Goal: Information Seeking & Learning: Get advice/opinions

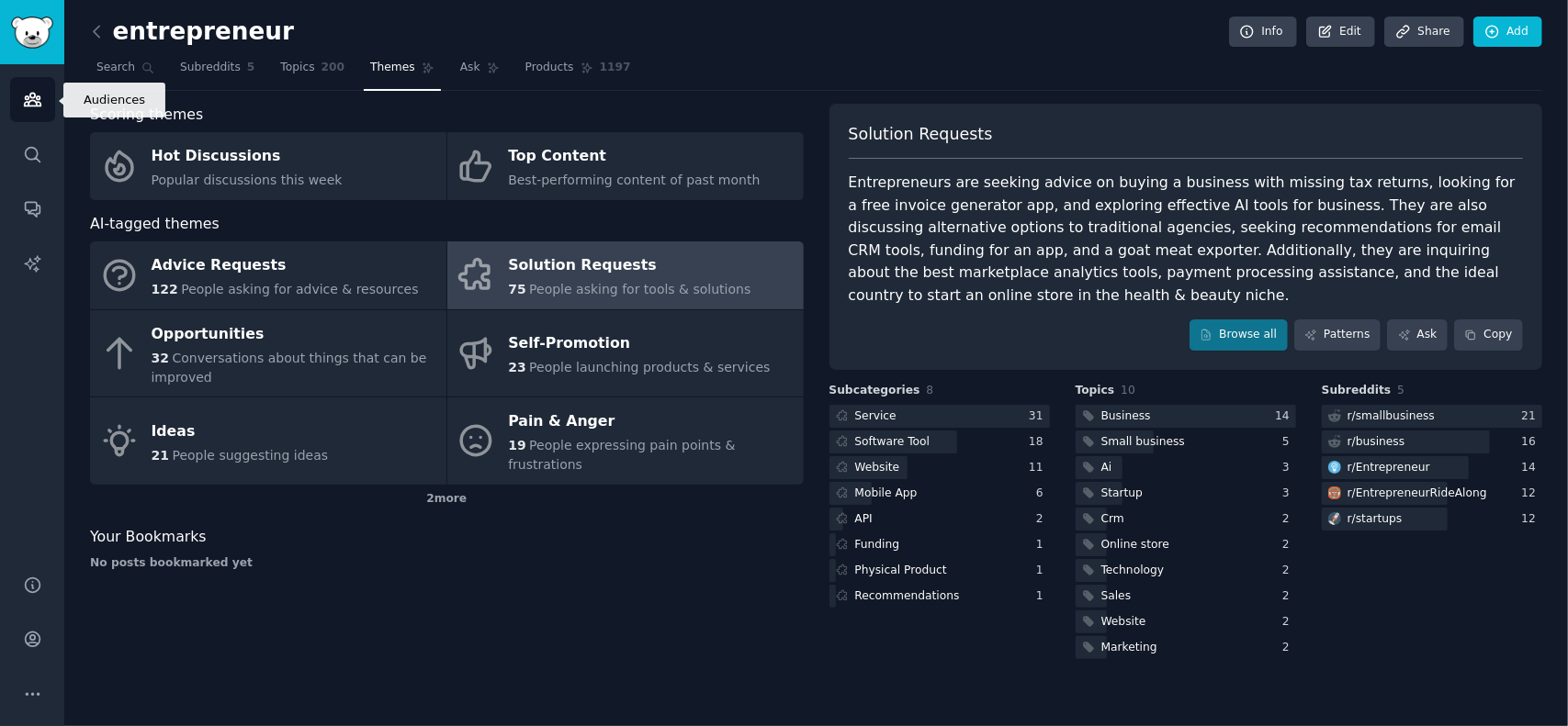
click at [35, 100] on icon "Sidebar" at bounding box center [33, 100] width 19 height 19
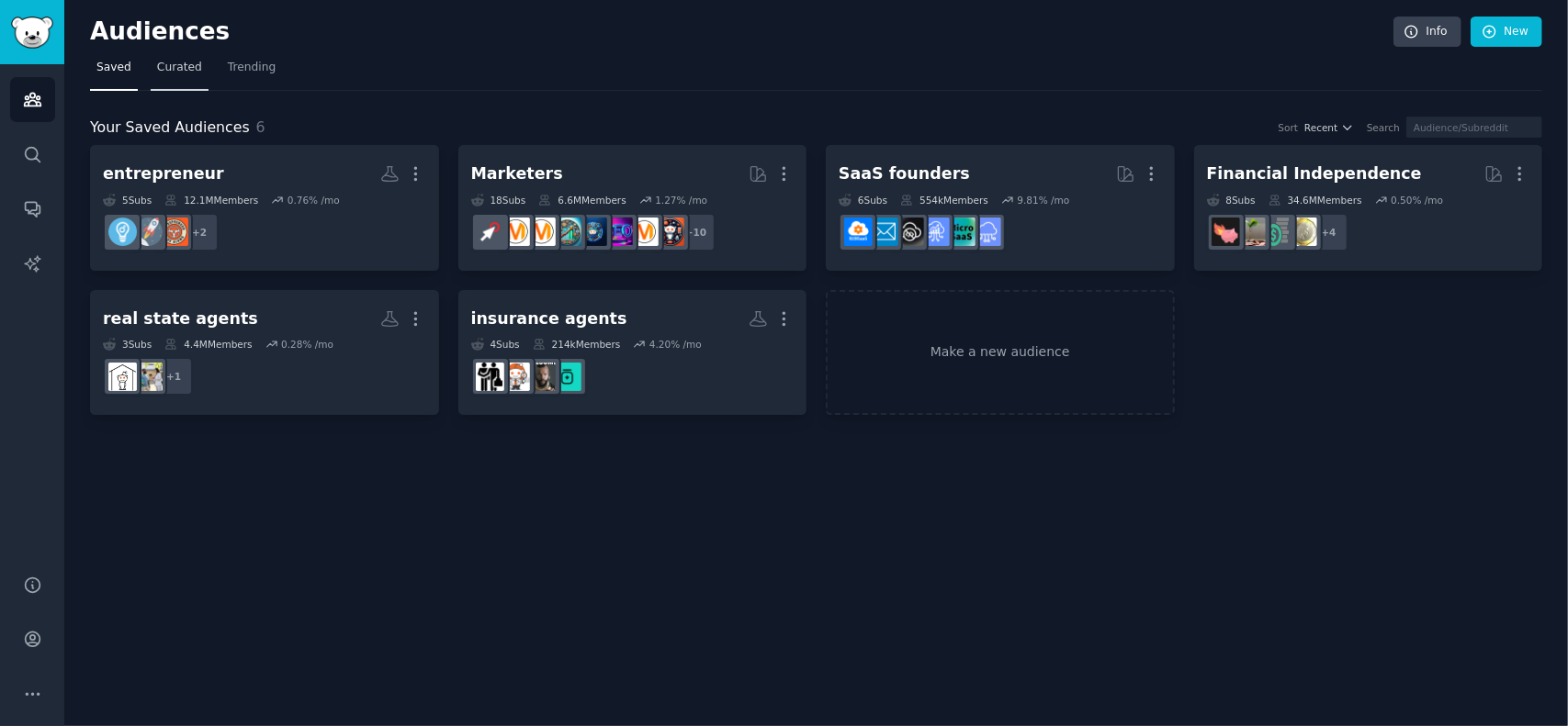
click at [176, 68] on span "Curated" at bounding box center [179, 67] width 45 height 16
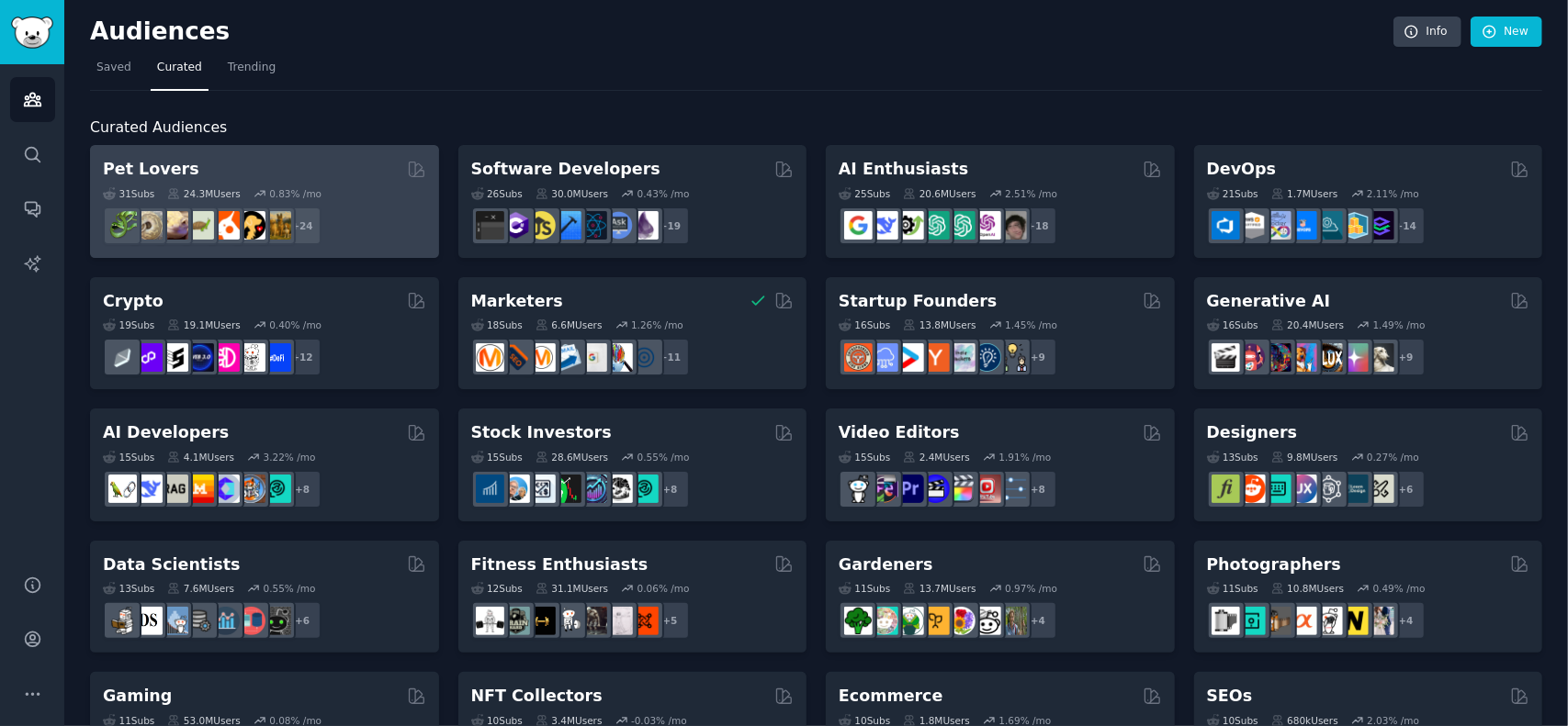
click at [230, 165] on div "Pet Lovers" at bounding box center [264, 170] width 323 height 23
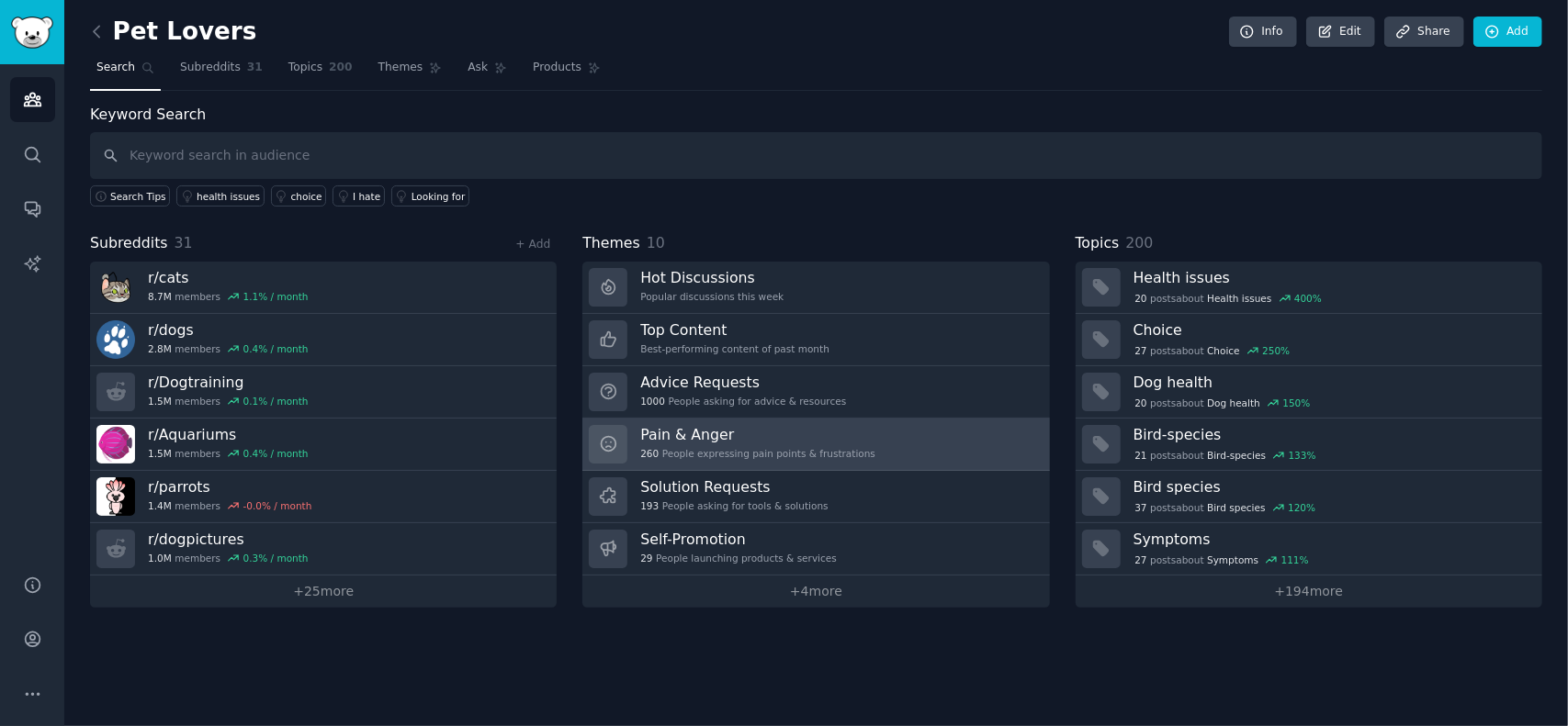
click at [709, 440] on h3 "Pain & Anger" at bounding box center [757, 435] width 235 height 19
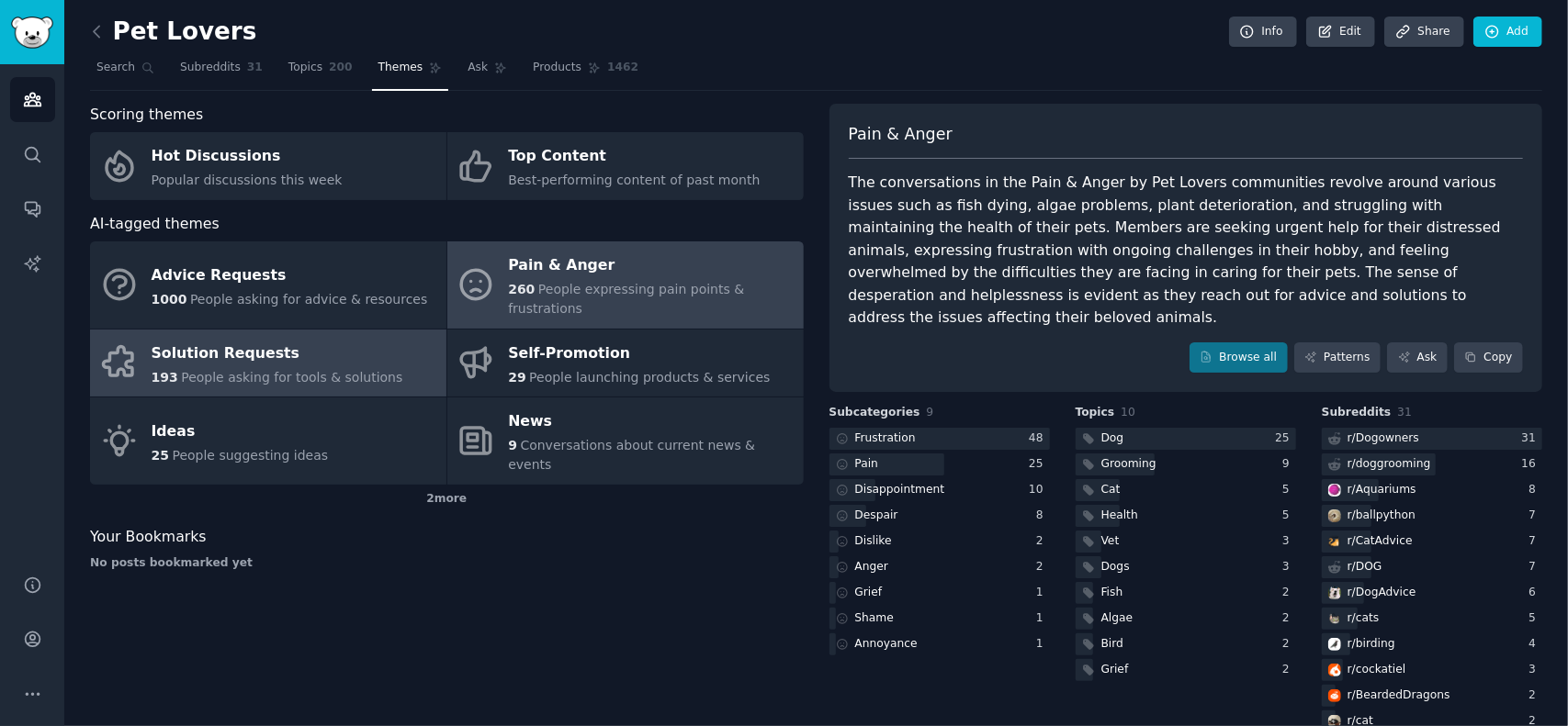
click at [275, 345] on div "Solution Requests" at bounding box center [277, 353] width 252 height 30
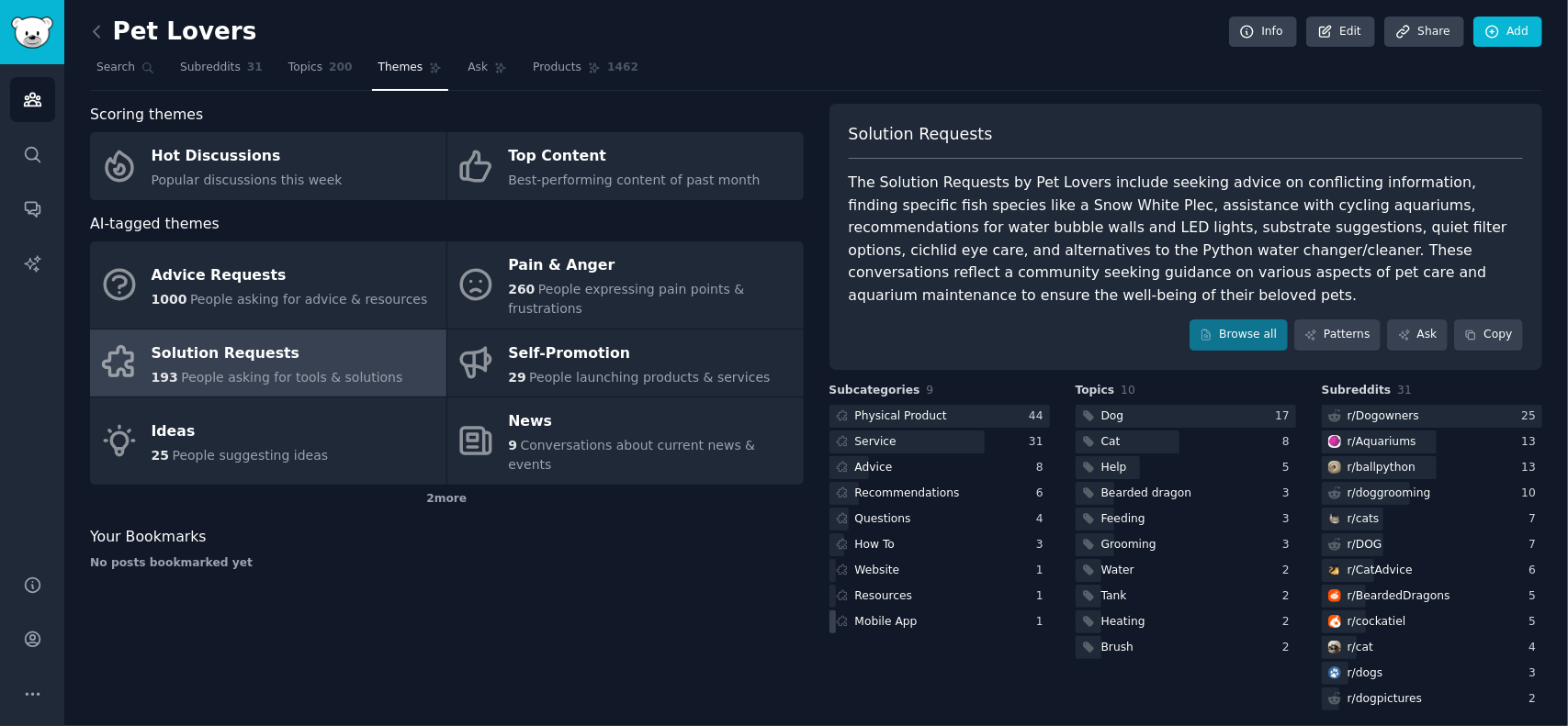
click at [874, 614] on div "Mobile App" at bounding box center [887, 622] width 62 height 16
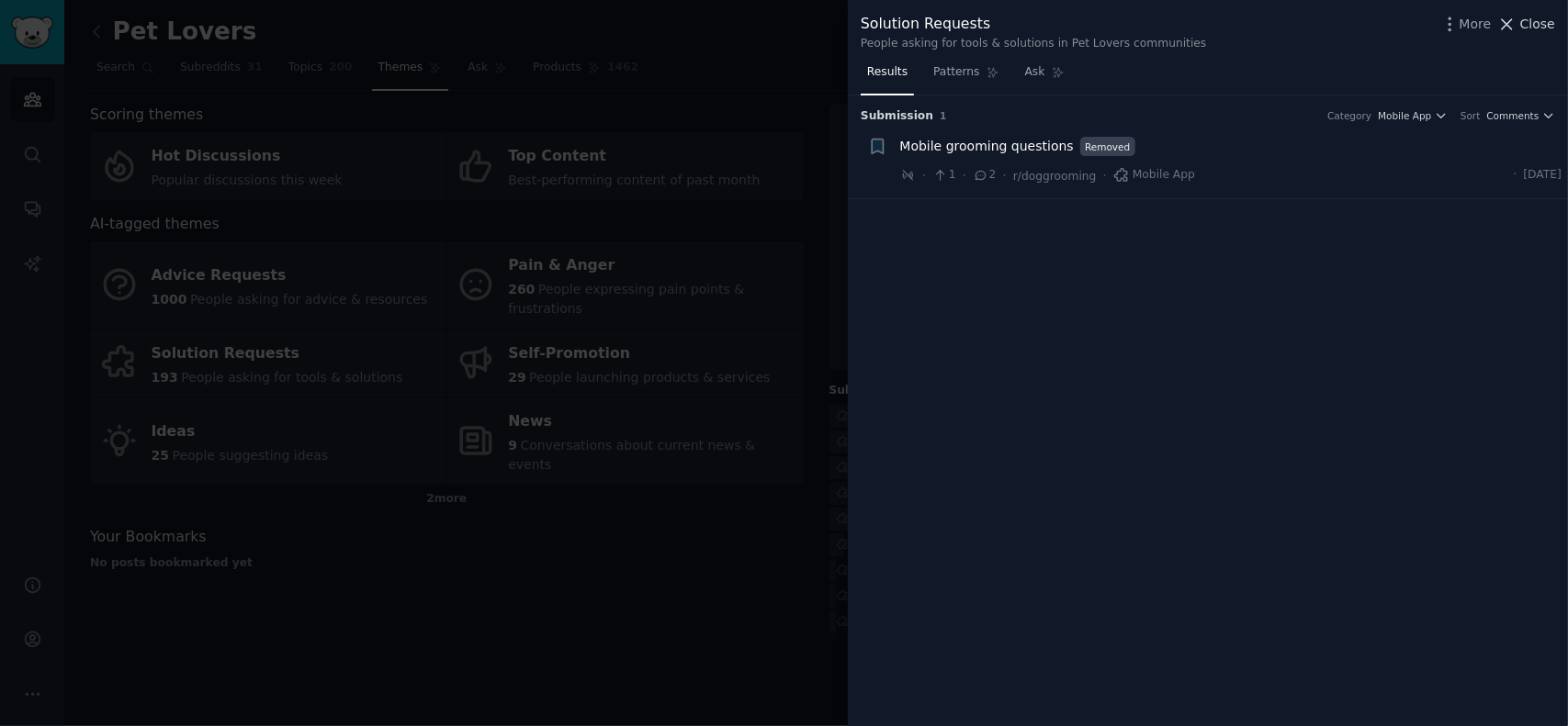
click at [1540, 27] on span "Close" at bounding box center [1538, 24] width 35 height 19
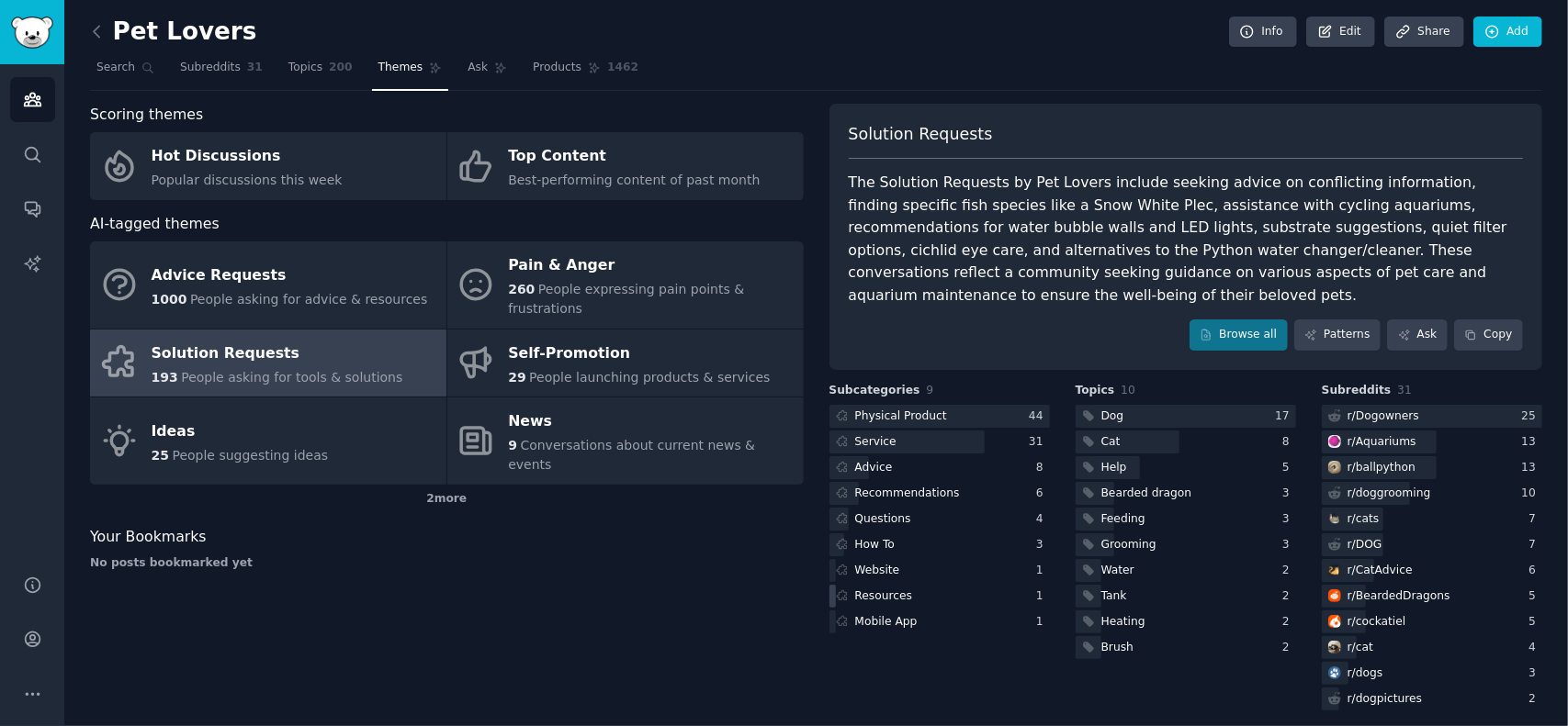
click at [892, 589] on div "Resources" at bounding box center [885, 597] width 58 height 16
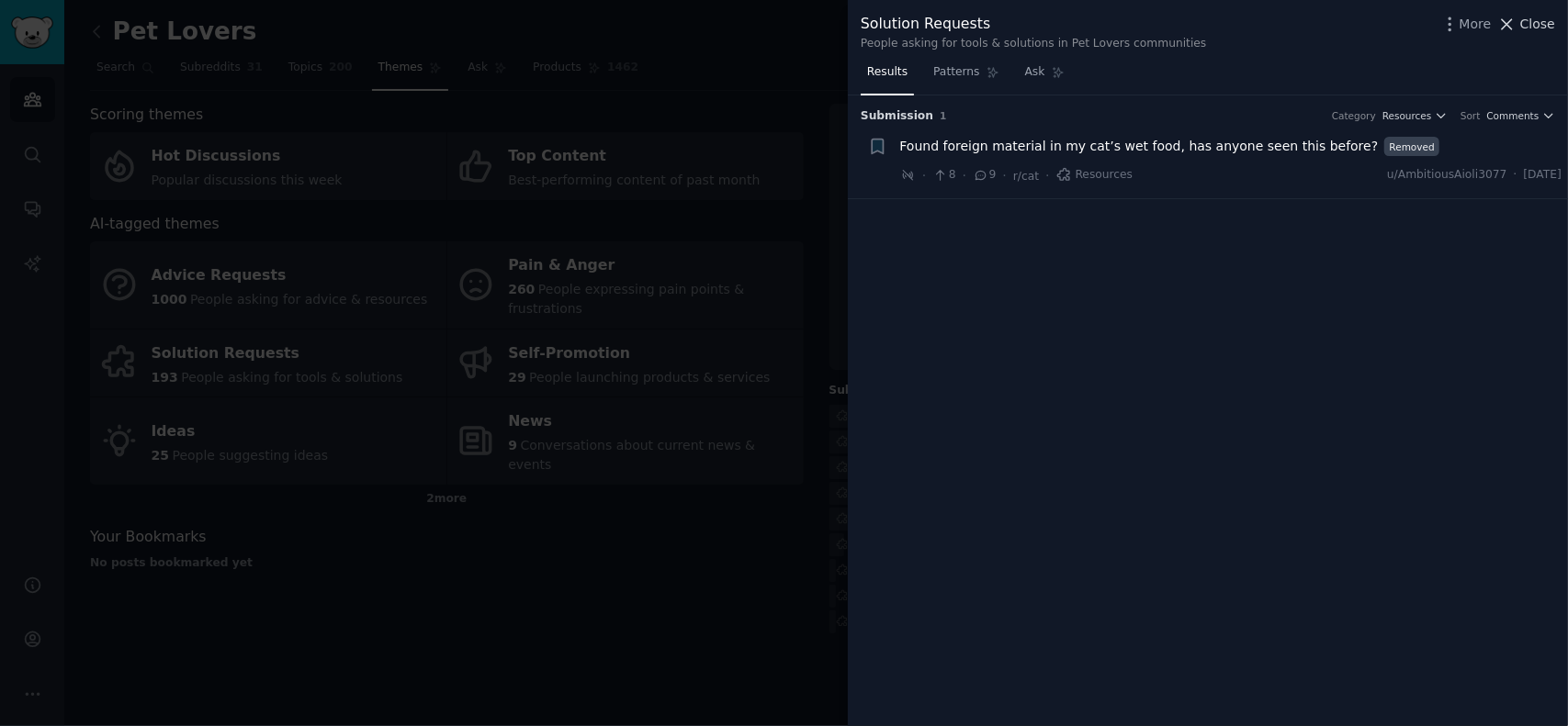
click at [1527, 19] on span "Close" at bounding box center [1538, 24] width 35 height 19
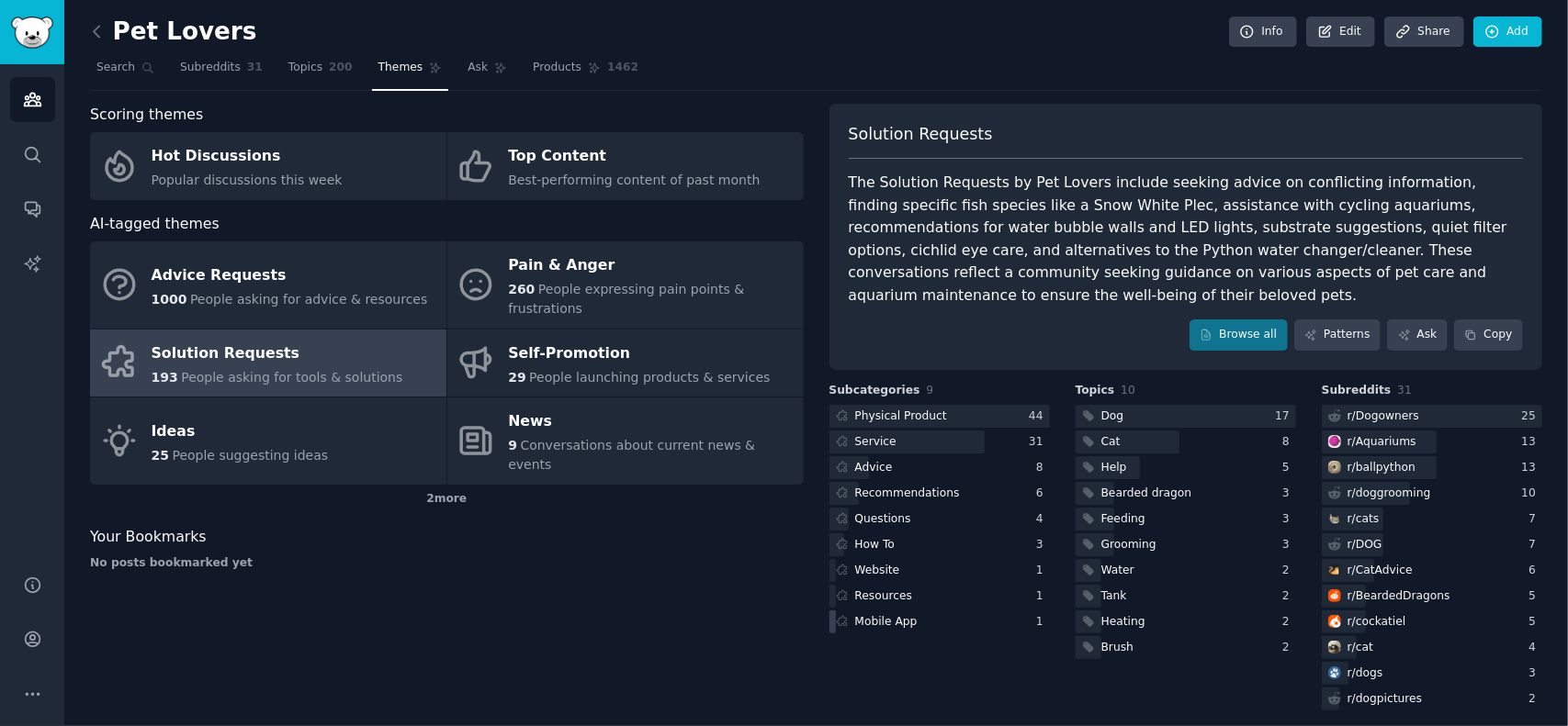
click at [891, 614] on div "Mobile App" at bounding box center [887, 622] width 62 height 16
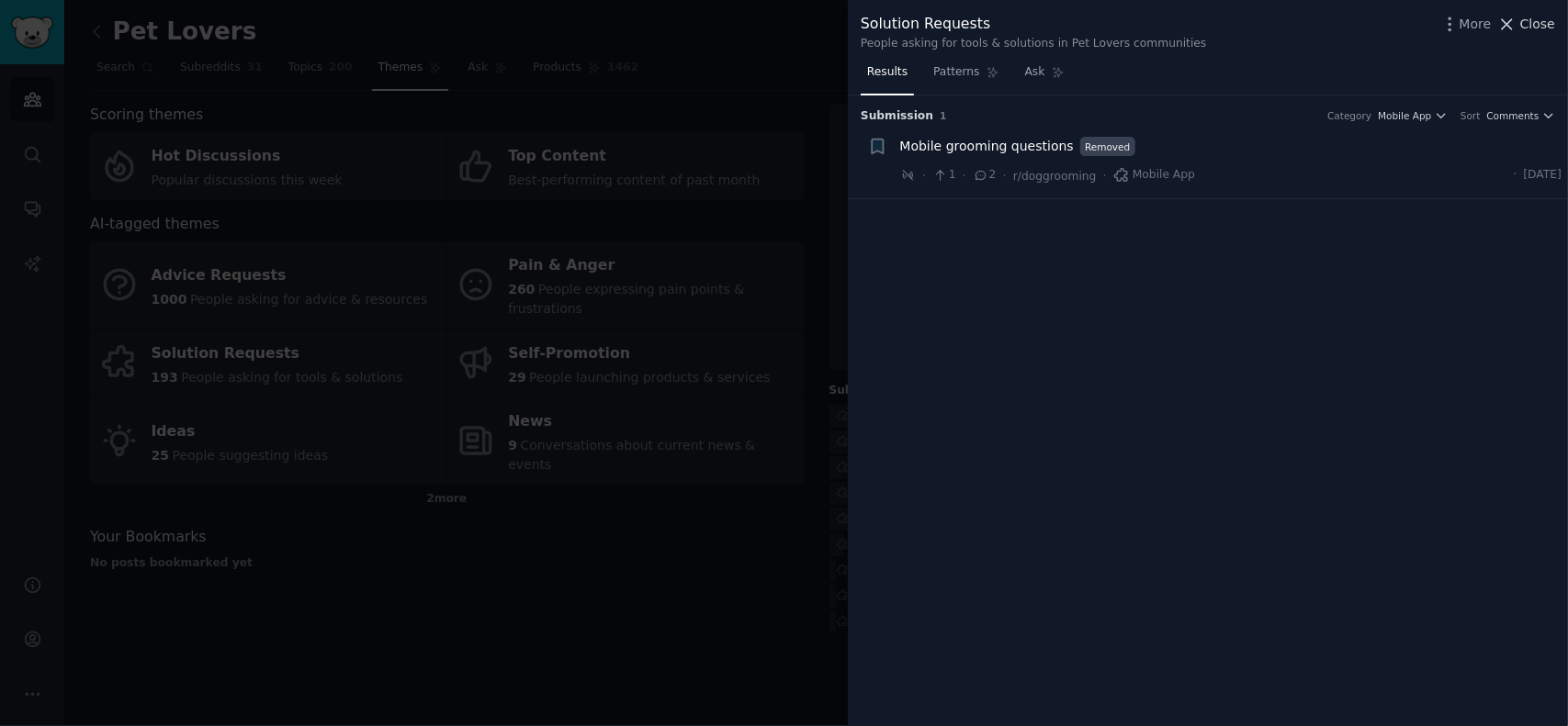
click at [1536, 26] on span "Close" at bounding box center [1538, 24] width 35 height 19
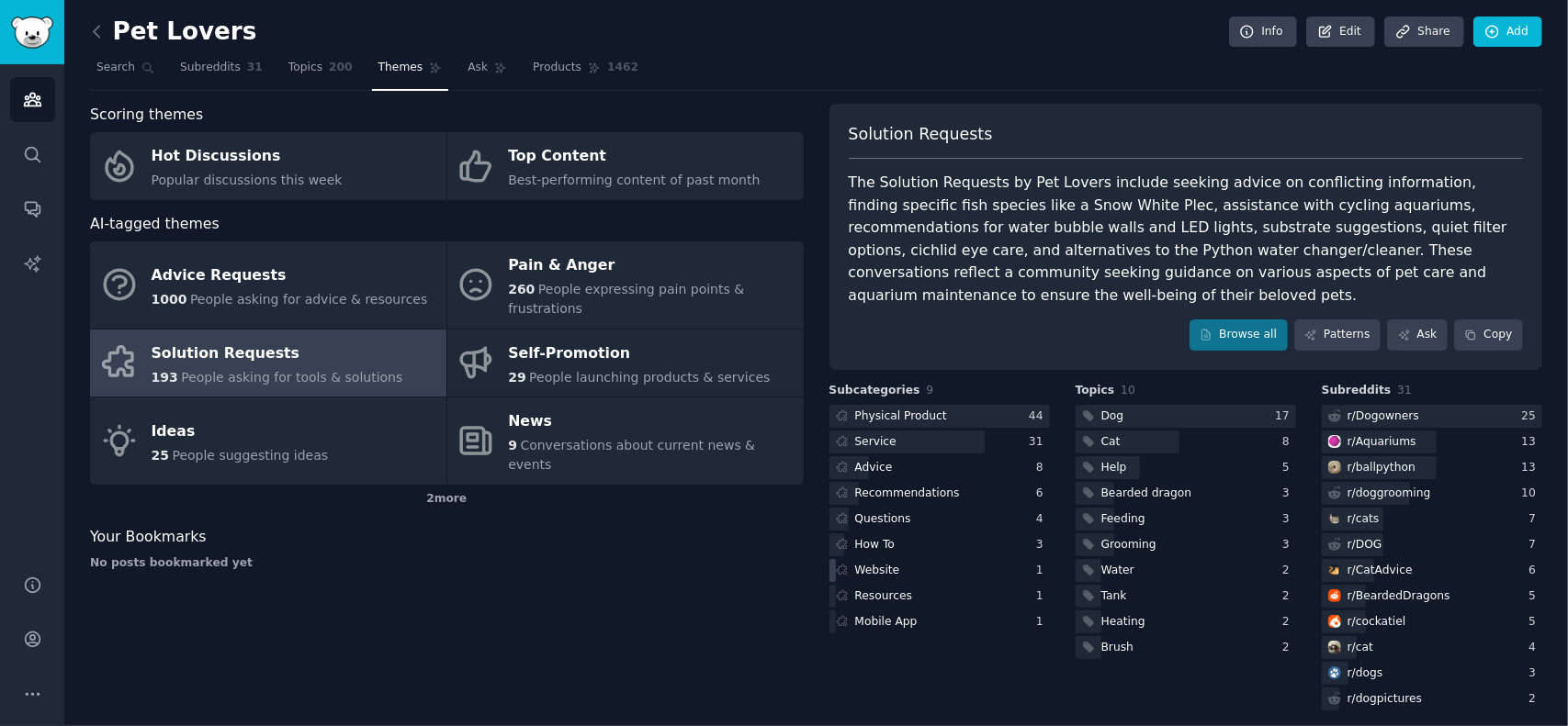
click at [878, 563] on div "Website" at bounding box center [878, 571] width 45 height 16
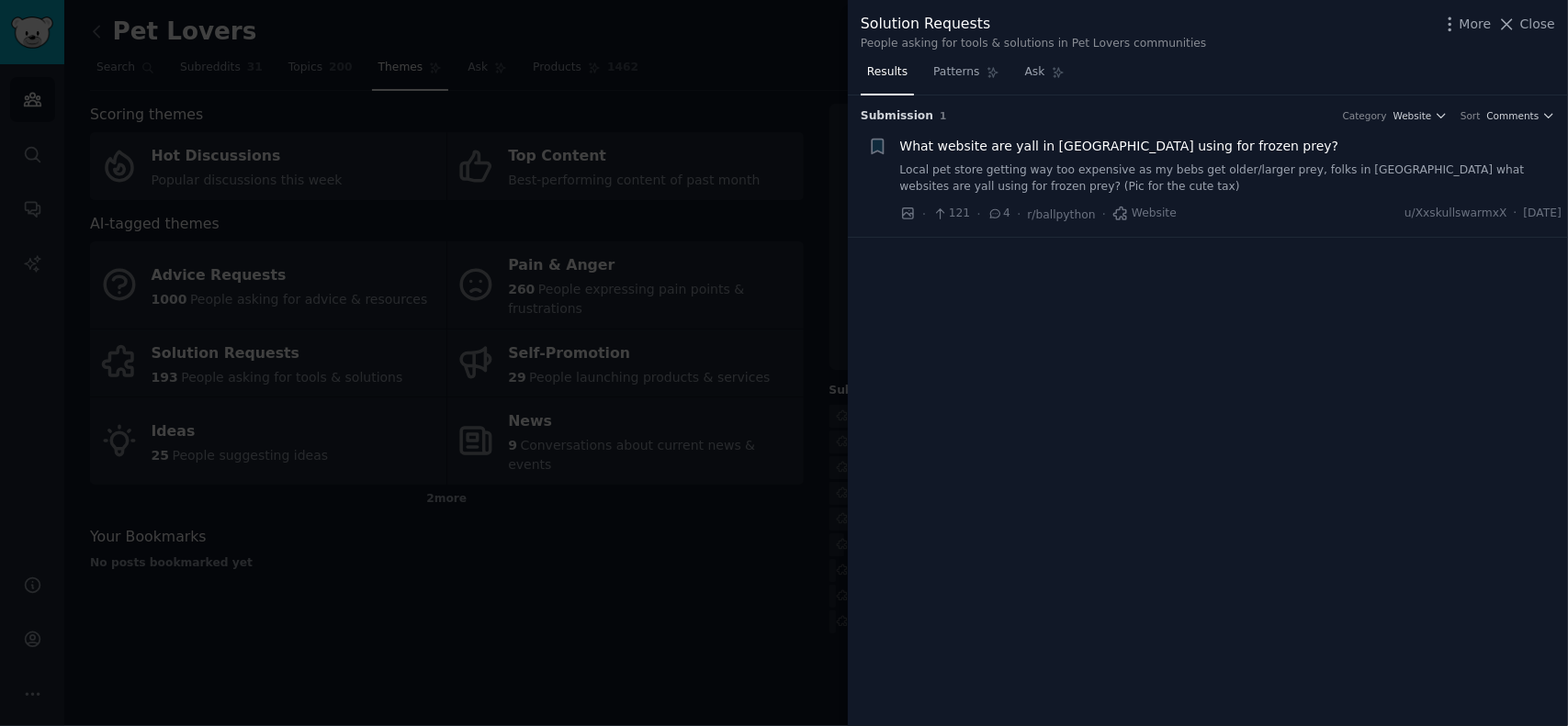
click at [1078, 143] on span "What website are yall in [GEOGRAPHIC_DATA] using for frozen prey?" at bounding box center [1120, 147] width 439 height 19
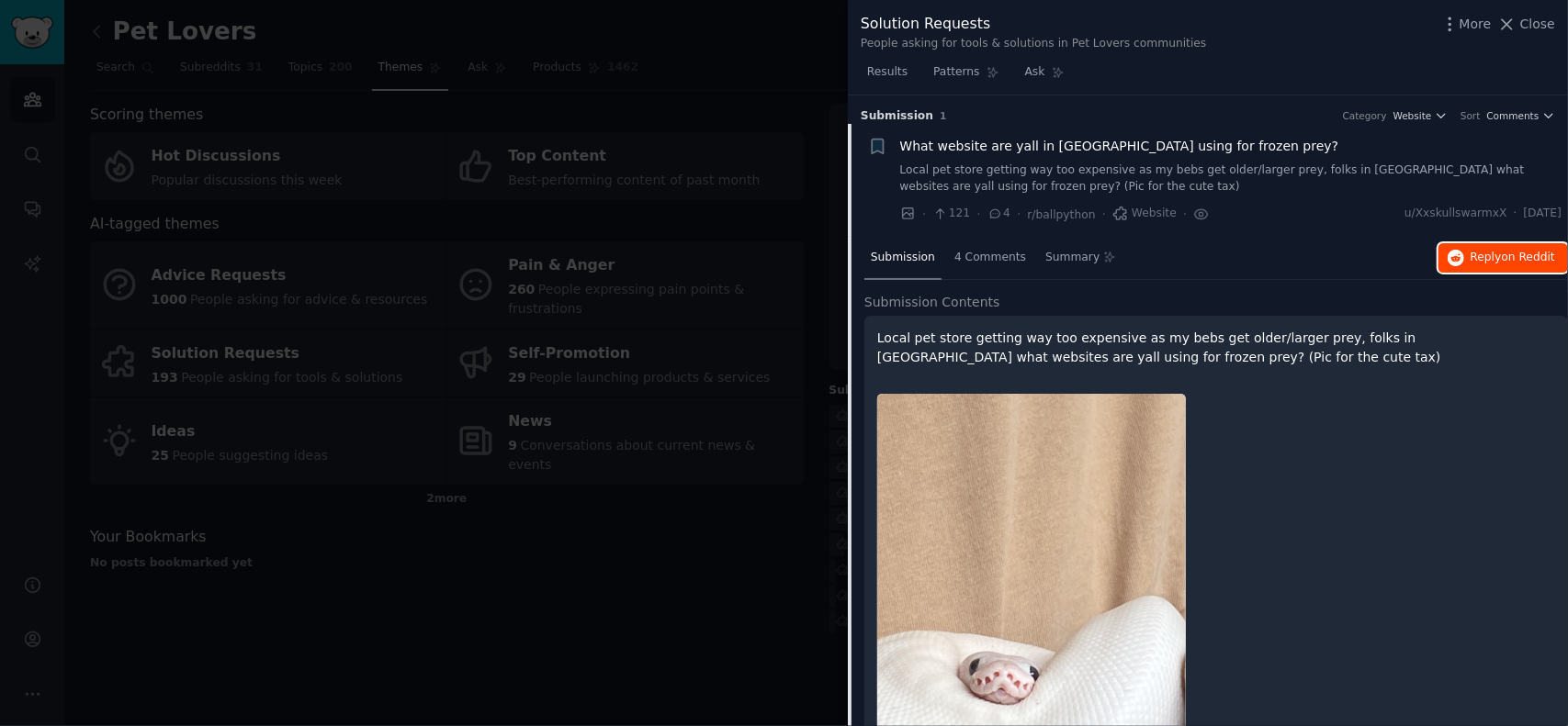
click at [1478, 260] on span "Reply on Reddit" at bounding box center [1513, 258] width 84 height 16
click at [1544, 29] on span "Close" at bounding box center [1538, 24] width 35 height 19
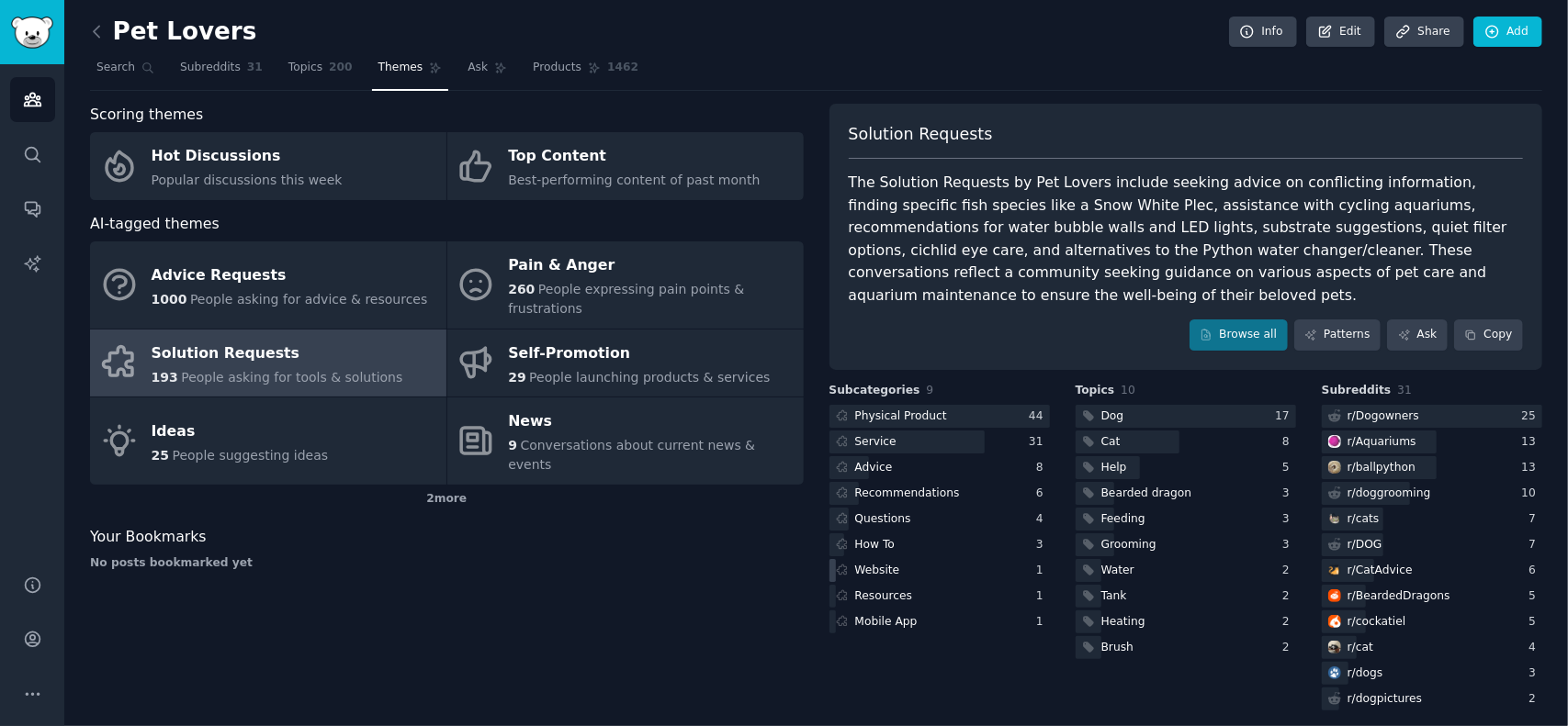
click at [875, 563] on div "Website" at bounding box center [878, 571] width 45 height 16
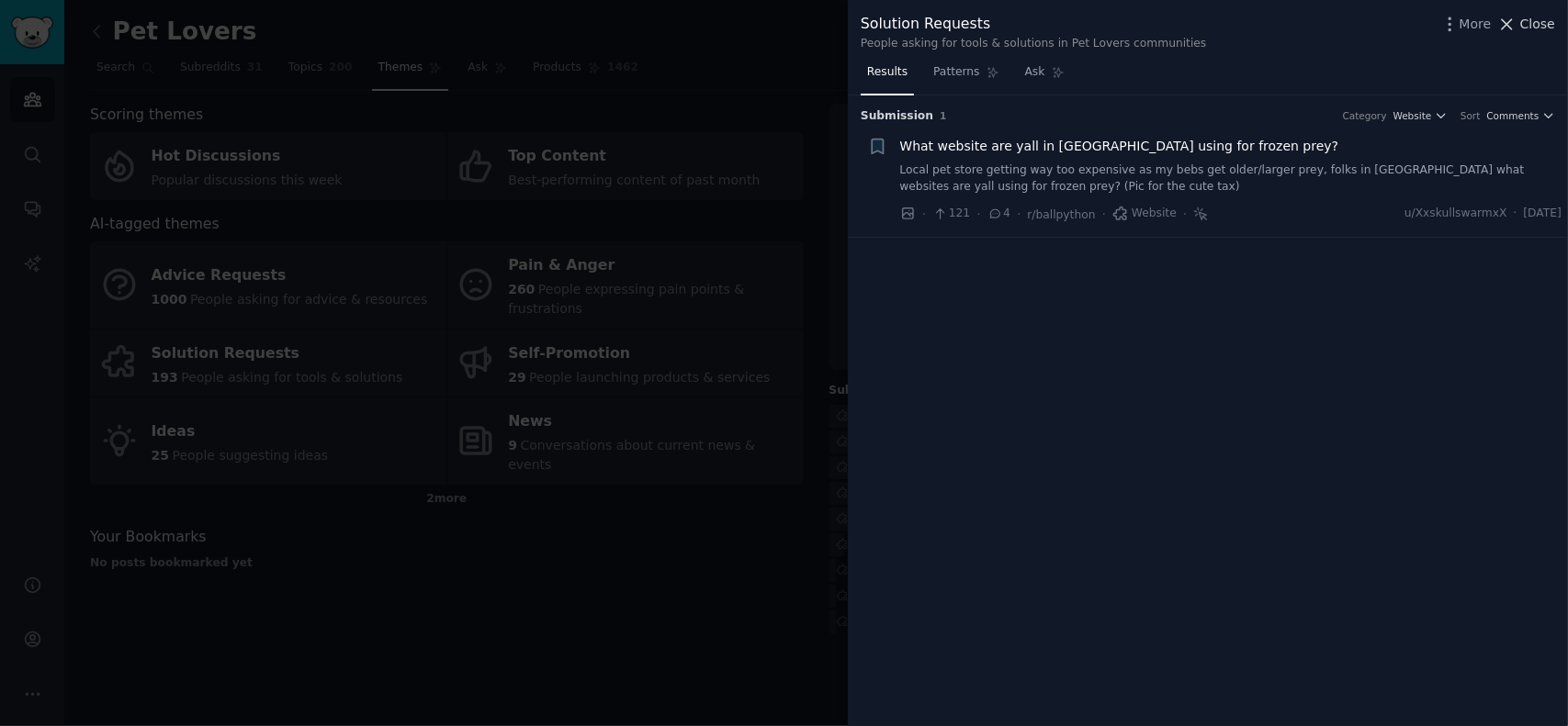
click at [1546, 23] on span "Close" at bounding box center [1538, 24] width 35 height 19
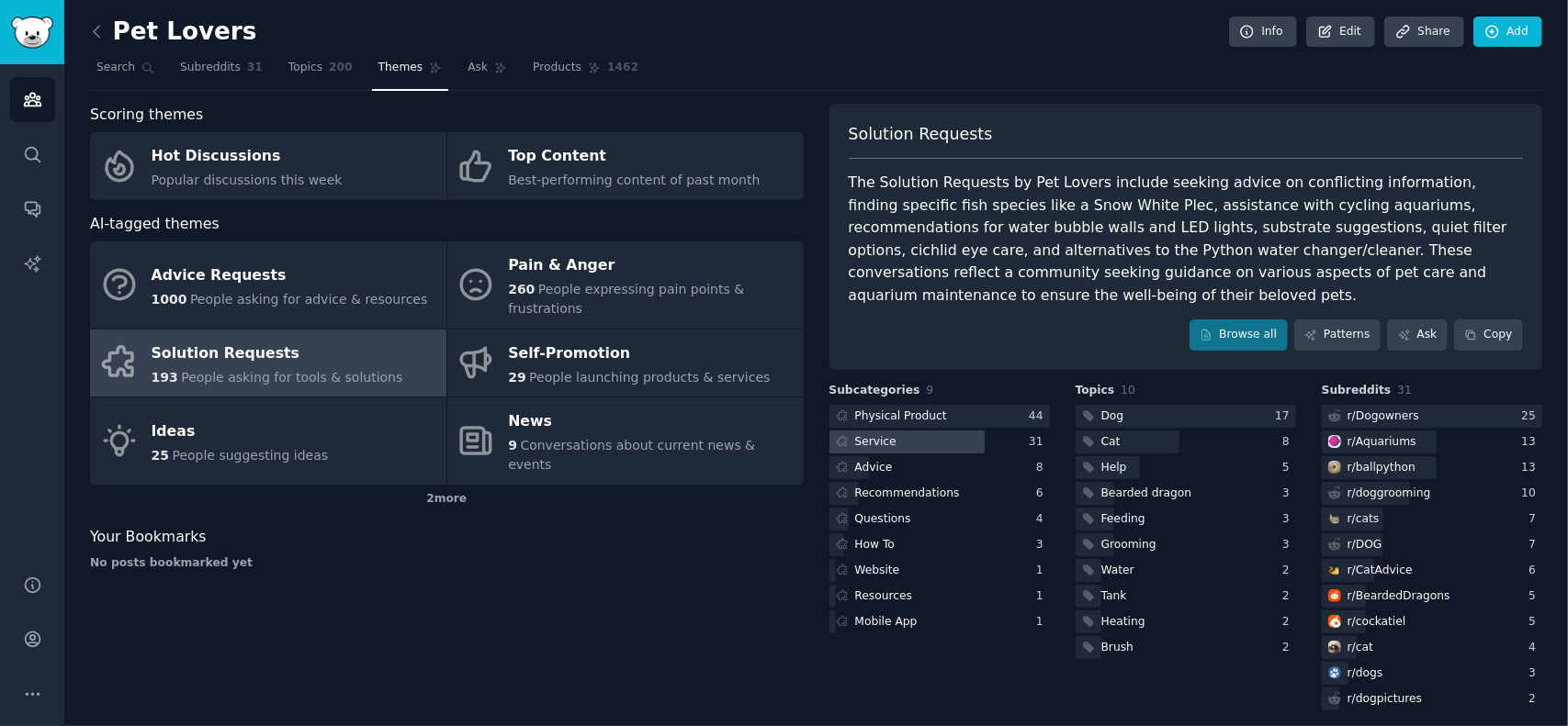
click at [876, 434] on div "Service" at bounding box center [876, 442] width 41 height 16
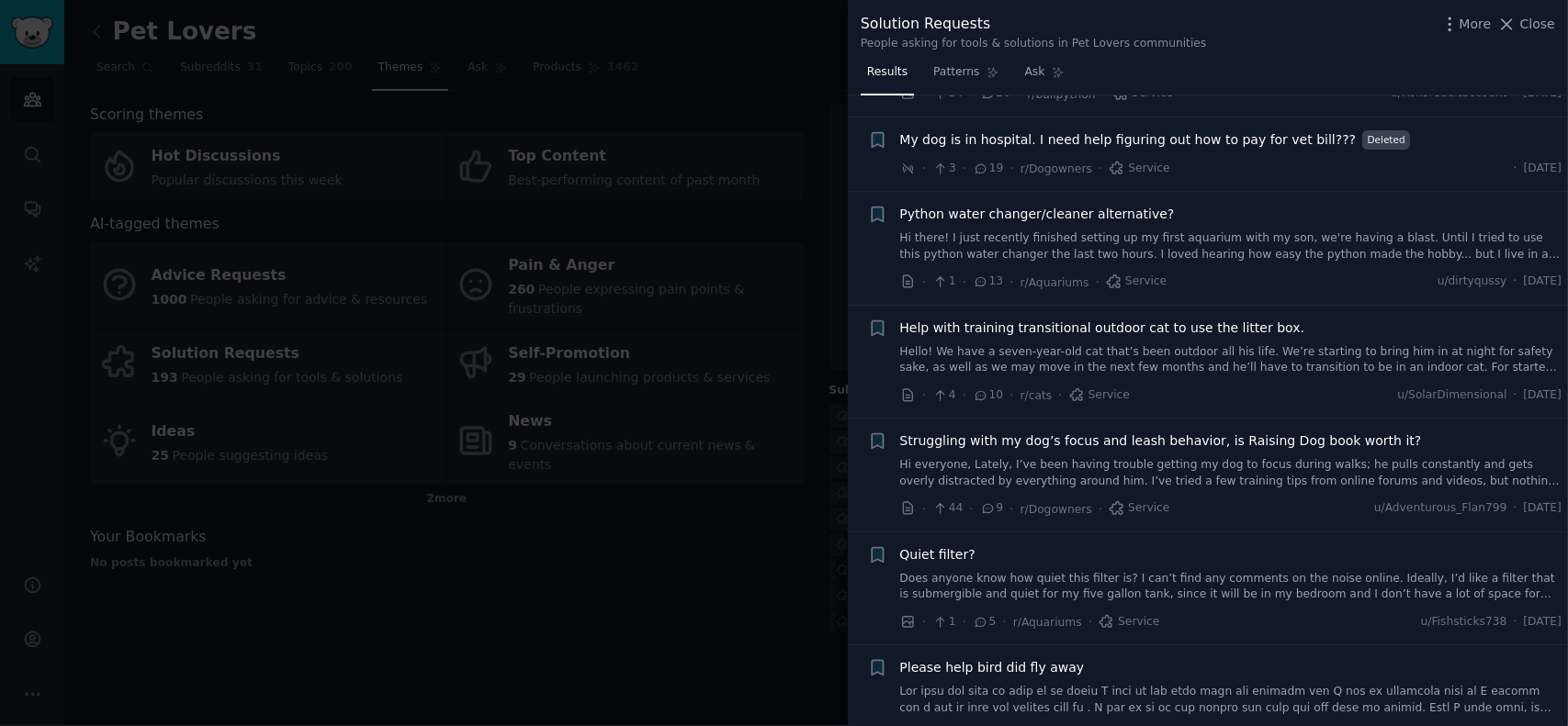
scroll to position [551, 0]
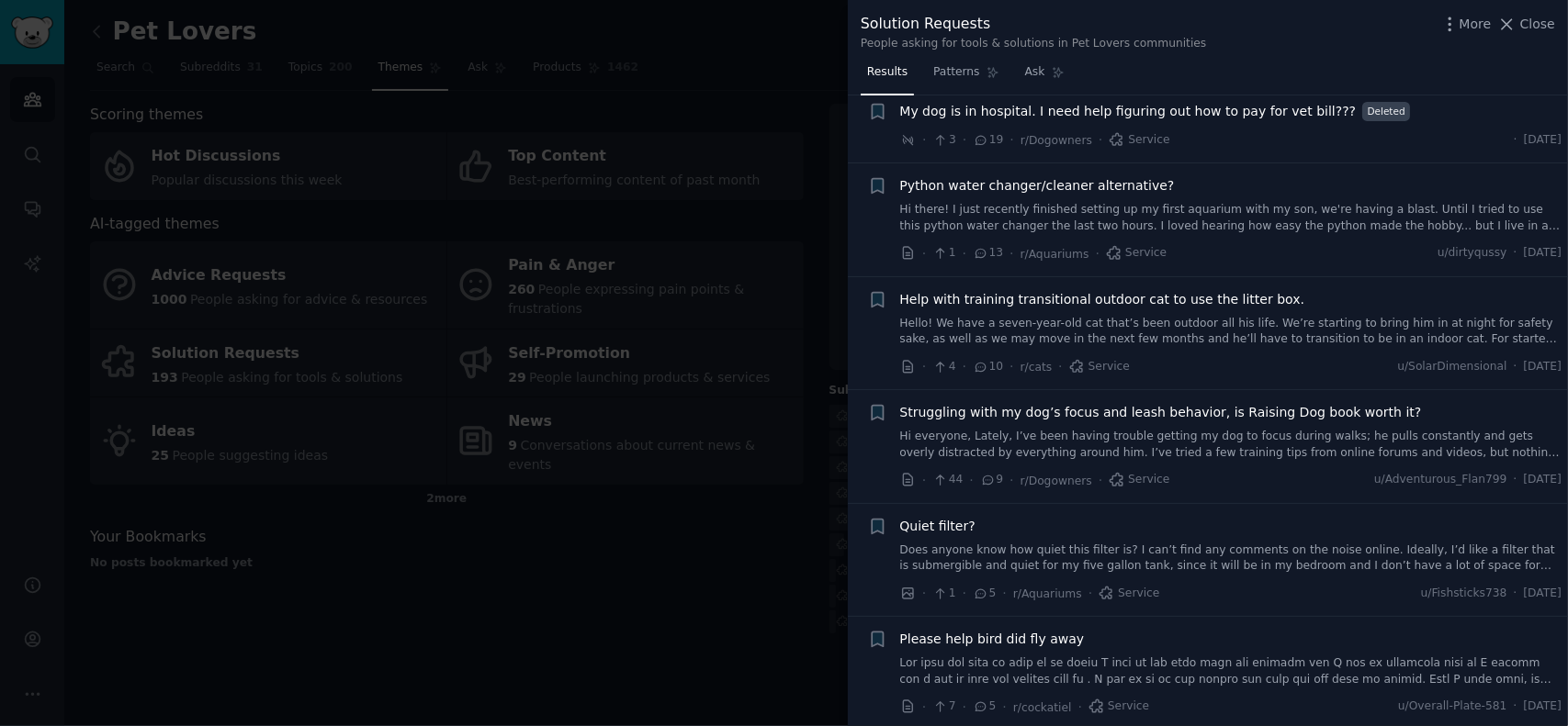
click at [1522, 27] on button "Close" at bounding box center [1527, 24] width 58 height 19
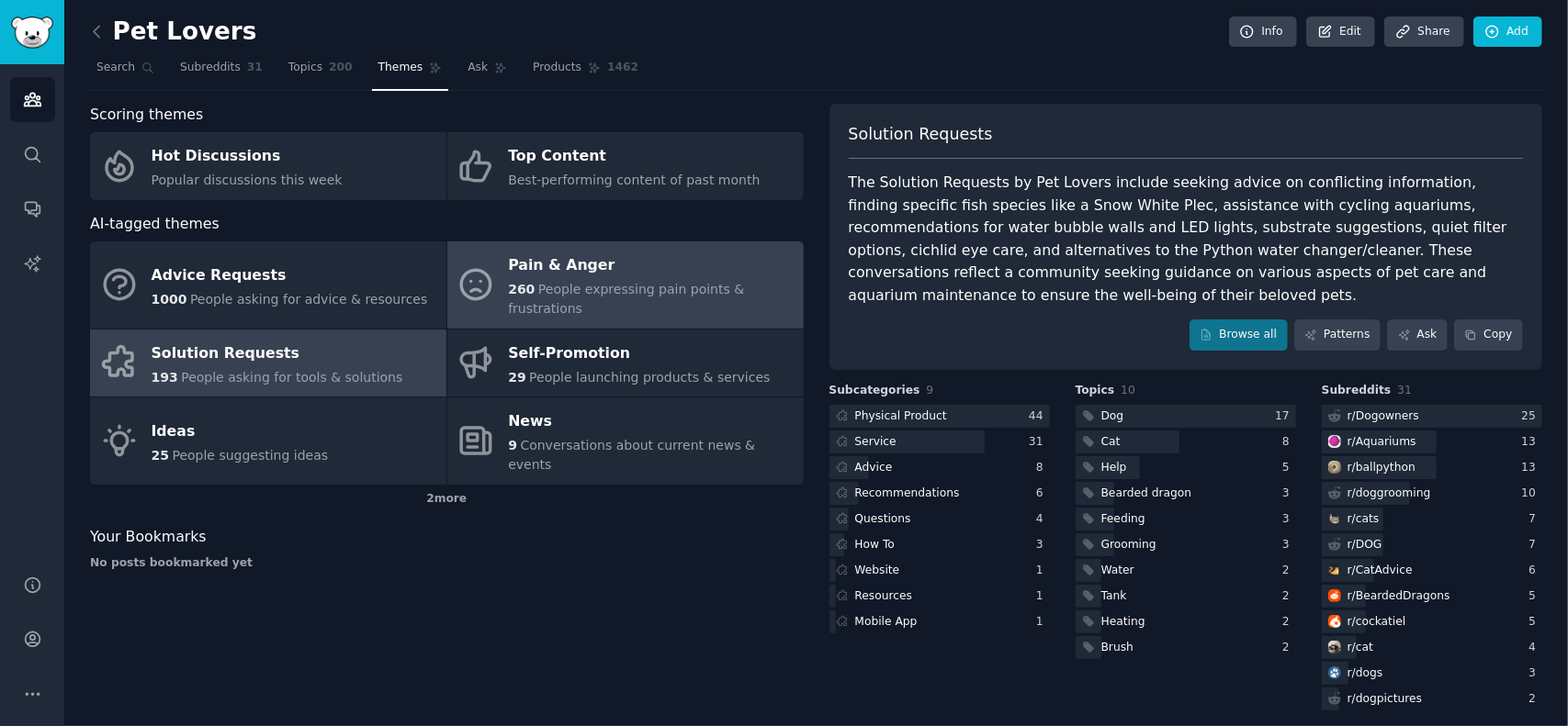
click at [566, 271] on div "Pain & Anger" at bounding box center [651, 266] width 286 height 30
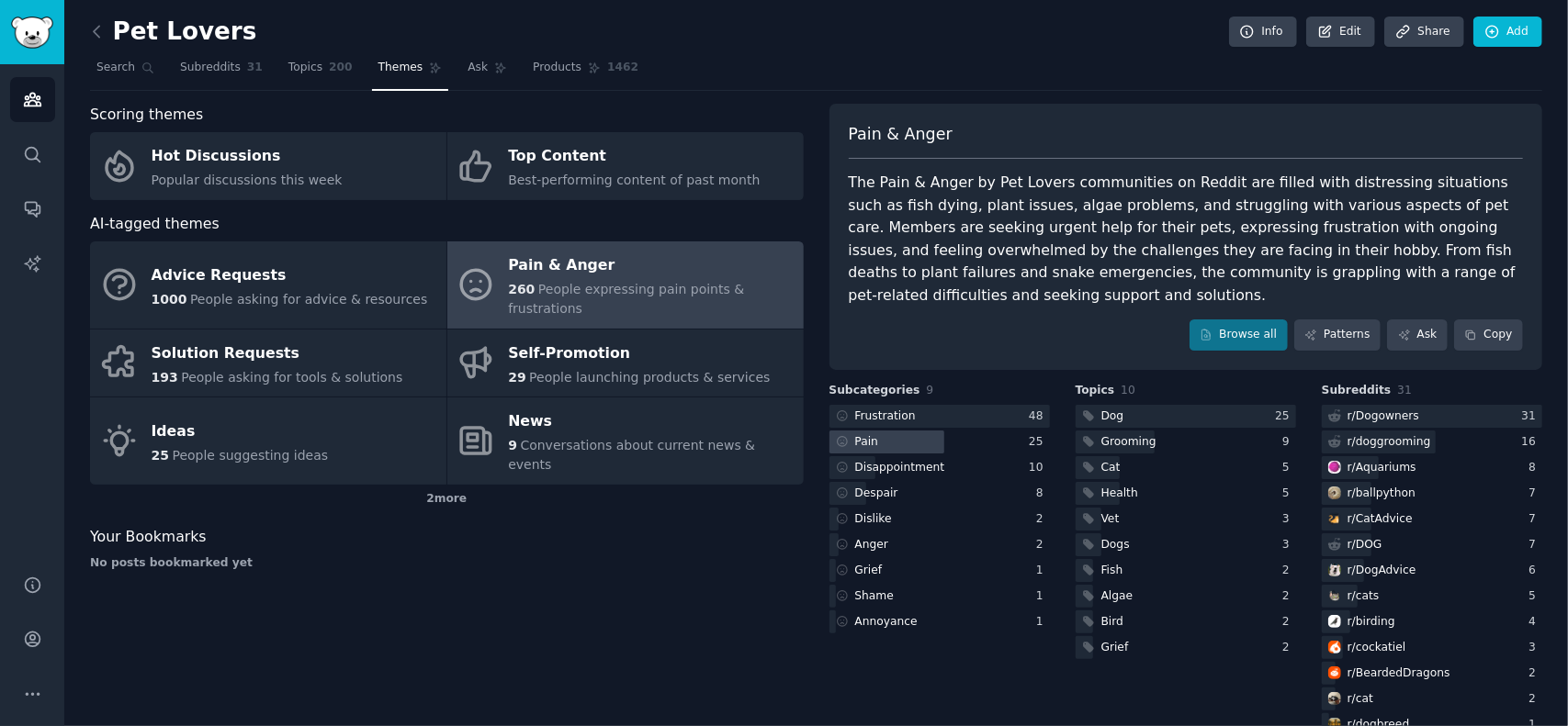
click at [865, 434] on div "Pain" at bounding box center [867, 442] width 24 height 16
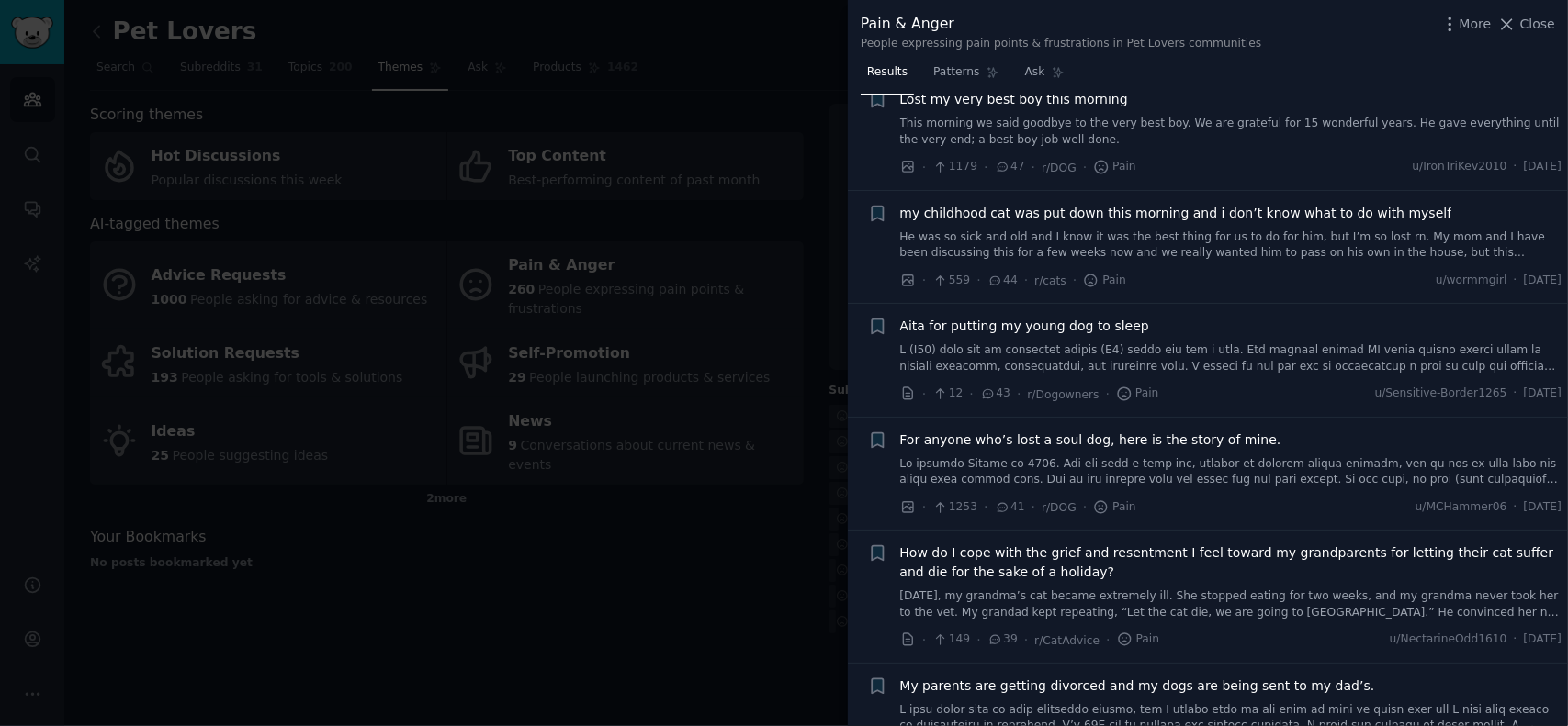
scroll to position [735, 0]
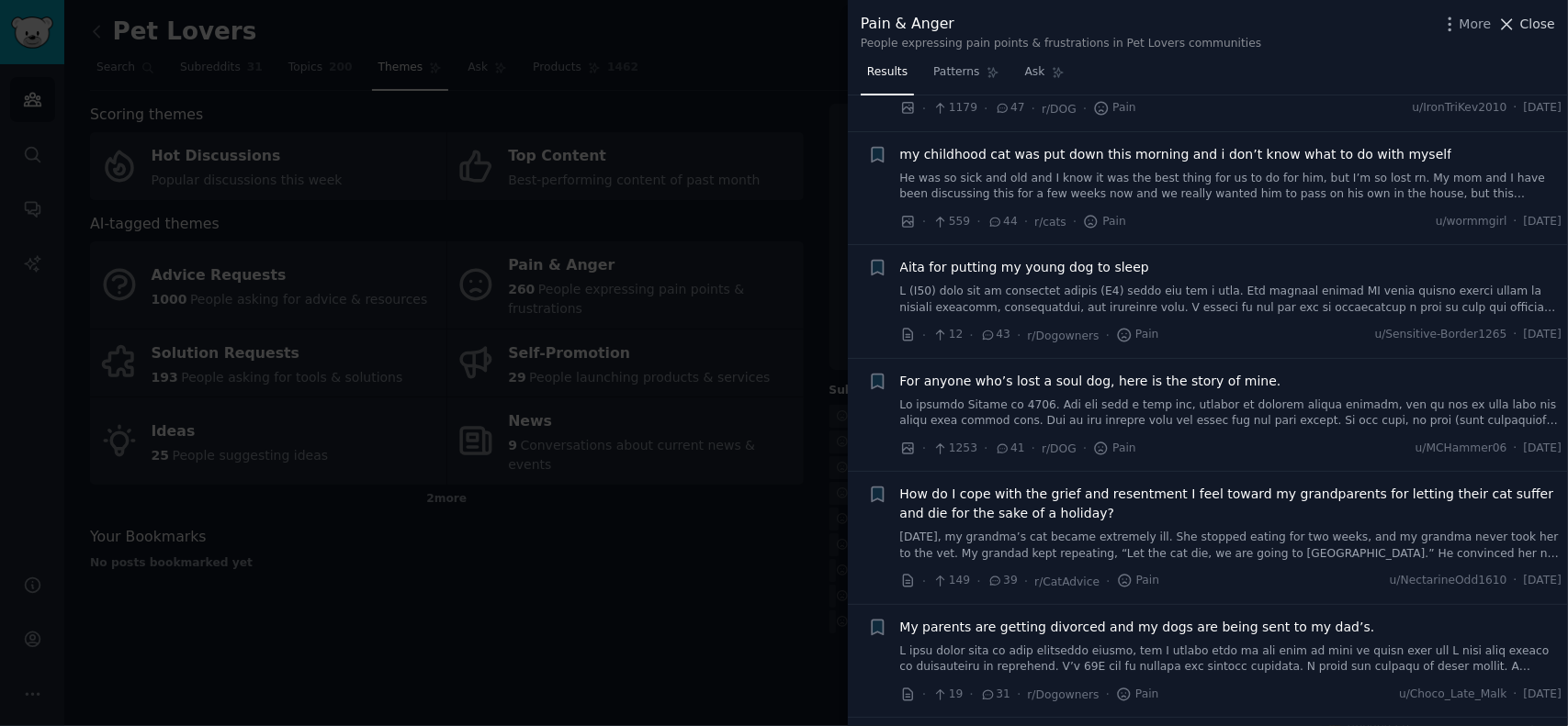
click at [1544, 22] on span "Close" at bounding box center [1538, 24] width 35 height 19
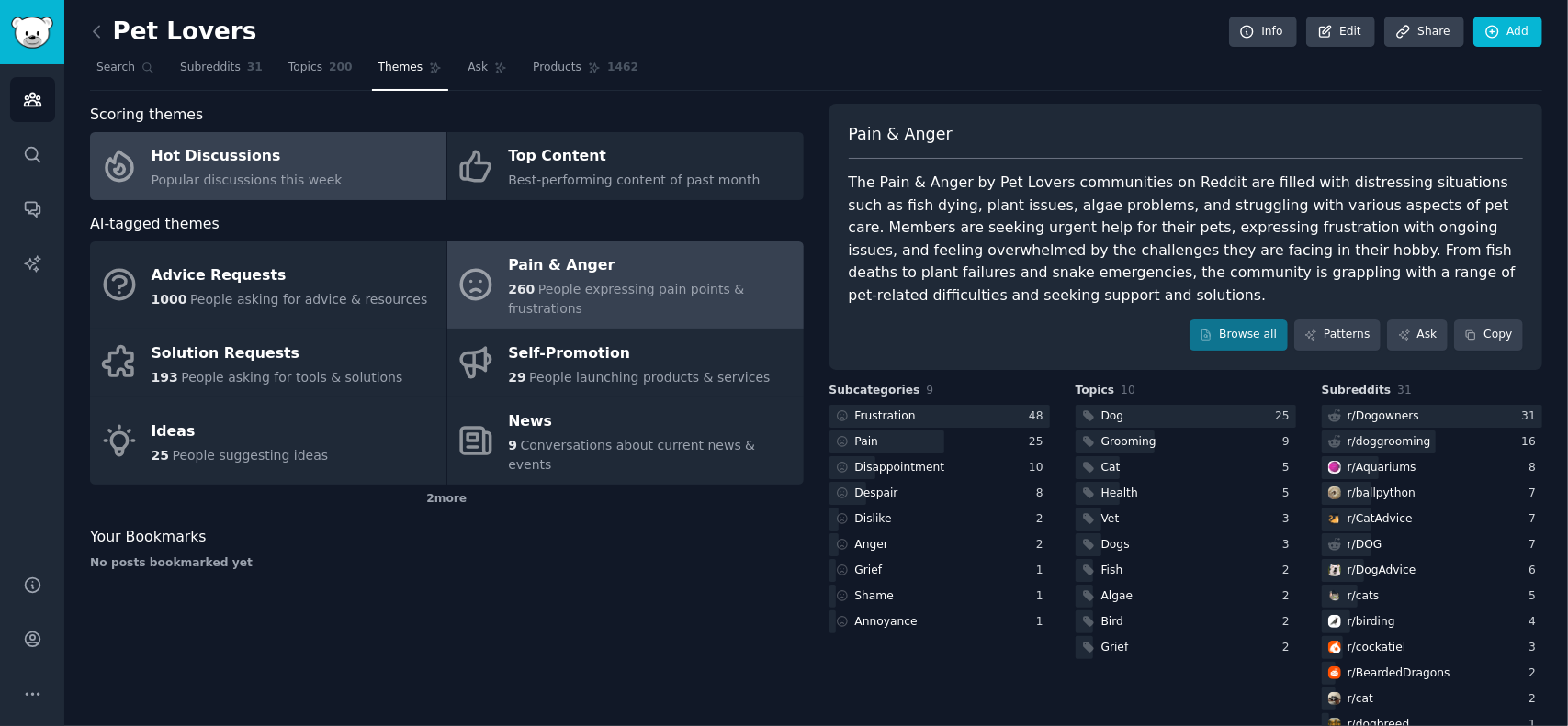
click at [257, 157] on div "Hot Discussions" at bounding box center [246, 157] width 191 height 30
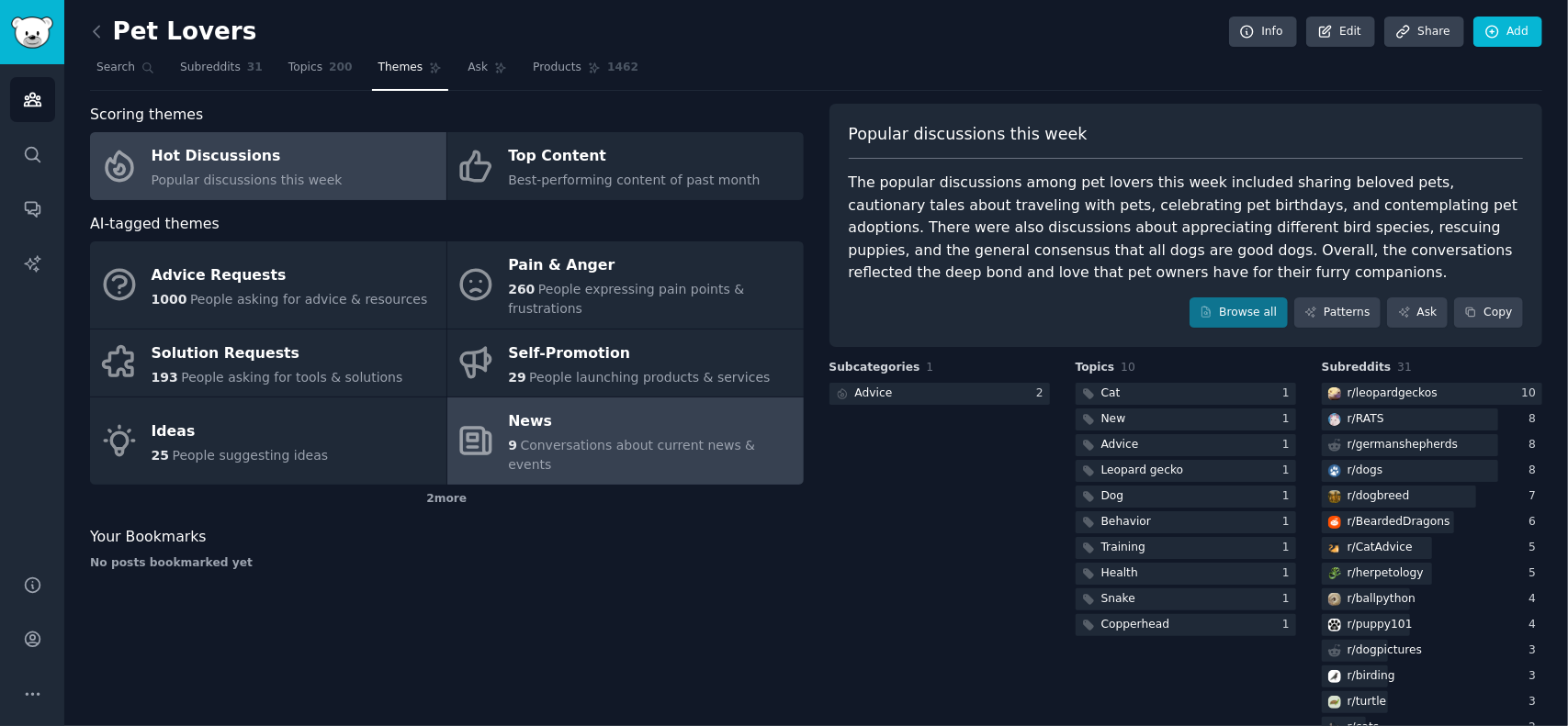
click at [567, 413] on div "News" at bounding box center [651, 422] width 286 height 30
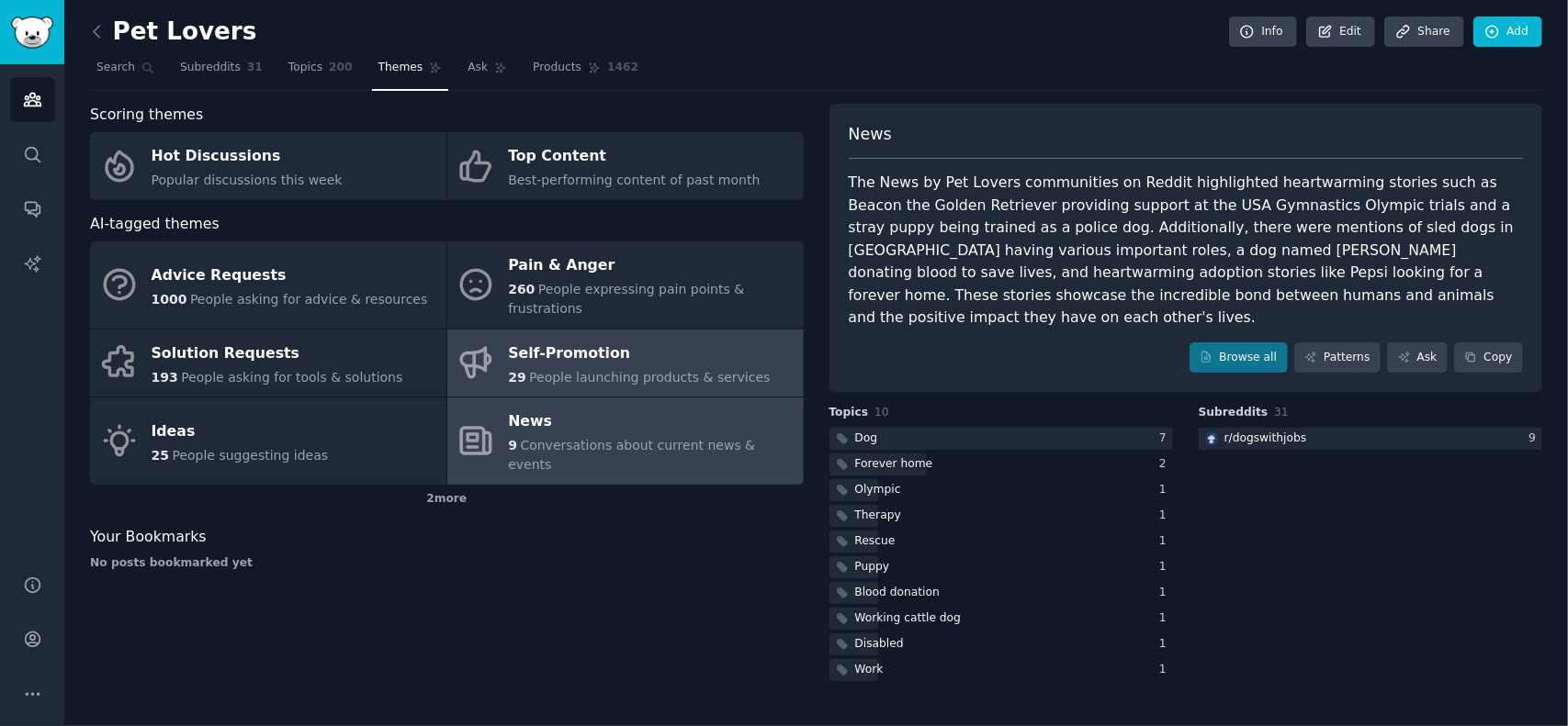
click at [613, 370] on span "People launching products & services" at bounding box center [649, 376] width 241 height 14
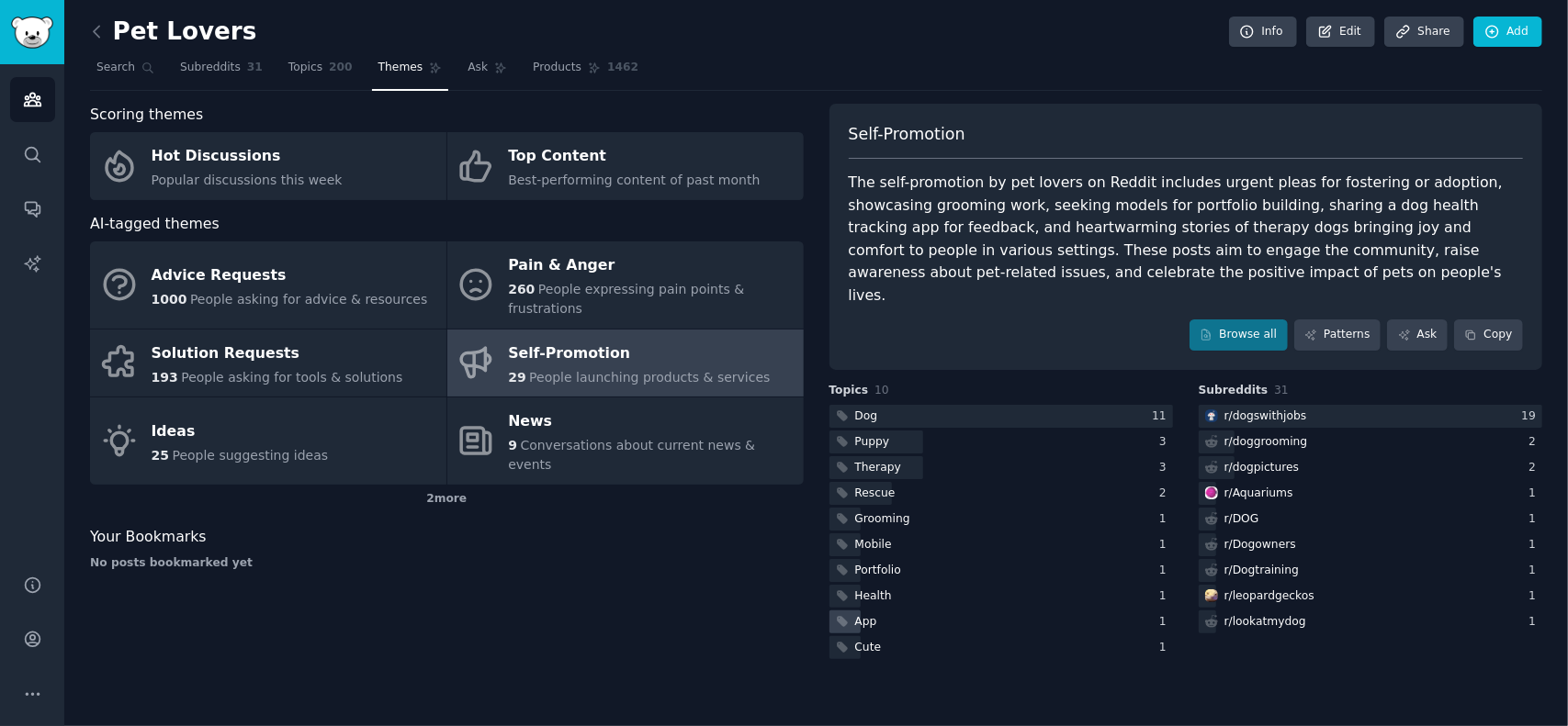
click at [868, 614] on div "App" at bounding box center [866, 622] width 22 height 16
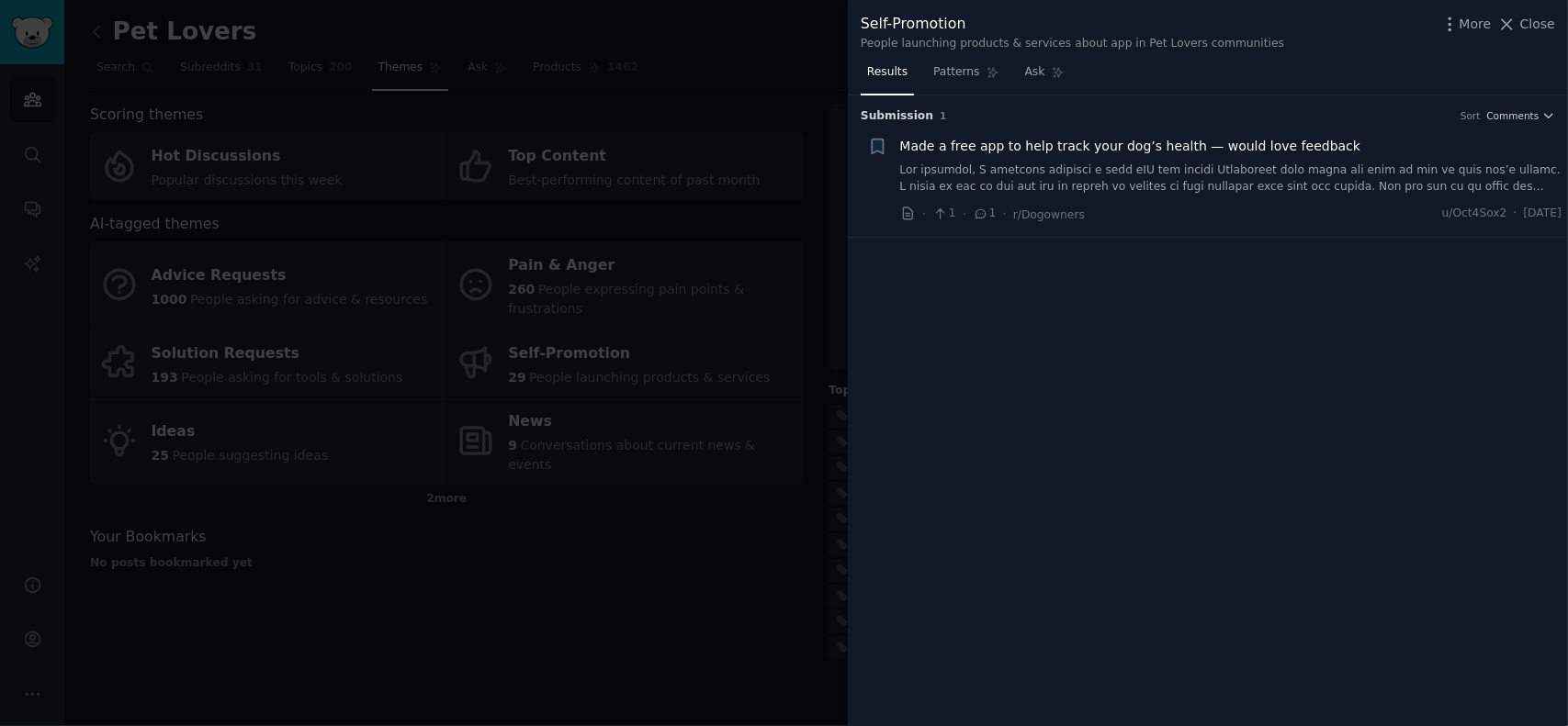
click at [1201, 145] on span "Made a free app to help track your dog’s health — would love feedback" at bounding box center [1131, 147] width 461 height 19
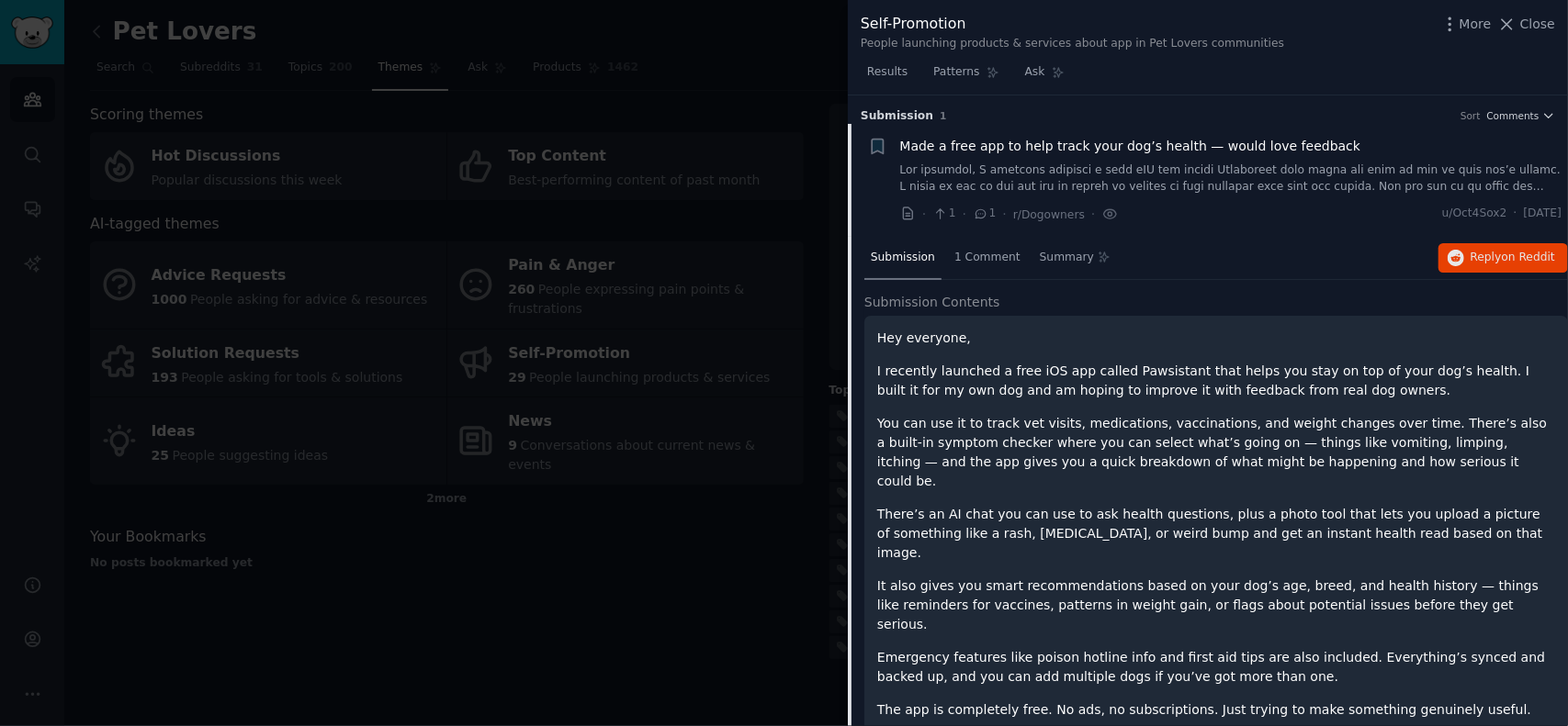
scroll to position [29, 0]
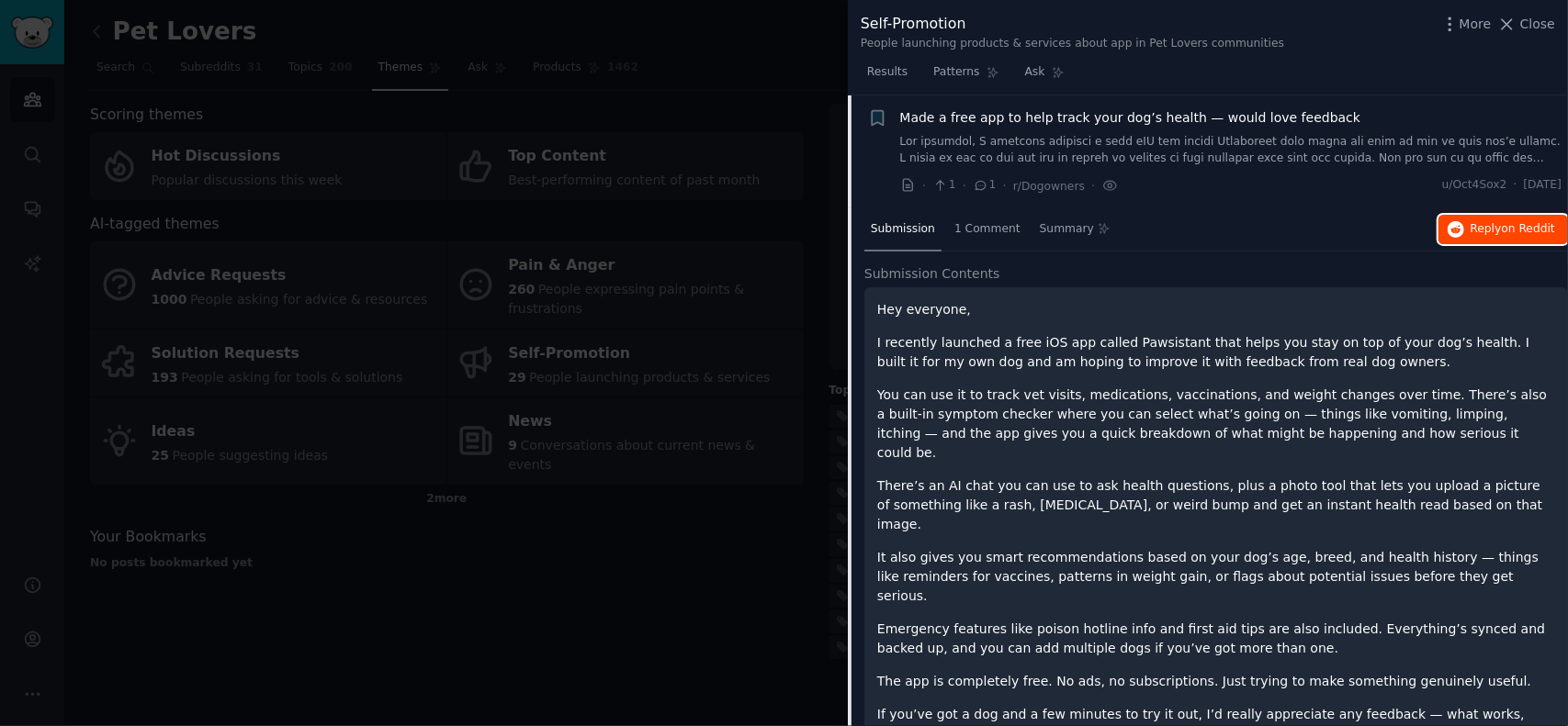
click at [1507, 225] on span "on Reddit" at bounding box center [1529, 228] width 54 height 12
click at [1533, 27] on span "Close" at bounding box center [1538, 24] width 35 height 19
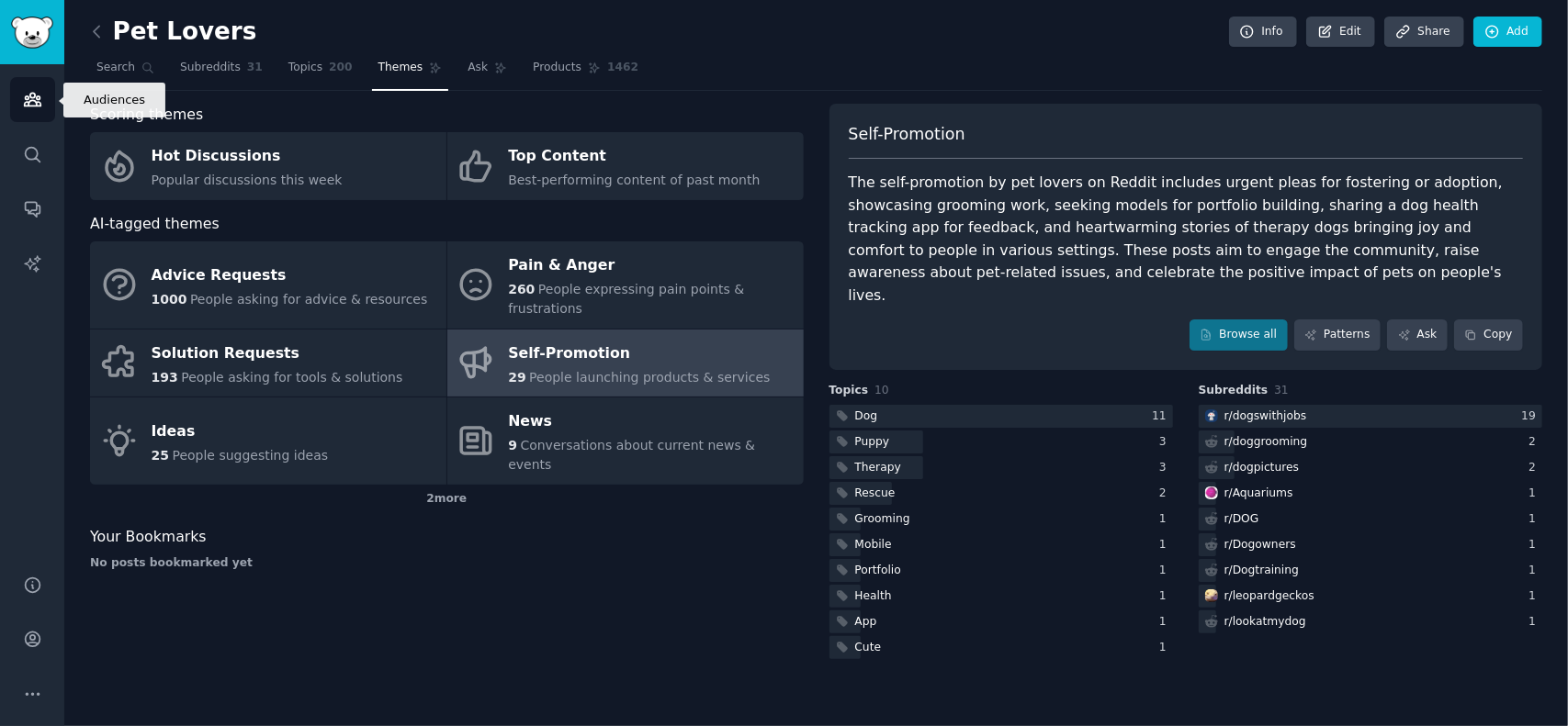
click at [35, 100] on icon "Sidebar" at bounding box center [33, 100] width 19 height 19
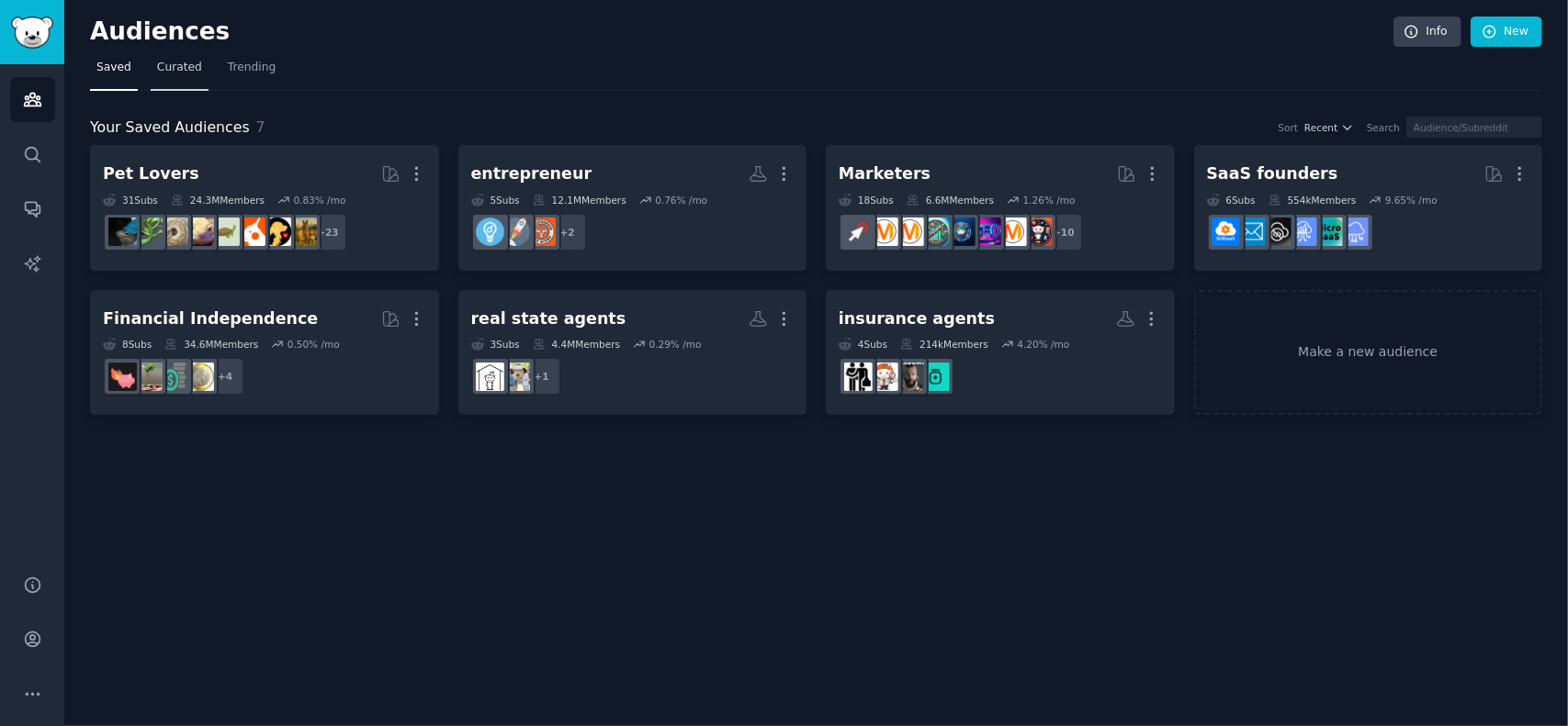
click at [163, 70] on span "Curated" at bounding box center [179, 67] width 45 height 16
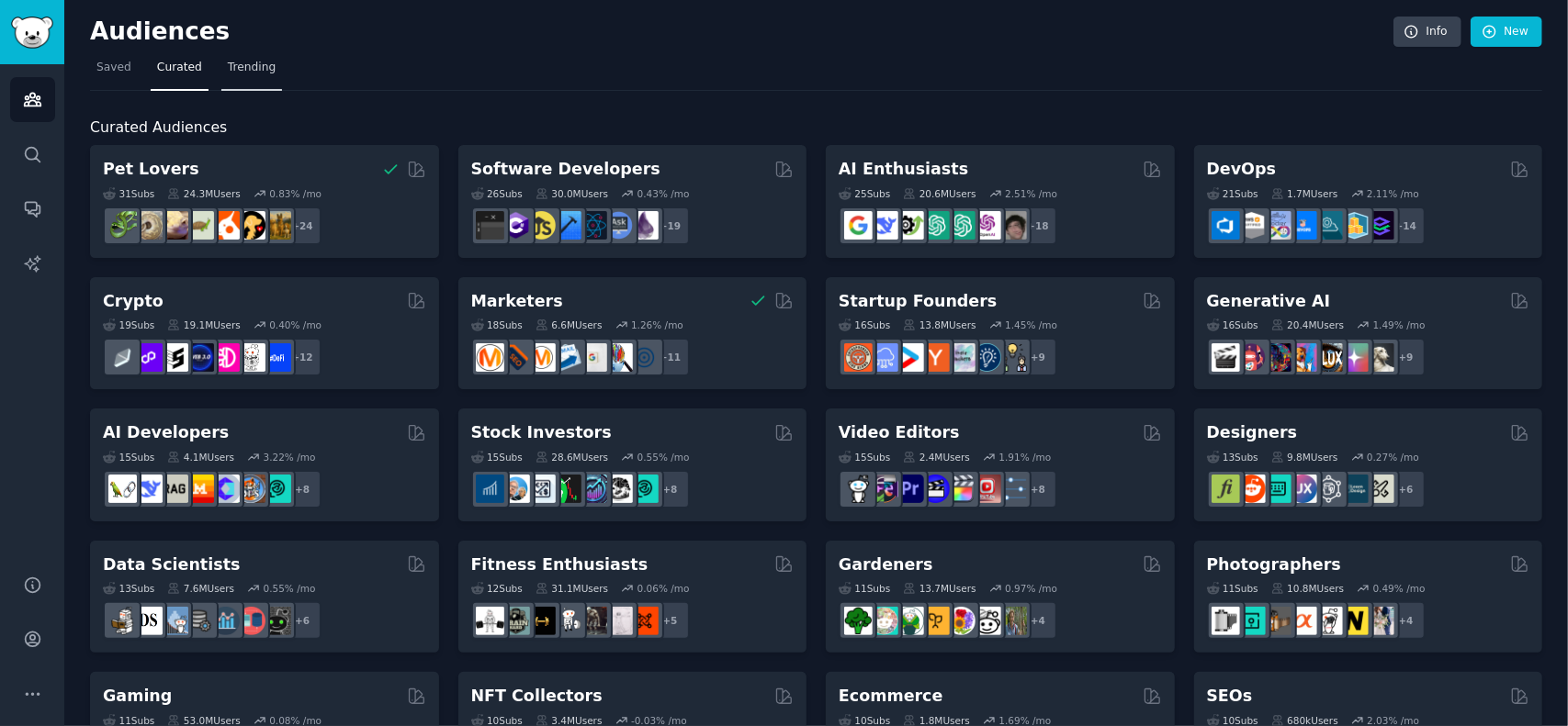
click at [249, 73] on span "Trending" at bounding box center [252, 67] width 48 height 16
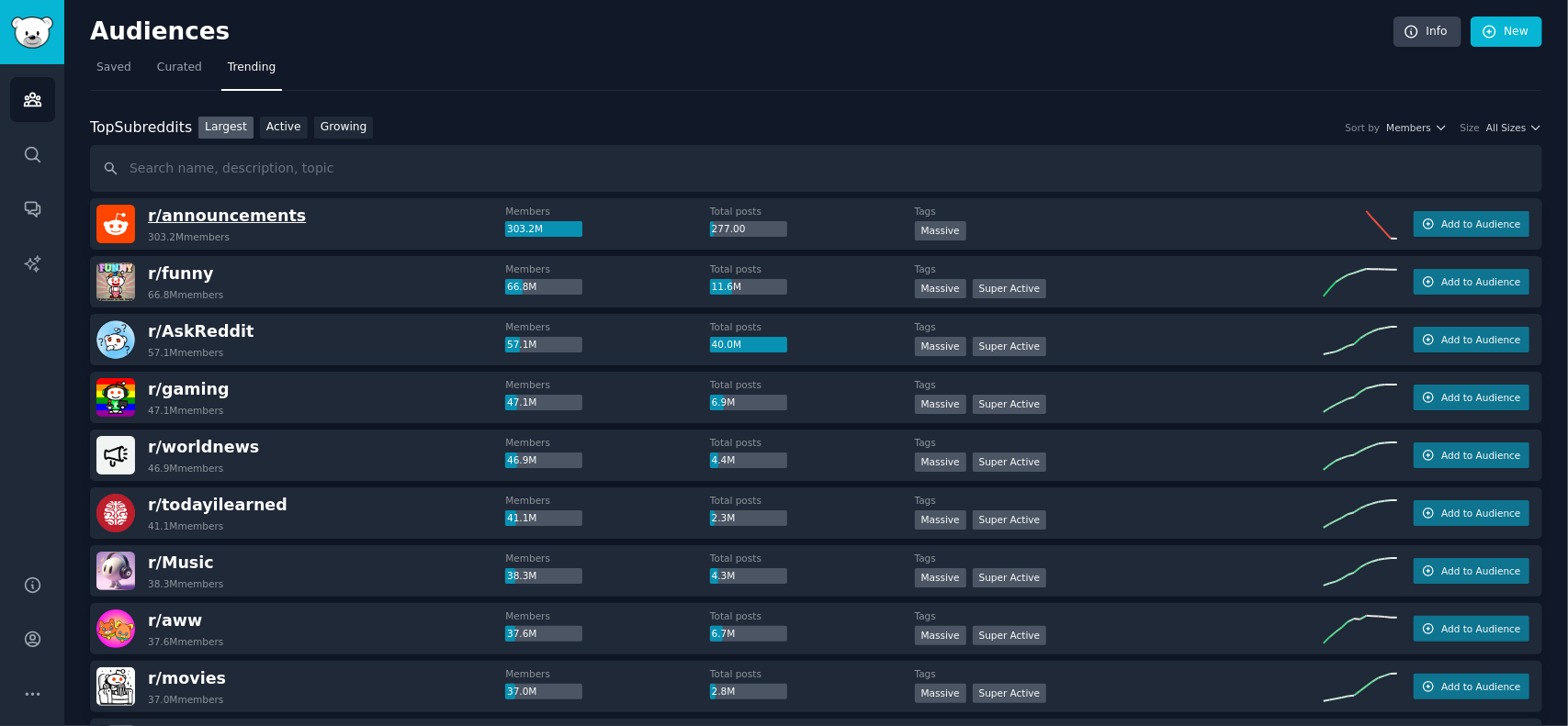
click at [244, 216] on span "r/ announcements" at bounding box center [226, 216] width 158 height 18
click at [322, 221] on div "r/ announcements 303.2M members" at bounding box center [301, 224] width 409 height 38
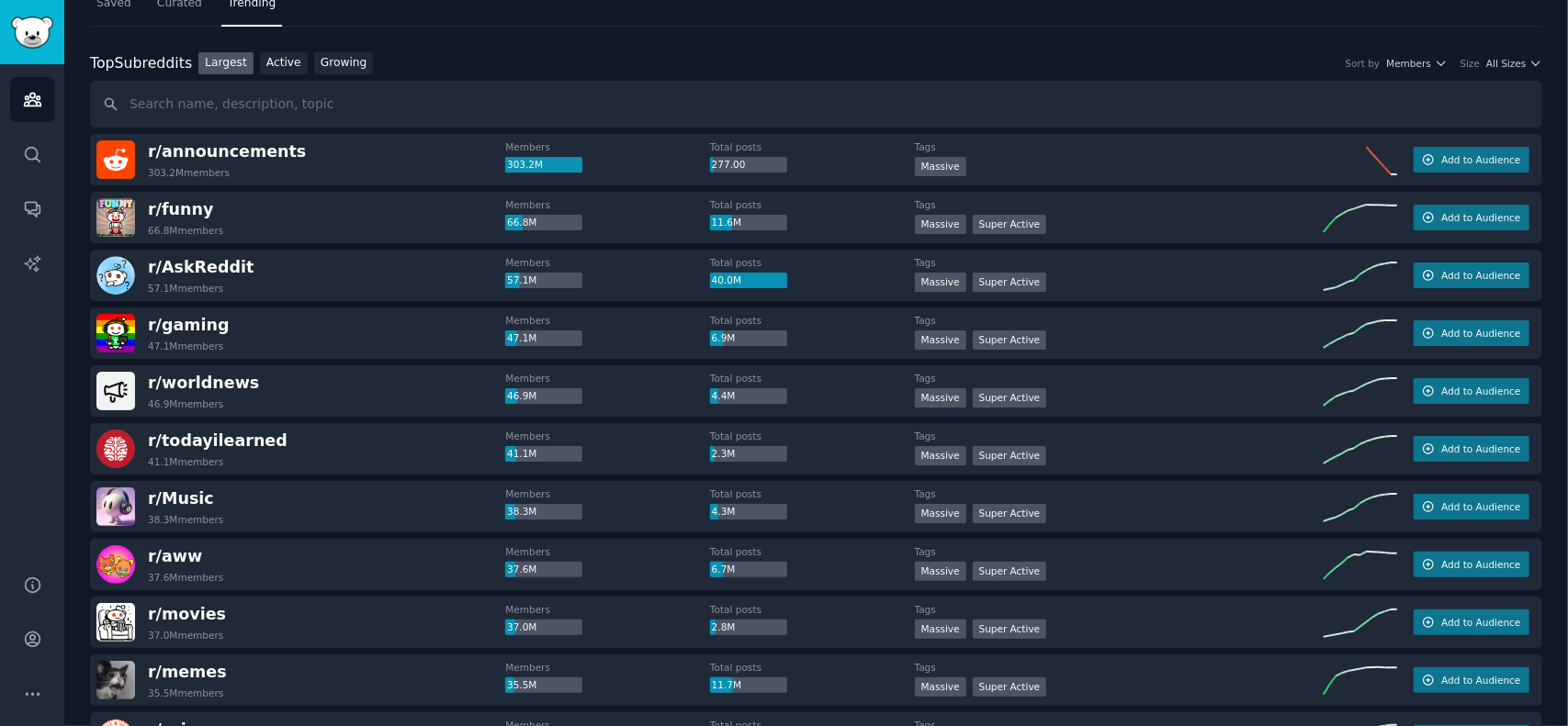
scroll to position [92, 0]
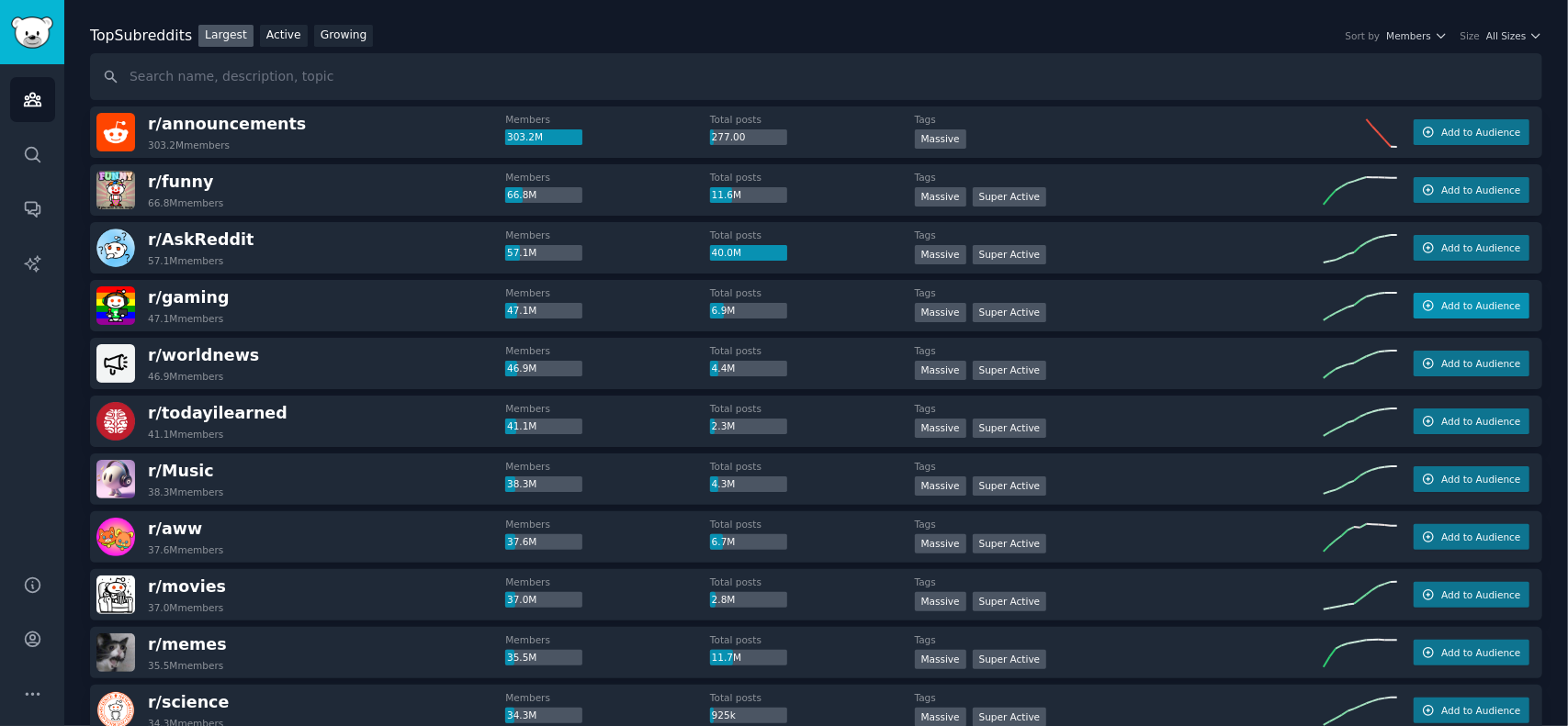
click at [1464, 302] on span "Add to Audience" at bounding box center [1481, 306] width 79 height 12
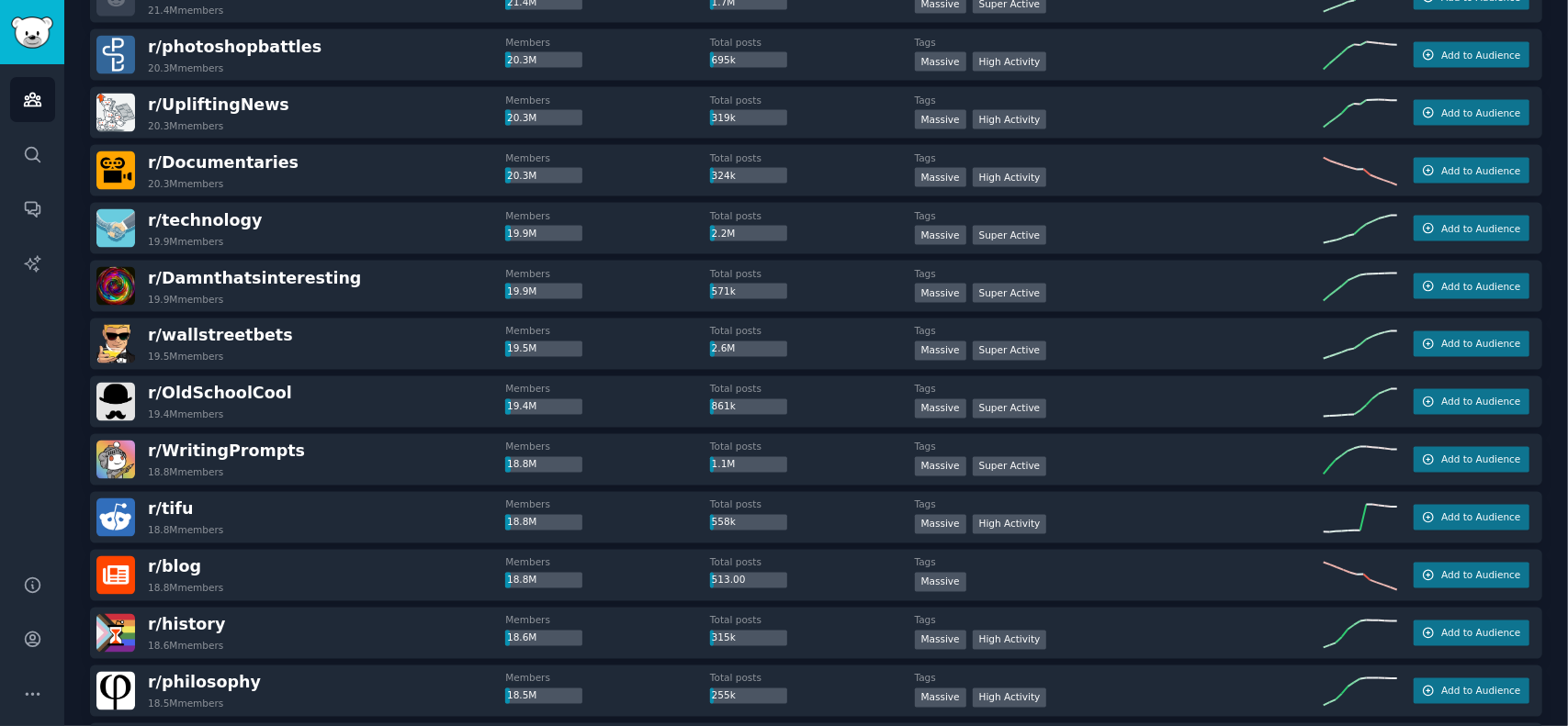
scroll to position [2112, 0]
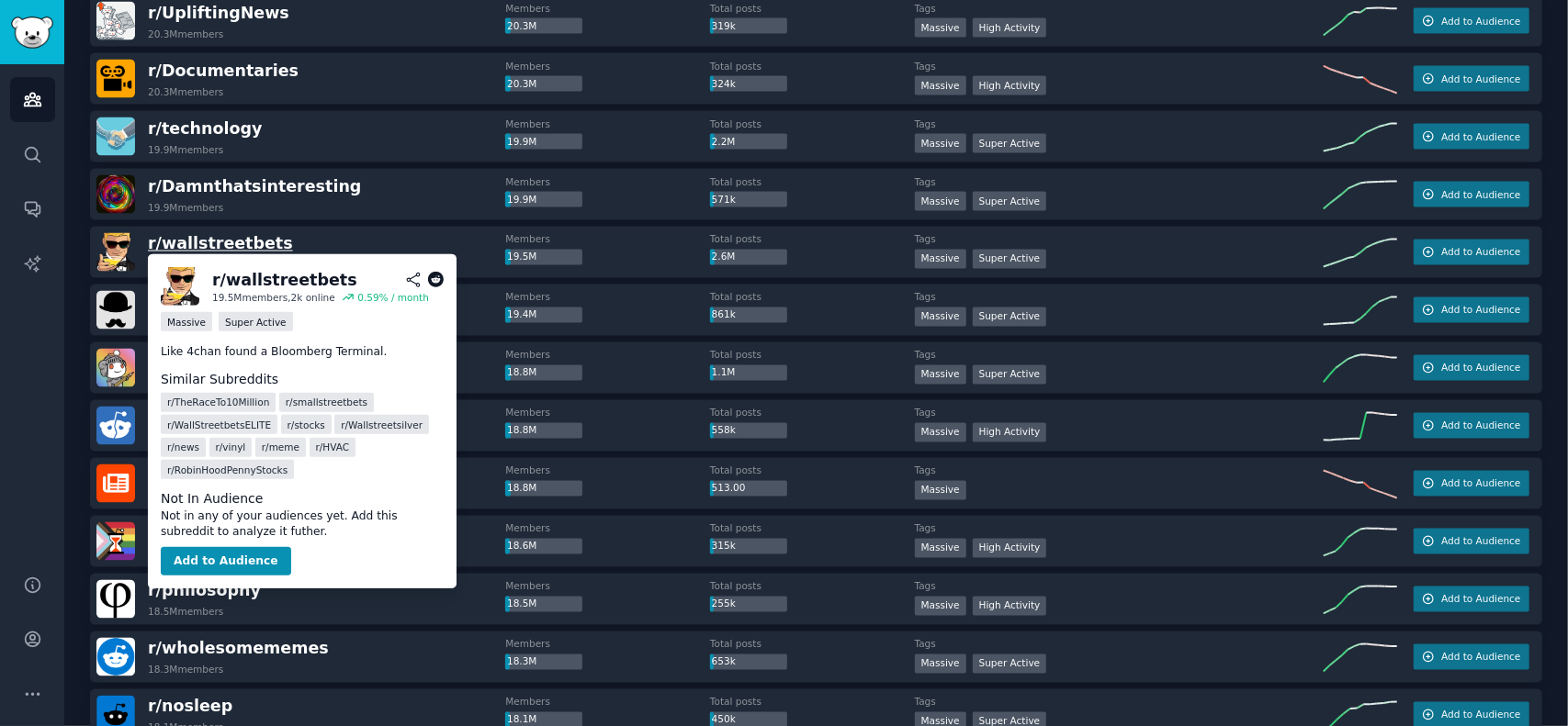
click at [228, 240] on span "r/ wallstreetbets" at bounding box center [219, 243] width 145 height 18
click at [215, 564] on button "Add to Audience" at bounding box center [226, 560] width 130 height 30
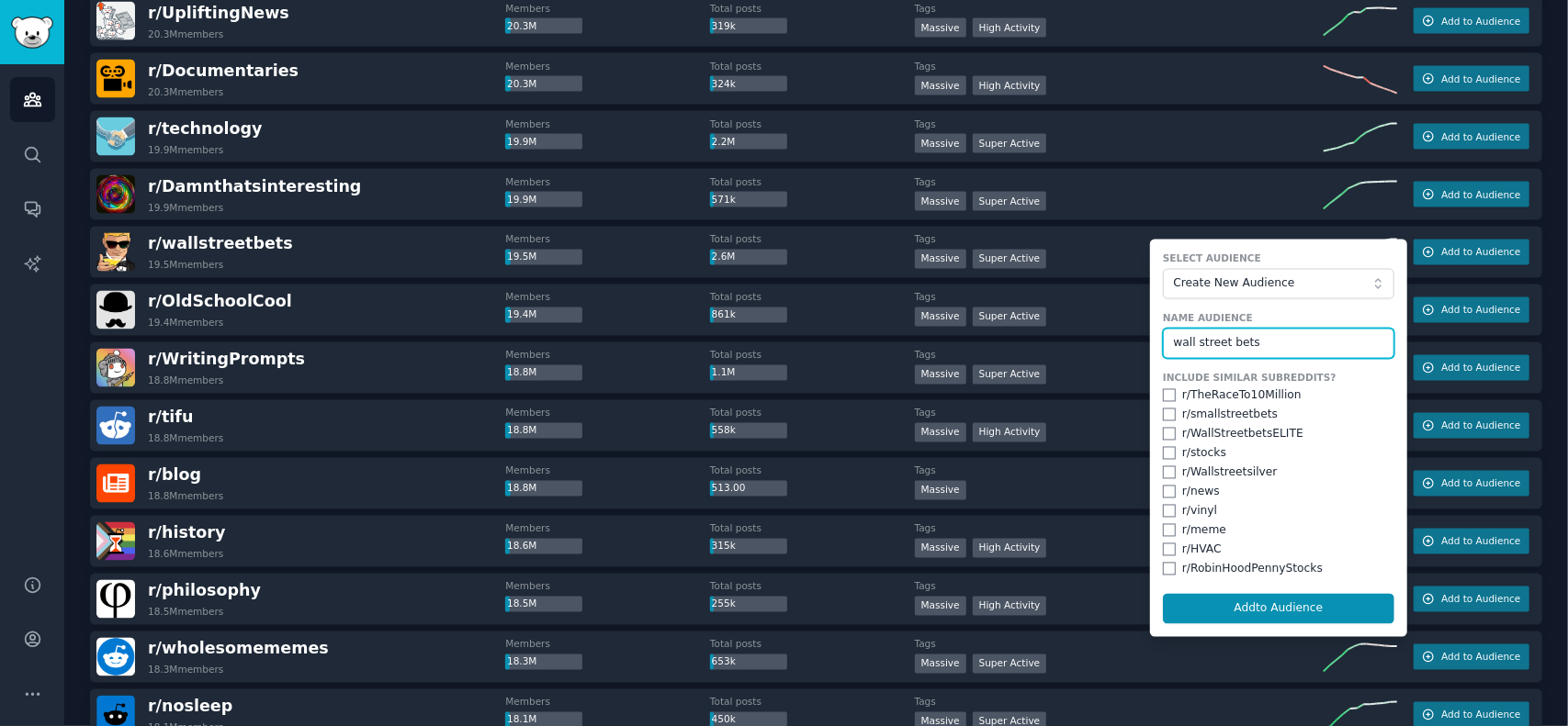
type input "wall street bets"
click at [1170, 395] on input "checkbox" at bounding box center [1169, 395] width 12 height 12
checkbox input "true"
click at [1164, 417] on input "checkbox" at bounding box center [1169, 415] width 12 height 12
checkbox input "true"
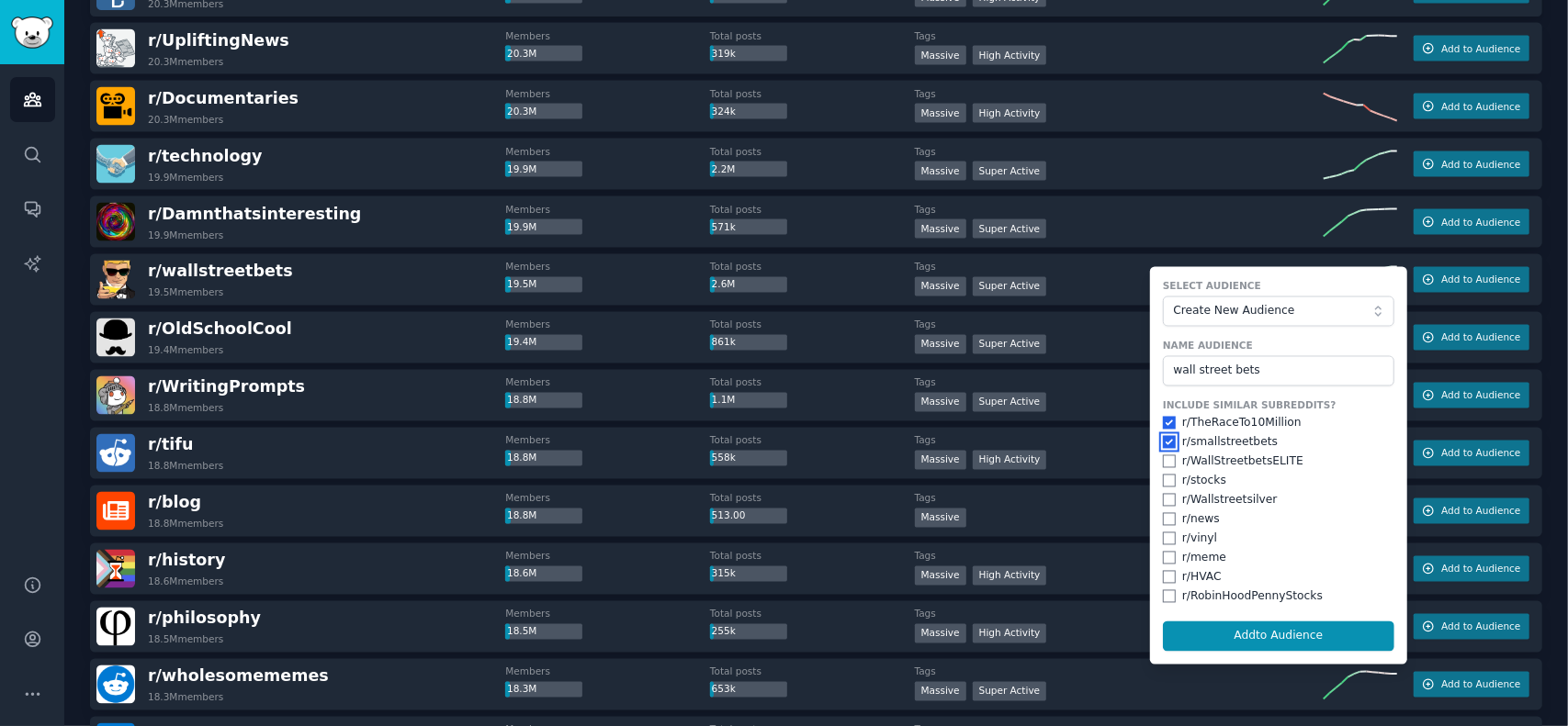
scroll to position [2020, 0]
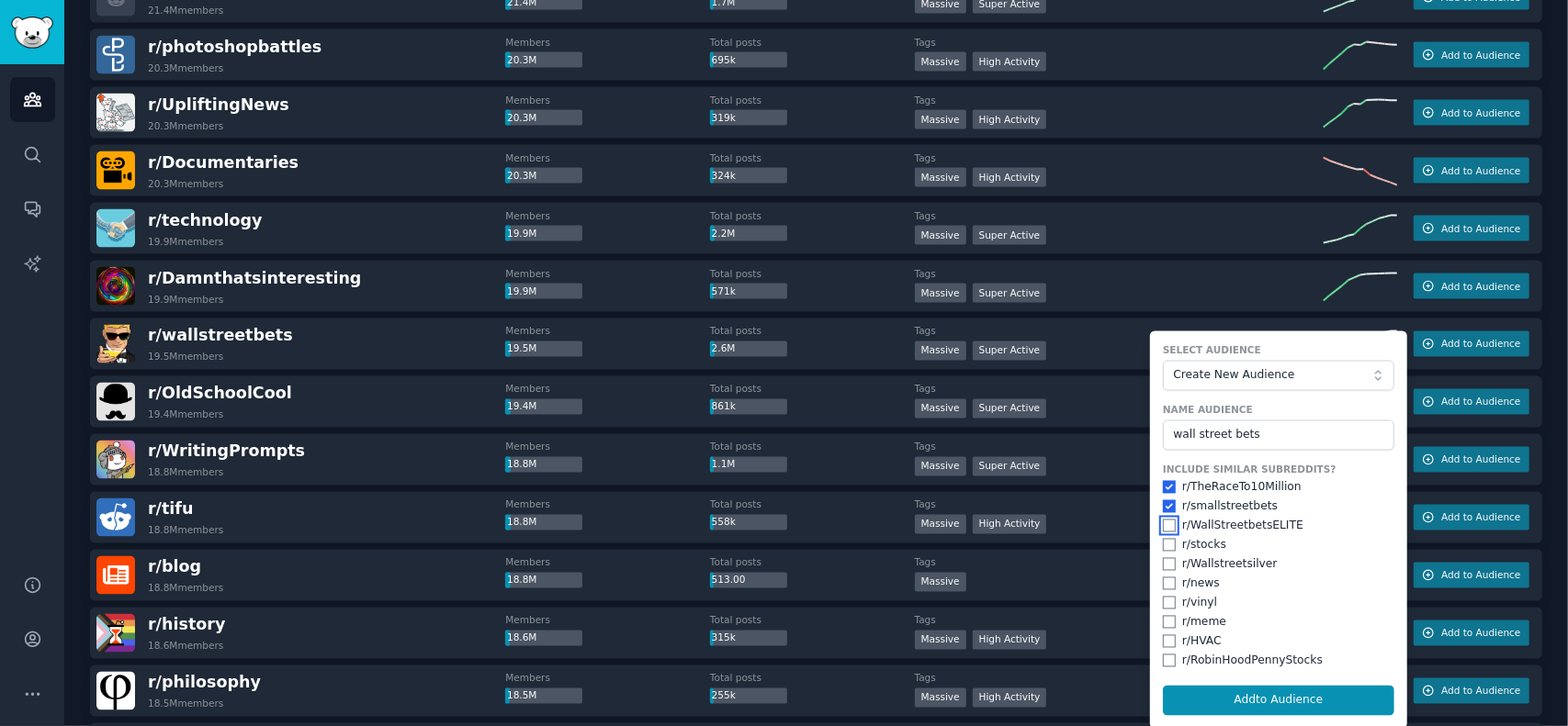
drag, startPoint x: 1166, startPoint y: 528, endPoint x: 1168, endPoint y: 548, distance: 20.1
click at [1166, 532] on div "Include Similar Subreddits? r/ TheRaceTo10Million r/ smallstreetbets r/ WallStr…" at bounding box center [1280, 566] width 232 height 206
click at [1168, 550] on div "r/ stocks" at bounding box center [1280, 546] width 232 height 16
click at [1164, 561] on input "checkbox" at bounding box center [1169, 564] width 12 height 12
checkbox input "true"
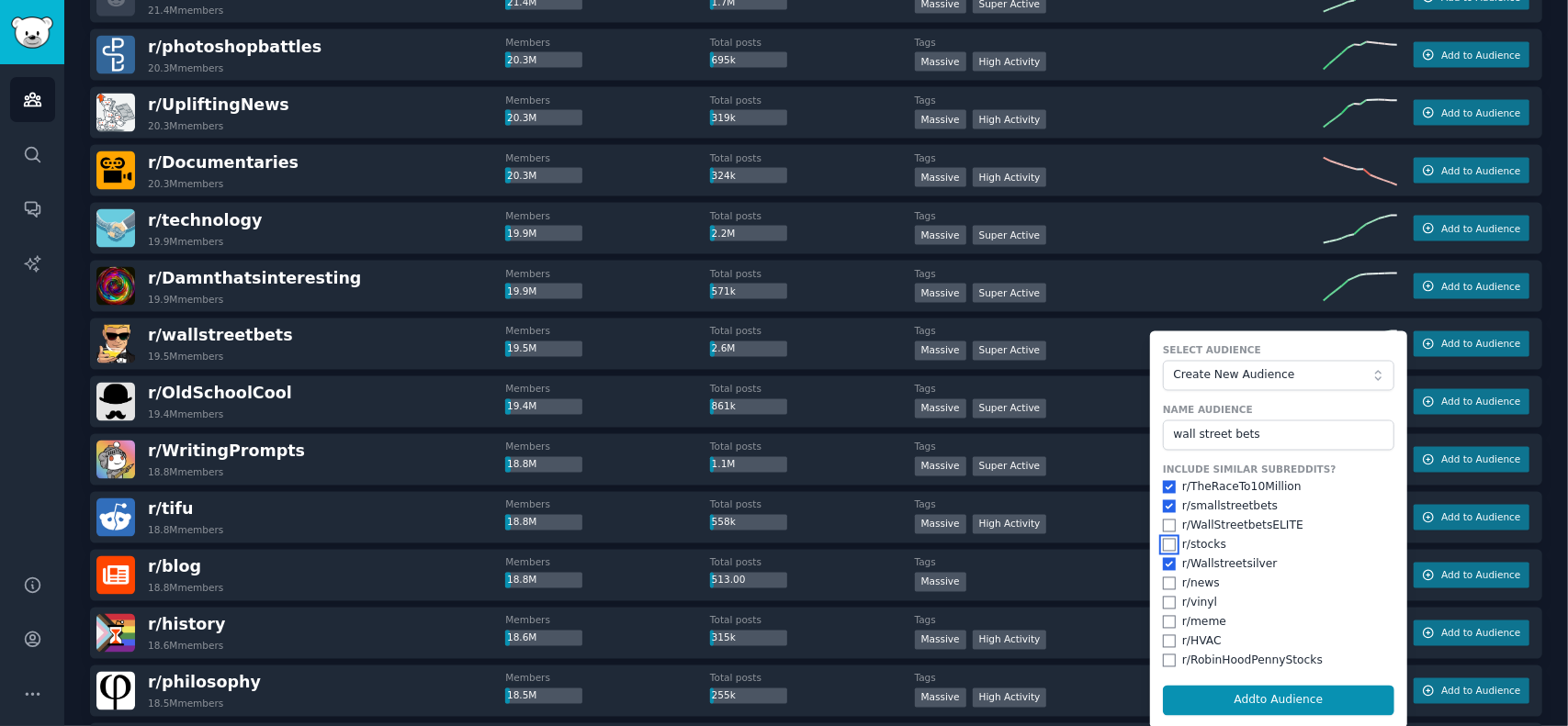
click at [1168, 542] on input "checkbox" at bounding box center [1169, 545] width 12 height 12
checkbox input "true"
click at [1167, 526] on input "checkbox" at bounding box center [1169, 526] width 12 height 12
checkbox input "true"
click at [1164, 579] on input "checkbox" at bounding box center [1169, 583] width 12 height 12
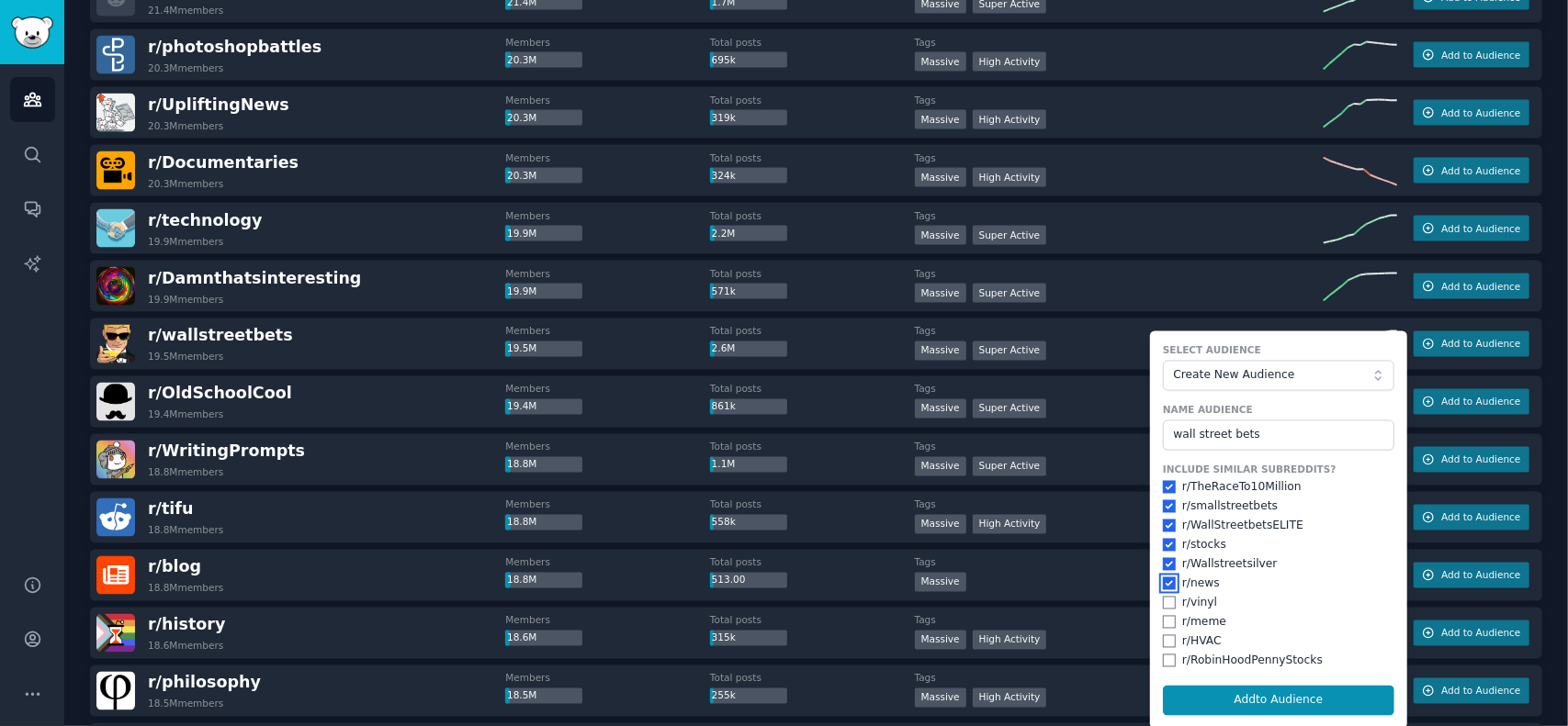
checkbox input "true"
click at [1164, 601] on input "checkbox" at bounding box center [1169, 602] width 12 height 12
checkbox input "true"
click at [1164, 624] on input "checkbox" at bounding box center [1169, 622] width 12 height 12
checkbox input "true"
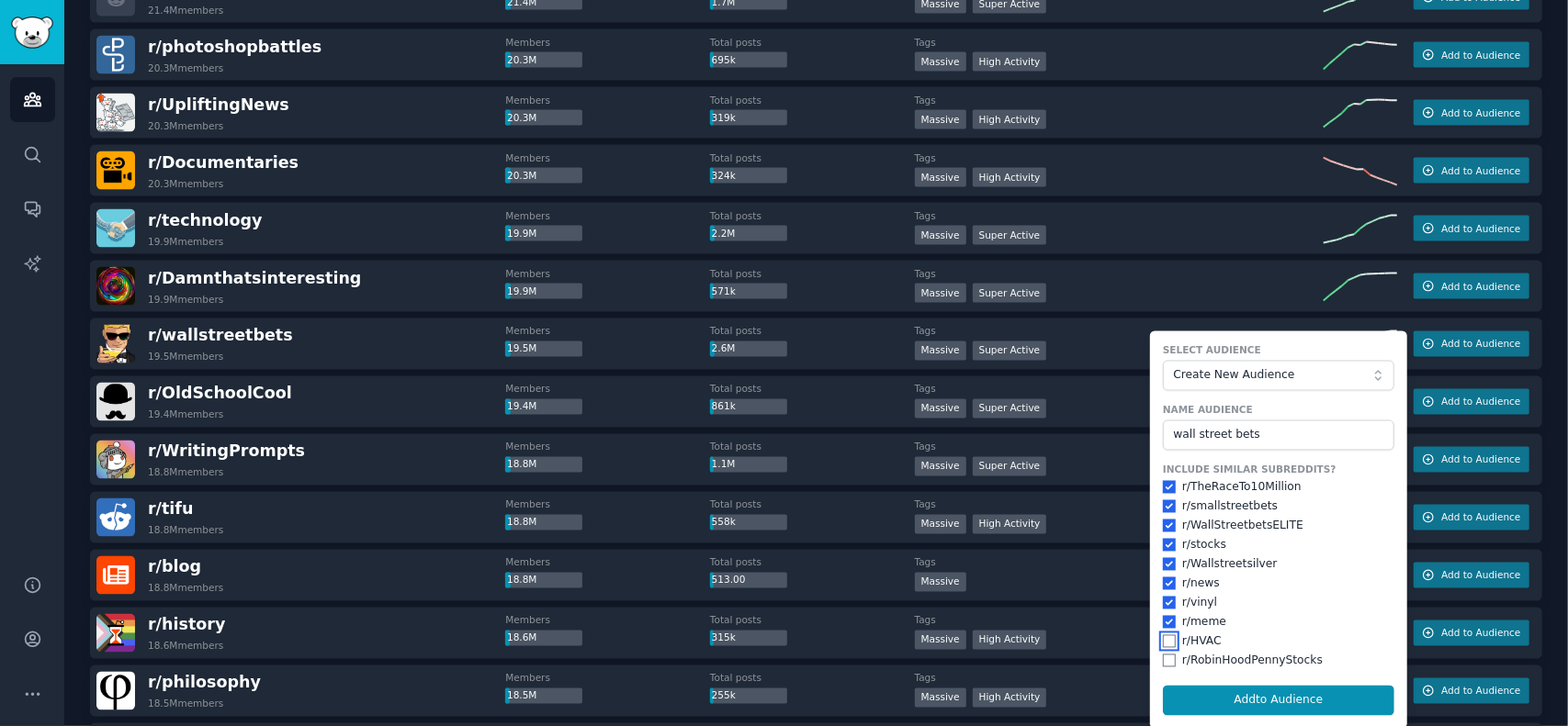
click at [1164, 639] on input "checkbox" at bounding box center [1169, 641] width 12 height 12
checkbox input "true"
click at [1165, 661] on input "checkbox" at bounding box center [1169, 661] width 12 height 12
checkbox input "true"
click at [1164, 638] on input "checkbox" at bounding box center [1169, 641] width 12 height 12
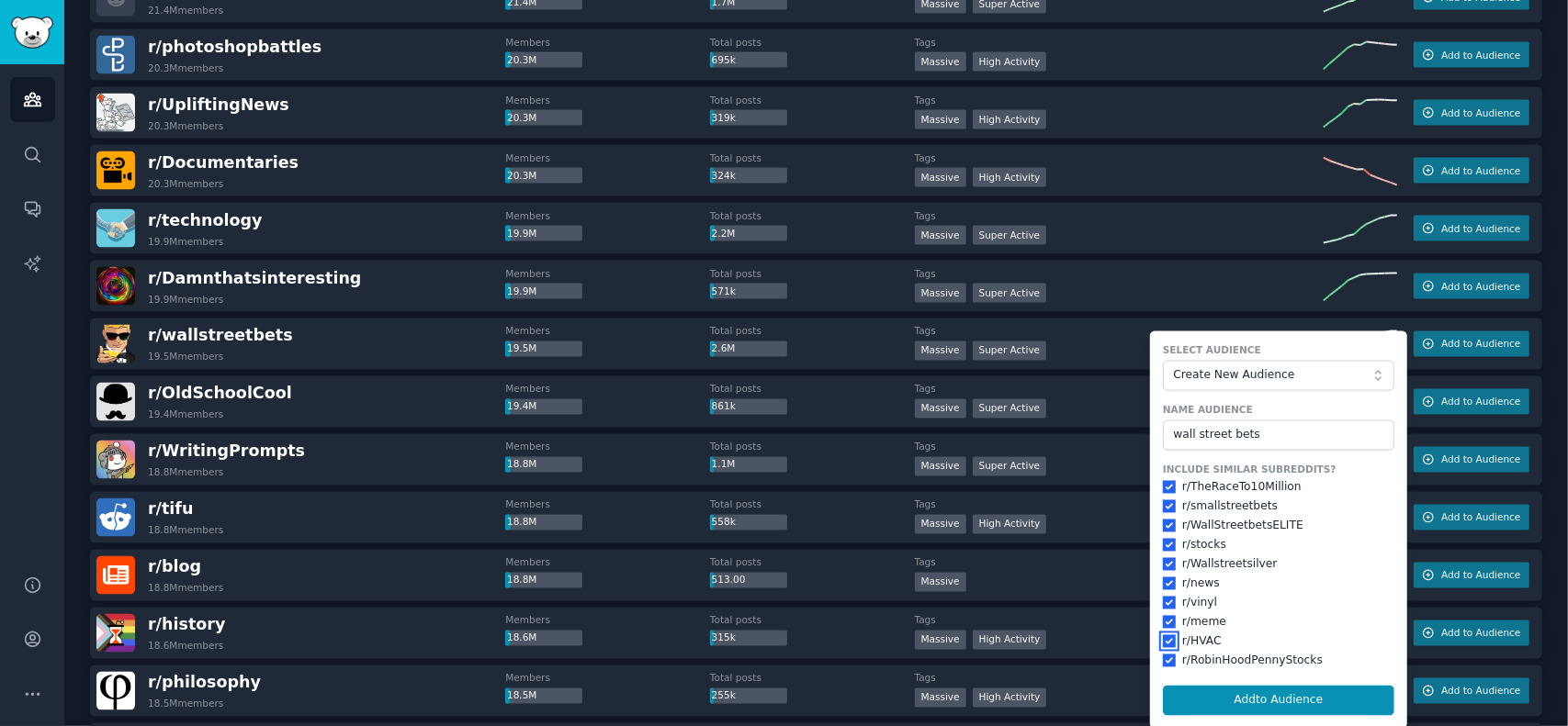
checkbox input "false"
click at [1164, 618] on input "checkbox" at bounding box center [1169, 622] width 12 height 12
checkbox input "false"
click at [1165, 600] on input "checkbox" at bounding box center [1169, 602] width 12 height 12
checkbox input "false"
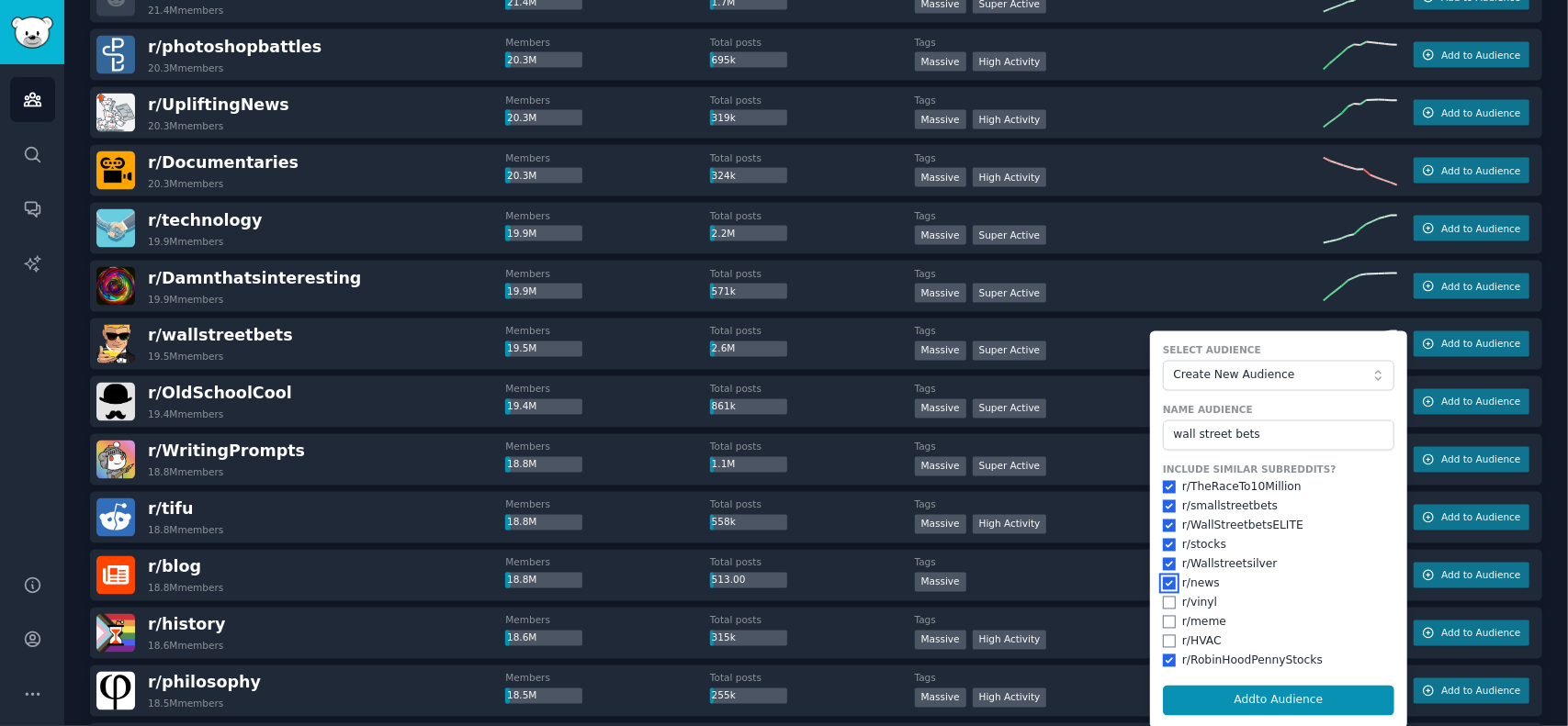
click at [1167, 579] on input "checkbox" at bounding box center [1169, 583] width 12 height 12
checkbox input "false"
click at [1164, 563] on input "checkbox" at bounding box center [1169, 564] width 12 height 12
checkbox input "false"
click at [1165, 541] on input "checkbox" at bounding box center [1169, 545] width 12 height 12
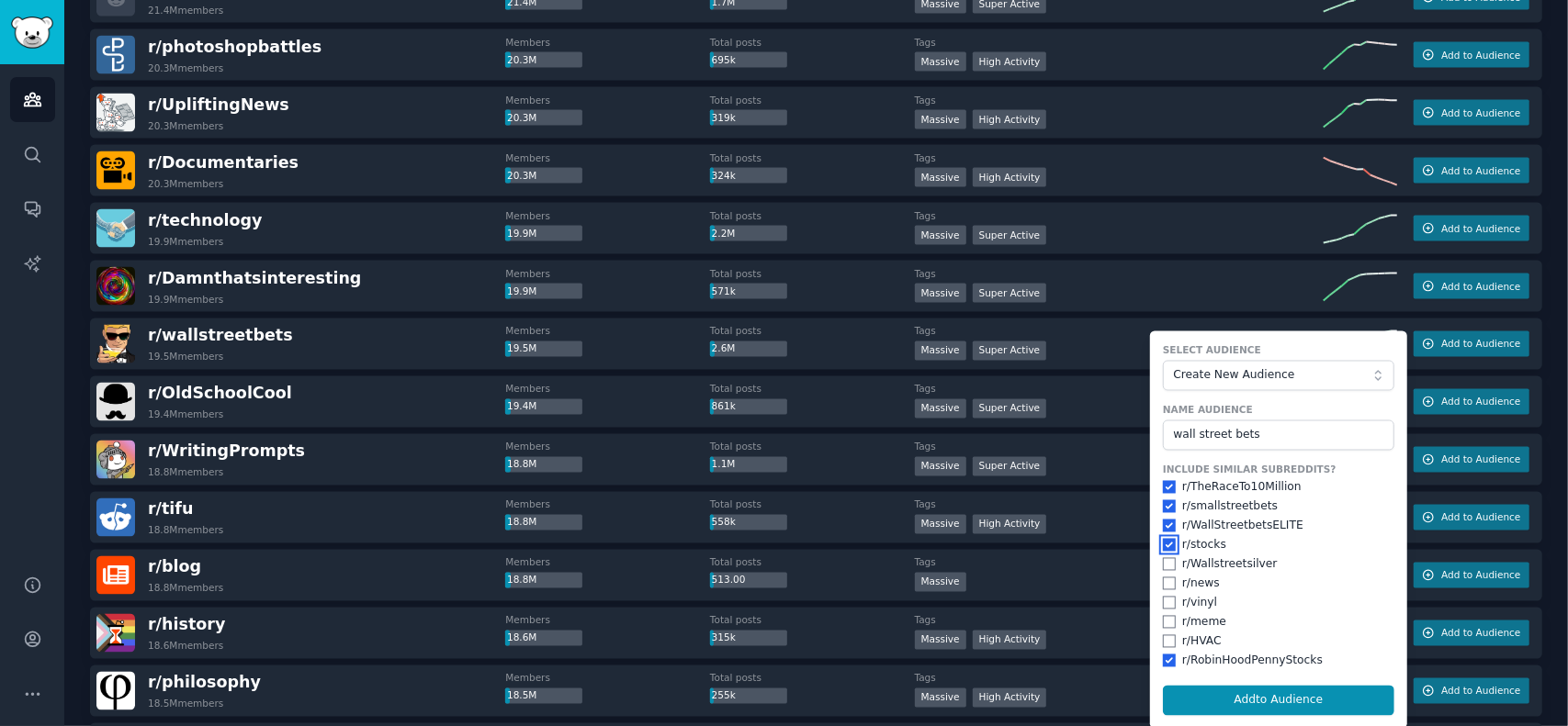
checkbox input "false"
click at [1266, 693] on button "Add to Audience" at bounding box center [1280, 701] width 232 height 32
checkbox input "false"
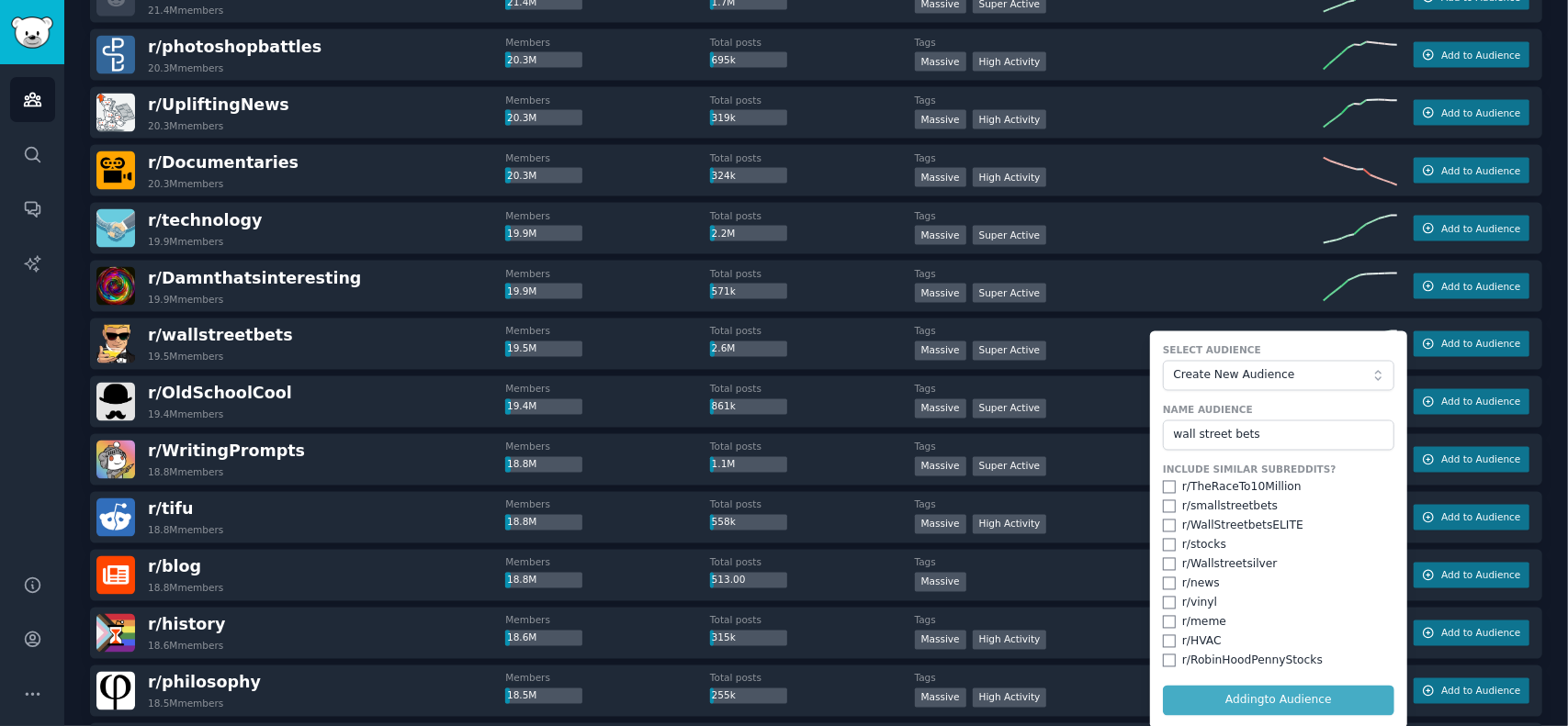
checkbox input "false"
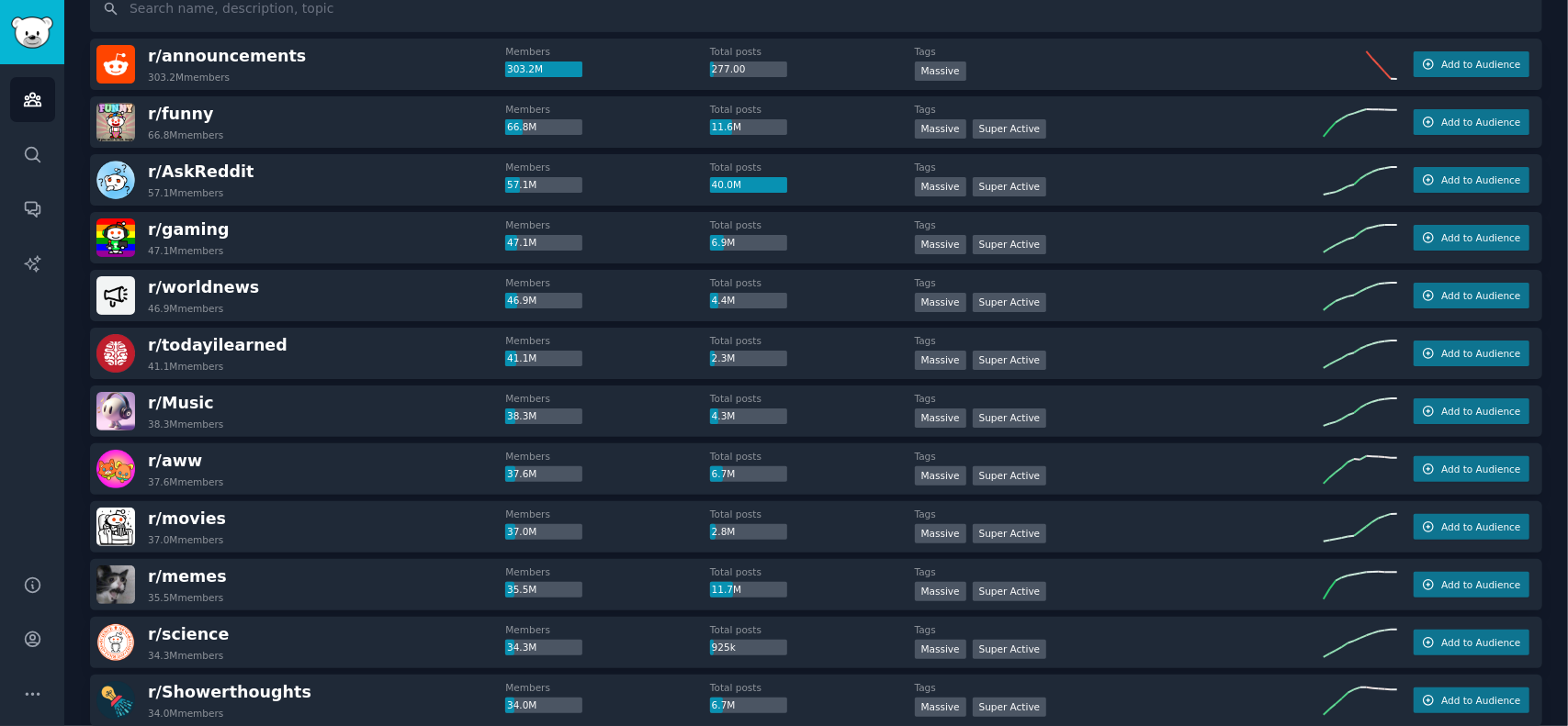
scroll to position [184, 0]
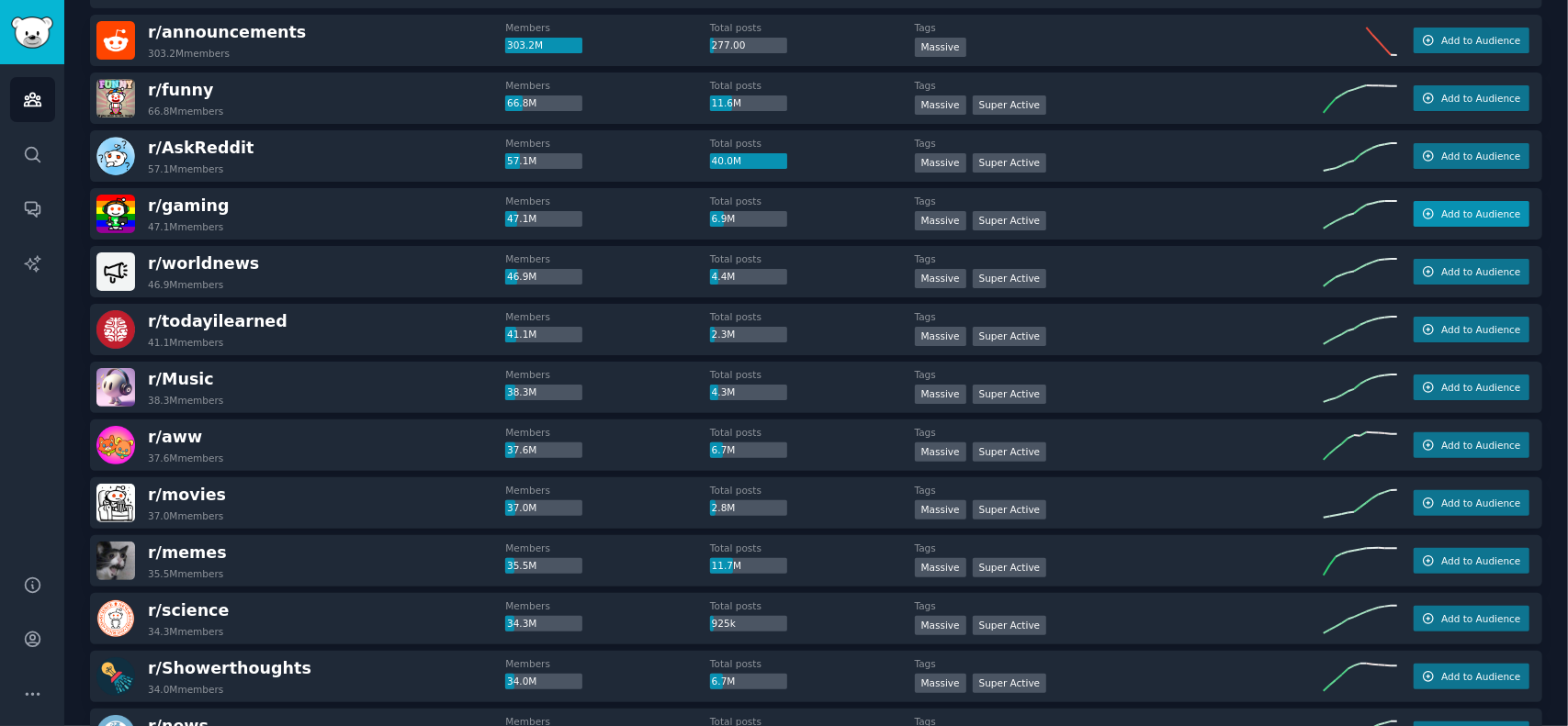
click at [1492, 214] on span "Add to Audience" at bounding box center [1481, 214] width 79 height 12
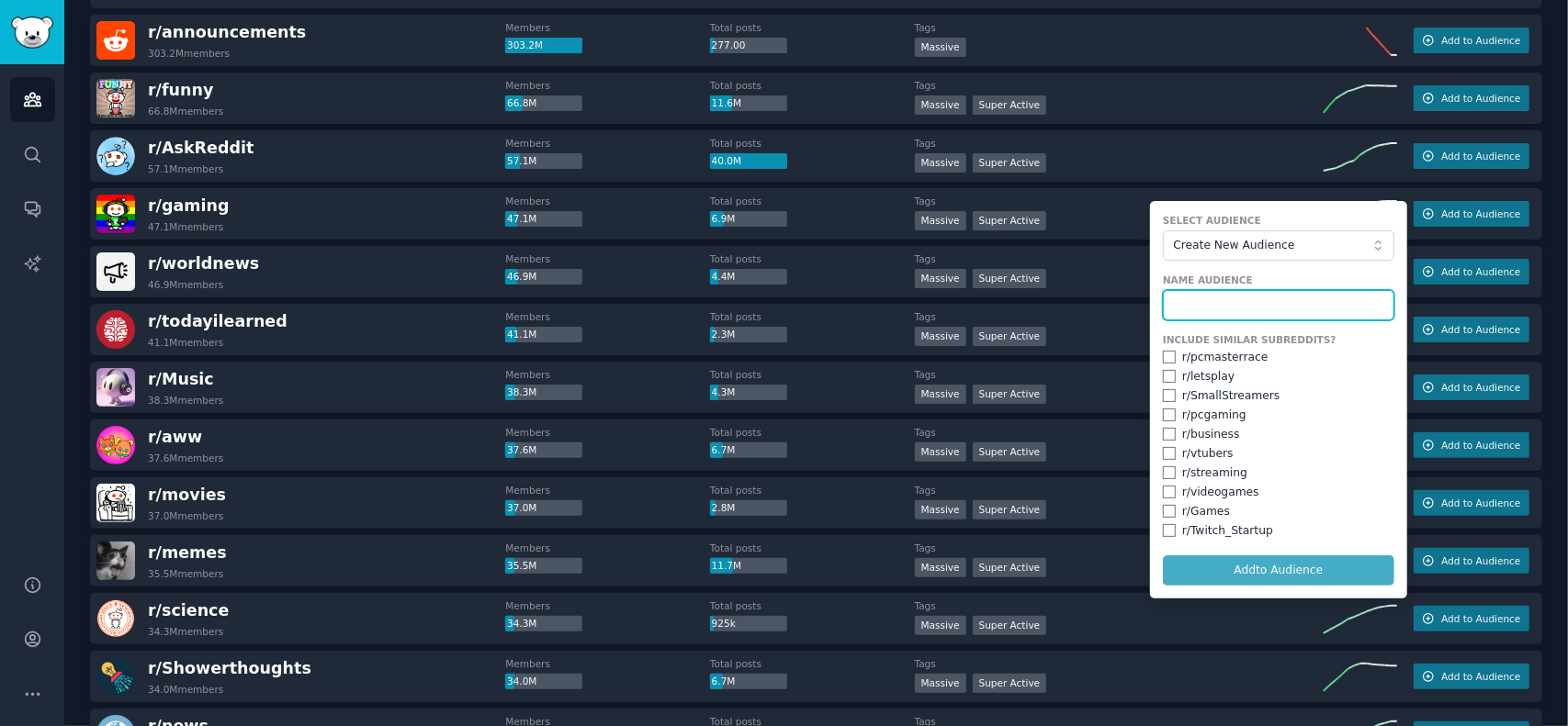
click at [1210, 300] on input "text" at bounding box center [1280, 306] width 232 height 32
type input "gaming"
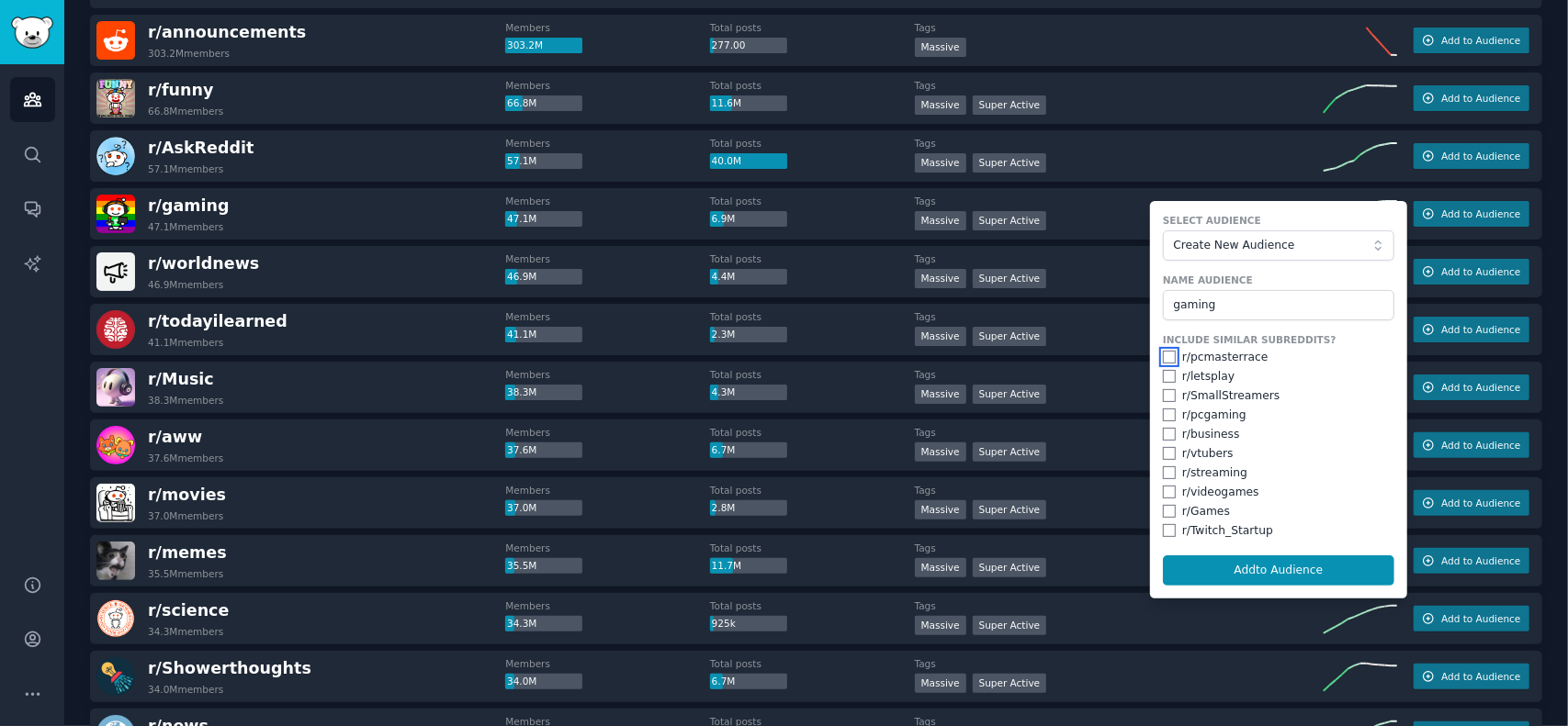
click at [1165, 355] on input "checkbox" at bounding box center [1169, 356] width 12 height 12
checkbox input "true"
click at [1164, 374] on input "checkbox" at bounding box center [1169, 375] width 12 height 12
checkbox input "true"
click at [1164, 394] on input "checkbox" at bounding box center [1169, 395] width 12 height 12
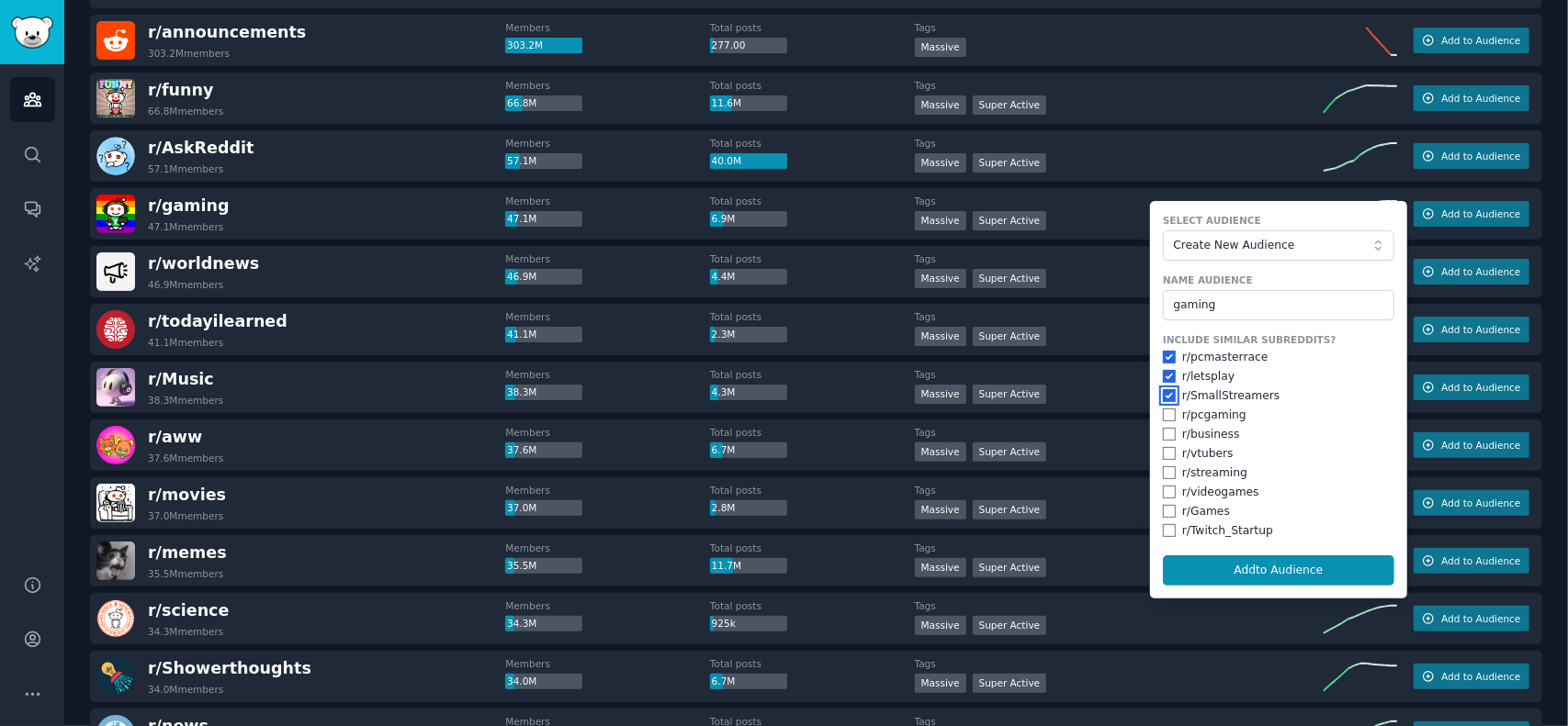
checkbox input "true"
click at [1164, 412] on input "checkbox" at bounding box center [1169, 415] width 12 height 12
checkbox input "true"
click at [1165, 472] on input "checkbox" at bounding box center [1169, 472] width 12 height 12
checkbox input "true"
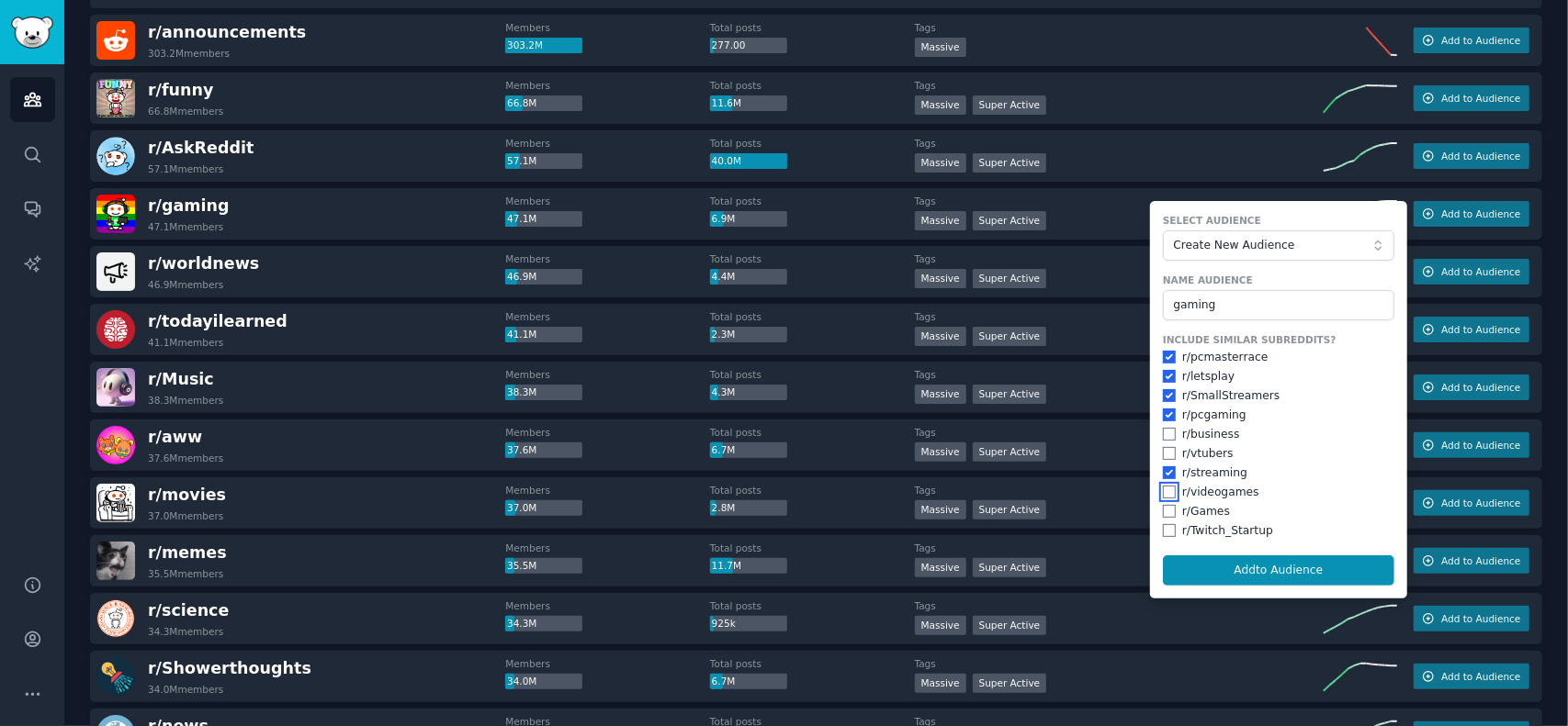
click at [1164, 490] on input "checkbox" at bounding box center [1169, 491] width 12 height 12
checkbox input "true"
click at [1164, 467] on input "checkbox" at bounding box center [1169, 472] width 12 height 12
checkbox input "false"
click at [1164, 504] on div "r/ Games" at bounding box center [1280, 511] width 232 height 16
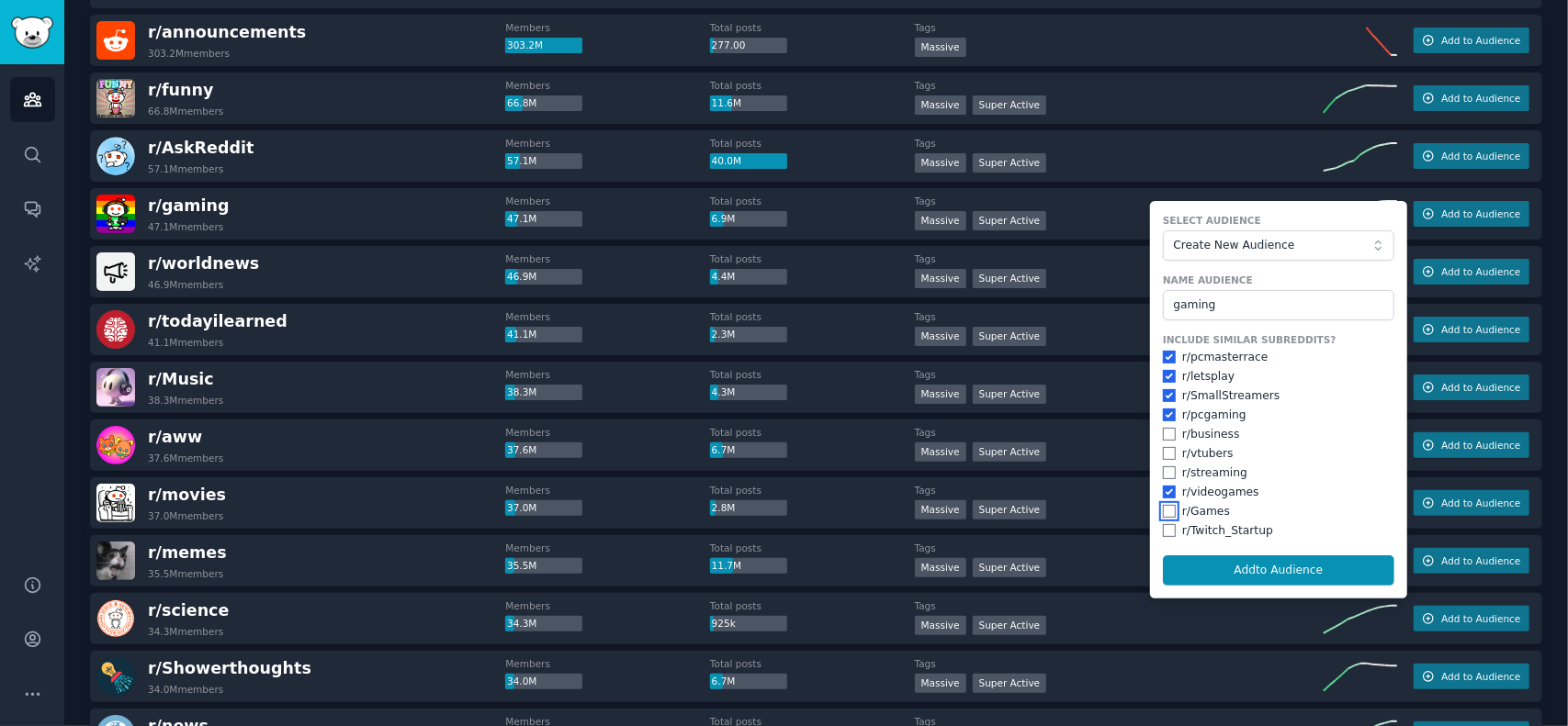
click at [1168, 511] on input "checkbox" at bounding box center [1169, 510] width 12 height 12
checkbox input "true"
click at [1164, 525] on input "checkbox" at bounding box center [1169, 530] width 12 height 12
checkbox input "true"
click at [1263, 567] on button "Add to Audience" at bounding box center [1280, 571] width 232 height 32
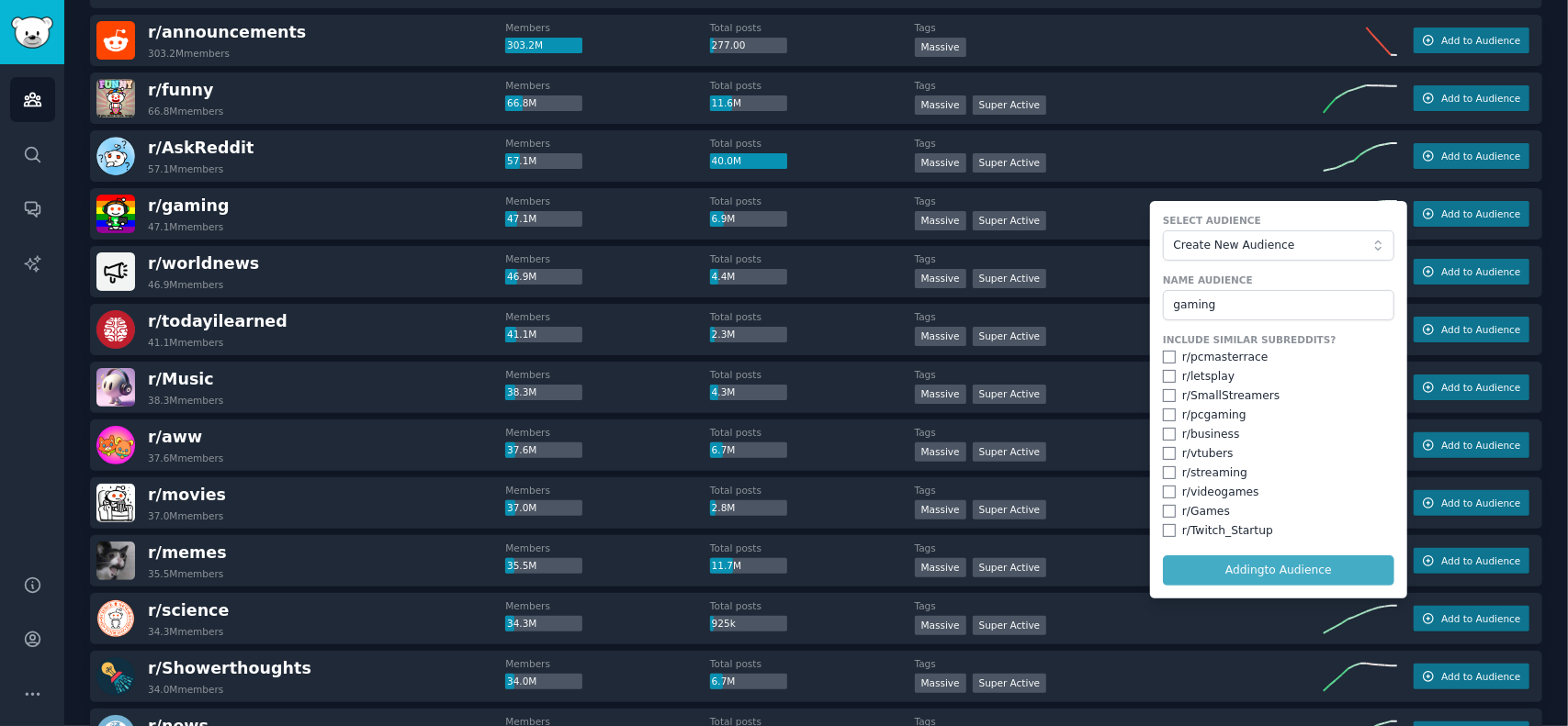
checkbox input "false"
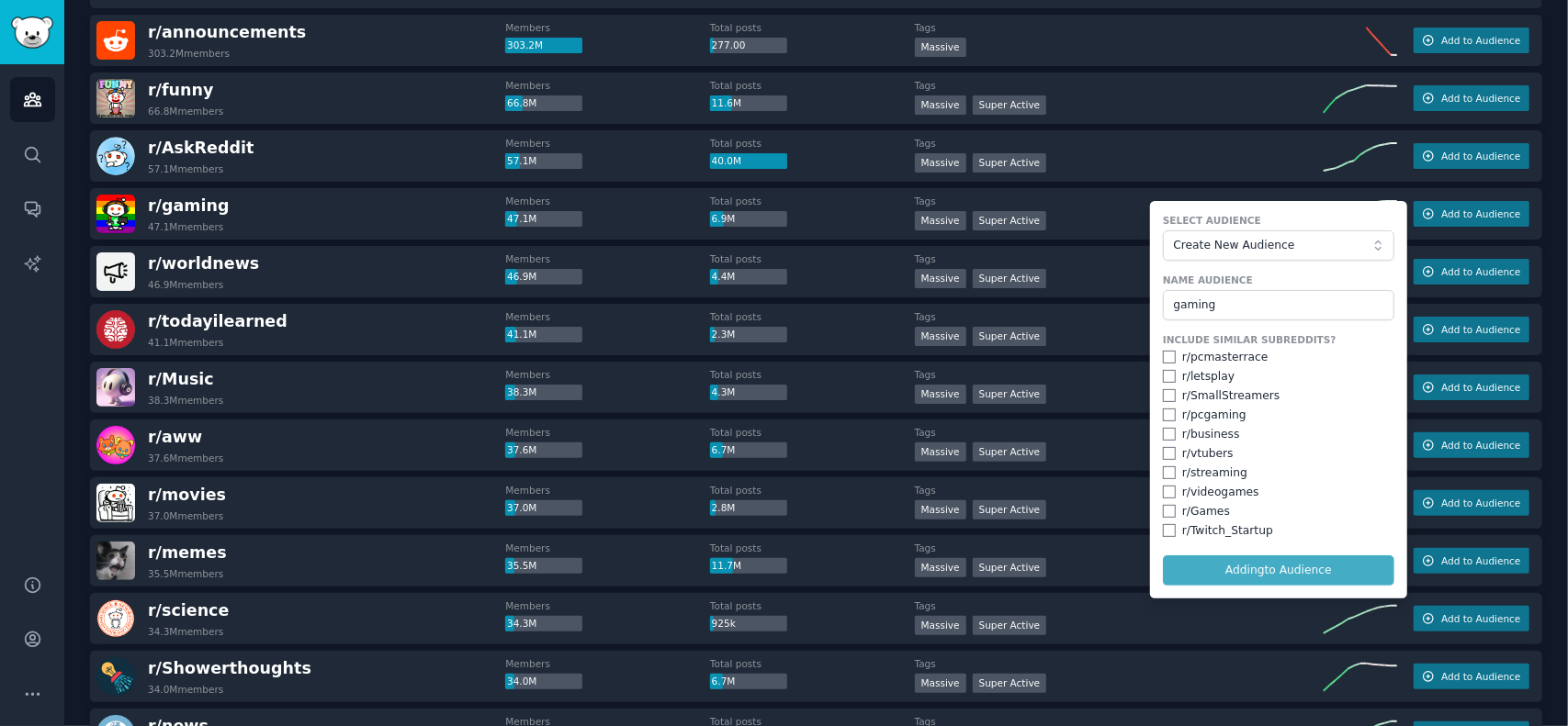
checkbox input "false"
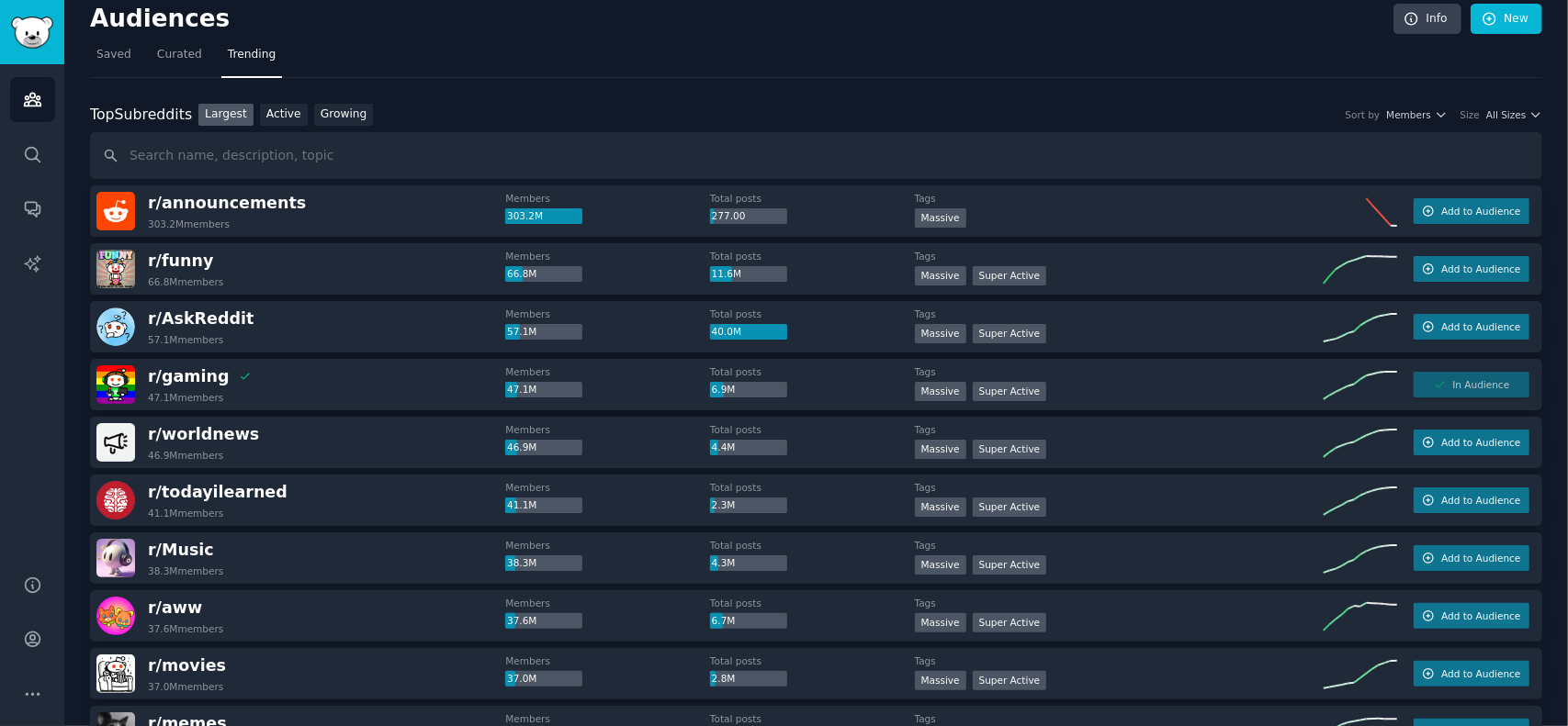
scroll to position [0, 0]
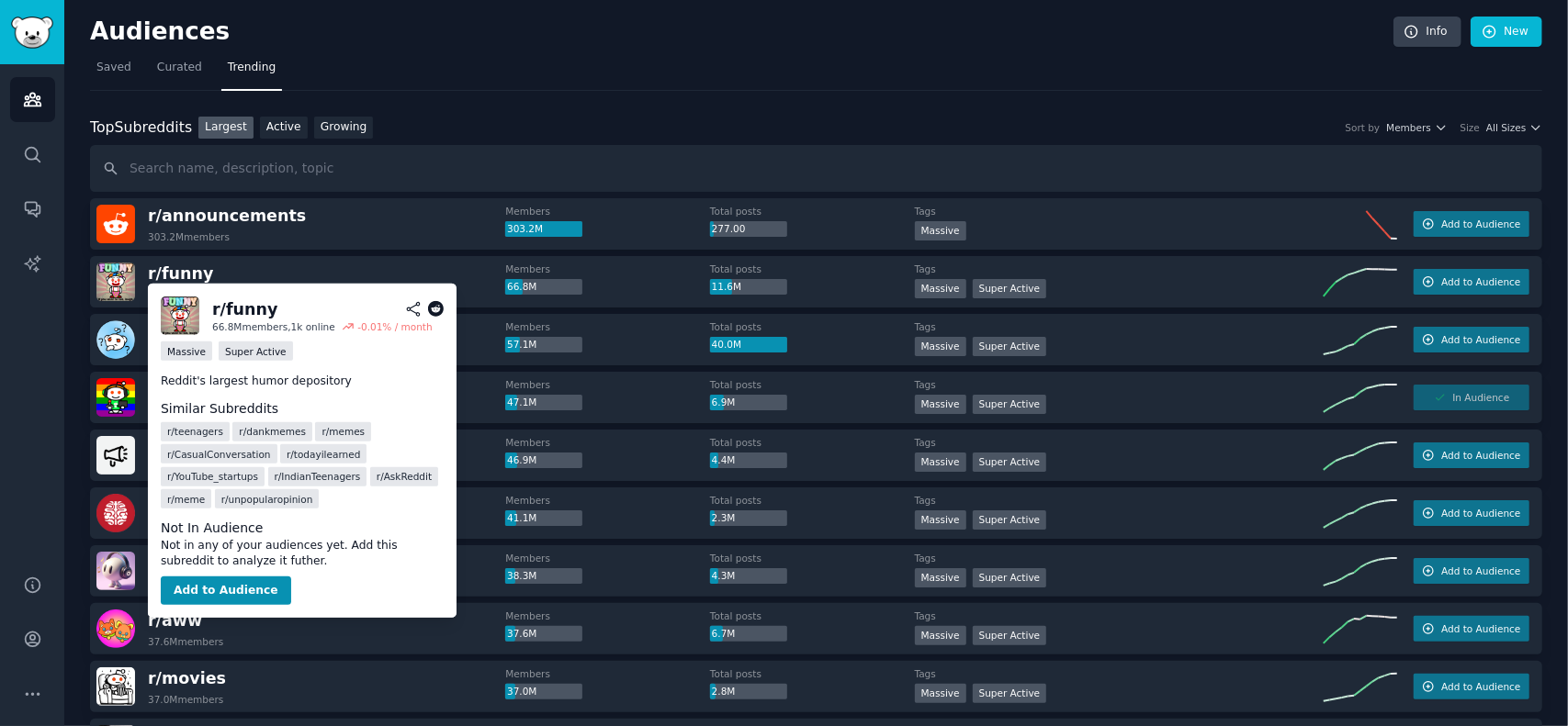
drag, startPoint x: 172, startPoint y: 269, endPoint x: 374, endPoint y: 241, distance: 203.9
click at [384, 241] on div "r/ announcements 303.2M members" at bounding box center [301, 224] width 409 height 38
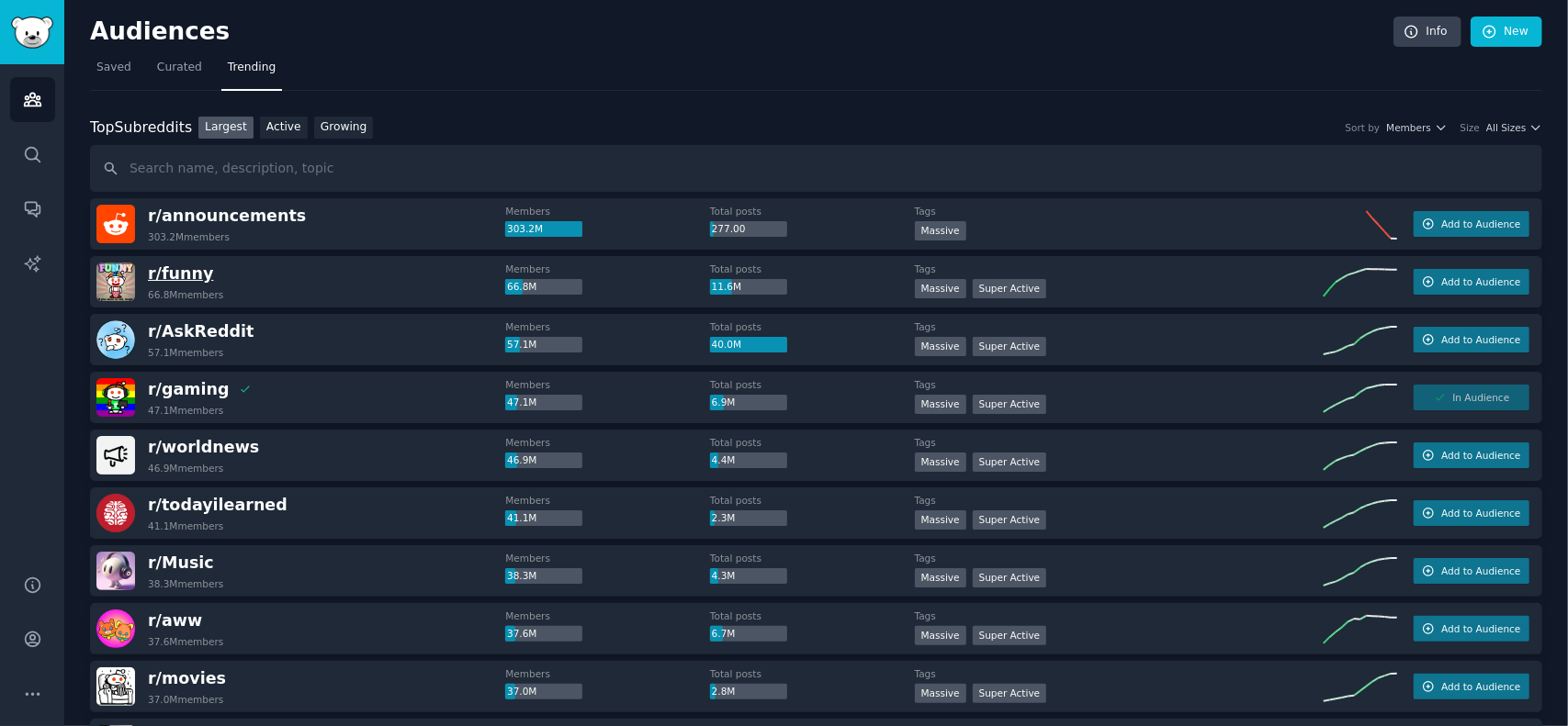
click at [178, 269] on span "r/ funny" at bounding box center [180, 273] width 65 height 18
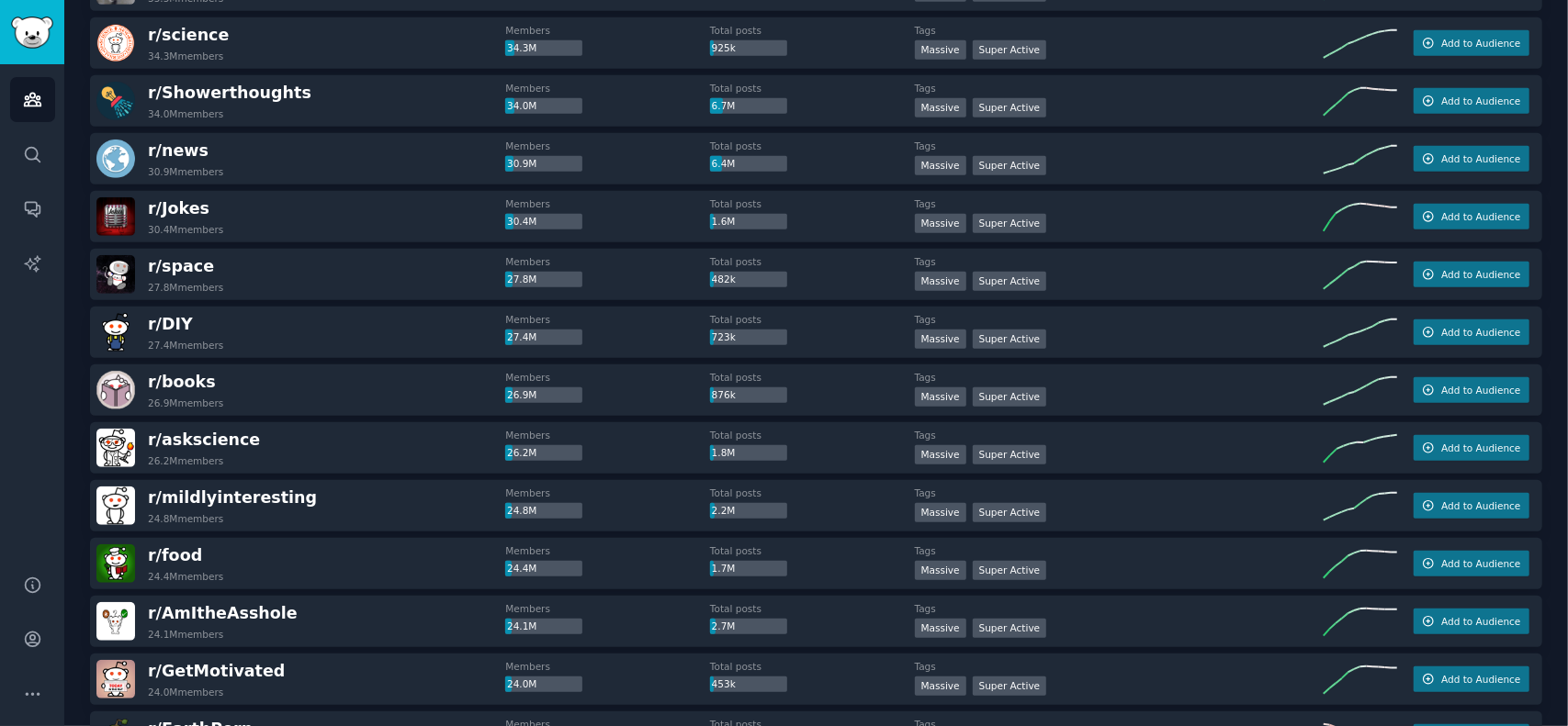
scroll to position [735, 0]
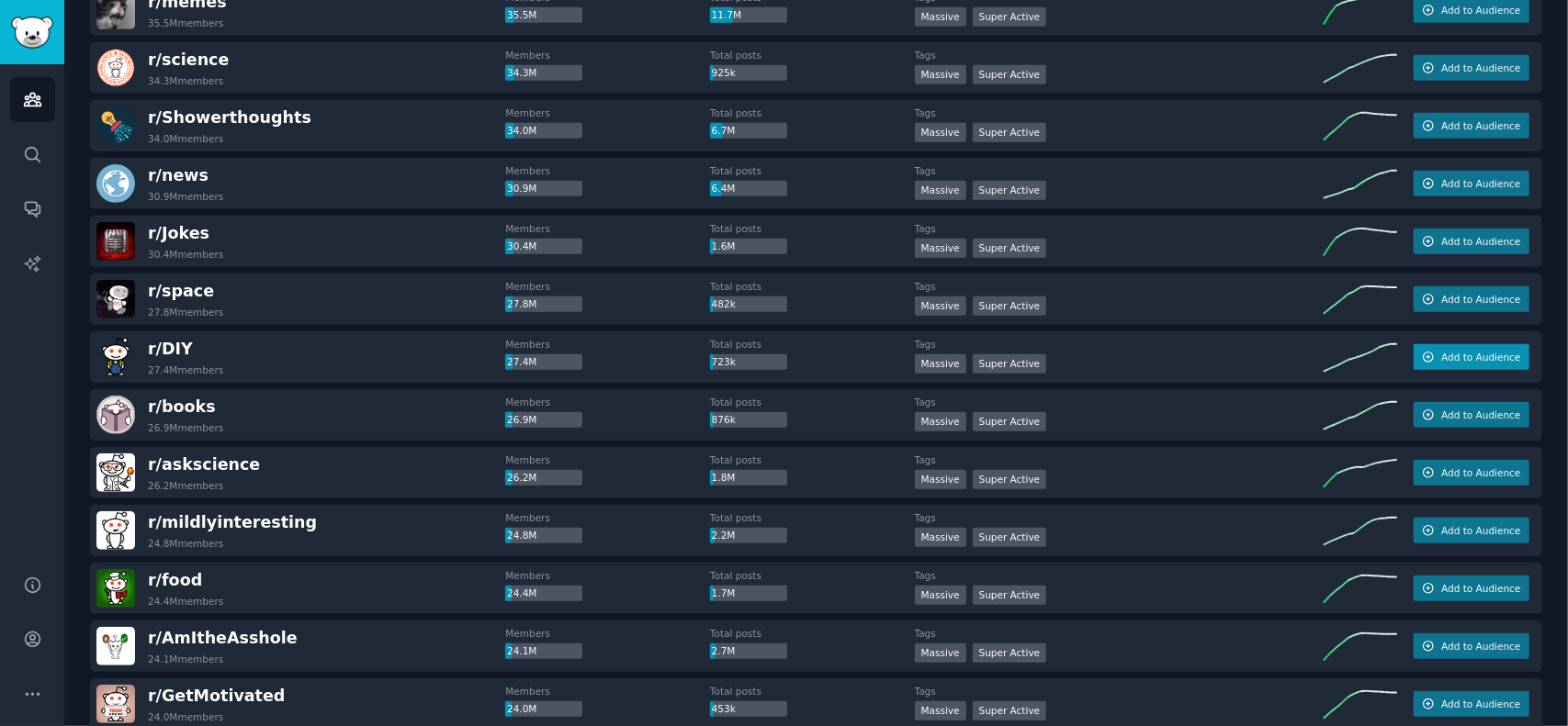
click at [1459, 353] on span "Add to Audience" at bounding box center [1481, 356] width 79 height 12
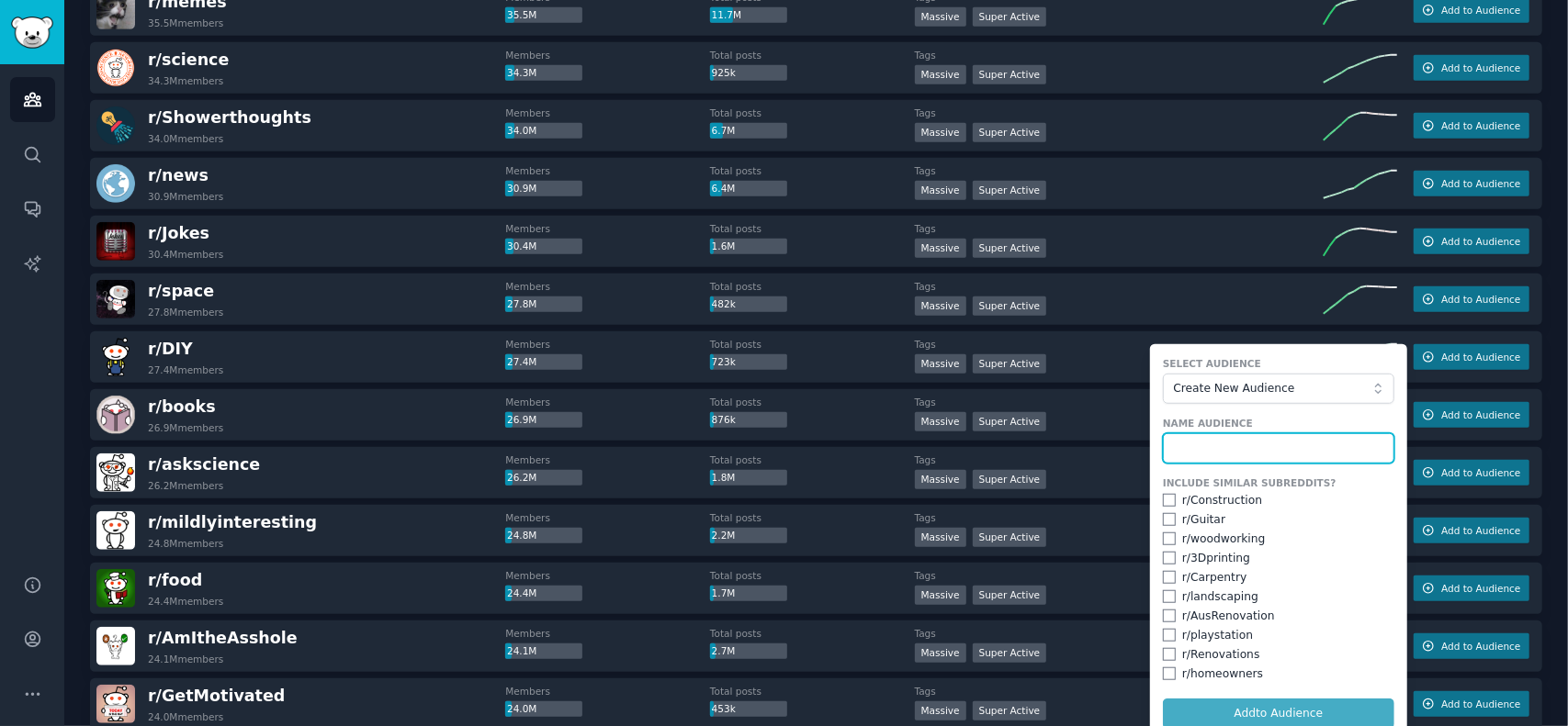
click at [1196, 446] on input "text" at bounding box center [1280, 449] width 232 height 32
type input "I"
type input "DIY"
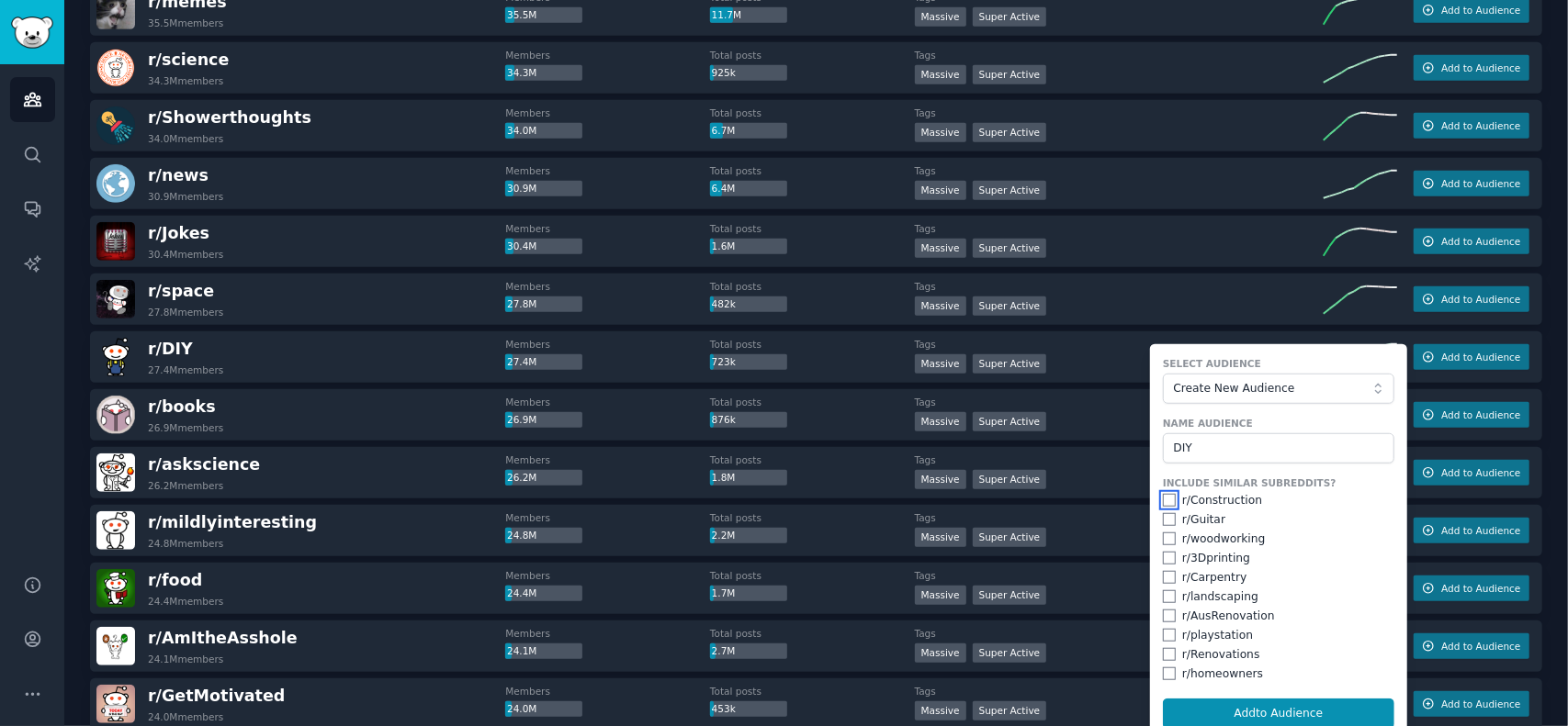
click at [1164, 494] on input "checkbox" at bounding box center [1169, 500] width 12 height 12
checkbox input "true"
click at [1167, 533] on input "checkbox" at bounding box center [1169, 538] width 12 height 12
checkbox input "true"
click at [1165, 575] on input "checkbox" at bounding box center [1169, 577] width 12 height 12
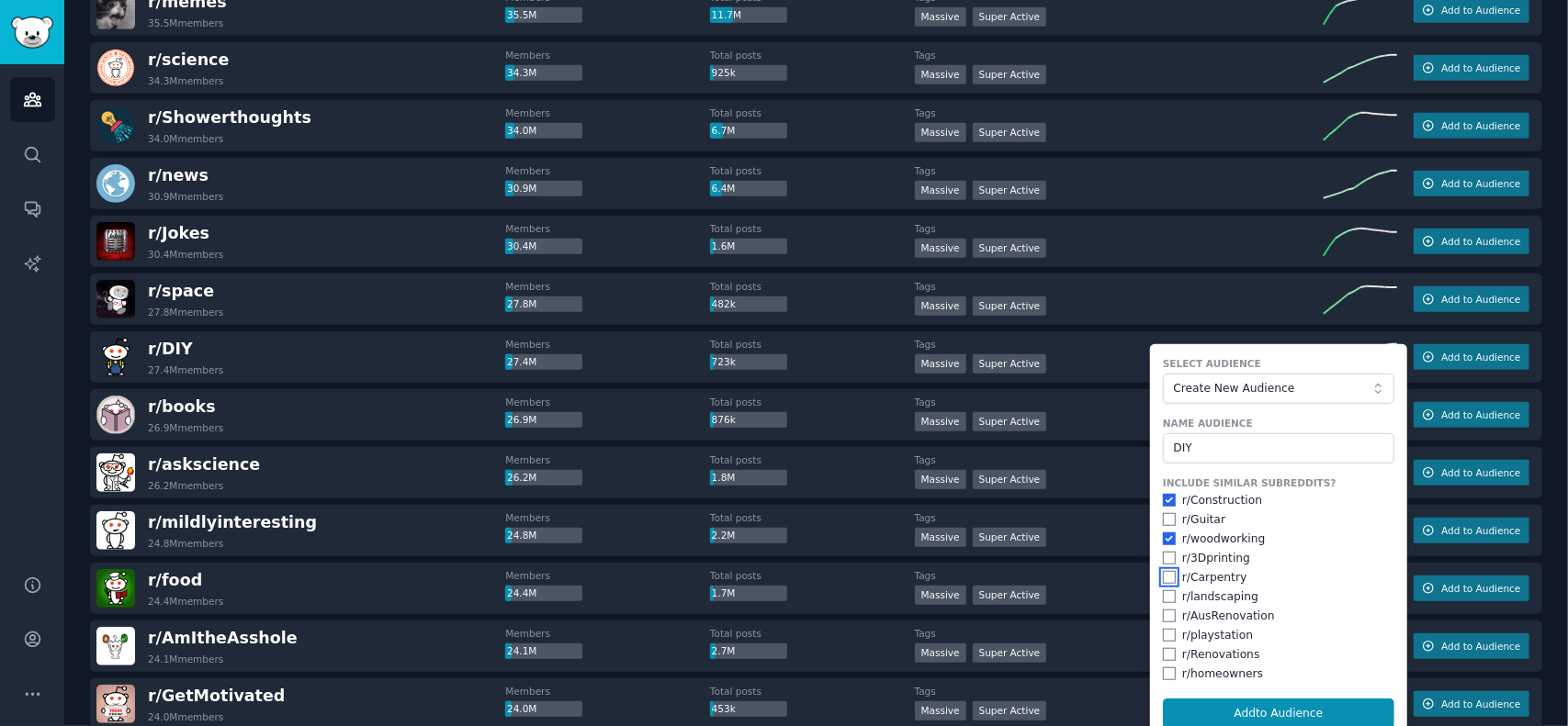
checkbox input "true"
click at [1164, 554] on input "checkbox" at bounding box center [1169, 557] width 12 height 12
checkbox input "true"
click at [1167, 593] on input "checkbox" at bounding box center [1169, 596] width 12 height 12
checkbox input "true"
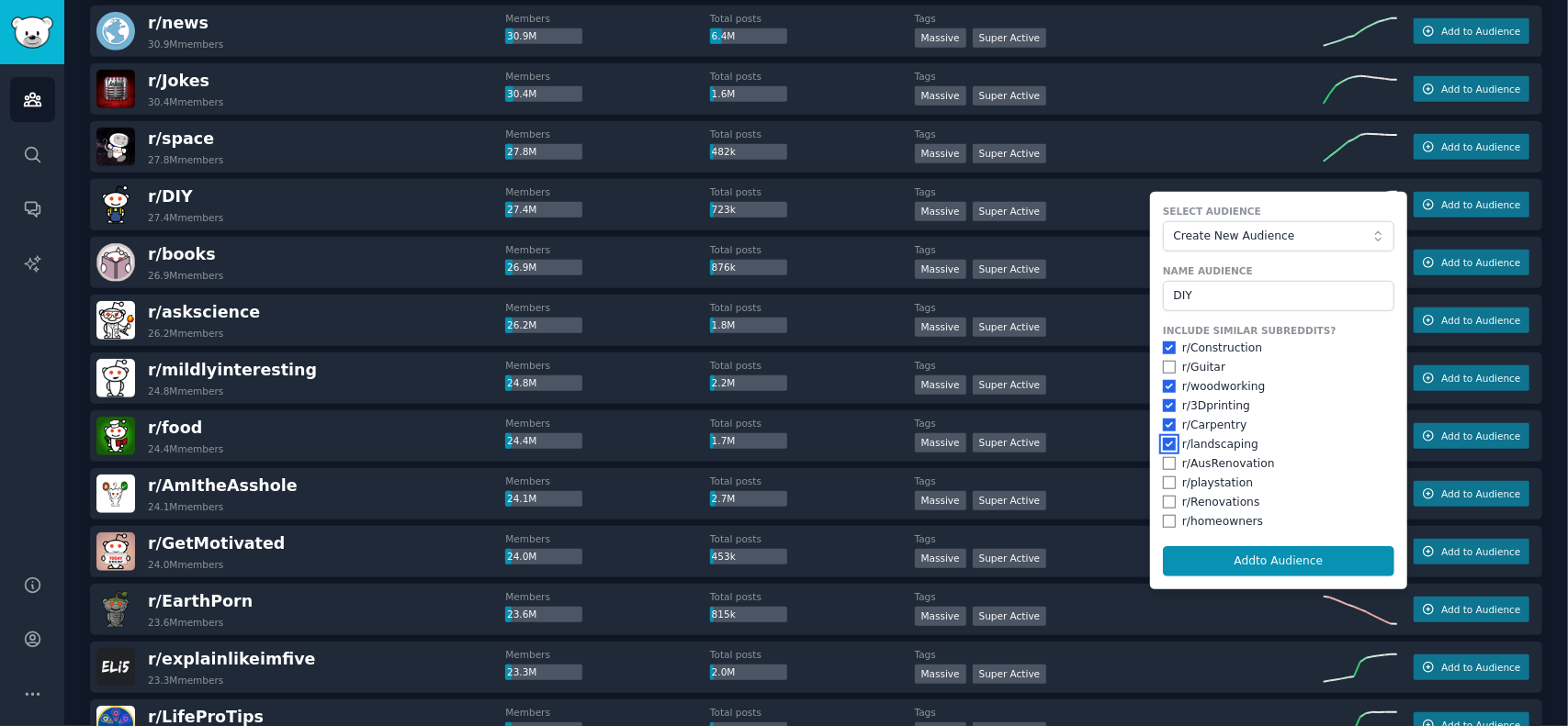
scroll to position [919, 0]
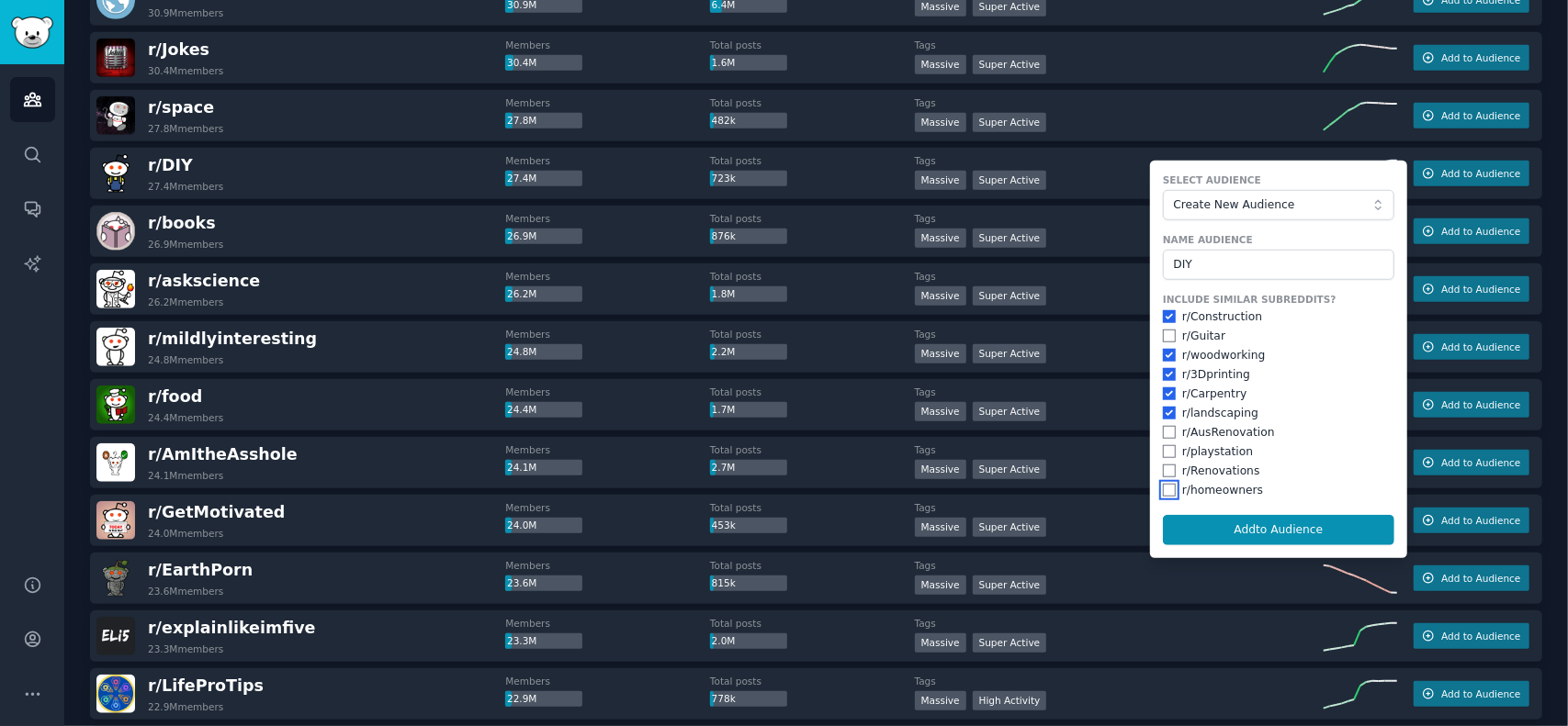
click at [1164, 489] on input "checkbox" at bounding box center [1169, 489] width 12 height 12
checkbox input "true"
click at [1166, 467] on input "checkbox" at bounding box center [1169, 470] width 12 height 12
checkbox input "true"
click at [1267, 528] on button "Add to Audience" at bounding box center [1280, 531] width 232 height 32
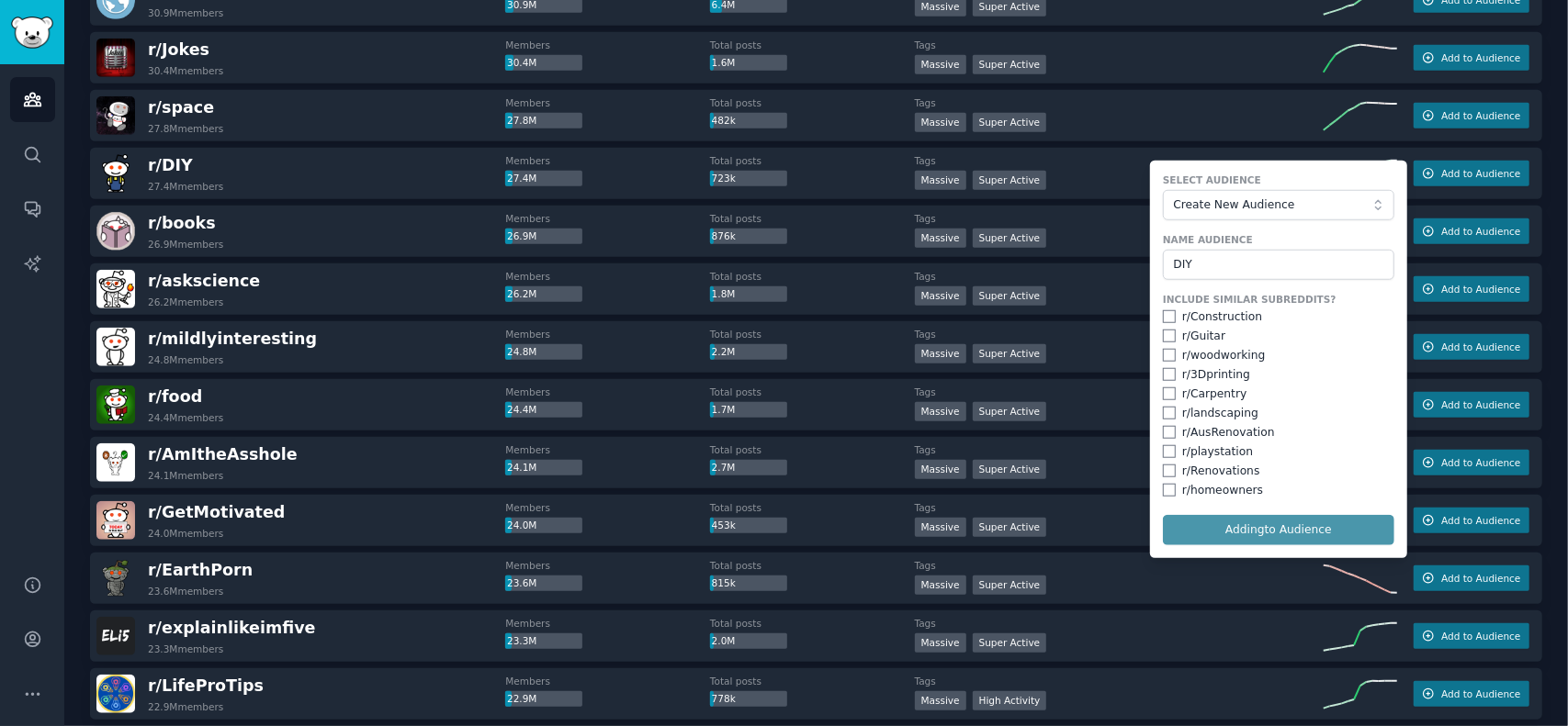
checkbox input "false"
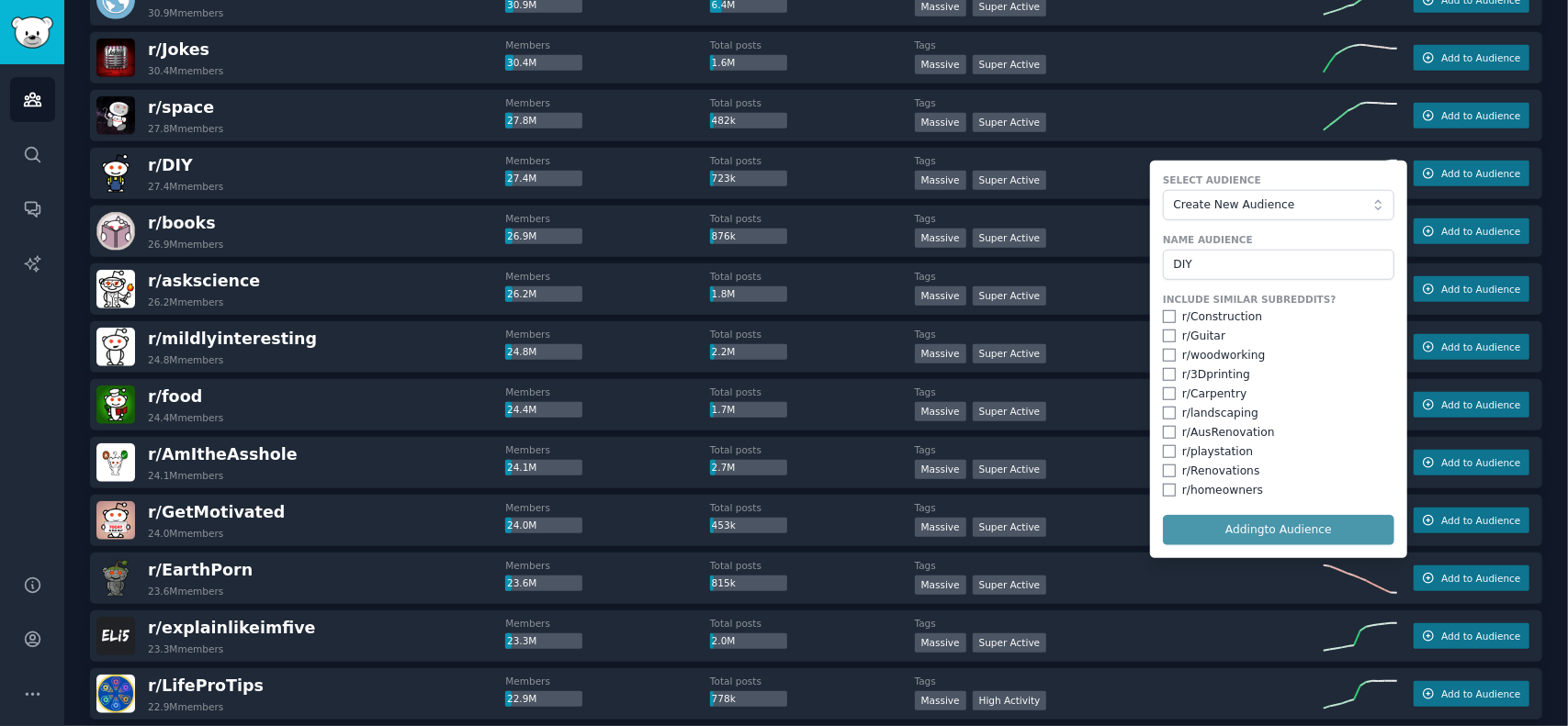
checkbox input "false"
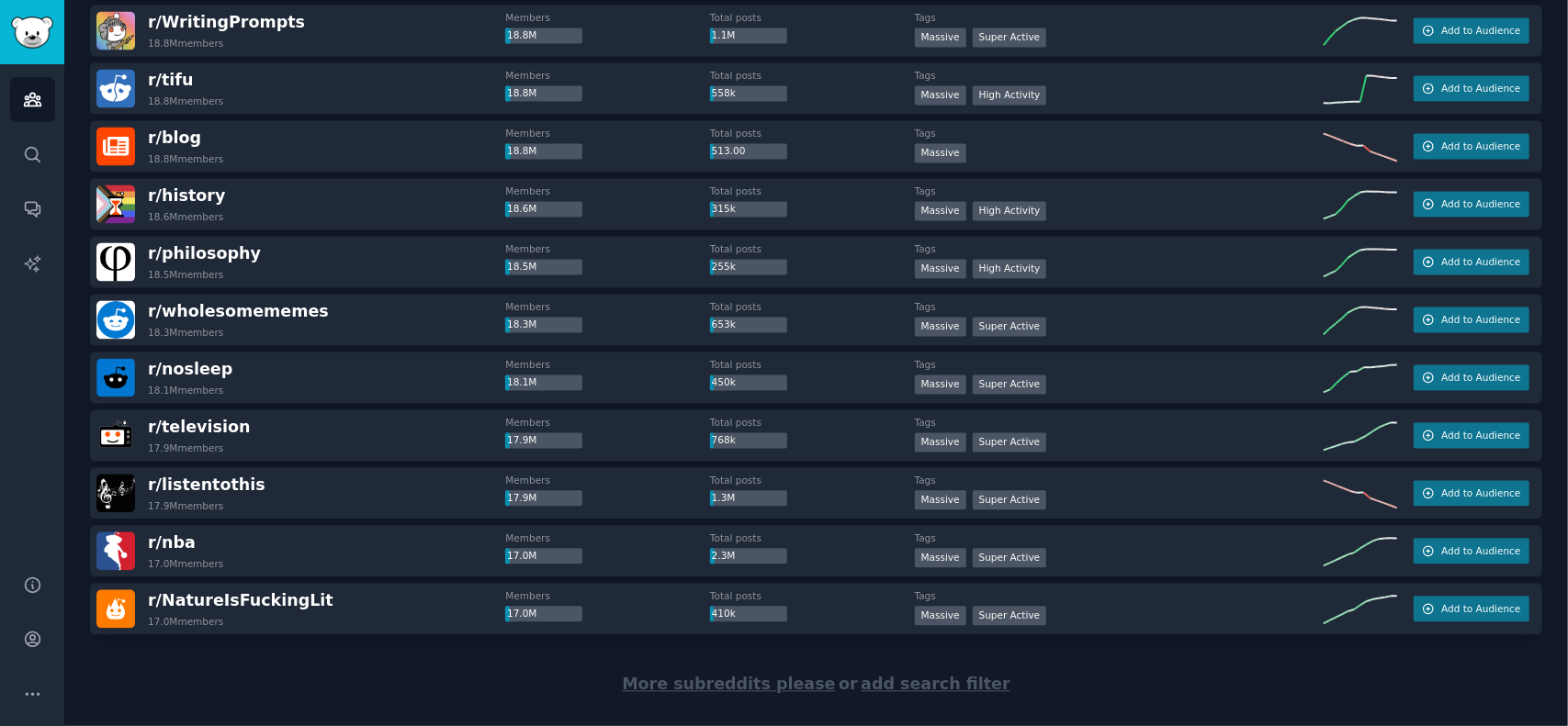
scroll to position [2481, 0]
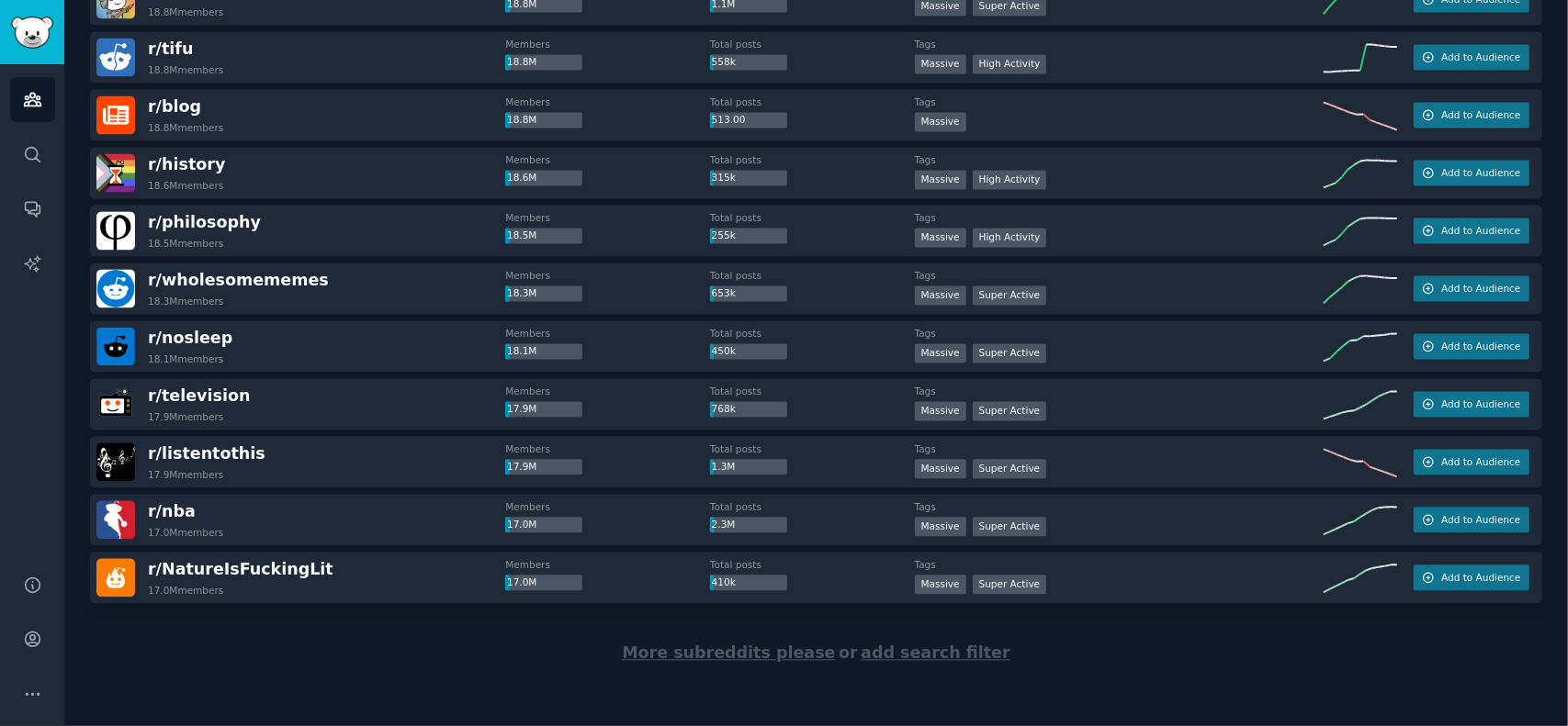
click at [760, 651] on span "More subreddits please" at bounding box center [728, 652] width 213 height 18
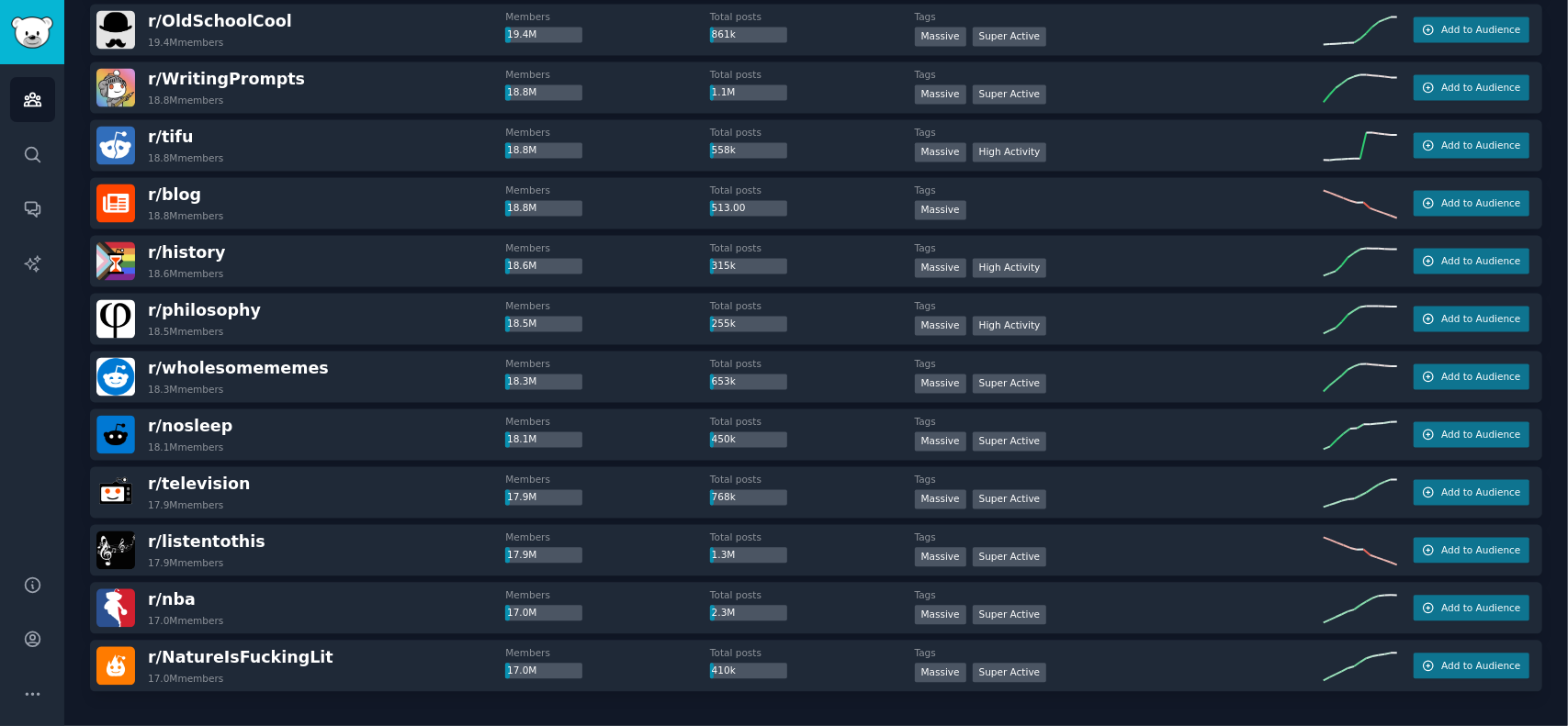
scroll to position [2484, 0]
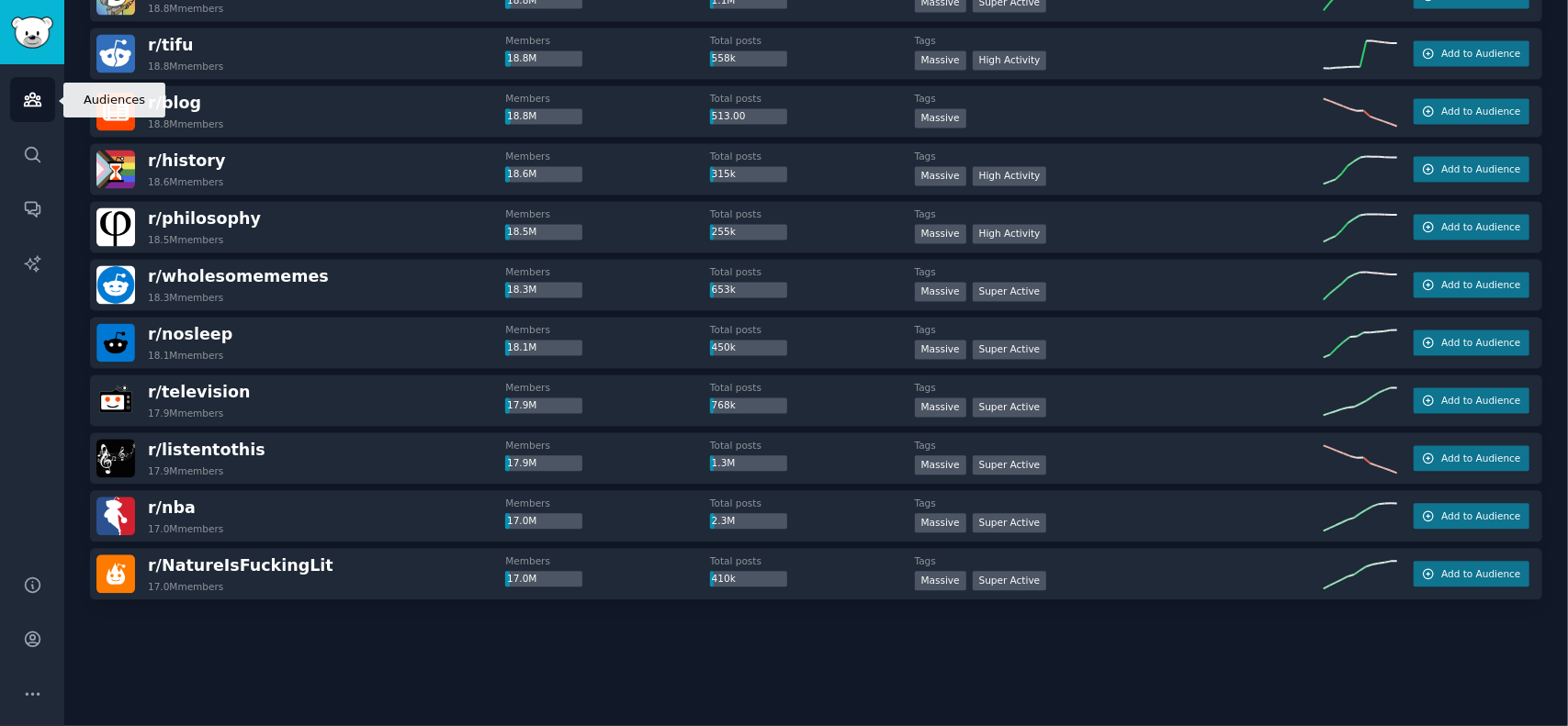
click at [34, 104] on icon "Sidebar" at bounding box center [33, 100] width 19 height 19
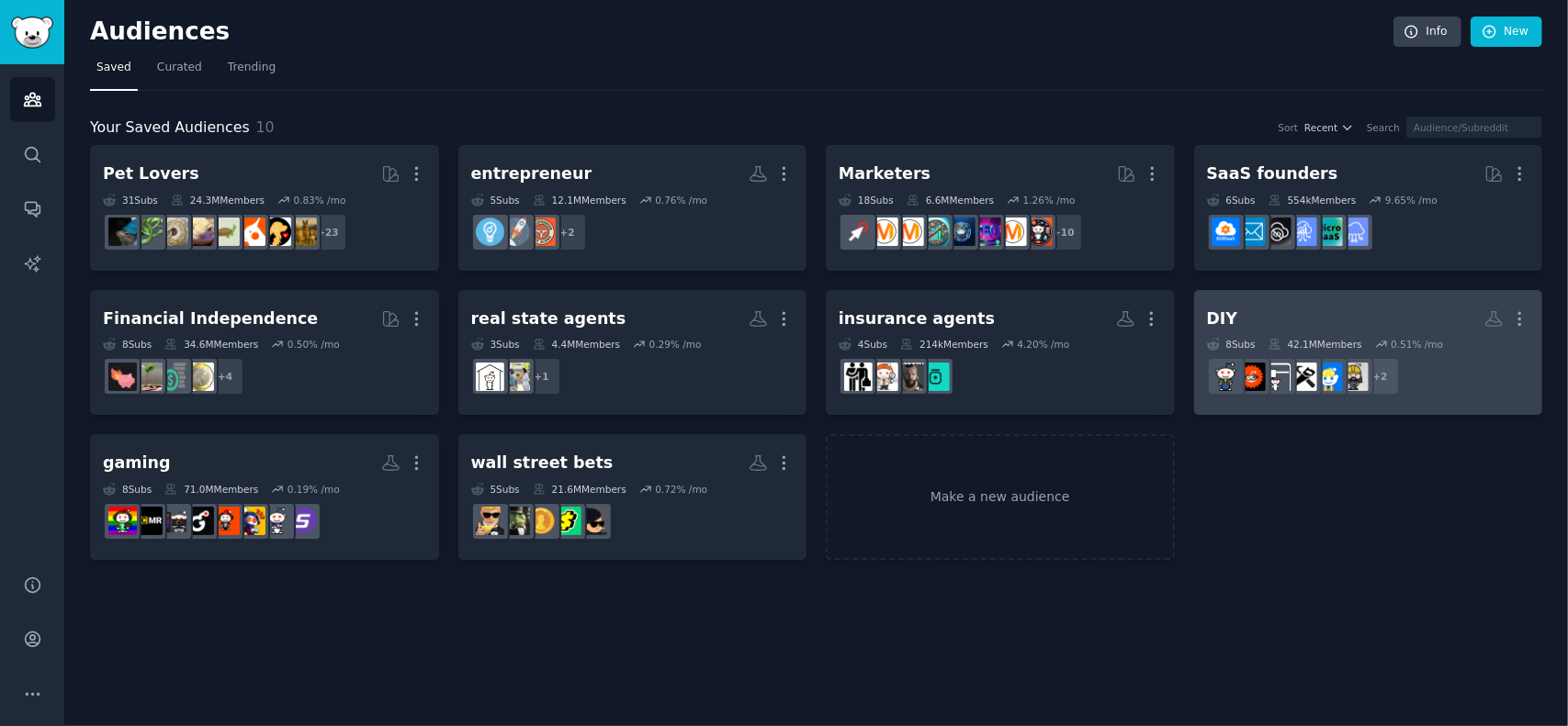
click at [1349, 316] on h2 "DIY More" at bounding box center [1369, 319] width 323 height 33
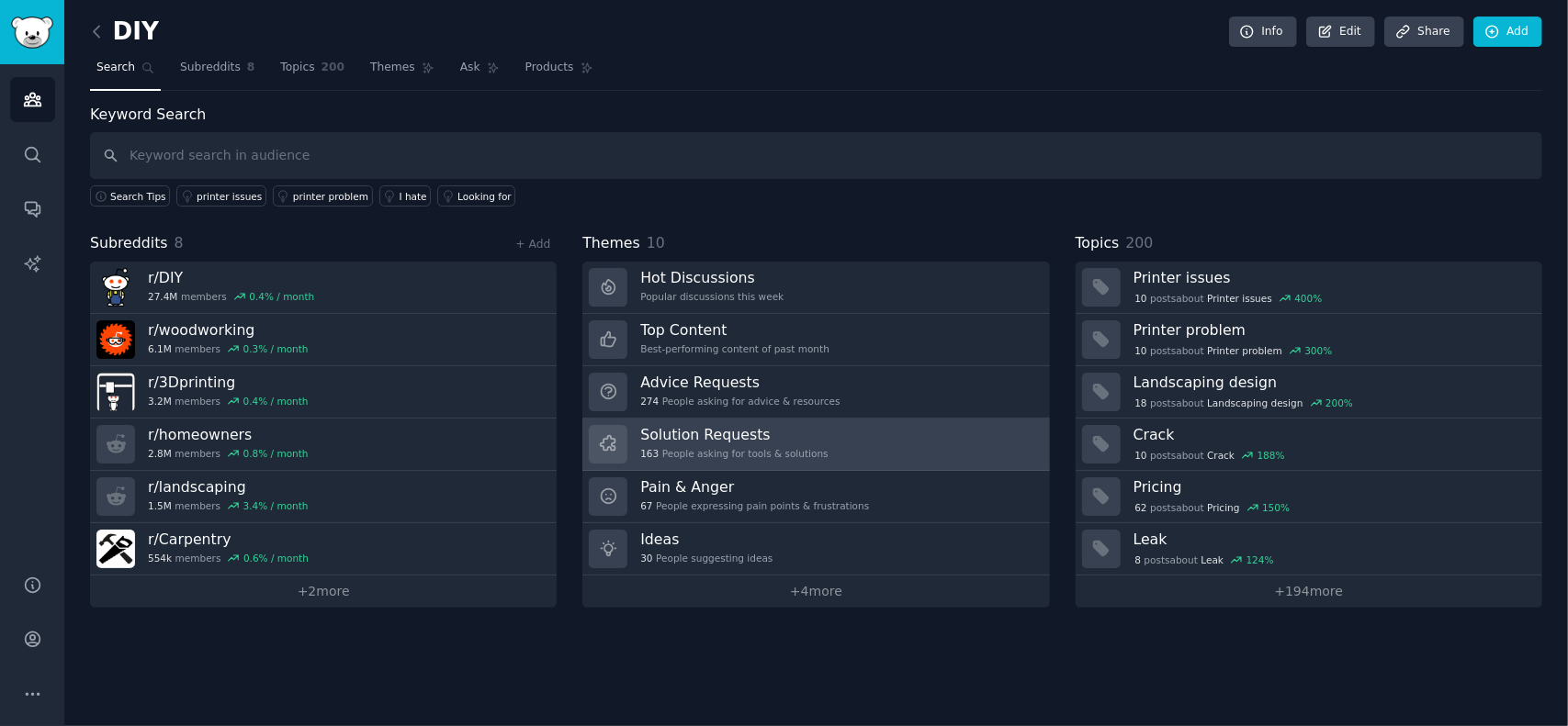
click at [694, 442] on div "Solution Requests 163 People asking for tools & solutions" at bounding box center [734, 444] width 188 height 38
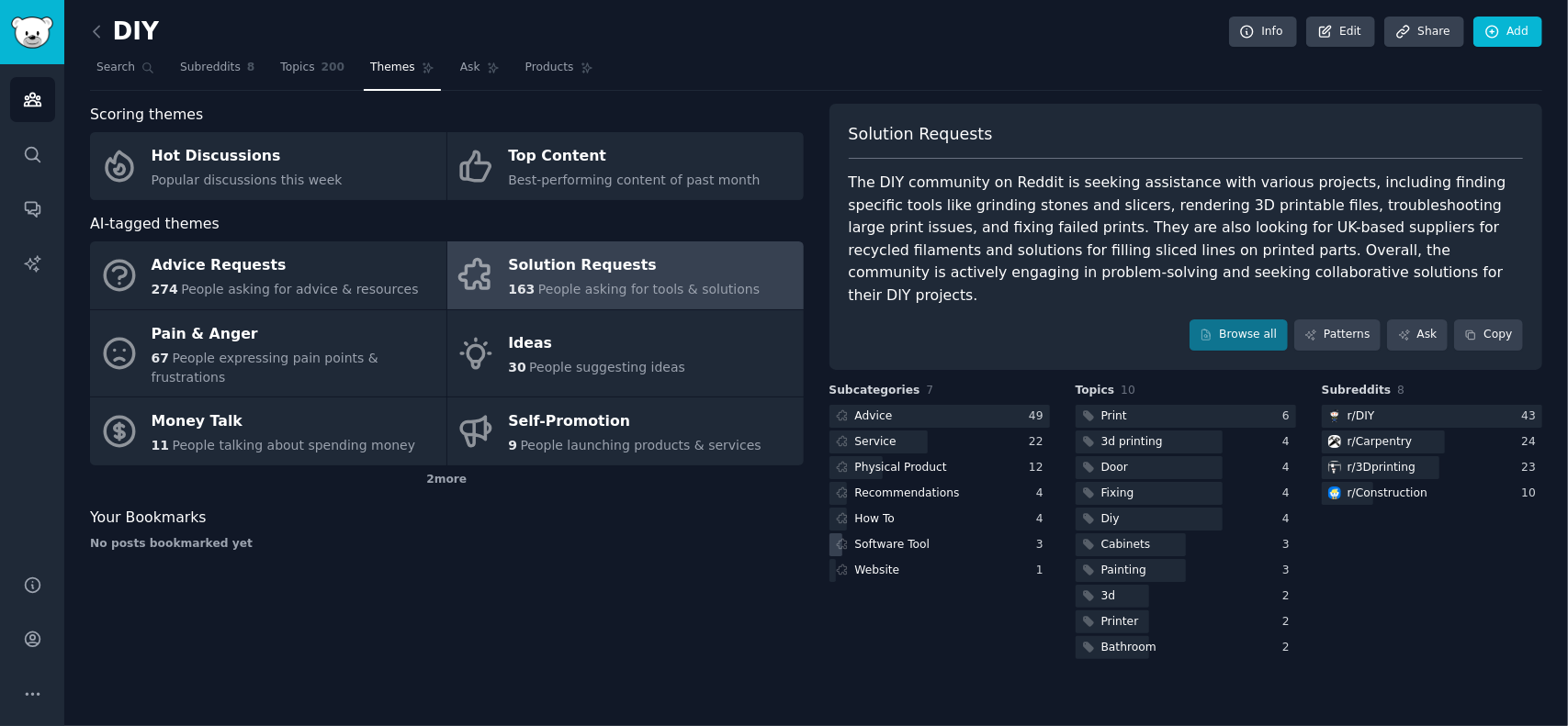
click at [897, 537] on div "Software Tool" at bounding box center [893, 545] width 76 height 16
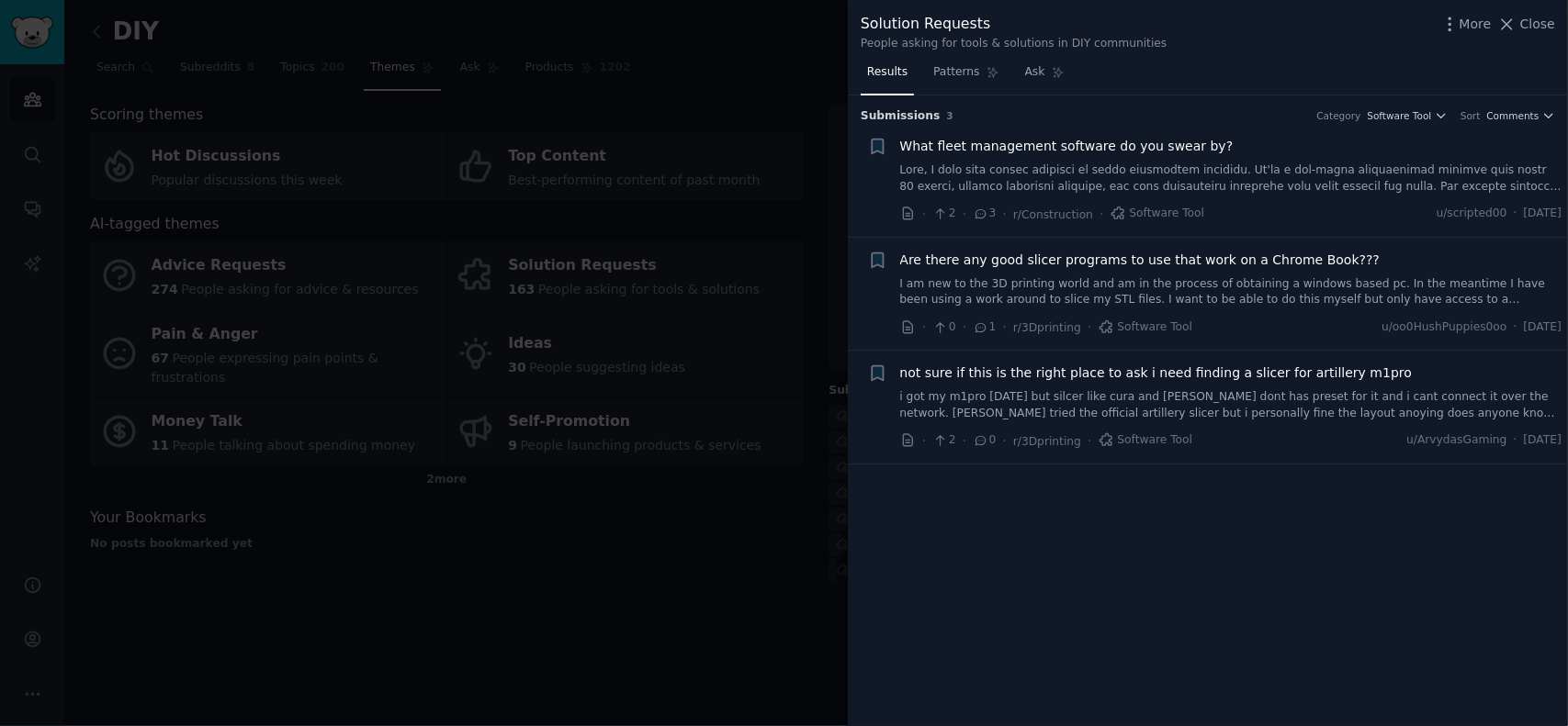
click at [1110, 147] on span "What fleet management software do you swear by?" at bounding box center [1068, 147] width 334 height 19
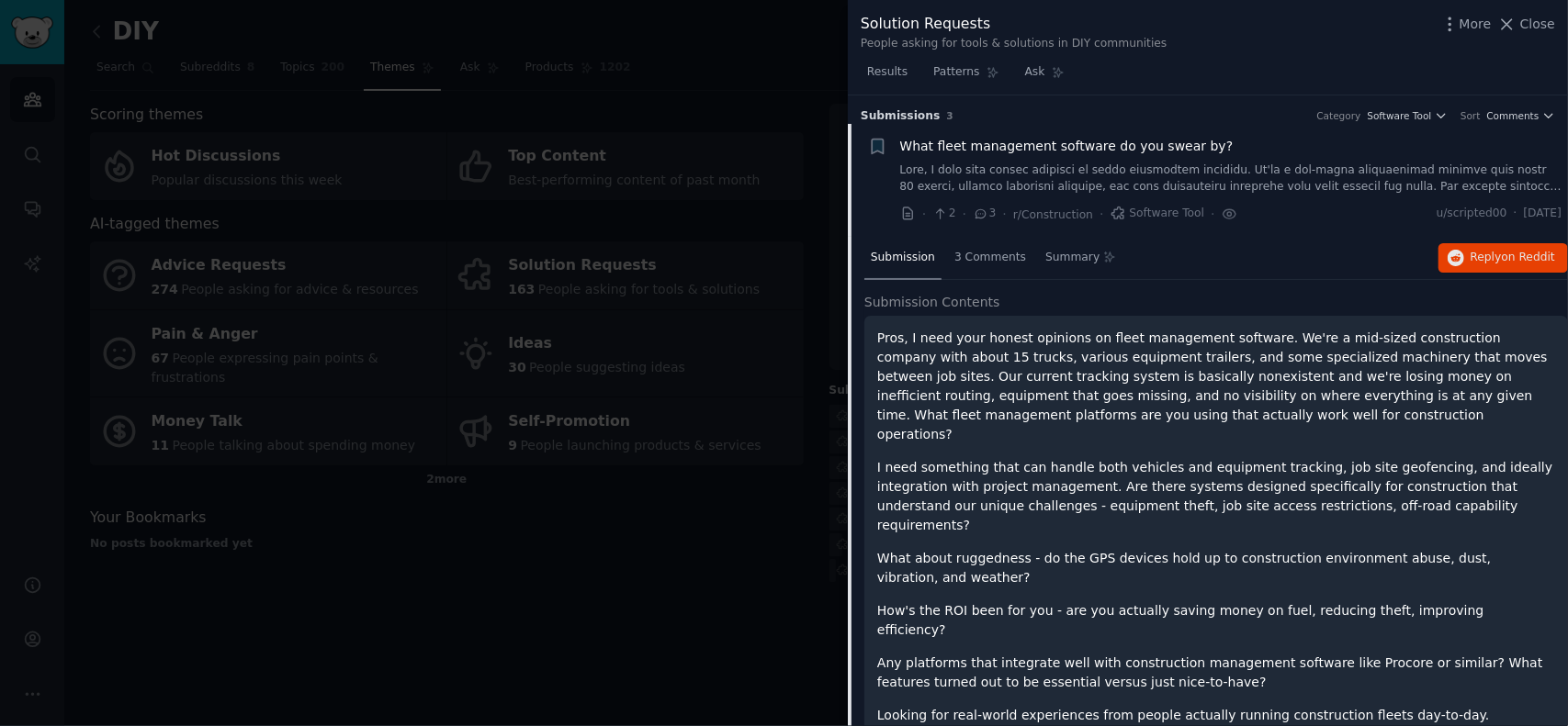
scroll to position [29, 0]
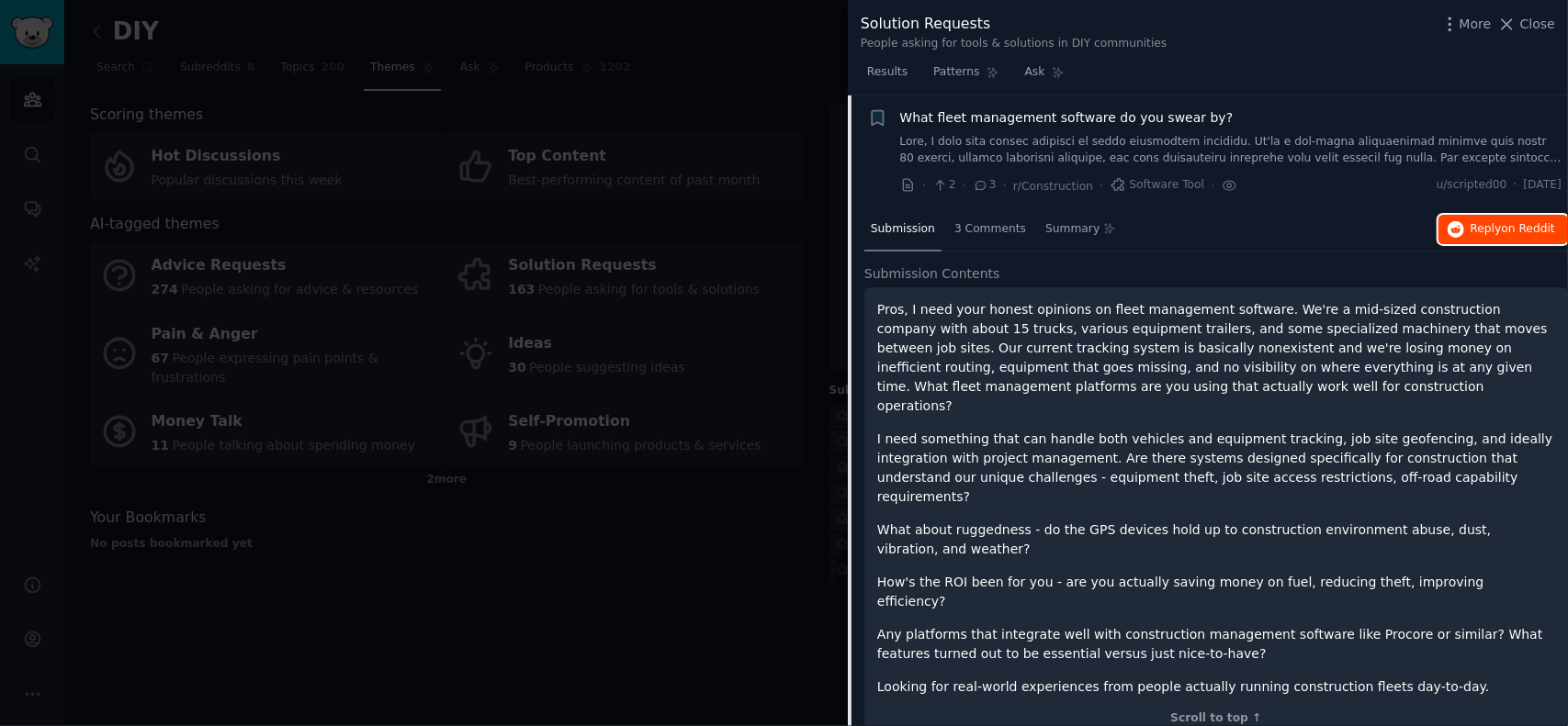
click at [1487, 223] on span "Reply on Reddit" at bounding box center [1513, 229] width 84 height 16
click at [1040, 119] on span "What fleet management software do you swear by?" at bounding box center [1068, 118] width 334 height 19
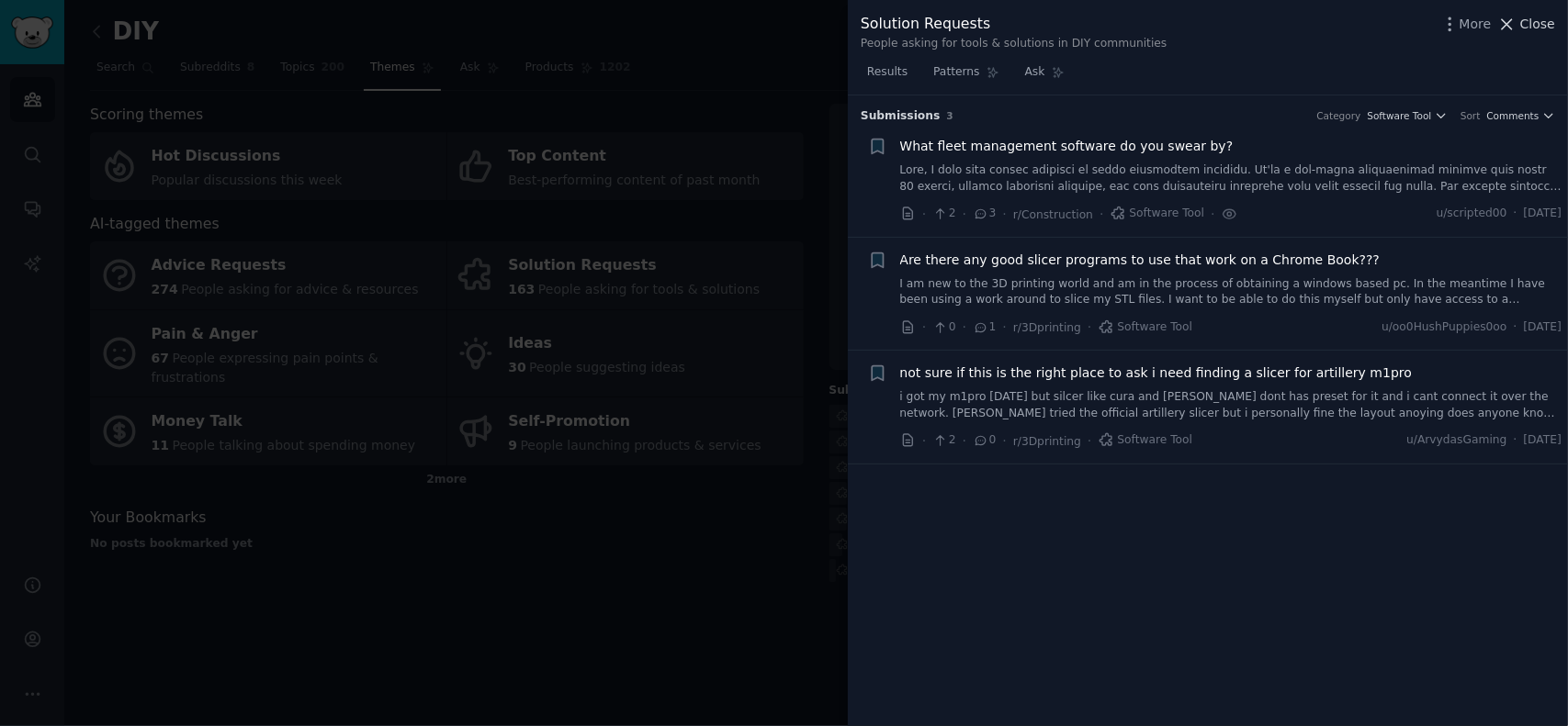
click at [1543, 23] on span "Close" at bounding box center [1538, 24] width 35 height 19
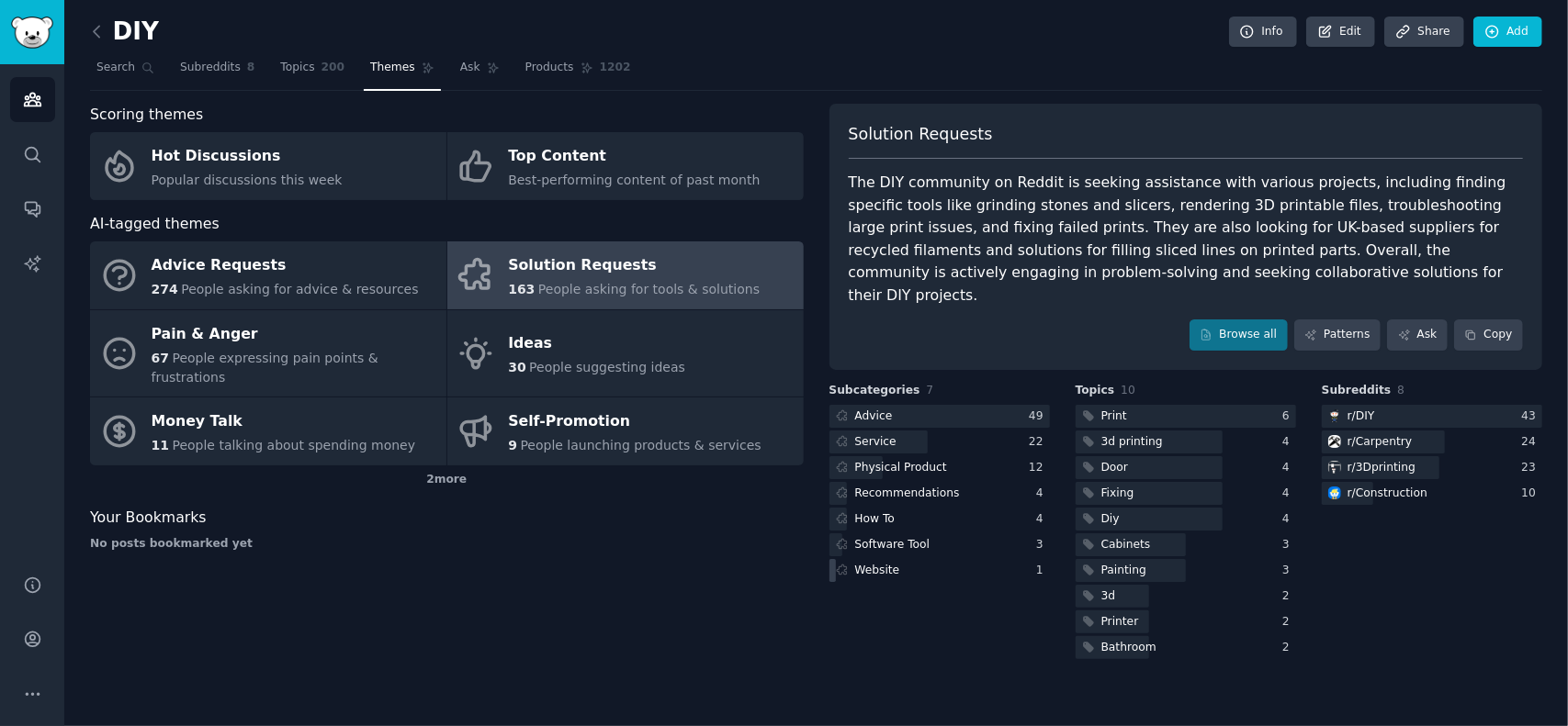
click at [881, 563] on div "Website" at bounding box center [878, 571] width 45 height 16
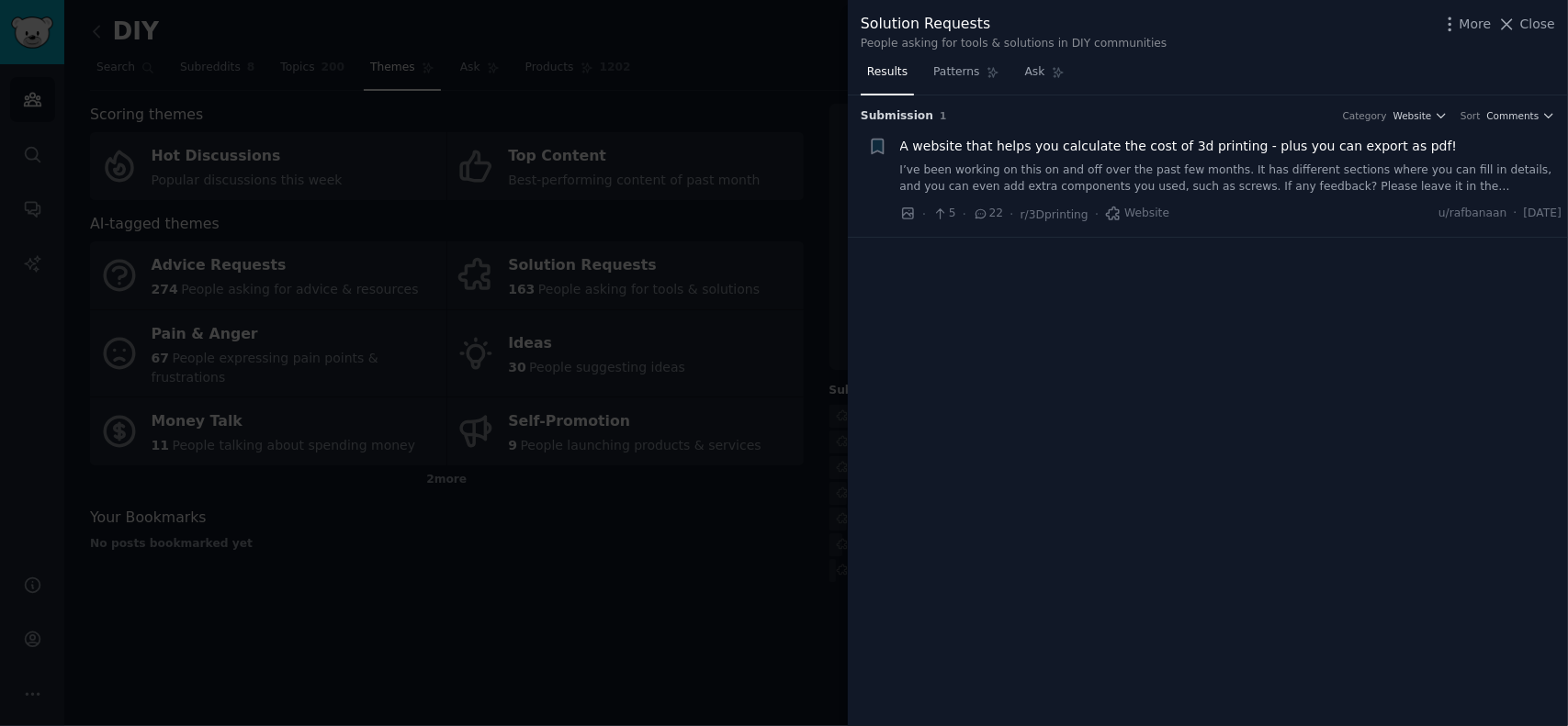
click at [1191, 144] on span "A website that helps you calculate the cost of 3d printing - plus you can expor…" at bounding box center [1180, 147] width 558 height 19
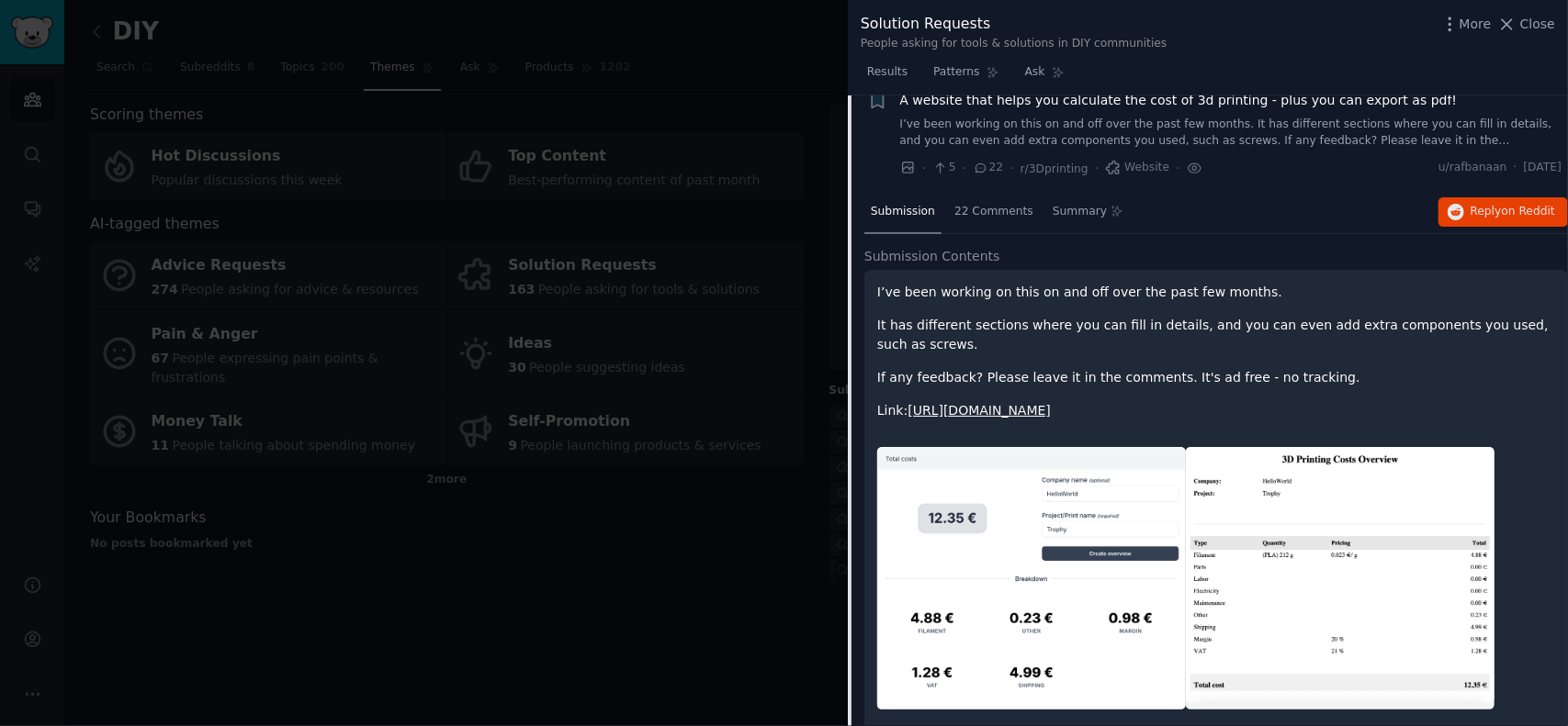
scroll to position [55, 0]
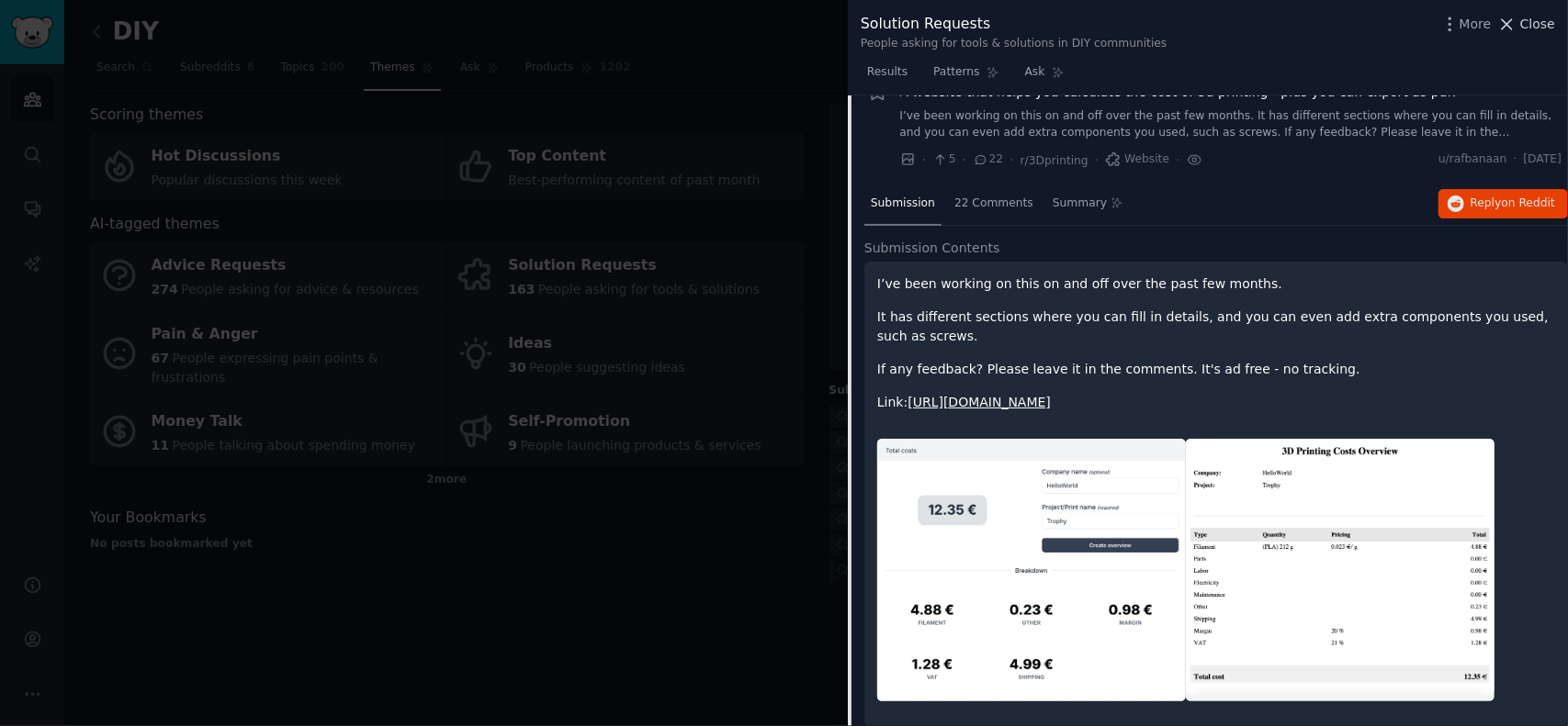
click at [1529, 22] on span "Close" at bounding box center [1538, 24] width 35 height 19
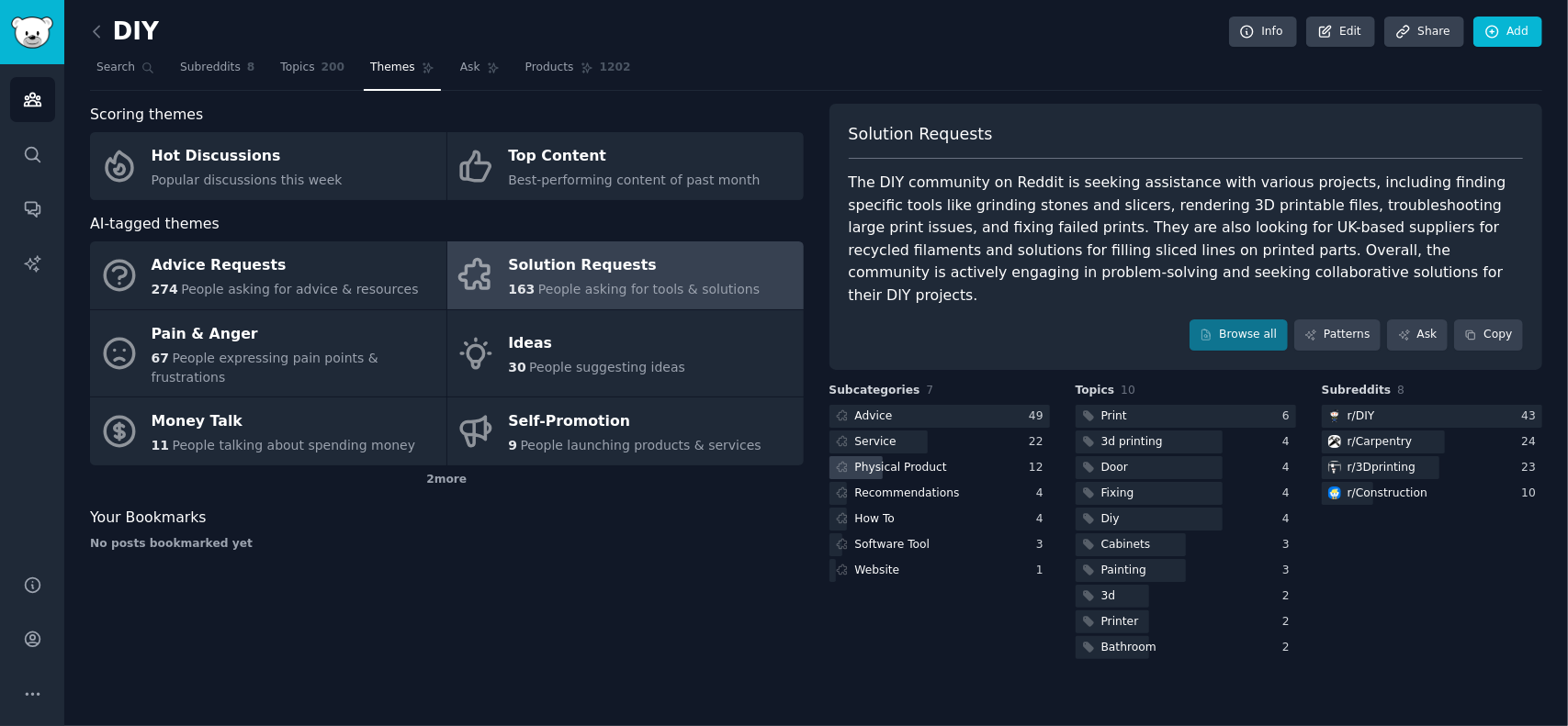
click at [869, 460] on div "Physical Product" at bounding box center [902, 467] width 92 height 16
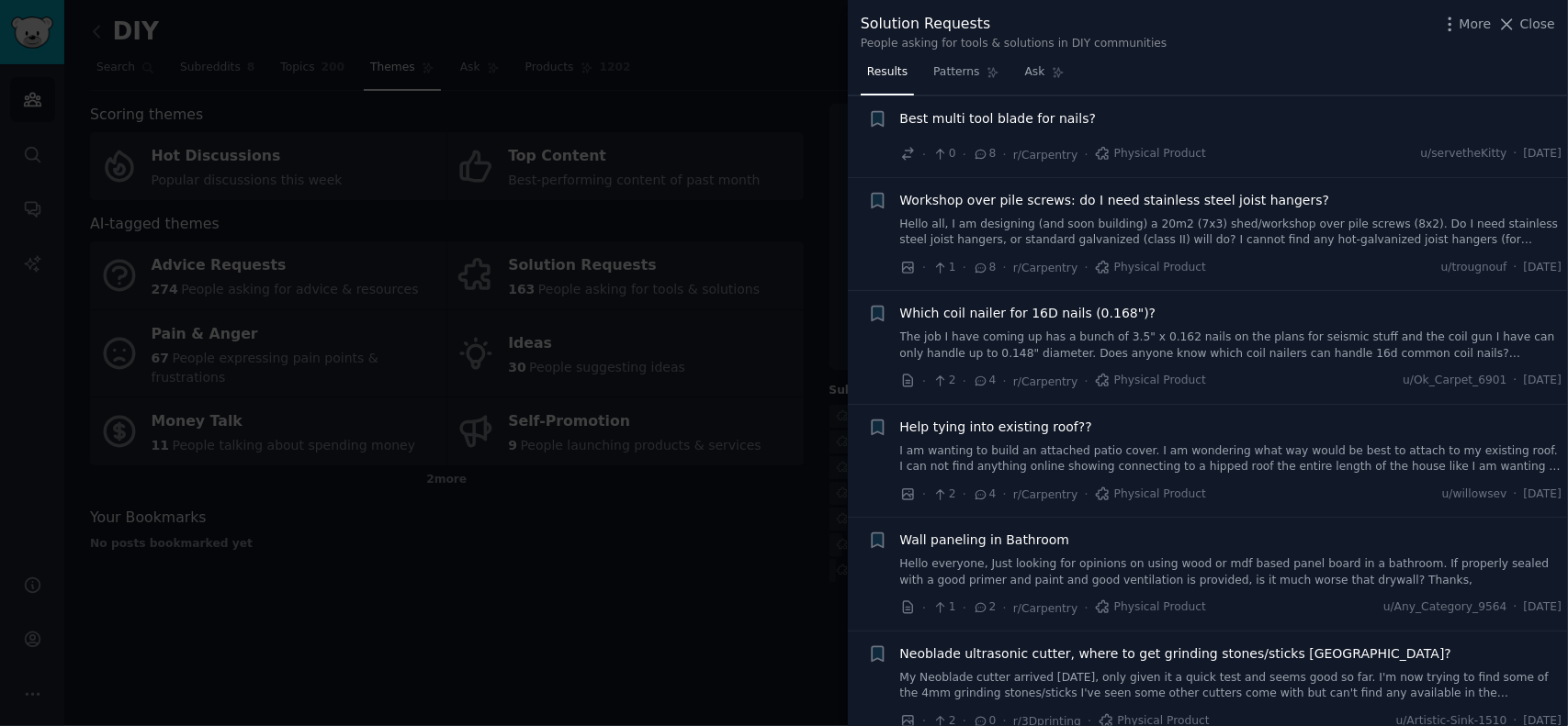
scroll to position [683, 0]
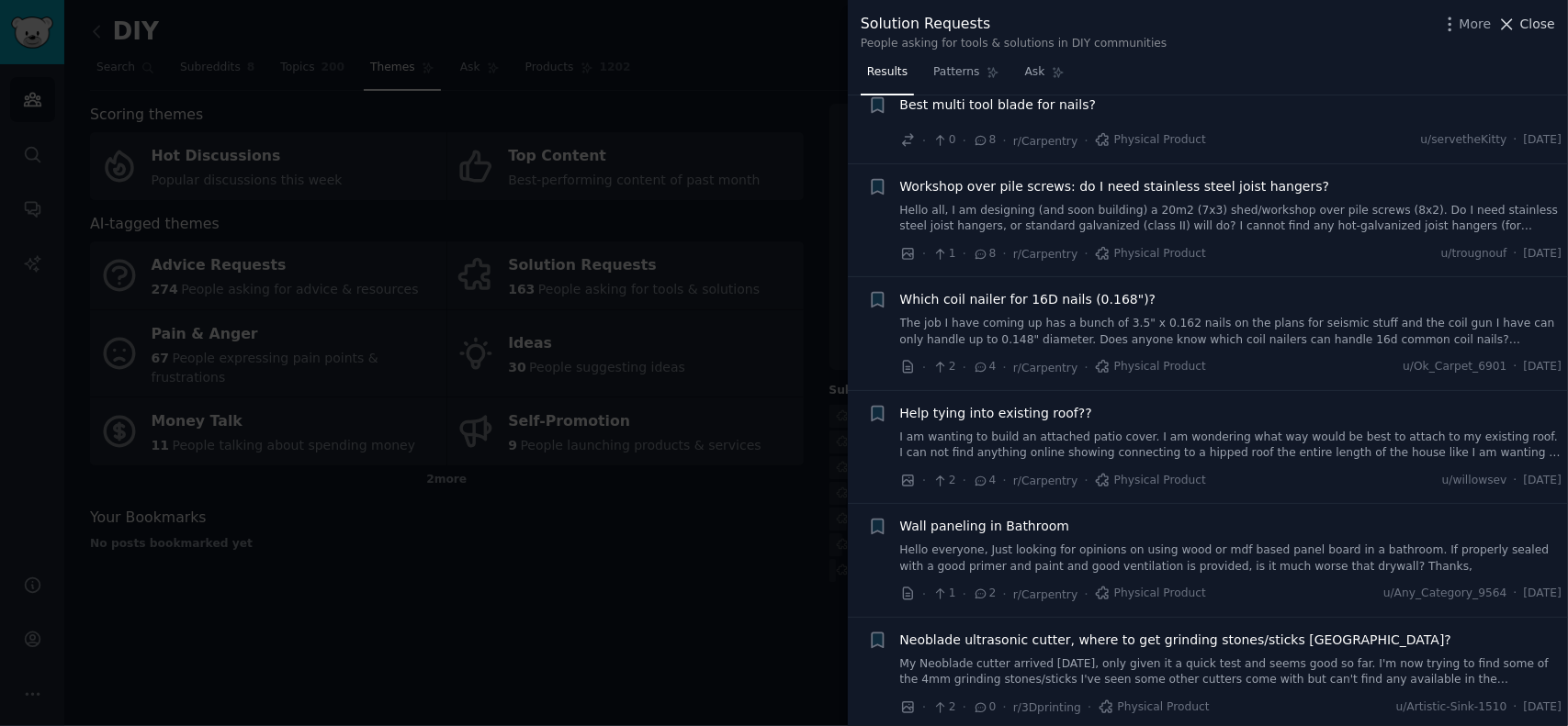
click at [1538, 25] on span "Close" at bounding box center [1538, 24] width 35 height 19
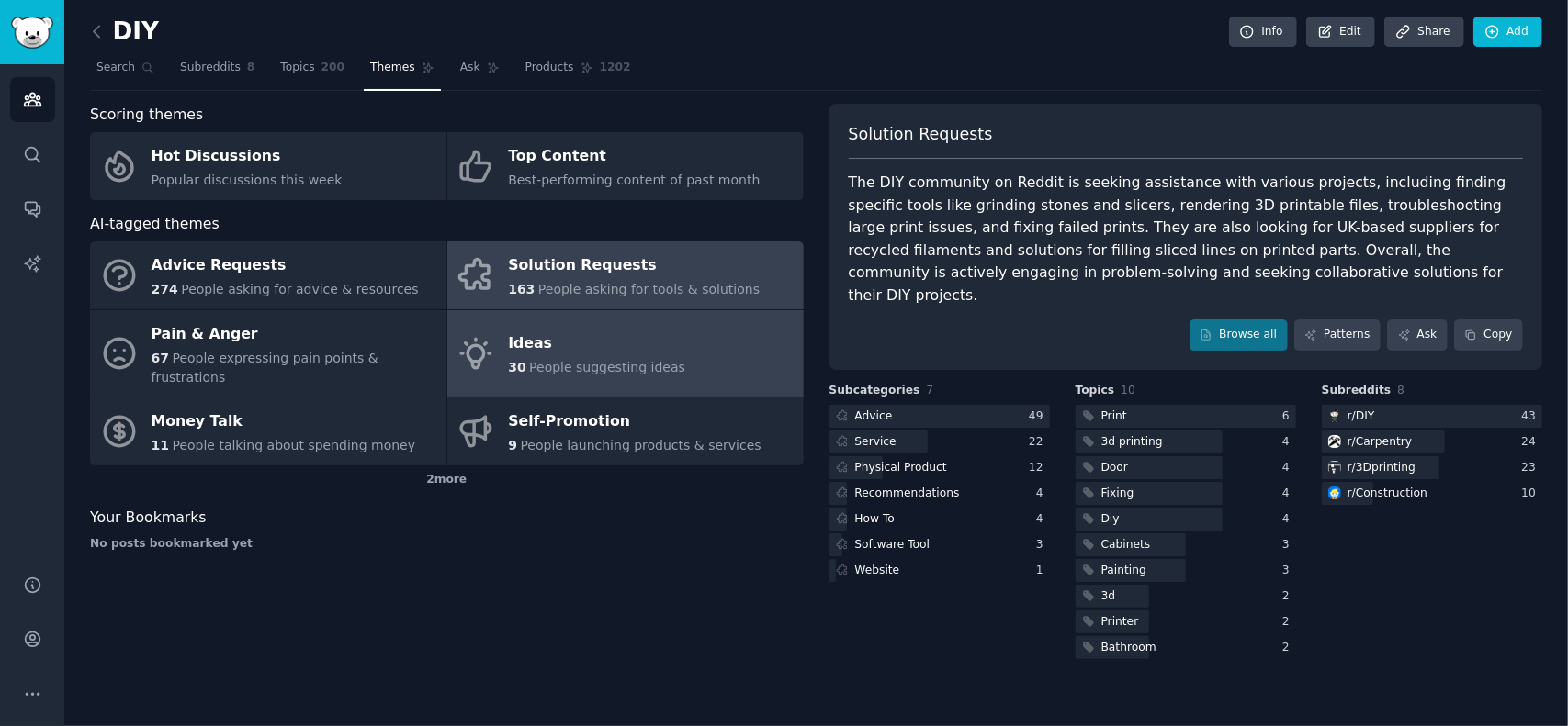
click at [605, 360] on span "People suggesting ideas" at bounding box center [607, 367] width 156 height 14
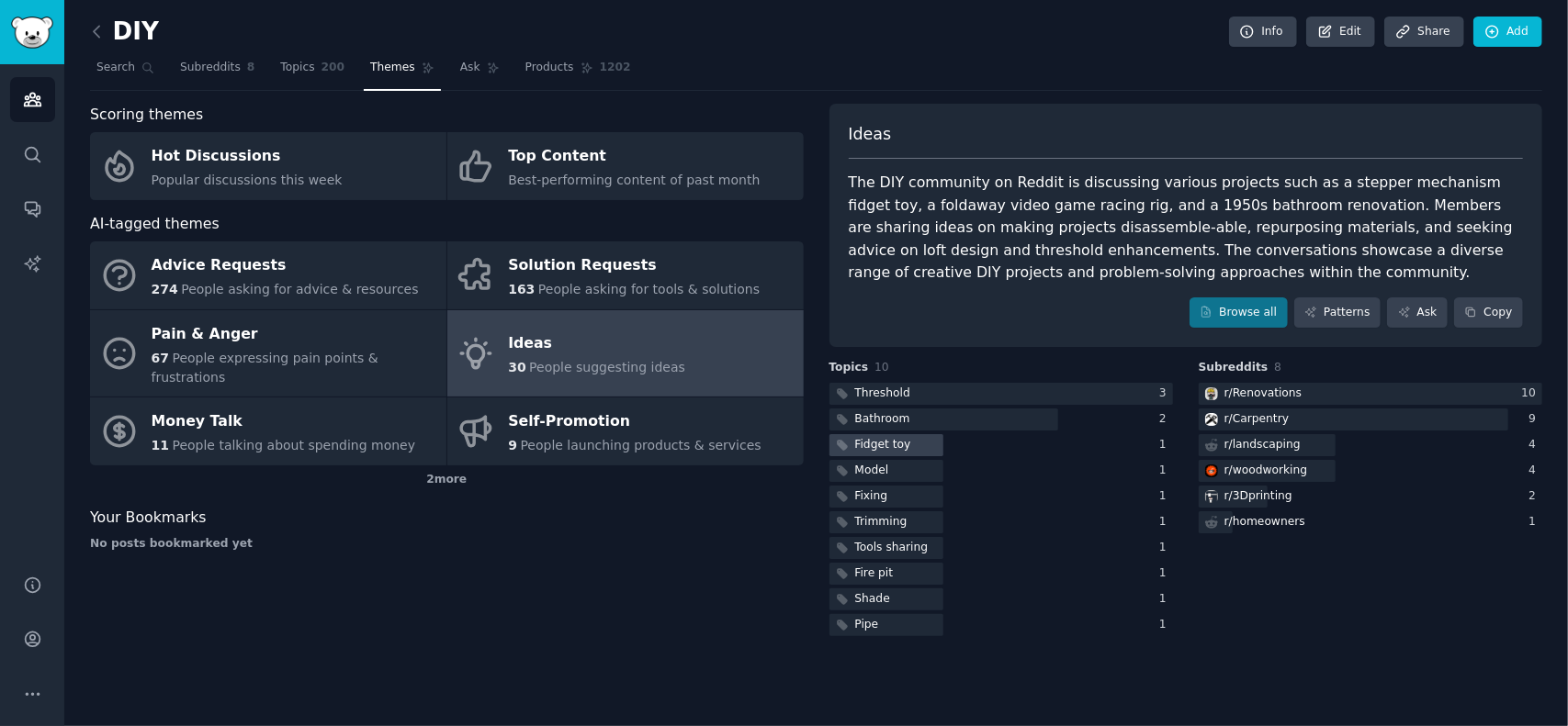
click at [890, 439] on div "Fidget toy" at bounding box center [884, 444] width 56 height 16
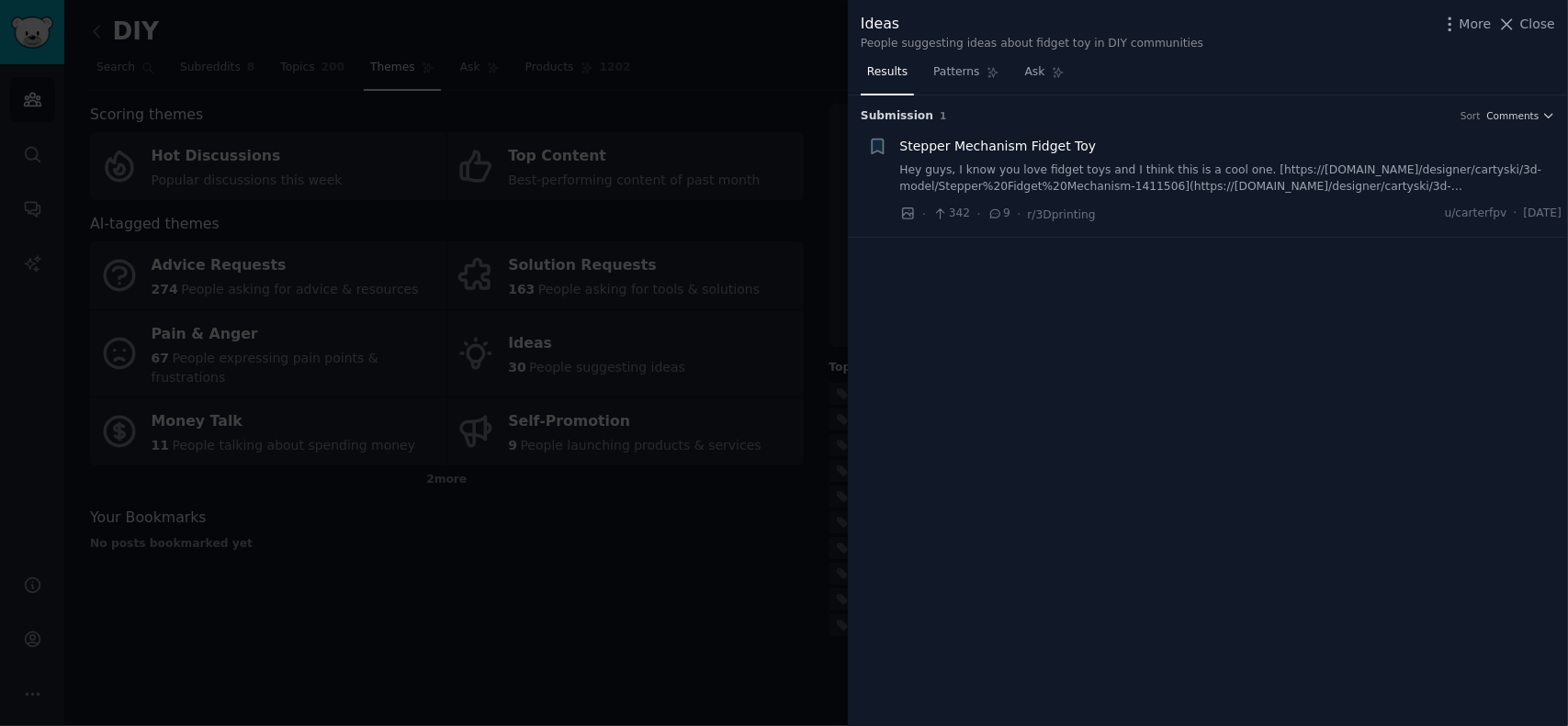
click at [1003, 149] on span "Stepper Mechanism Fidget Toy" at bounding box center [999, 147] width 196 height 19
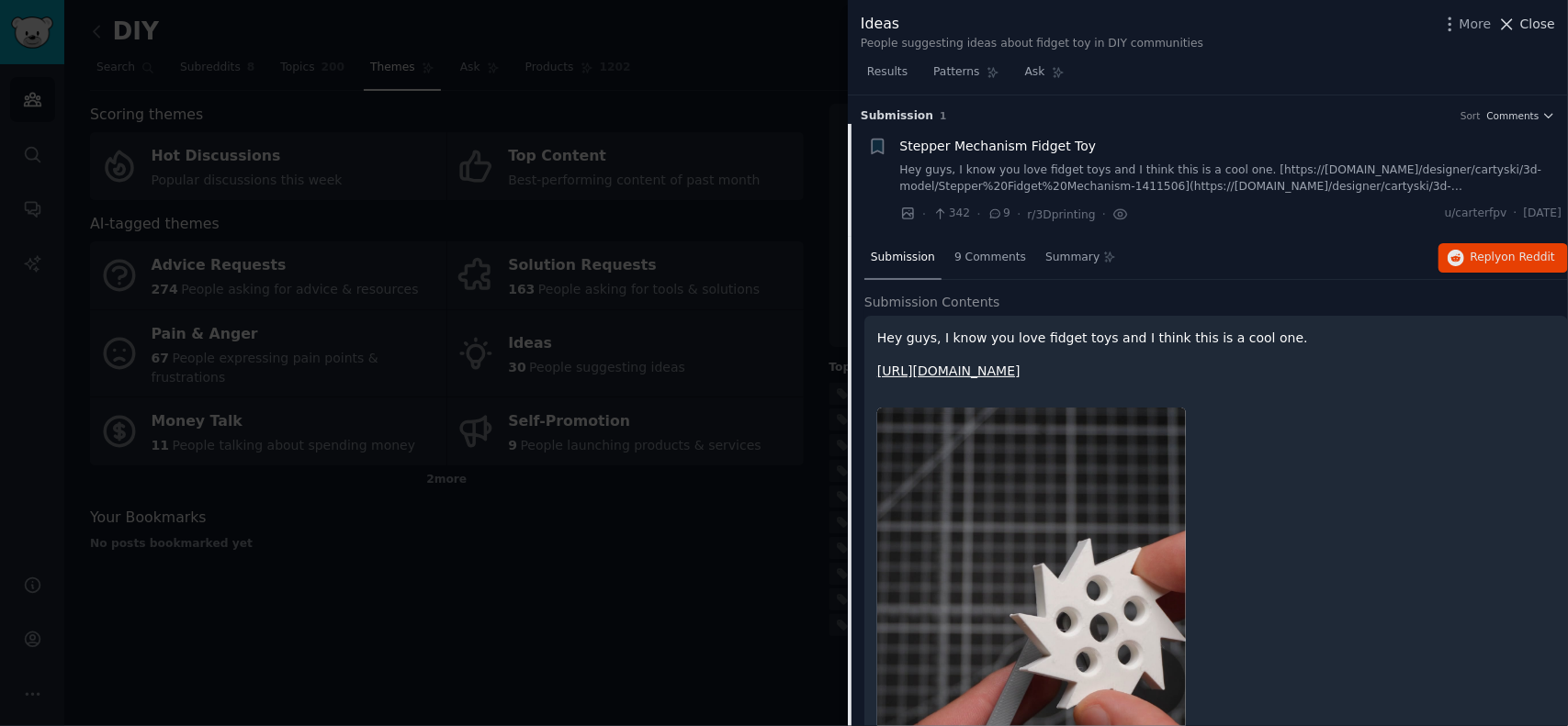
click at [1527, 29] on span "Close" at bounding box center [1538, 24] width 35 height 19
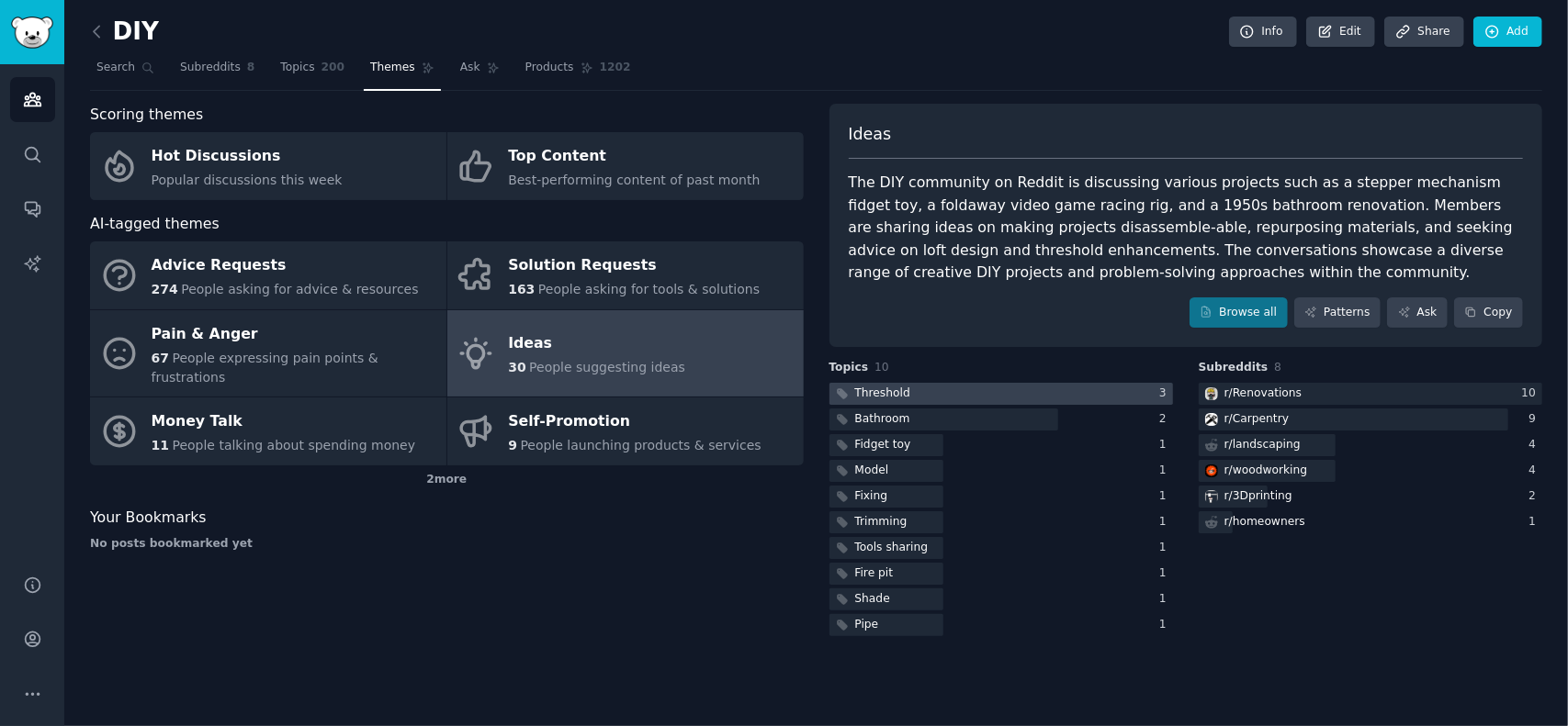
click at [899, 386] on div "Threshold" at bounding box center [884, 394] width 56 height 16
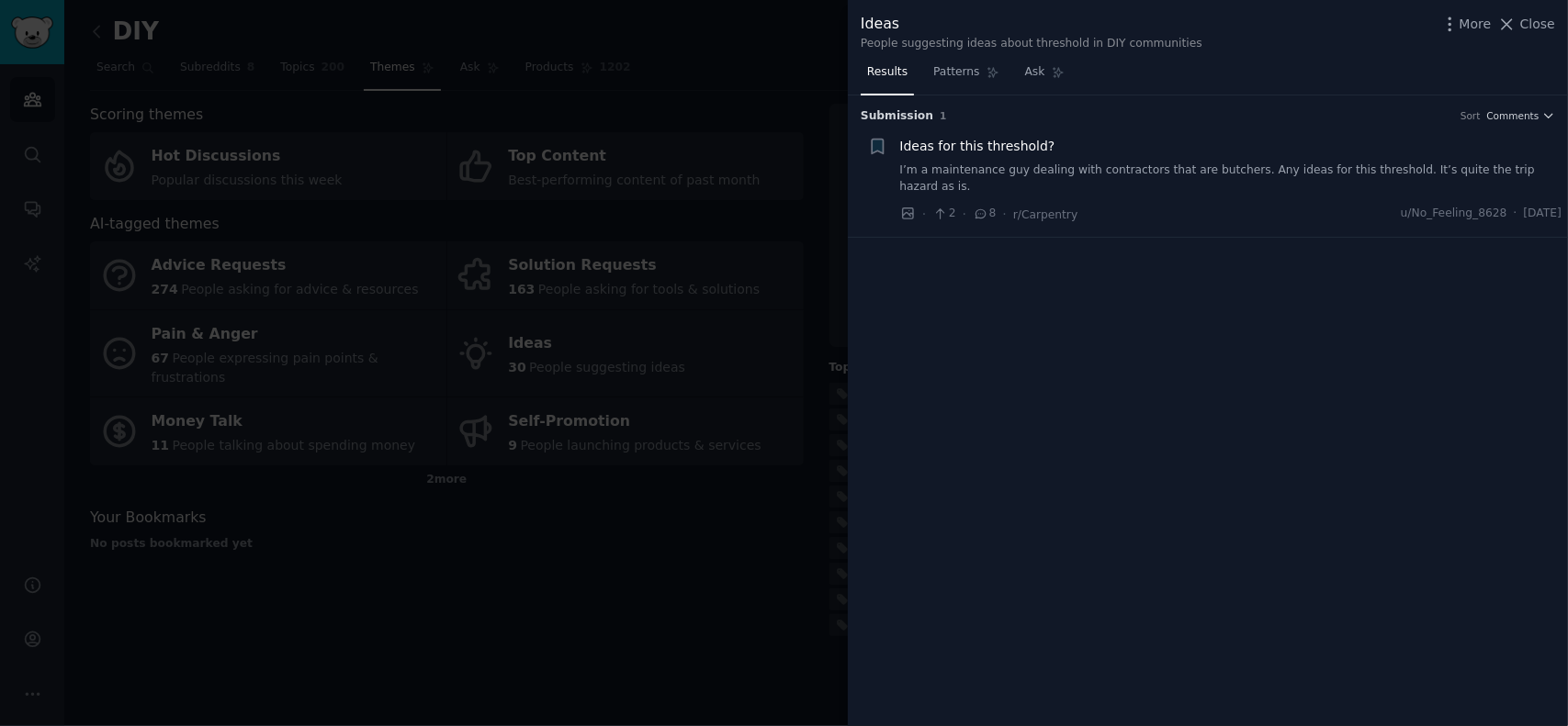
click at [985, 143] on span "Ideas for this threshold?" at bounding box center [979, 147] width 155 height 19
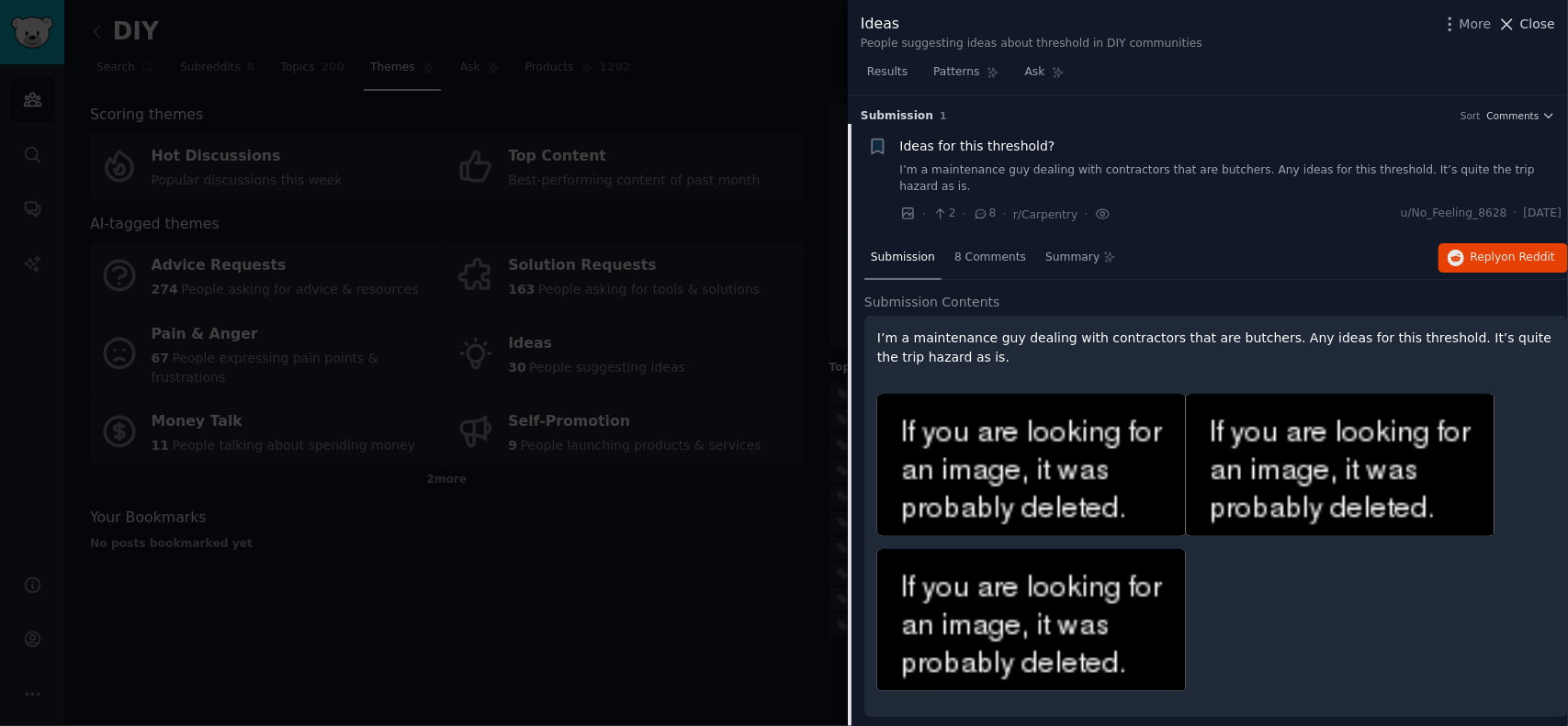
click at [1529, 23] on span "Close" at bounding box center [1538, 24] width 35 height 19
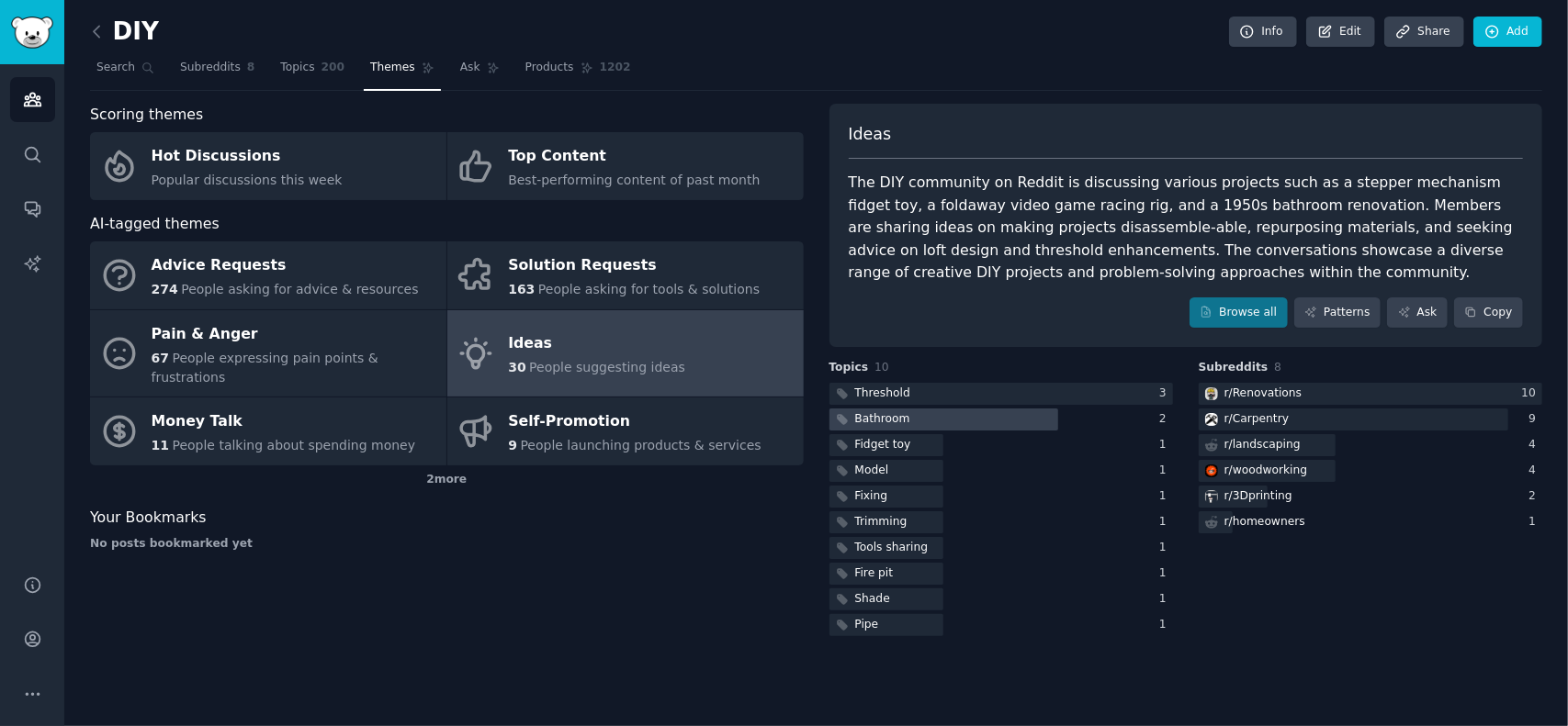
click at [925, 419] on div at bounding box center [945, 420] width 230 height 23
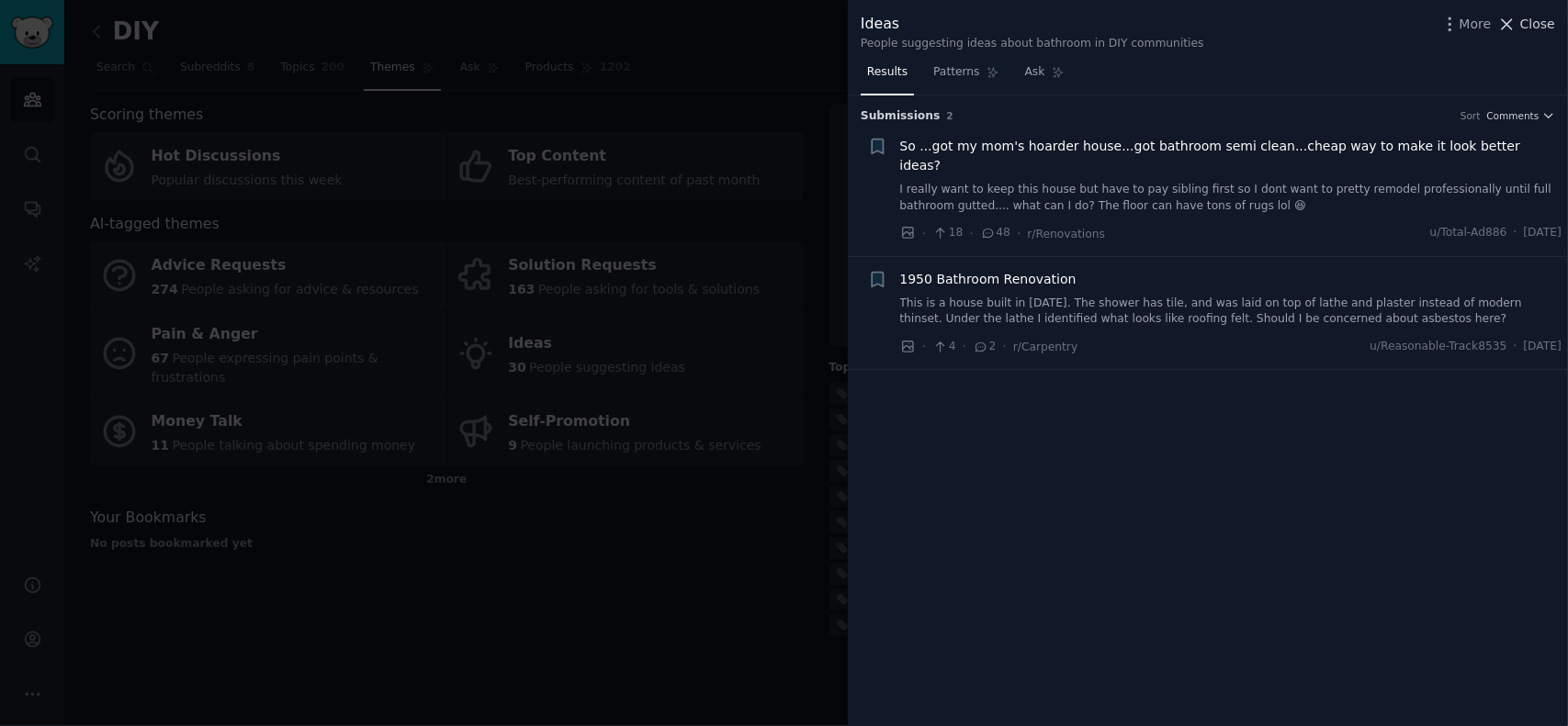
click at [1542, 18] on span "Close" at bounding box center [1538, 24] width 35 height 19
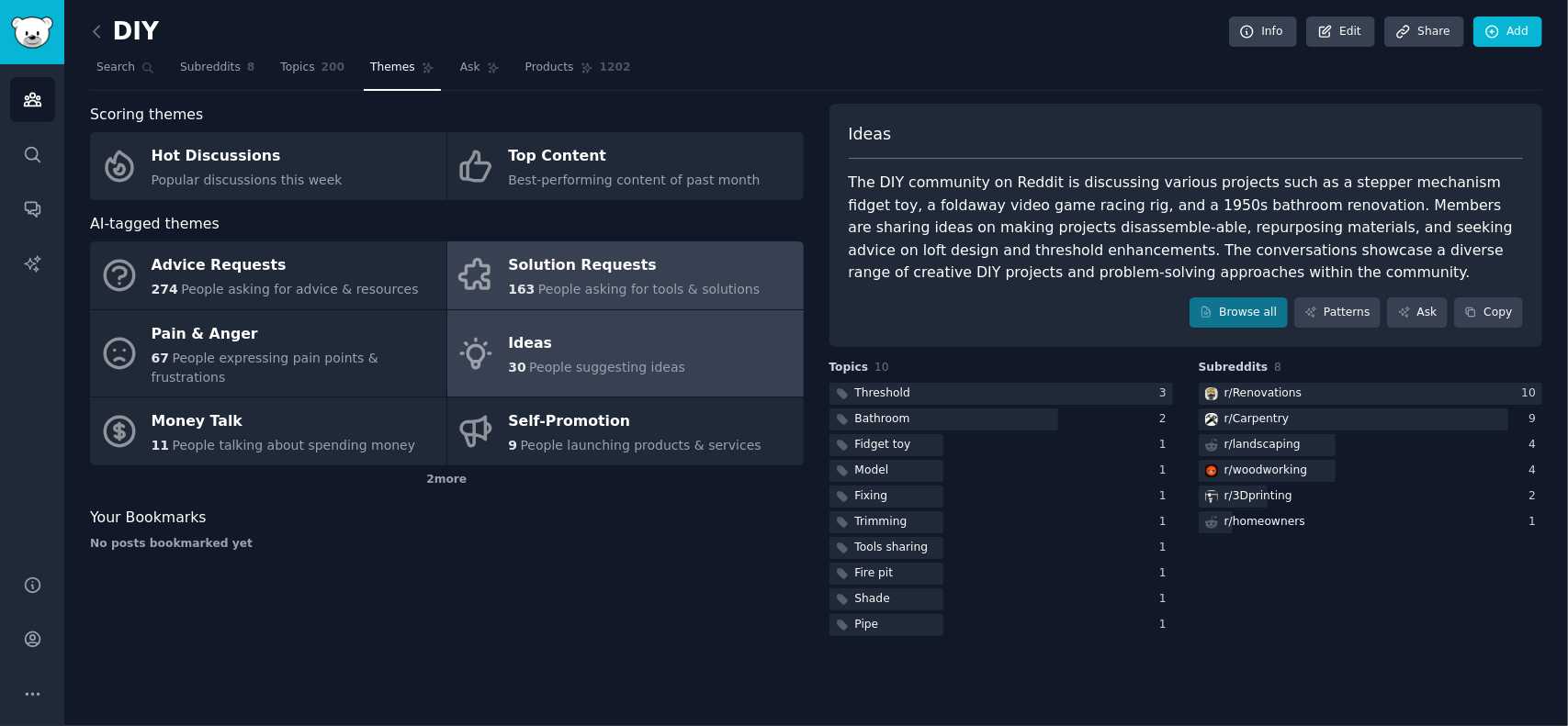
click at [565, 275] on div "Solution Requests" at bounding box center [634, 266] width 252 height 30
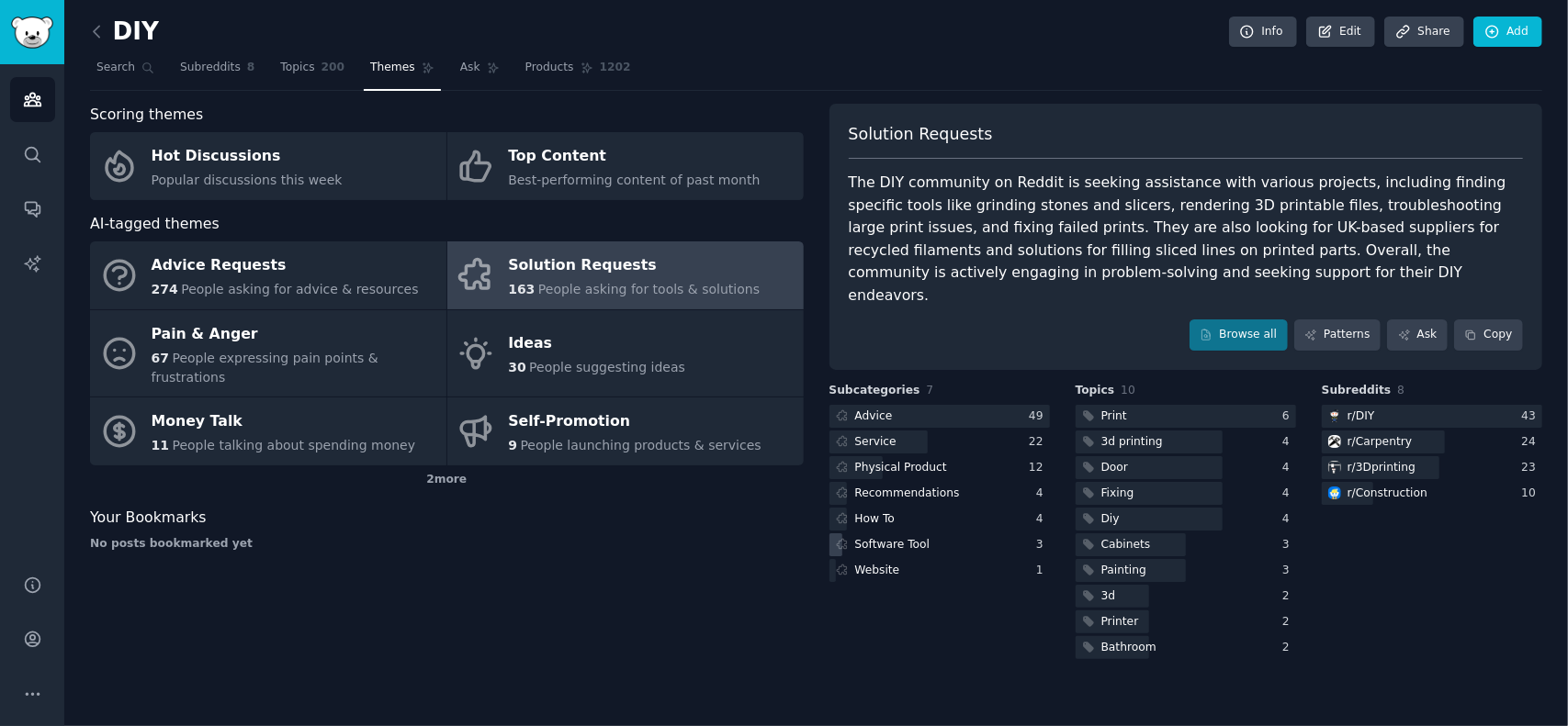
click at [888, 537] on div "Software Tool" at bounding box center [893, 545] width 76 height 16
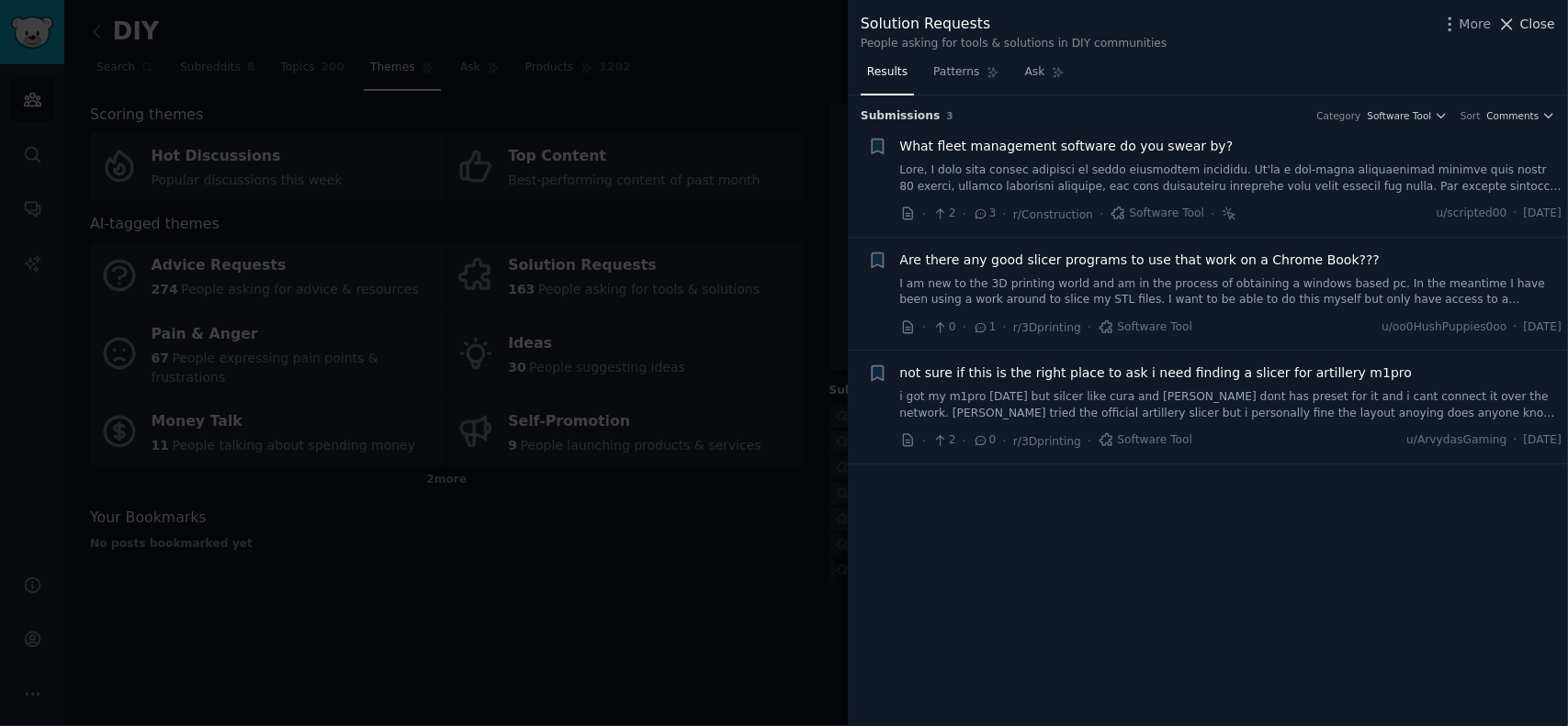
click at [1544, 24] on span "Close" at bounding box center [1538, 24] width 35 height 19
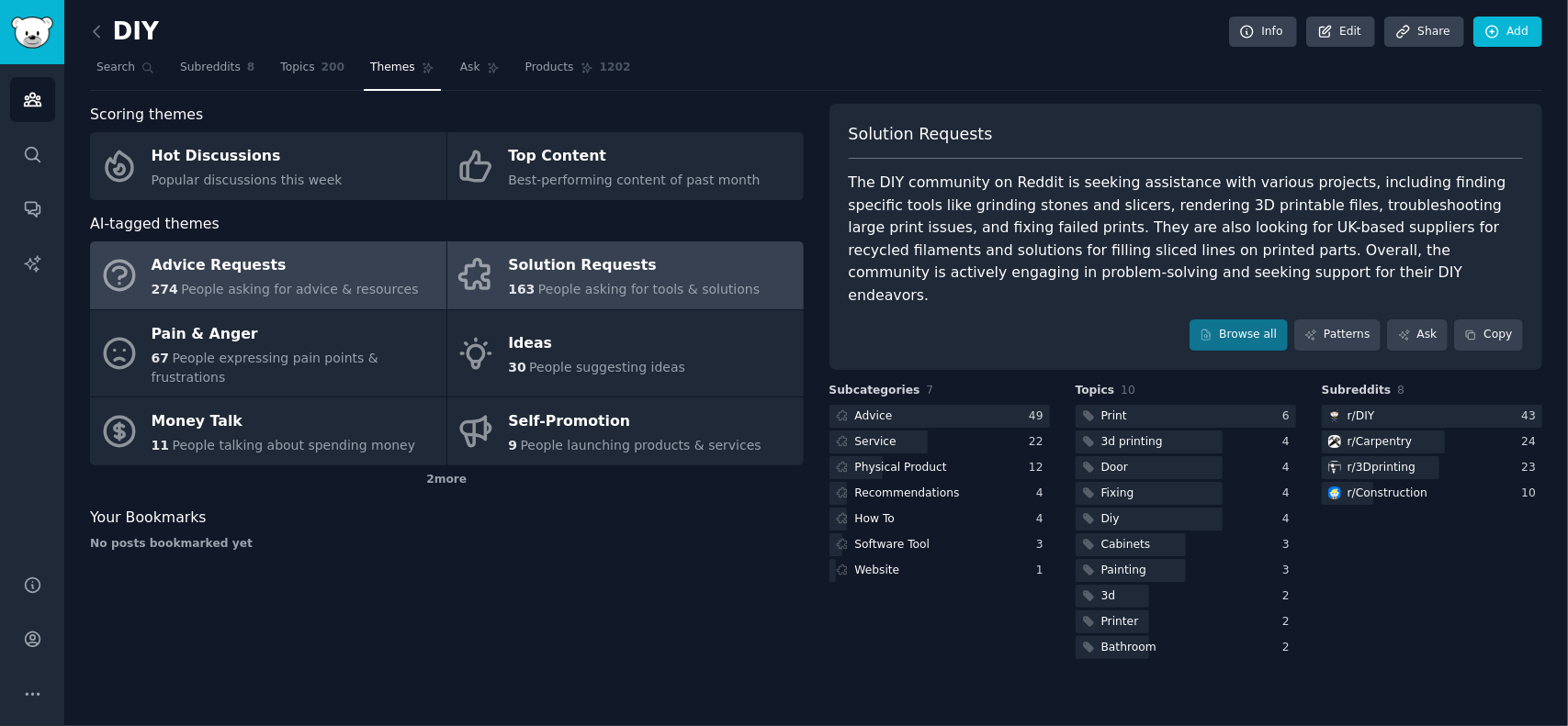
click at [270, 287] on span "People asking for advice & resources" at bounding box center [299, 288] width 237 height 14
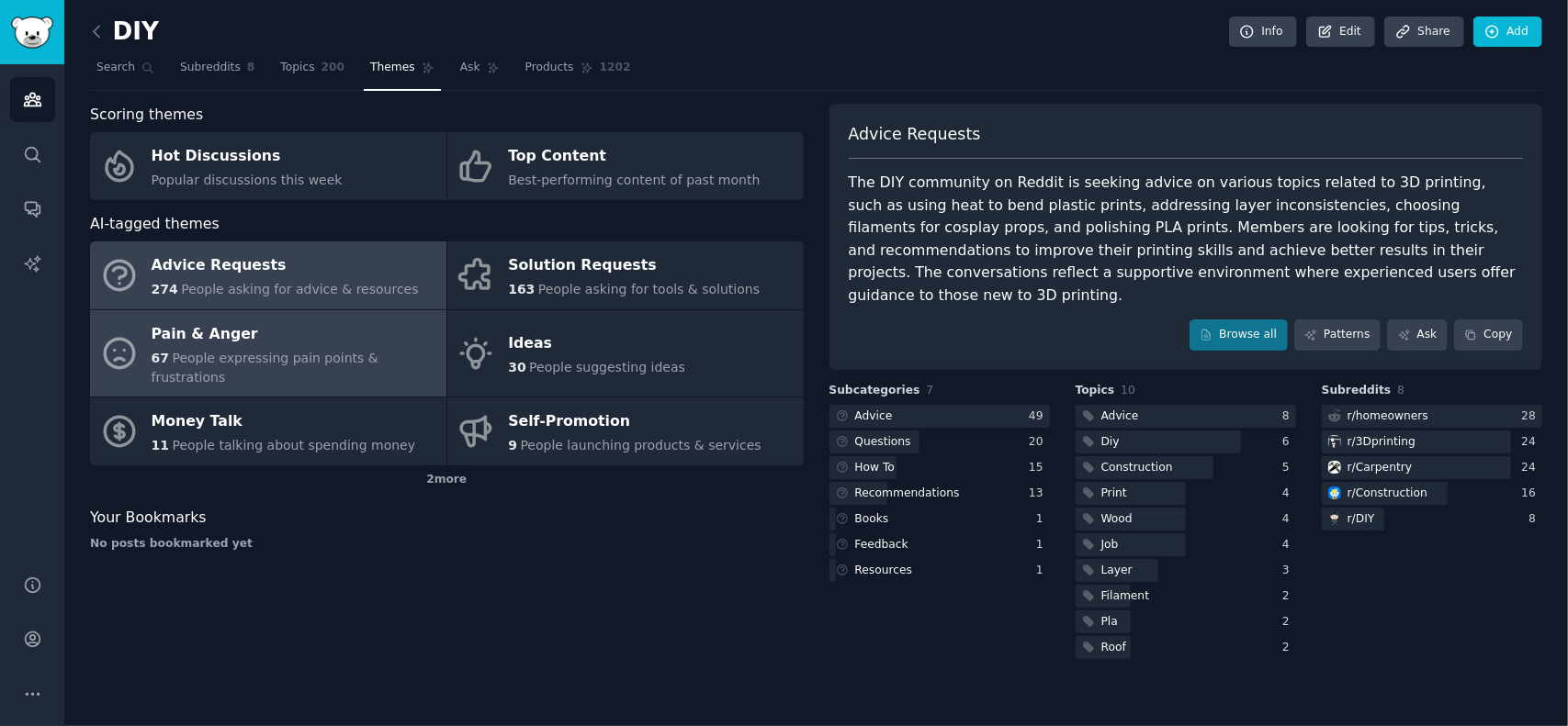
click at [241, 336] on div "Pain & Anger" at bounding box center [294, 334] width 286 height 30
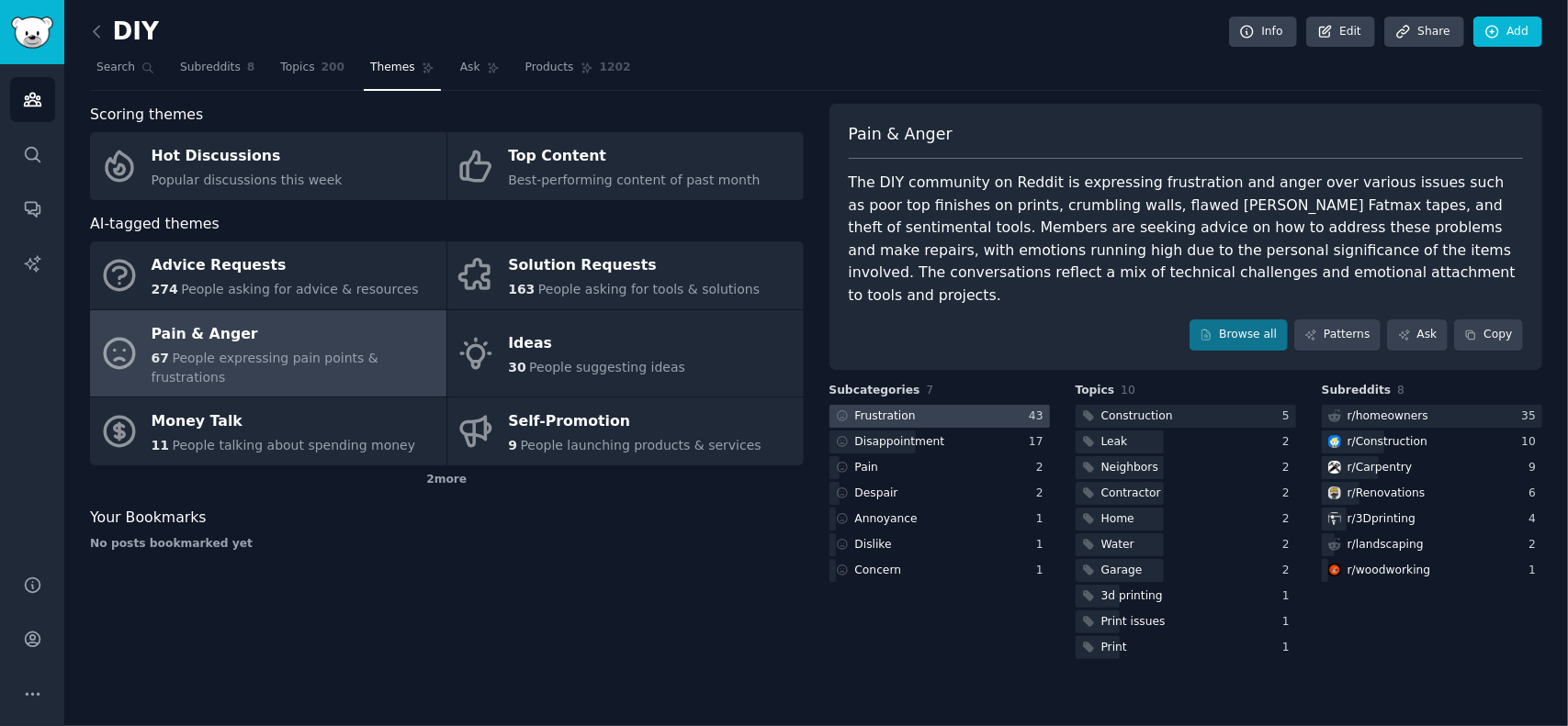
click at [931, 405] on div at bounding box center [940, 417] width 220 height 23
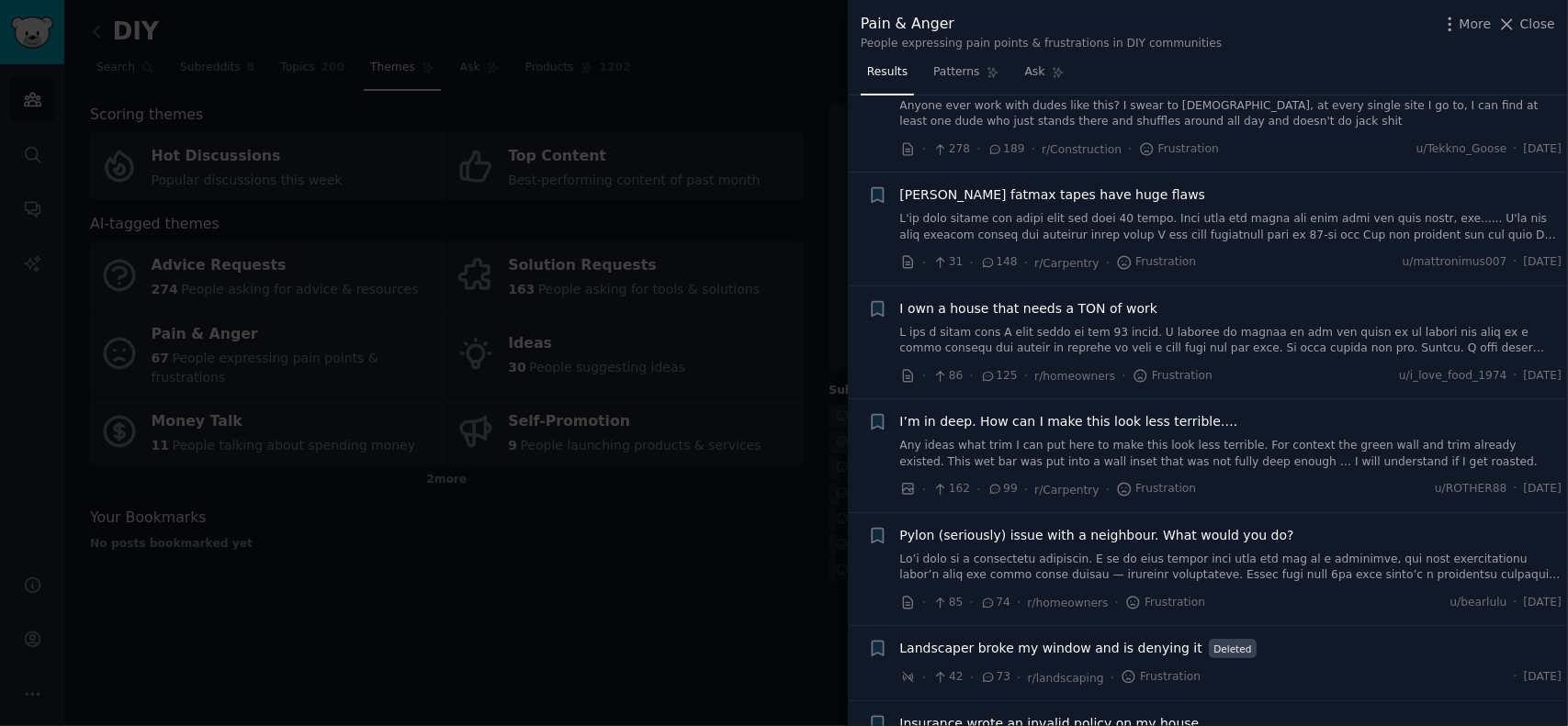
scroll to position [919, 0]
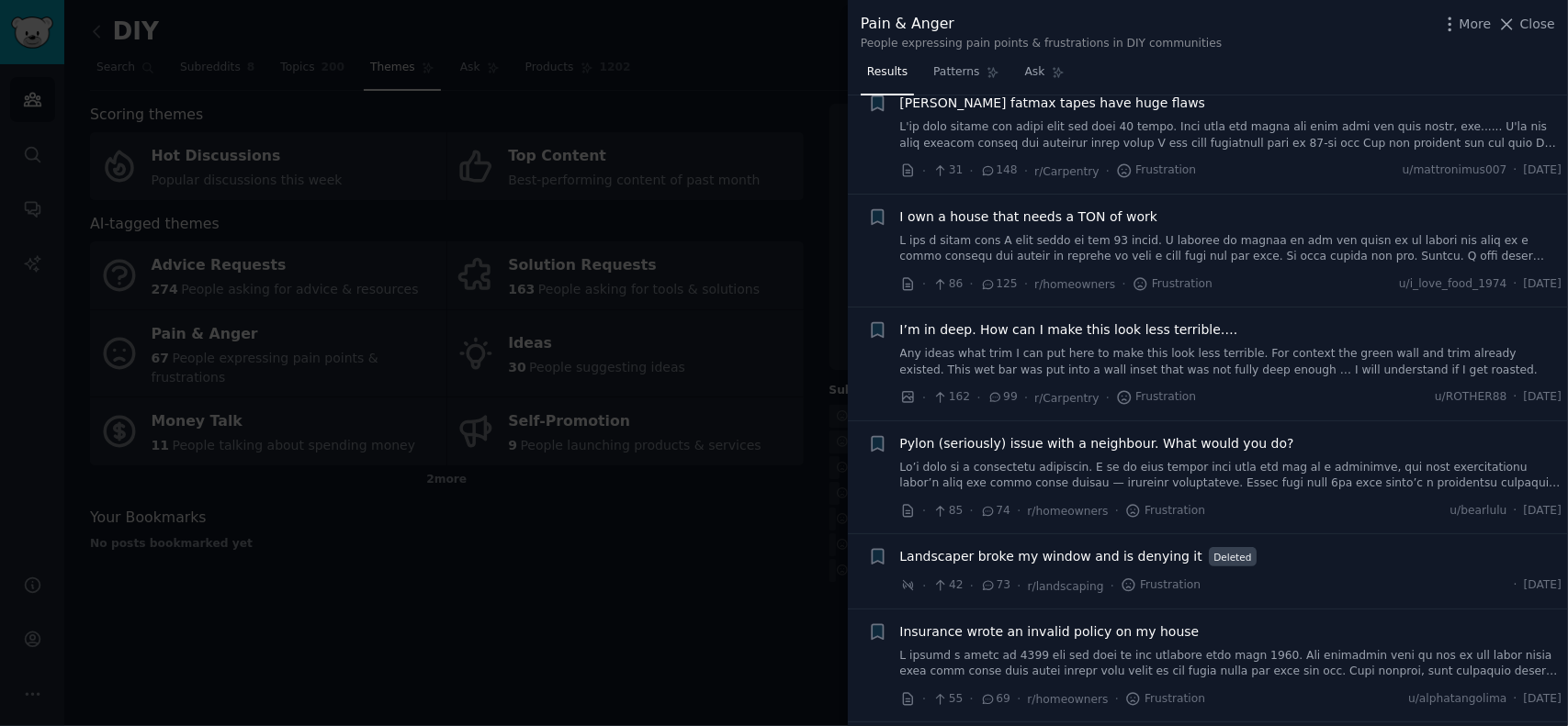
click at [1079, 321] on span "I’m in deep. How can I make this look less terrible…." at bounding box center [1070, 330] width 338 height 19
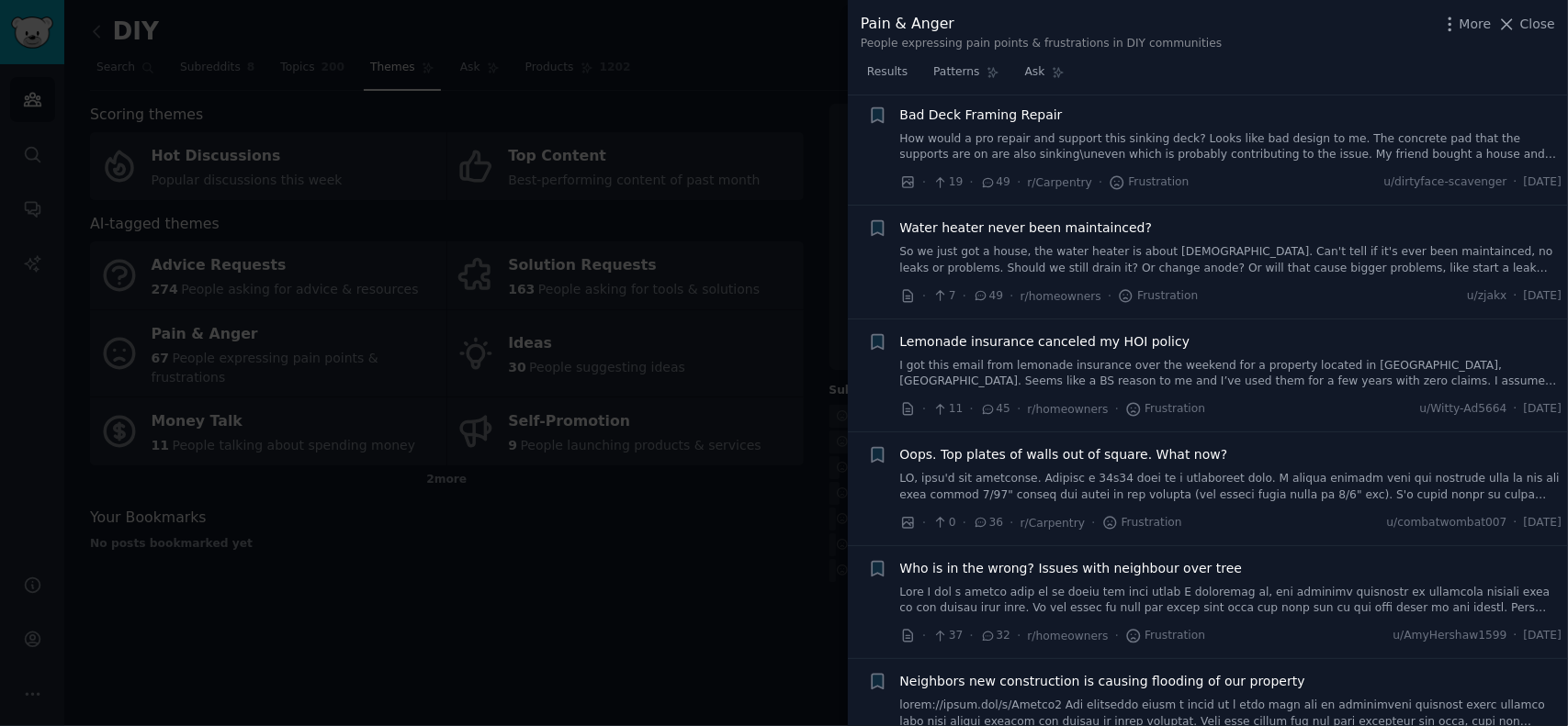
scroll to position [3056, 0]
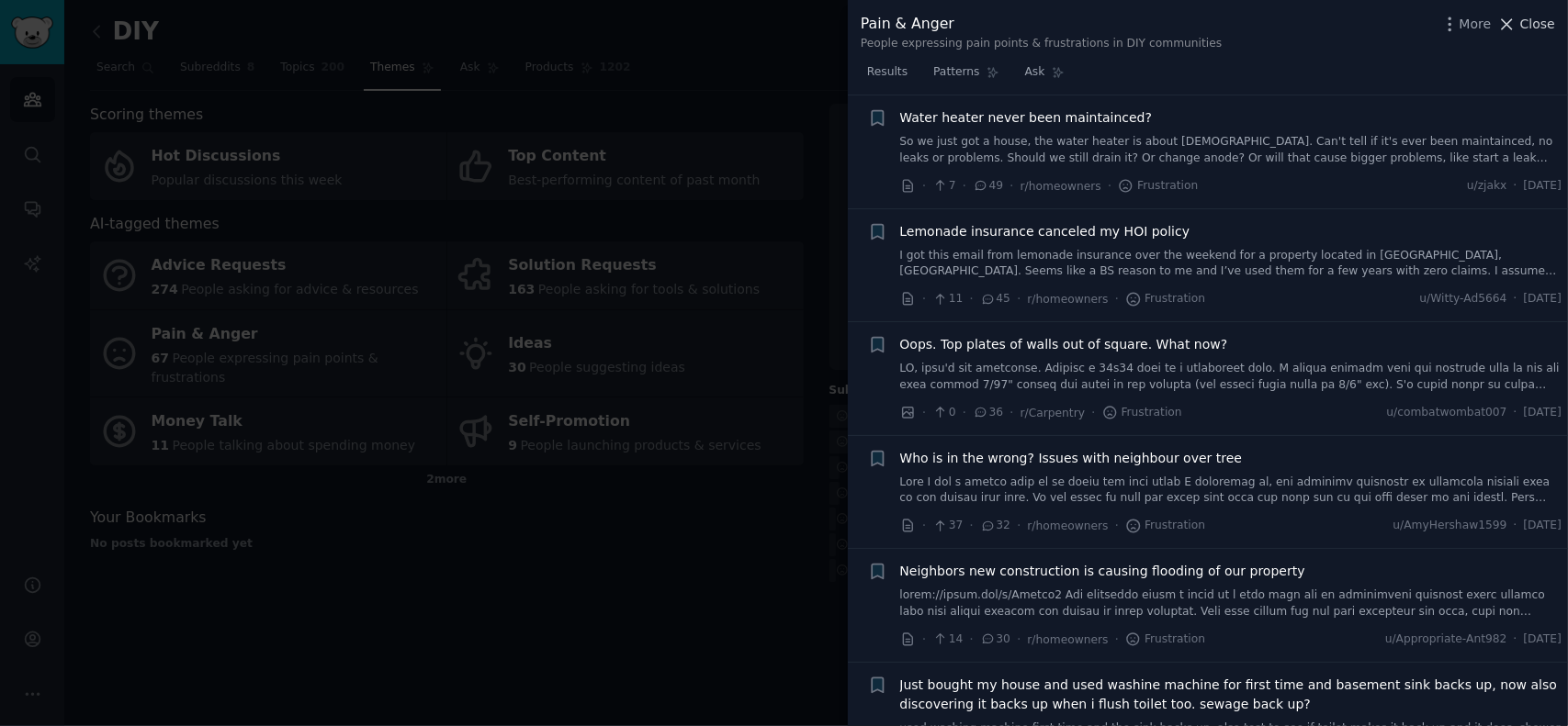
click at [1544, 24] on span "Close" at bounding box center [1538, 24] width 35 height 19
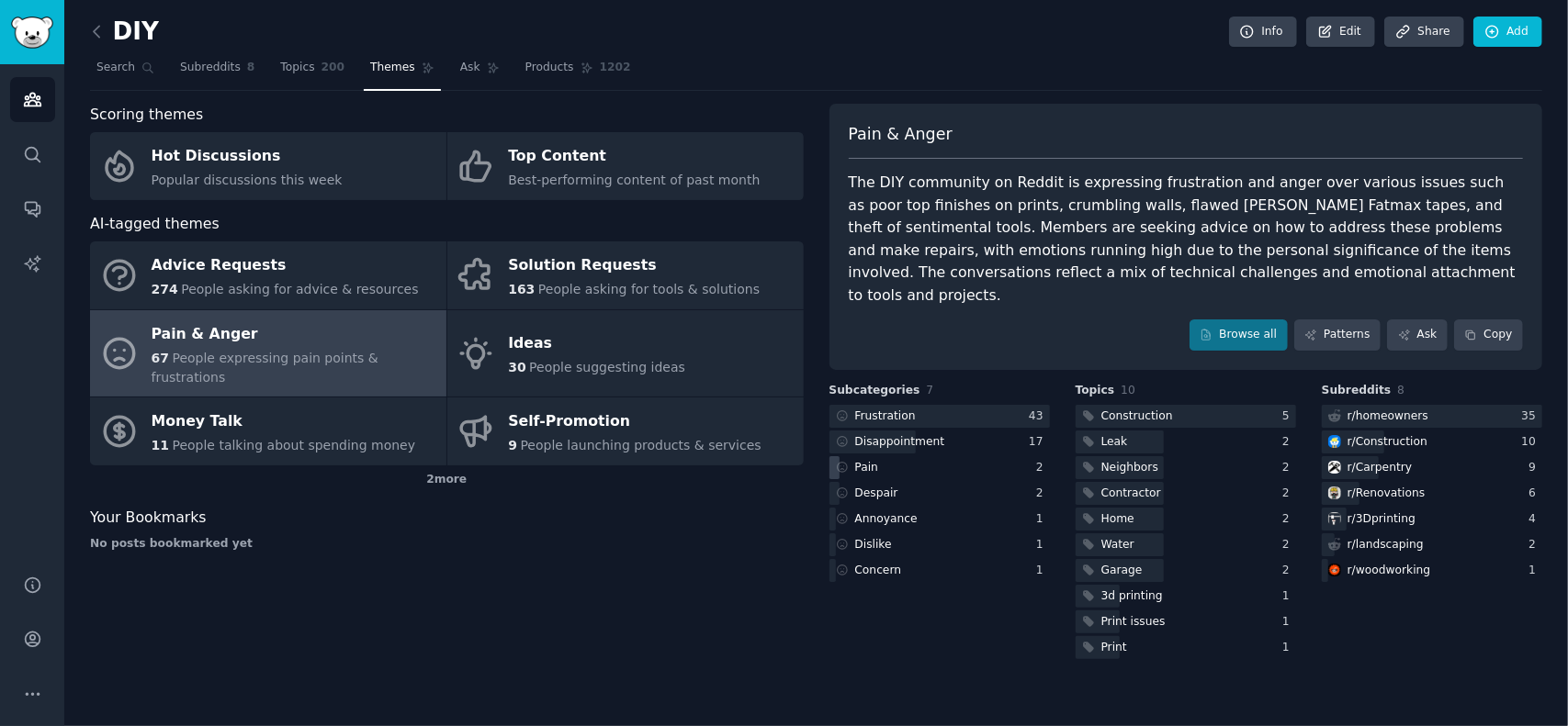
click at [869, 460] on div "Pain" at bounding box center [867, 467] width 24 height 16
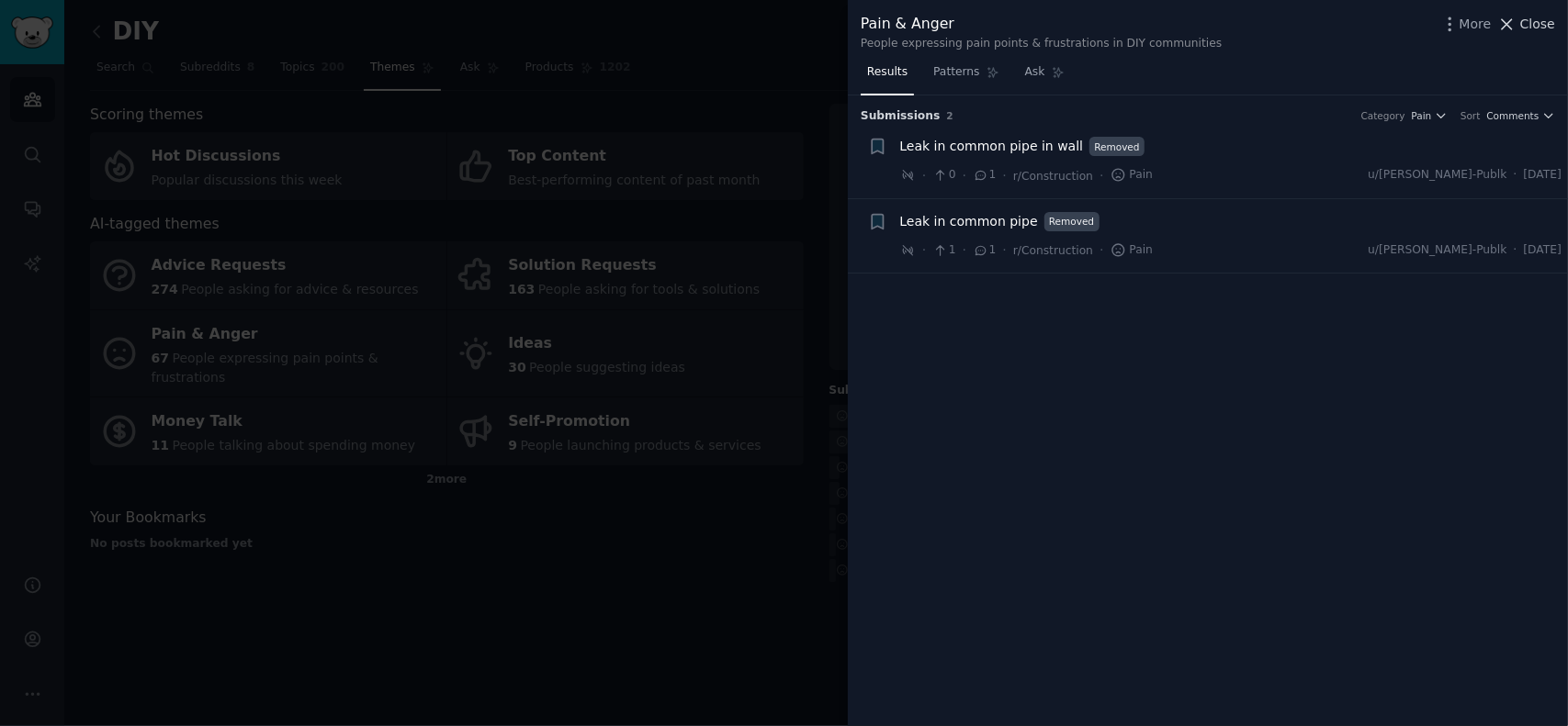
click at [1546, 21] on span "Close" at bounding box center [1538, 24] width 35 height 19
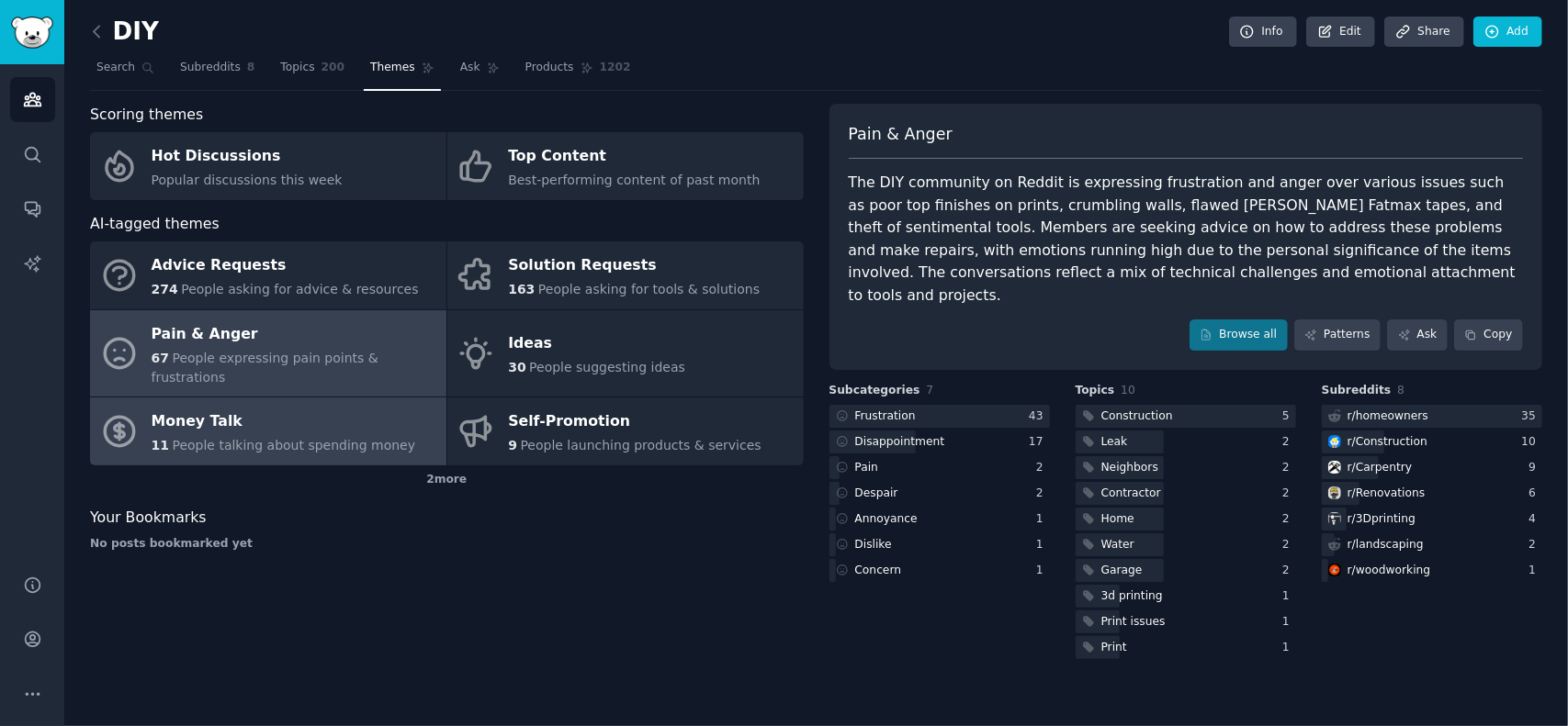
click at [208, 414] on div "Money Talk" at bounding box center [284, 422] width 265 height 30
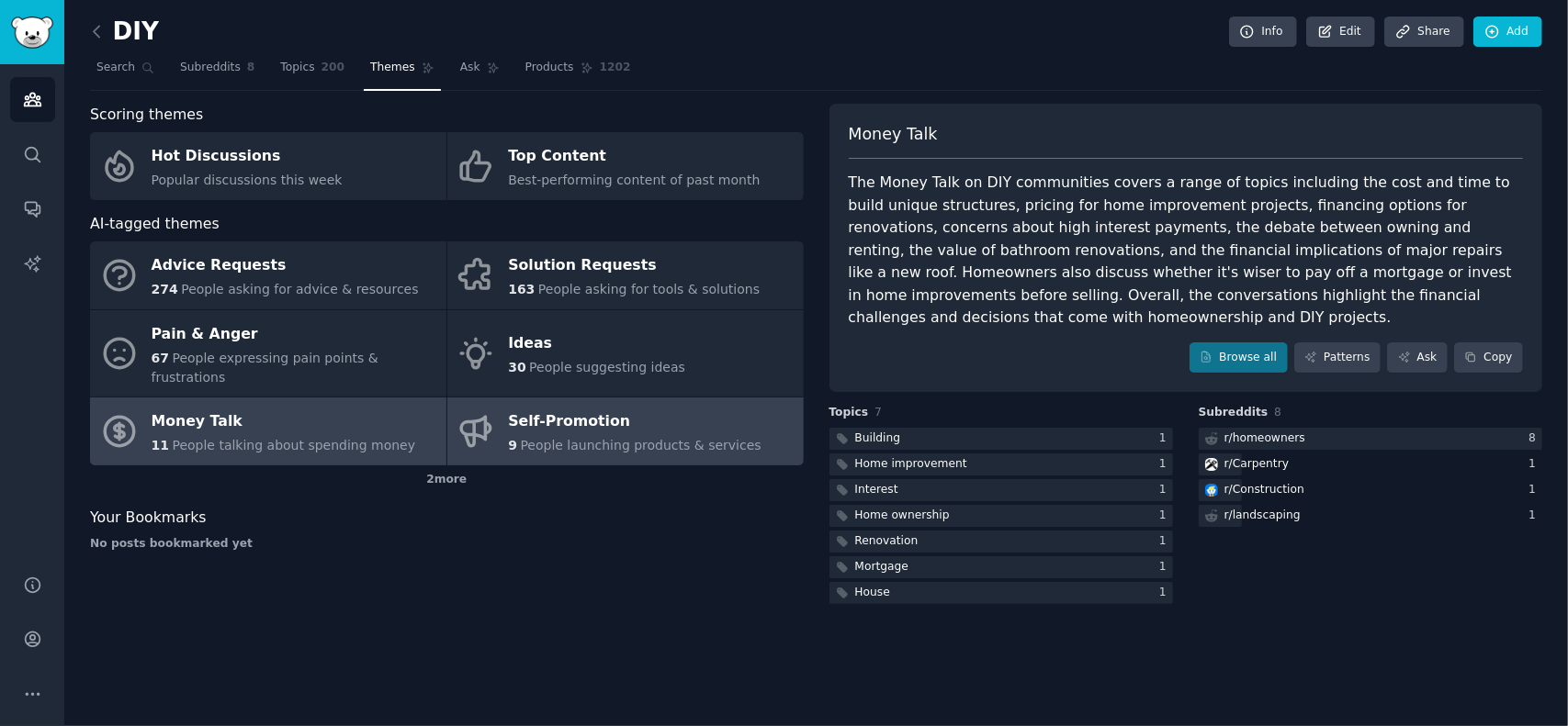
click at [571, 408] on div "Self-Promotion" at bounding box center [634, 422] width 254 height 30
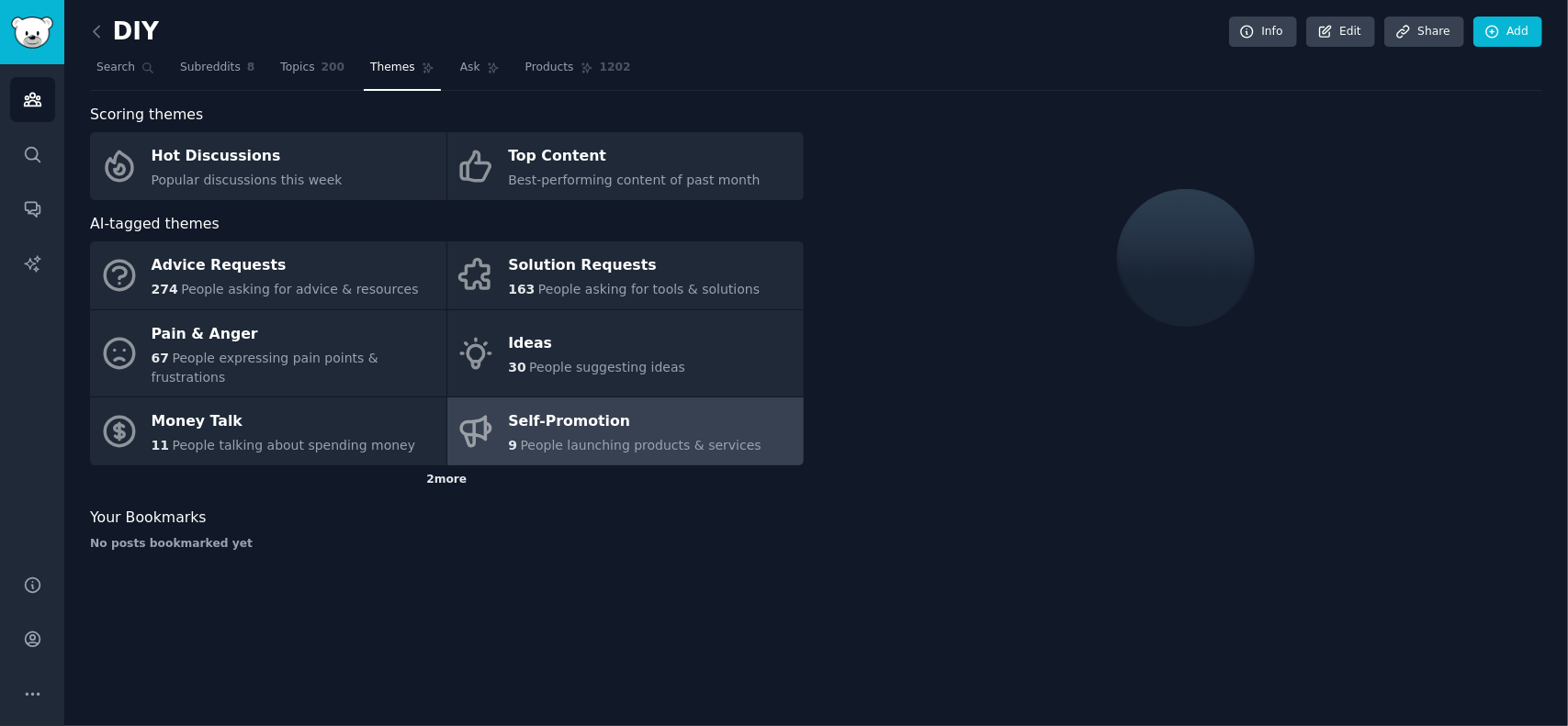
click at [439, 465] on div "2 more" at bounding box center [447, 480] width 714 height 30
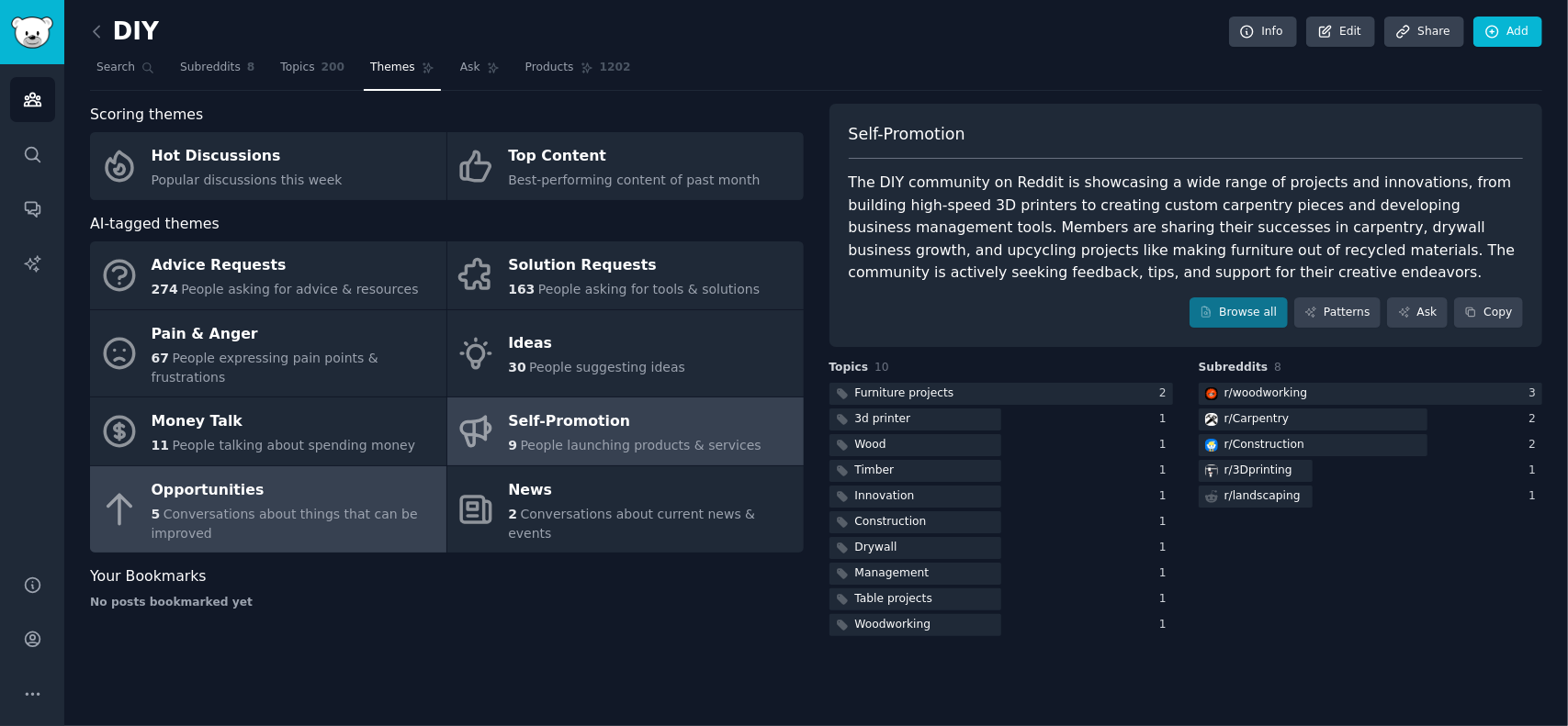
click at [279, 507] on span "Conversations about things that can be improved" at bounding box center [285, 523] width 266 height 34
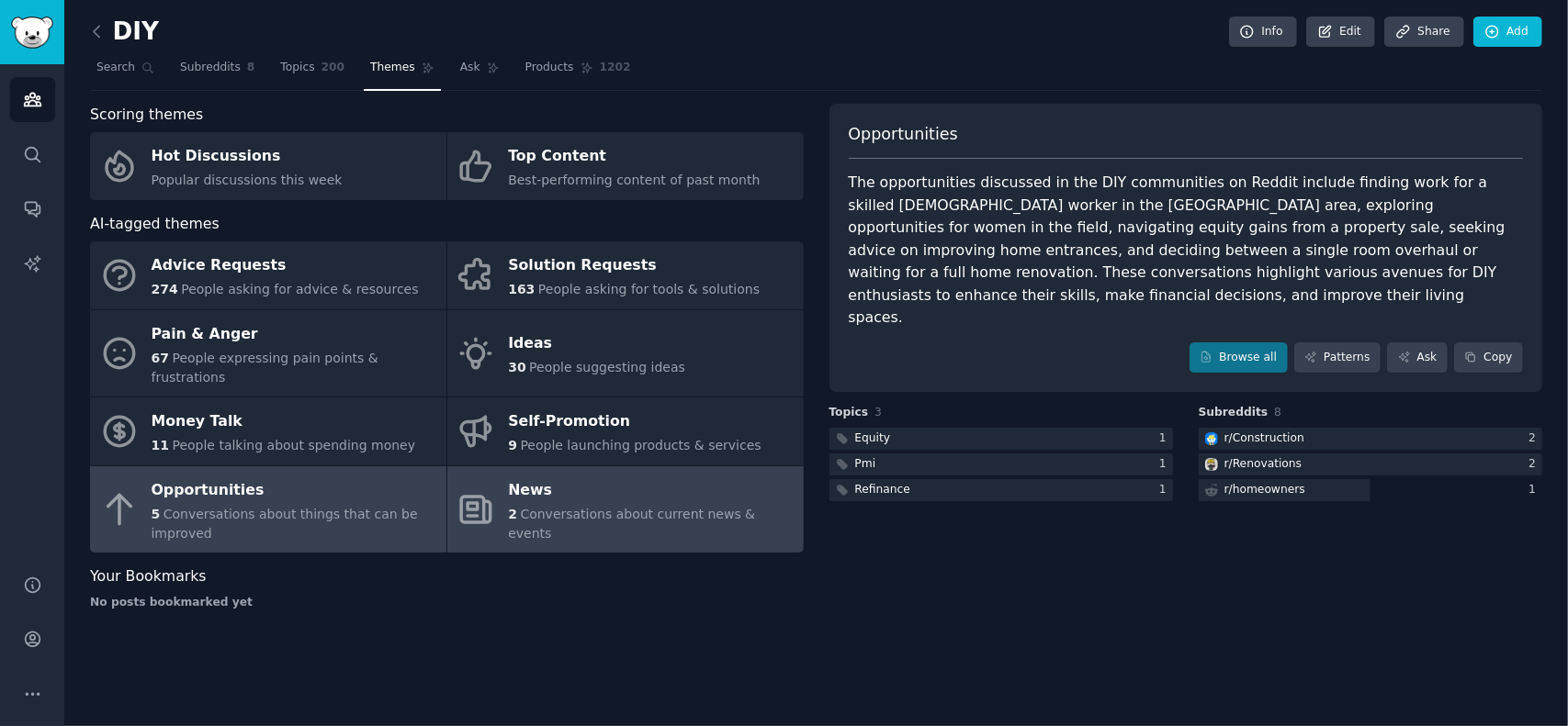
click at [585, 507] on span "Conversations about current news & events" at bounding box center [632, 523] width 247 height 34
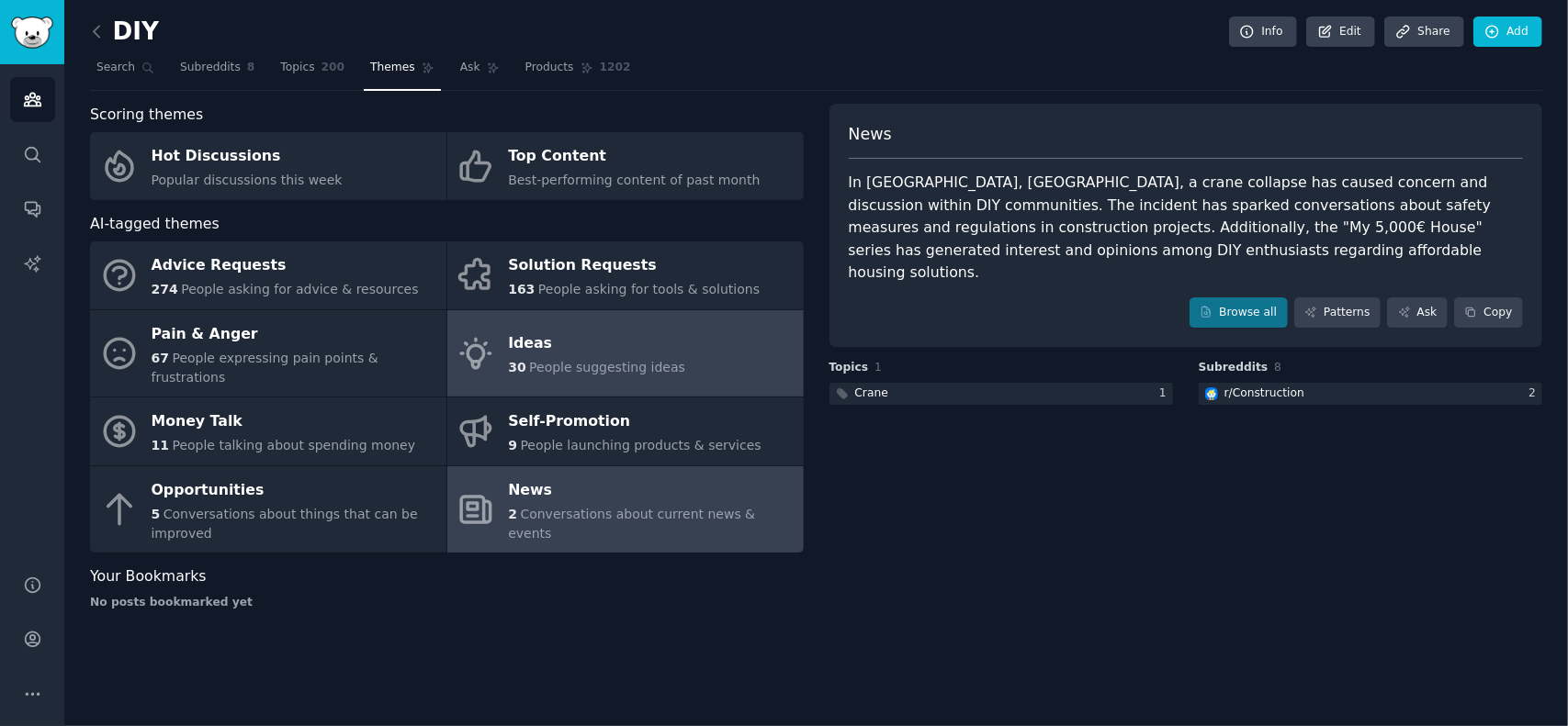
click at [550, 341] on div "Ideas" at bounding box center [596, 344] width 177 height 30
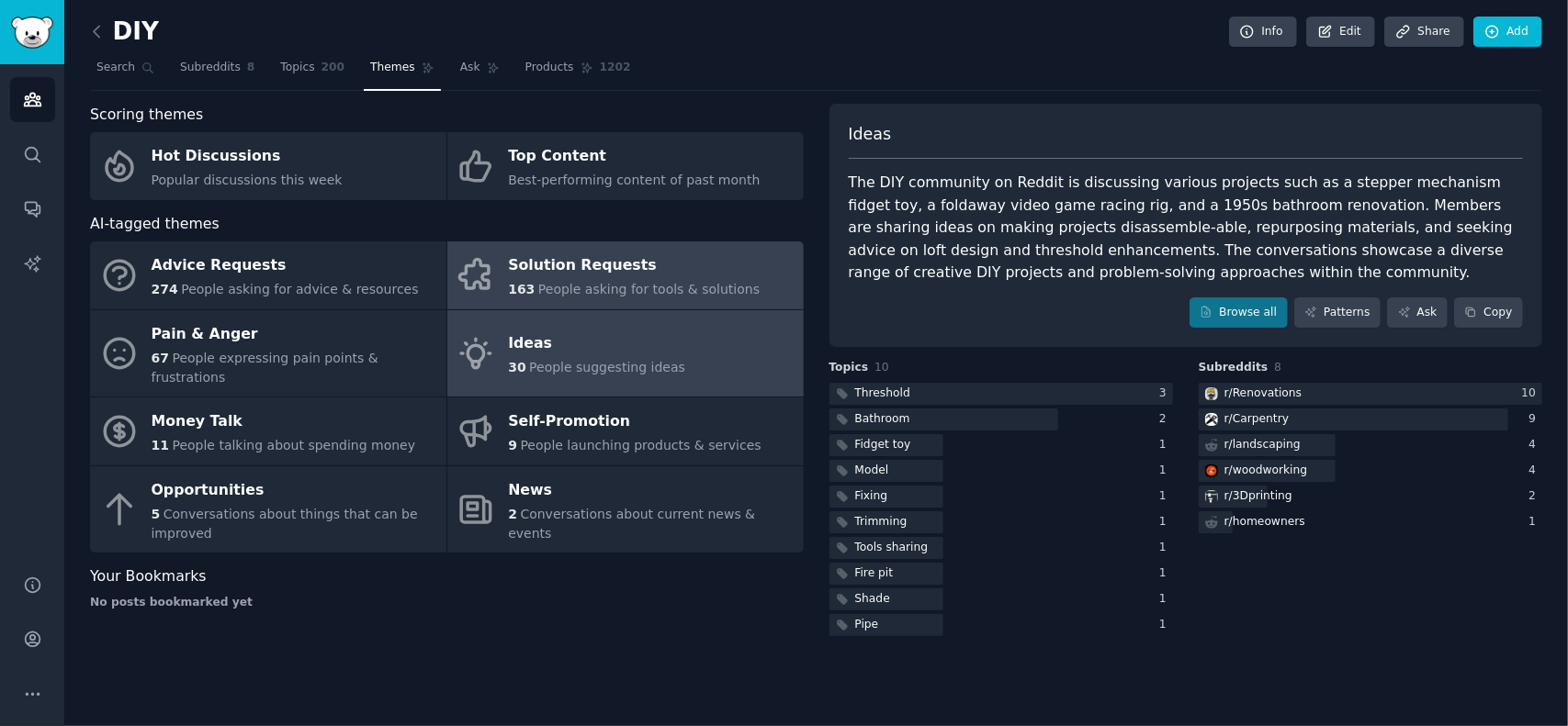
click at [569, 283] on span "People asking for tools & solutions" at bounding box center [649, 288] width 221 height 14
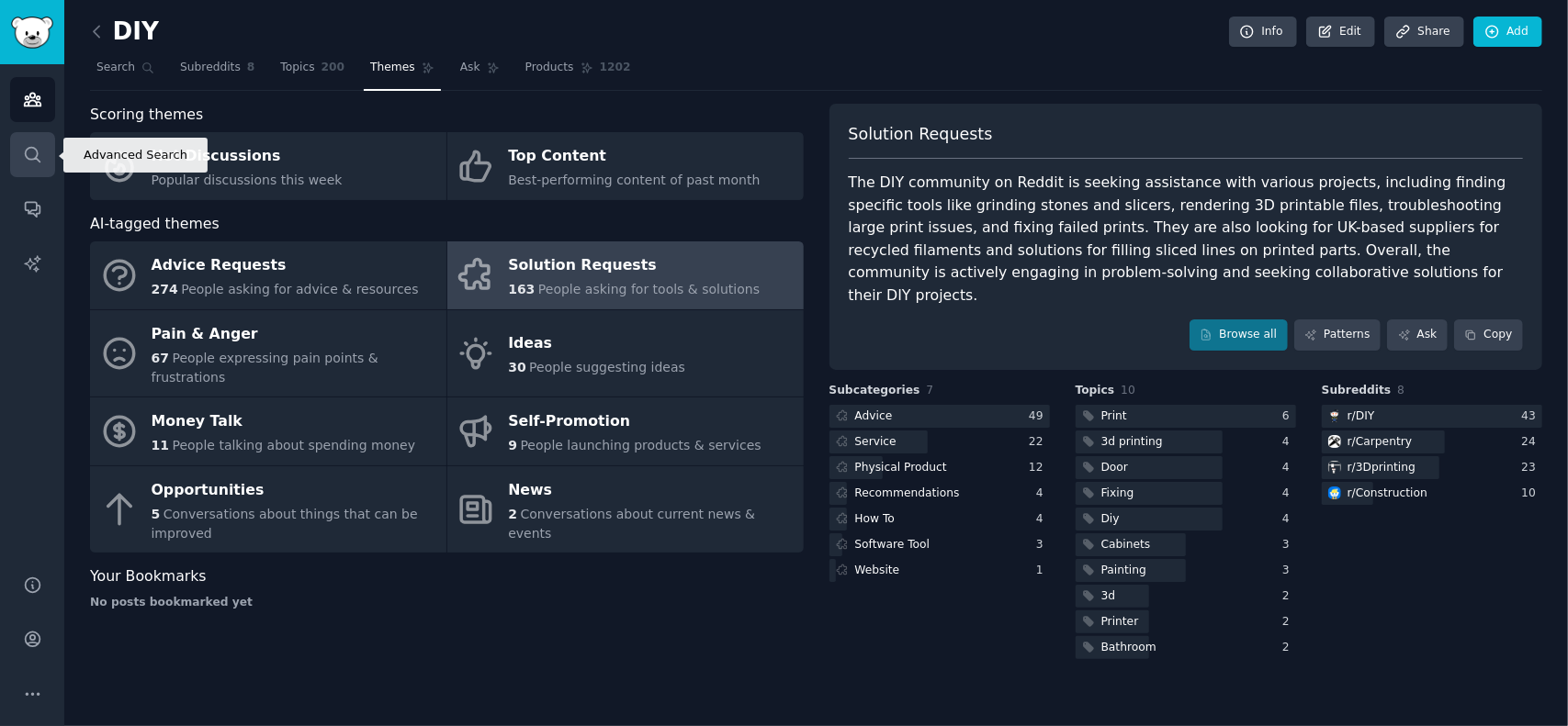
click at [37, 158] on icon "Sidebar" at bounding box center [33, 154] width 19 height 19
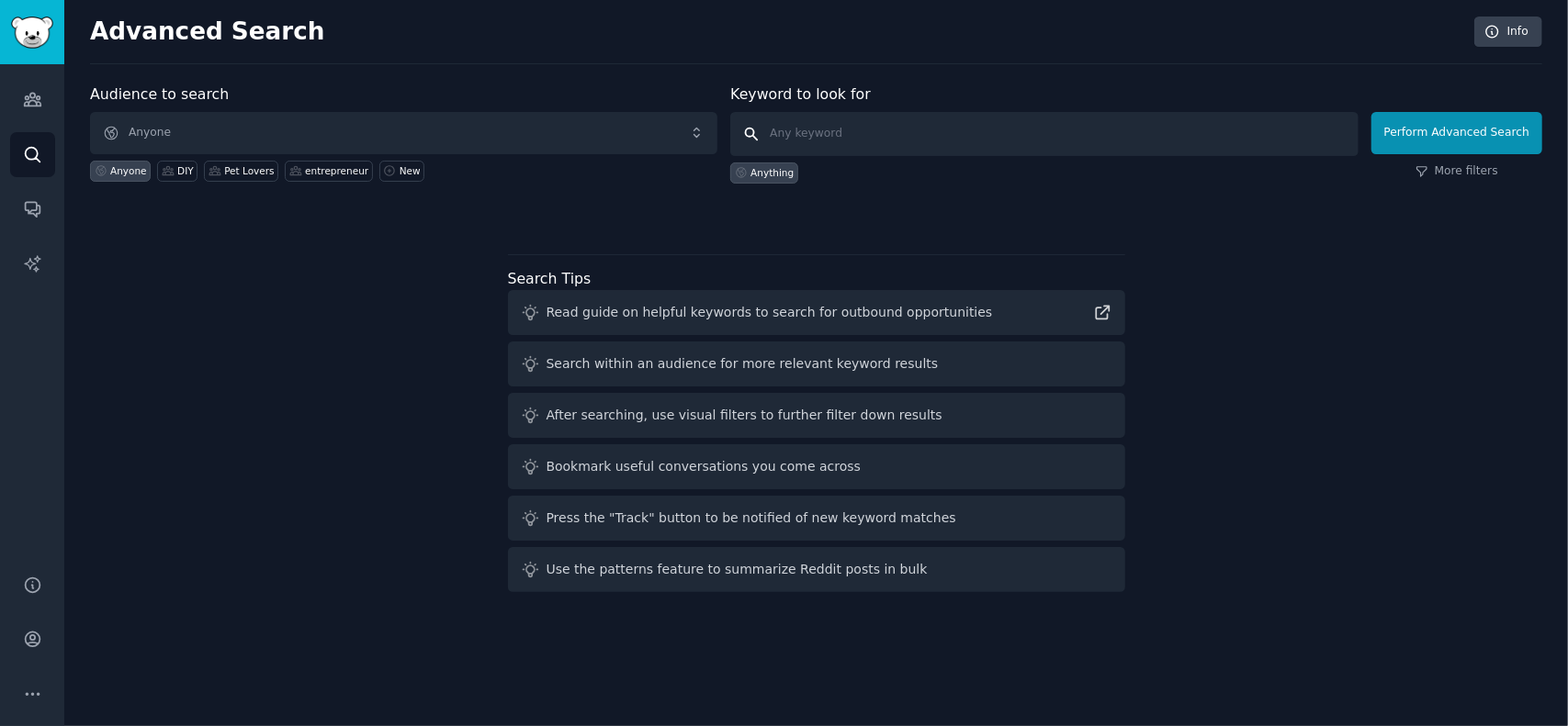
click at [845, 137] on input "text" at bounding box center [1044, 134] width 628 height 44
type input "app"
click at [1475, 137] on button "Perform Advanced Search" at bounding box center [1457, 133] width 171 height 42
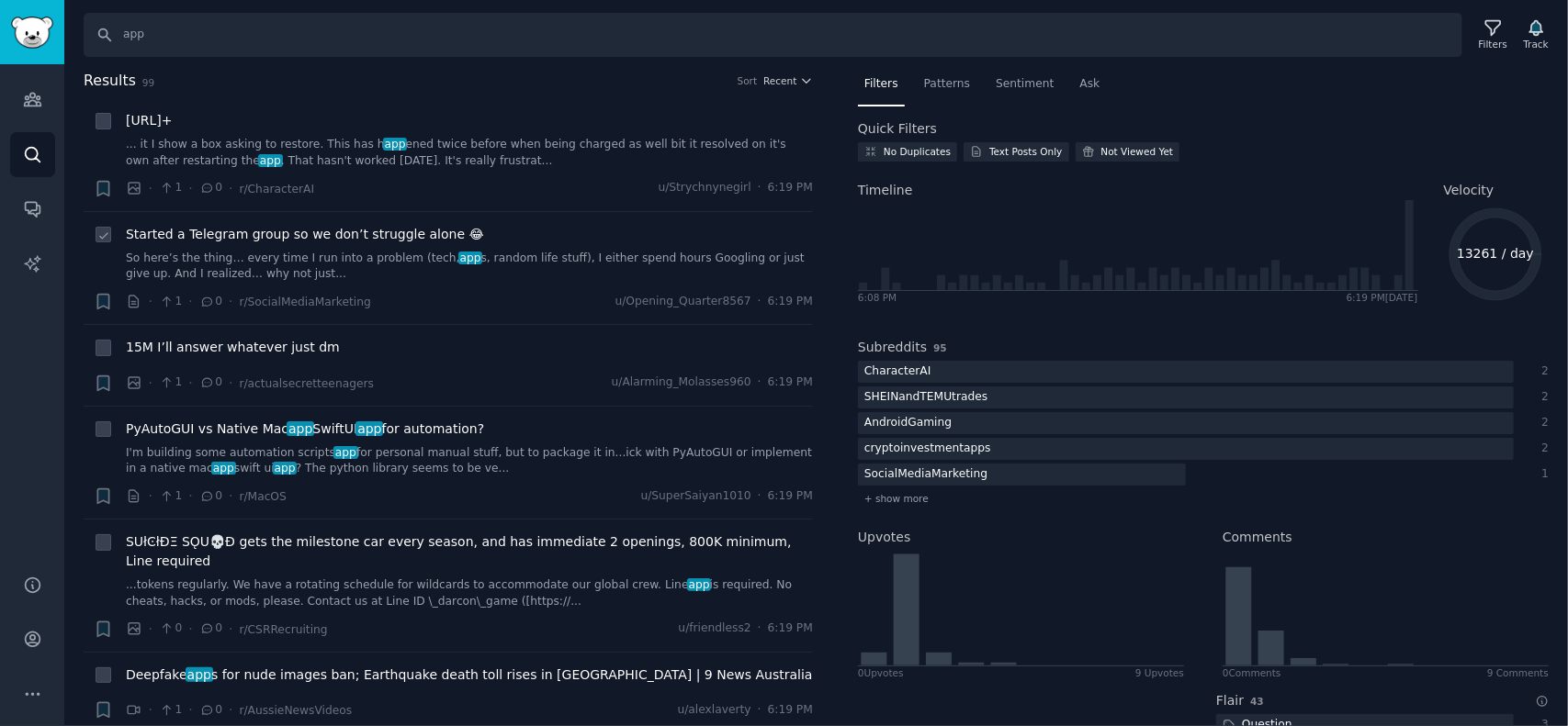
click at [327, 232] on span "Started a Telegram group so we don’t struggle alone 😂" at bounding box center [305, 235] width 358 height 19
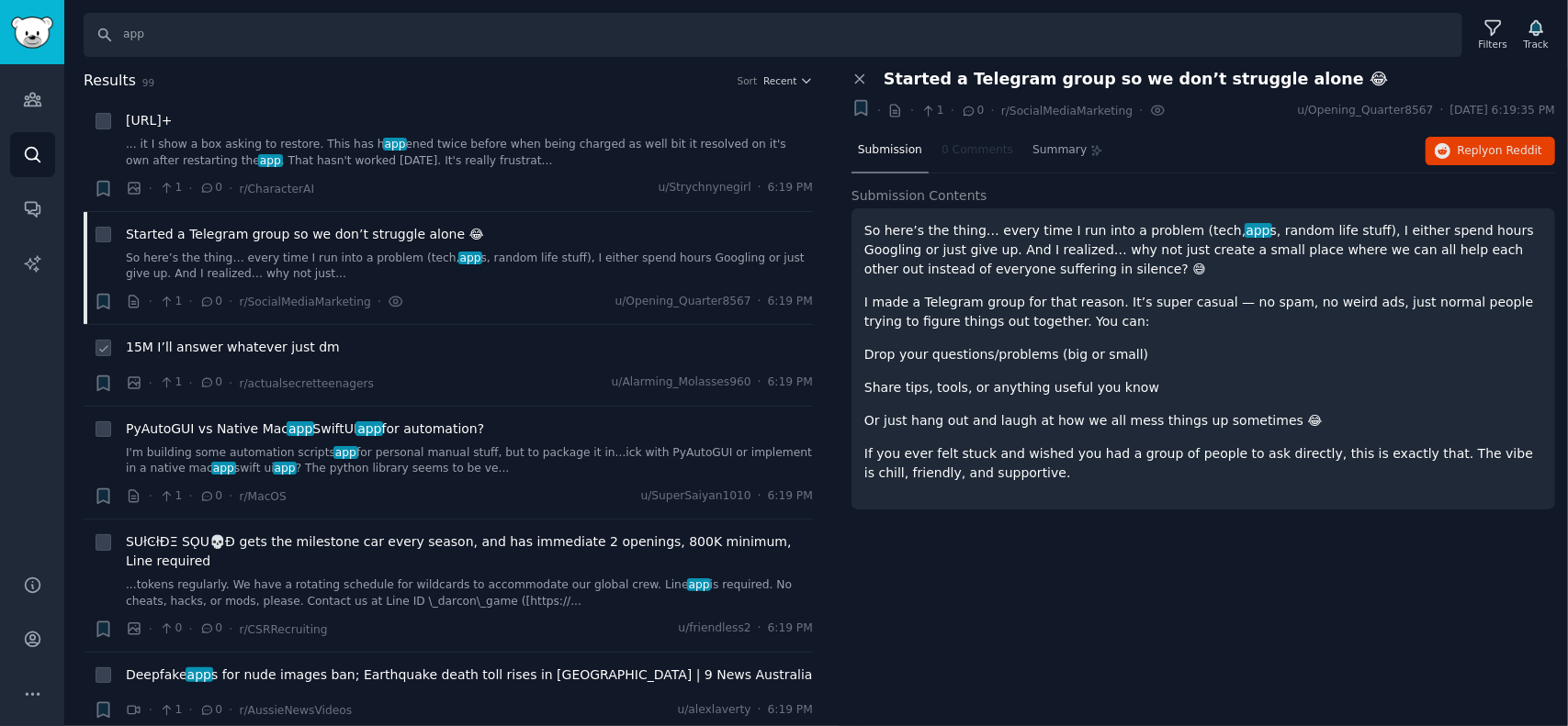
click at [224, 345] on span "15M I’ll answer whatever just dm" at bounding box center [232, 348] width 214 height 19
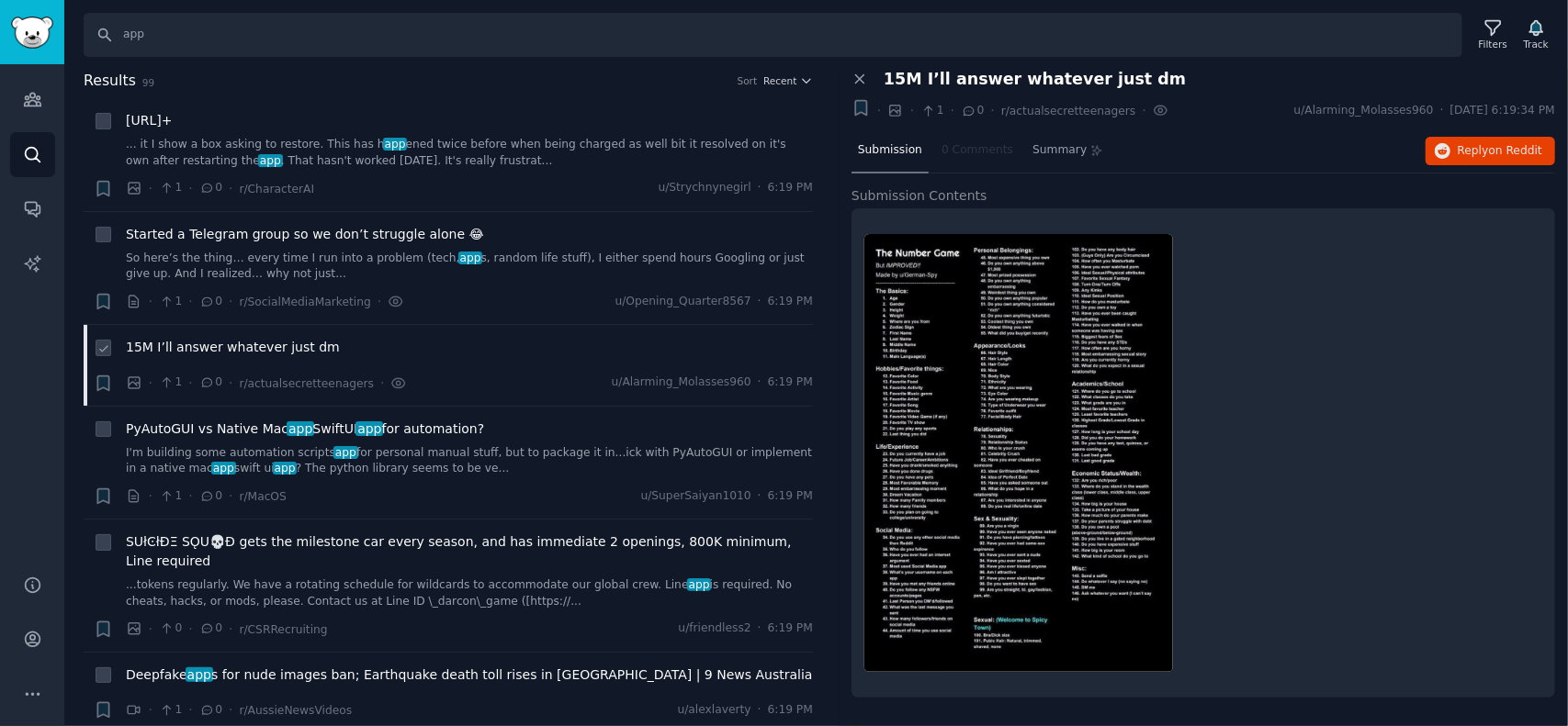
click at [261, 346] on span "15M I’ll answer whatever just dm" at bounding box center [232, 348] width 214 height 19
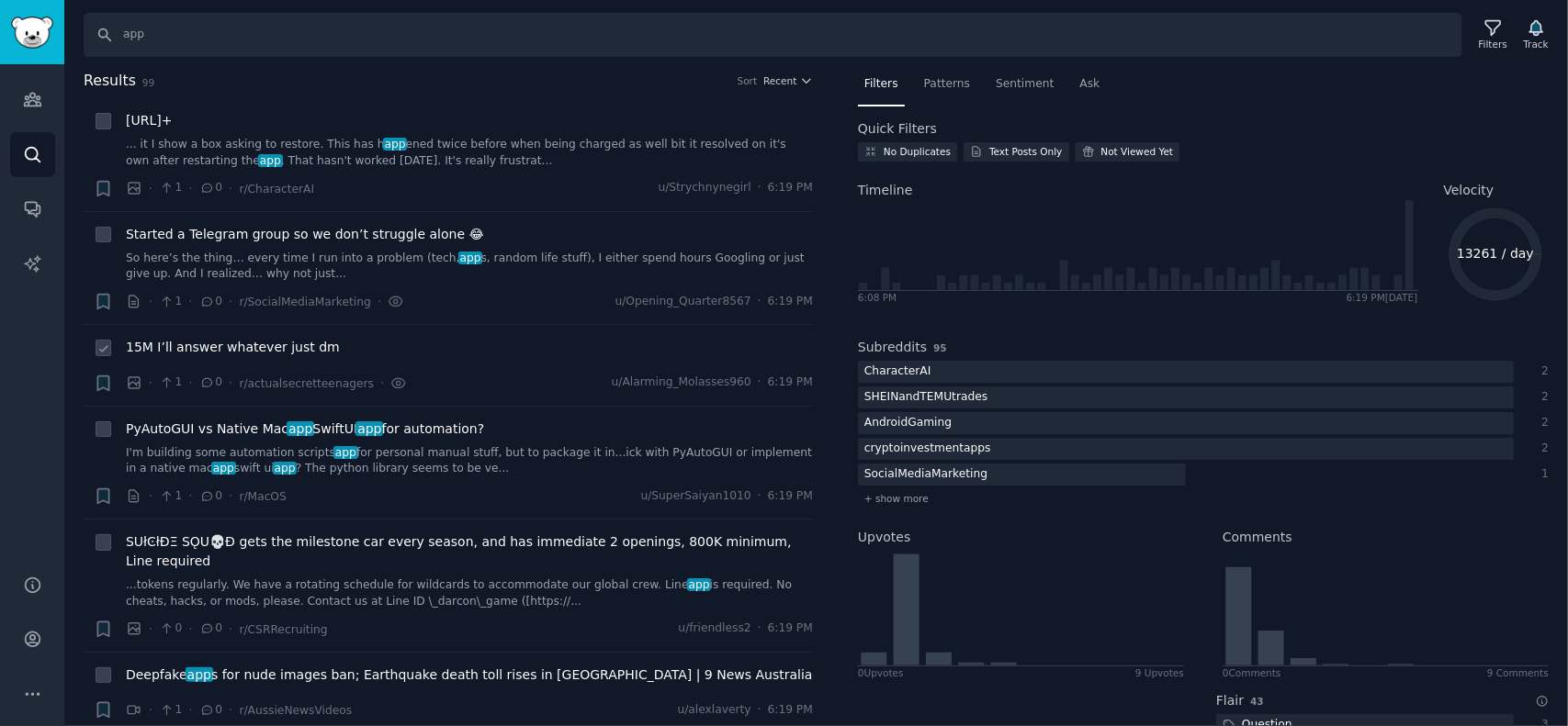
click at [217, 342] on span "15M I’ll answer whatever just dm" at bounding box center [232, 348] width 214 height 19
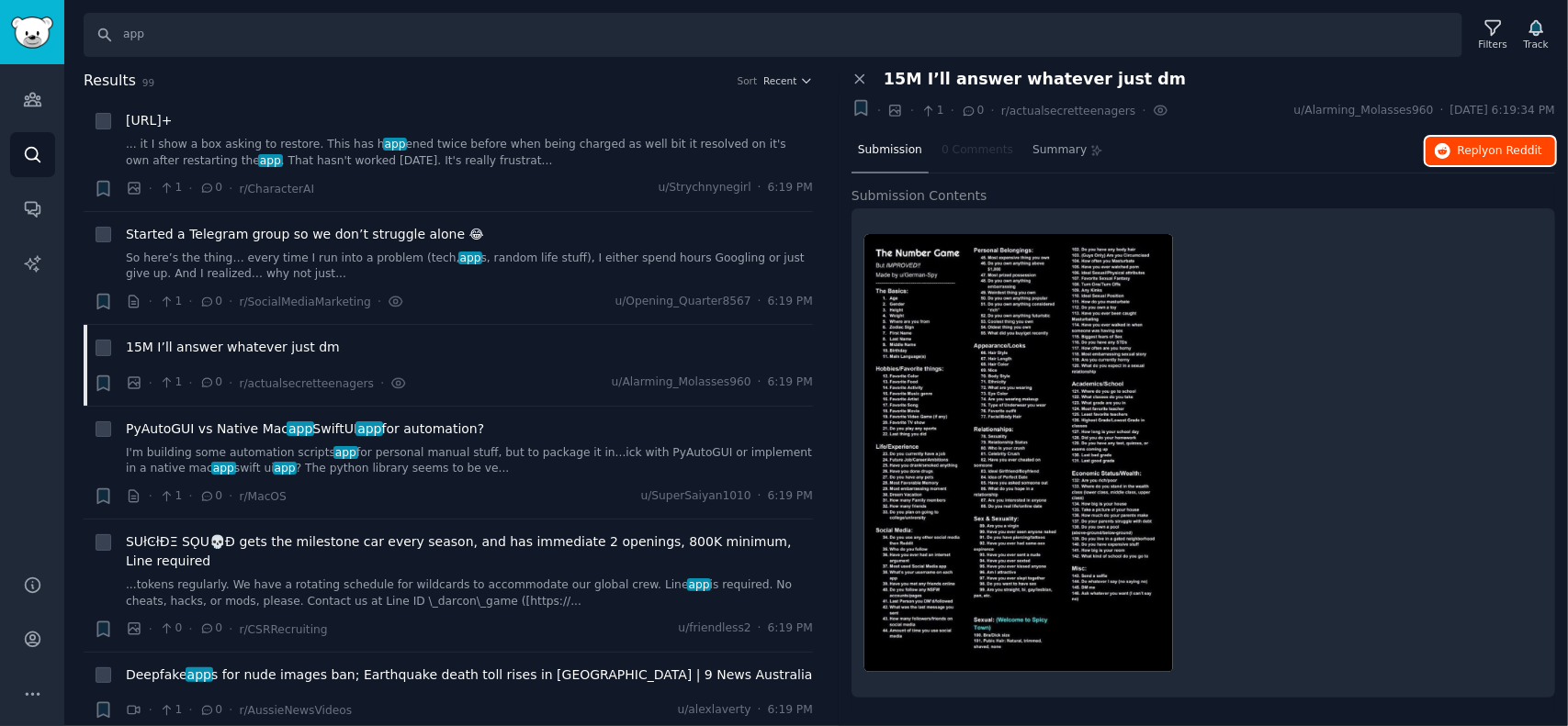
click at [1492, 147] on span "on Reddit" at bounding box center [1516, 150] width 54 height 12
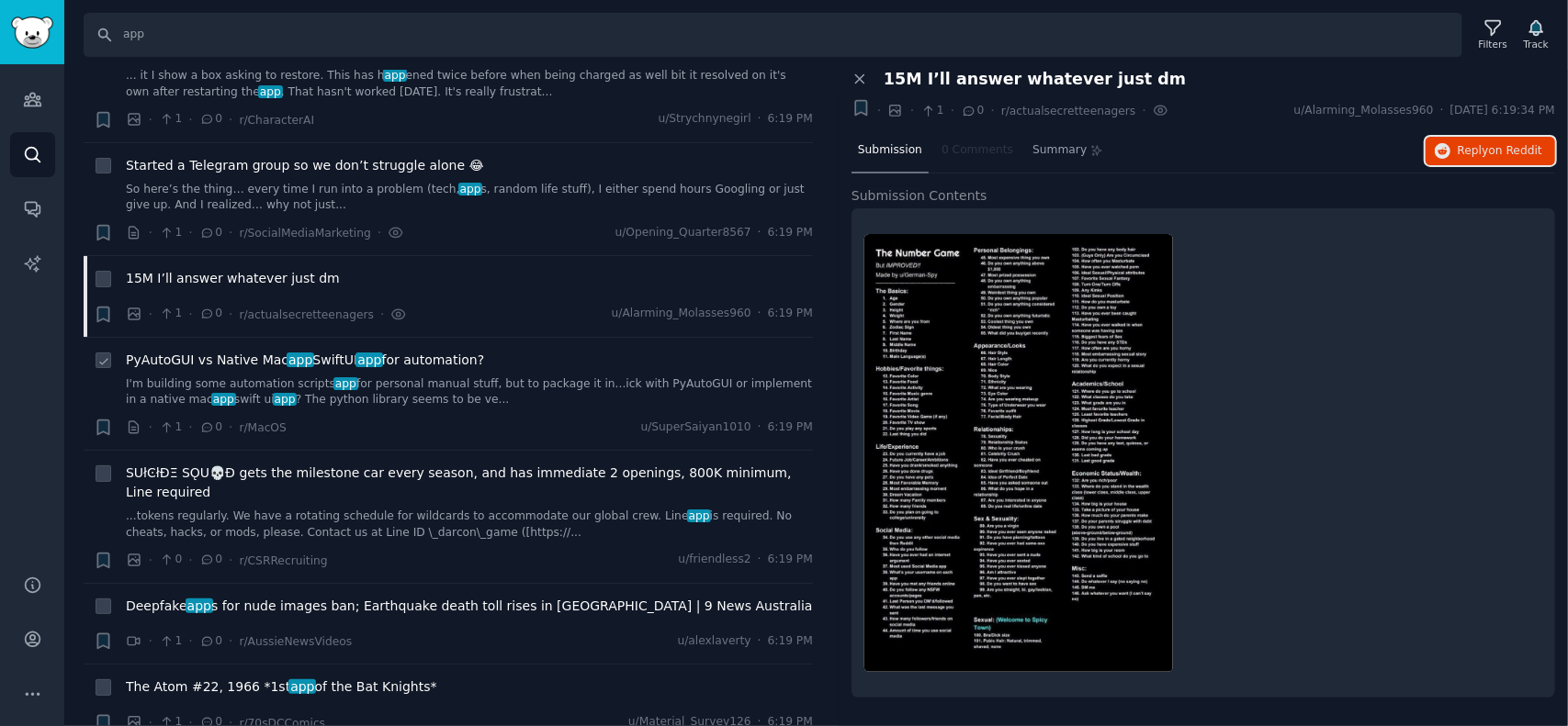
scroll to position [92, 0]
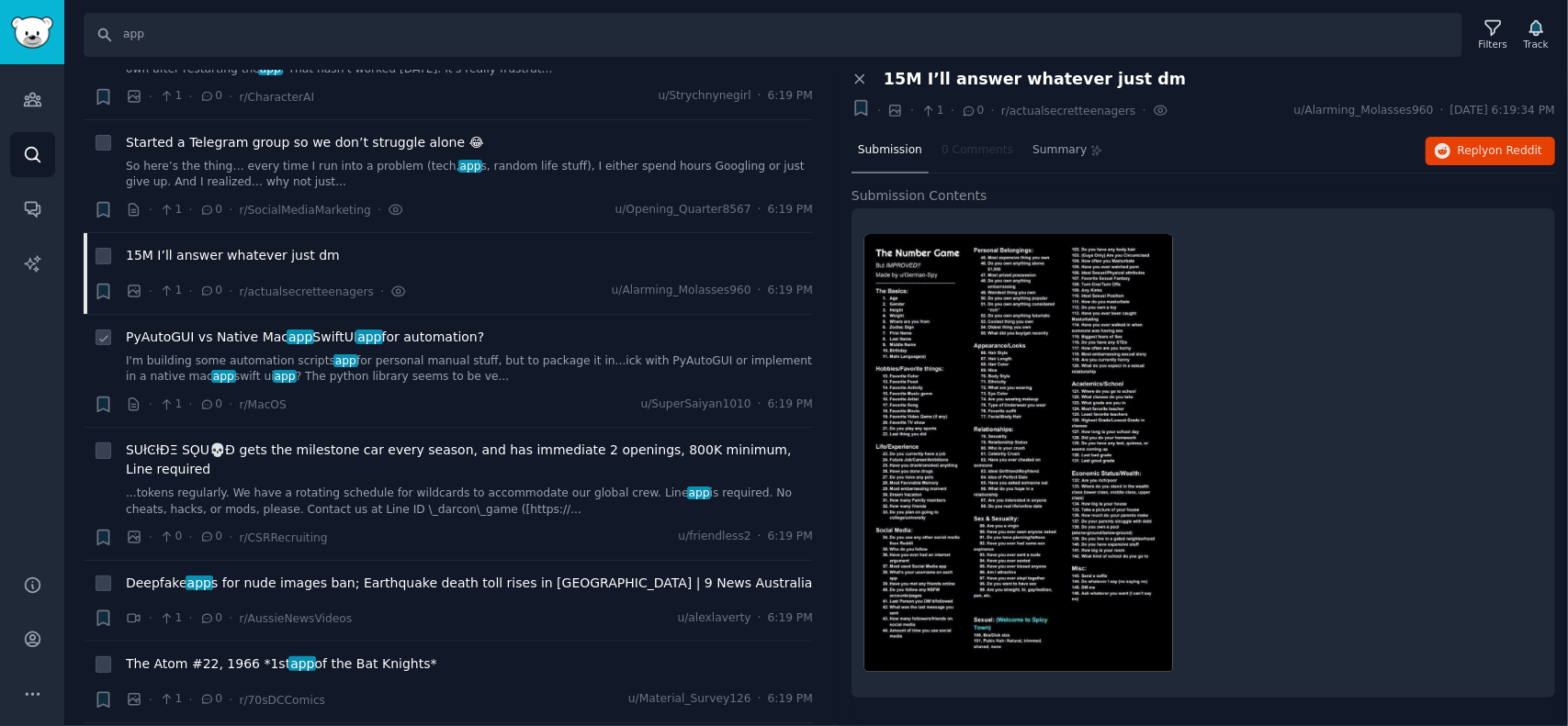
click at [241, 334] on span "PyAutoGUI vs Native Mac app SwiftUI app for automation?" at bounding box center [305, 337] width 358 height 19
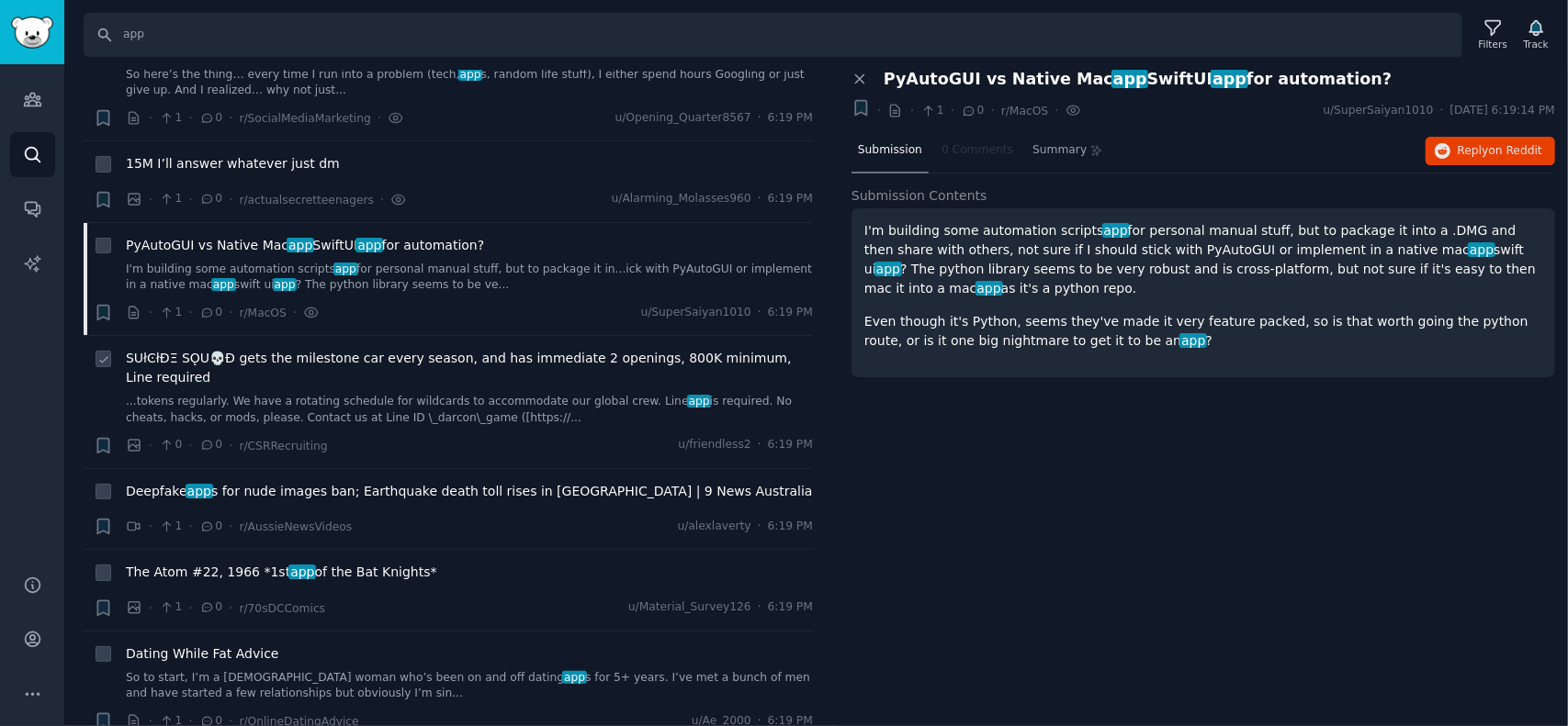
scroll to position [276, 0]
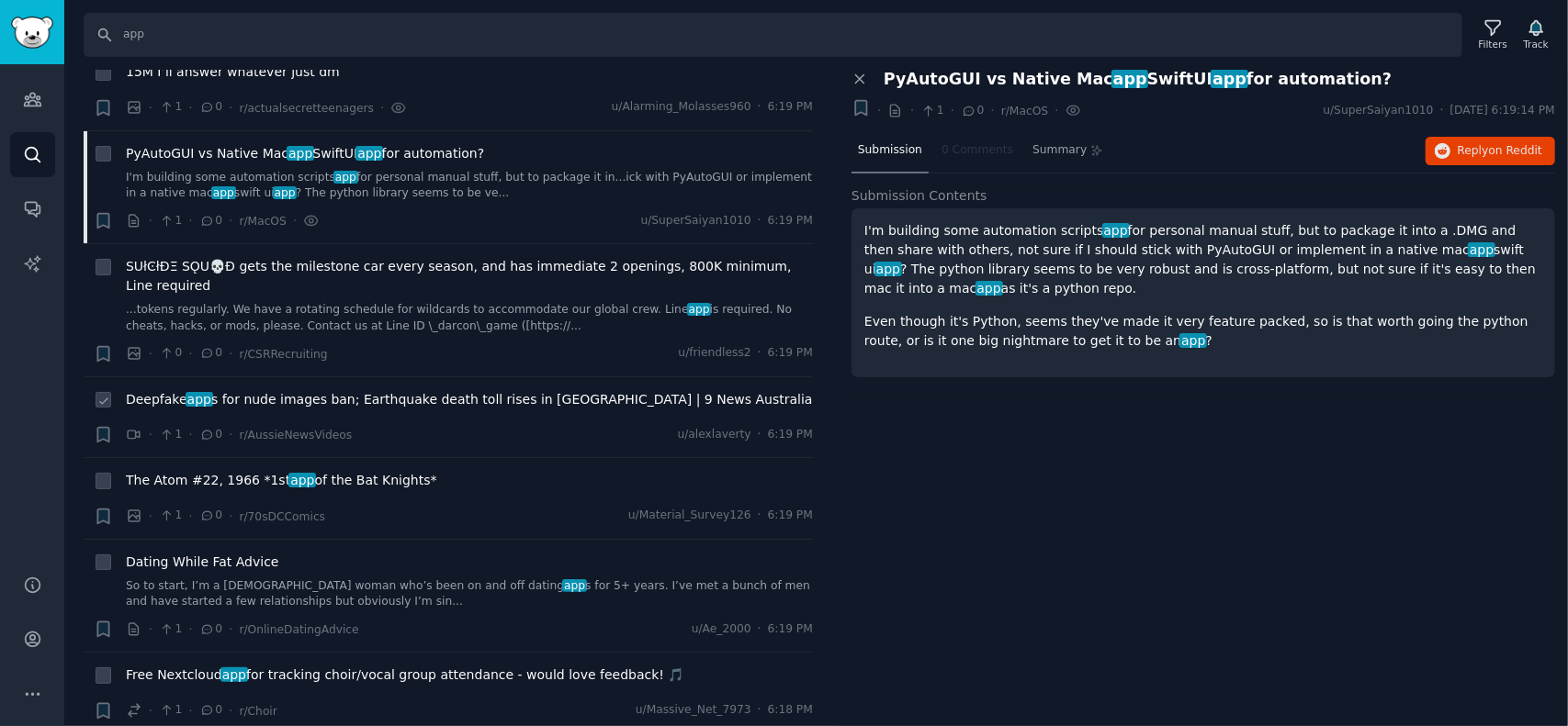
click at [333, 390] on span "Deepfake app s for nude images ban; Earthquake death toll rises in [GEOGRAPHIC_…" at bounding box center [469, 399] width 687 height 19
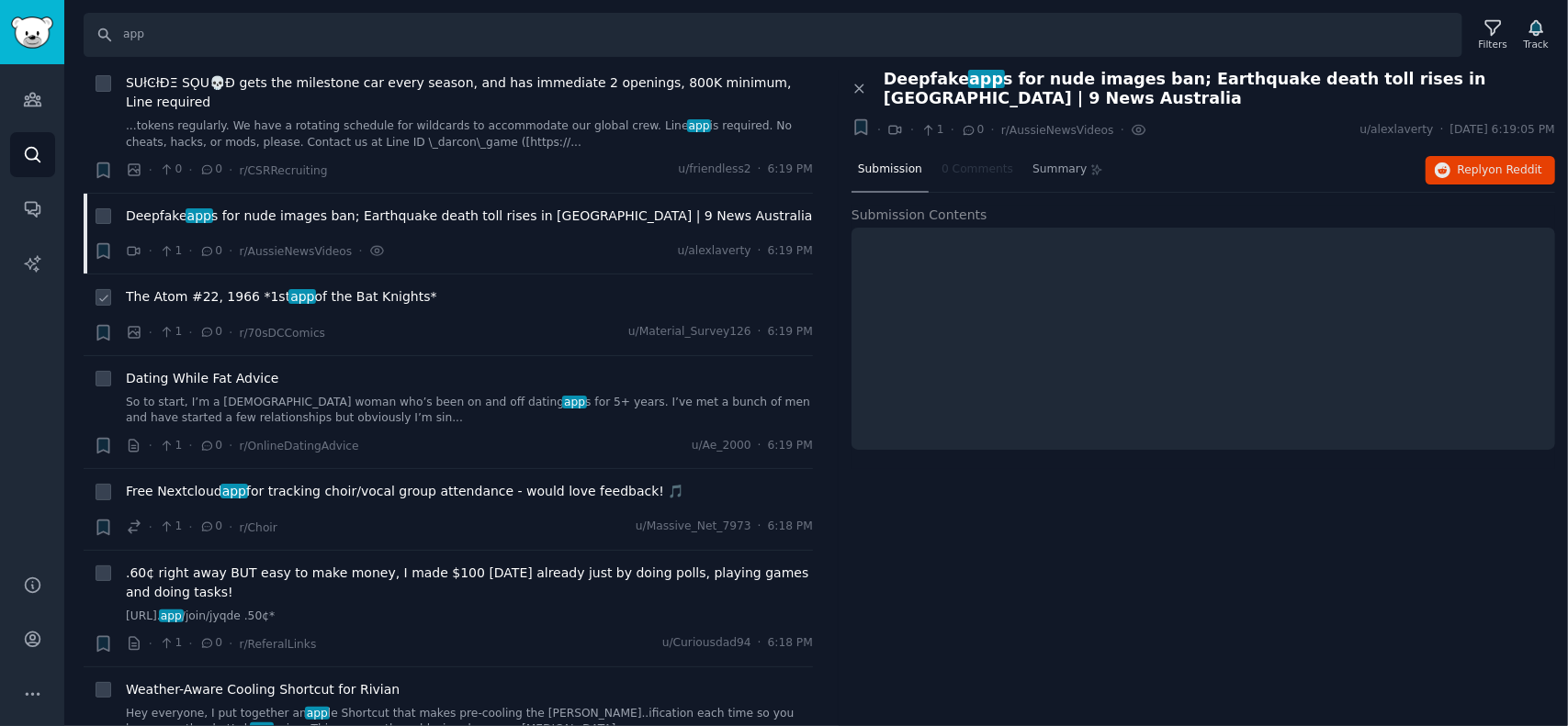
scroll to position [551, 0]
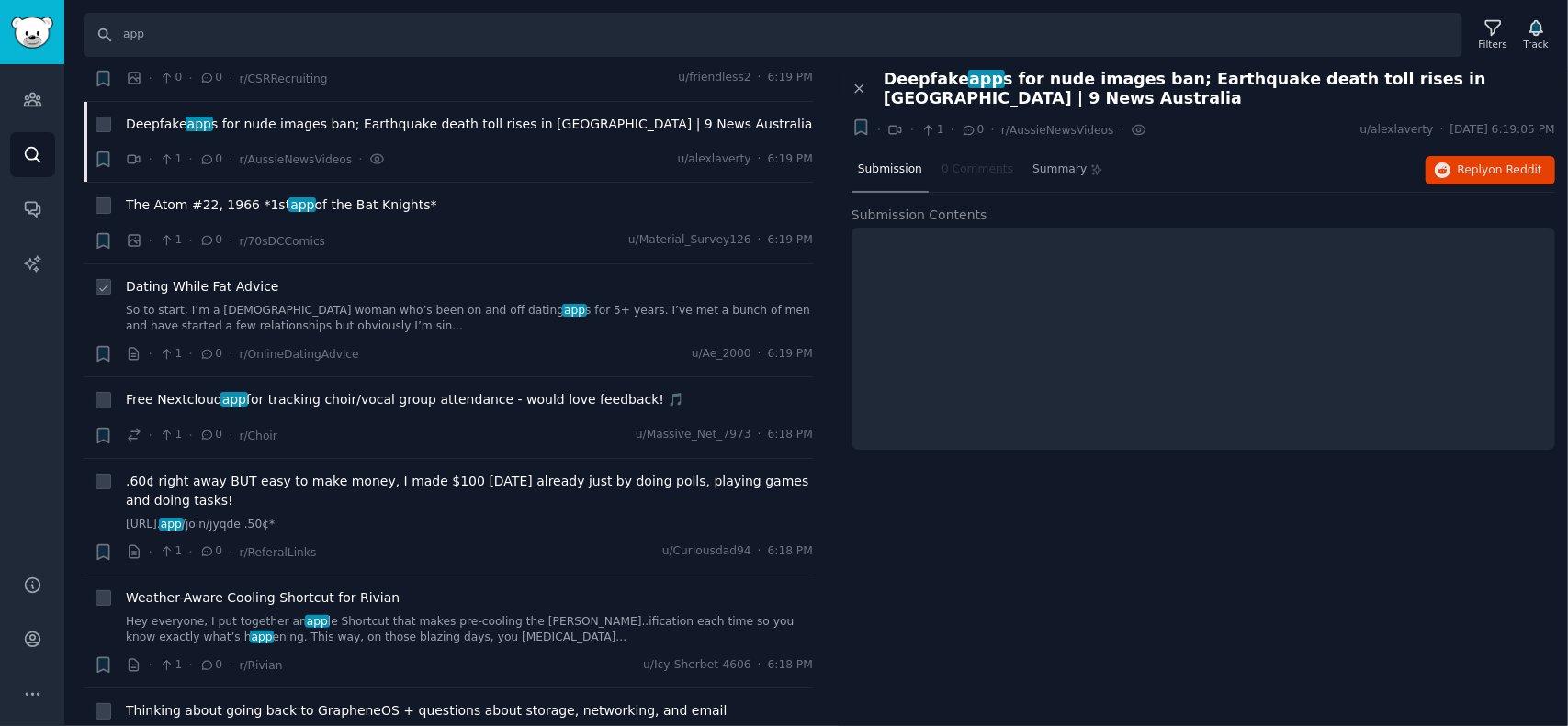
click at [230, 278] on span "Dating While Fat Advice" at bounding box center [202, 287] width 153 height 19
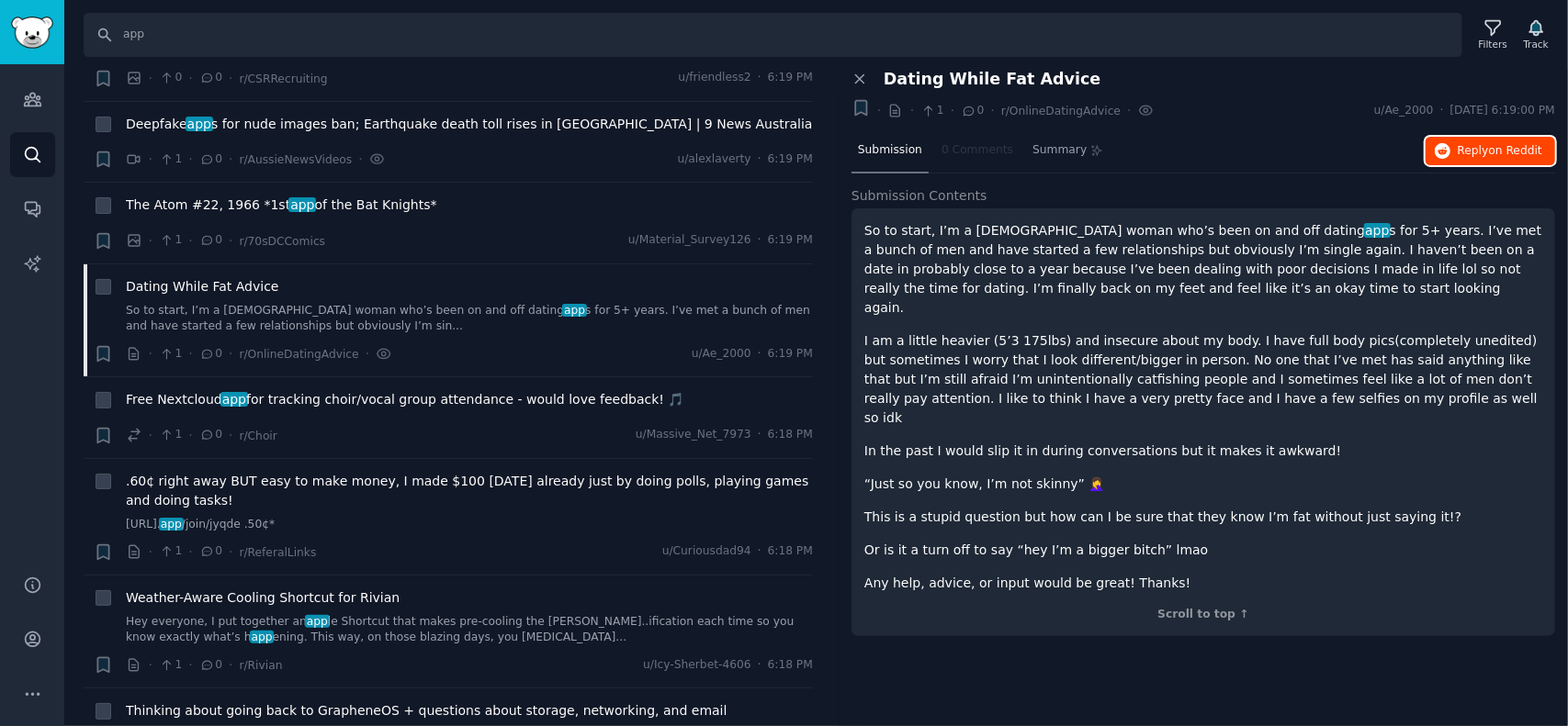
click at [1488, 144] on span "Reply on Reddit" at bounding box center [1500, 151] width 84 height 16
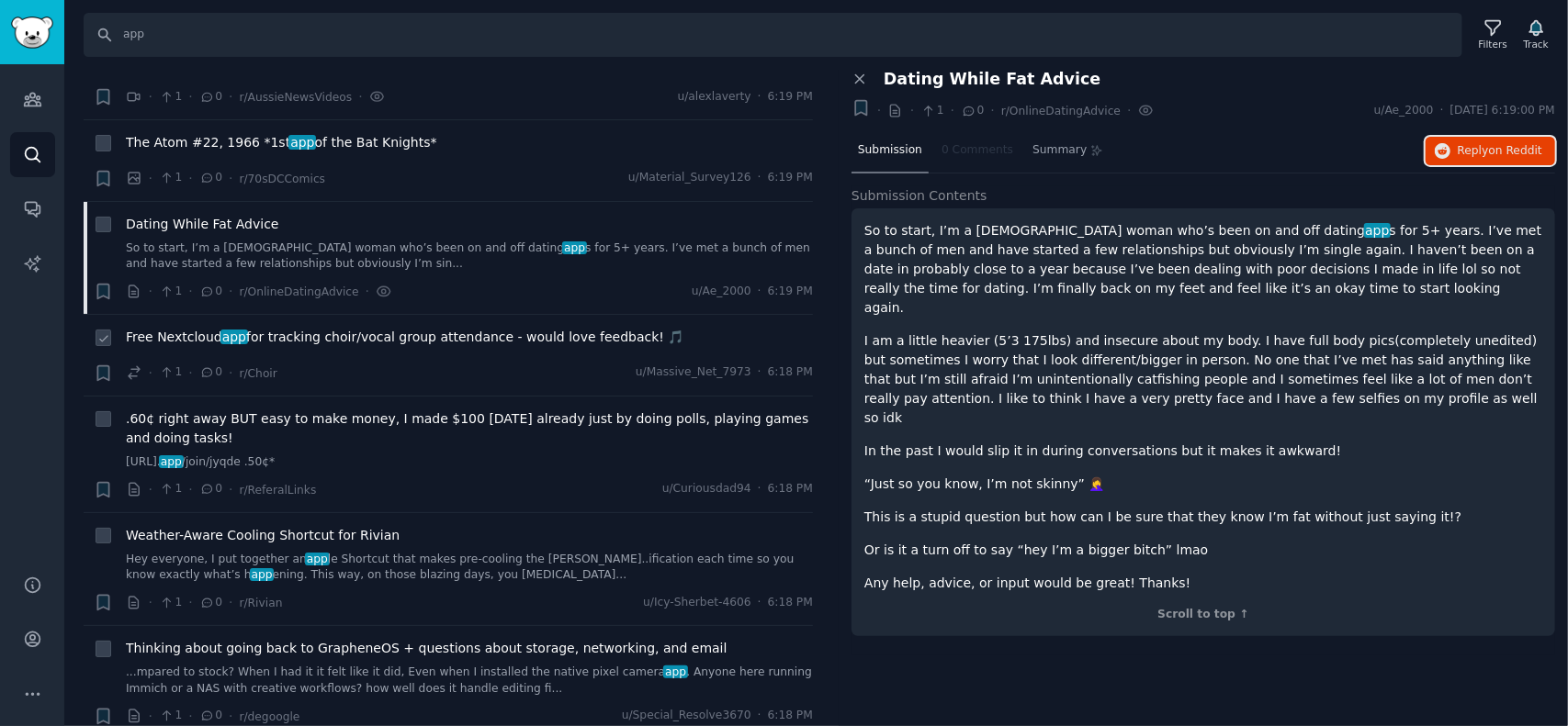
scroll to position [643, 0]
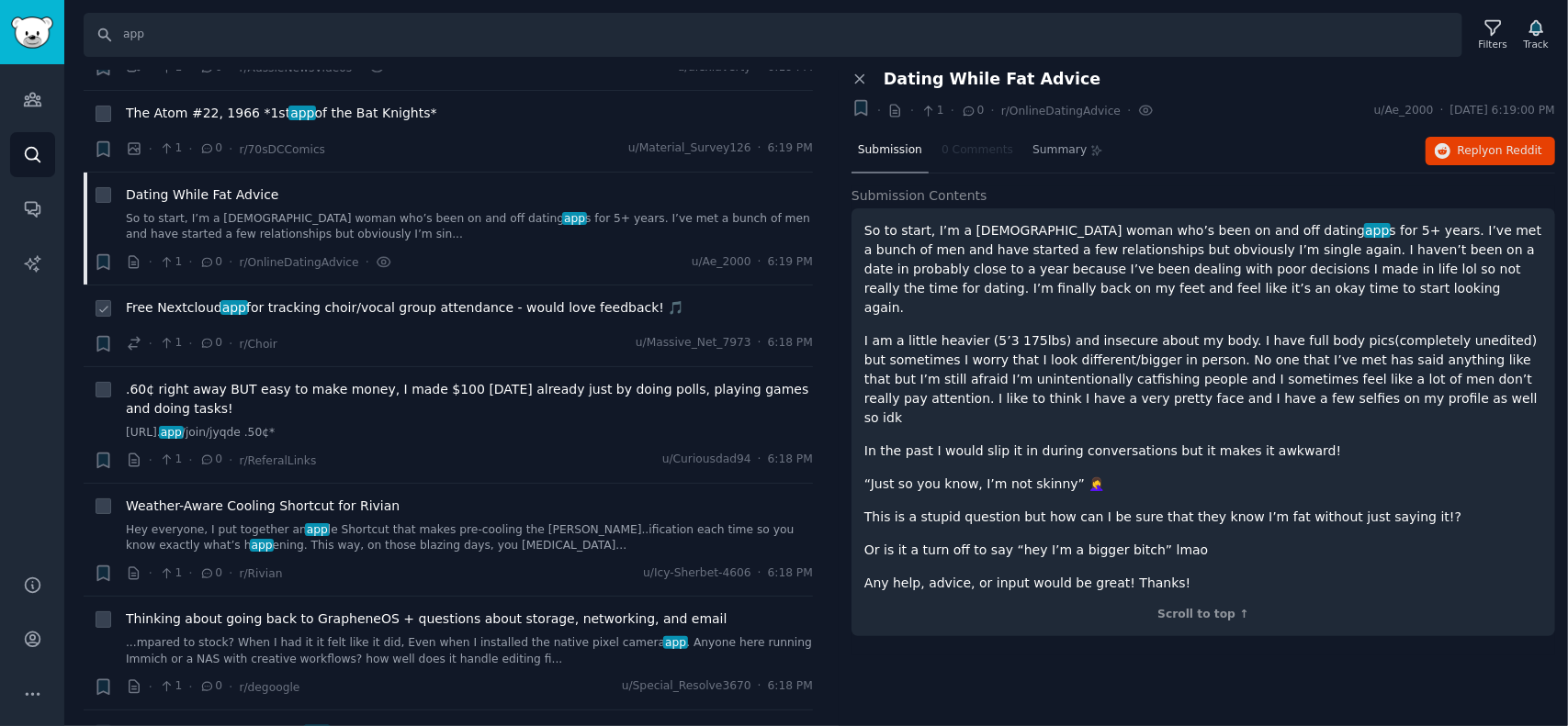
click at [396, 299] on span "Free Nextcloud app for tracking choir/vocal group attendance - would love feedb…" at bounding box center [404, 308] width 559 height 19
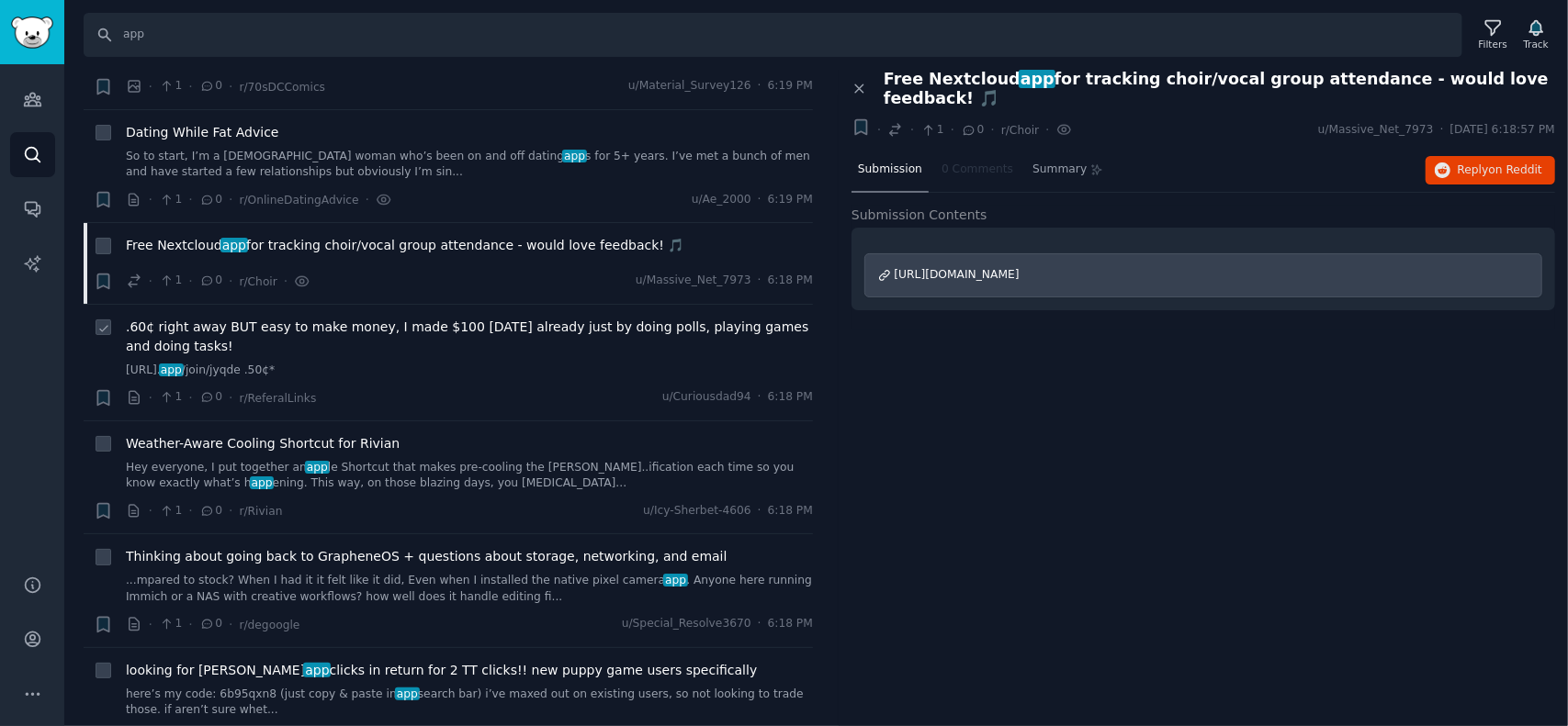
scroll to position [735, 0]
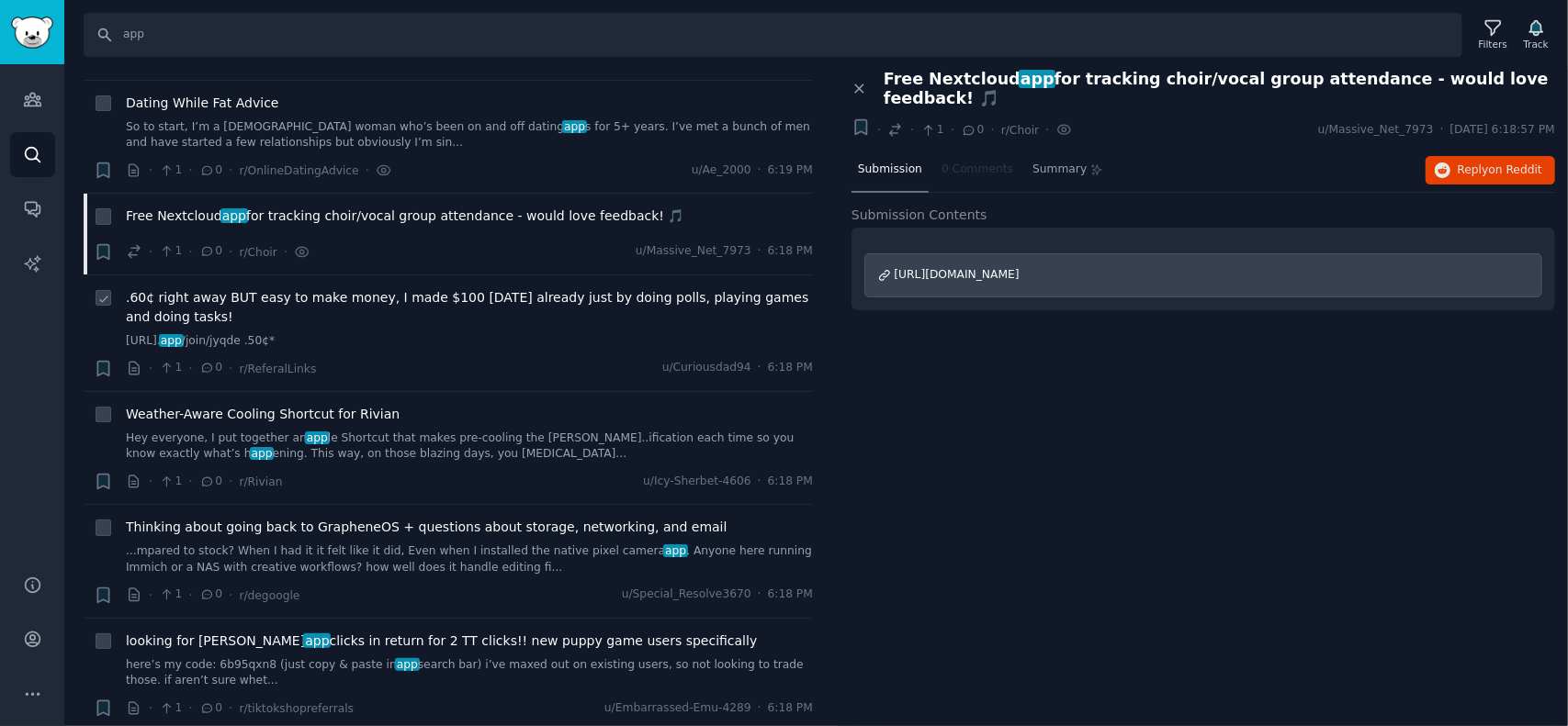
click at [434, 288] on span ".60¢ right away BUT easy to make money, I made $100 [DATE] already just by doin…" at bounding box center [469, 307] width 687 height 38
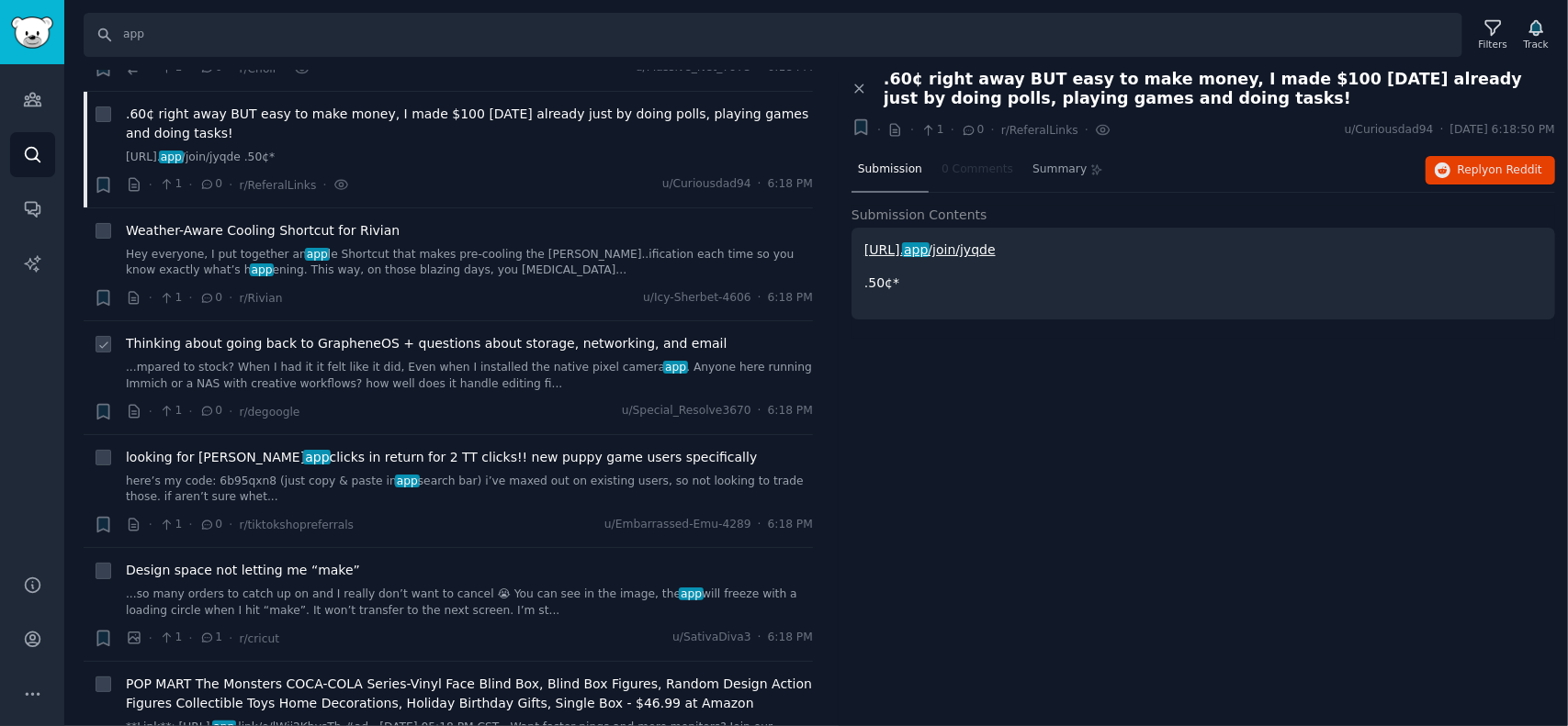
scroll to position [1010, 0]
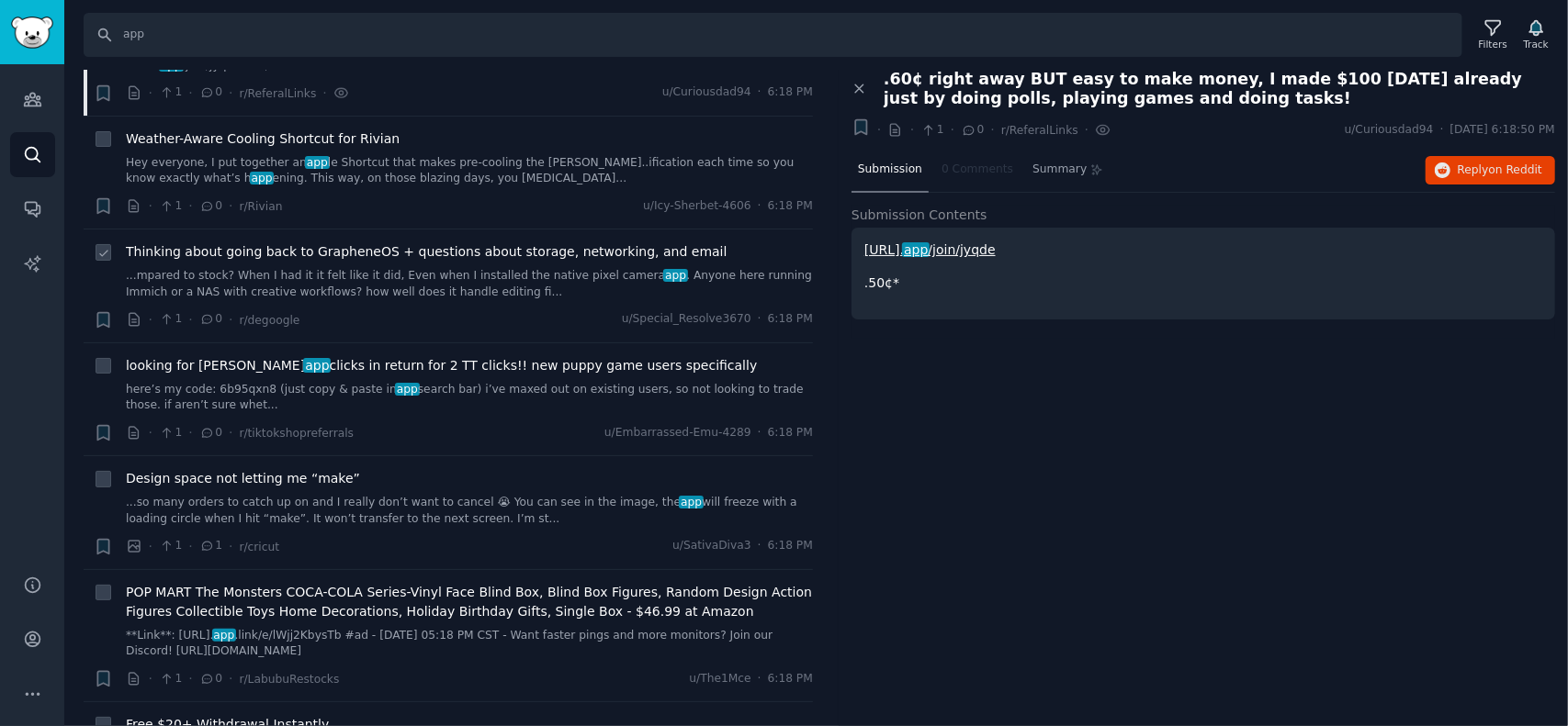
click at [412, 242] on span "Thinking about going back to GrapheneOS + questions about storage, networking, …" at bounding box center [427, 252] width 602 height 19
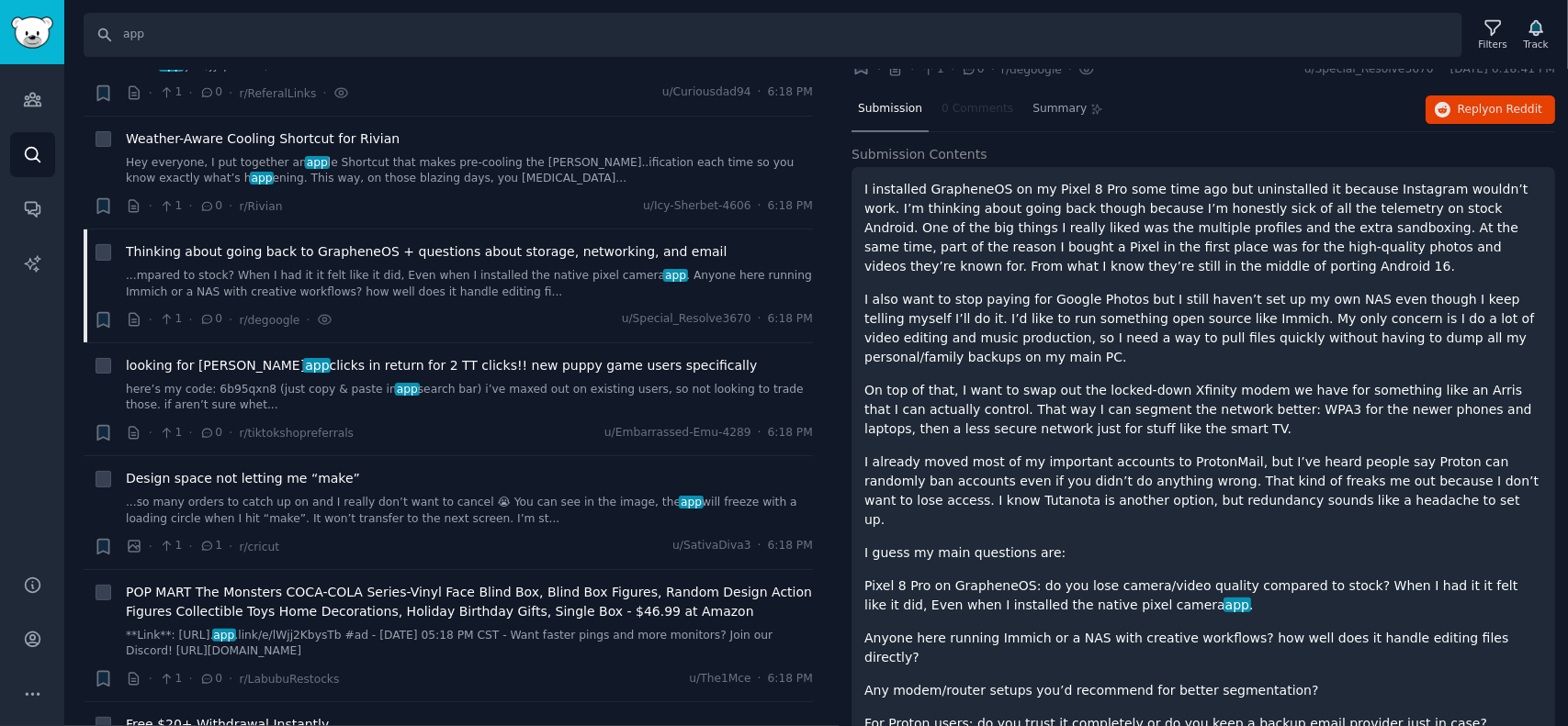
scroll to position [89, 0]
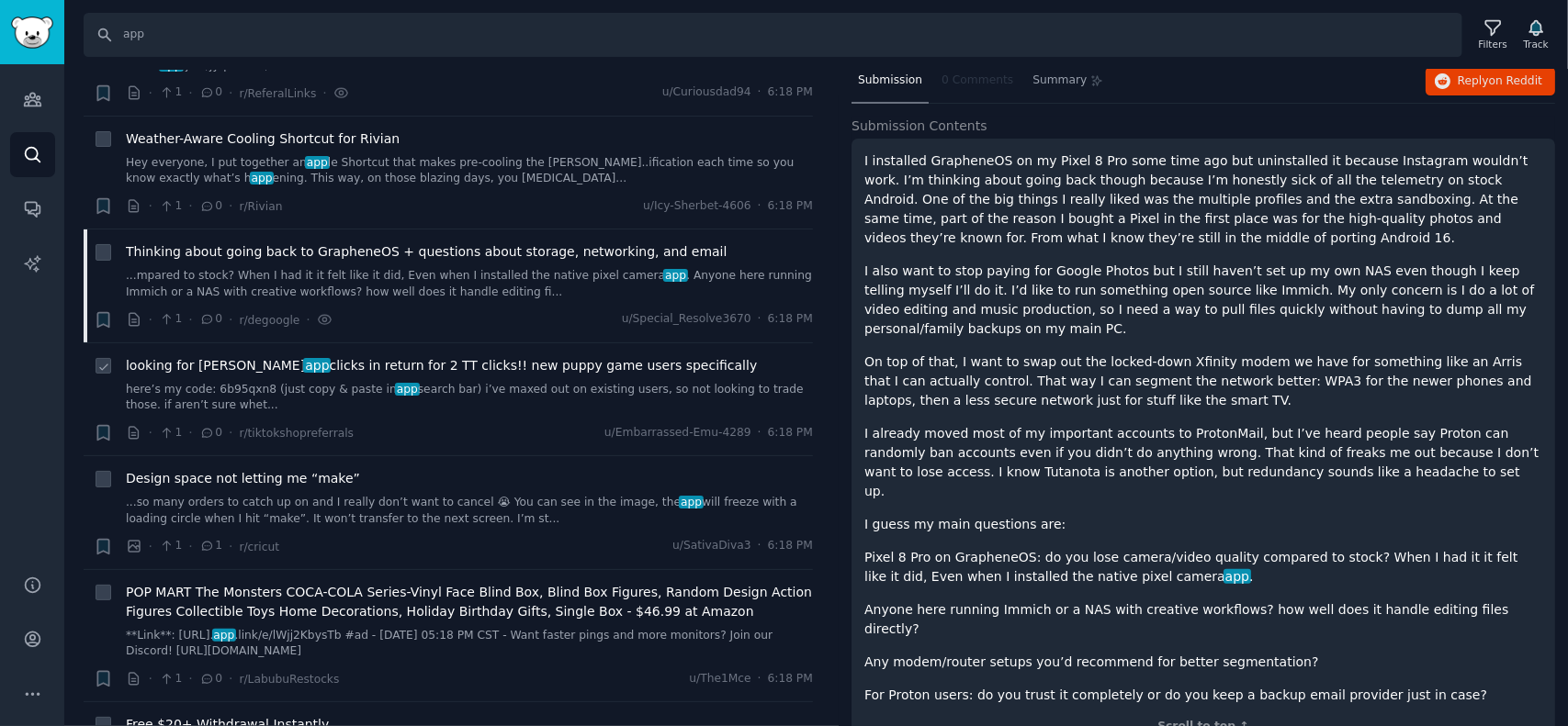
click at [303, 356] on span "looking for [PERSON_NAME] app clicks in return for 2 TT clicks!! new puppy game…" at bounding box center [441, 366] width 632 height 19
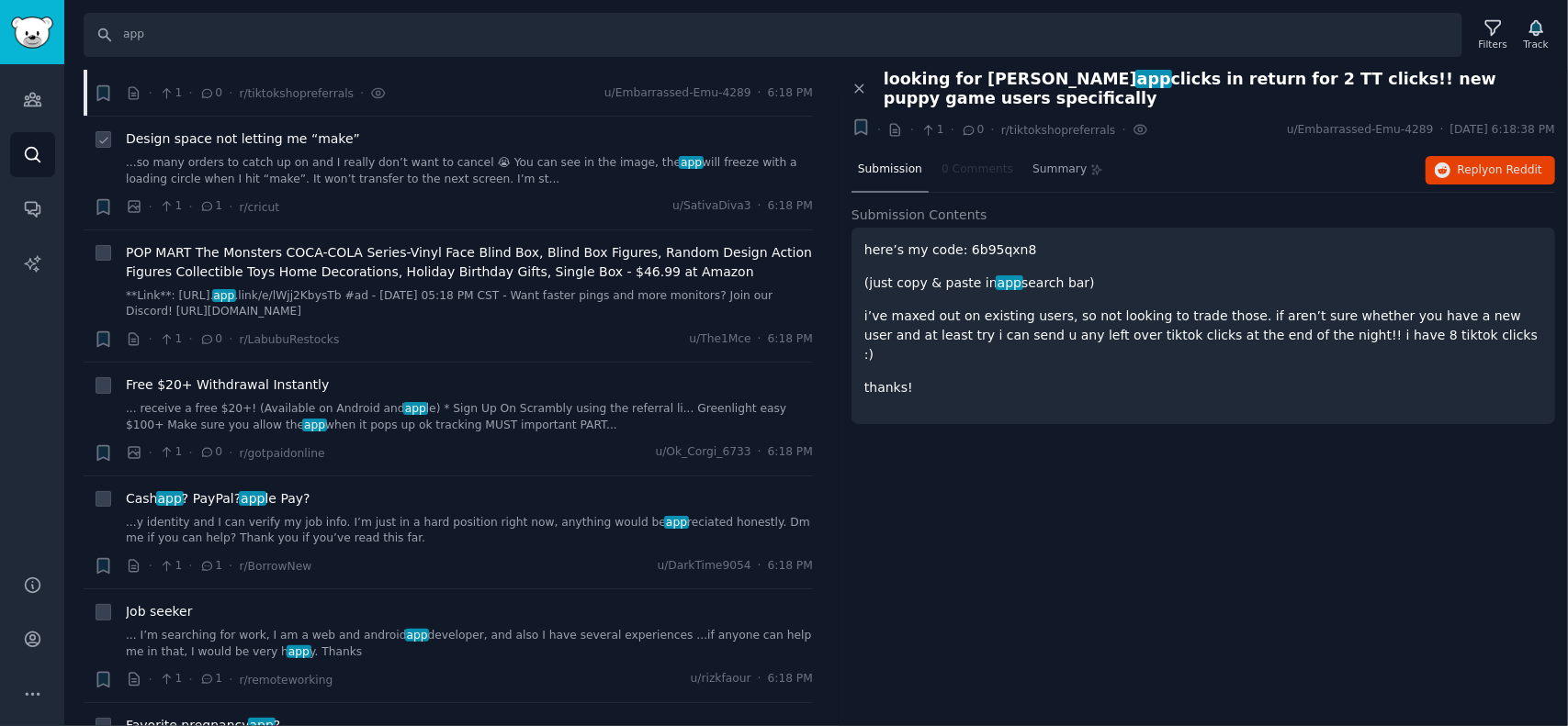
scroll to position [1377, 0]
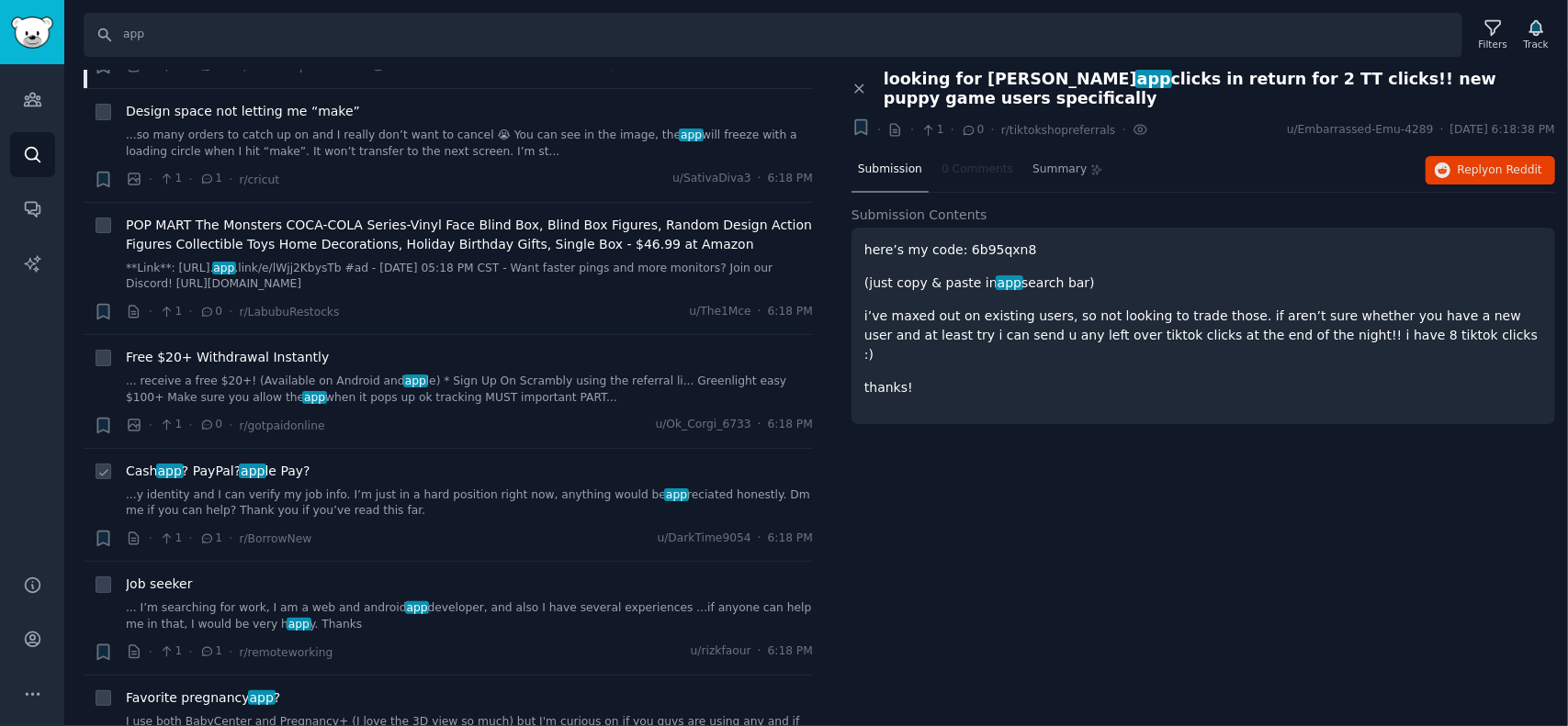
click at [210, 462] on span "Cash app ? PayPal? app le Pay?" at bounding box center [218, 471] width 185 height 19
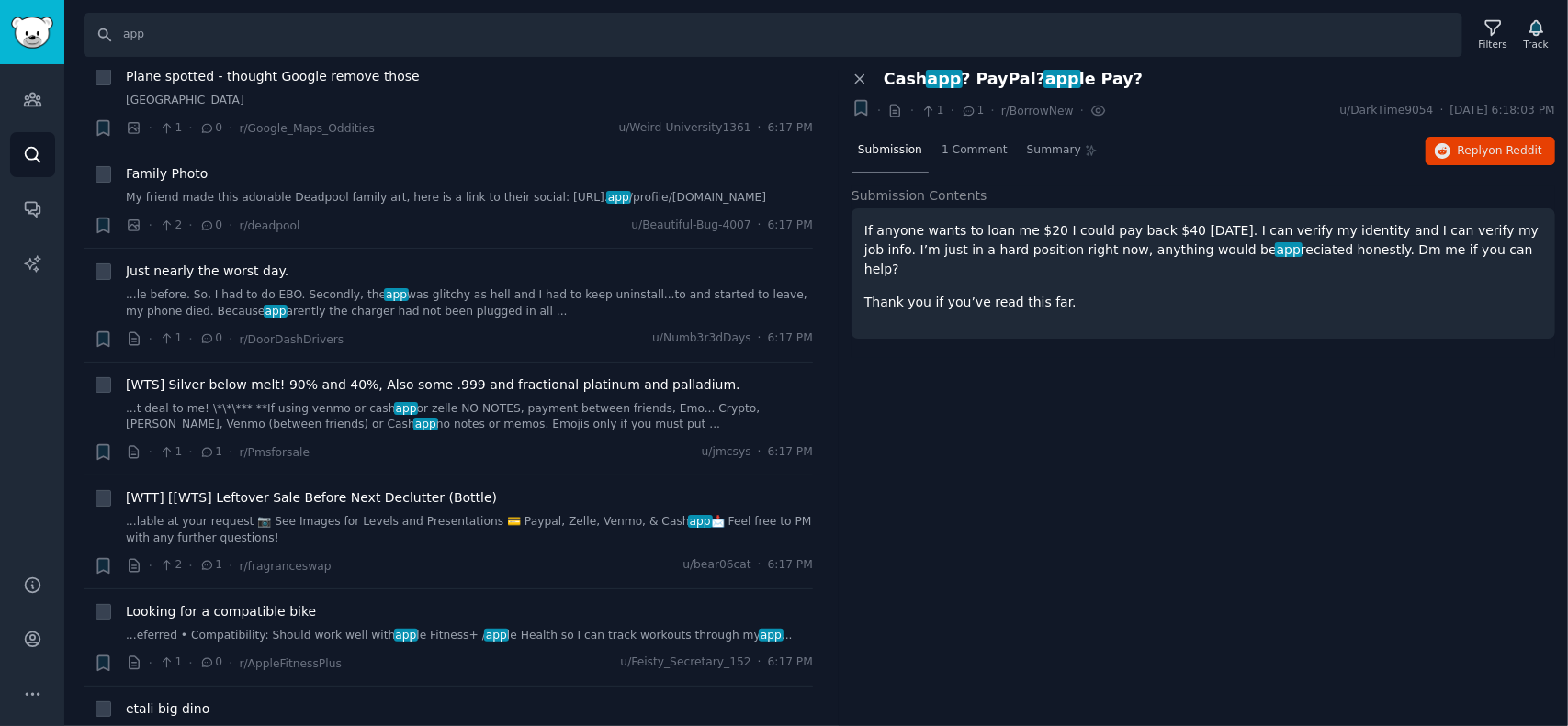
scroll to position [1653, 0]
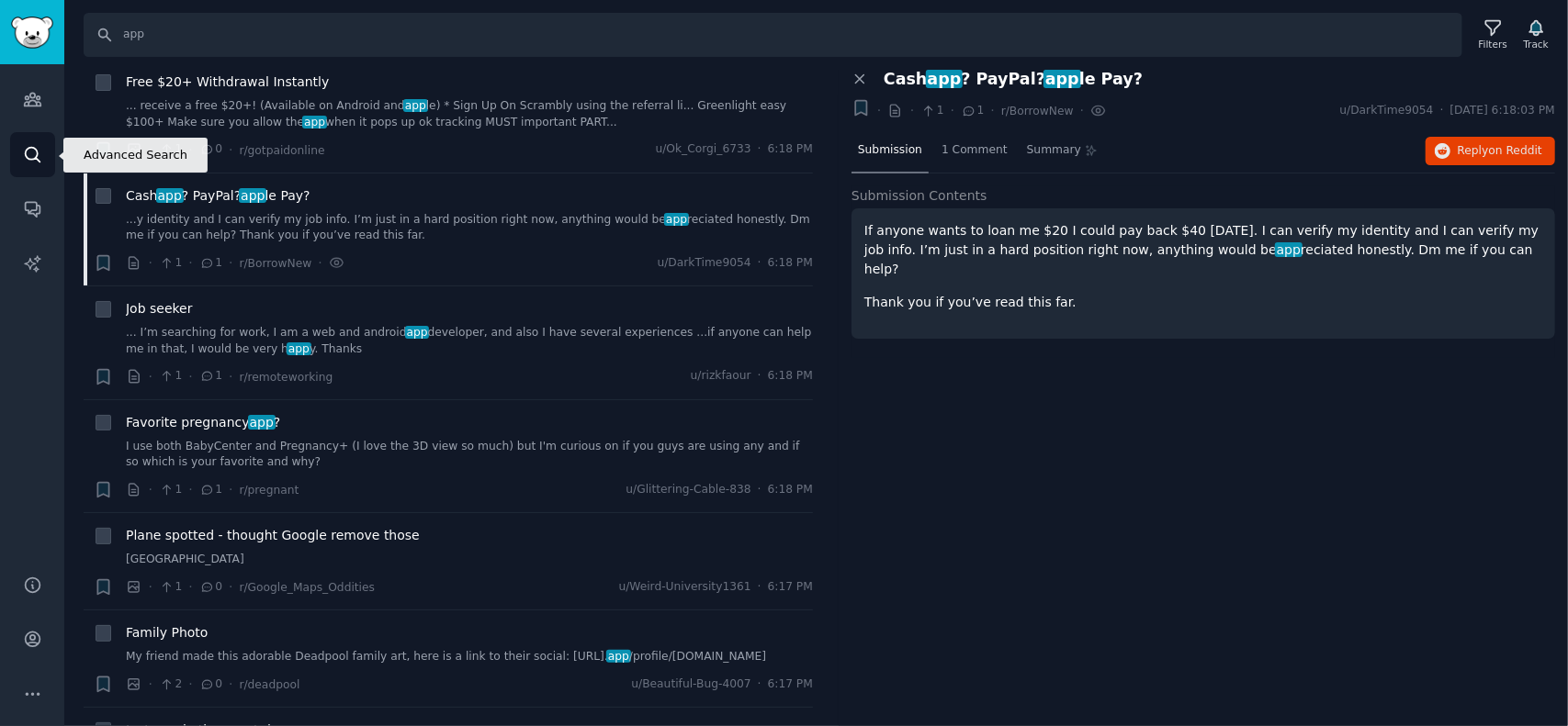
click at [26, 153] on icon "Sidebar" at bounding box center [32, 153] width 14 height 14
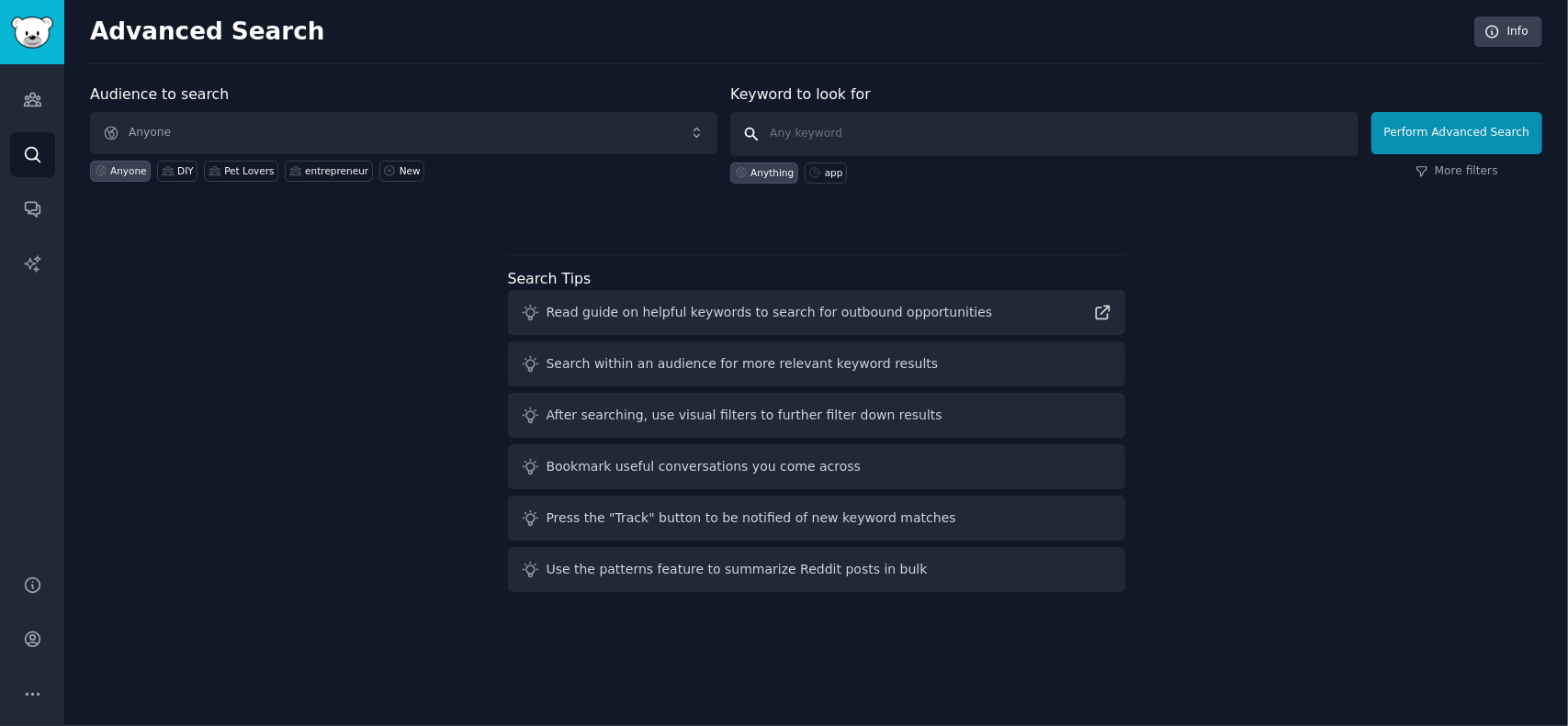
click at [849, 131] on input "text" at bounding box center [1044, 134] width 628 height 44
type input "software"
click at [1457, 135] on button "Perform Advanced Search" at bounding box center [1457, 133] width 171 height 42
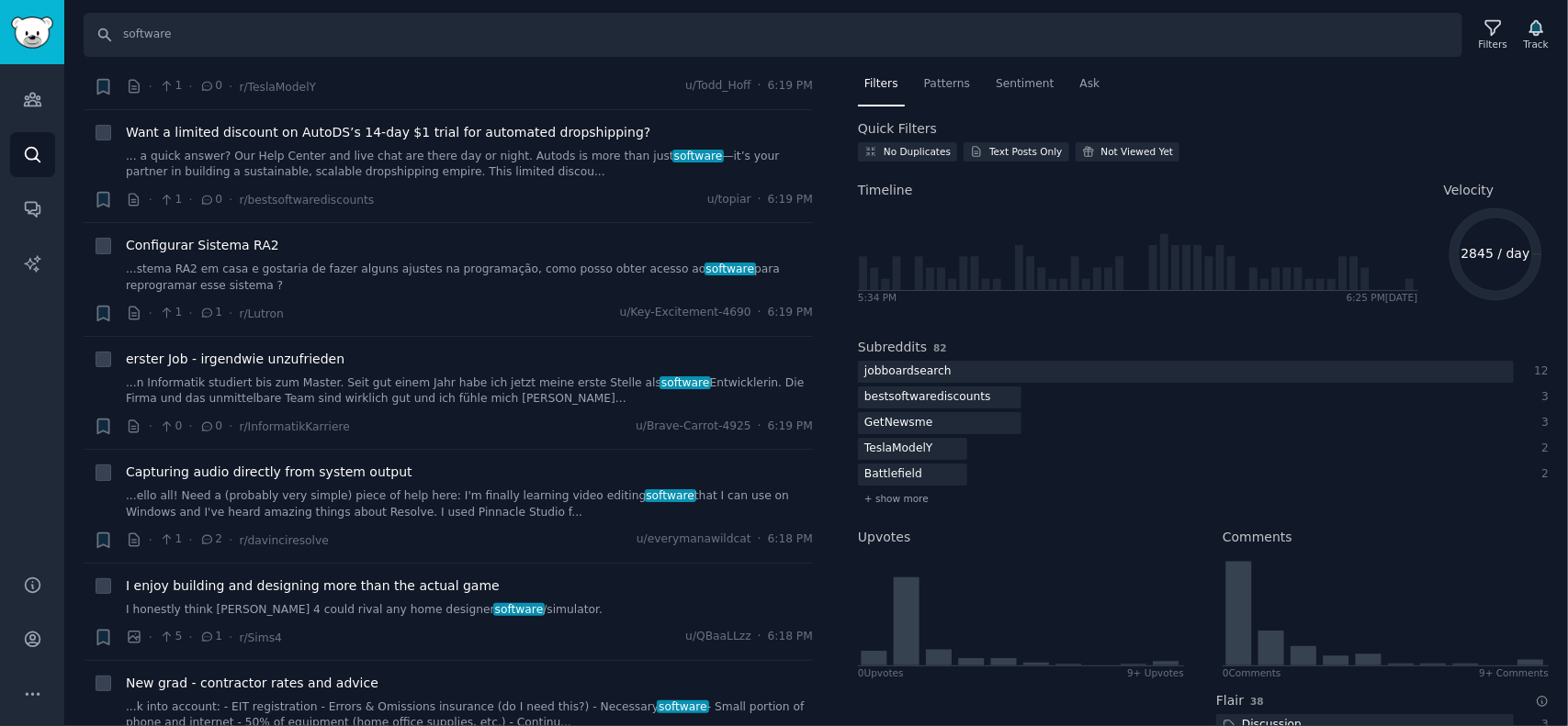
scroll to position [459, 0]
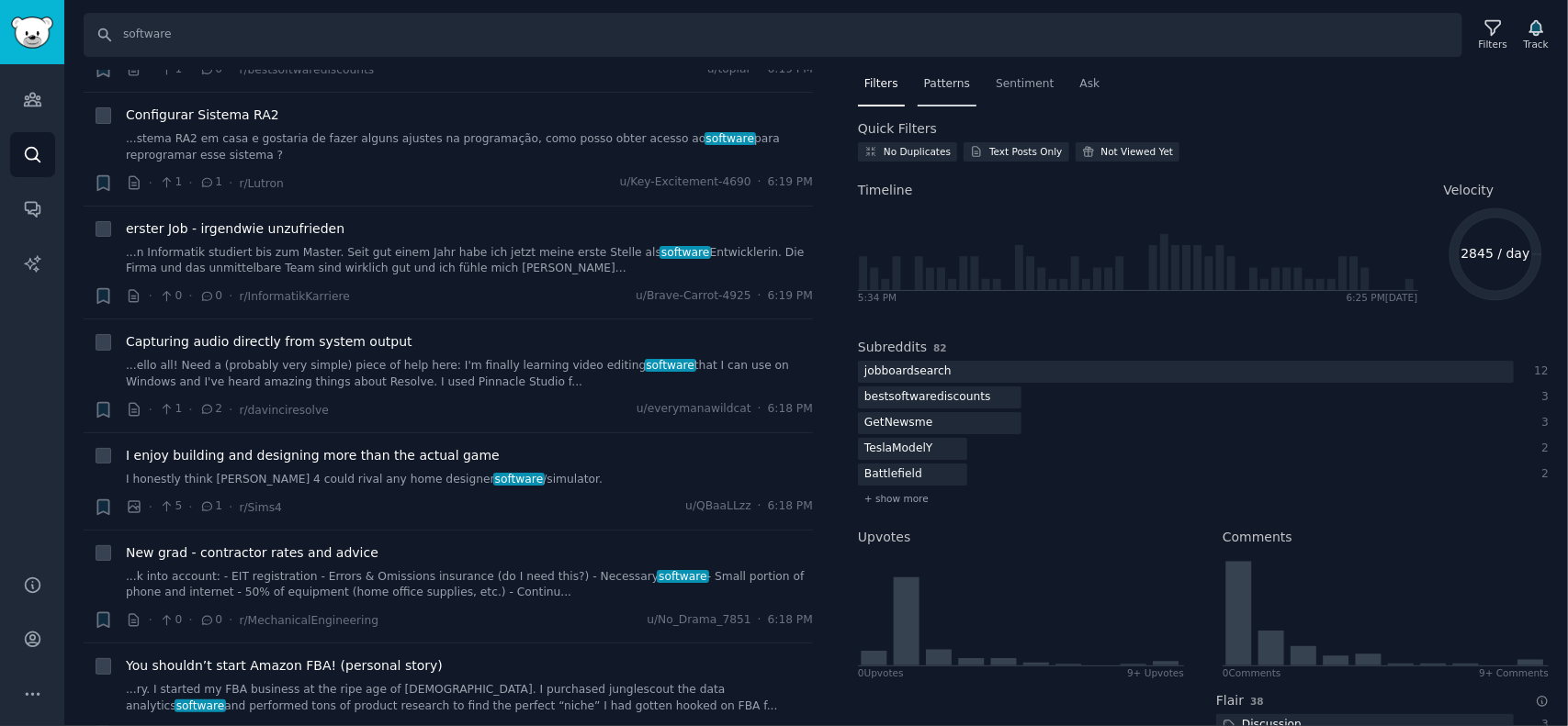
click at [929, 77] on span "Patterns" at bounding box center [947, 84] width 46 height 16
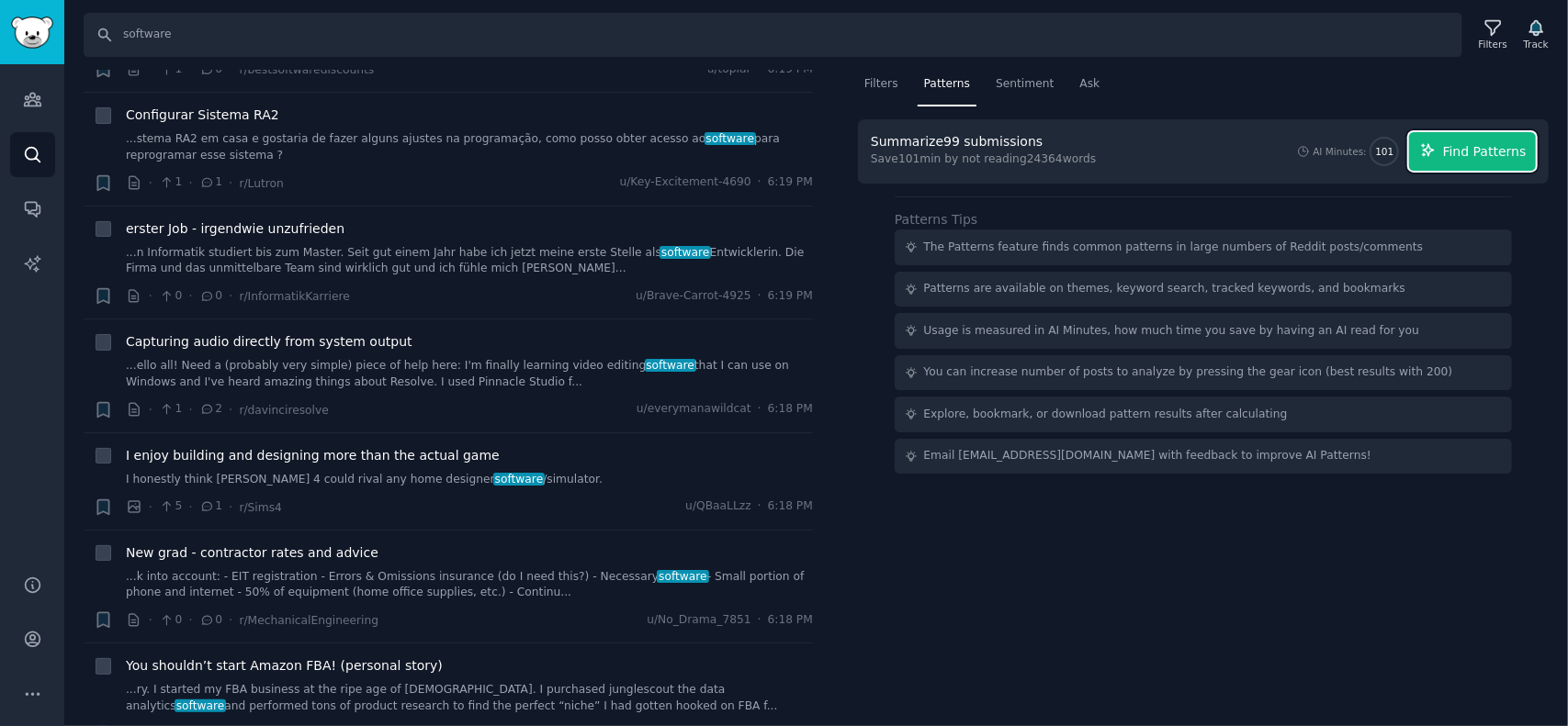
click at [1485, 153] on span "Find Patterns" at bounding box center [1485, 152] width 83 height 19
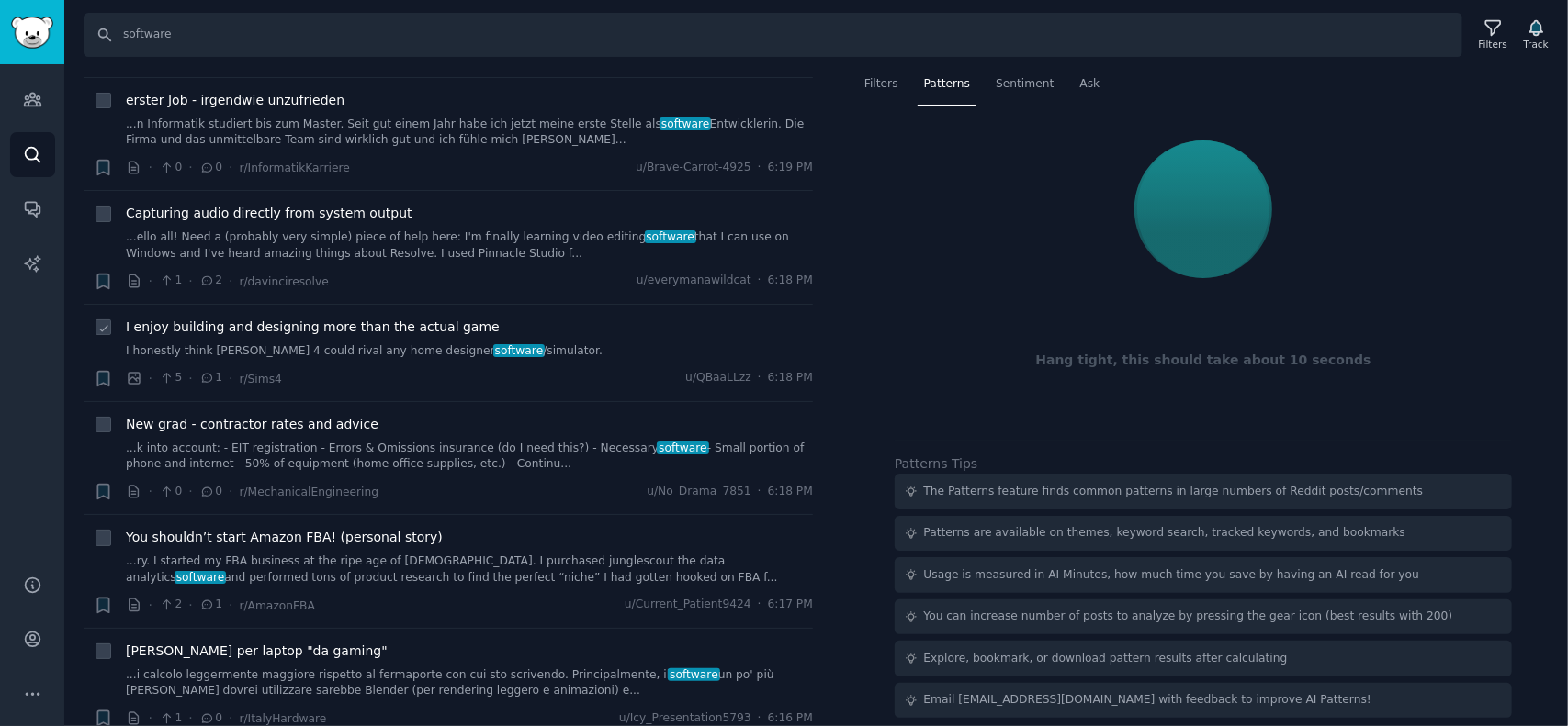
scroll to position [643, 0]
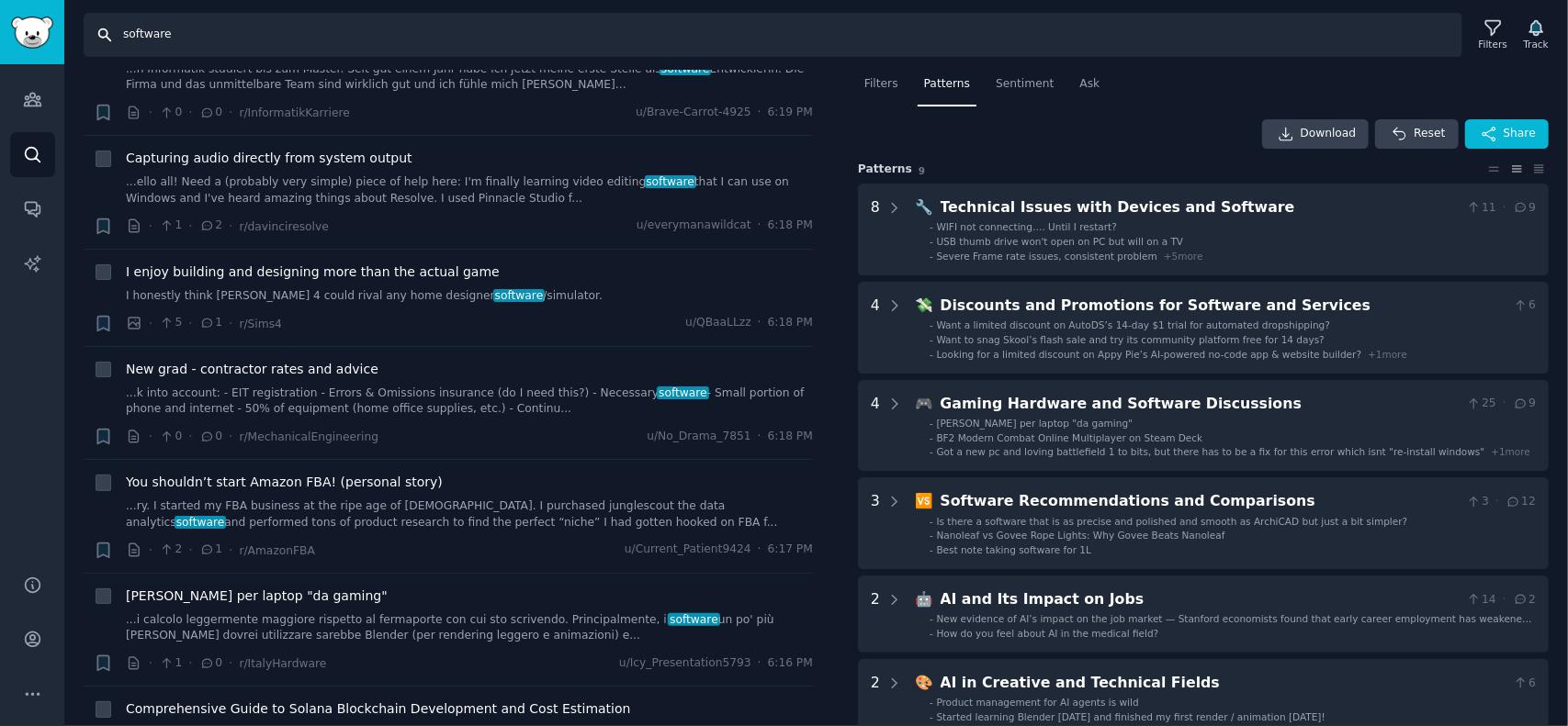
click at [199, 34] on input "software" at bounding box center [772, 34] width 1379 height 44
drag, startPoint x: 268, startPoint y: 38, endPoint x: 103, endPoint y: 36, distance: 165.0
click at [103, 36] on input "software" at bounding box center [772, 34] width 1379 height 44
type input "app ideas"
click at [27, 157] on icon "Sidebar" at bounding box center [32, 153] width 14 height 14
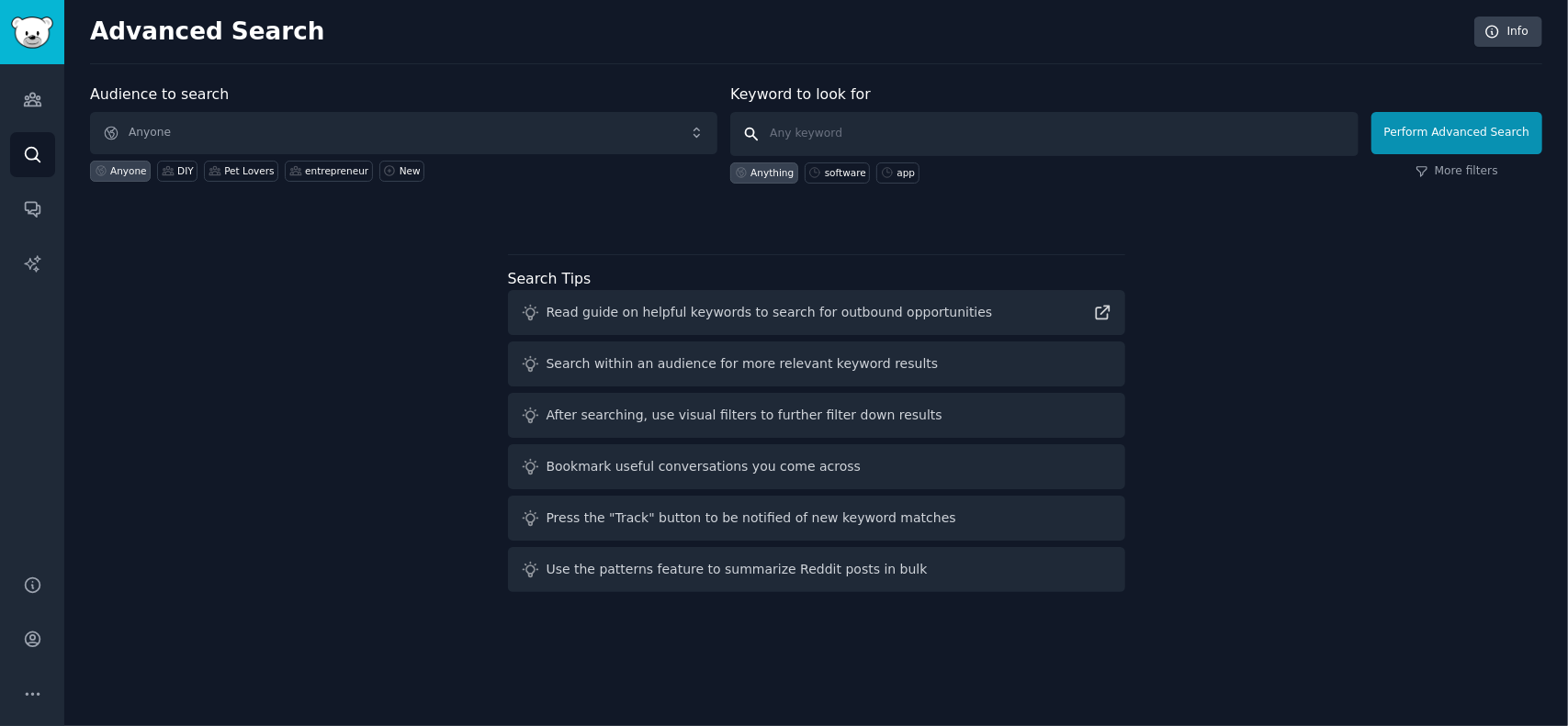
click at [812, 128] on input "text" at bounding box center [1044, 134] width 628 height 44
type input "app ideas"
click button "Perform Advanced Search" at bounding box center [1457, 133] width 171 height 42
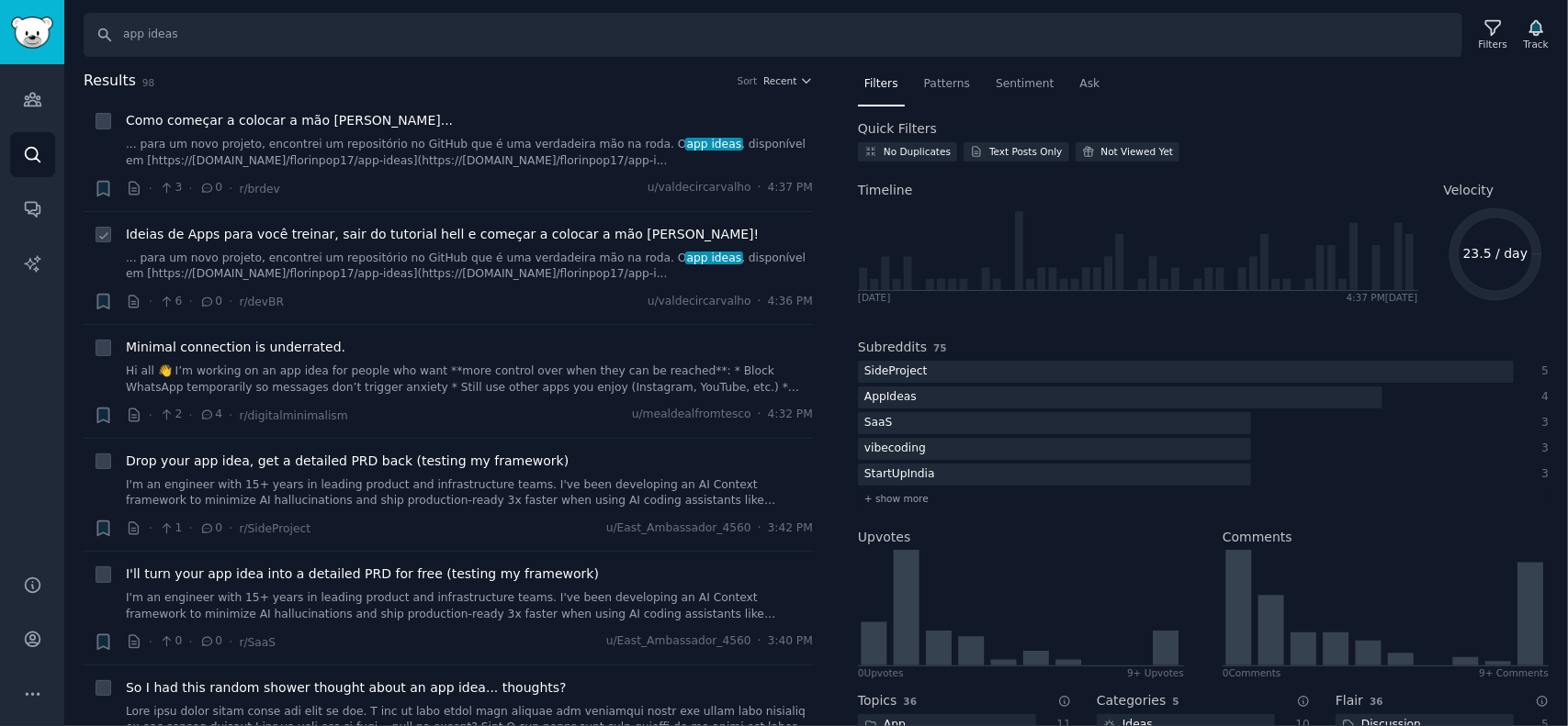
click at [405, 233] on span "Ideias de Apps para você treinar, sair do tutorial hell e começar a colocar a m…" at bounding box center [442, 235] width 634 height 19
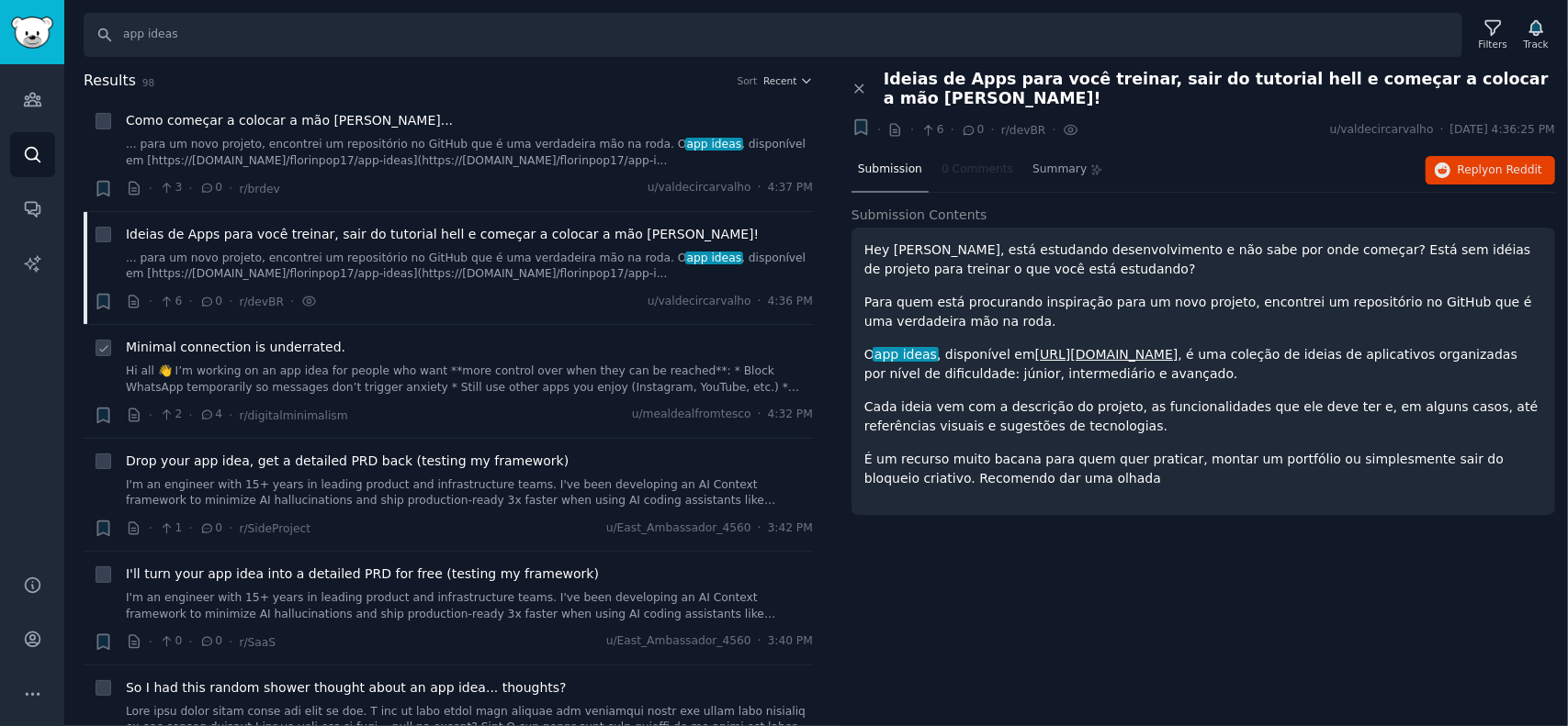
click at [212, 351] on span "Minimal connection is underrated." at bounding box center [235, 348] width 219 height 19
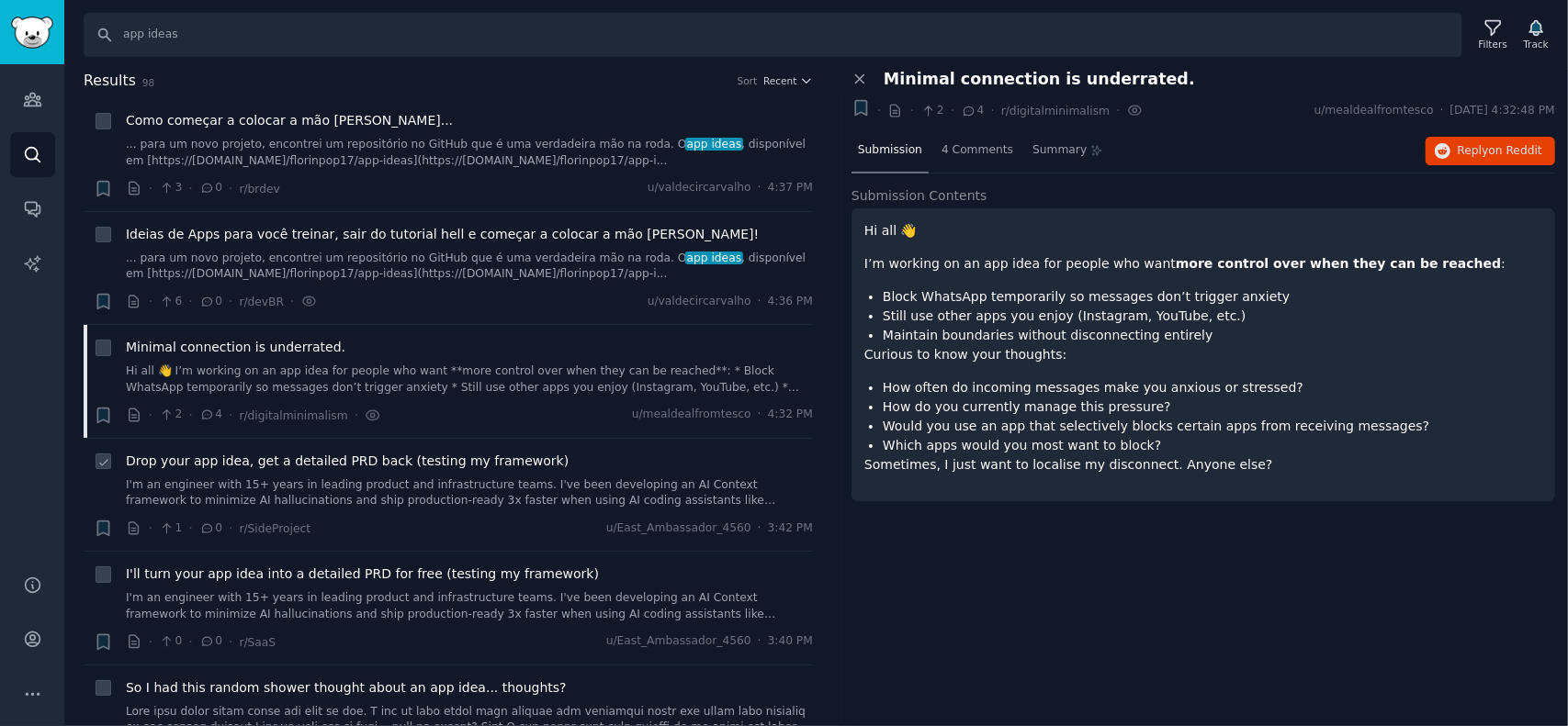
scroll to position [92, 0]
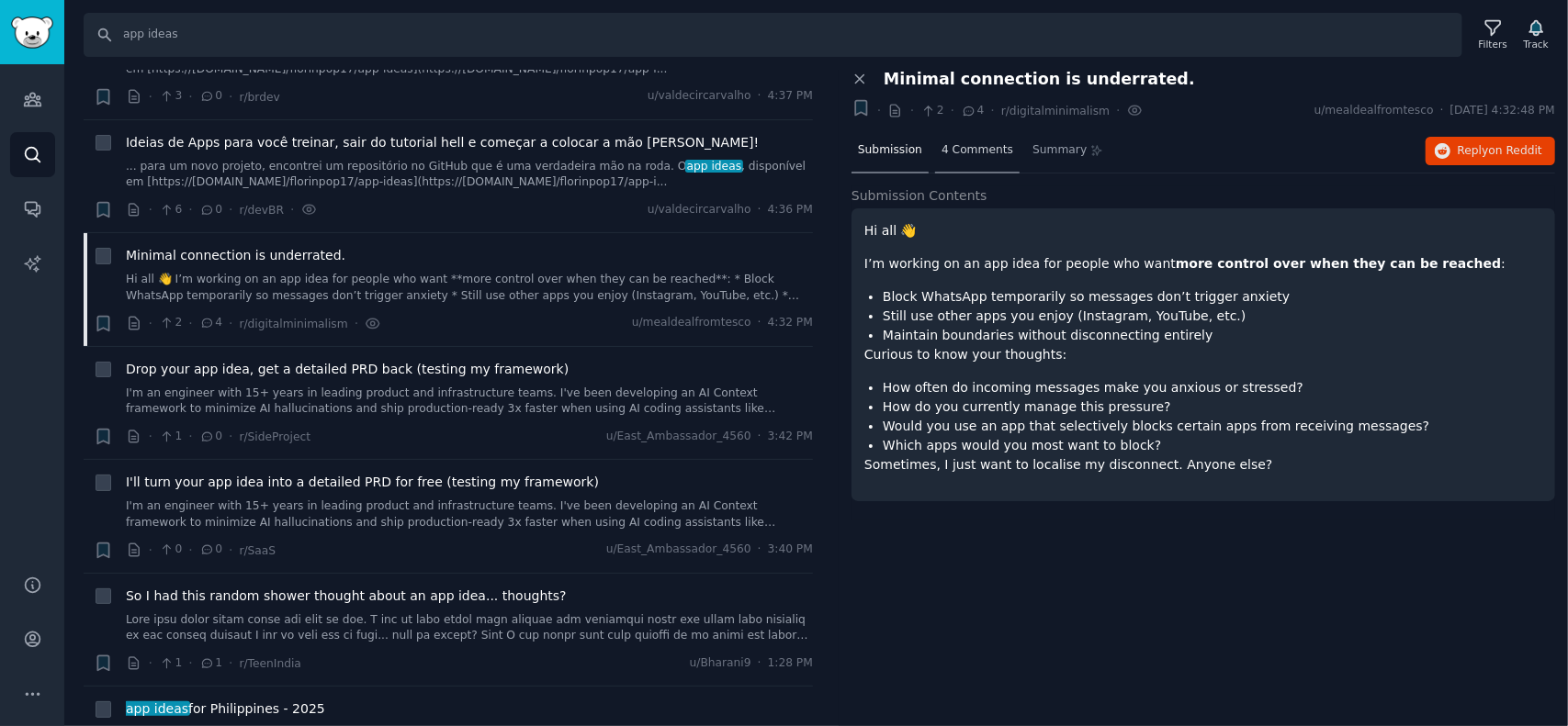
click at [968, 150] on span "4 Comments" at bounding box center [978, 150] width 72 height 16
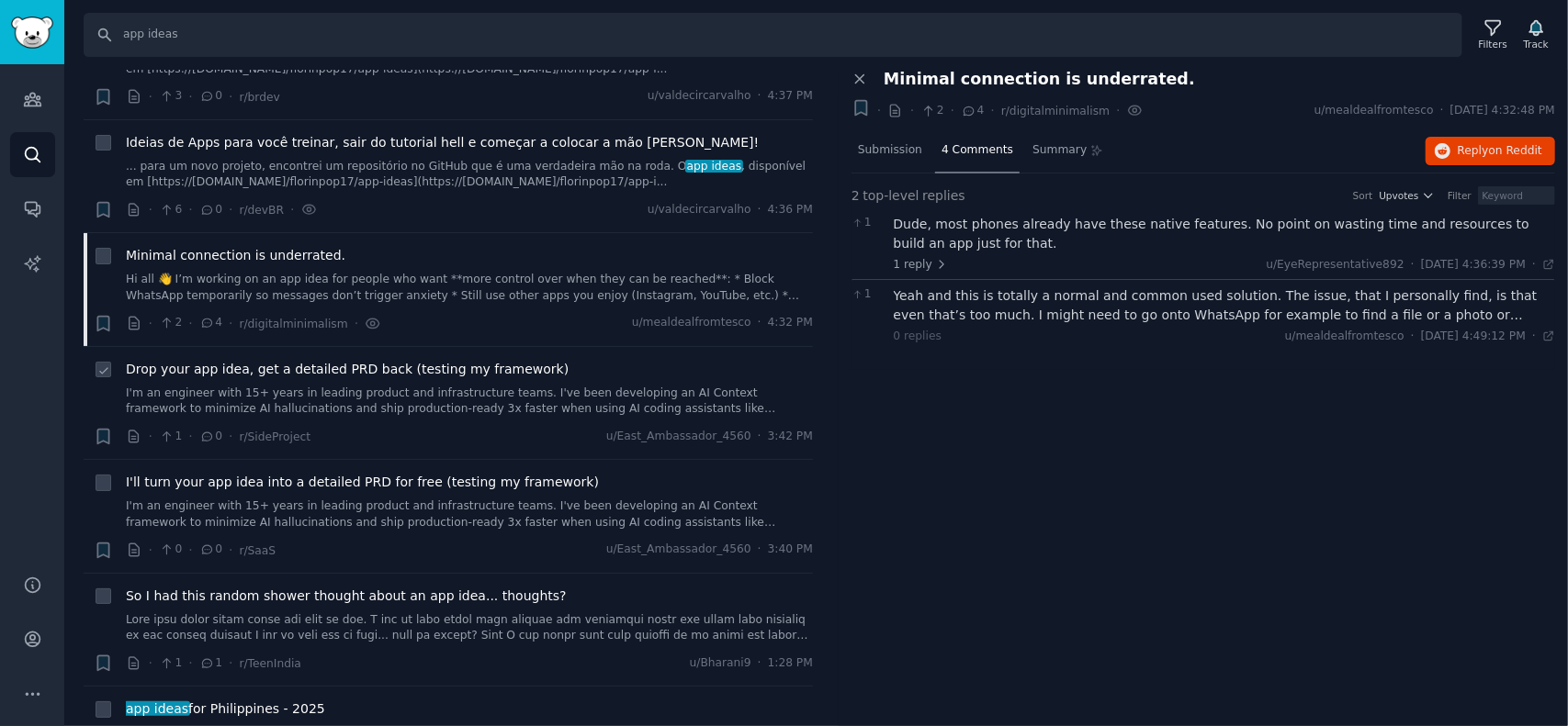
click at [266, 372] on span "Drop your app idea, get a detailed PRD back (testing my framework)" at bounding box center [347, 370] width 443 height 19
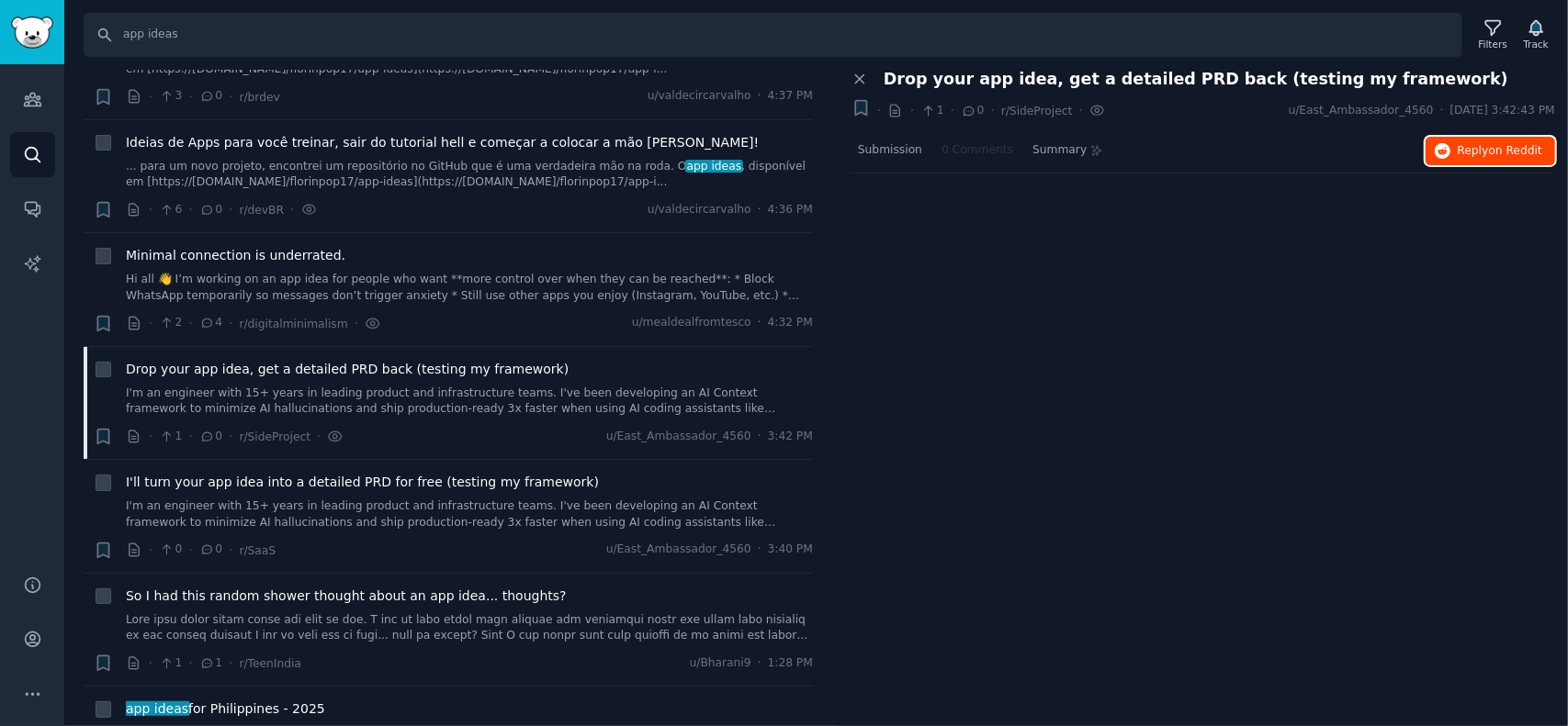
click at [1461, 145] on button "Reply on Reddit" at bounding box center [1490, 151] width 129 height 30
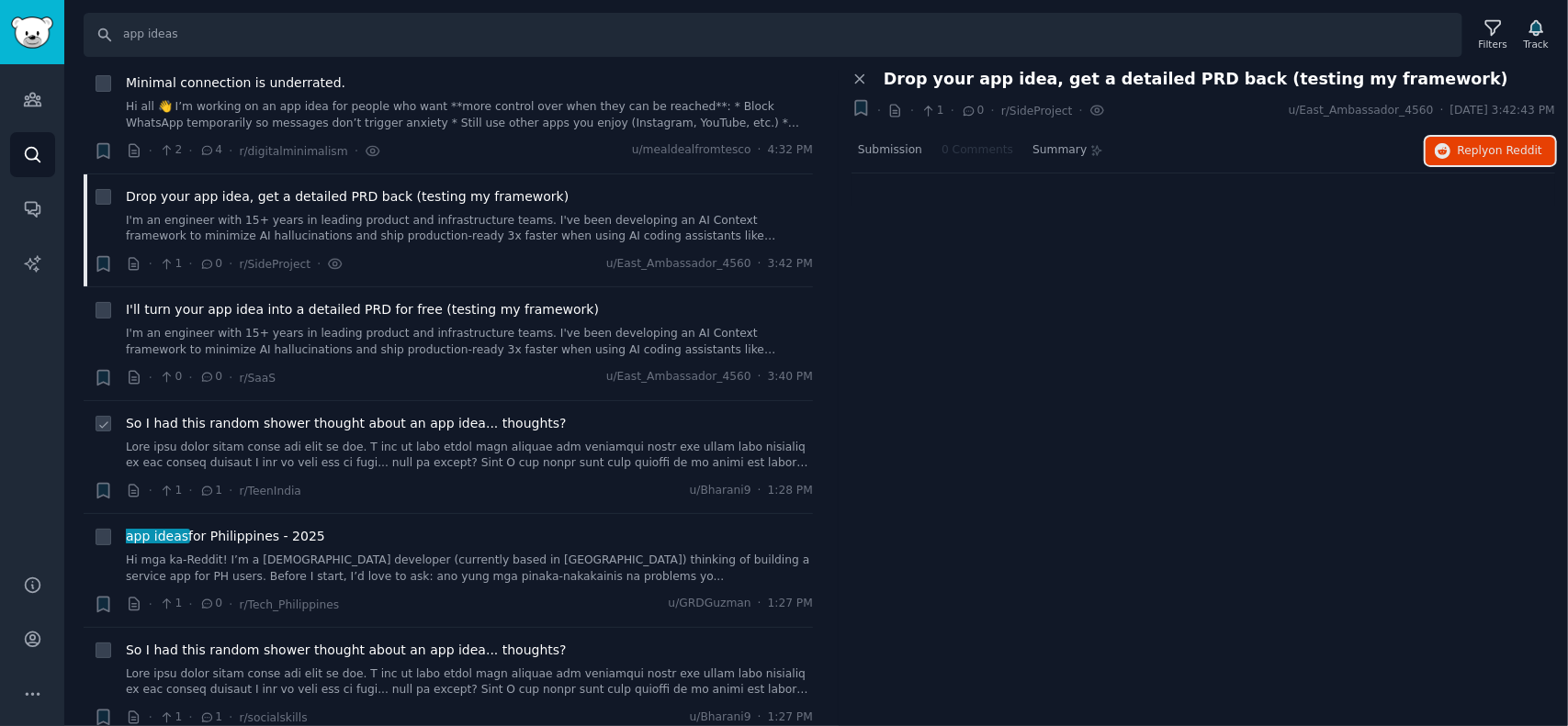
scroll to position [276, 0]
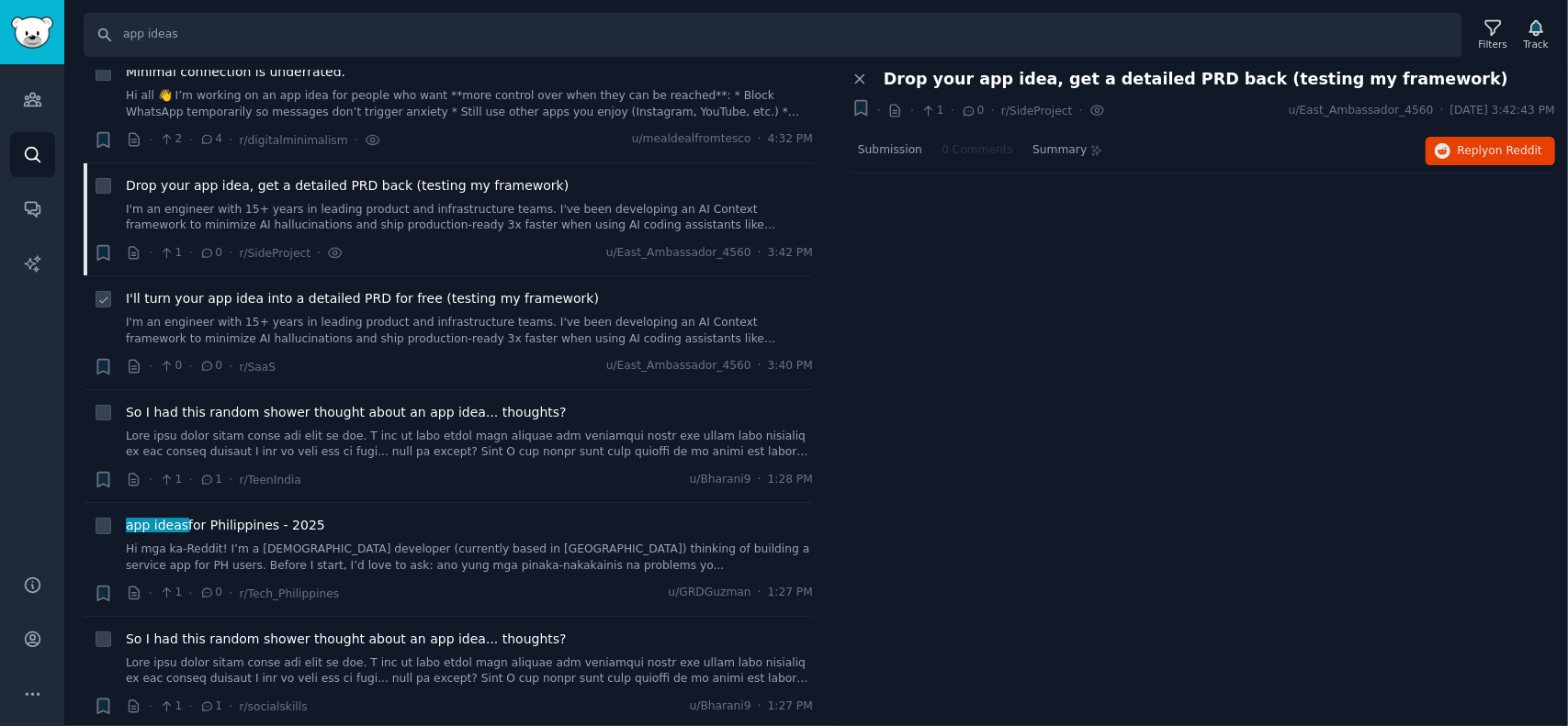
click at [322, 297] on span "I'll turn your app idea into a detailed PRD for free (testing my framework)" at bounding box center [362, 299] width 473 height 19
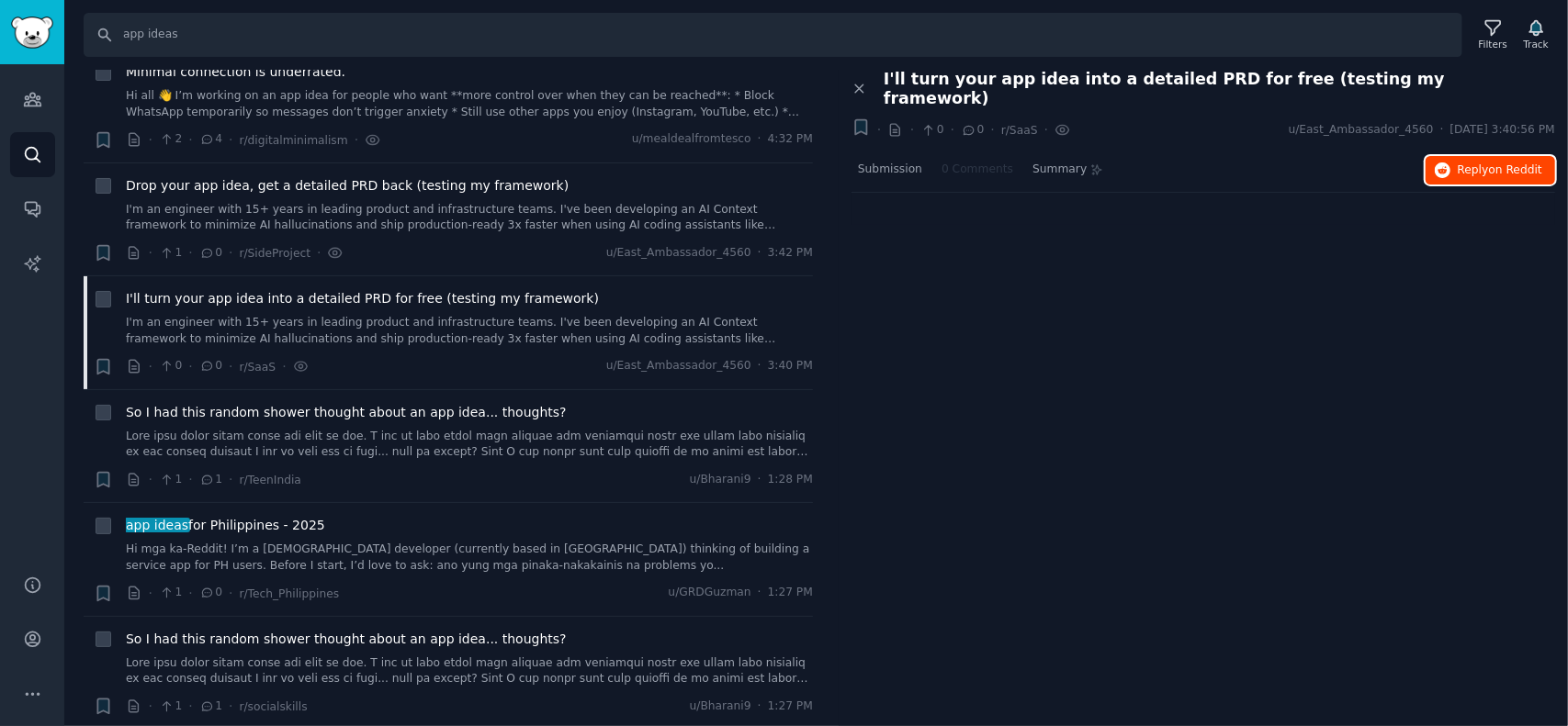
click at [1489, 163] on span "Reply on Reddit" at bounding box center [1500, 170] width 84 height 16
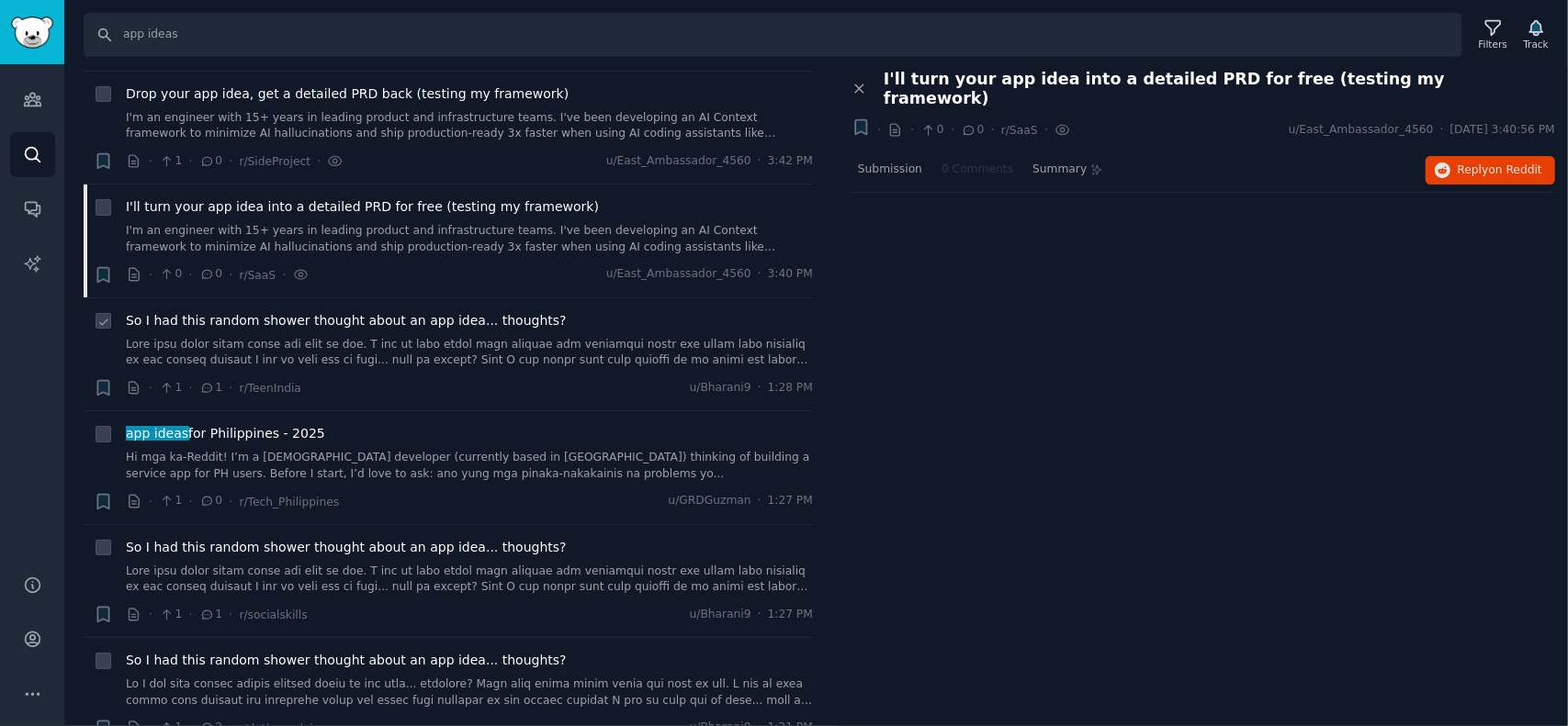
click at [342, 322] on span "So I had this random shower thought about an app idea... thoughts?" at bounding box center [346, 321] width 441 height 19
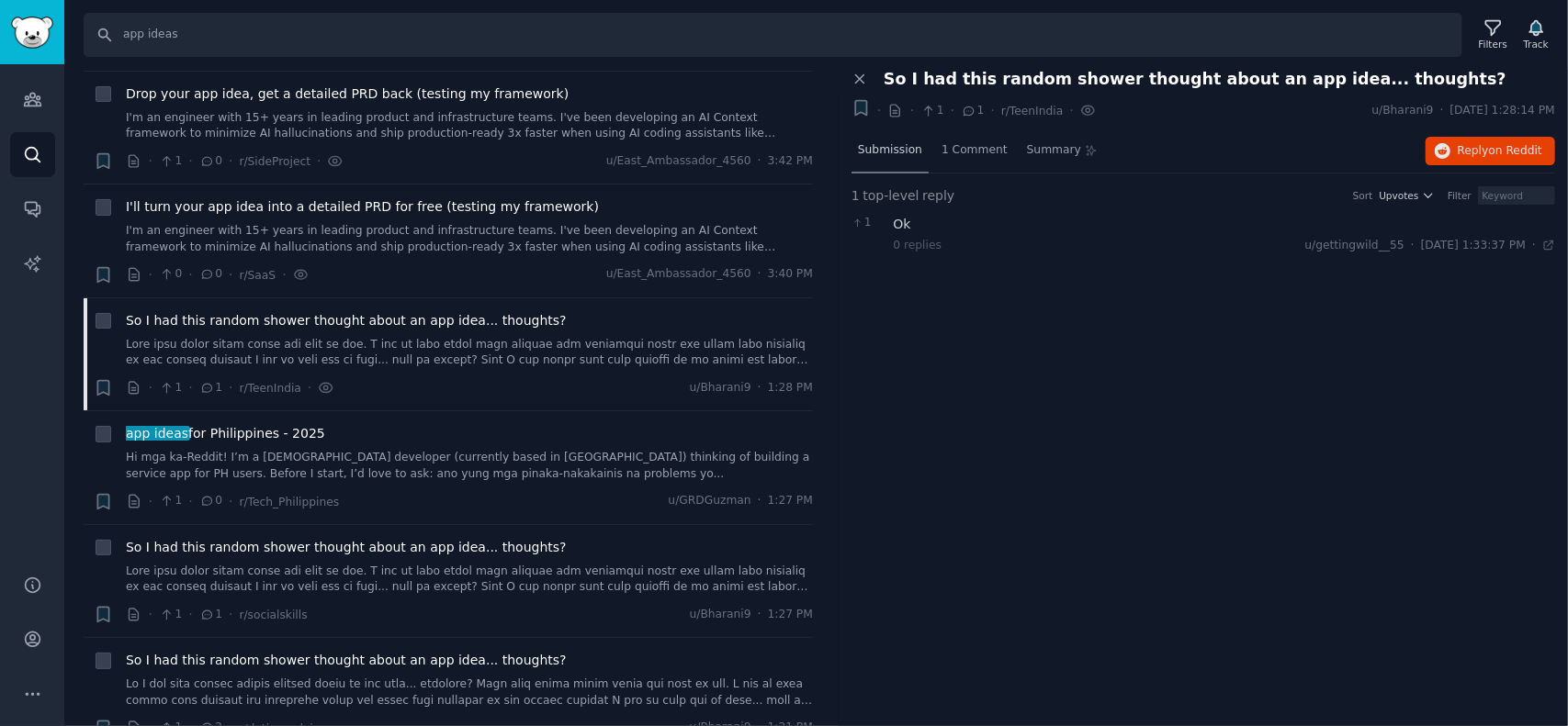
click at [896, 152] on span "Submission" at bounding box center [889, 150] width 64 height 16
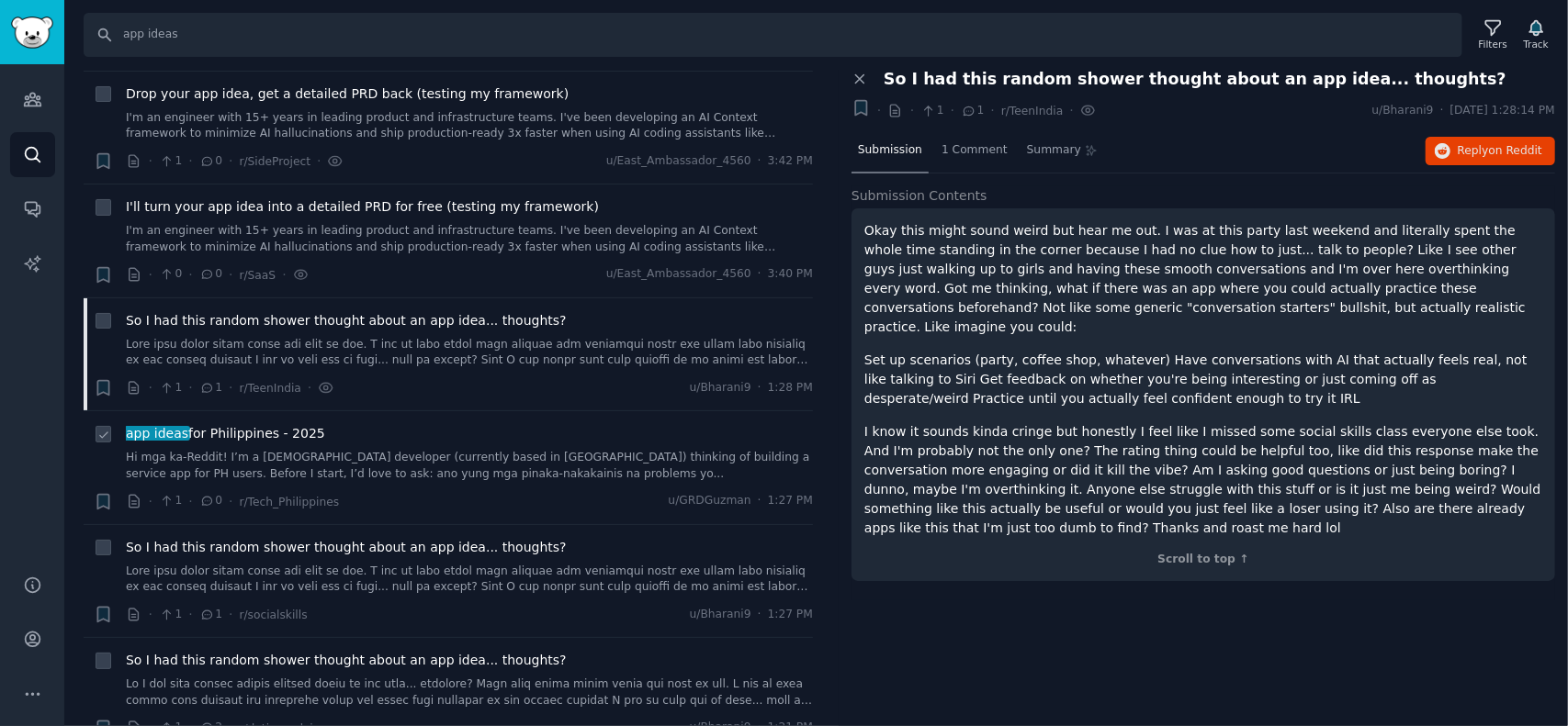
click at [241, 436] on span "app ideas for [GEOGRAPHIC_DATA] - 2025" at bounding box center [225, 434] width 199 height 19
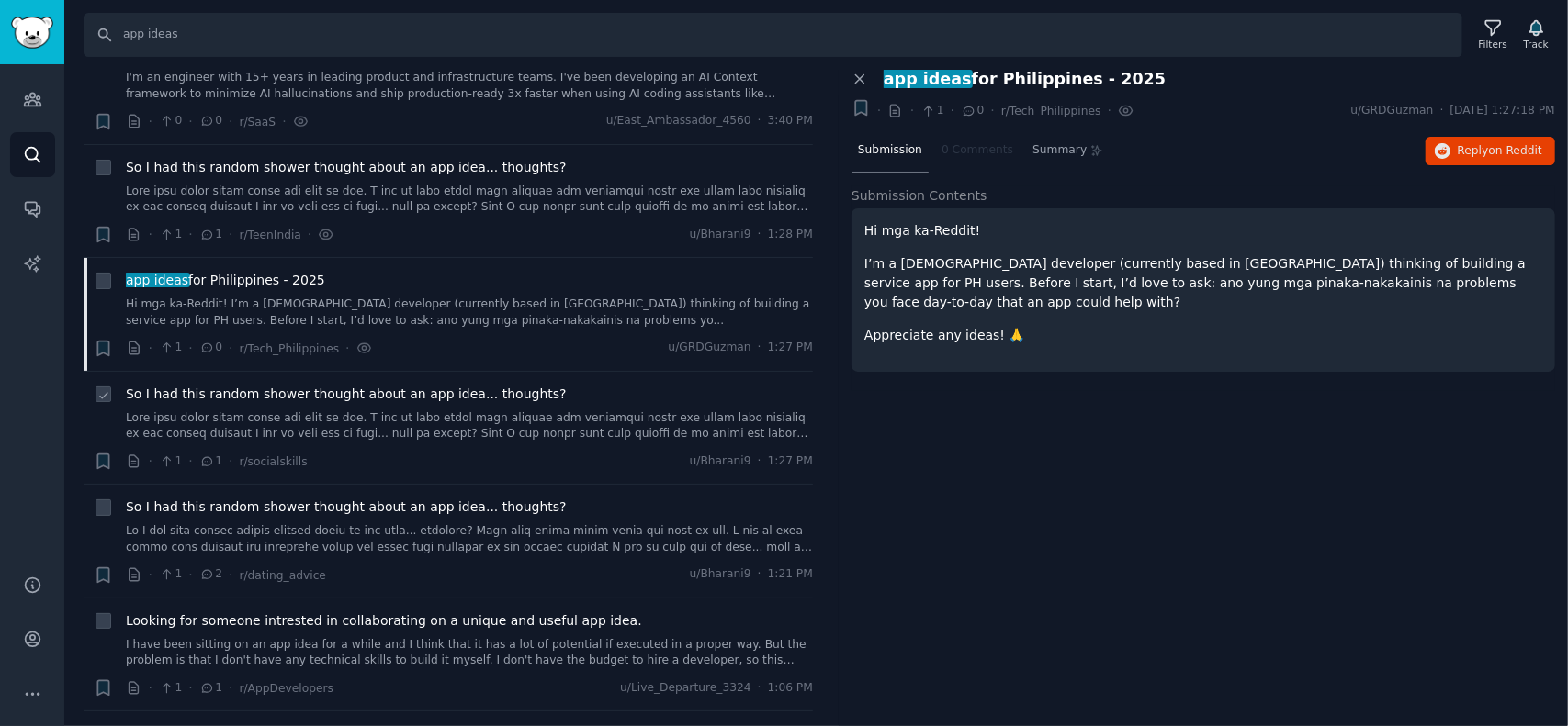
scroll to position [551, 0]
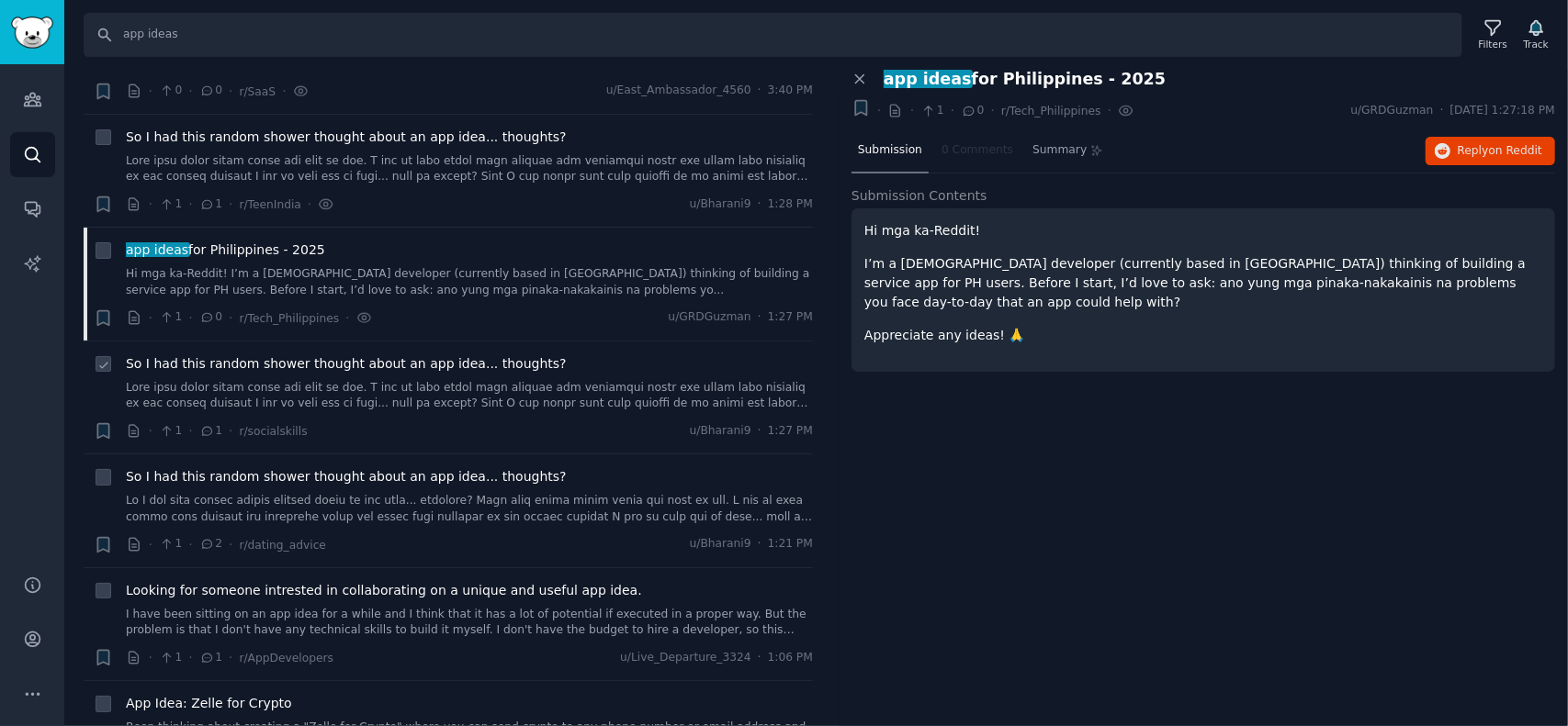
click at [329, 364] on span "So I had this random shower thought about an app idea... thoughts?" at bounding box center [346, 364] width 441 height 19
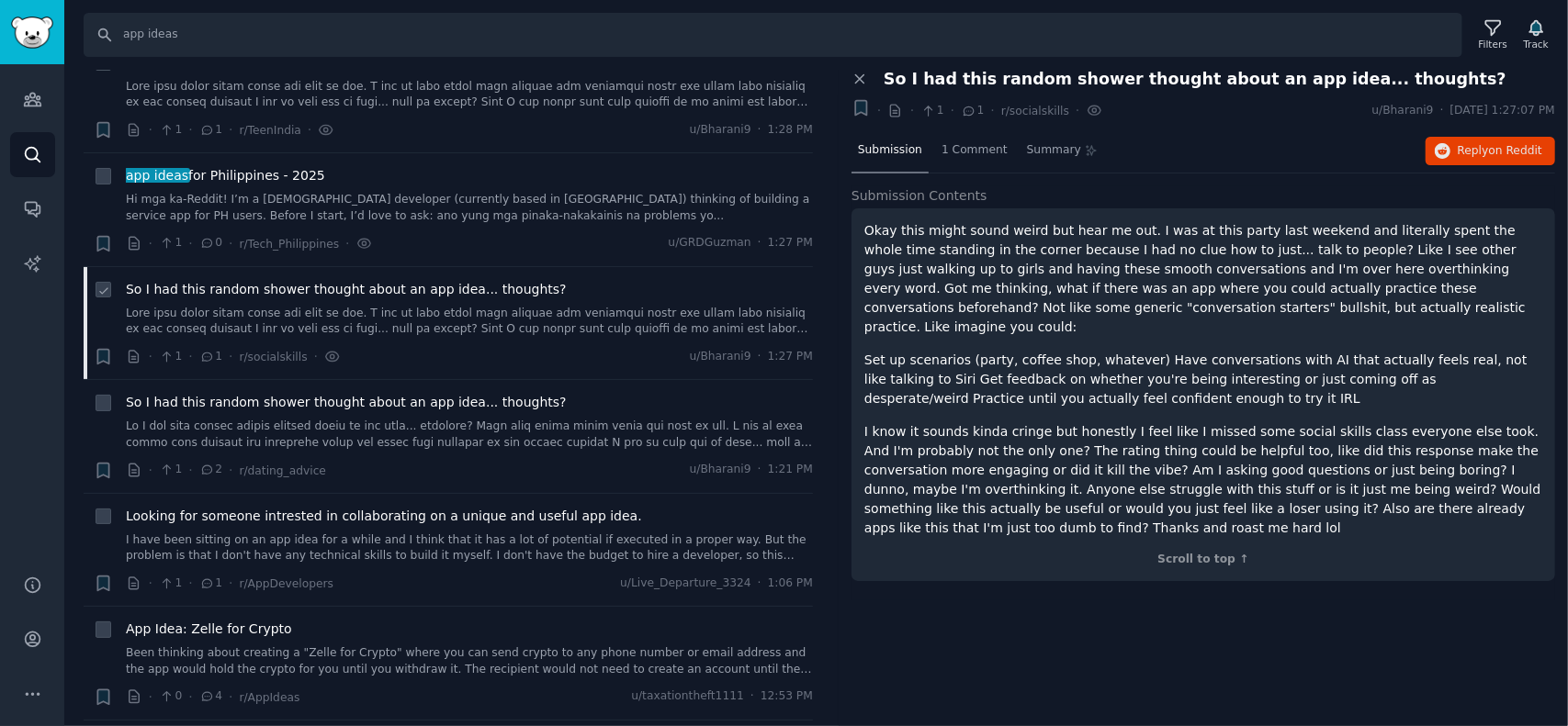
scroll to position [643, 0]
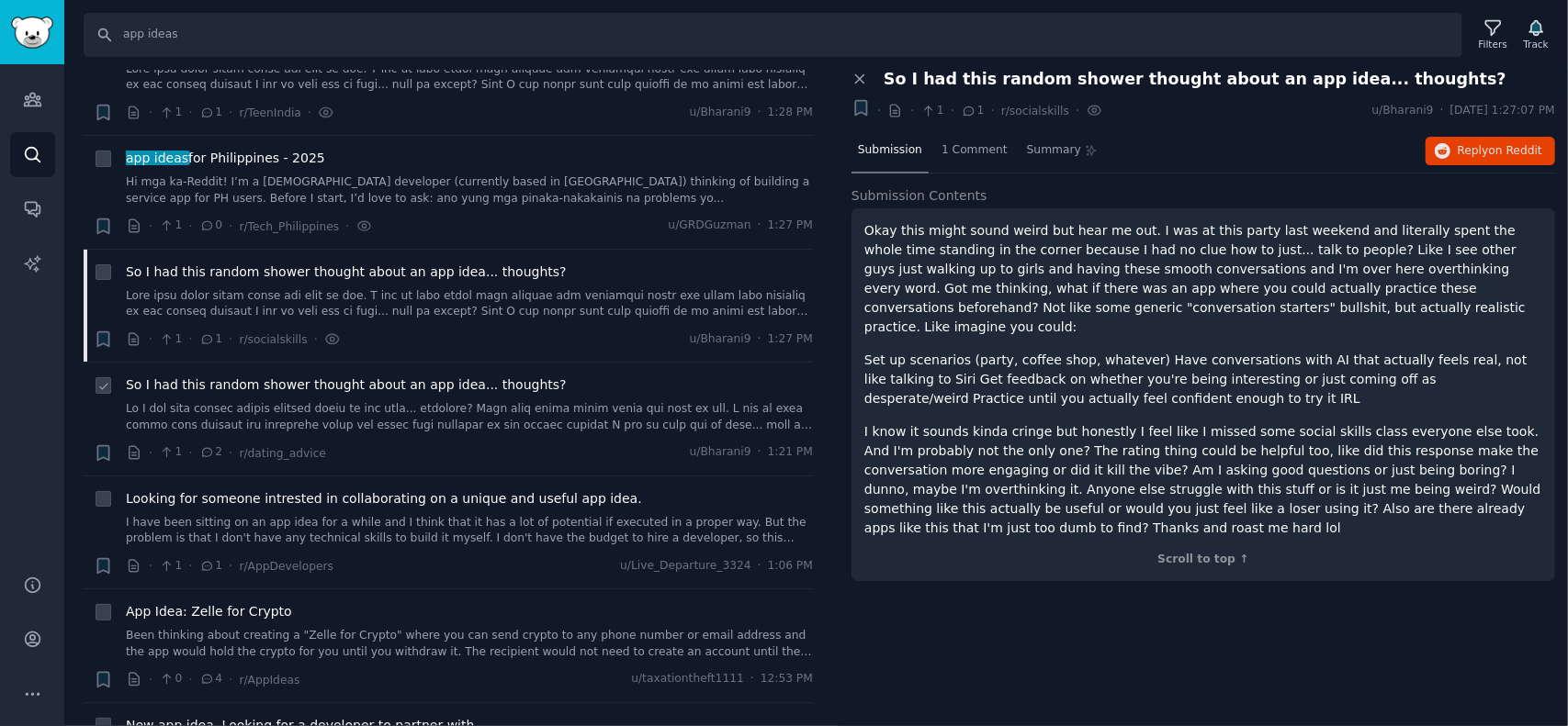
click at [312, 390] on span "So I had this random shower thought about an app idea... thoughts?" at bounding box center [346, 385] width 441 height 19
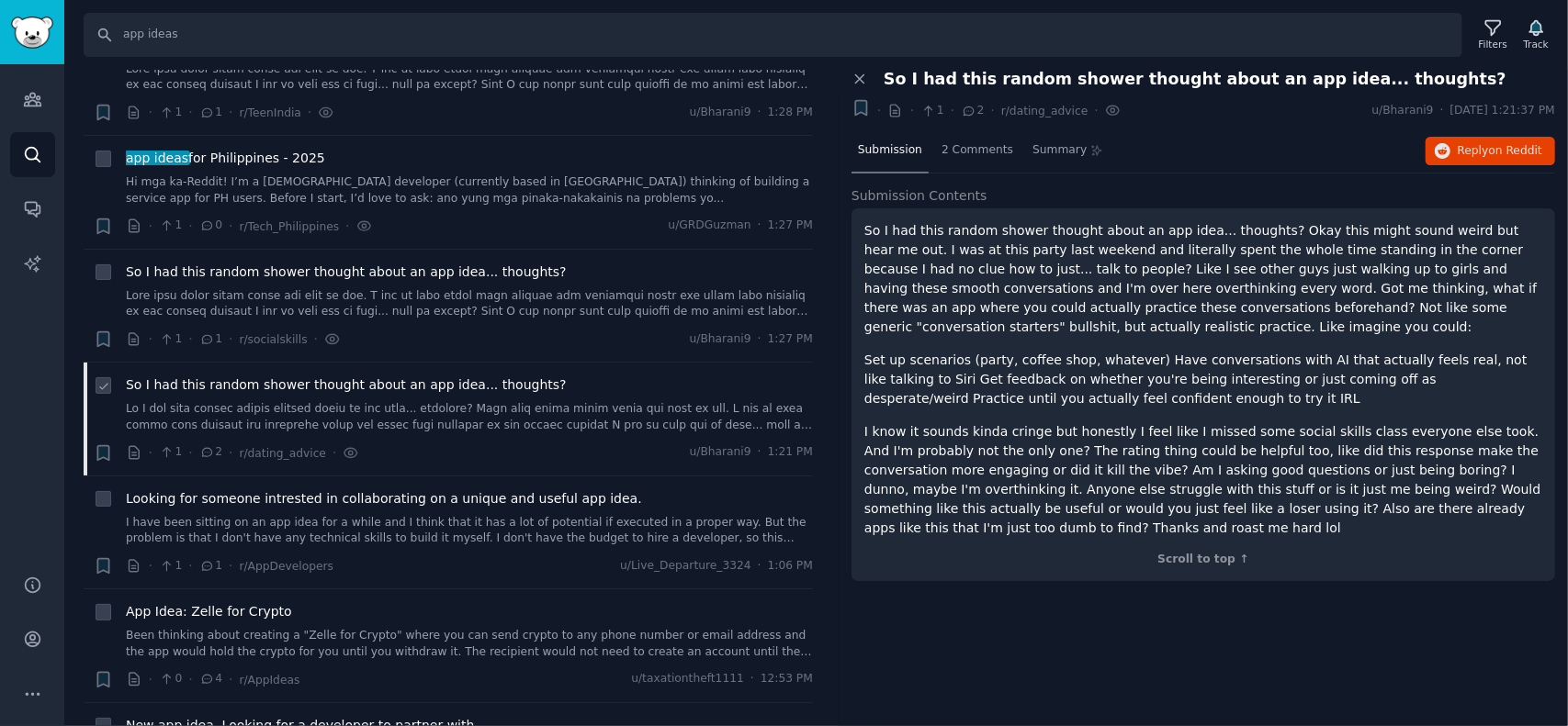
scroll to position [735, 0]
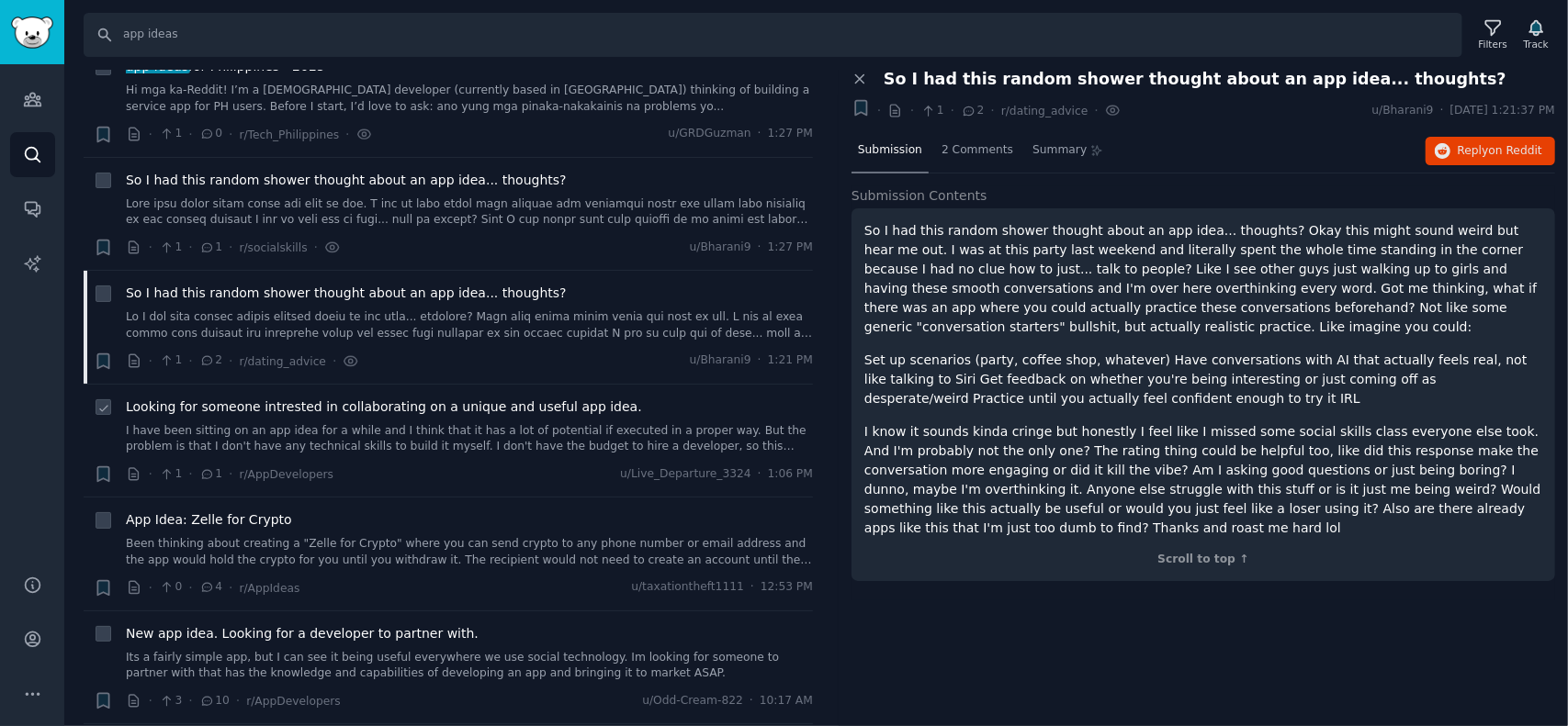
click at [403, 414] on div "Looking for someone intrested in collaborating on a unique and useful app idea.…" at bounding box center [469, 426] width 687 height 57
click at [401, 405] on span "Looking for someone intrested in collaborating on a unique and useful app idea." at bounding box center [383, 407] width 517 height 19
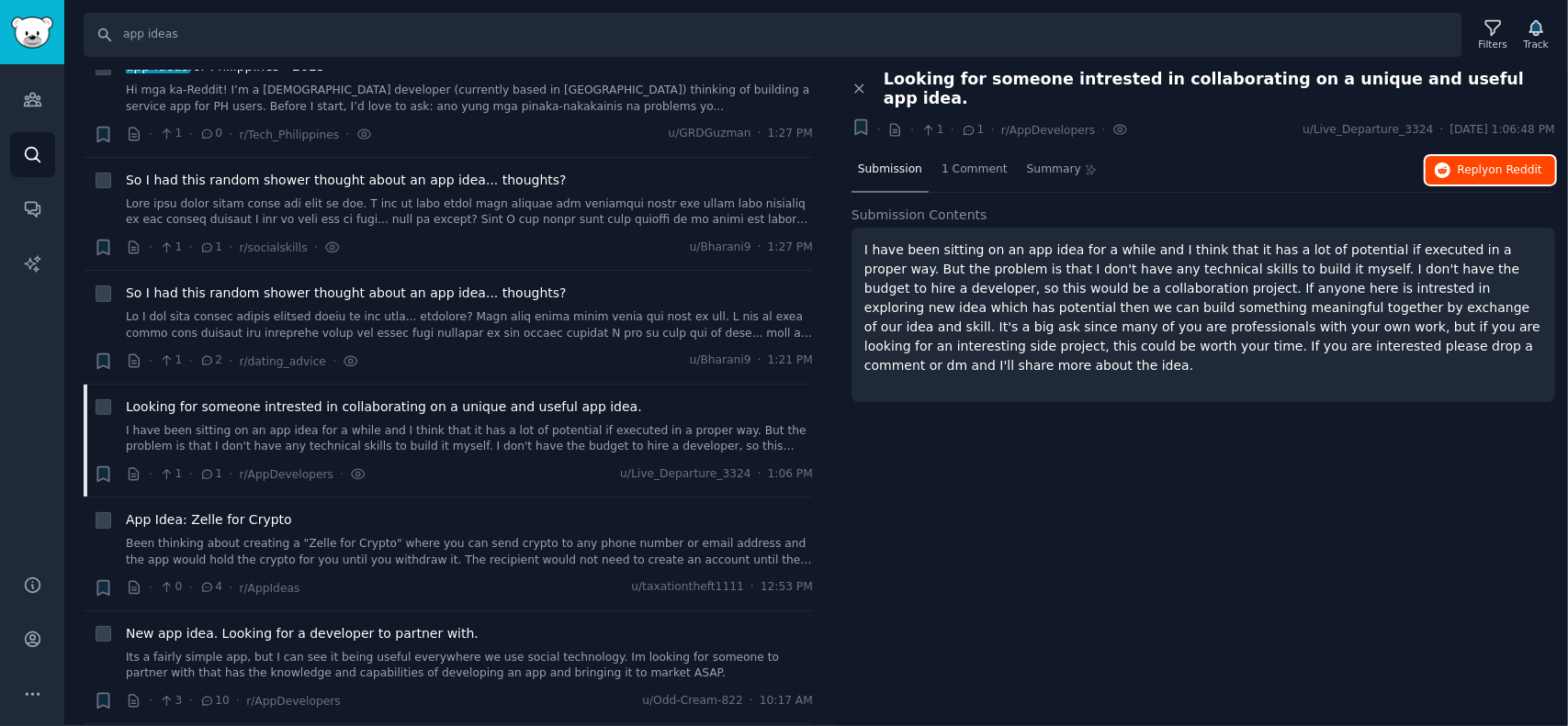
click at [1510, 164] on span "on Reddit" at bounding box center [1516, 170] width 54 height 12
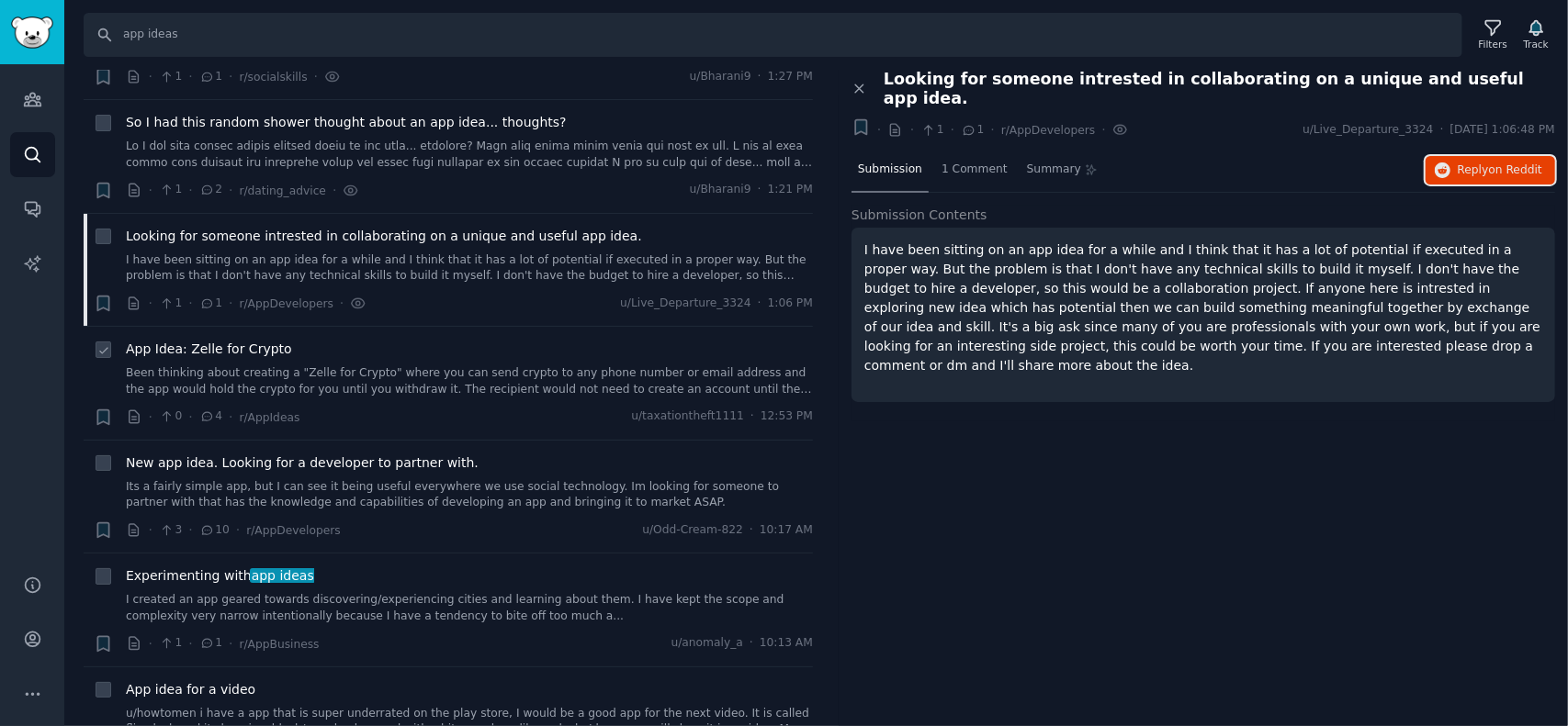
scroll to position [919, 0]
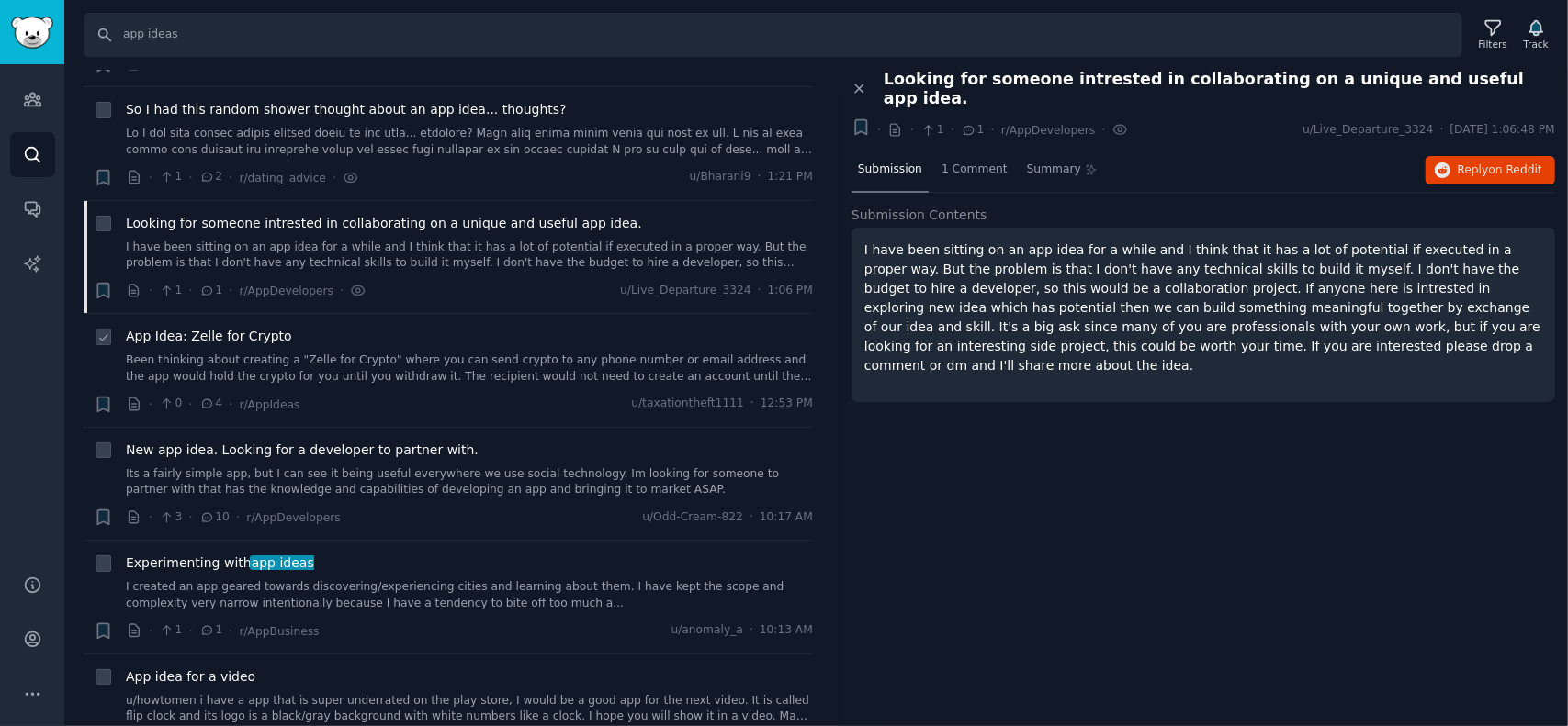
click at [224, 329] on span "App Idea: Zelle for Crypto" at bounding box center [209, 336] width 167 height 19
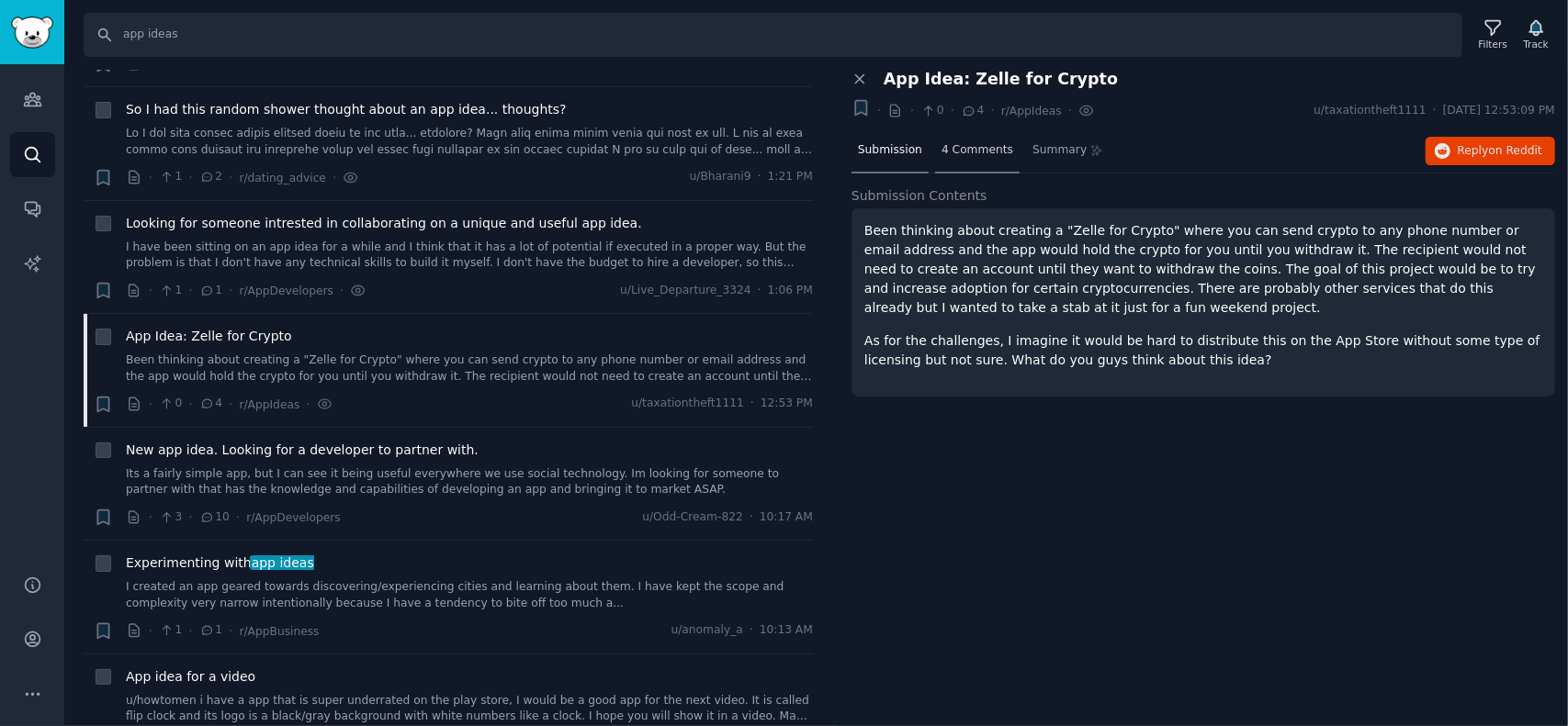
click at [963, 147] on span "4 Comments" at bounding box center [978, 150] width 72 height 16
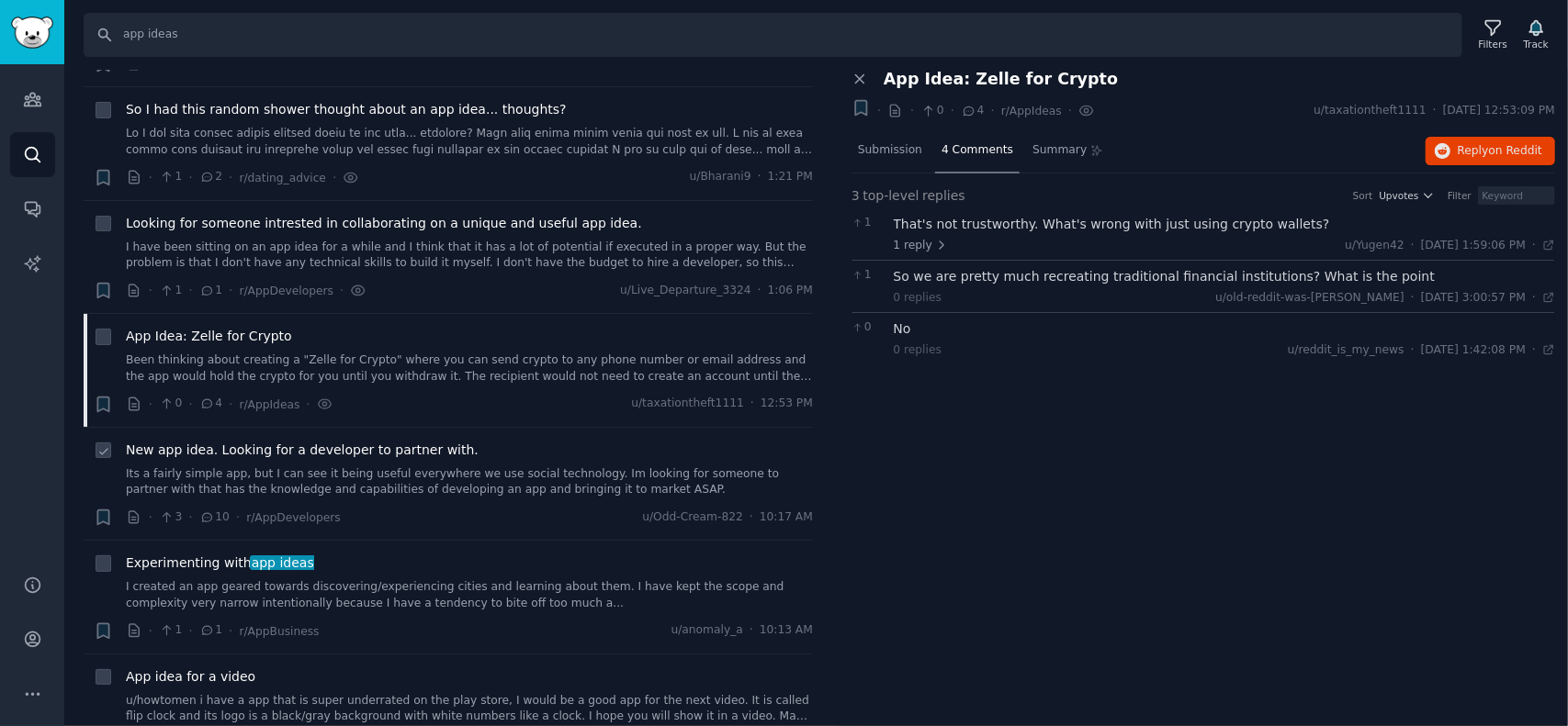
click at [216, 451] on span "New app idea. Looking for a developer to partner with." at bounding box center [302, 450] width 353 height 19
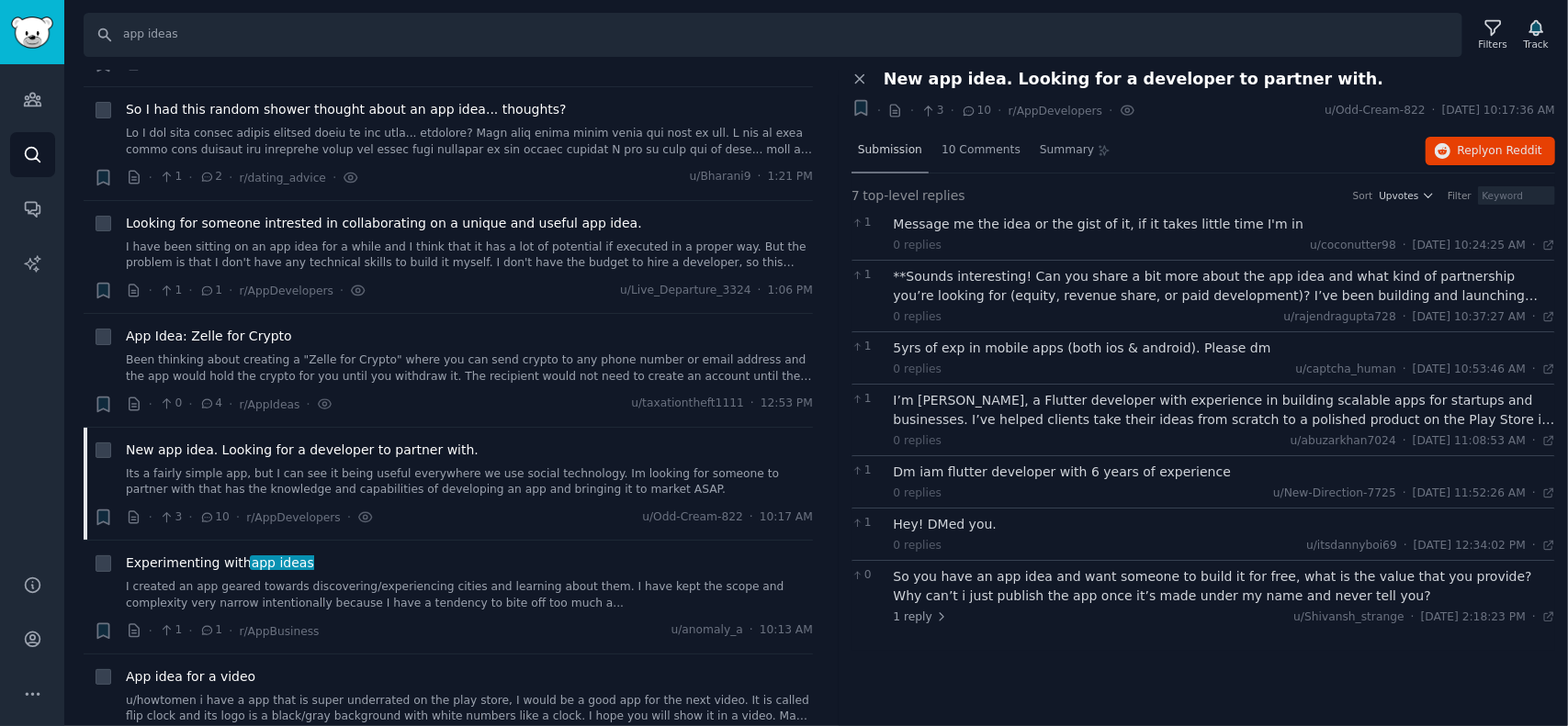
click at [868, 151] on span "Submission" at bounding box center [889, 150] width 64 height 16
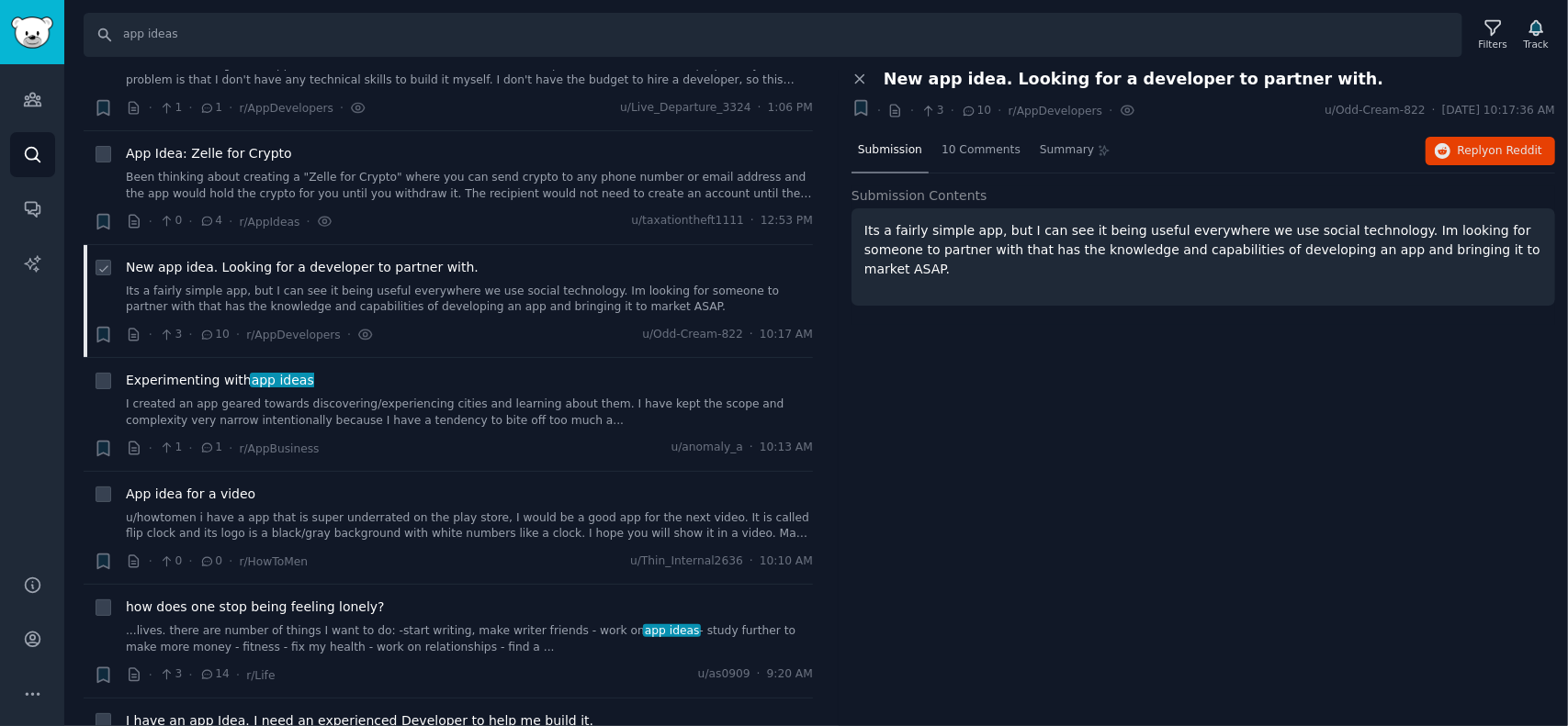
scroll to position [1101, 0]
click at [209, 387] on div "Experimenting with app ideas I created an app geared towards discovering/experi…" at bounding box center [469, 398] width 687 height 57
click at [196, 377] on span "Experimenting with app ideas" at bounding box center [219, 379] width 189 height 19
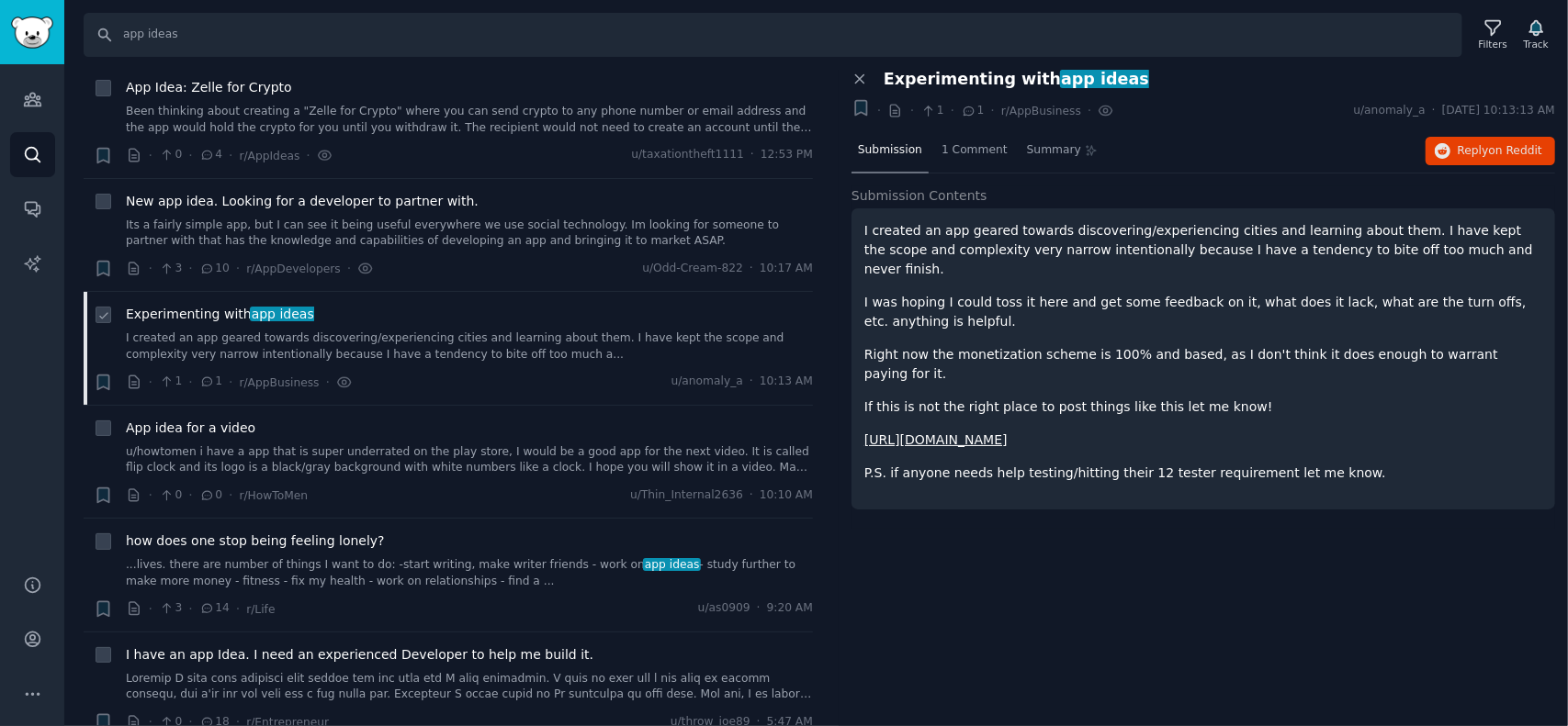
scroll to position [1193, 0]
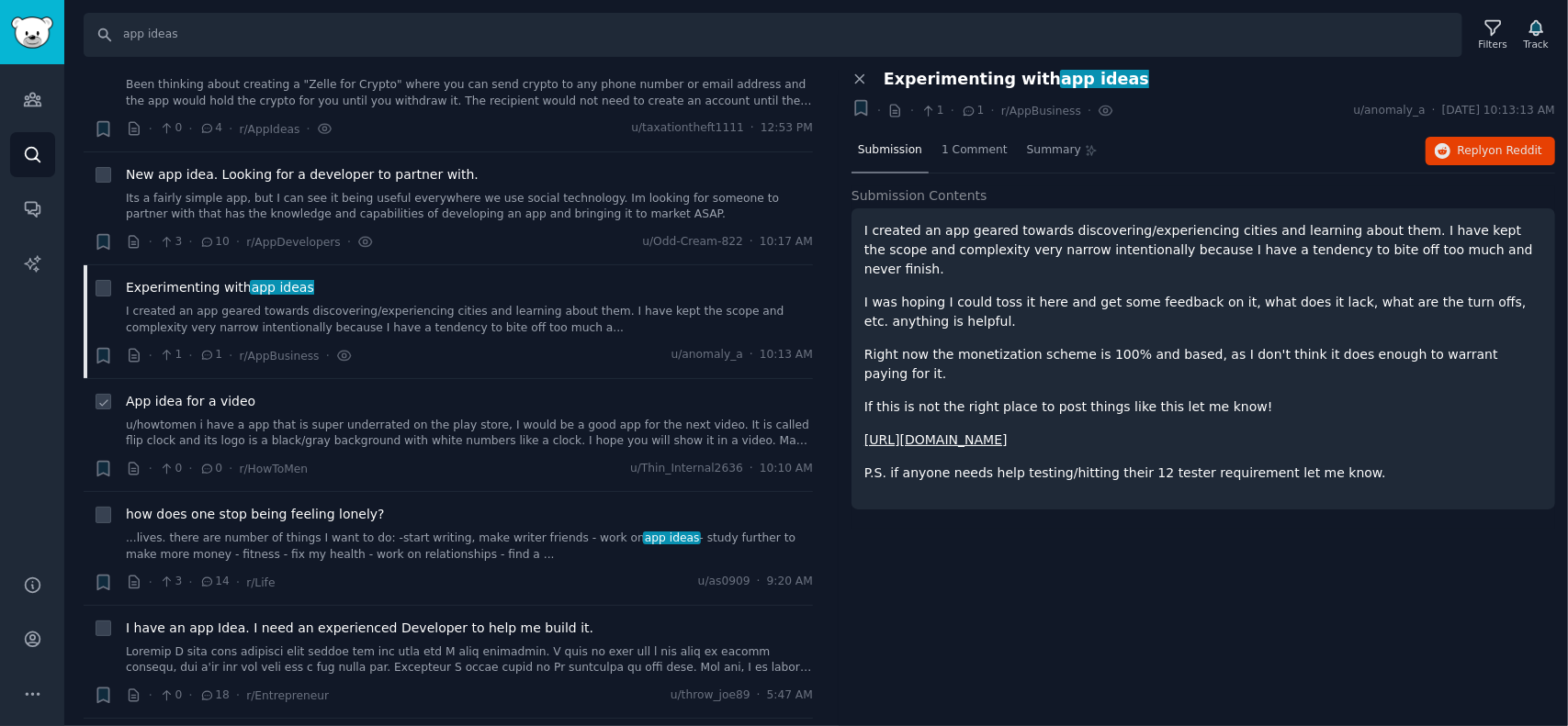
click at [174, 397] on span "App idea for a video" at bounding box center [190, 401] width 129 height 19
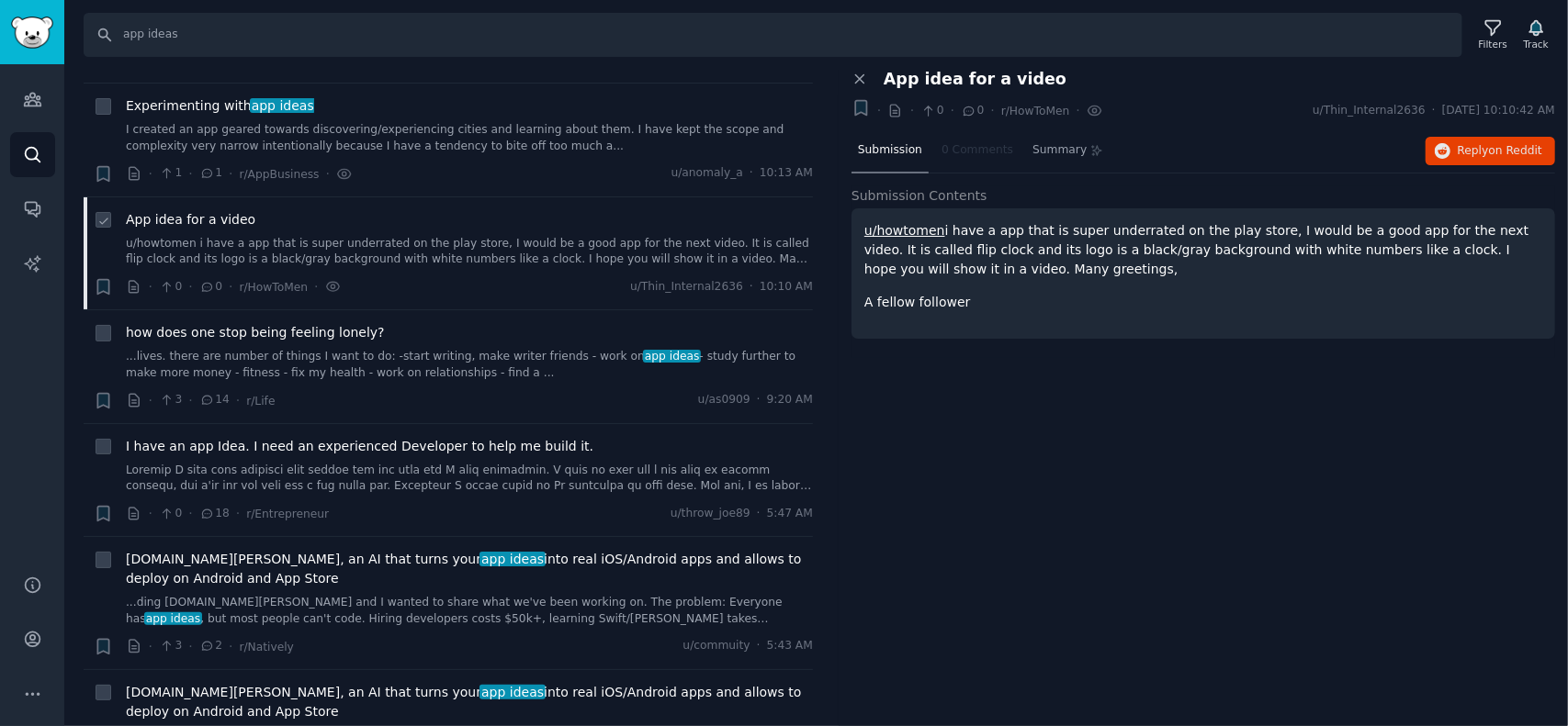
scroll to position [1377, 0]
click at [256, 328] on span "how does one stop being feeling lonely?" at bounding box center [255, 331] width 259 height 19
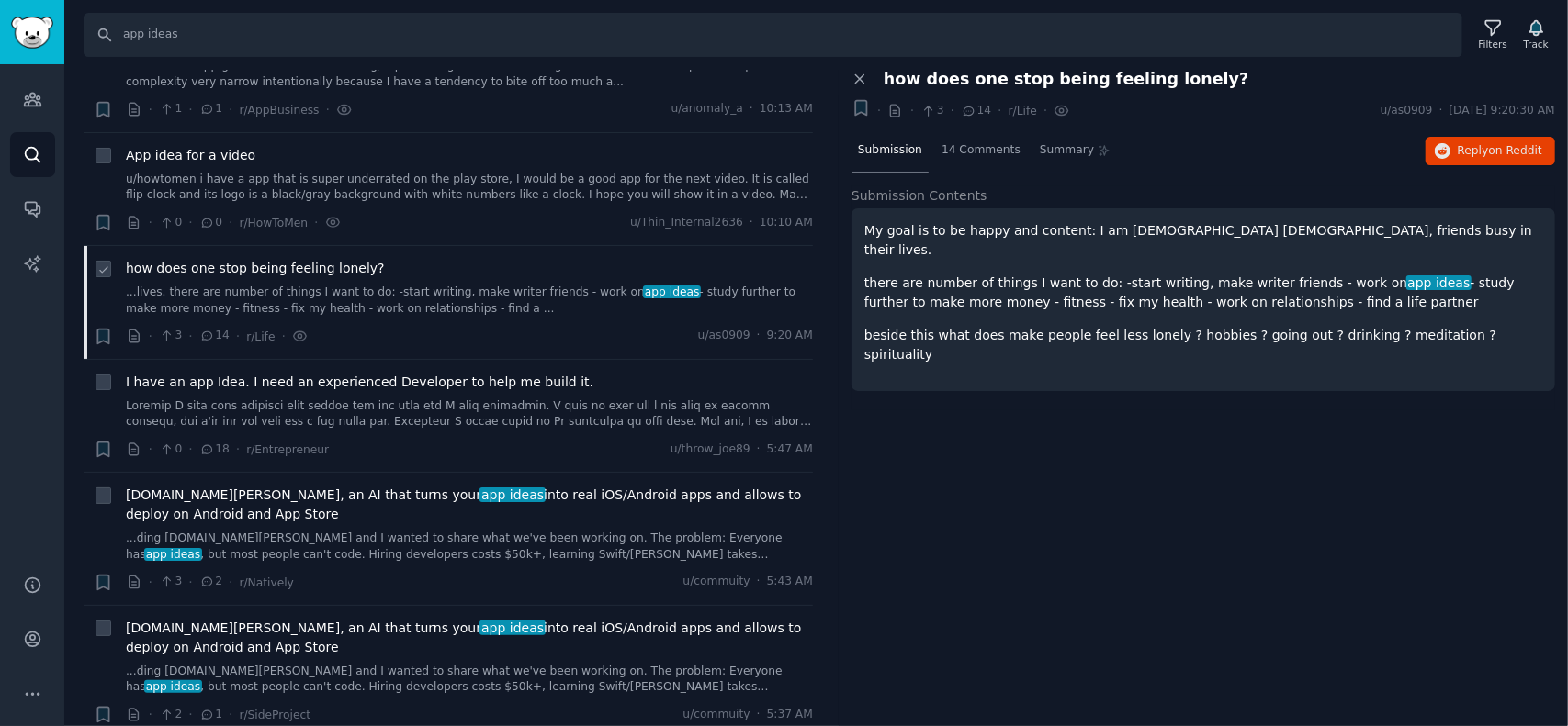
scroll to position [1469, 0]
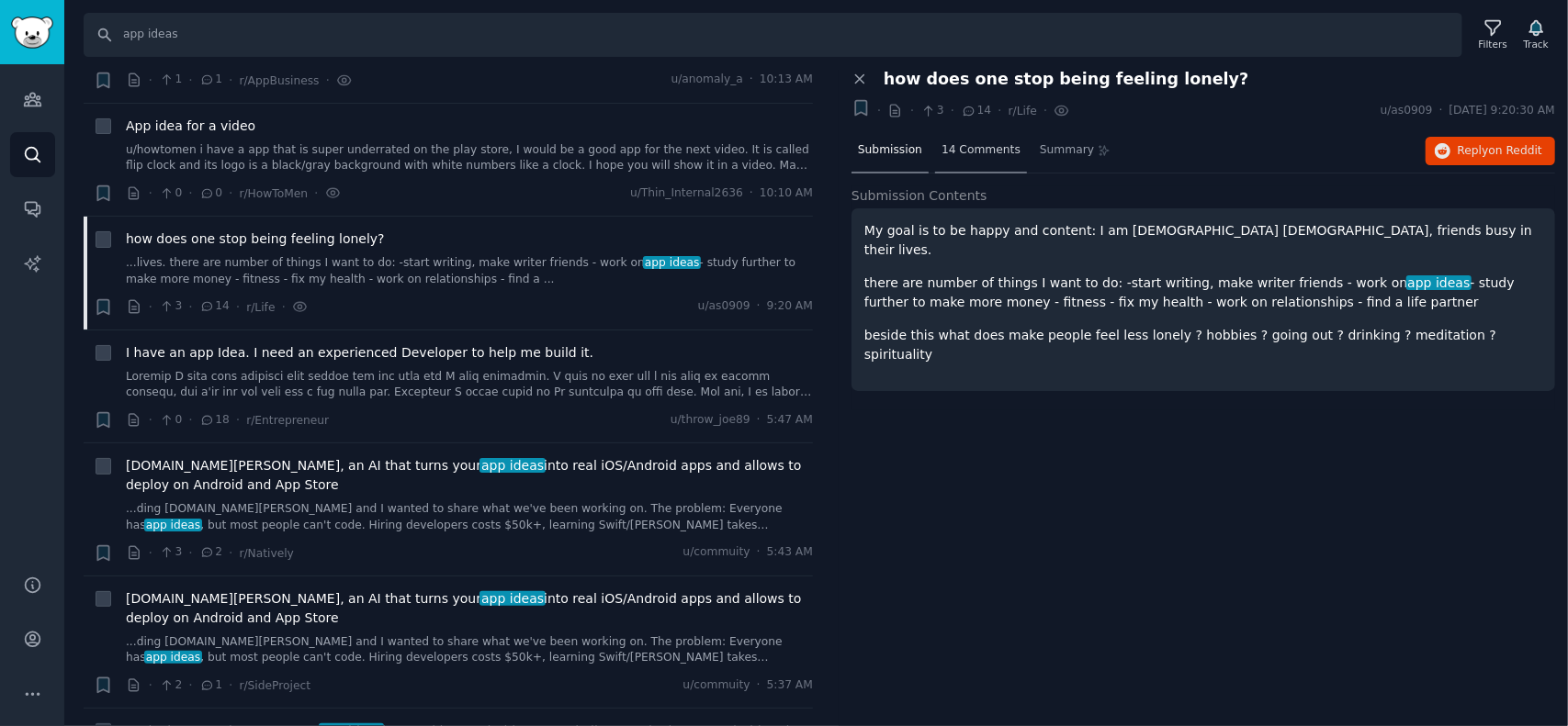
click at [965, 148] on span "14 Comments" at bounding box center [981, 150] width 79 height 16
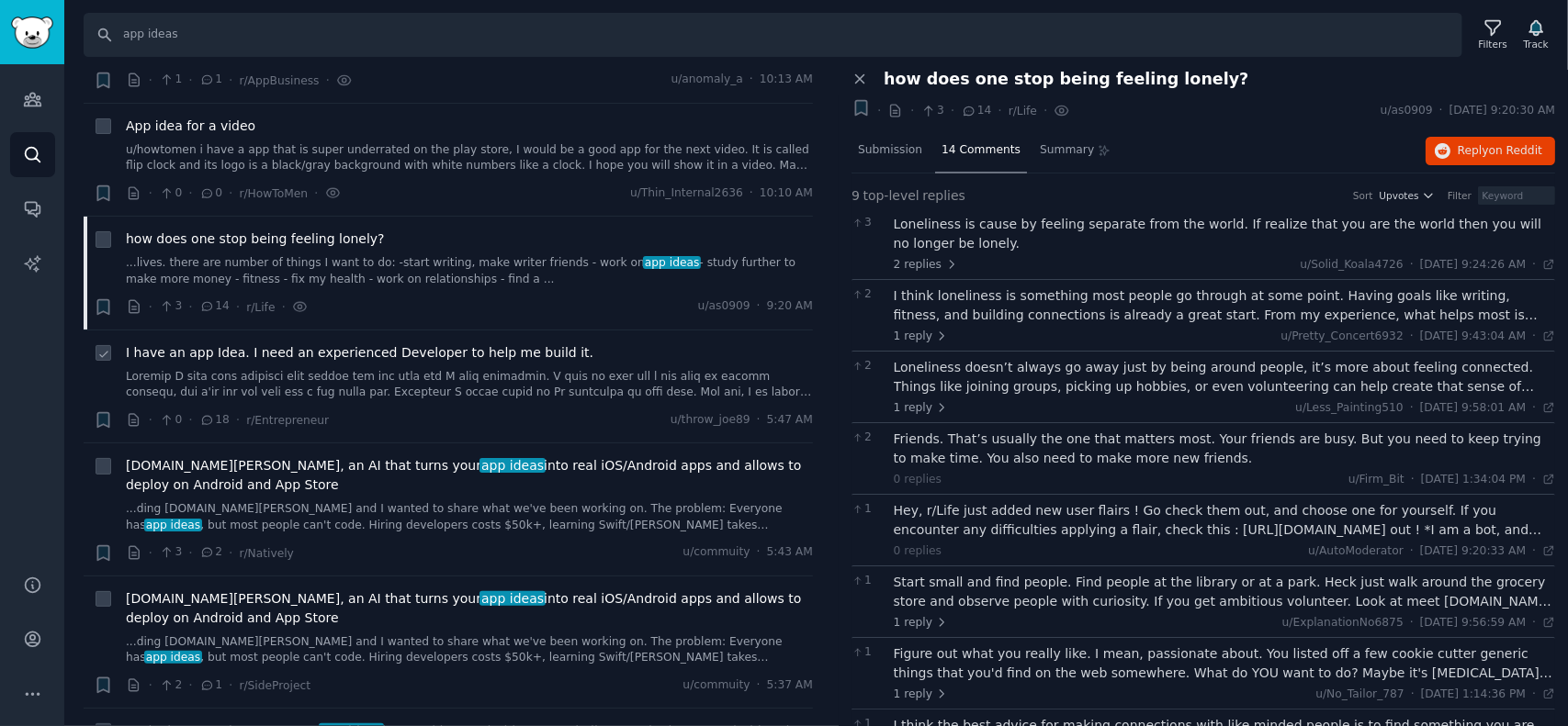
click at [250, 350] on span "I have an app Idea. I need an experienced Developer to help me build it." at bounding box center [359, 353] width 468 height 19
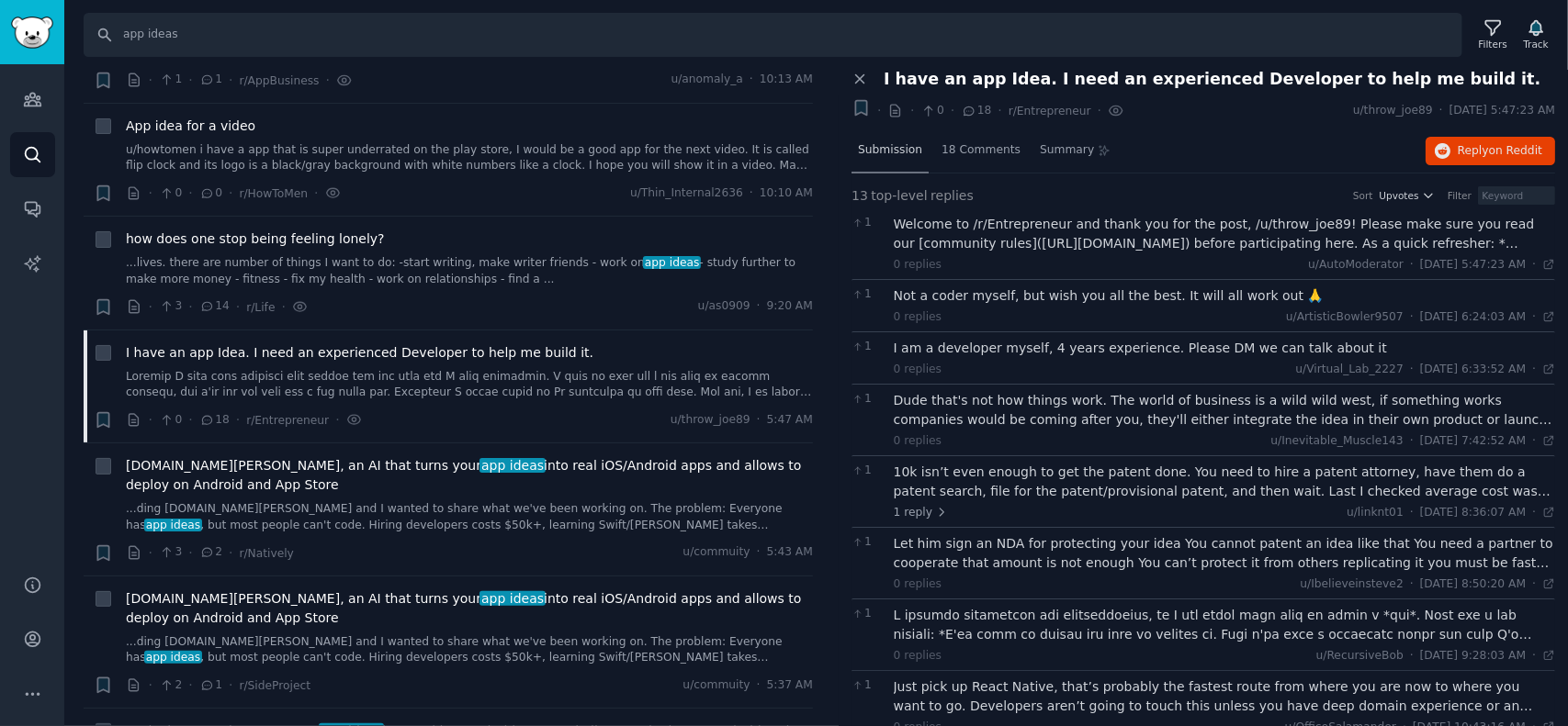
click at [888, 149] on span "Submission" at bounding box center [889, 150] width 64 height 16
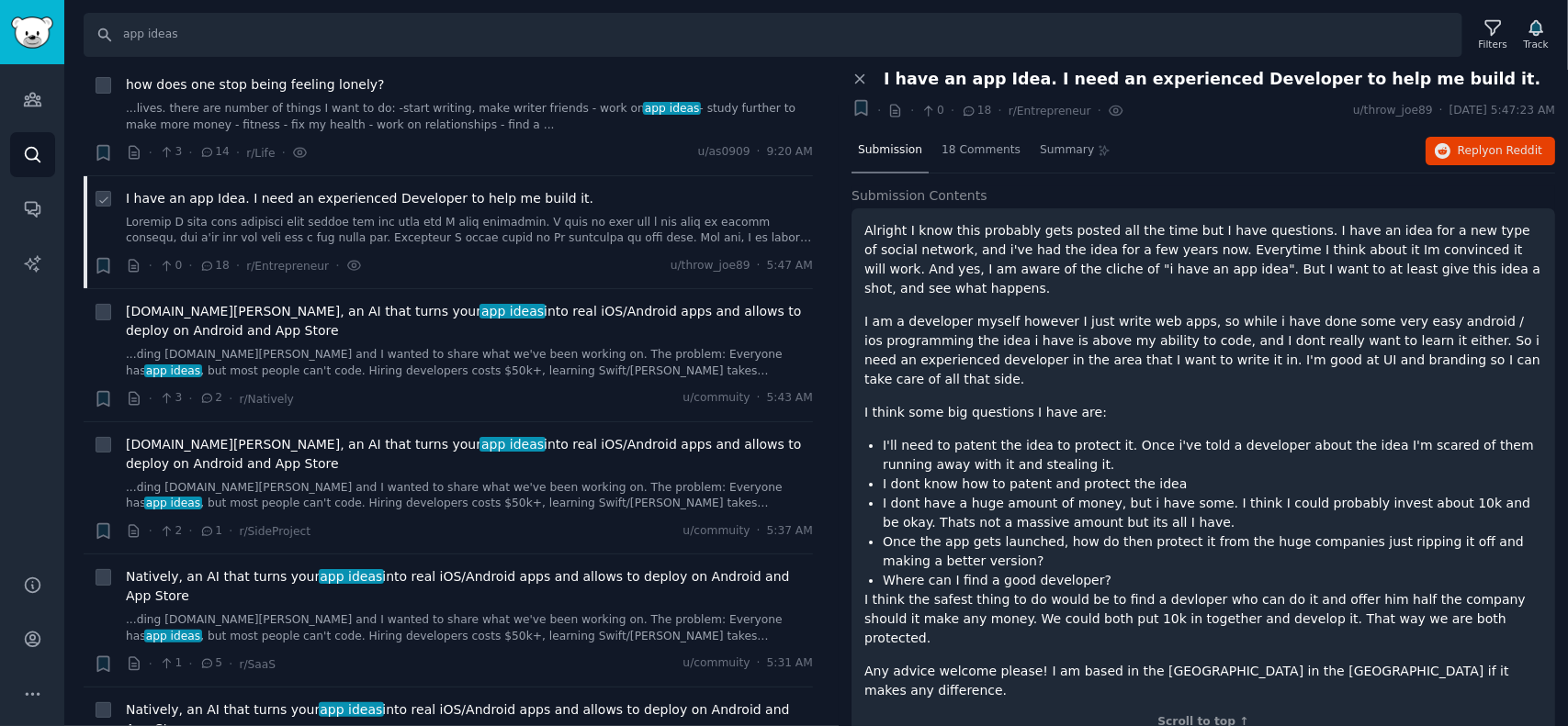
scroll to position [1653, 0]
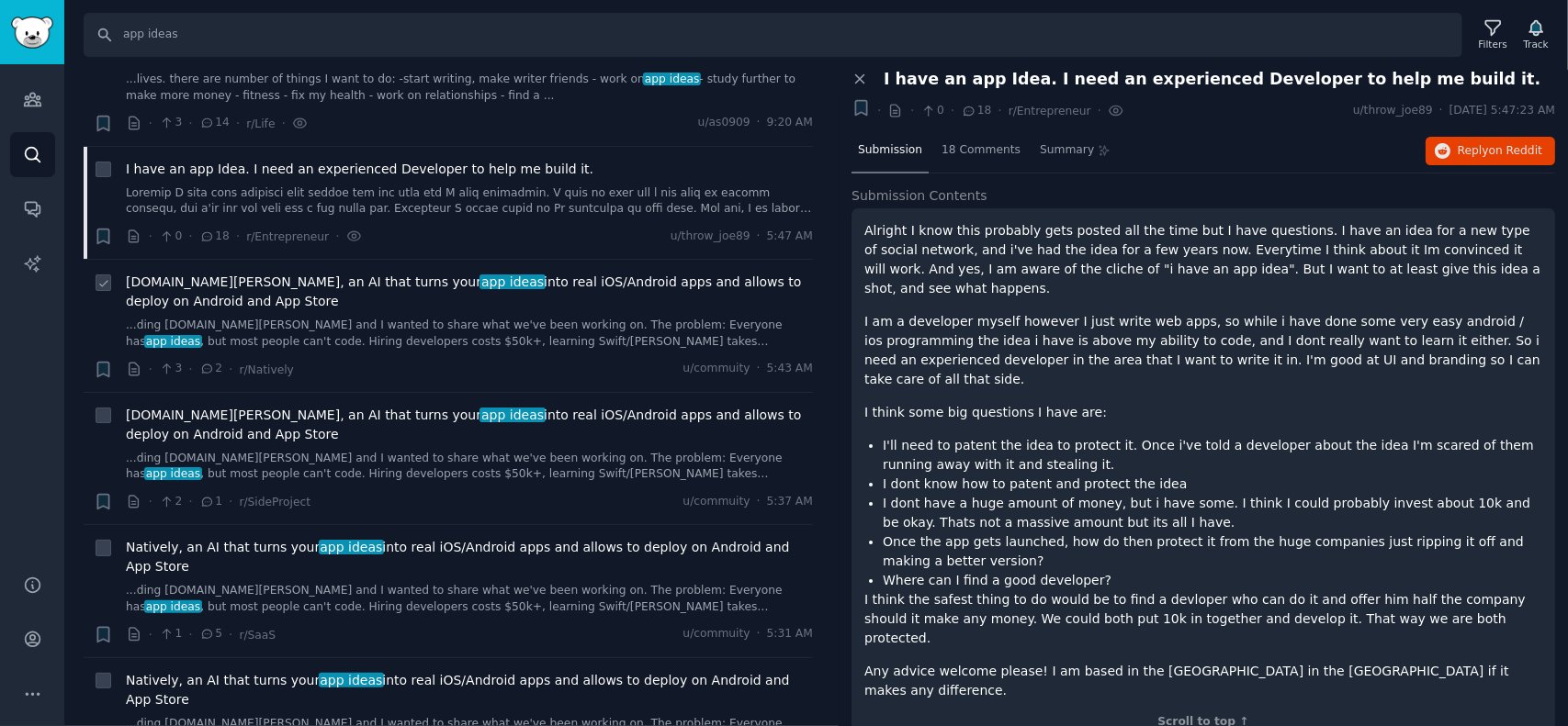
click at [260, 277] on span "[DOMAIN_NAME], an AI that turns your app ideas into real iOS/Android apps and a…" at bounding box center [469, 292] width 687 height 38
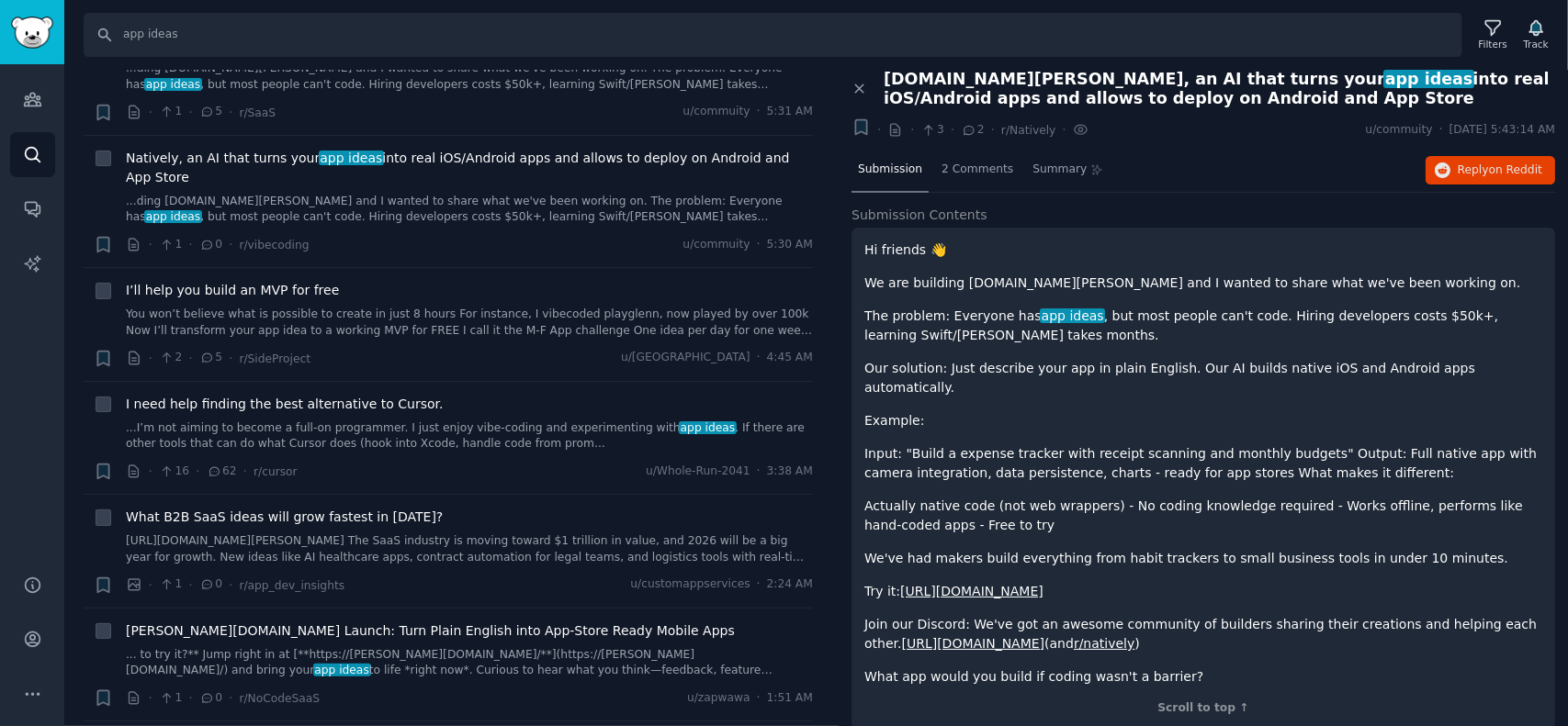
scroll to position [2204, 0]
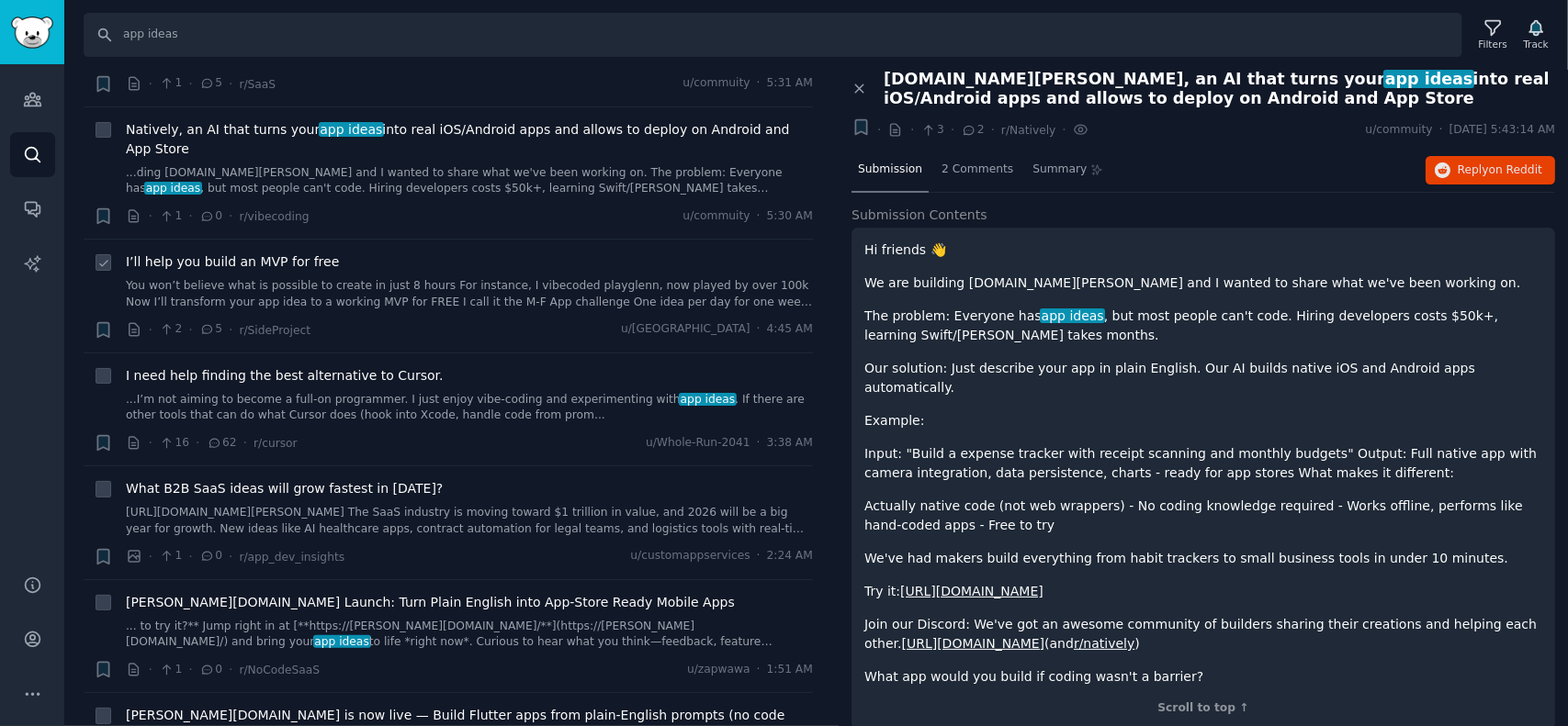
click at [207, 253] on span "I’ll help you build an MVP for free" at bounding box center [232, 262] width 213 height 19
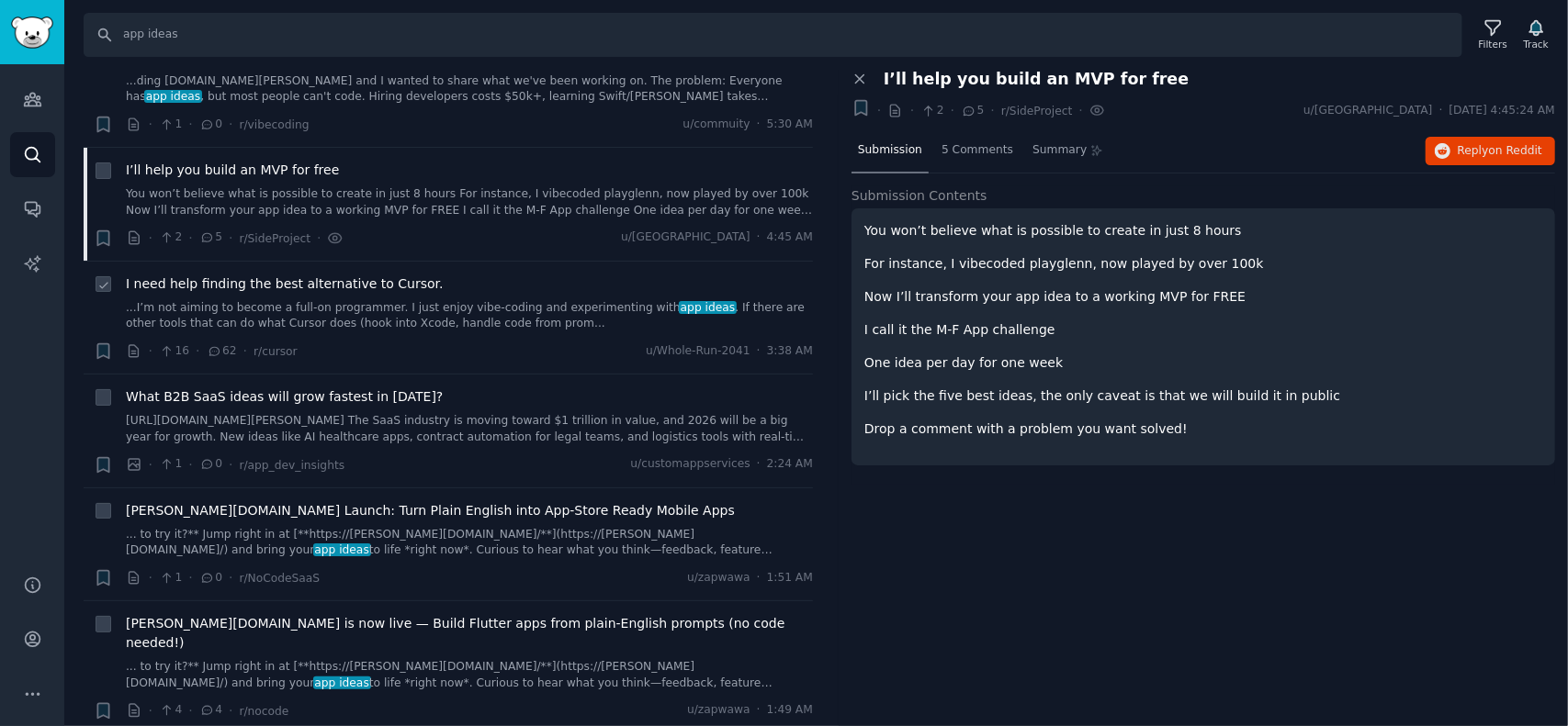
scroll to position [2388, 0]
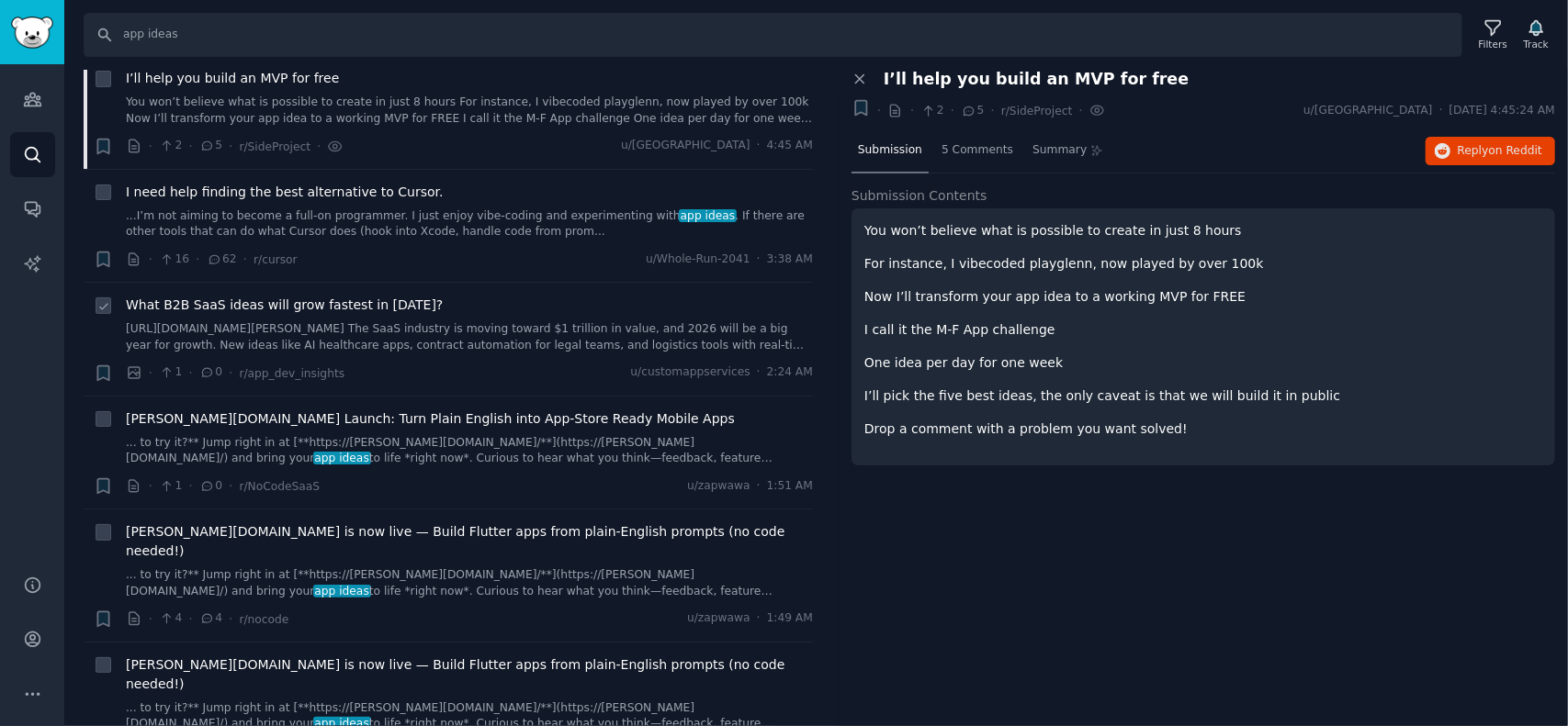
click at [214, 296] on span "What B2B SaaS ideas will grow fastest in [DATE]?" at bounding box center [284, 306] width 317 height 19
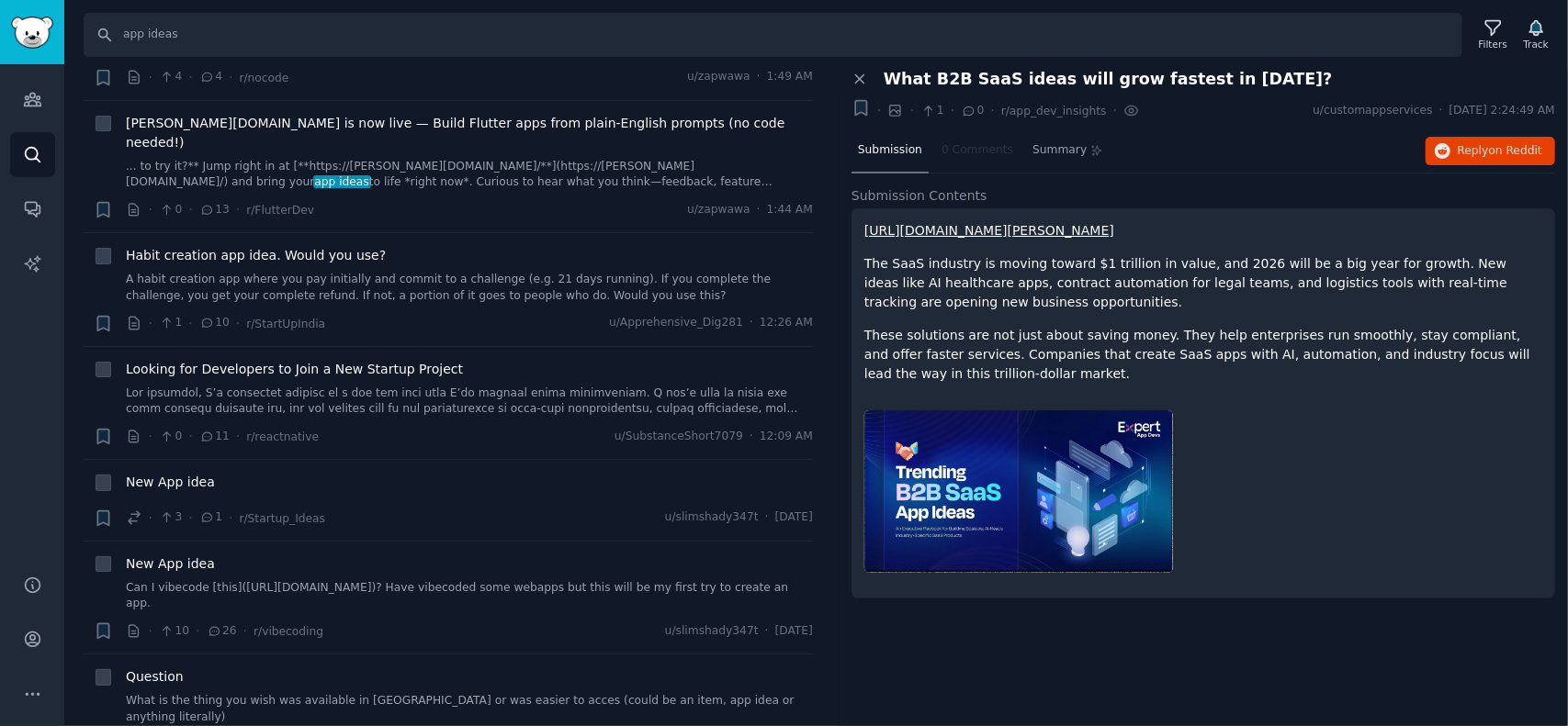
scroll to position [2938, 0]
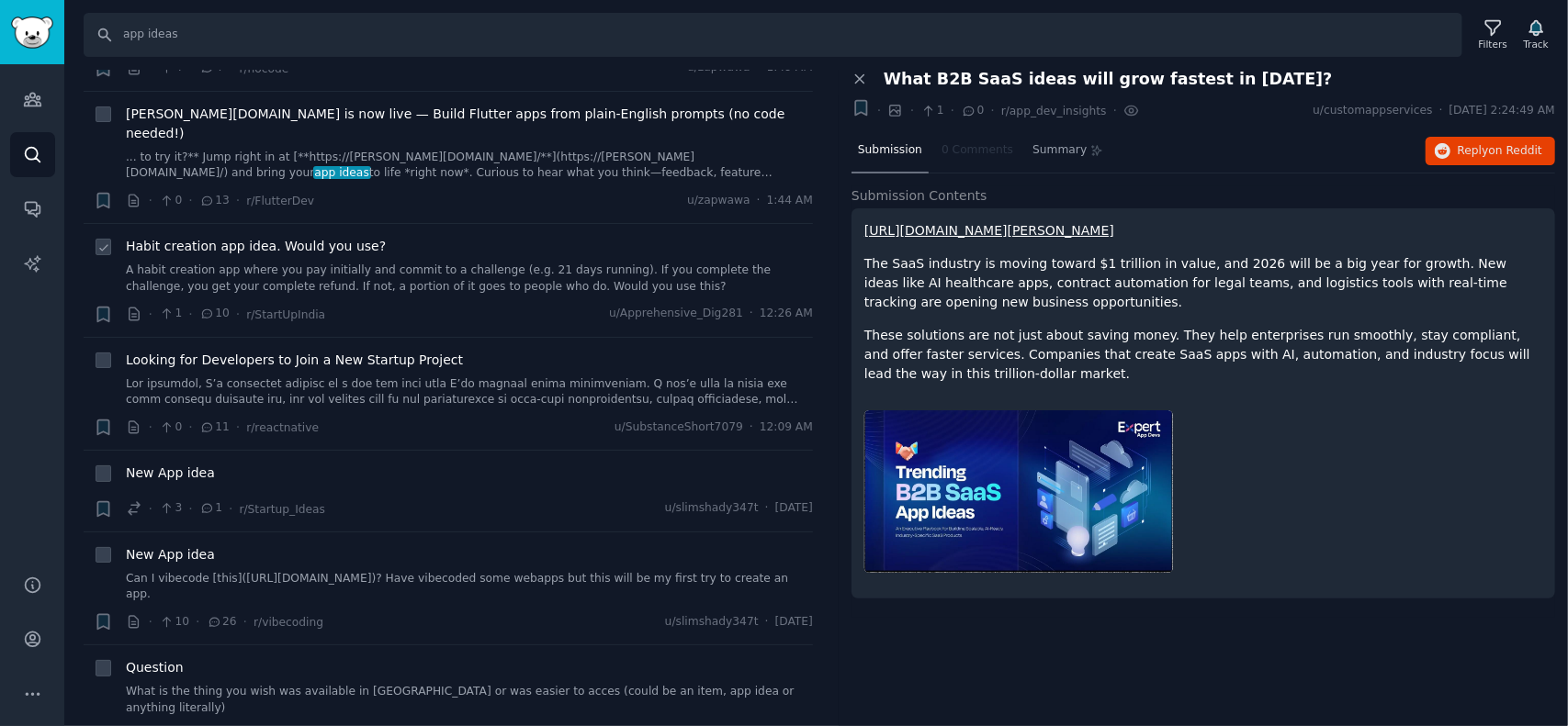
click at [228, 237] on span "Habit creation app idea. Would you use?" at bounding box center [255, 246] width 260 height 19
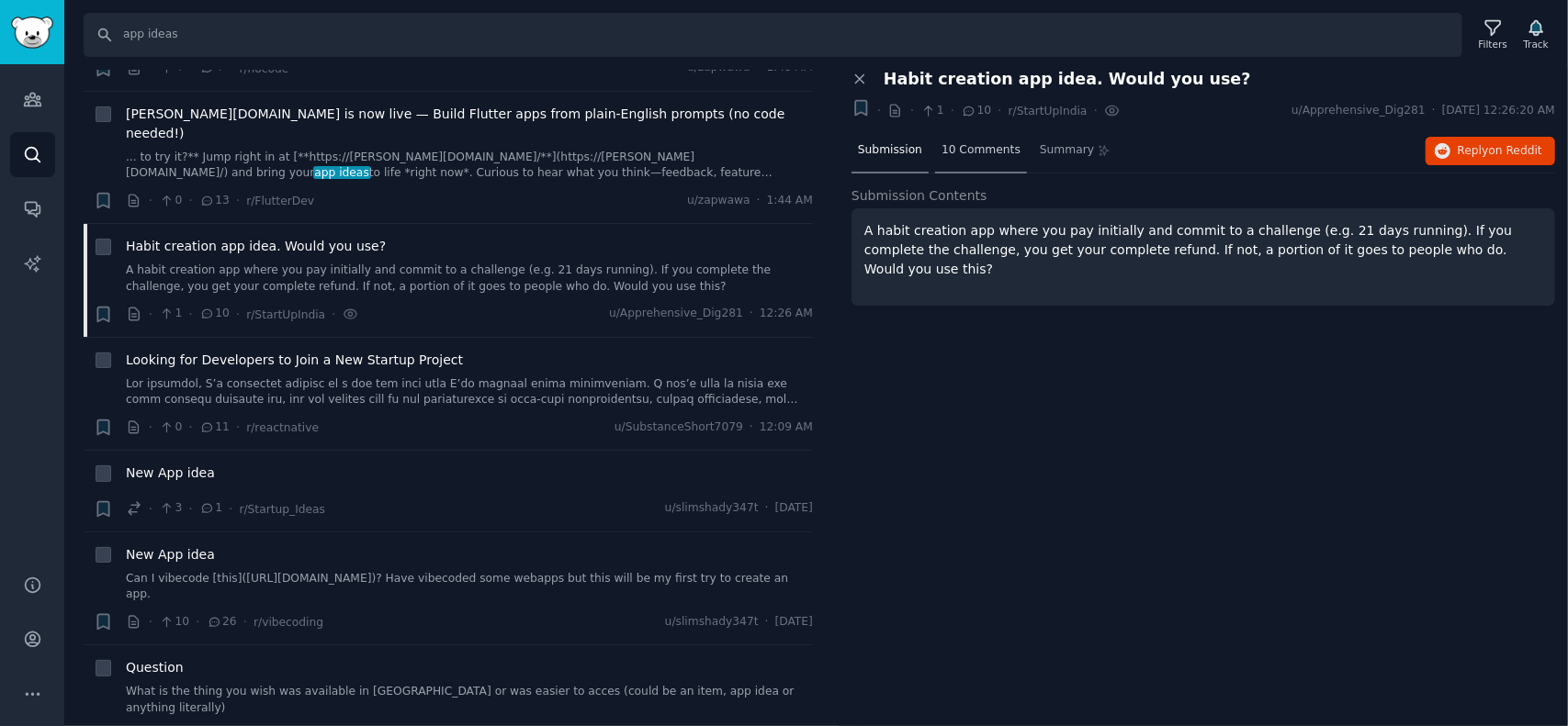
click at [957, 143] on span "10 Comments" at bounding box center [981, 150] width 79 height 16
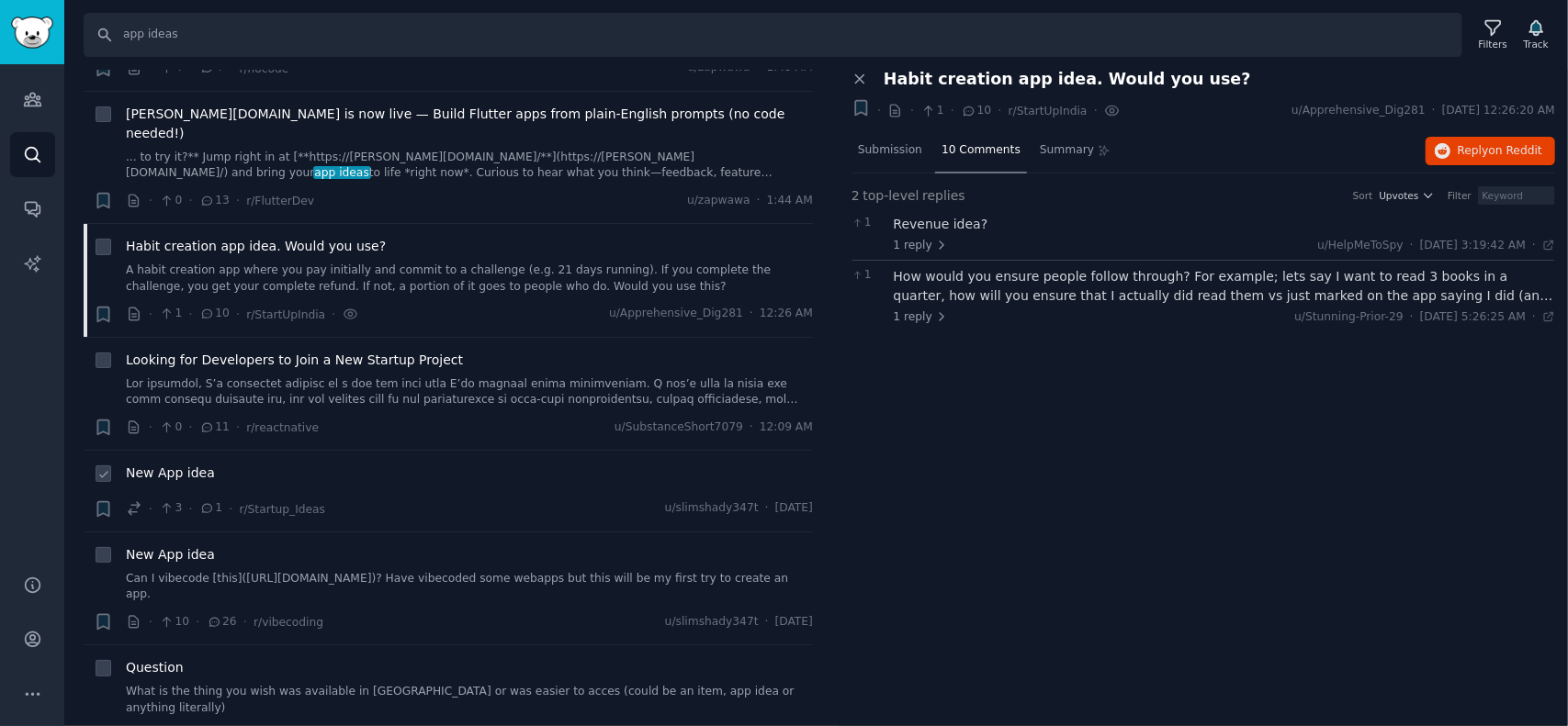
click at [184, 464] on span "New App idea" at bounding box center [170, 473] width 89 height 19
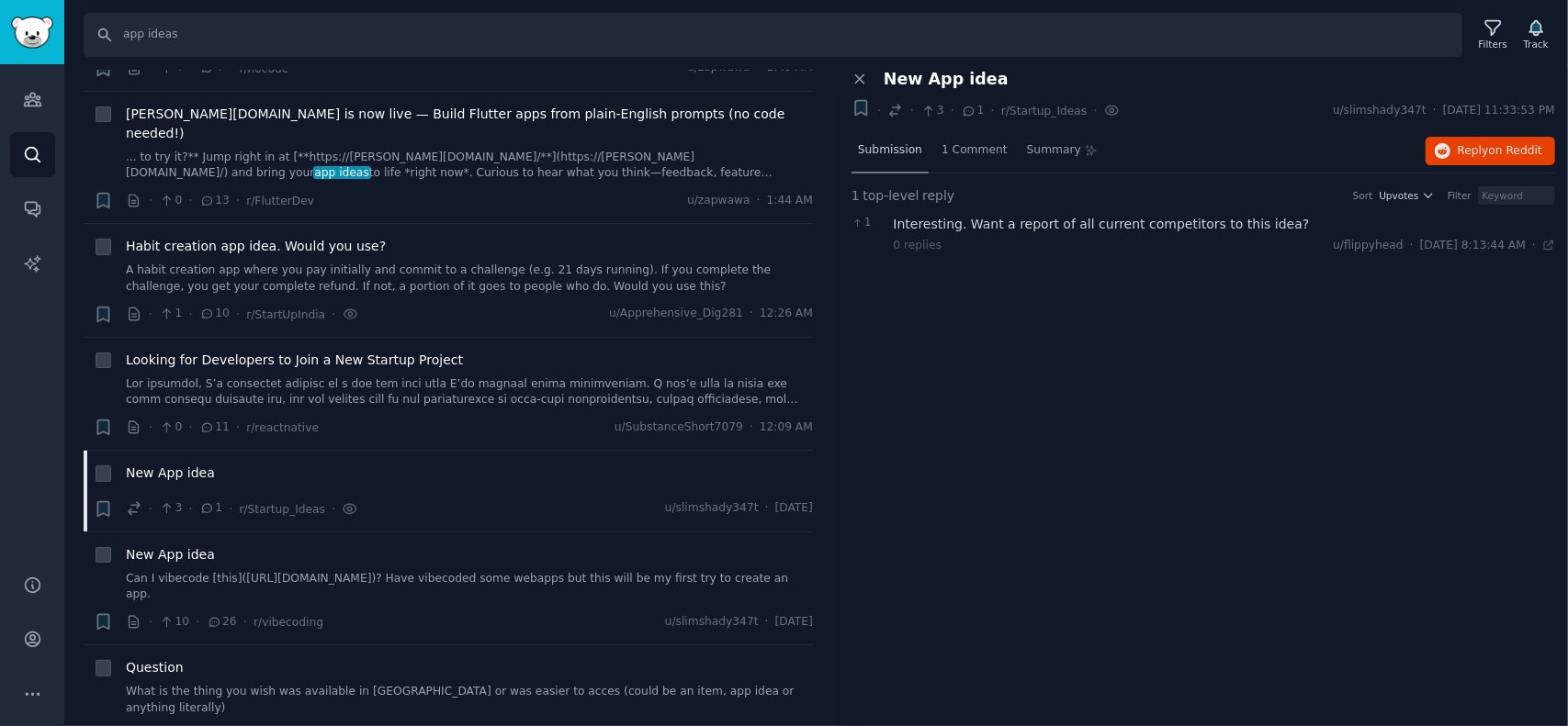
click at [883, 153] on span "Submission" at bounding box center [889, 150] width 64 height 16
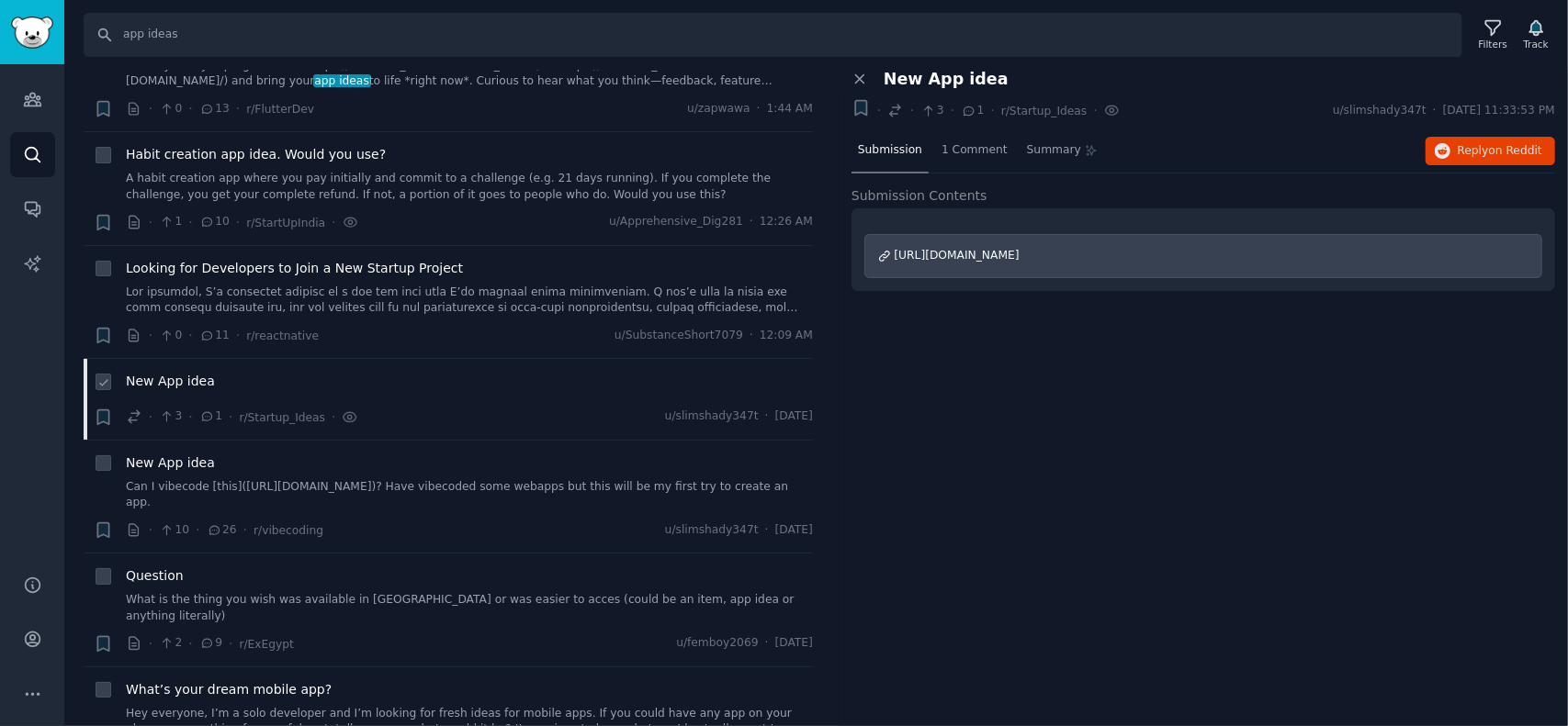
scroll to position [3122, 0]
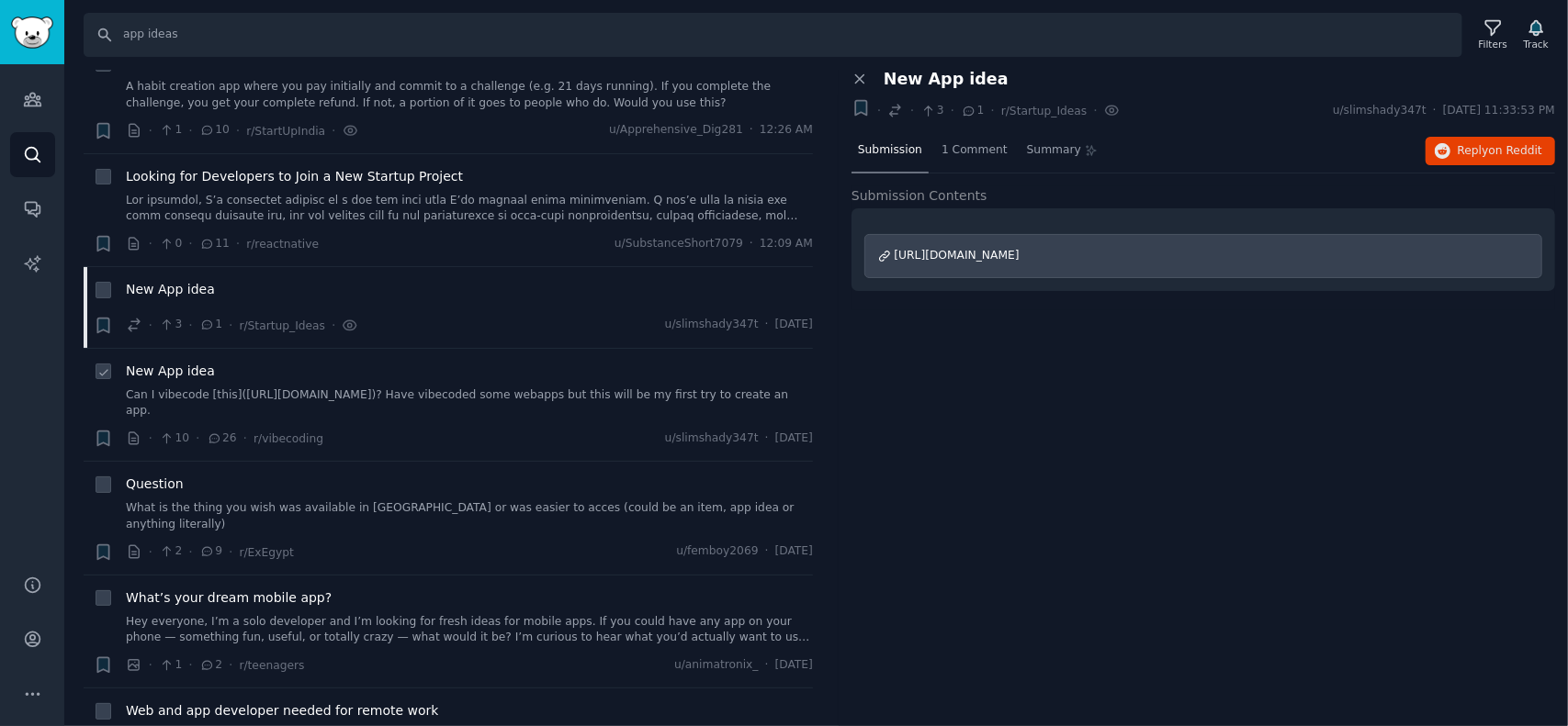
click at [162, 362] on span "New App idea" at bounding box center [170, 372] width 89 height 19
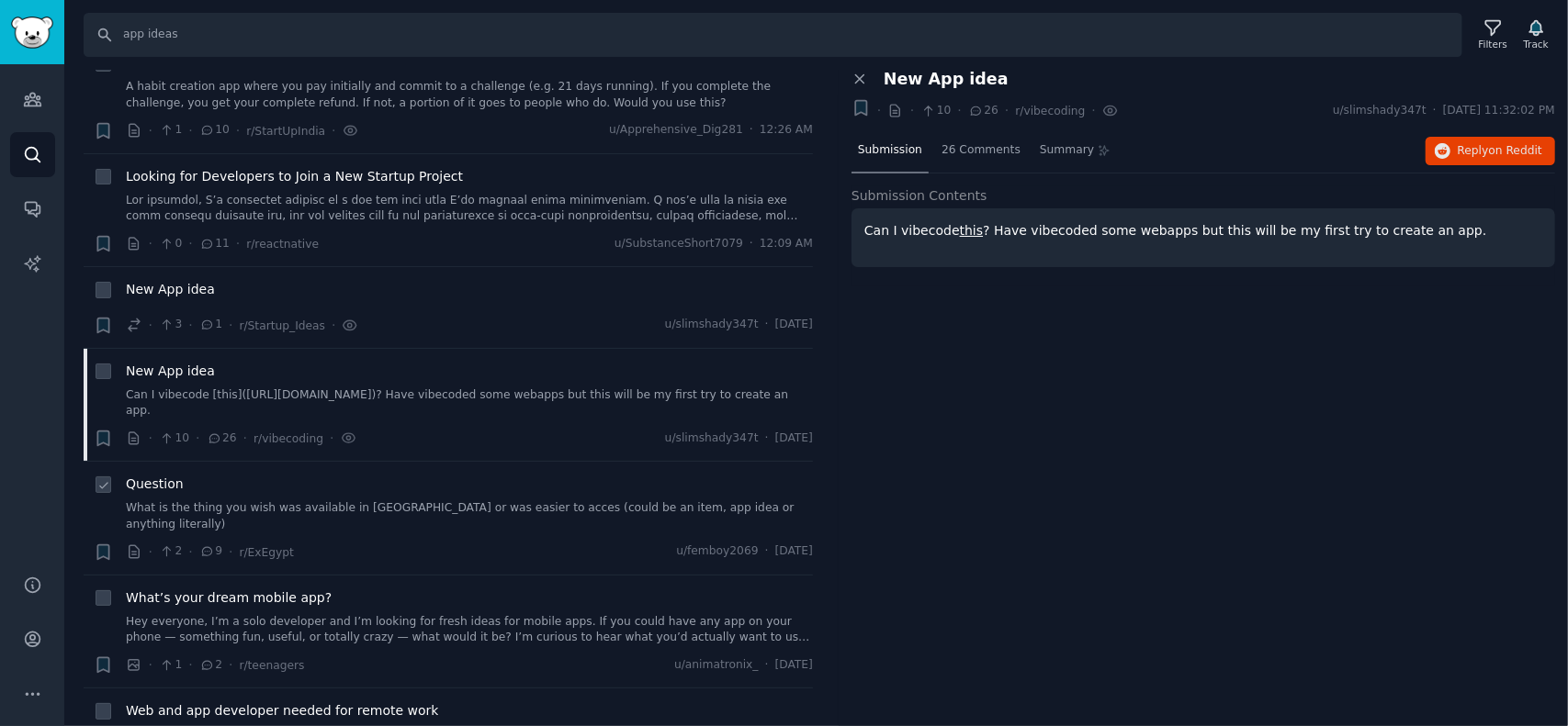
click at [166, 475] on span "Question" at bounding box center [154, 485] width 58 height 19
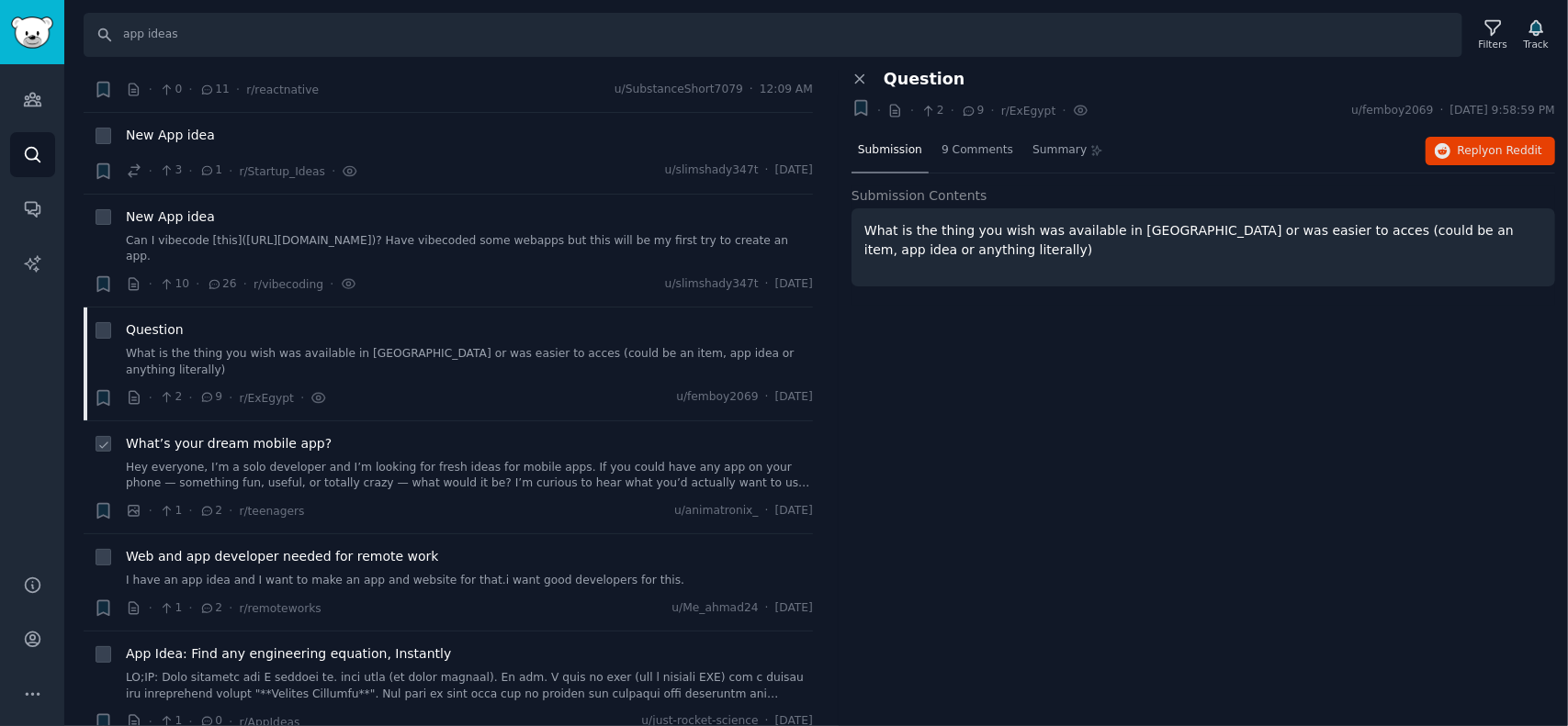
scroll to position [3305, 0]
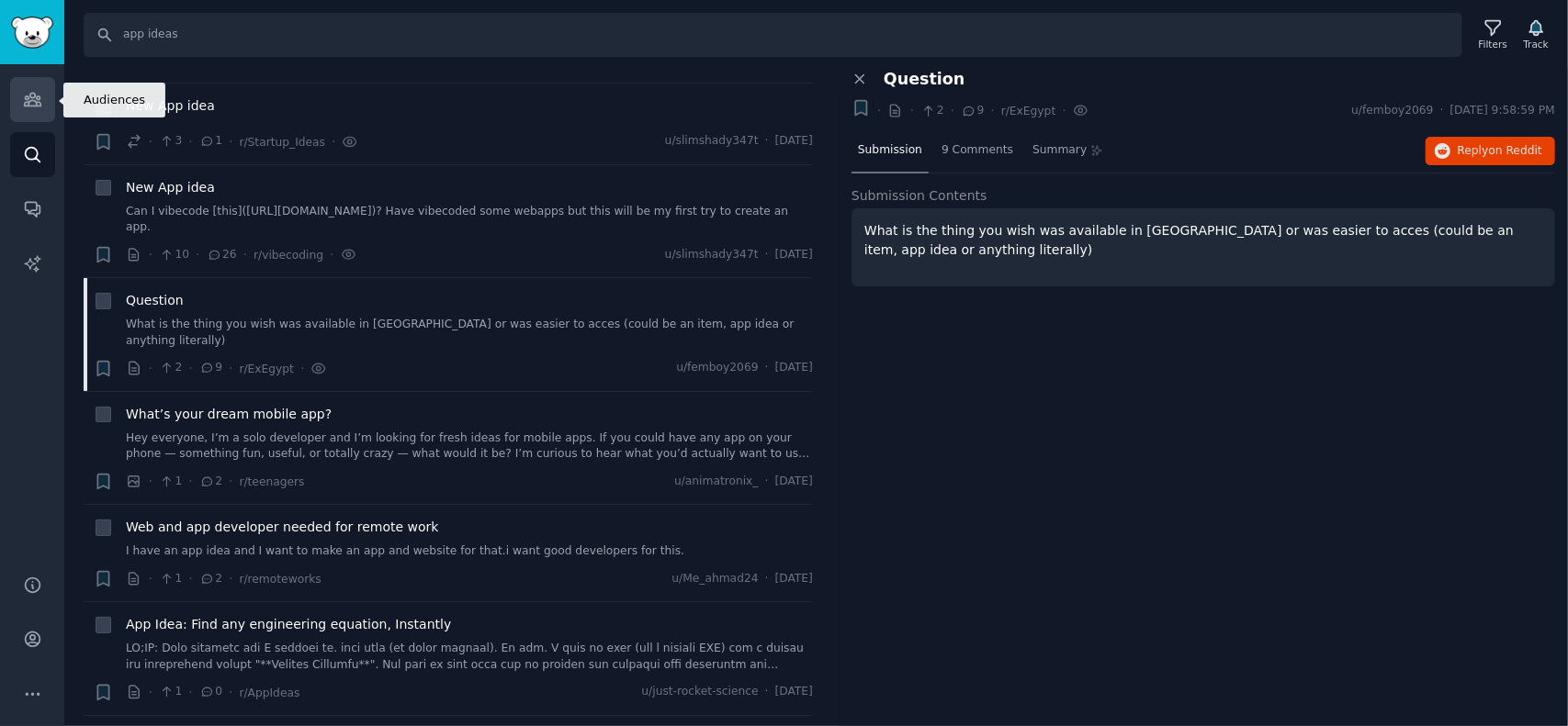
click at [23, 111] on link "Audiences" at bounding box center [33, 100] width 45 height 45
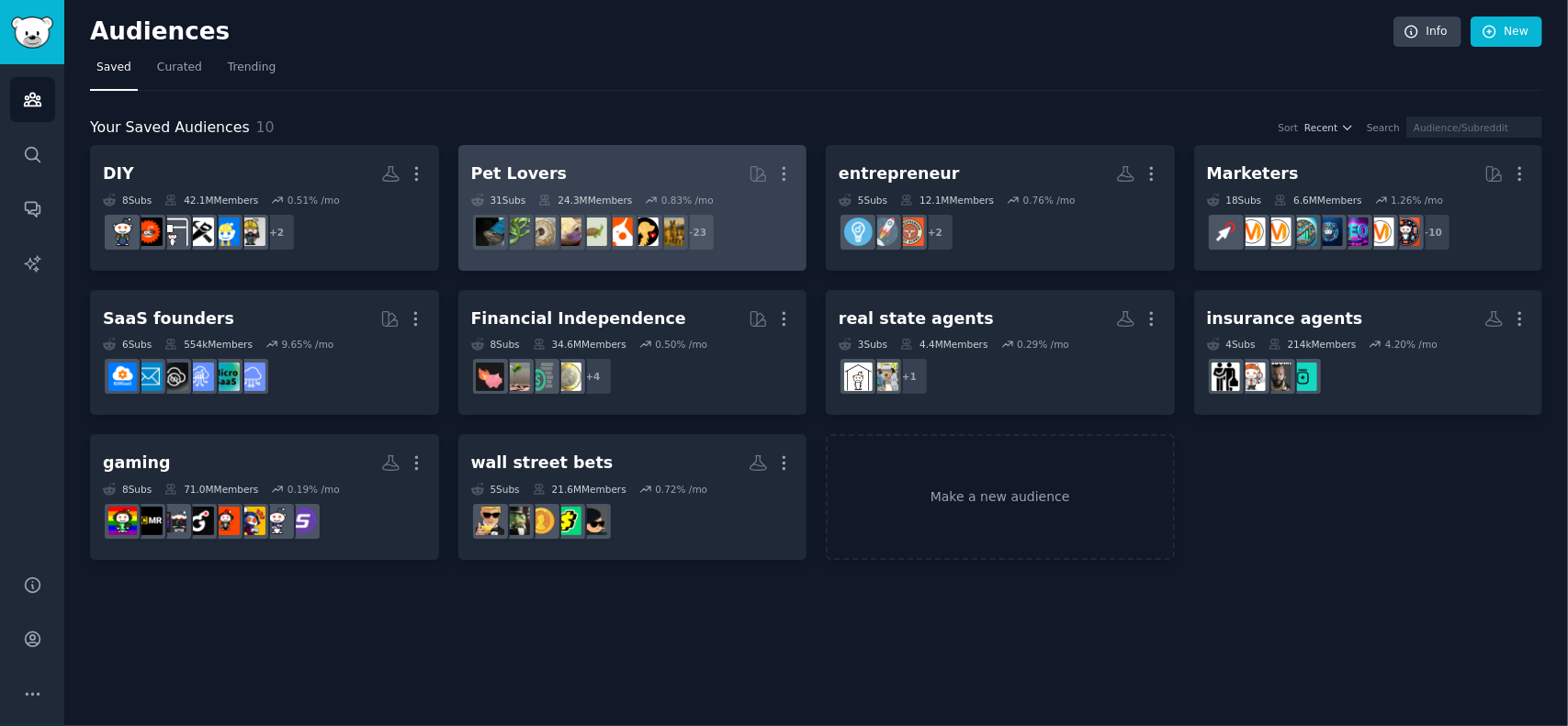
click at [587, 167] on h2 "Pet Lovers More" at bounding box center [633, 174] width 323 height 33
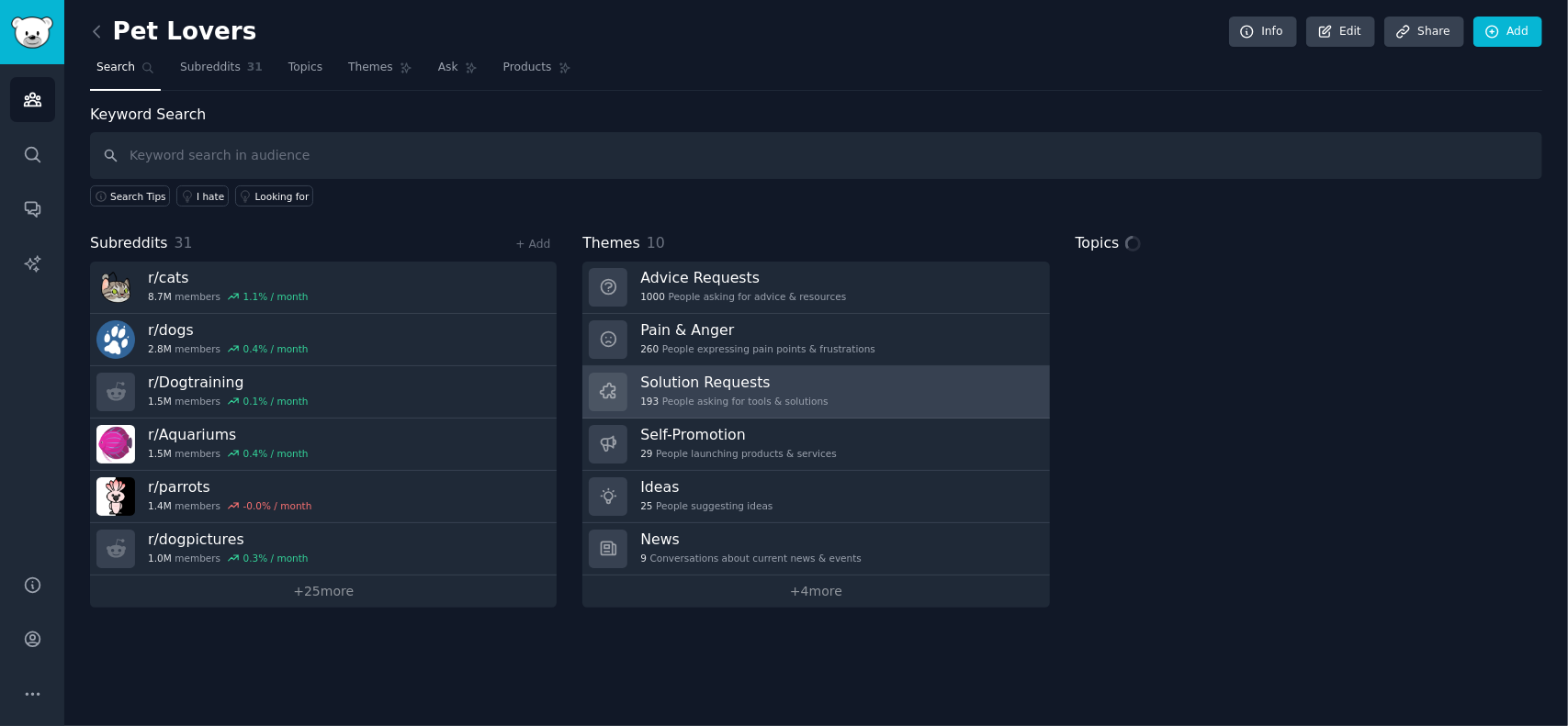
click at [693, 381] on h3 "Solution Requests" at bounding box center [734, 382] width 188 height 19
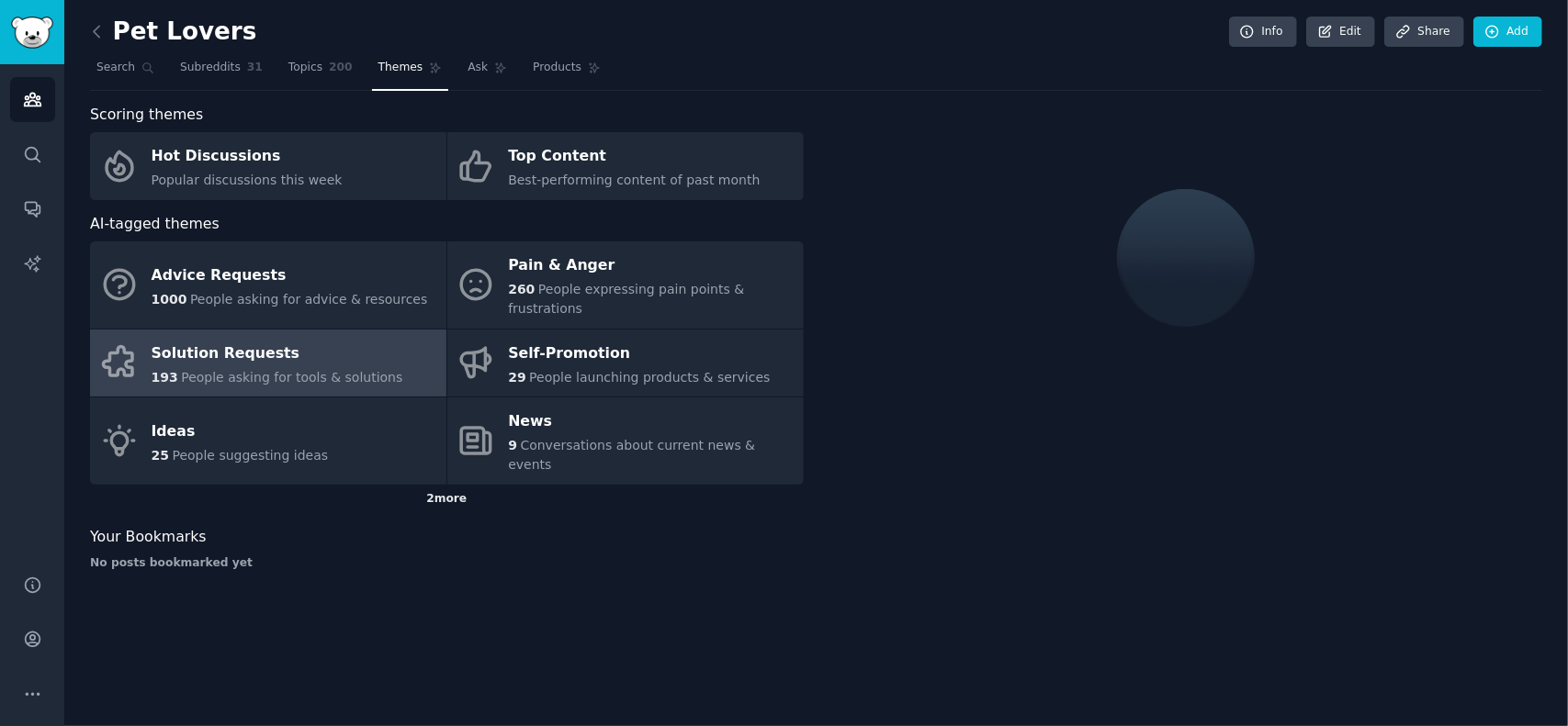
click at [448, 485] on div "2 more" at bounding box center [447, 499] width 714 height 30
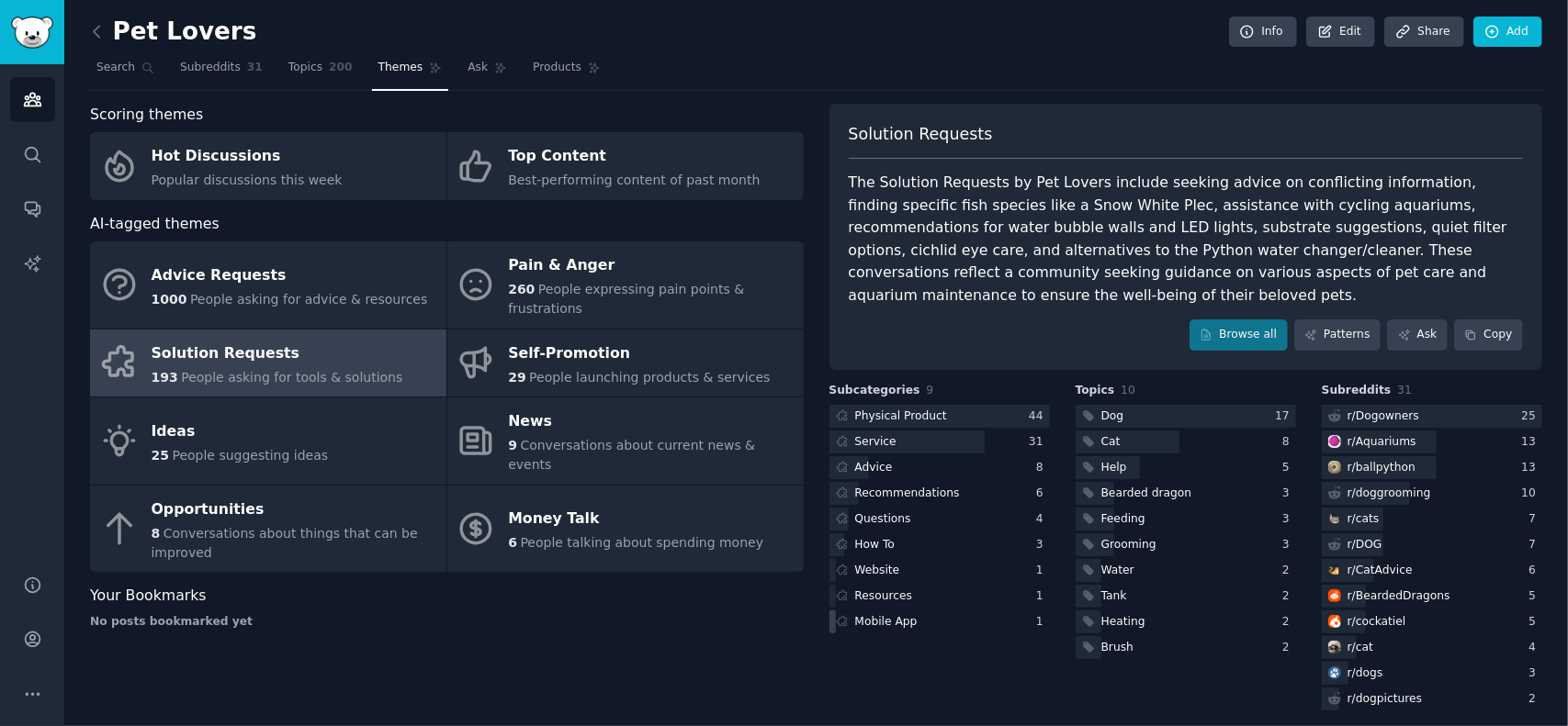
click at [905, 614] on div "Mobile App" at bounding box center [887, 622] width 62 height 16
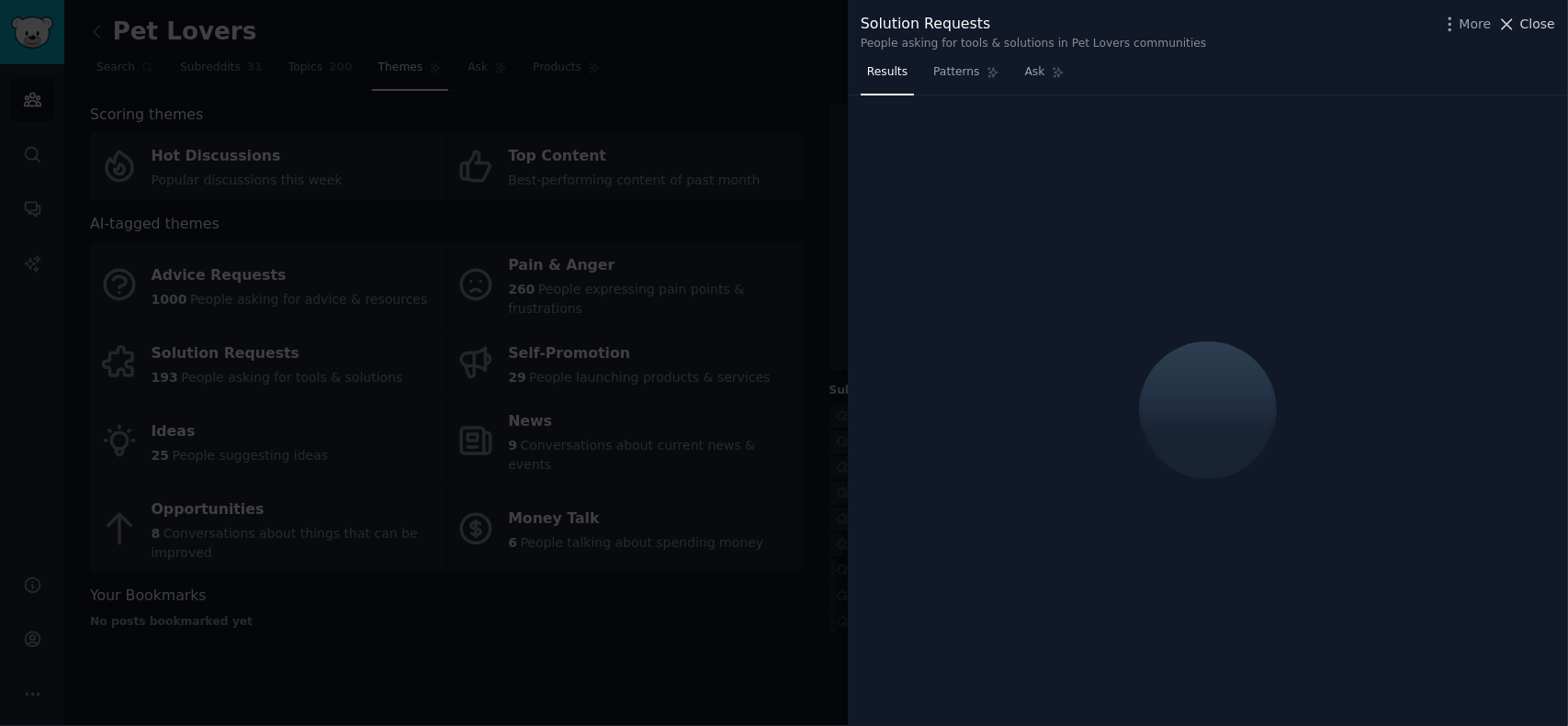
click at [1532, 27] on span "Close" at bounding box center [1538, 24] width 35 height 19
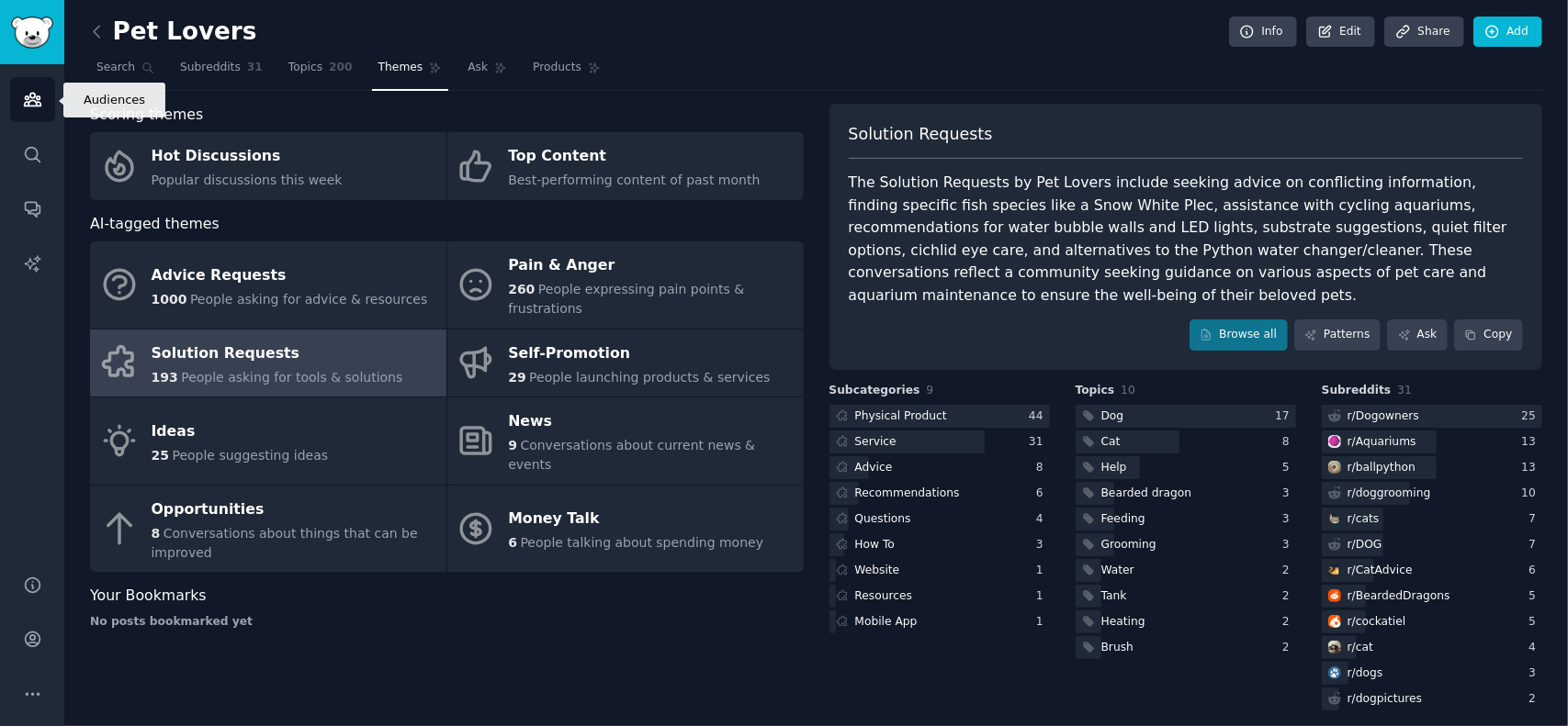
click at [29, 91] on icon "Sidebar" at bounding box center [33, 100] width 19 height 19
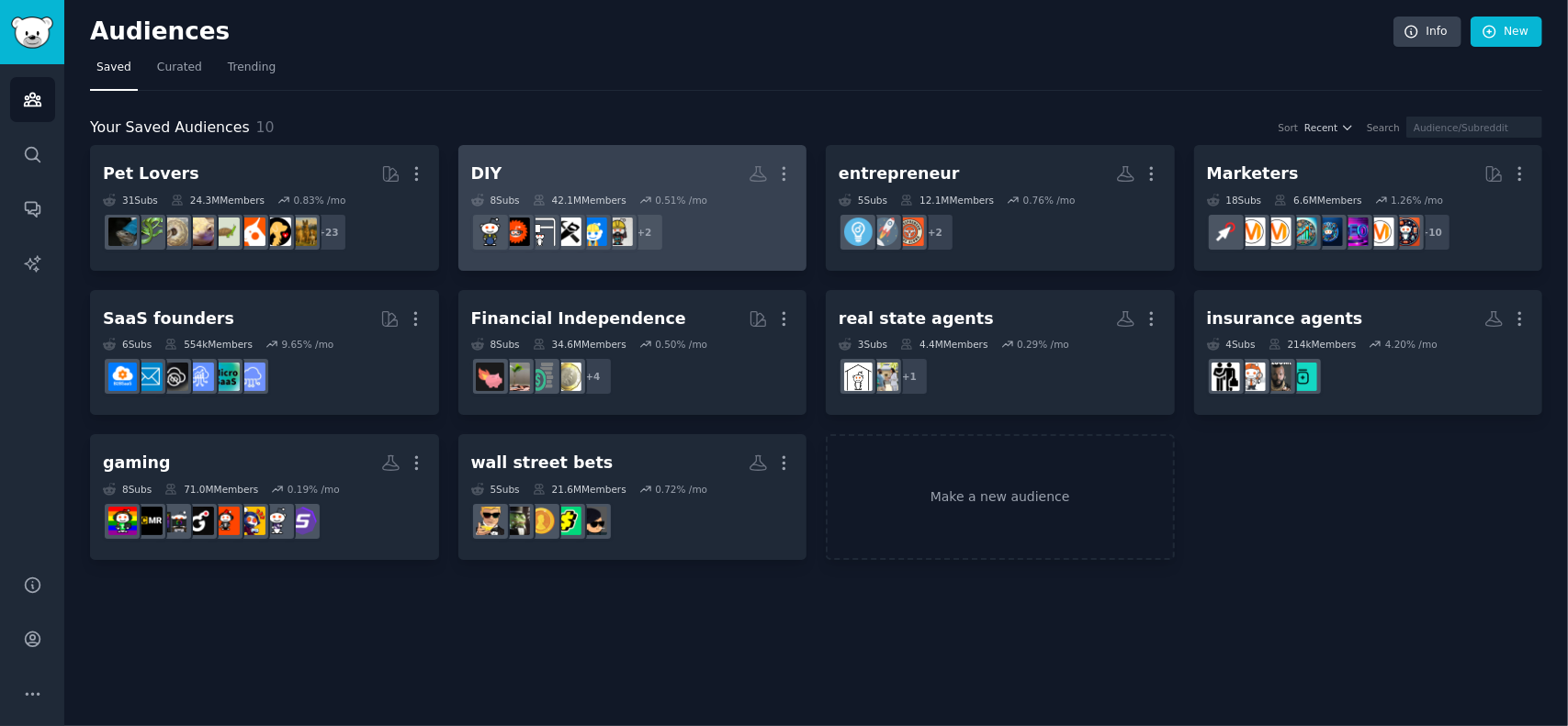
click at [587, 175] on h2 "DIY More" at bounding box center [633, 174] width 323 height 33
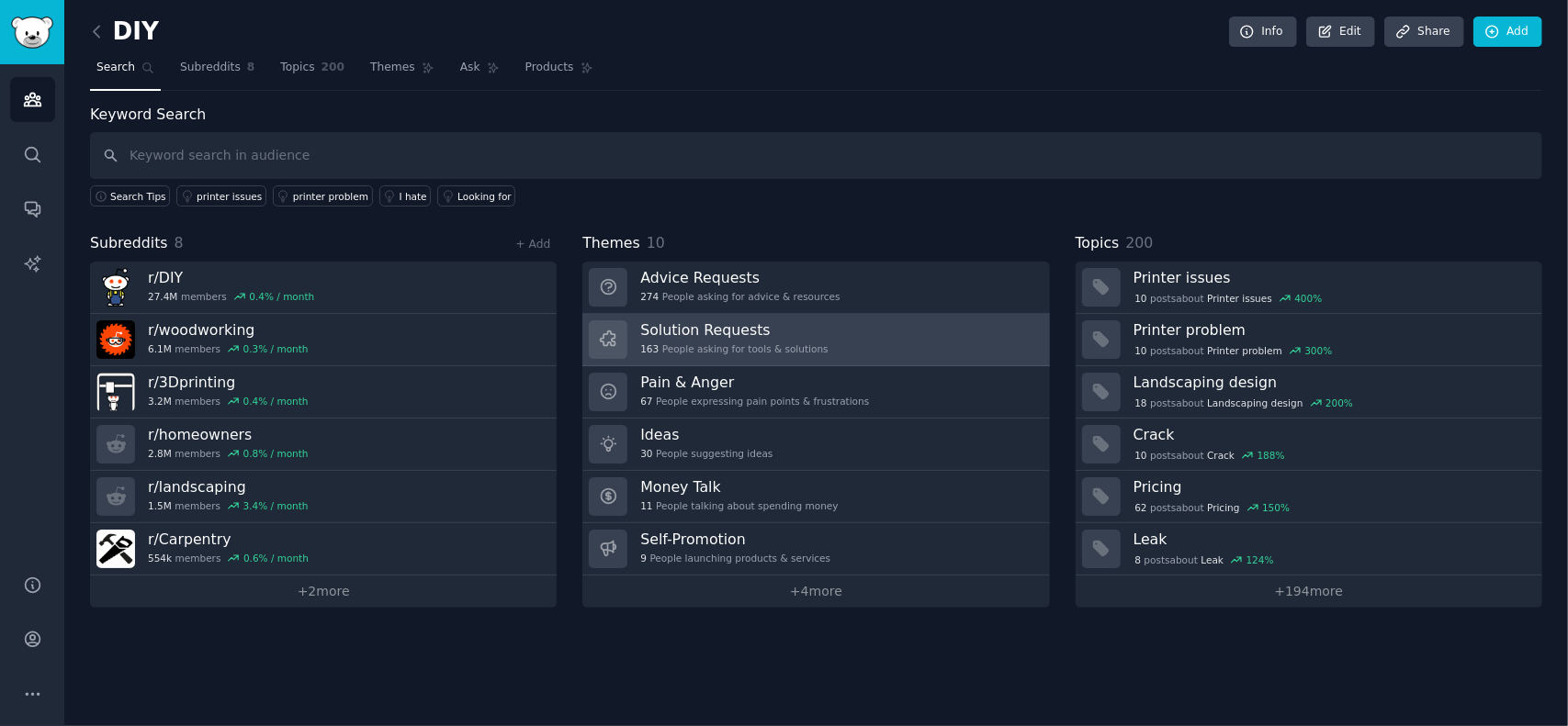
click at [695, 336] on h3 "Solution Requests" at bounding box center [734, 330] width 188 height 19
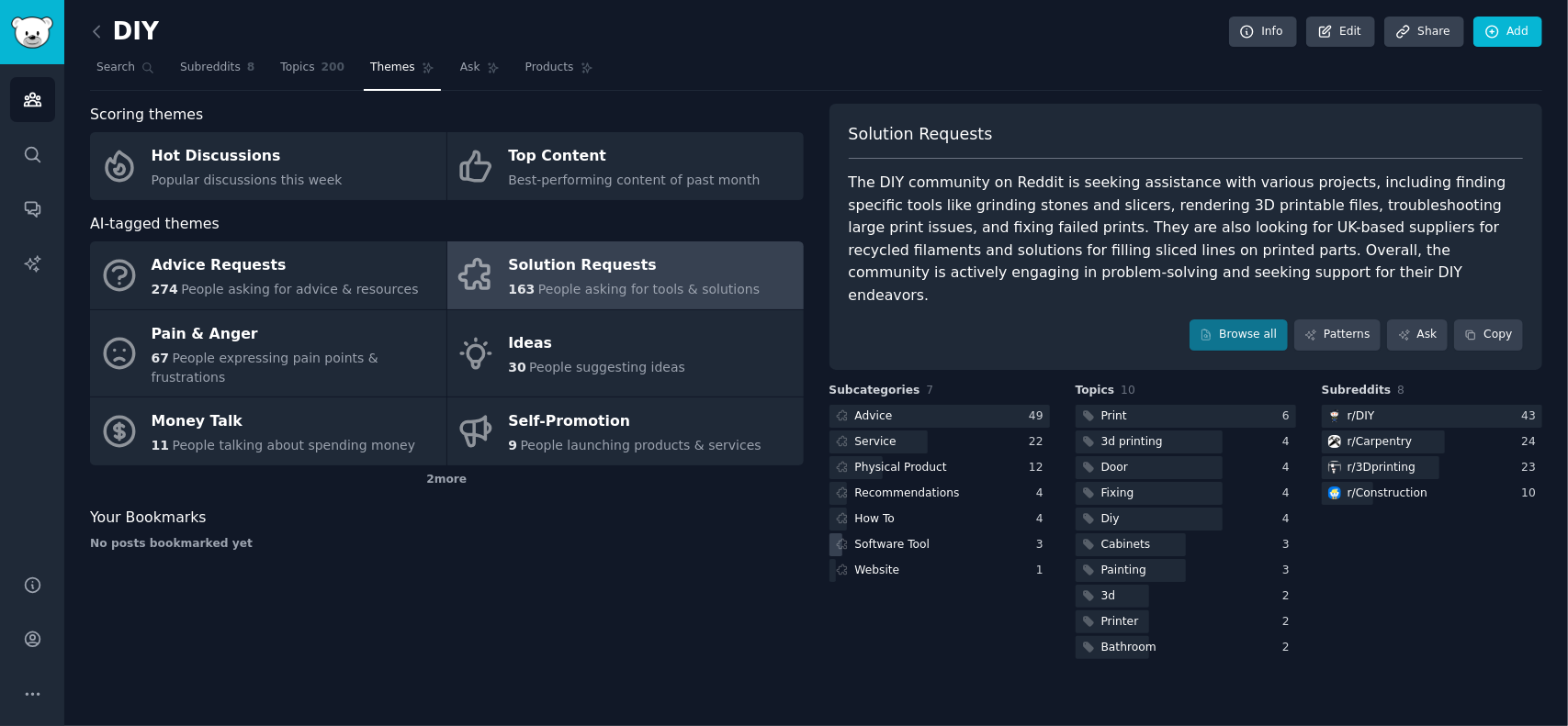
click at [896, 537] on div "Software Tool" at bounding box center [893, 545] width 76 height 16
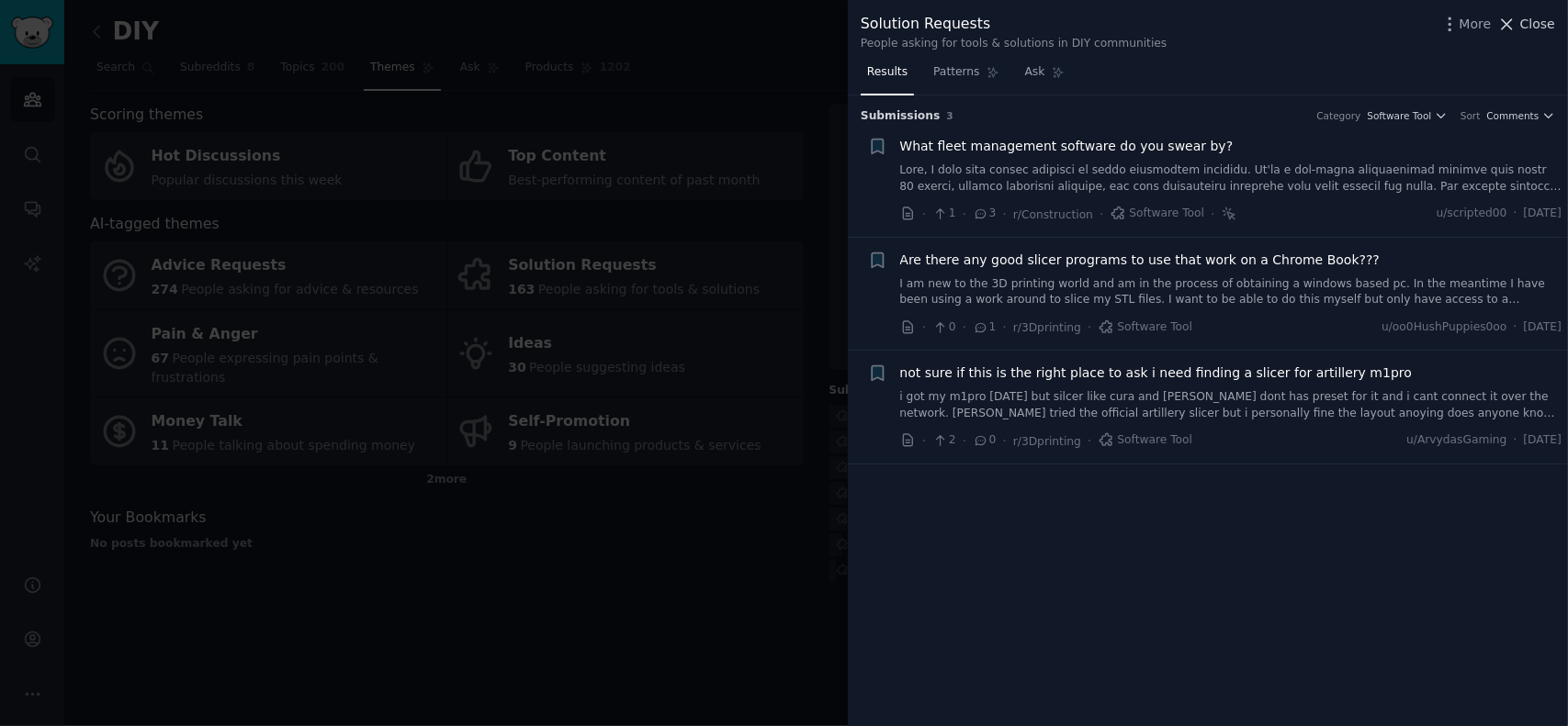
click at [1546, 28] on span "Close" at bounding box center [1538, 24] width 35 height 19
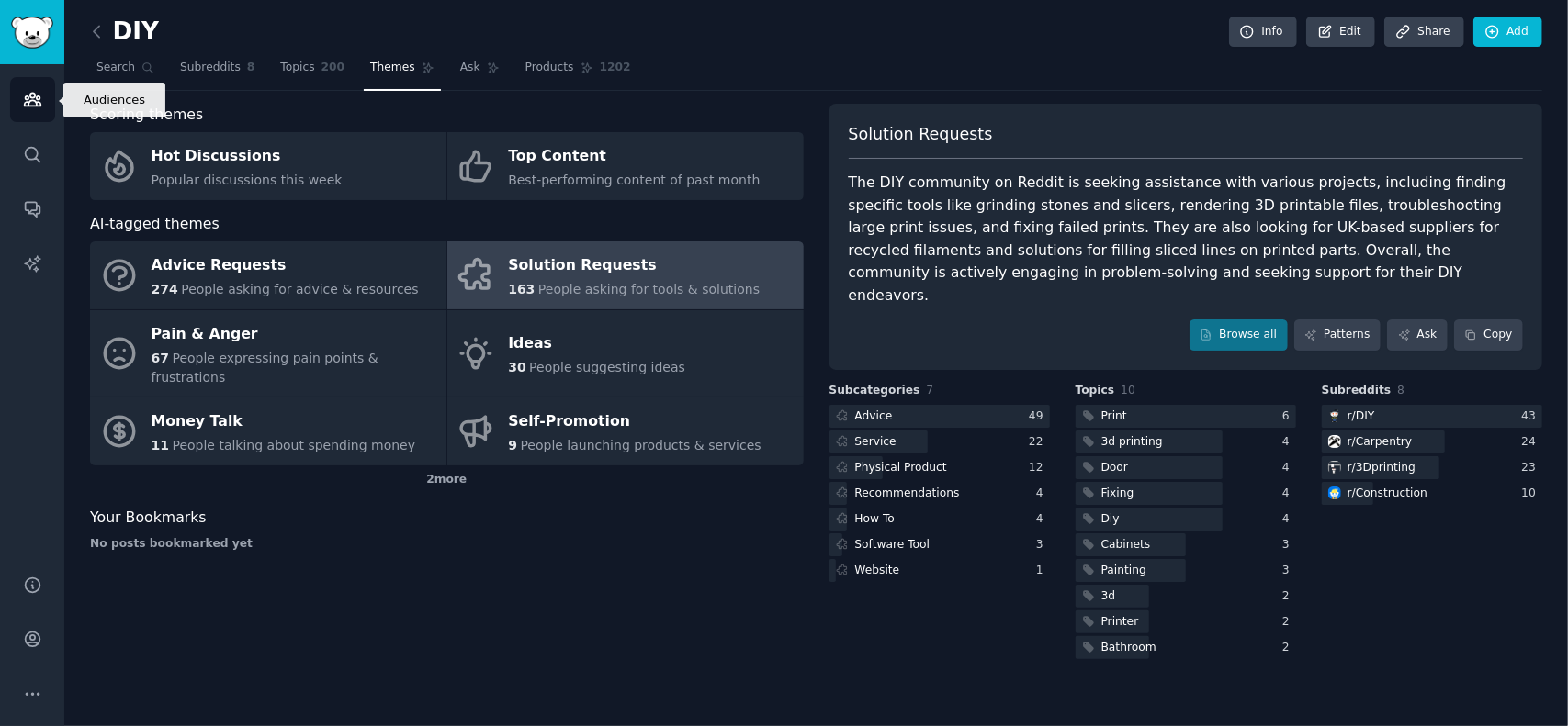
click at [26, 110] on link "Audiences" at bounding box center [33, 100] width 45 height 45
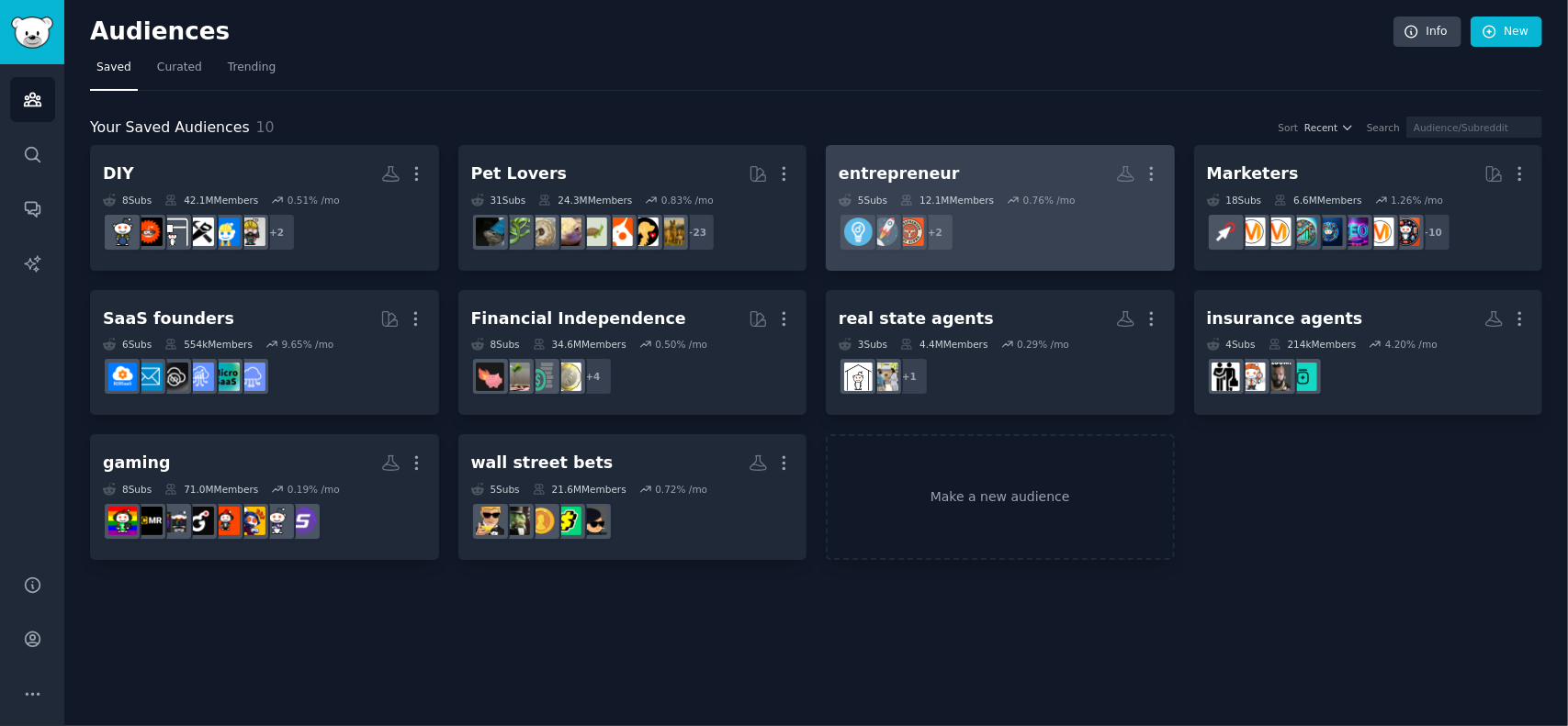
click at [961, 170] on h2 "entrepreneur More" at bounding box center [1000, 174] width 323 height 33
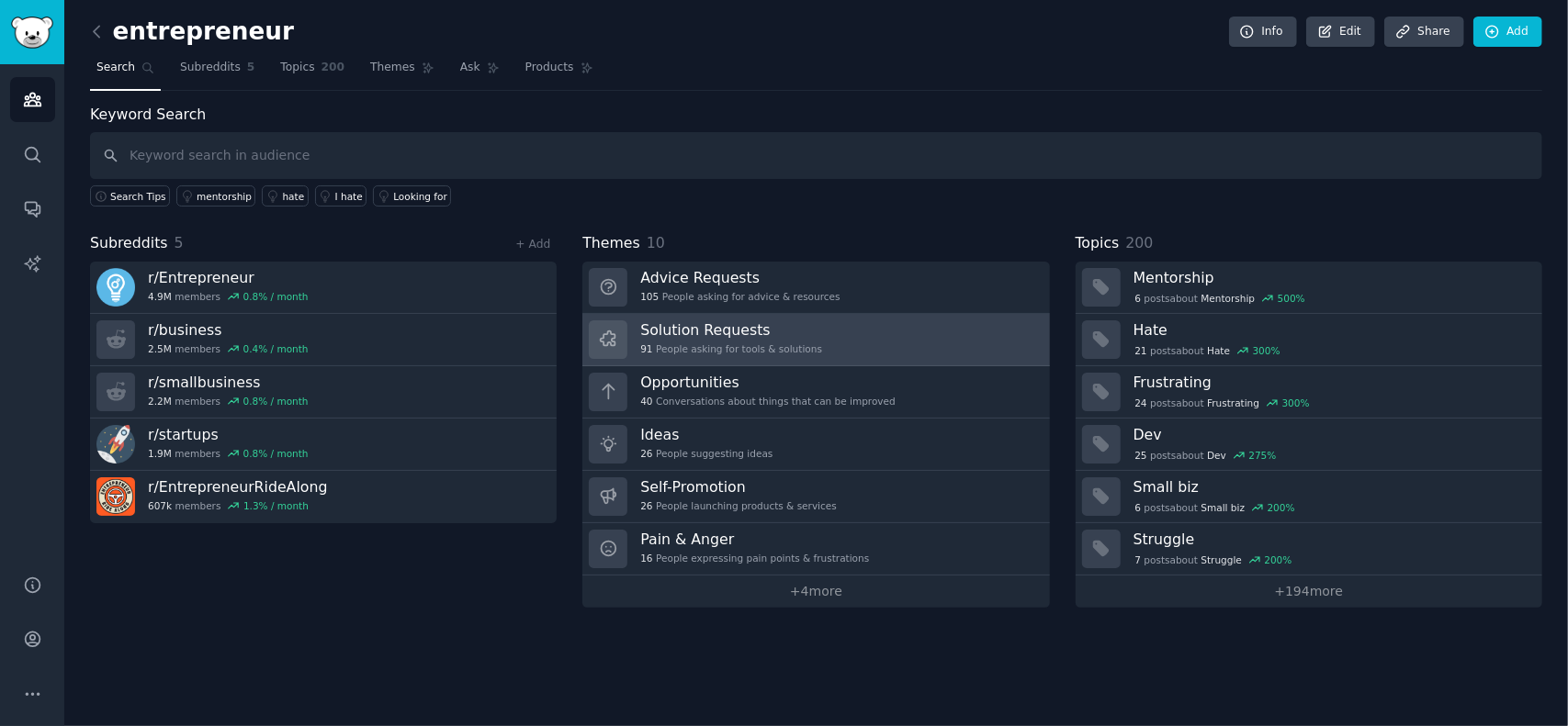
click at [724, 331] on h3 "Solution Requests" at bounding box center [731, 330] width 182 height 19
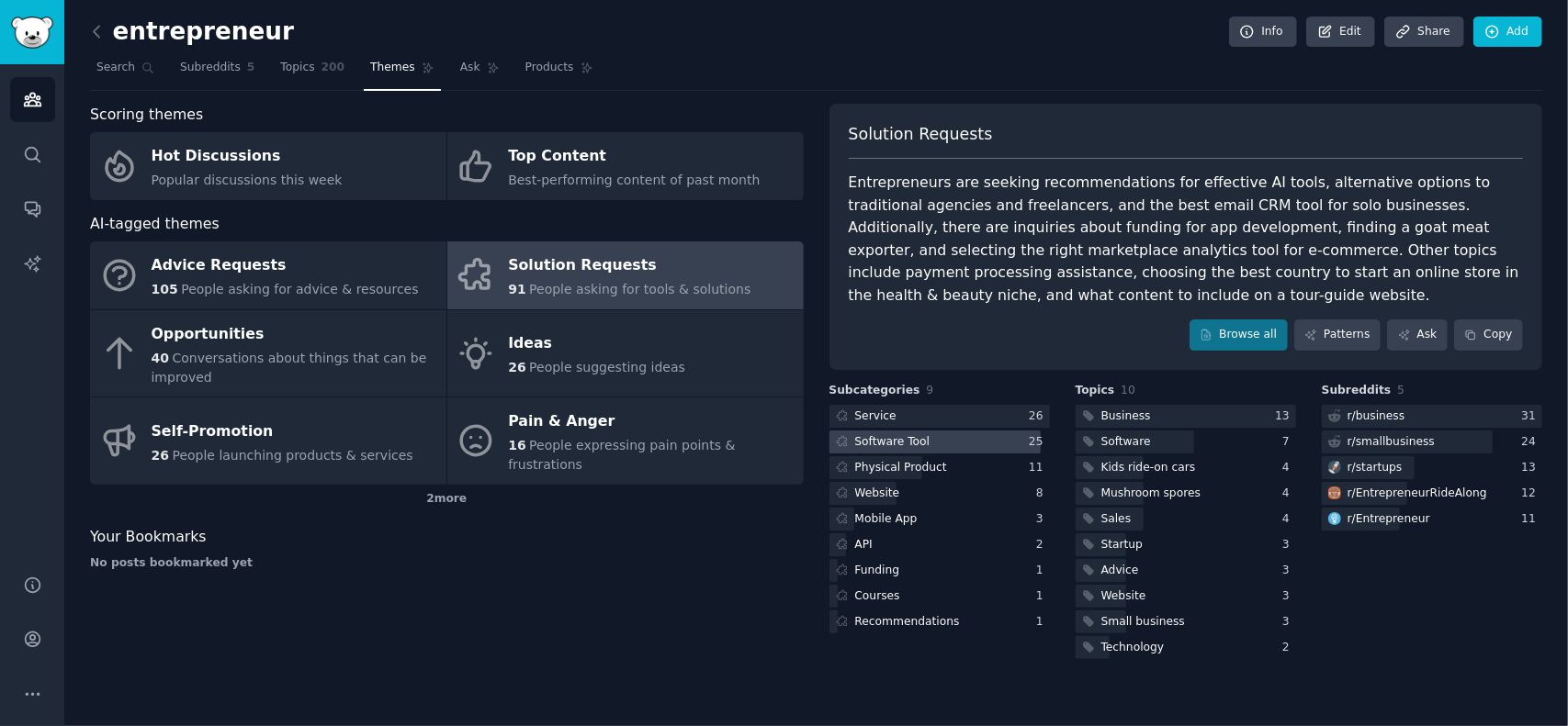
click at [883, 438] on div "Software Tool" at bounding box center [893, 442] width 76 height 16
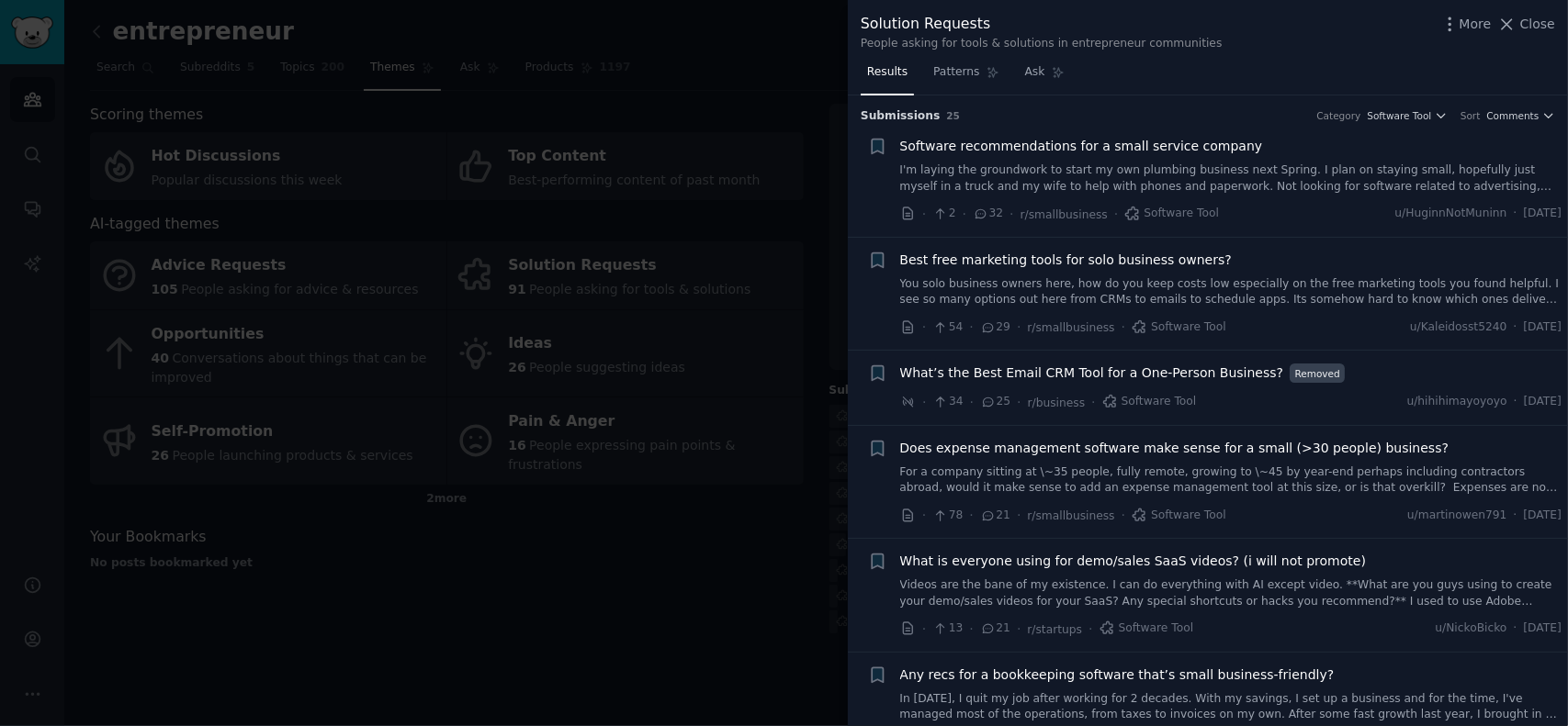
click at [1027, 147] on span "Software recommendations for a small service company" at bounding box center [1082, 147] width 363 height 19
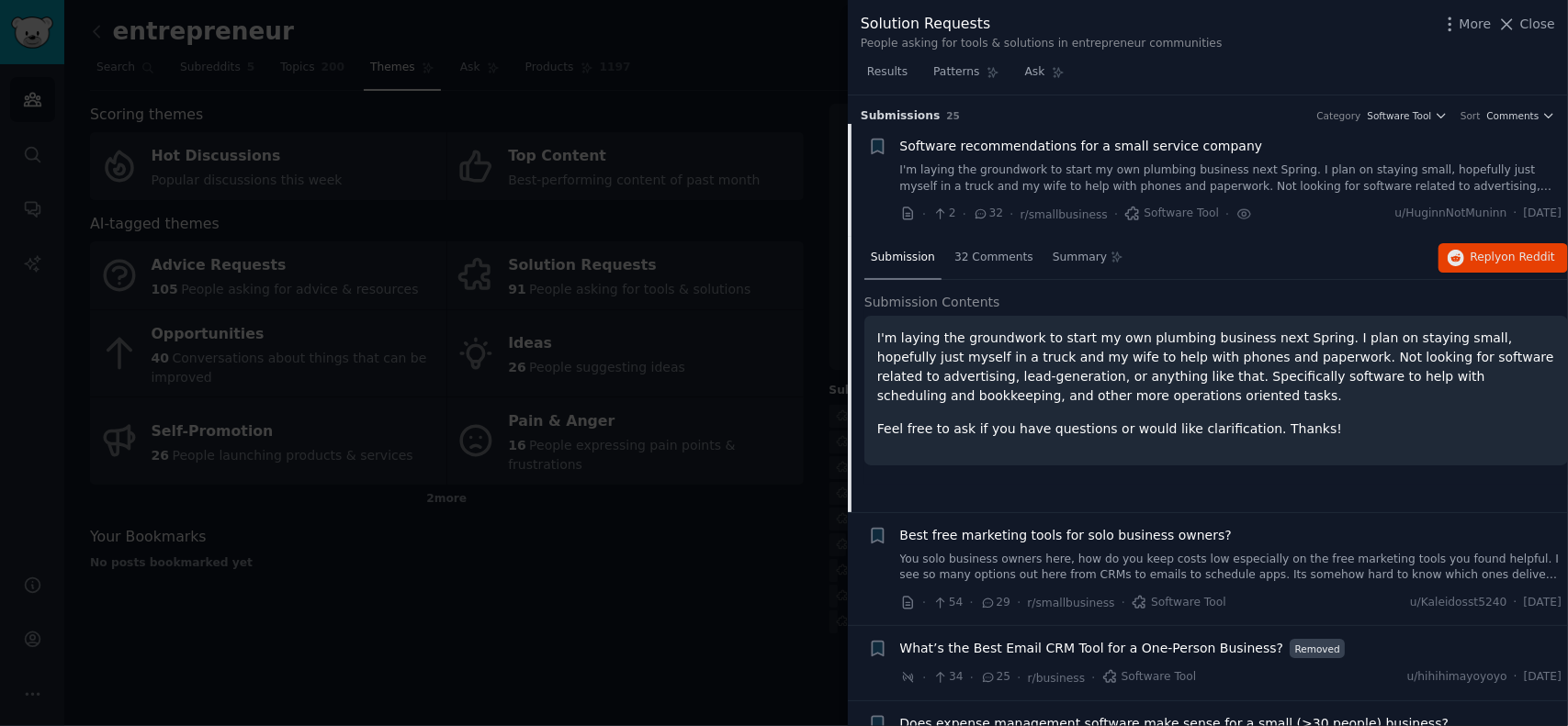
scroll to position [29, 0]
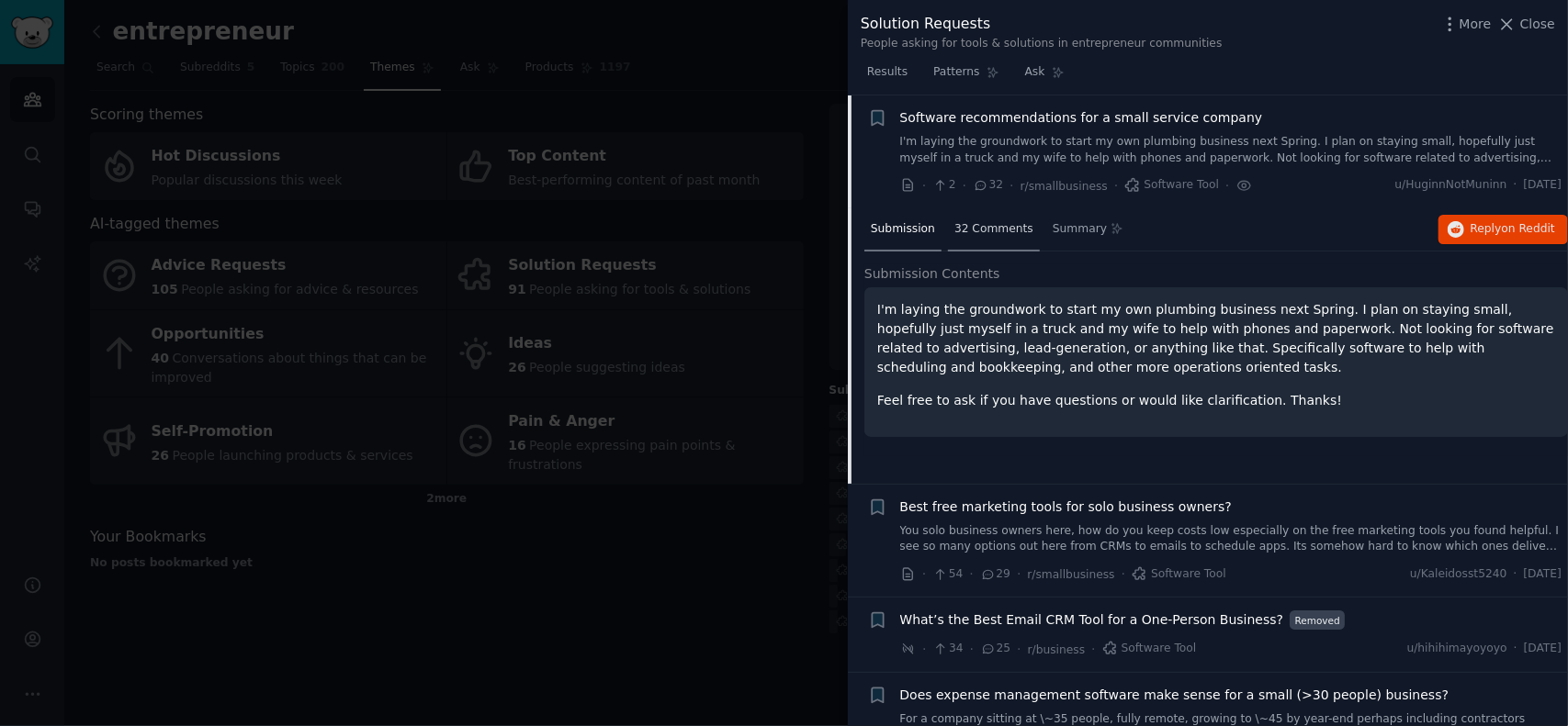
click at [970, 232] on span "32 Comments" at bounding box center [994, 229] width 79 height 16
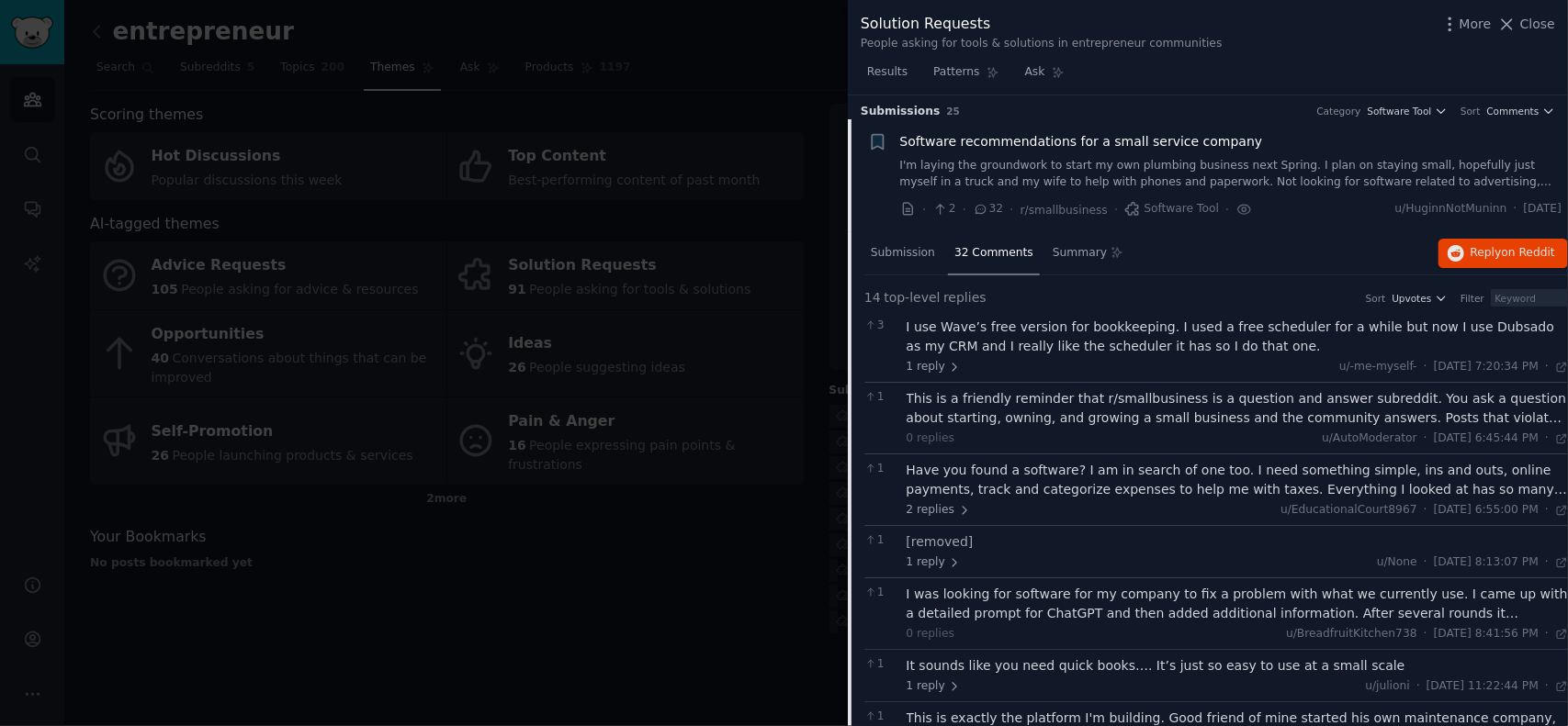
scroll to position [0, 0]
click at [1485, 264] on span "Reply on Reddit" at bounding box center [1513, 258] width 84 height 16
click at [1536, 23] on span "Close" at bounding box center [1538, 24] width 35 height 19
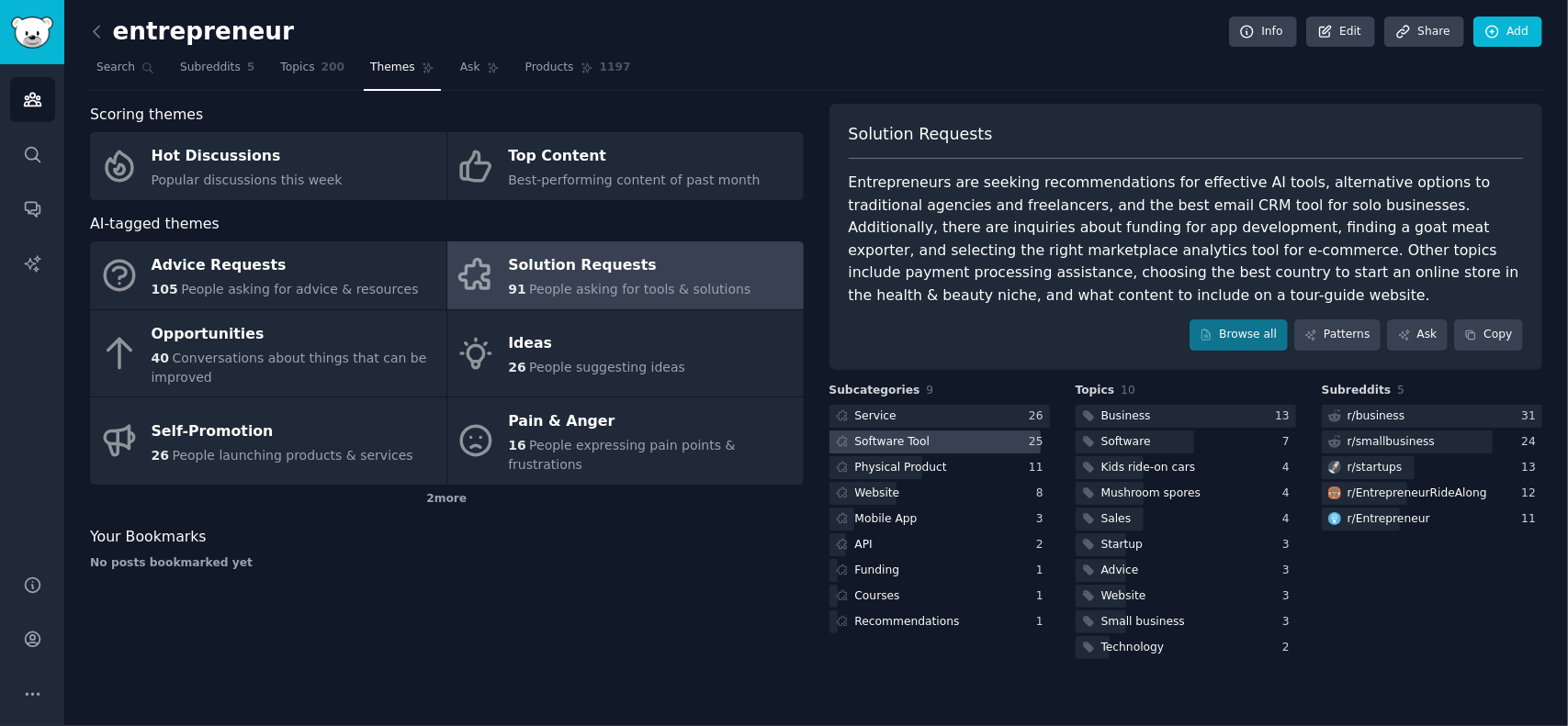
click at [932, 439] on div at bounding box center [935, 442] width 212 height 23
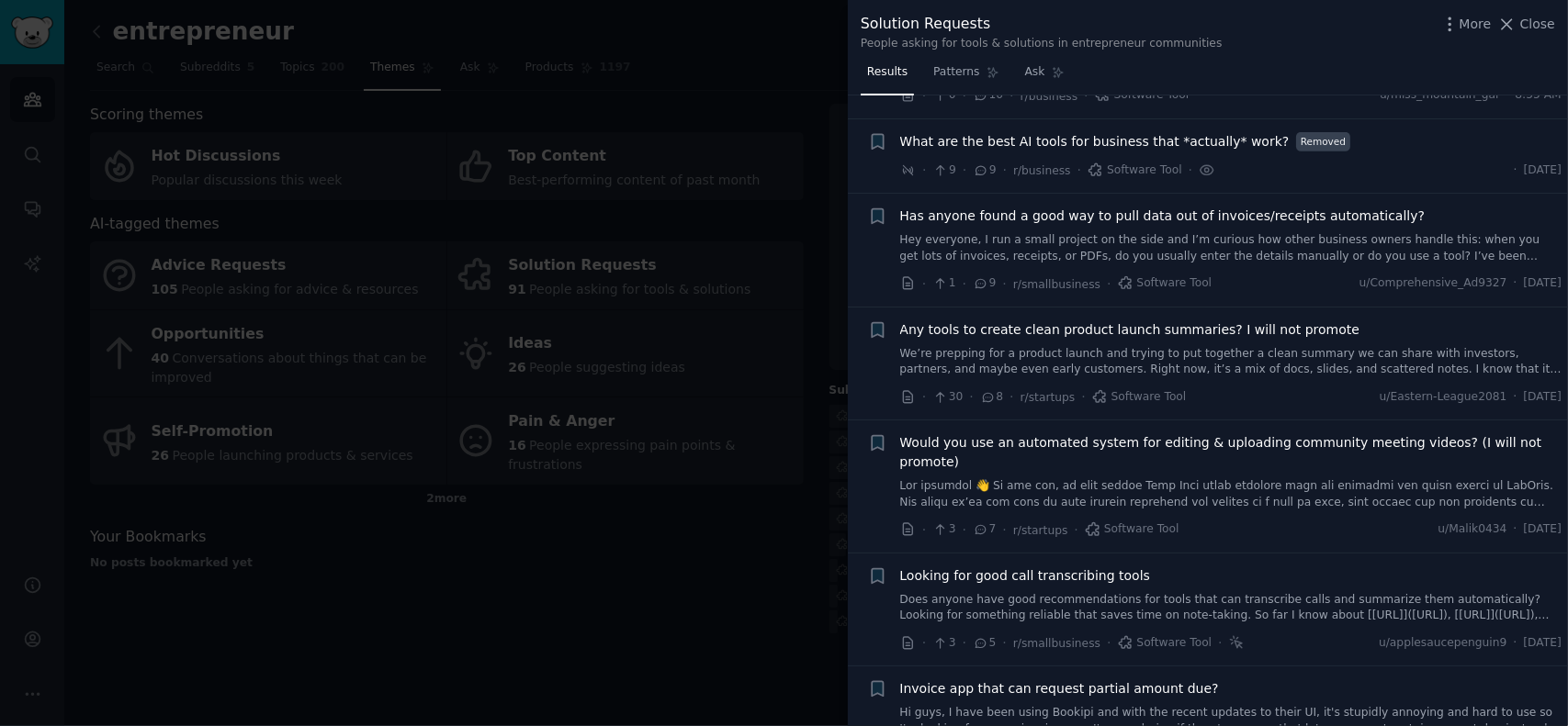
scroll to position [1010, 0]
click at [1544, 31] on span "Close" at bounding box center [1538, 24] width 35 height 19
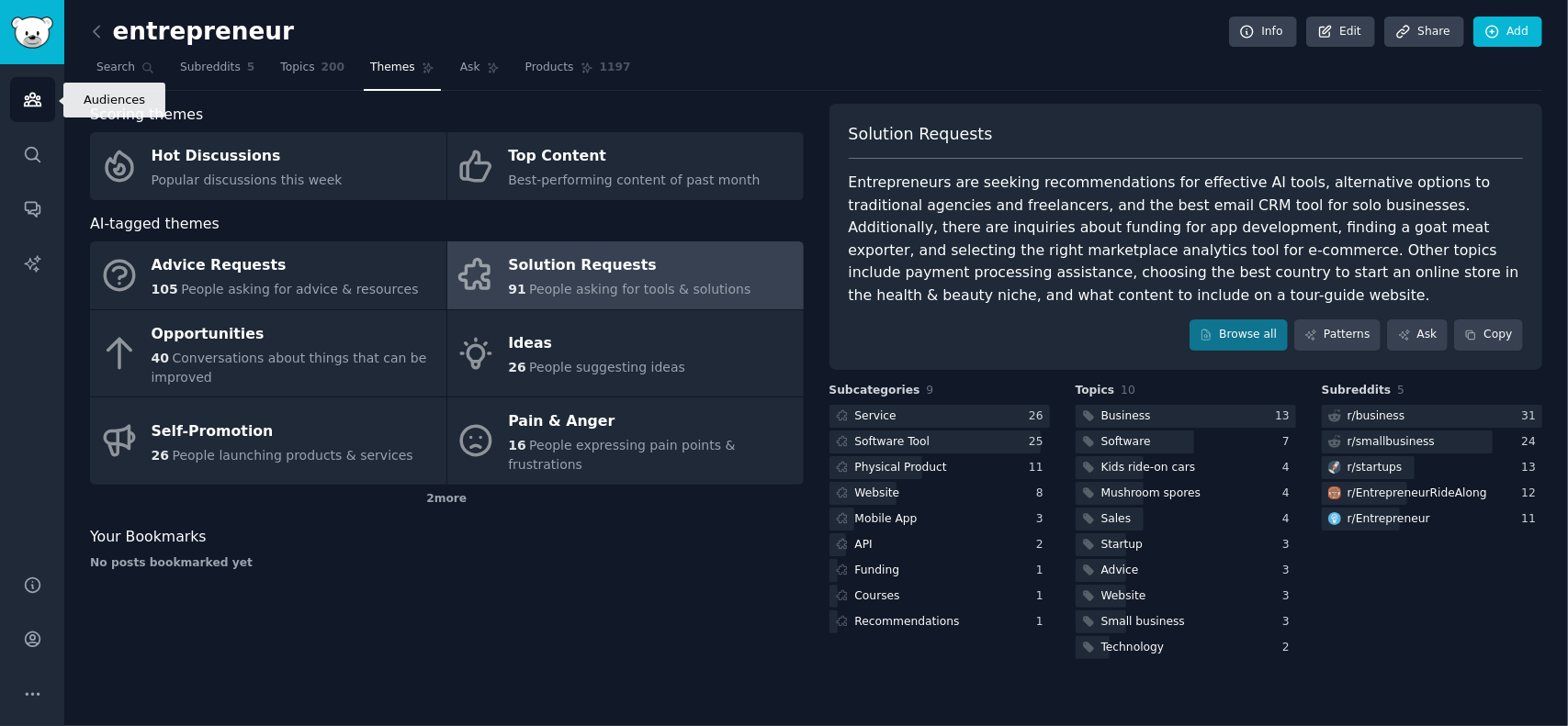
click at [30, 93] on icon "Sidebar" at bounding box center [33, 100] width 19 height 19
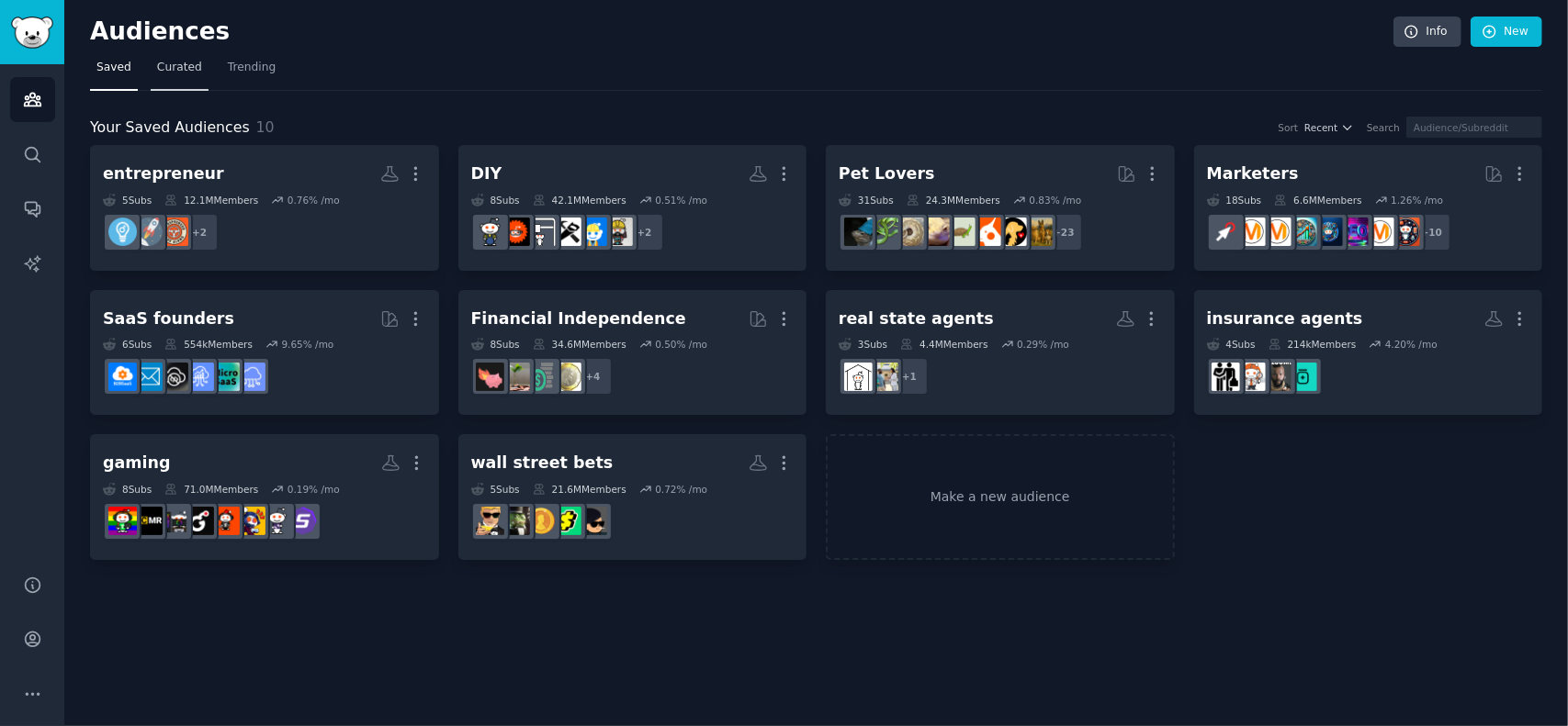
click at [158, 64] on span "Curated" at bounding box center [179, 67] width 45 height 16
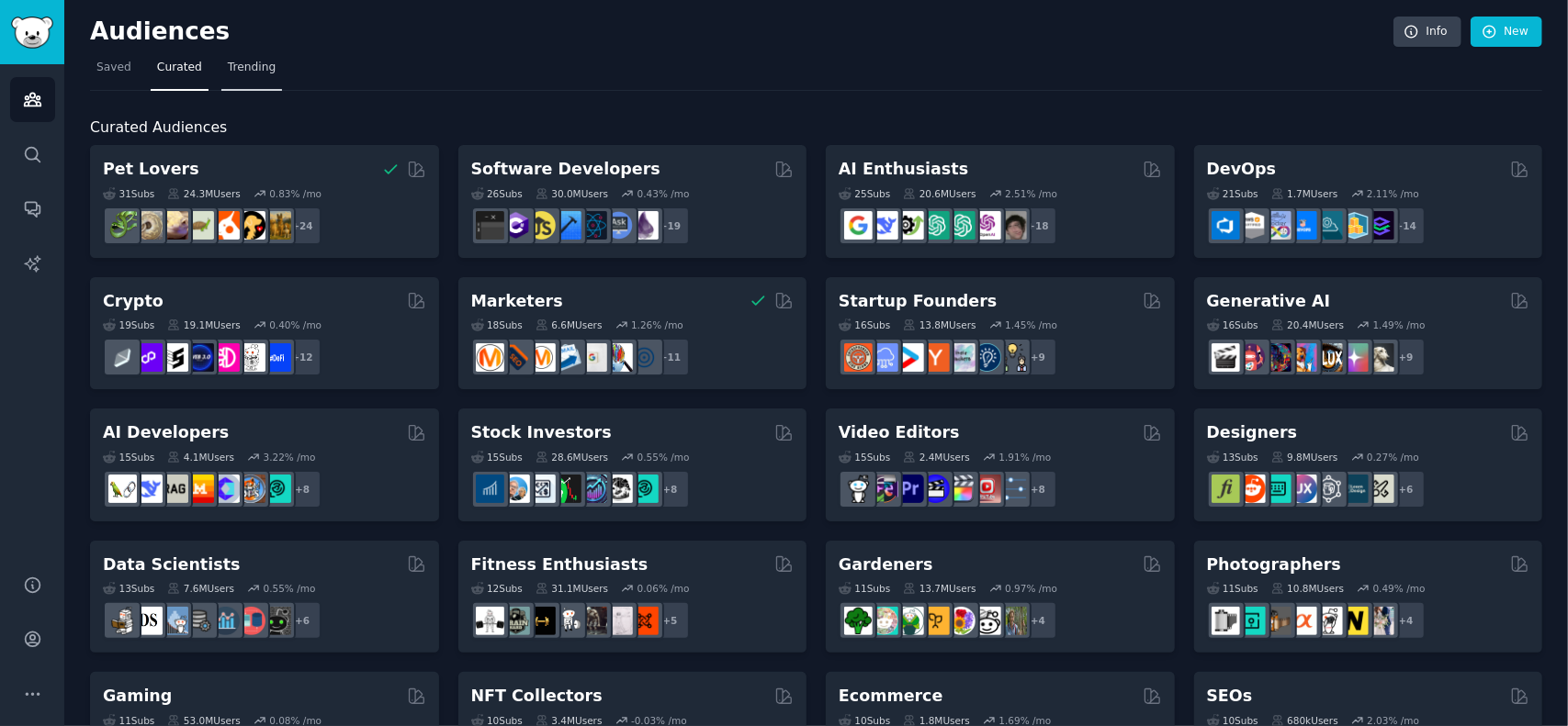
click at [228, 67] on span "Trending" at bounding box center [252, 67] width 48 height 16
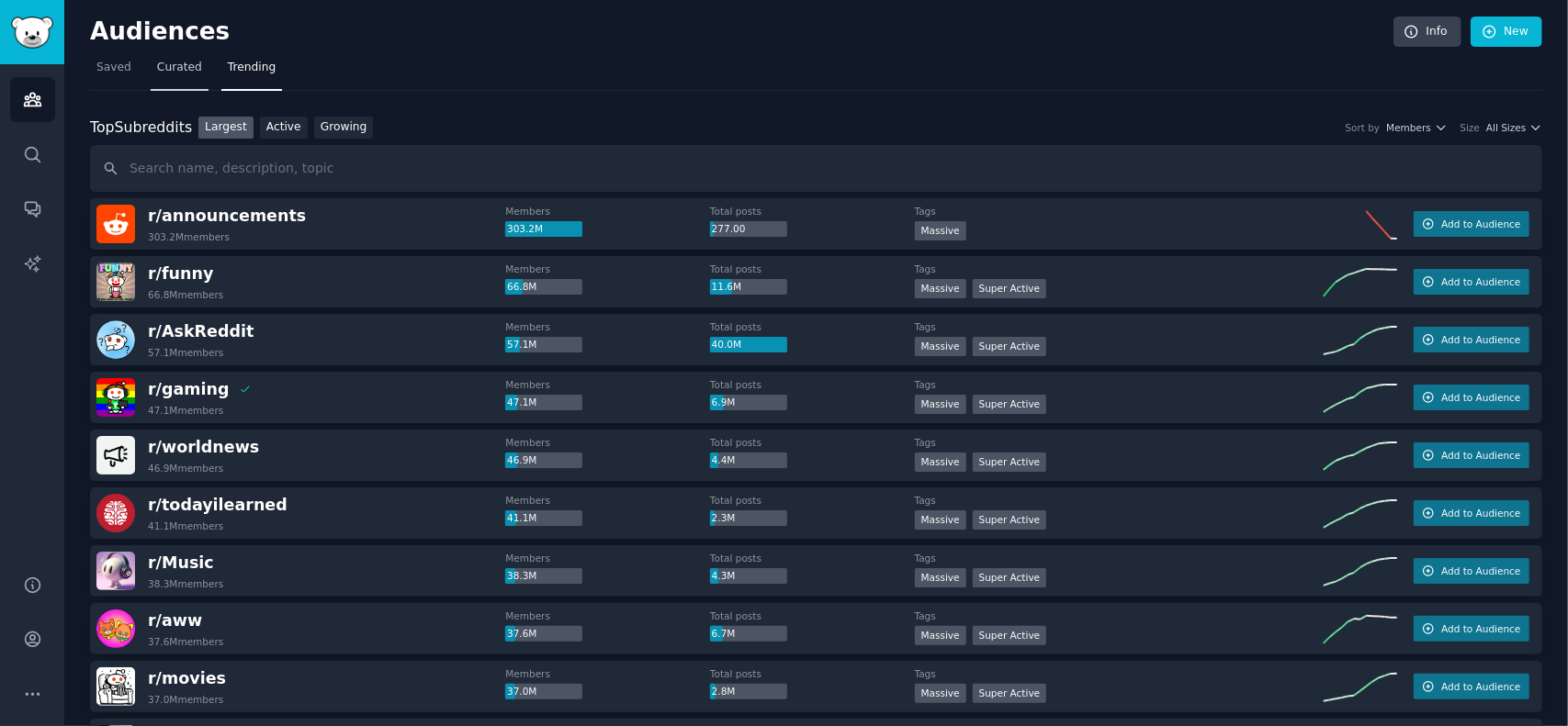
click at [177, 66] on span "Curated" at bounding box center [179, 67] width 45 height 16
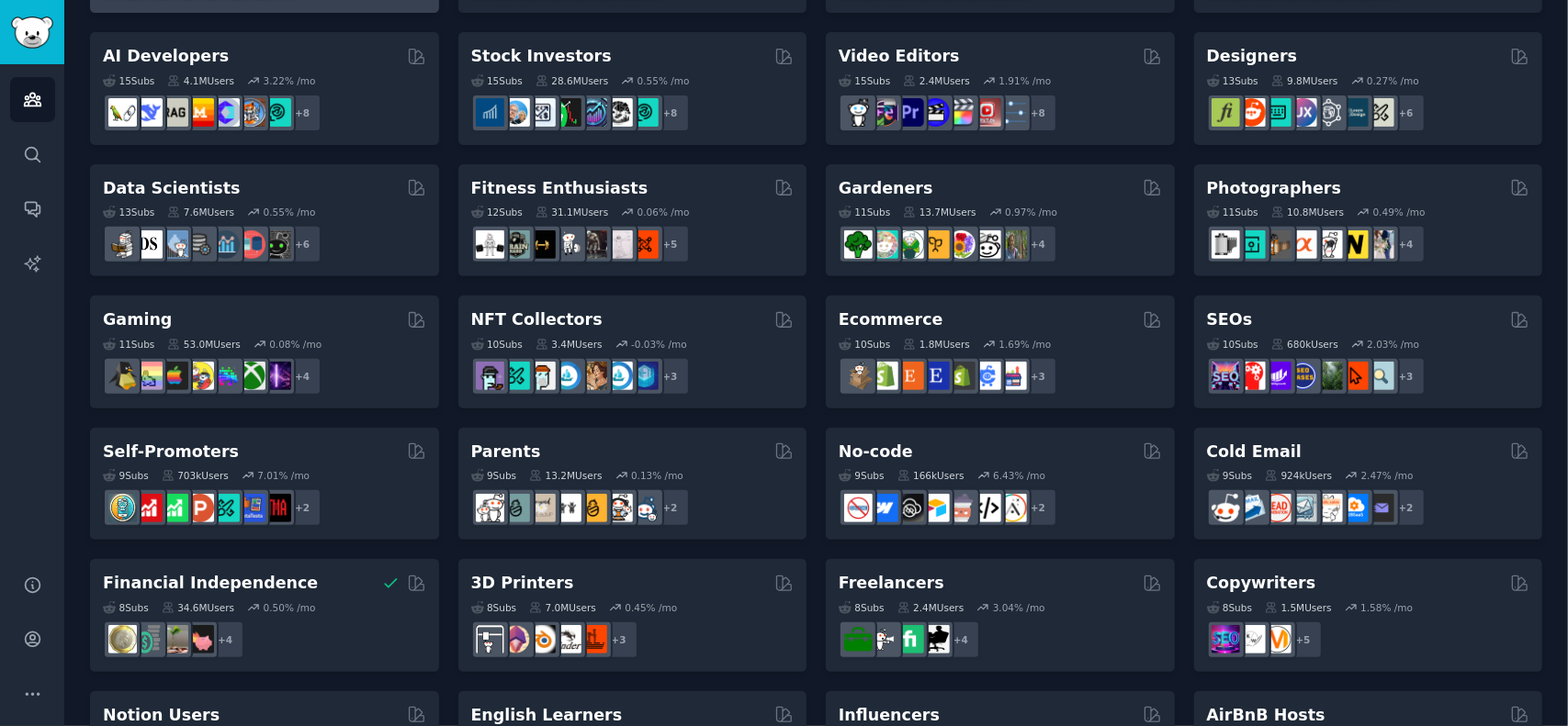
scroll to position [459, 0]
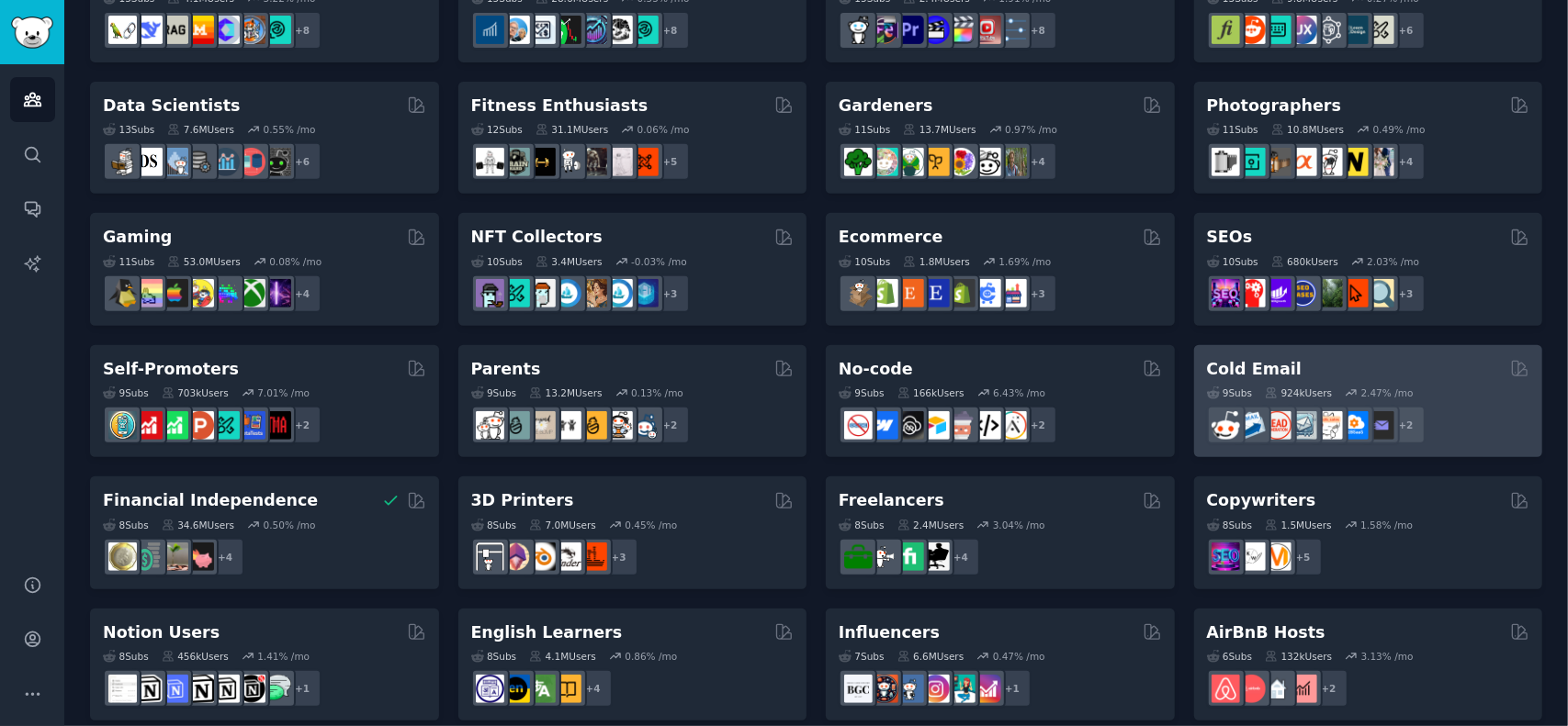
click at [1258, 364] on h2 "Cold Email" at bounding box center [1255, 370] width 95 height 23
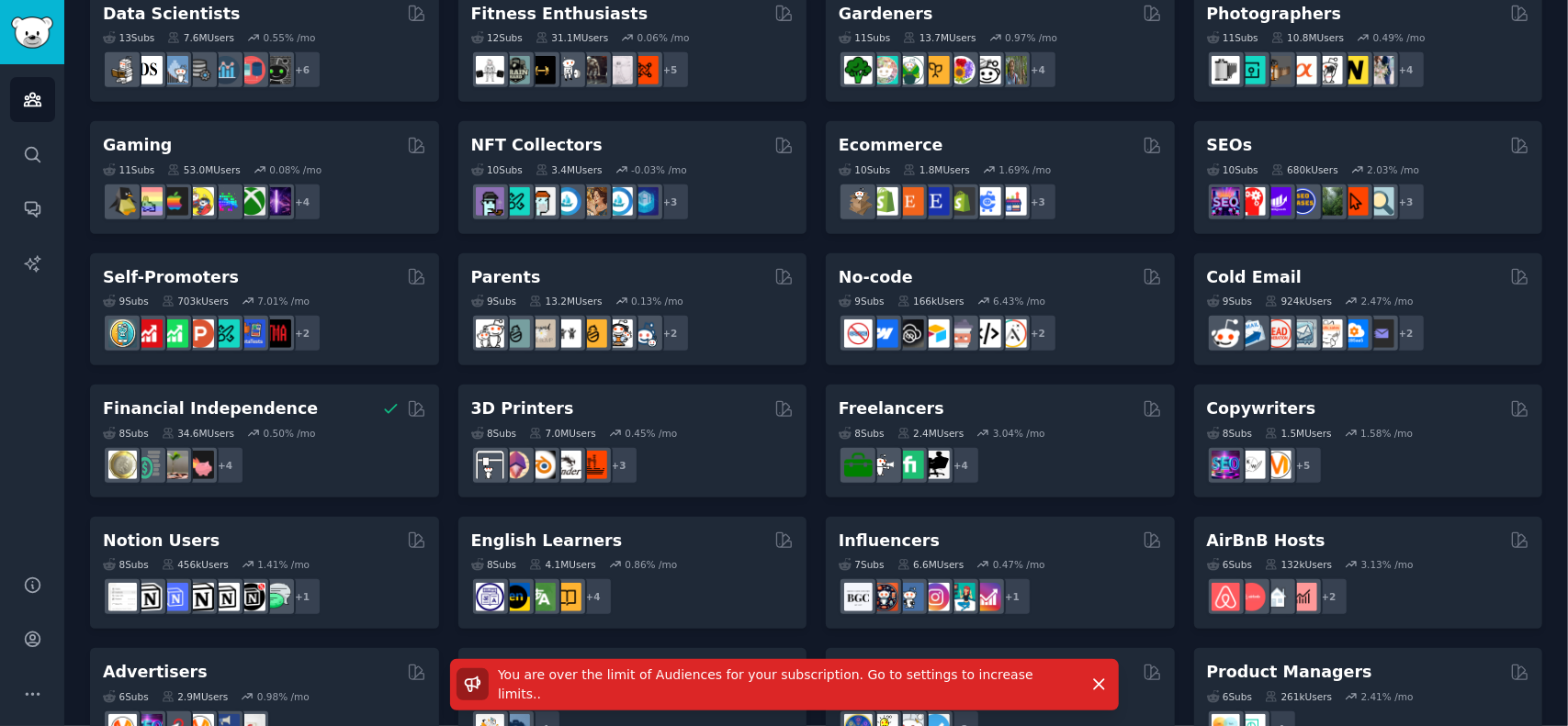
scroll to position [643, 0]
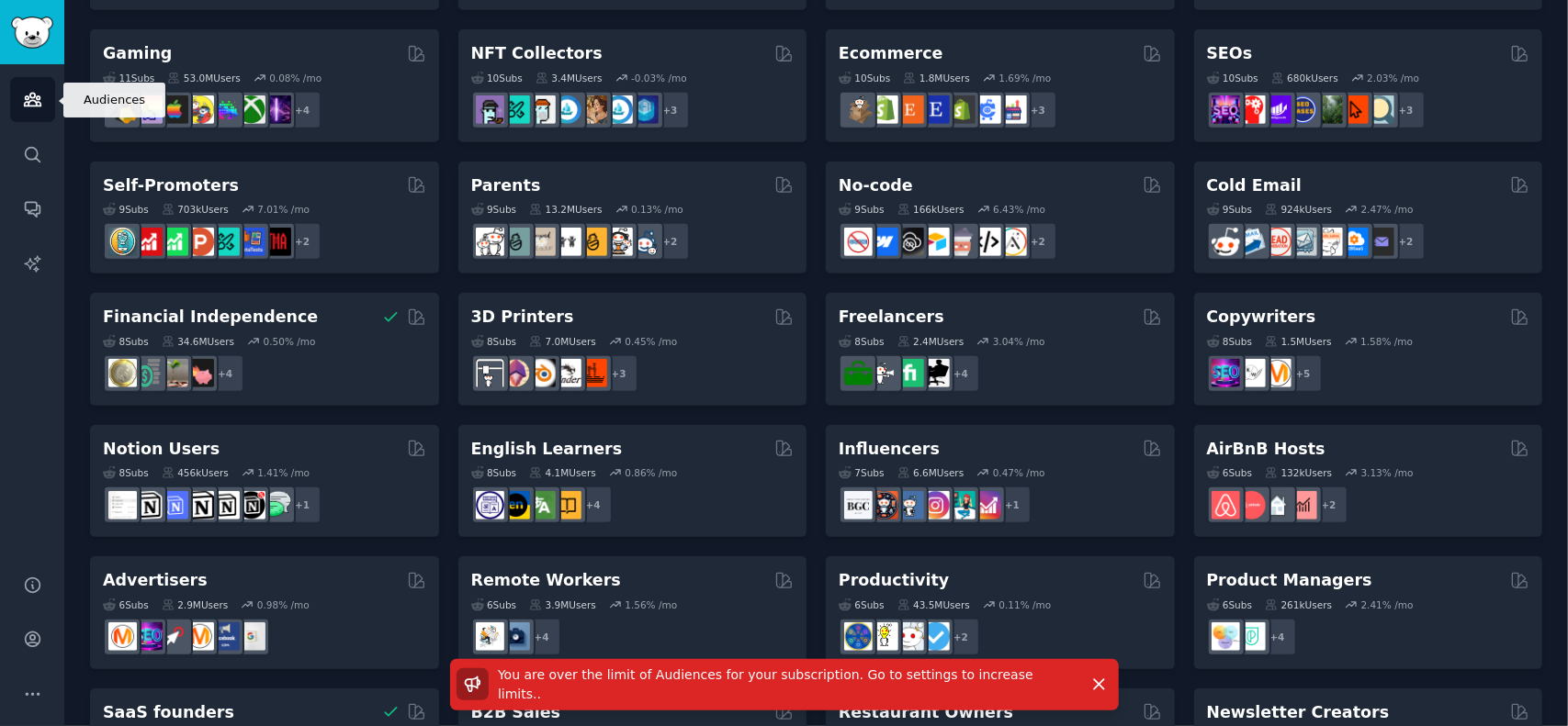
click at [23, 103] on icon "Sidebar" at bounding box center [33, 100] width 19 height 19
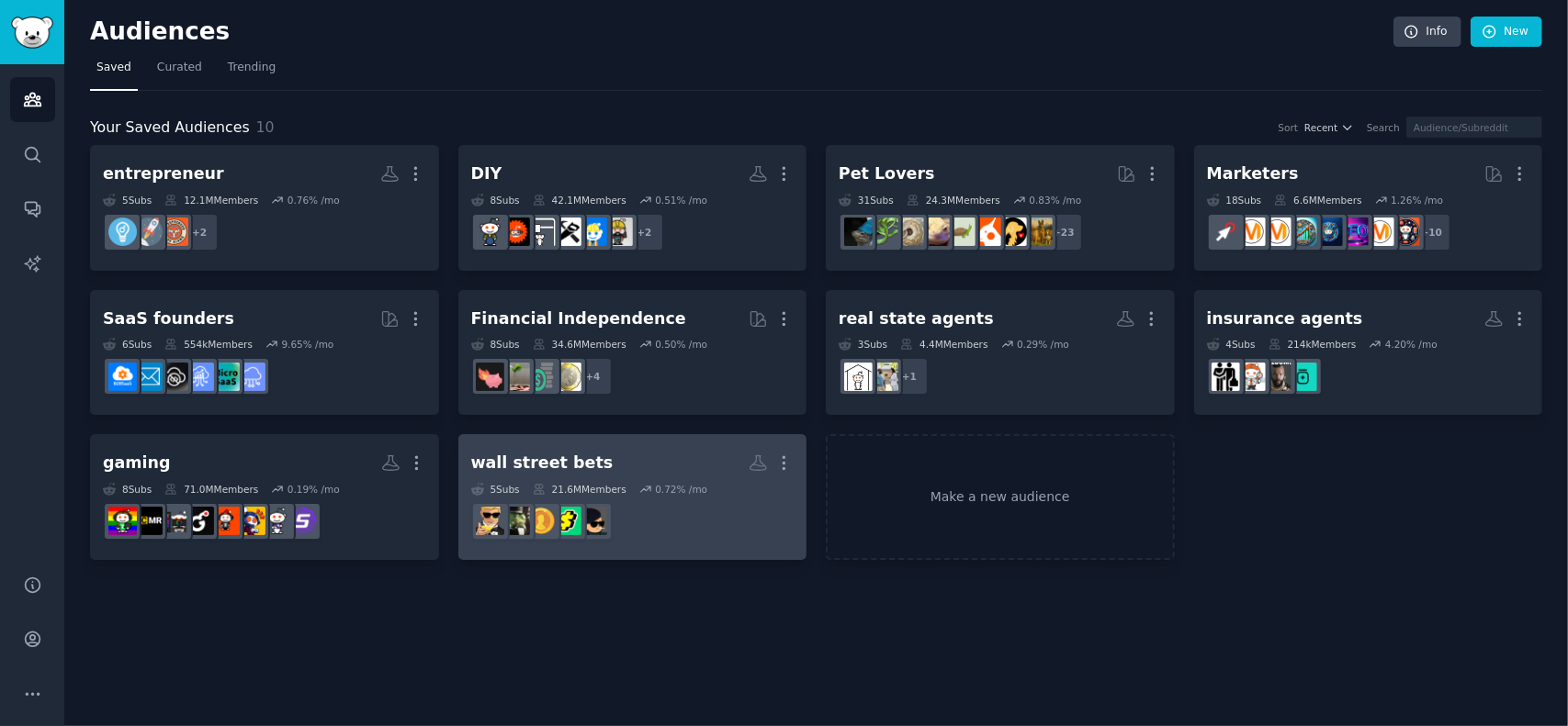
click at [637, 467] on h2 "wall street bets More" at bounding box center [633, 464] width 323 height 33
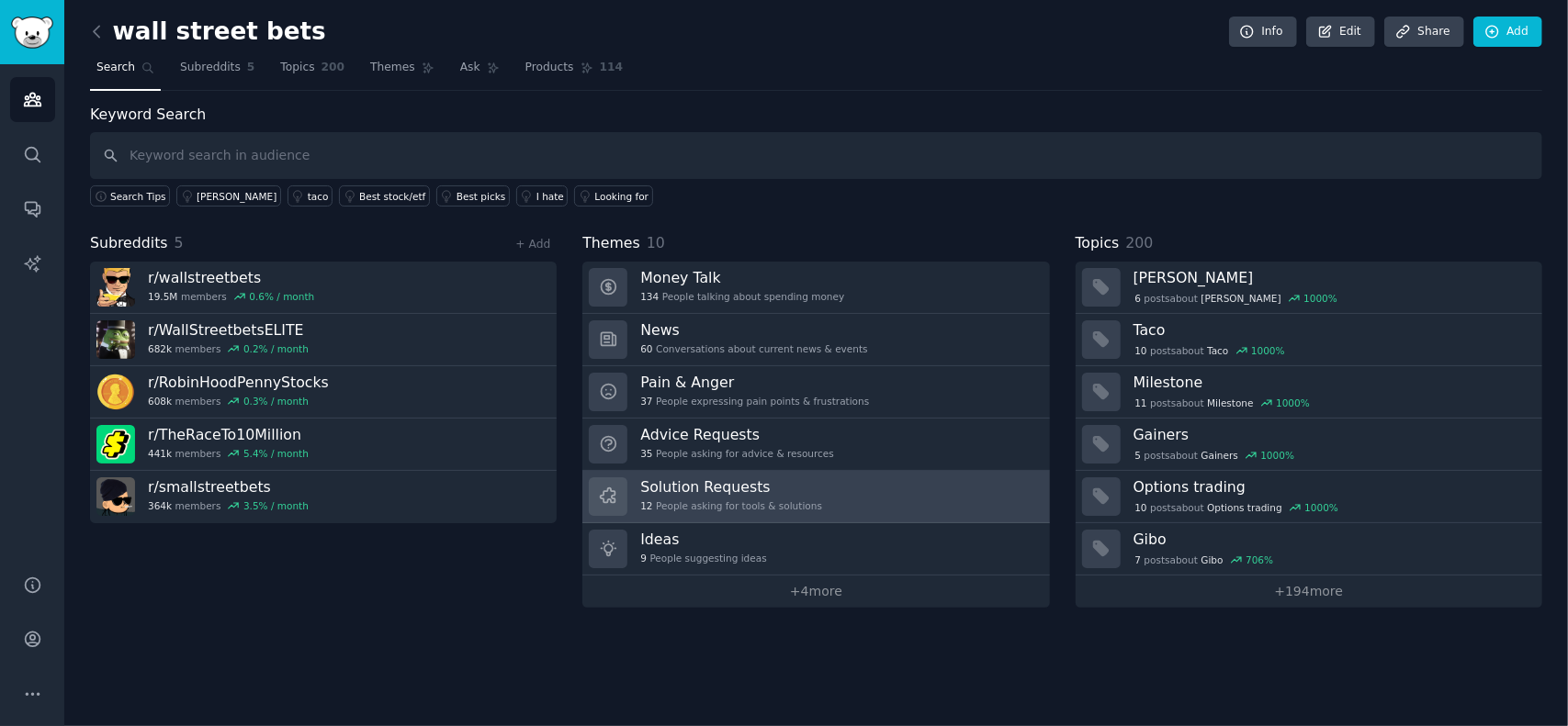
click at [691, 488] on h3 "Solution Requests" at bounding box center [731, 488] width 182 height 19
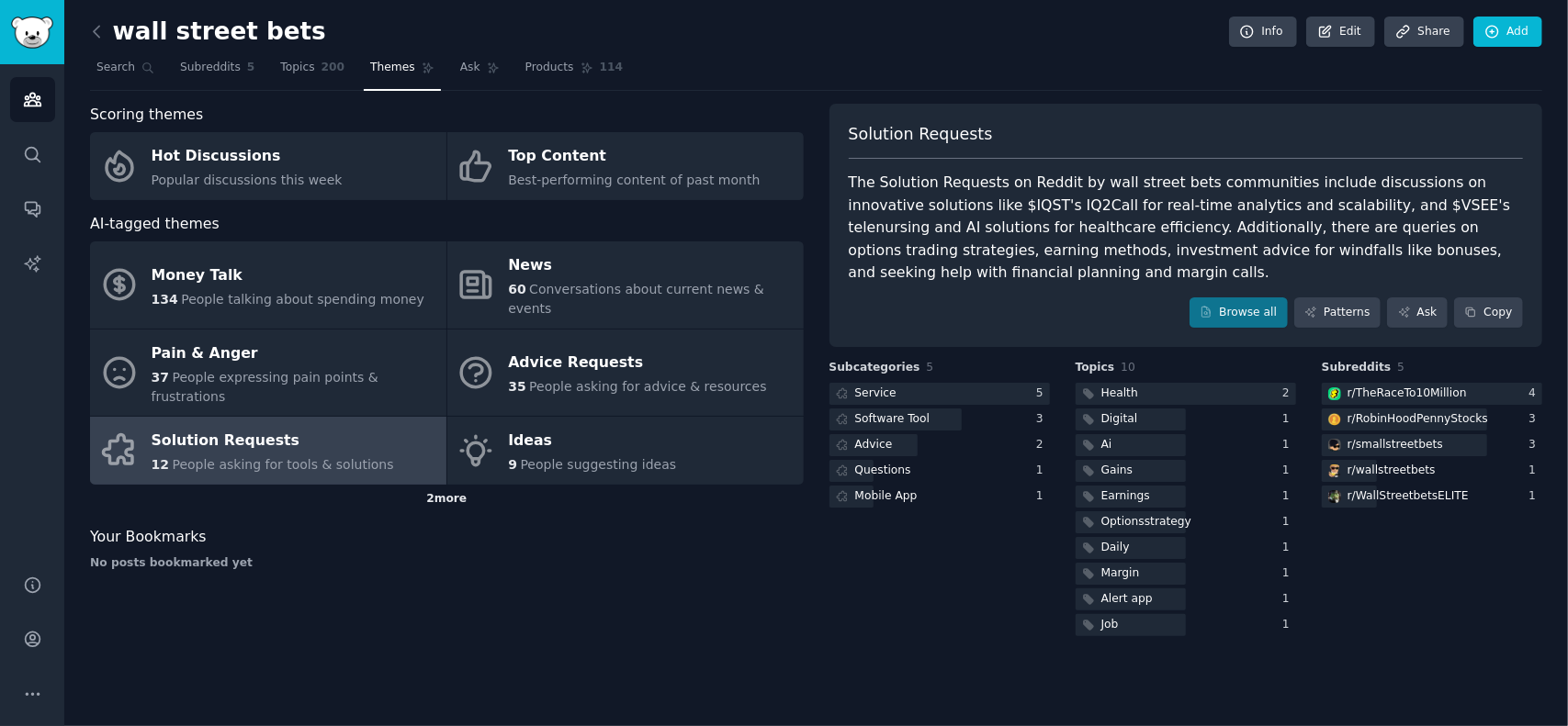
click at [456, 485] on div "2 more" at bounding box center [447, 499] width 714 height 30
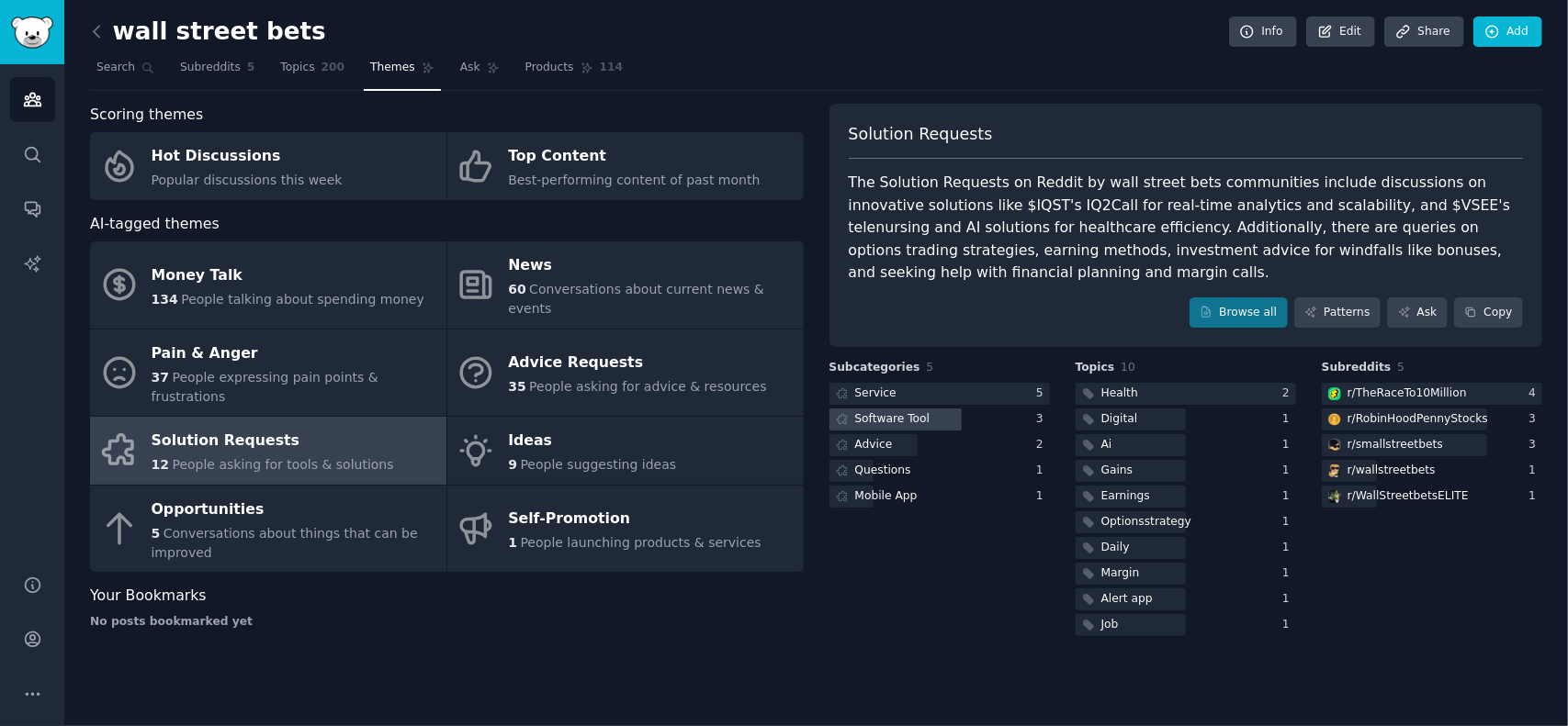
click at [905, 413] on div "Software Tool" at bounding box center [893, 419] width 76 height 16
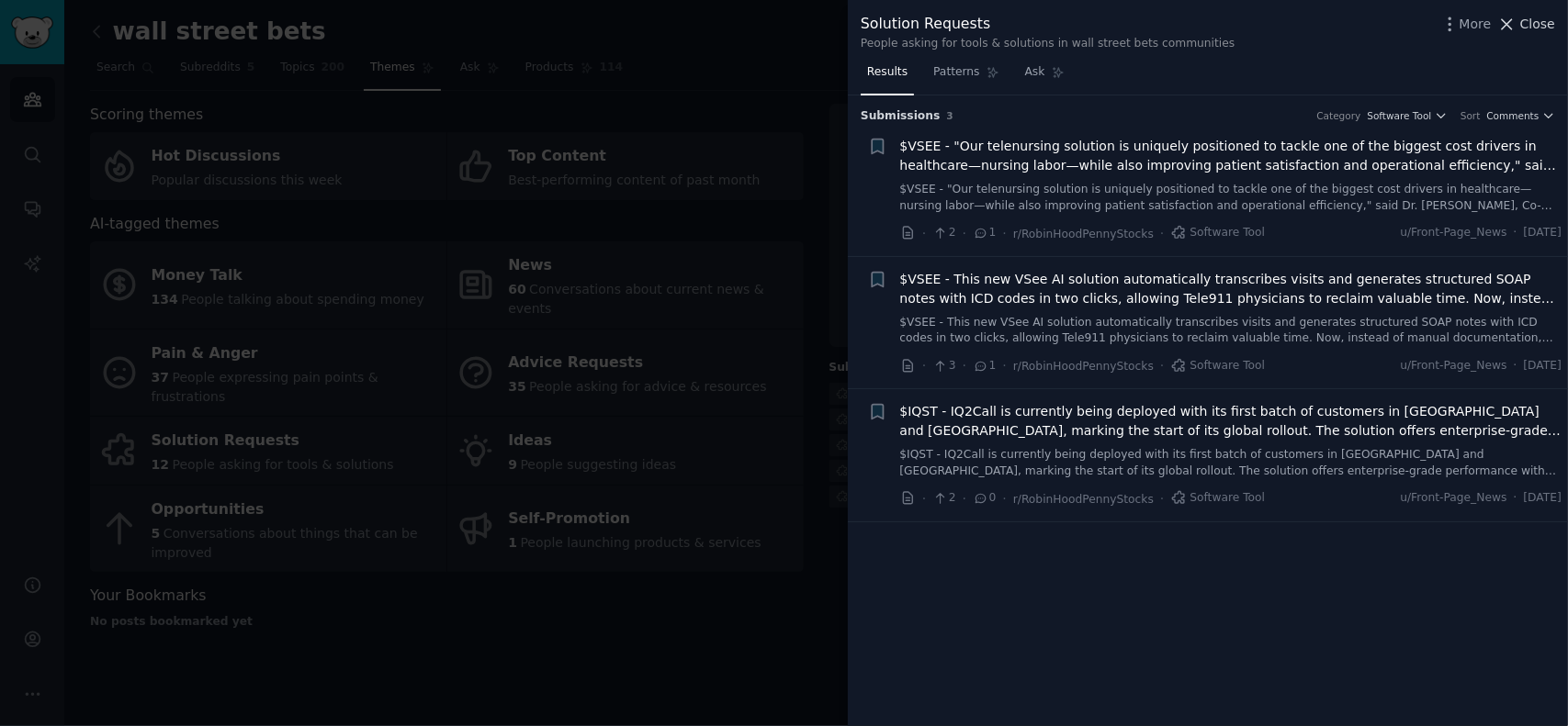
click at [1543, 19] on span "Close" at bounding box center [1538, 24] width 35 height 19
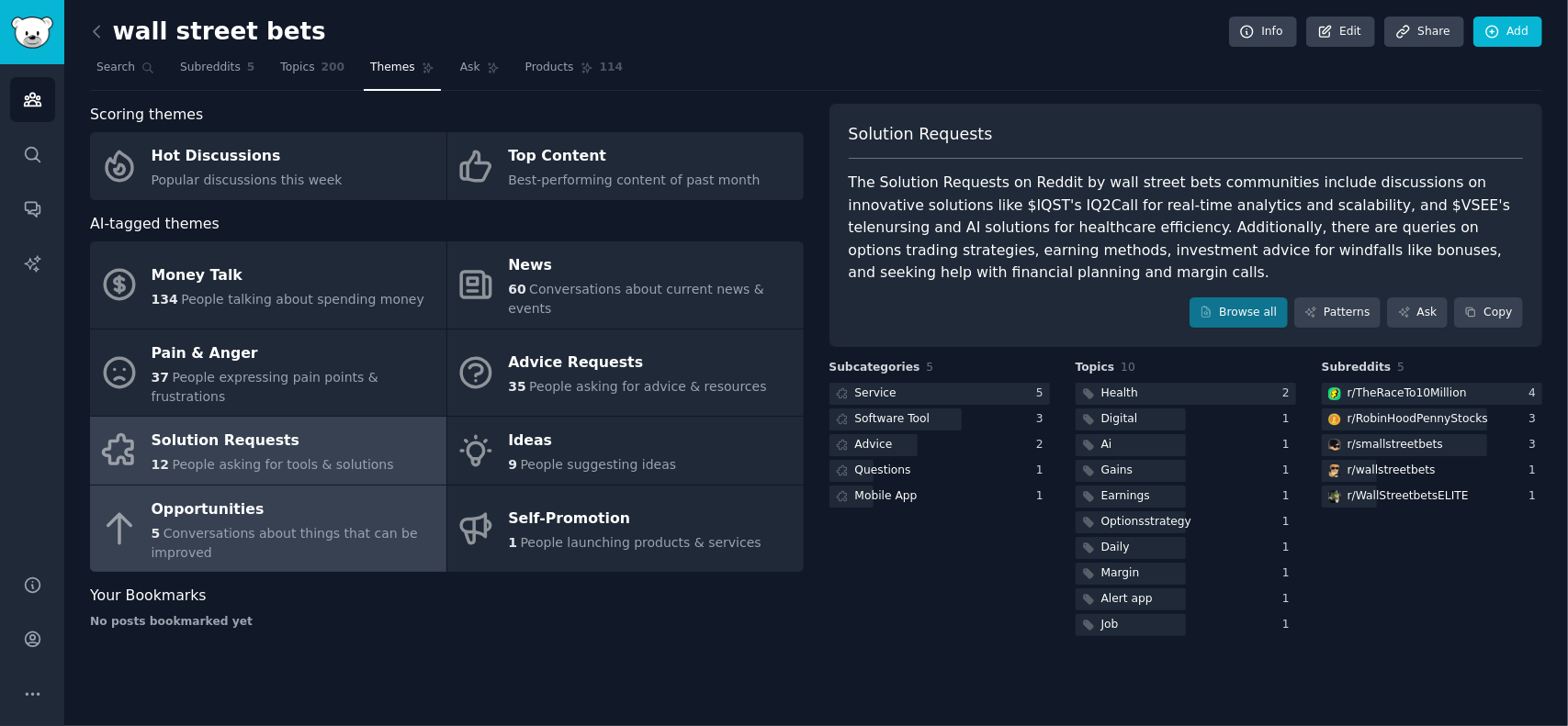
click at [226, 495] on div "Opportunities" at bounding box center [294, 510] width 286 height 30
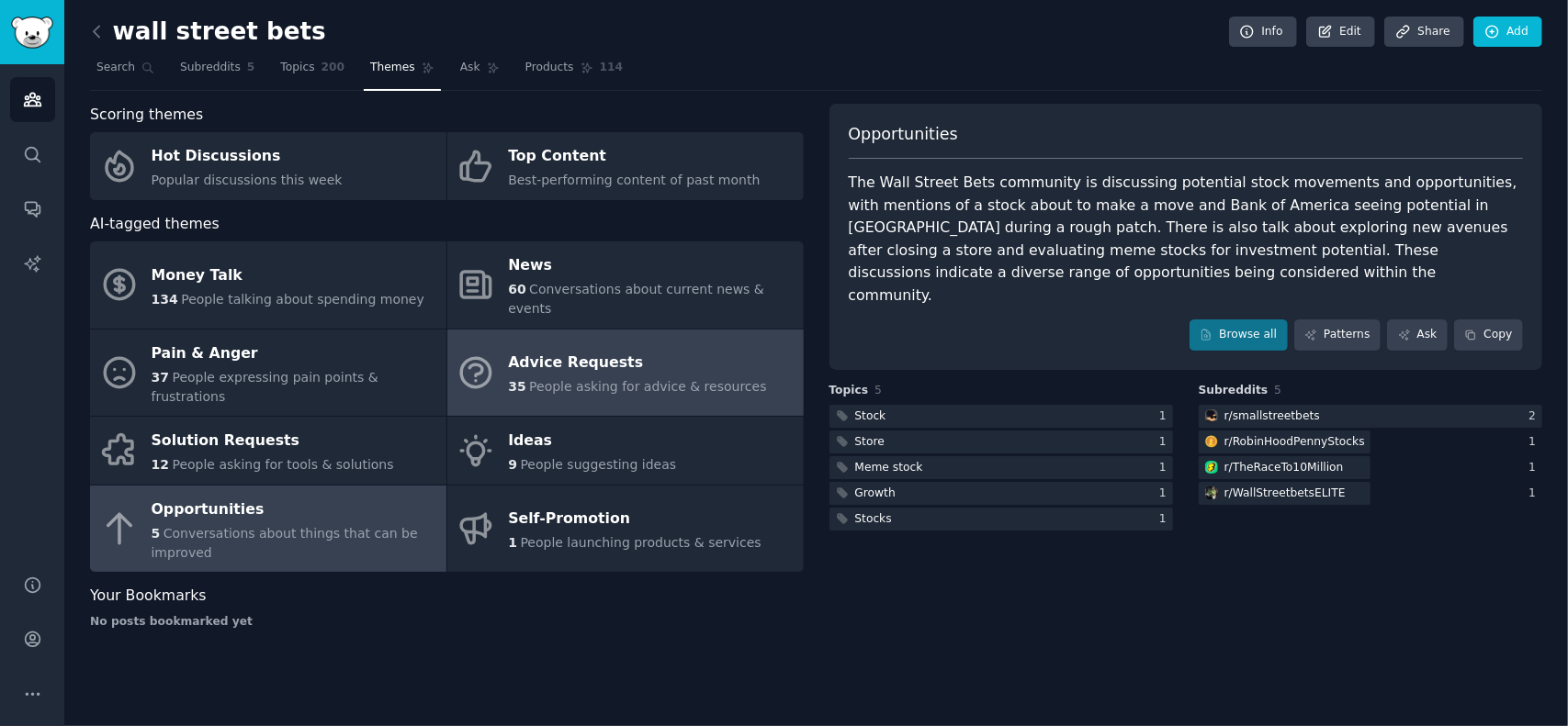
click at [569, 349] on div "Advice Requests" at bounding box center [636, 363] width 258 height 30
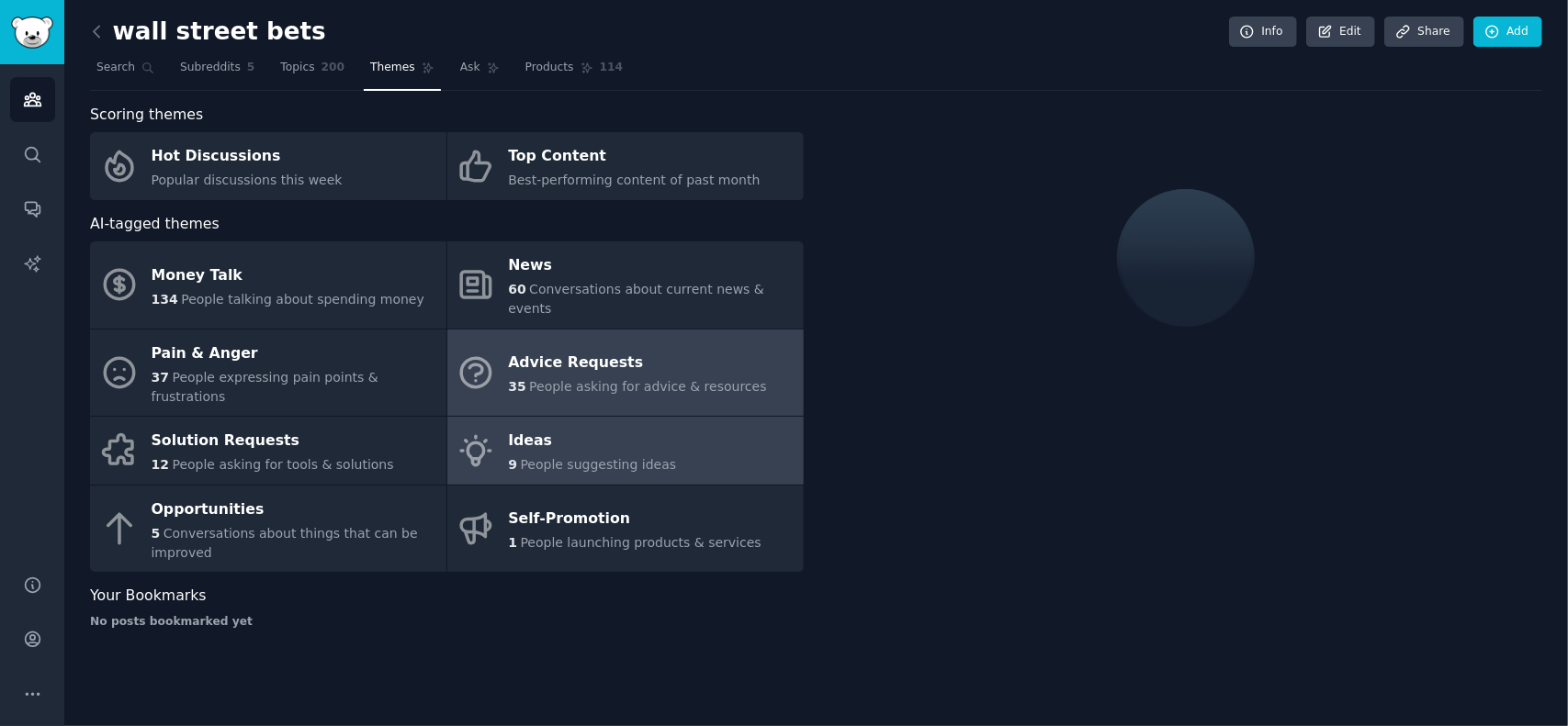
click at [539, 457] on span "People suggesting ideas" at bounding box center [599, 464] width 156 height 14
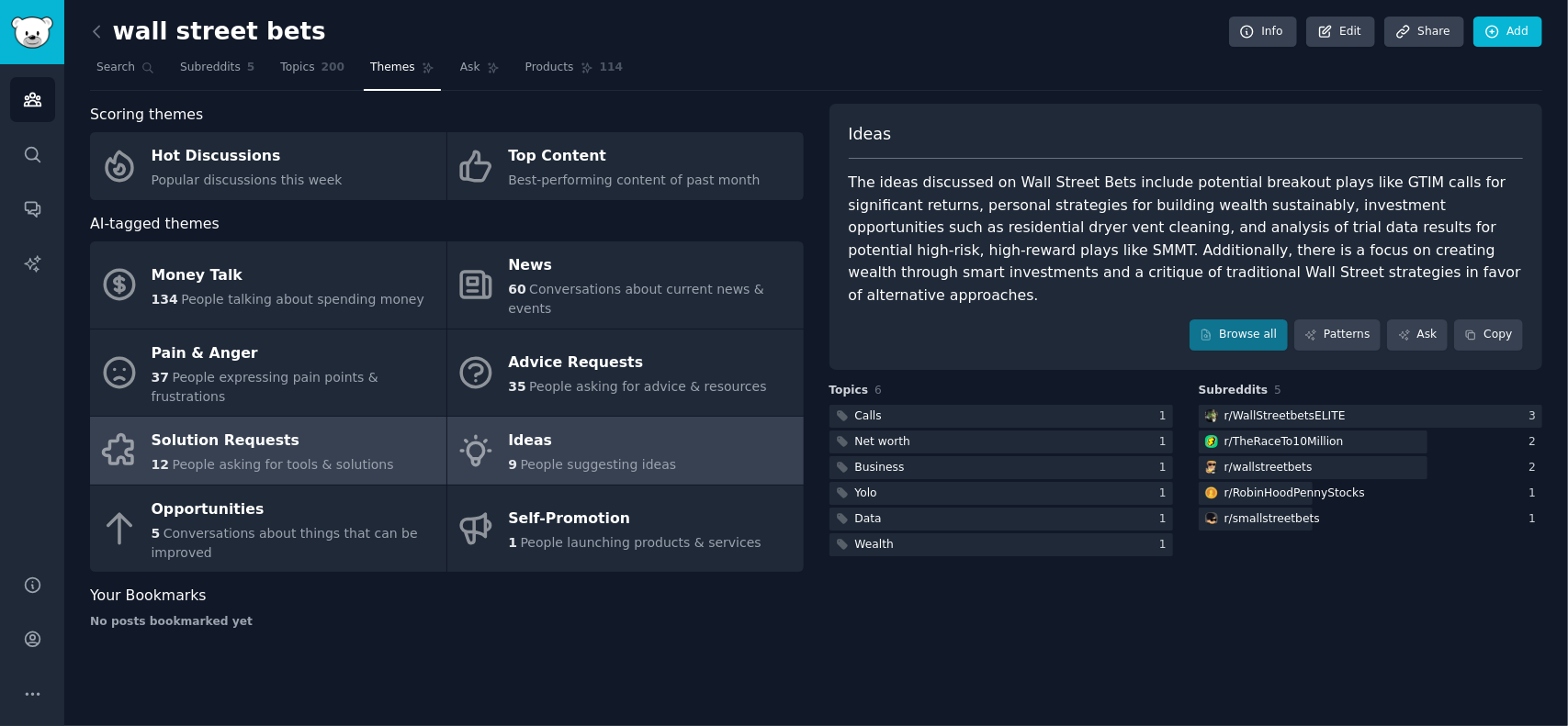
click at [288, 427] on div "Solution Requests" at bounding box center [272, 442] width 242 height 30
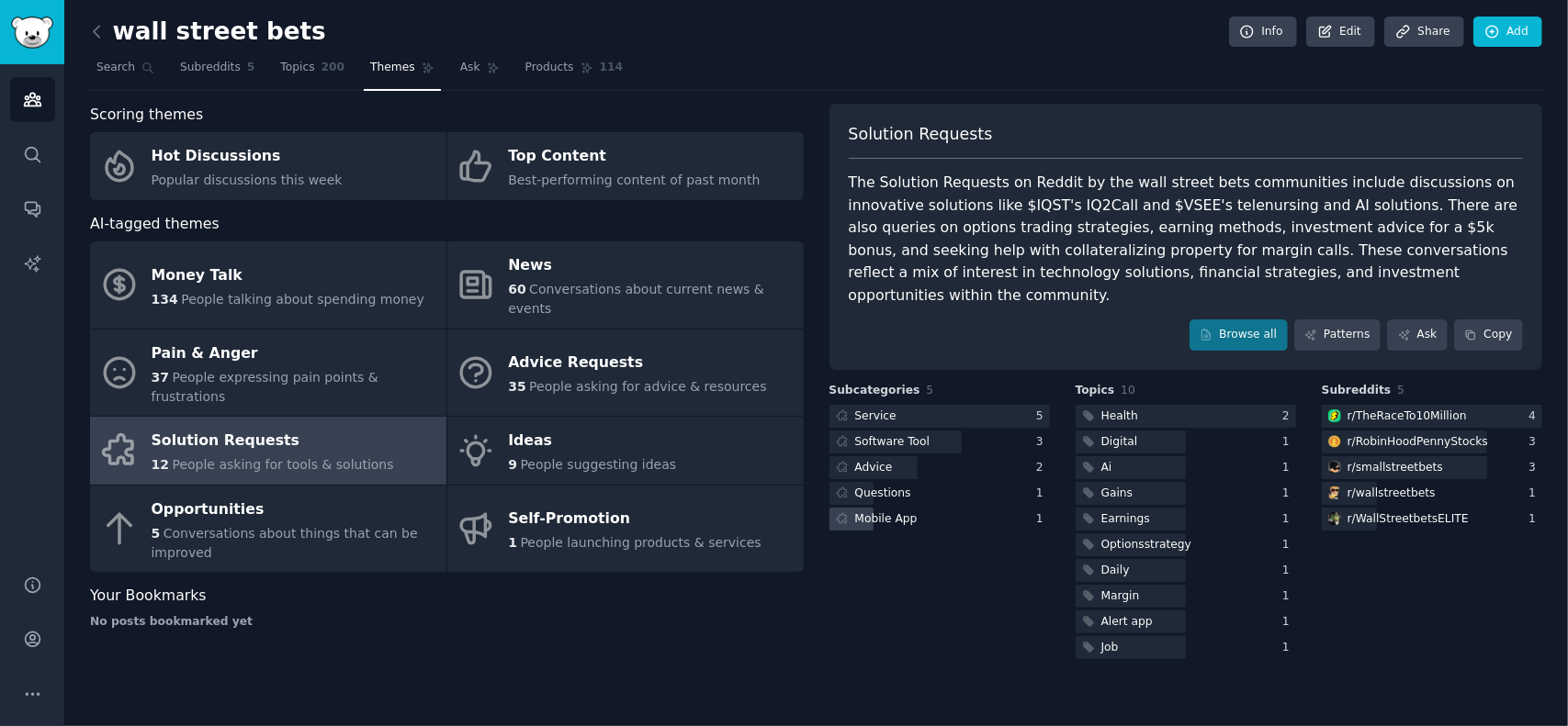
click at [876, 511] on div "Mobile App" at bounding box center [887, 519] width 62 height 16
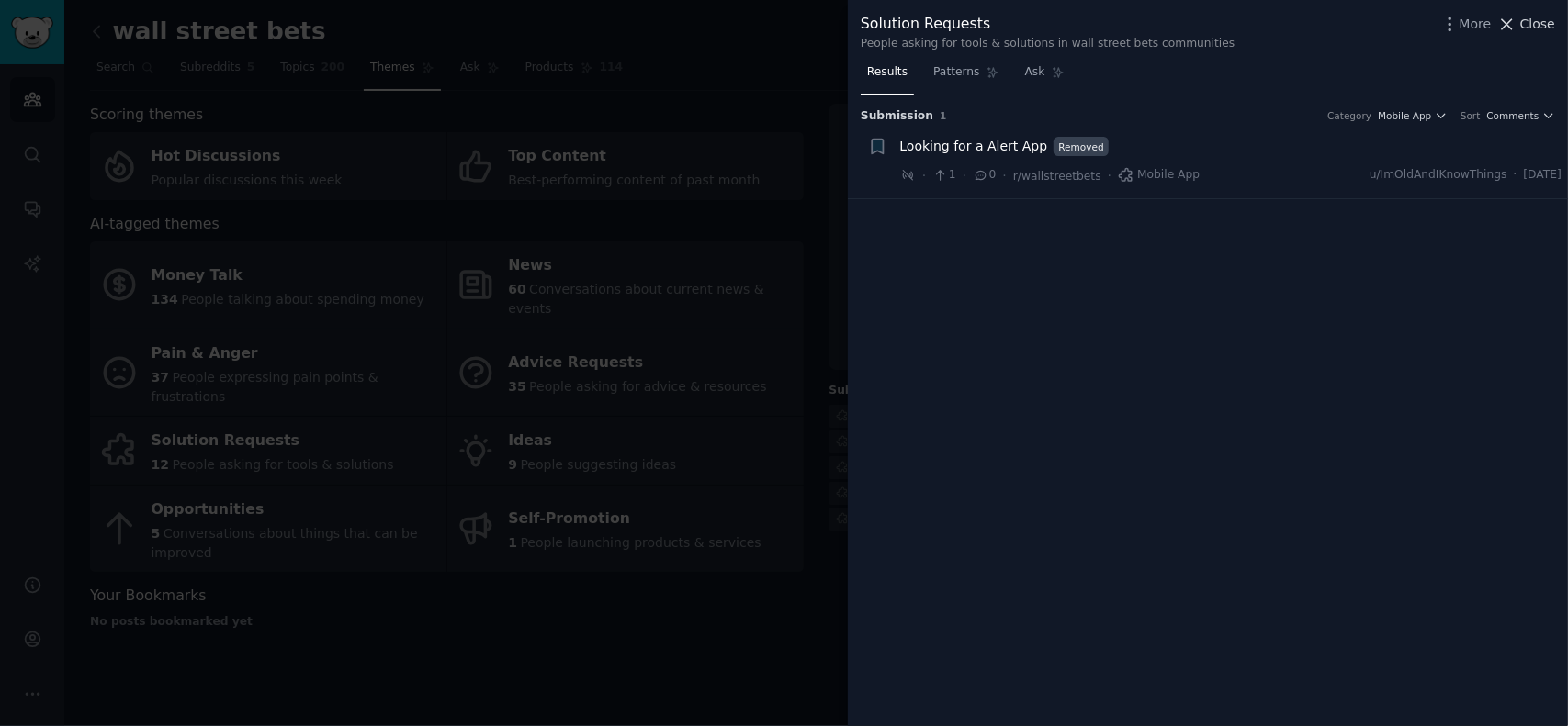
click at [1538, 15] on span "Close" at bounding box center [1538, 24] width 35 height 19
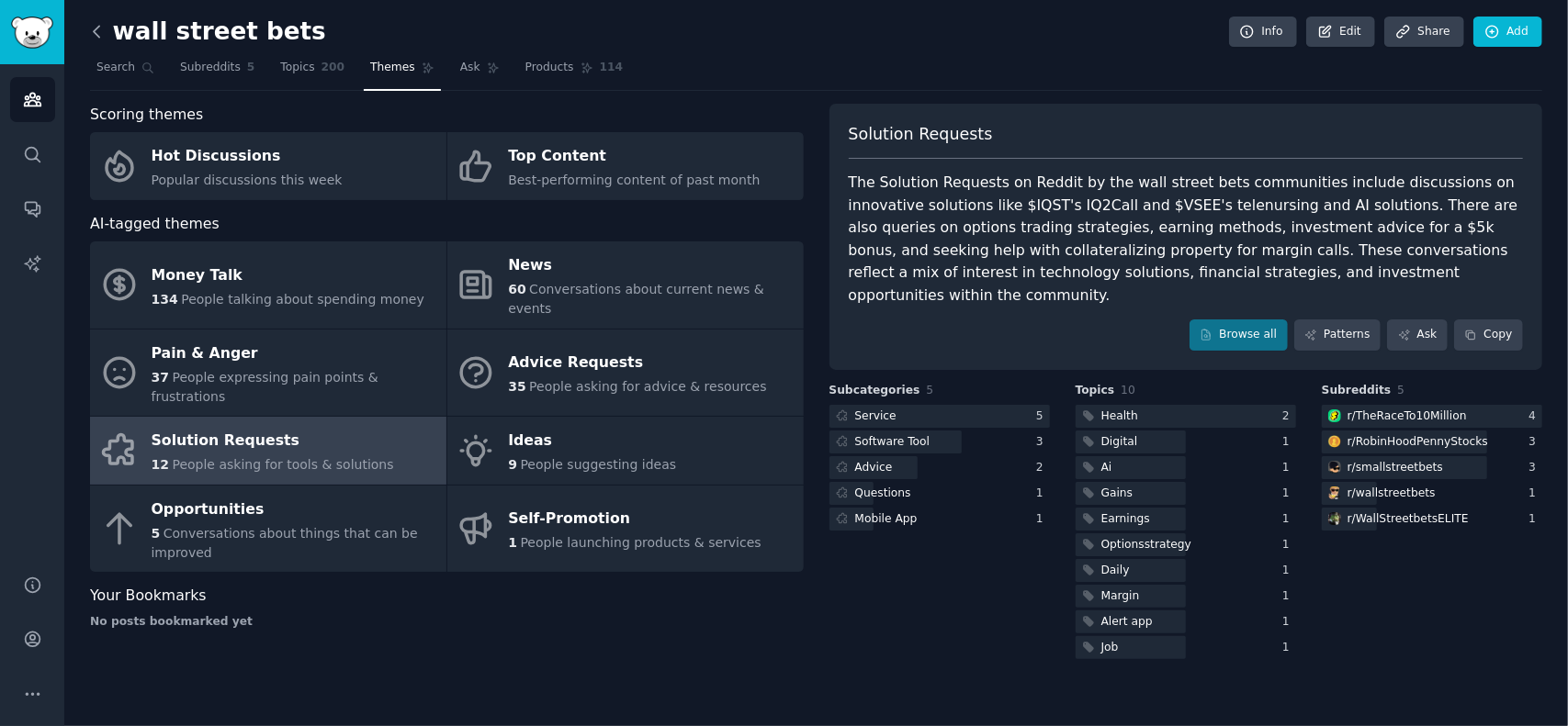
click at [91, 33] on icon at bounding box center [97, 32] width 19 height 19
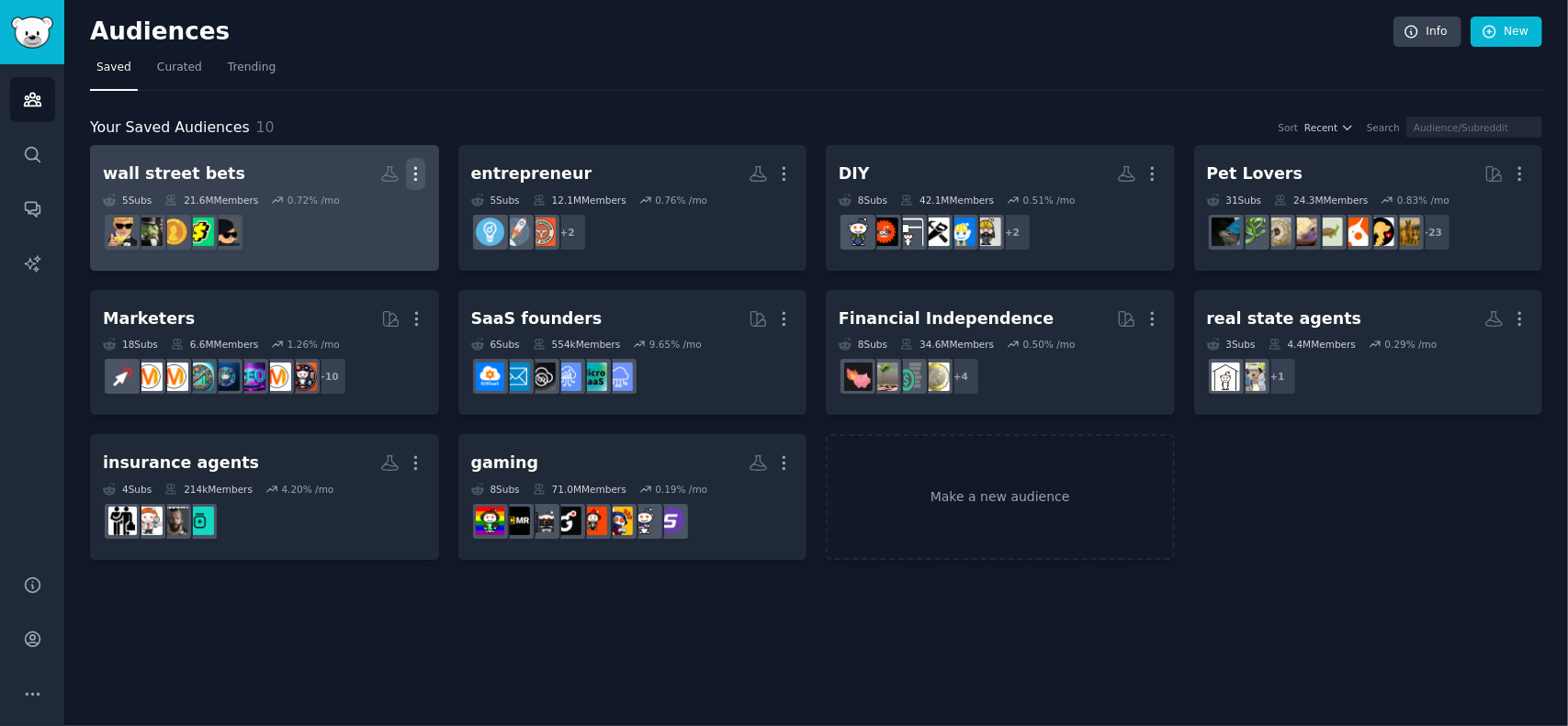
click at [406, 170] on icon "button" at bounding box center [416, 174] width 19 height 19
click at [376, 209] on p "Delete" at bounding box center [366, 213] width 42 height 19
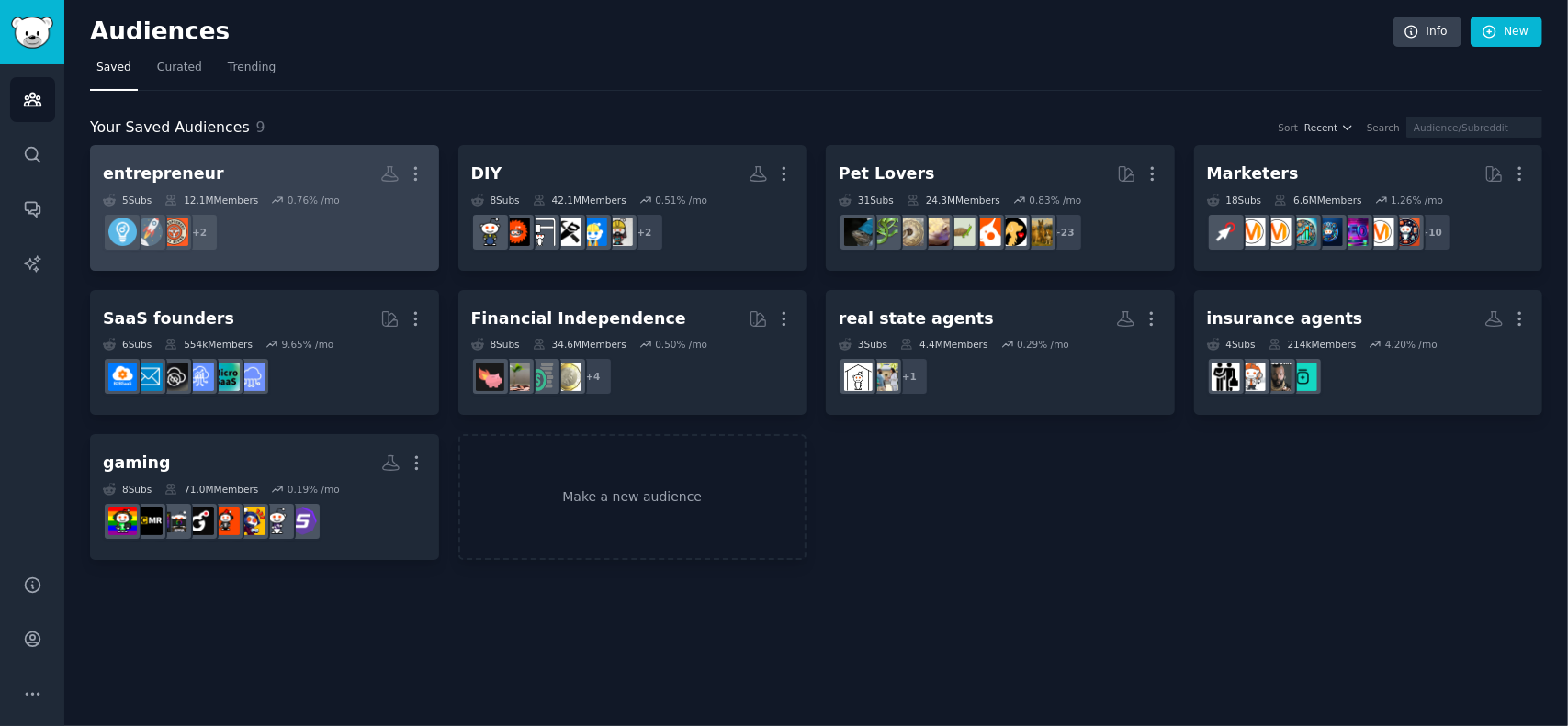
click at [265, 173] on h2 "entrepreneur More" at bounding box center [264, 174] width 323 height 33
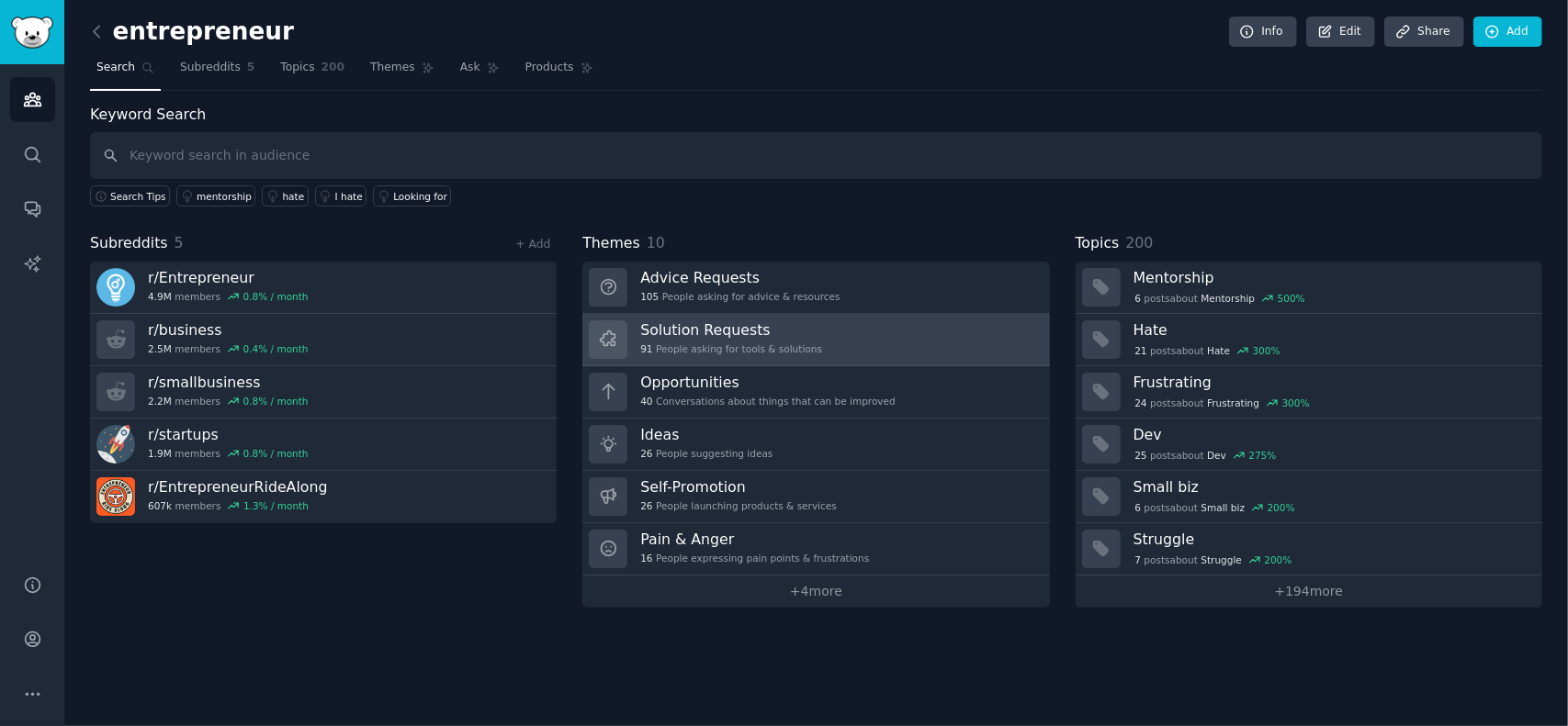
click at [711, 337] on div "Solution Requests 91 People asking for tools & solutions" at bounding box center [731, 340] width 182 height 38
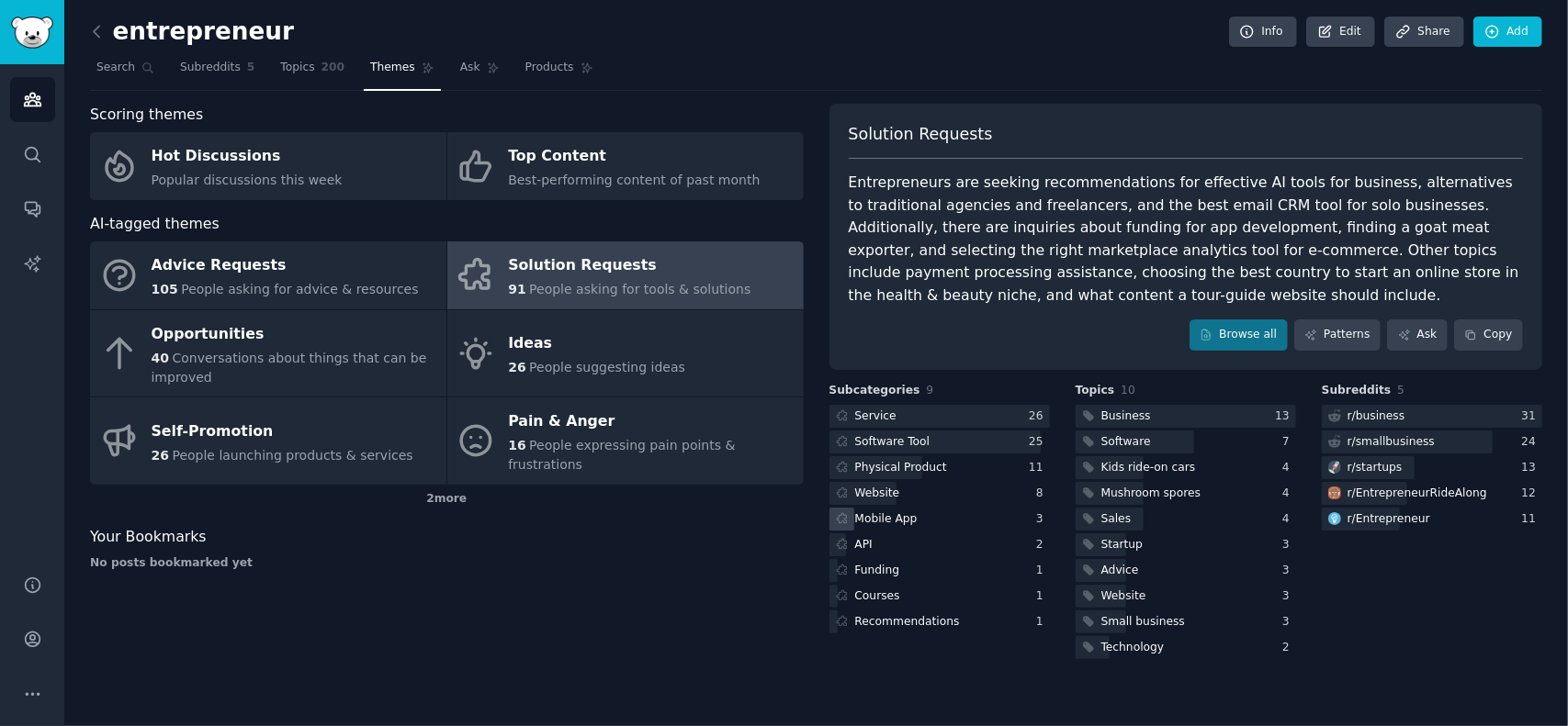
click at [889, 515] on div "Mobile App" at bounding box center [887, 519] width 62 height 16
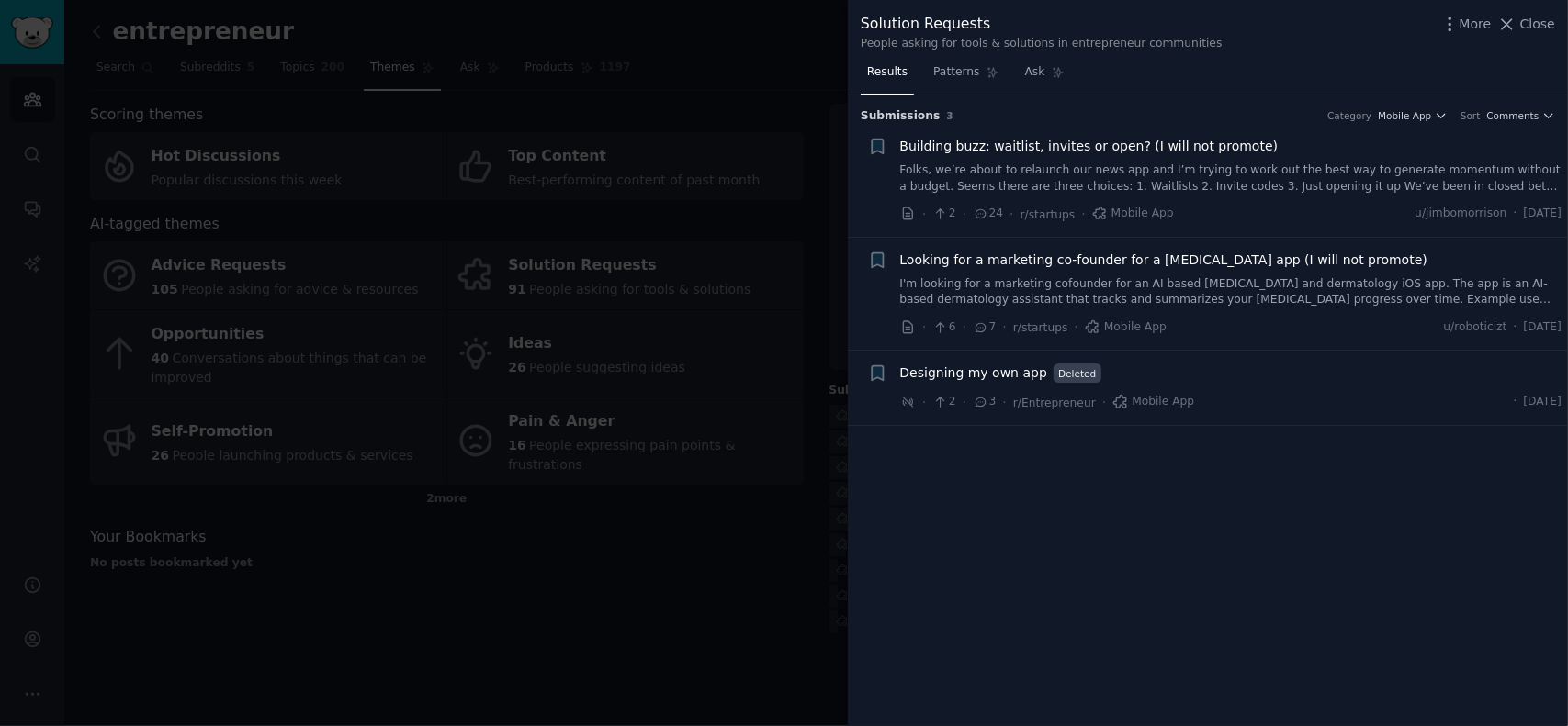
click at [1528, 23] on span "Close" at bounding box center [1538, 24] width 35 height 19
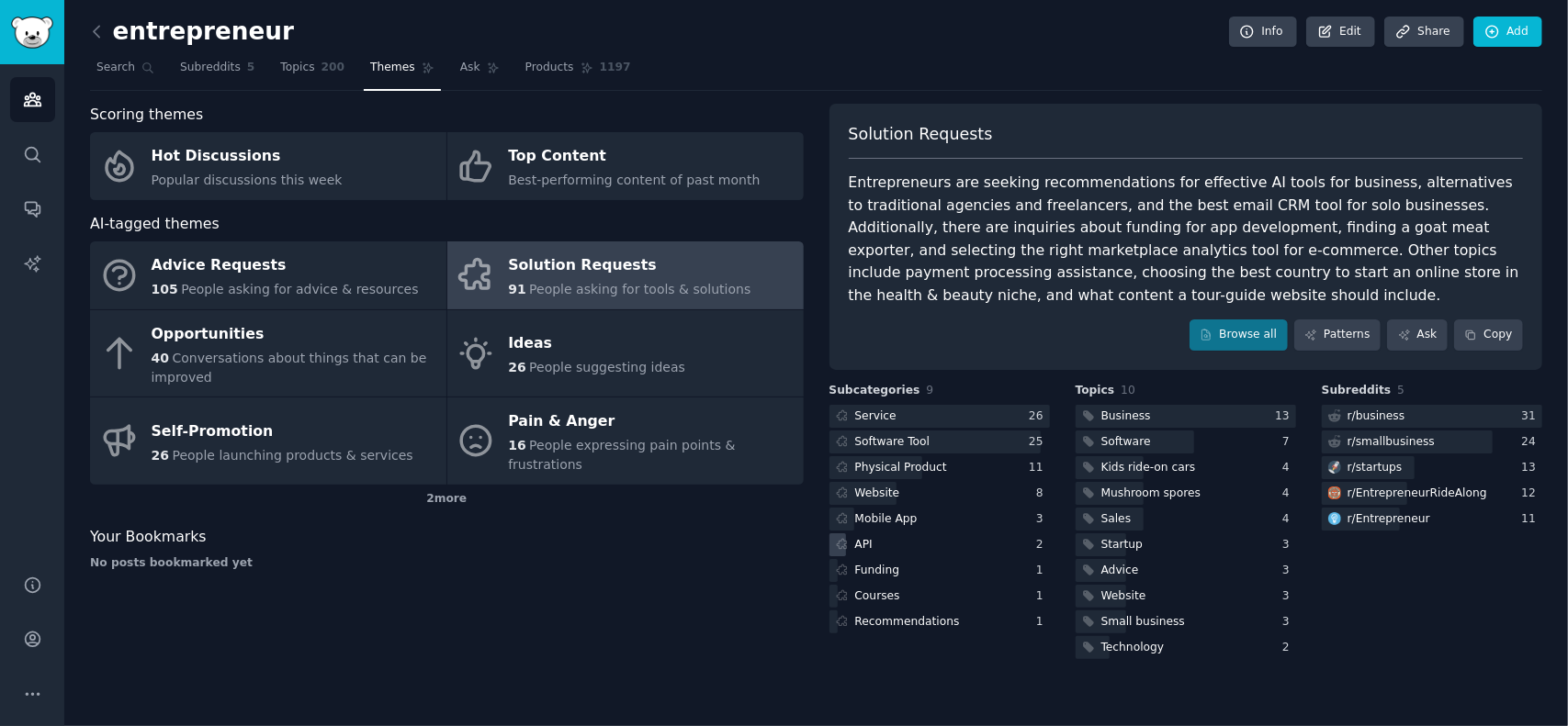
click at [857, 545] on div "API" at bounding box center [865, 545] width 17 height 16
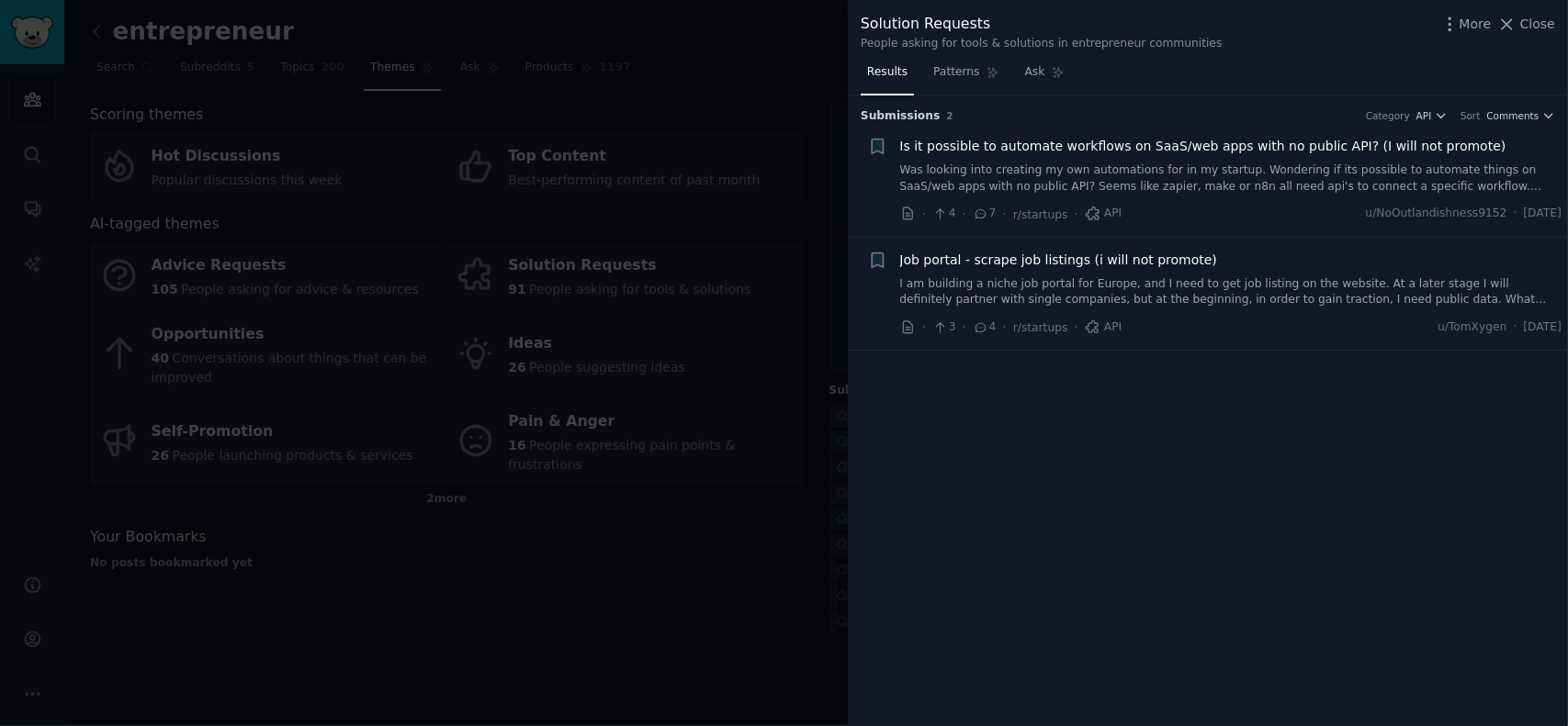
click at [1052, 138] on span "Is it possible to automate workflows on SaaS/web apps with no public API? (I wi…" at bounding box center [1204, 147] width 607 height 19
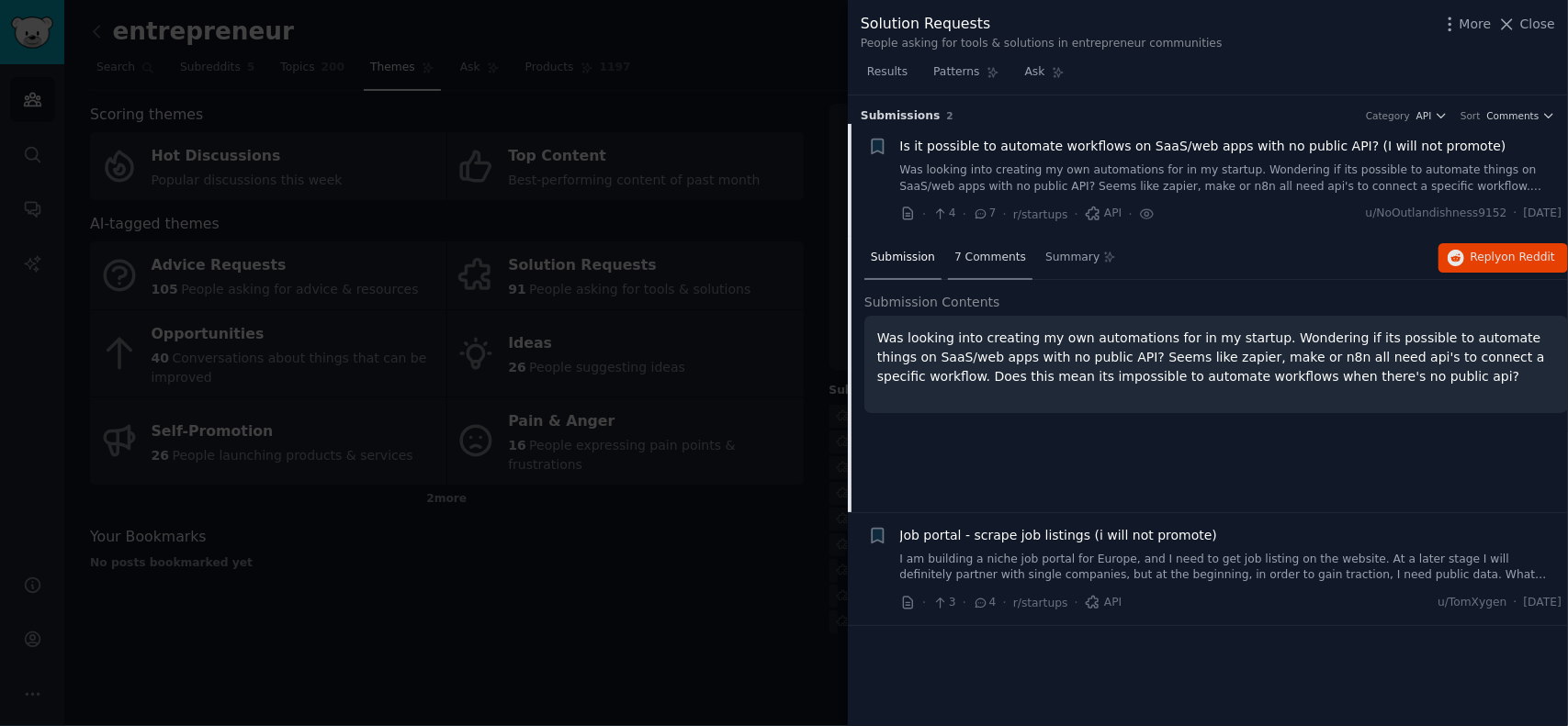
click at [983, 261] on span "7 Comments" at bounding box center [990, 258] width 72 height 16
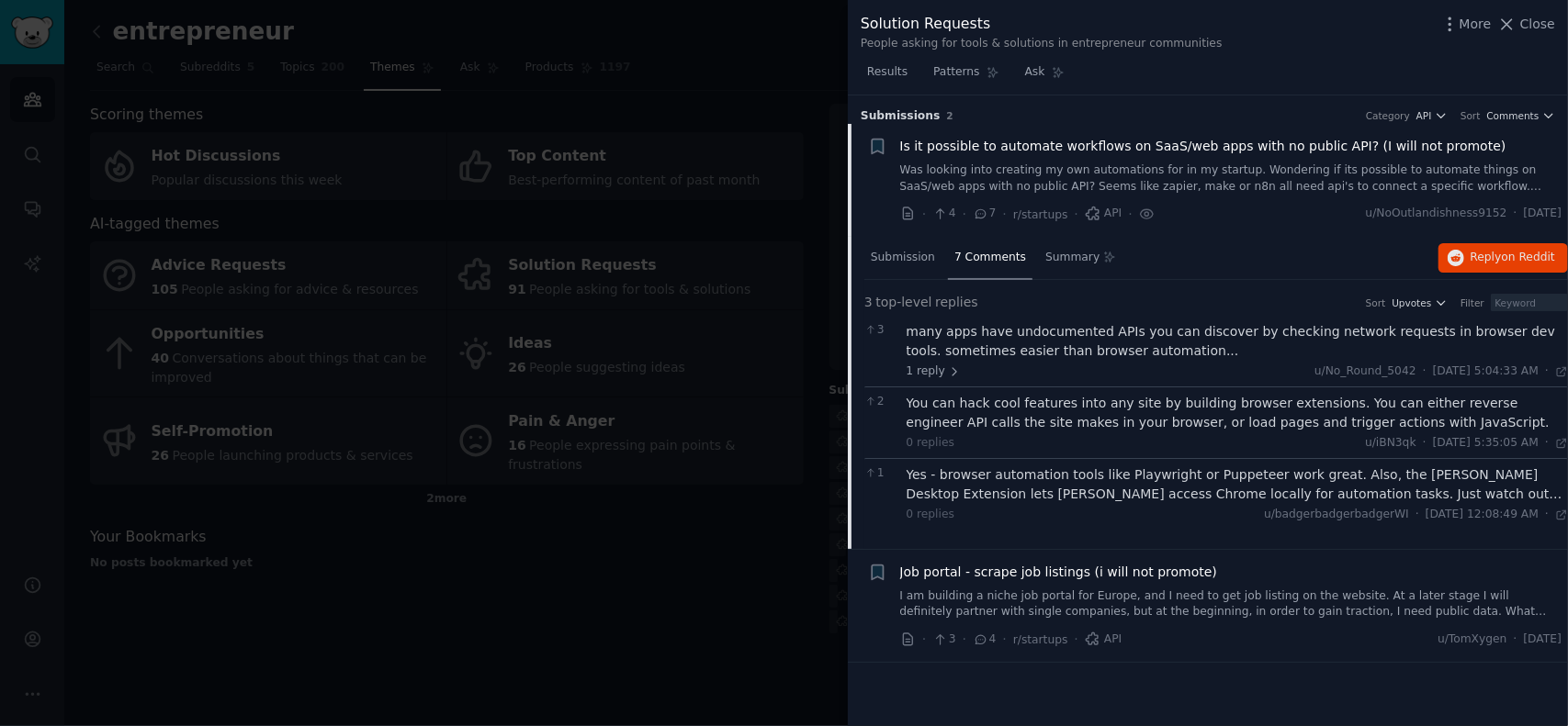
click at [1011, 563] on span "Job portal - scrape job listings (i will not promote)" at bounding box center [1060, 573] width 318 height 19
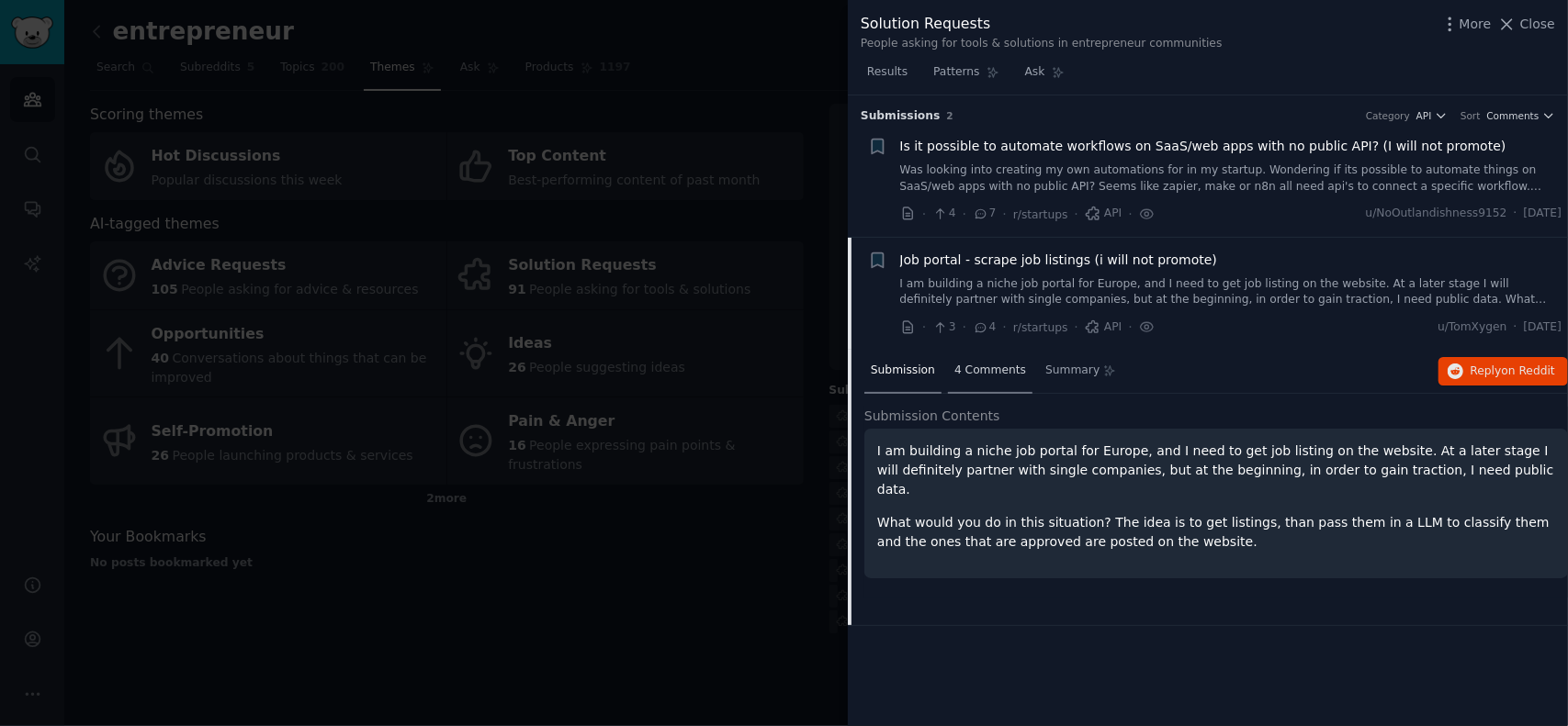
click at [981, 367] on span "4 Comments" at bounding box center [990, 371] width 72 height 16
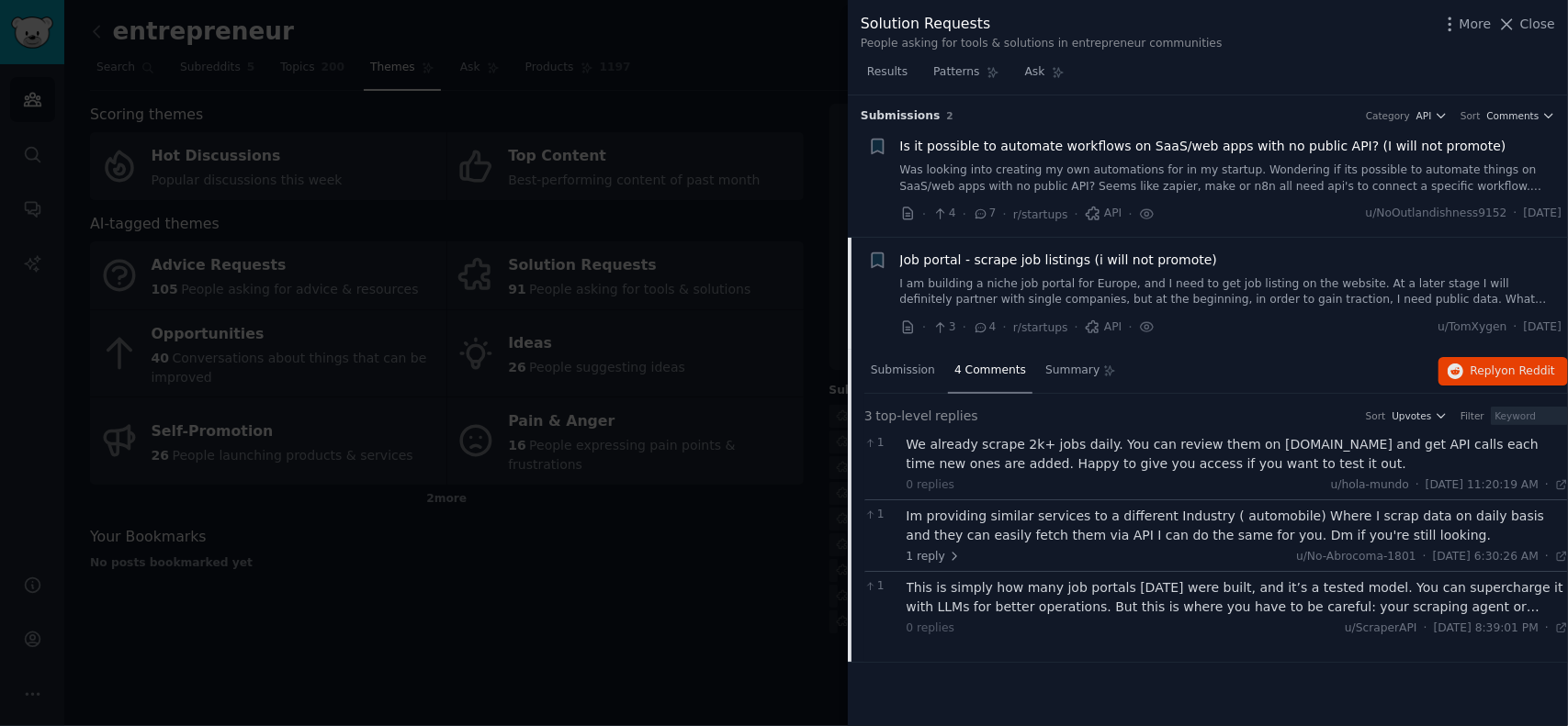
click at [1101, 600] on div "This is simply how many job portals today were built, and it’s a tested model. …" at bounding box center [1237, 598] width 662 height 38
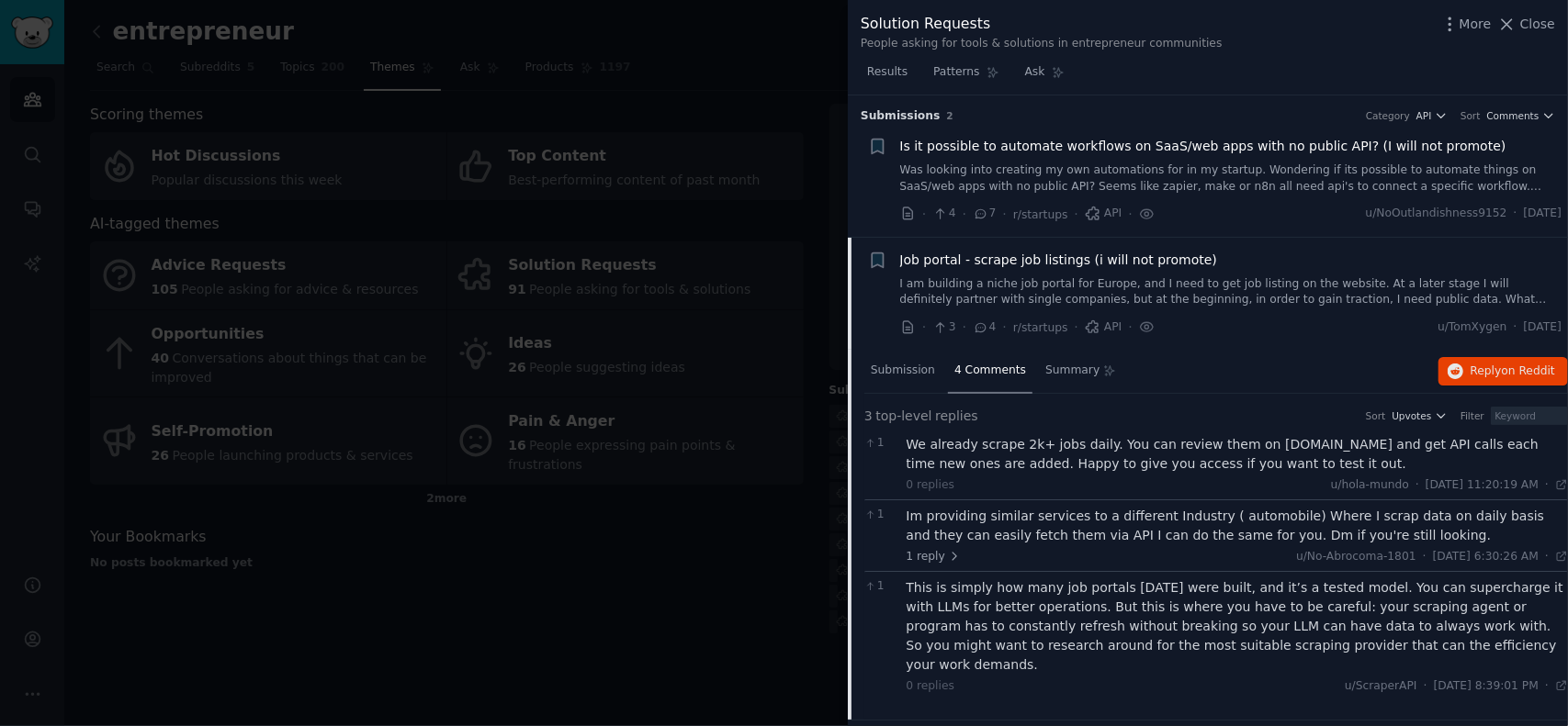
click at [1018, 145] on span "Is it possible to automate workflows on SaaS/web apps with no public API? (I wi…" at bounding box center [1204, 147] width 607 height 19
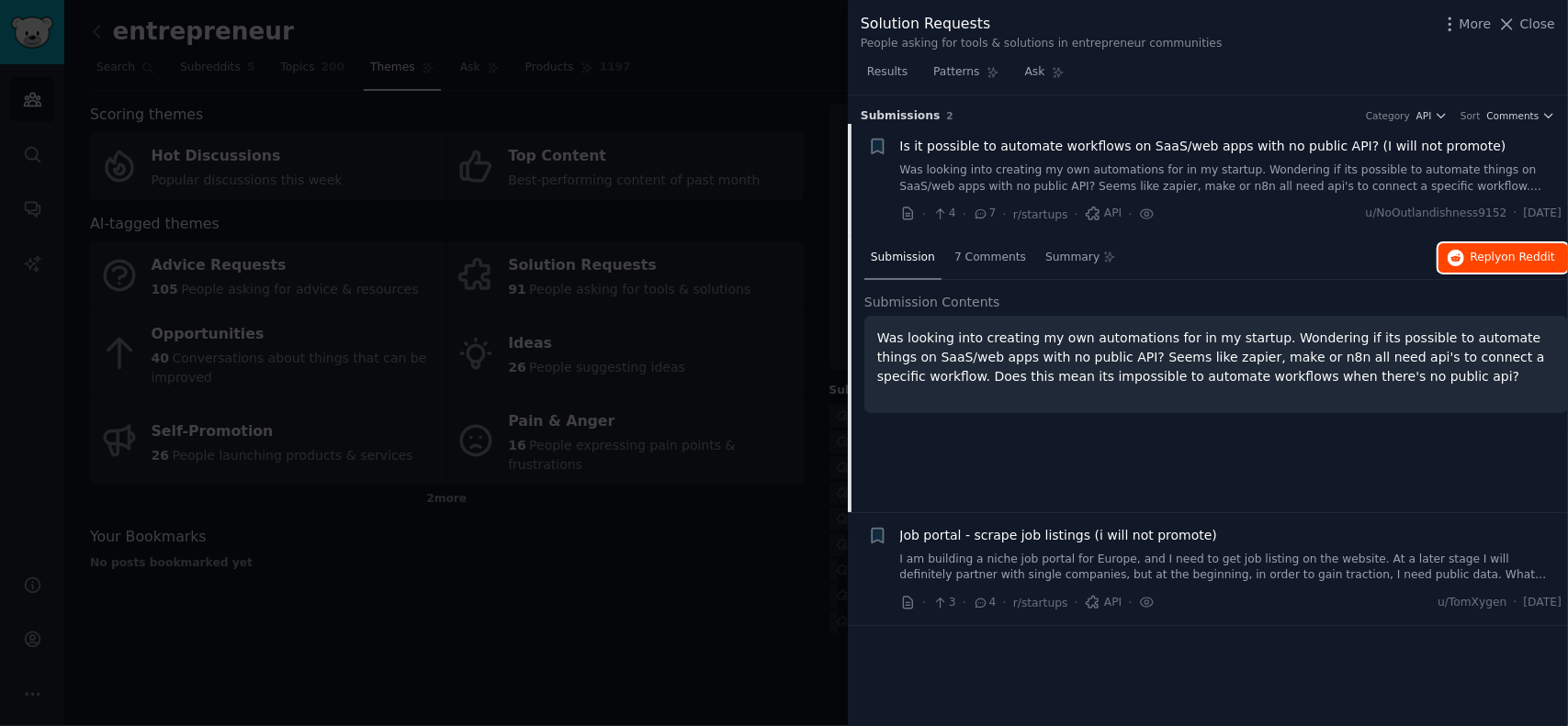
click at [1522, 256] on span "on Reddit" at bounding box center [1529, 257] width 54 height 12
click at [1534, 34] on div "More Close" at bounding box center [1498, 24] width 115 height 23
click at [1534, 29] on span "Close" at bounding box center [1538, 24] width 35 height 19
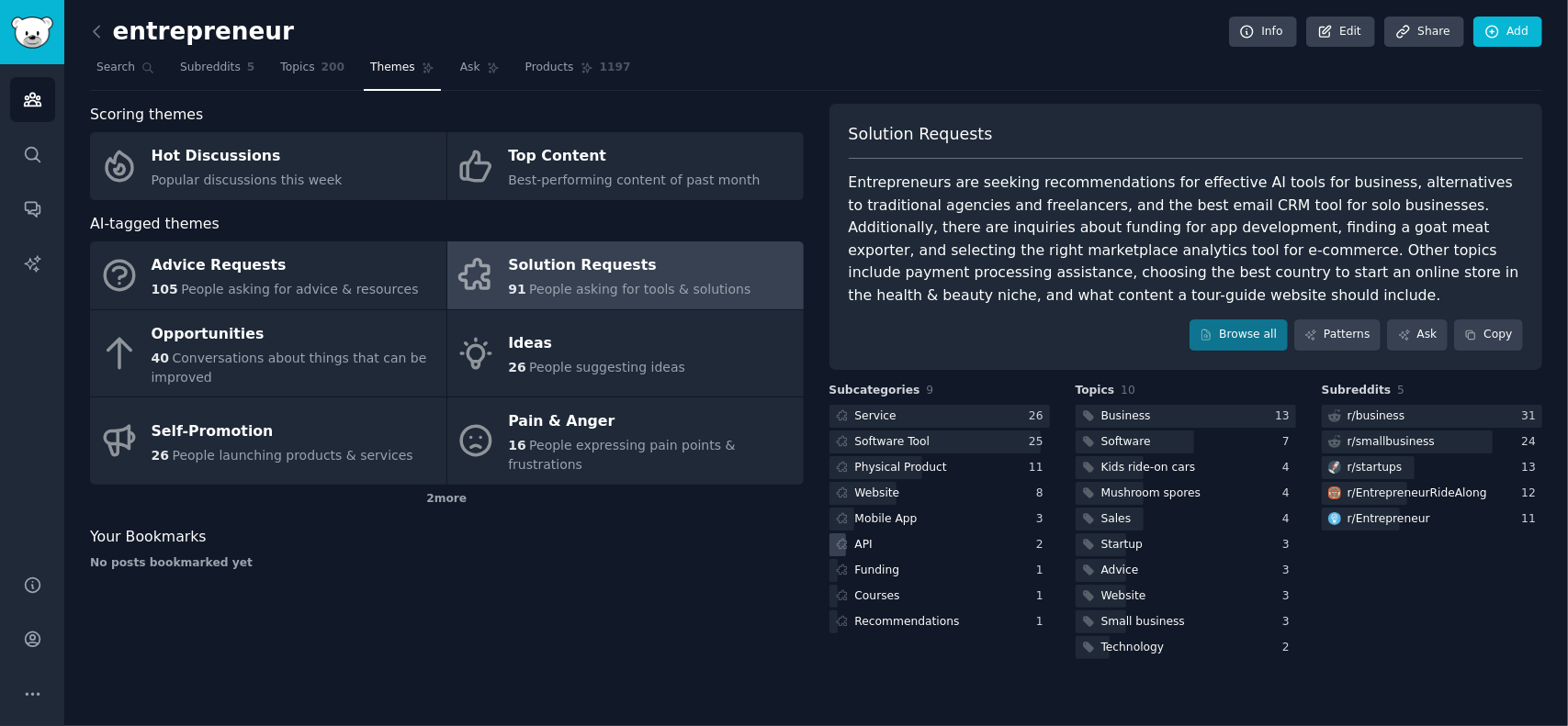
click at [864, 544] on div "API" at bounding box center [865, 545] width 17 height 16
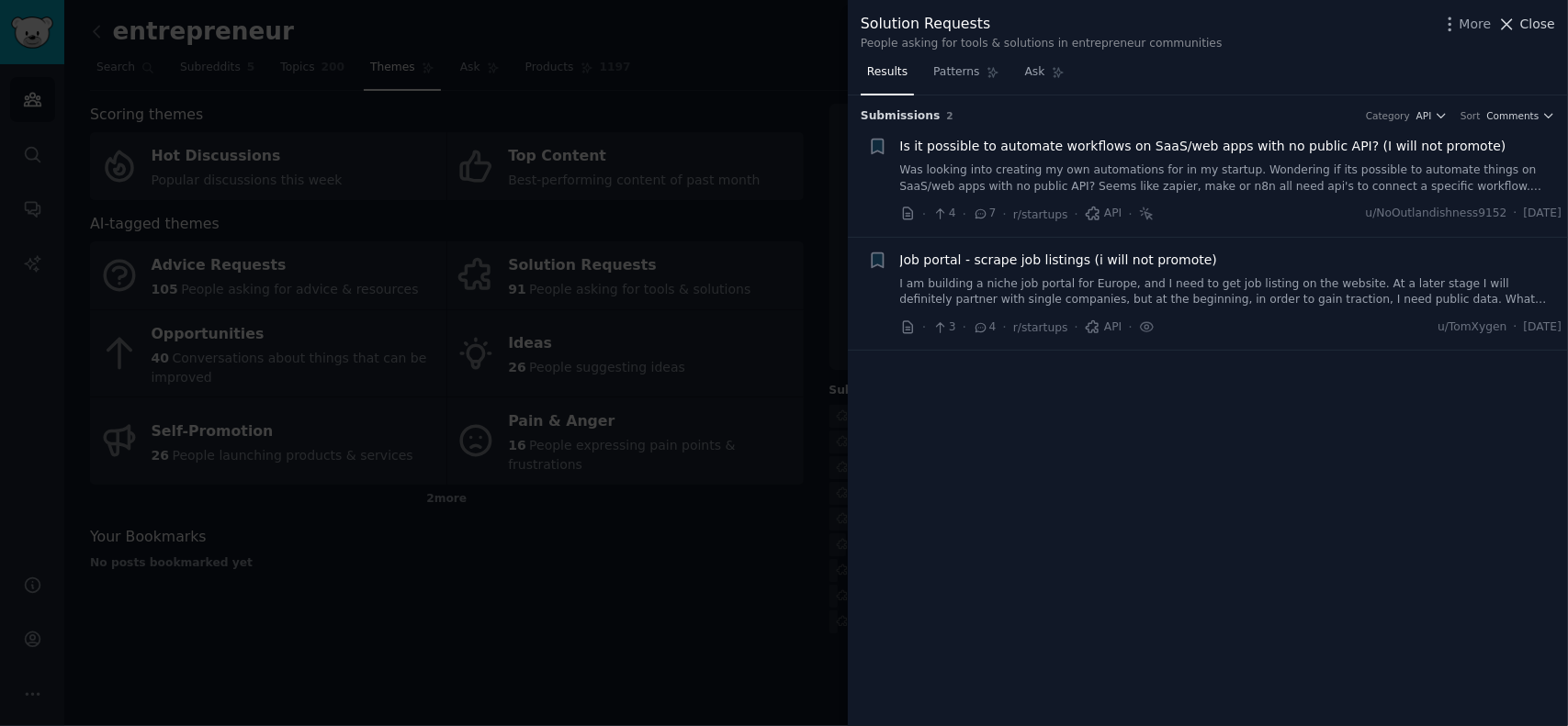
click at [1533, 29] on span "Close" at bounding box center [1538, 24] width 35 height 19
